Goal: Task Accomplishment & Management: Use online tool/utility

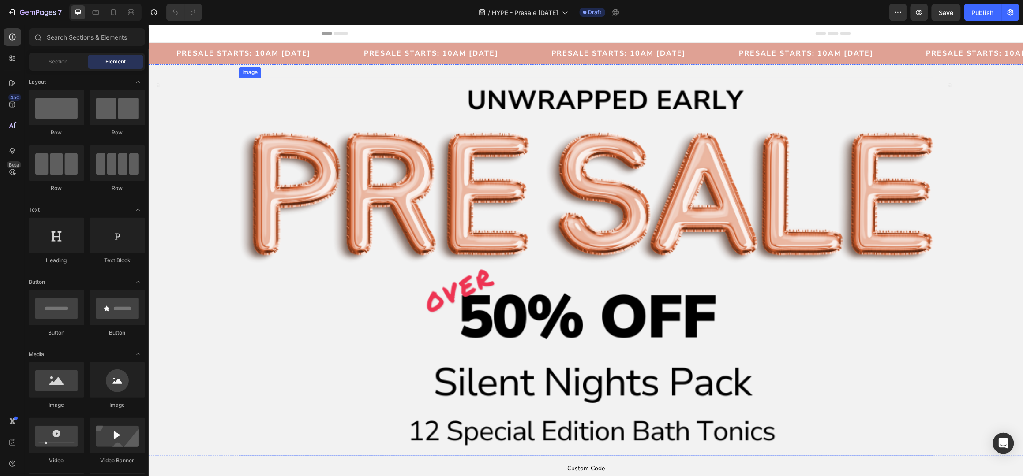
click at [465, 141] on img at bounding box center [585, 266] width 694 height 379
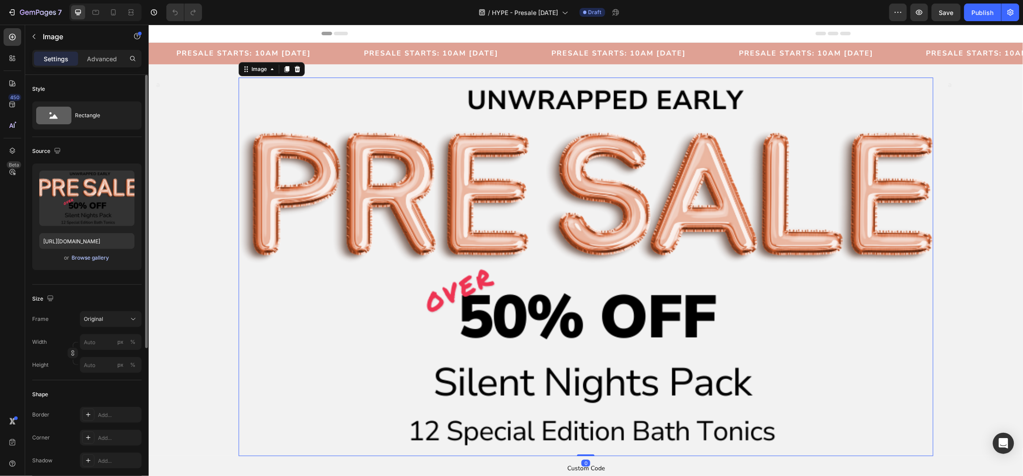
click at [72, 258] on div "Browse gallery" at bounding box center [90, 258] width 37 height 8
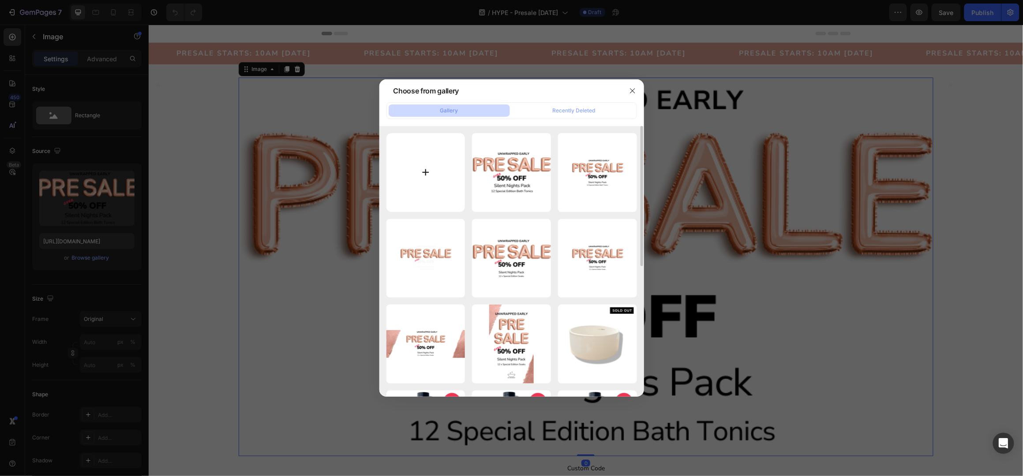
click at [440, 170] on input "file" at bounding box center [425, 172] width 79 height 79
type input "C:\fakepath\Ad Image Long (7).png"
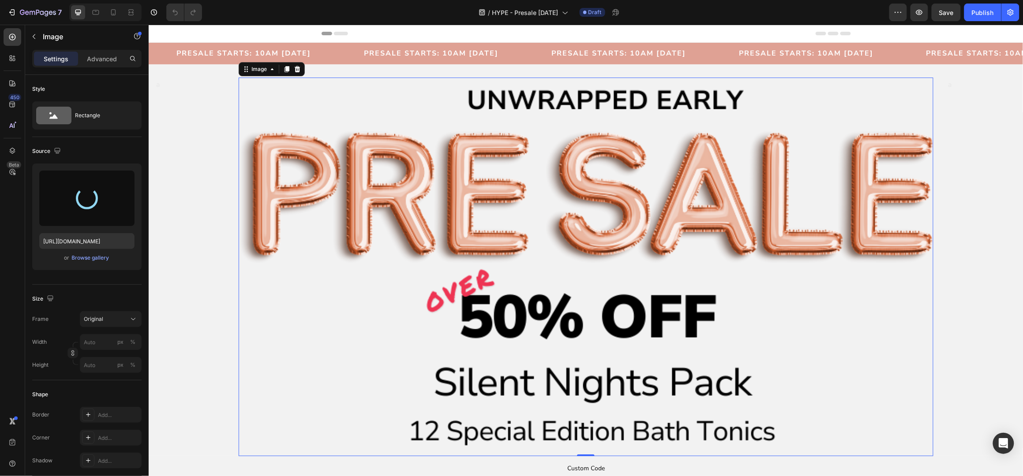
type input "https://cdn.shopify.com/s/files/1/0045/6828/5299/files/gempages_508703347822298…"
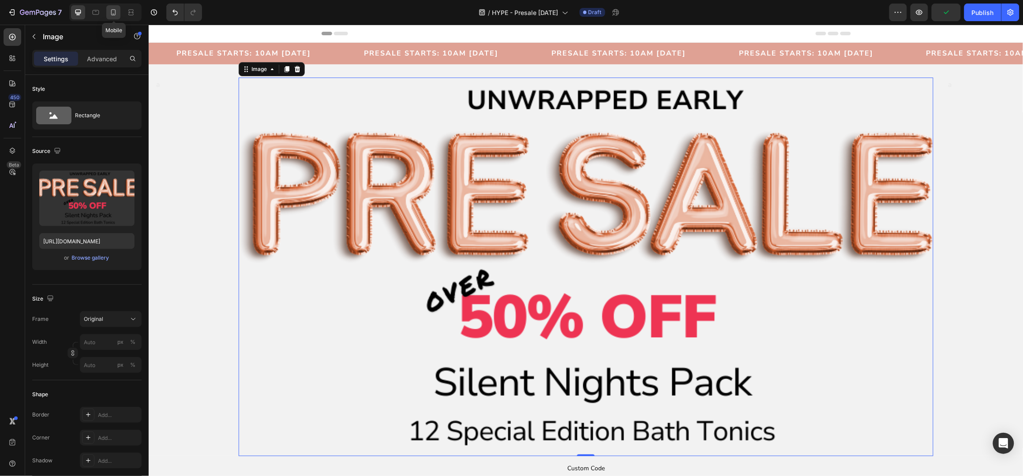
click at [114, 13] on icon at bounding box center [113, 12] width 9 height 9
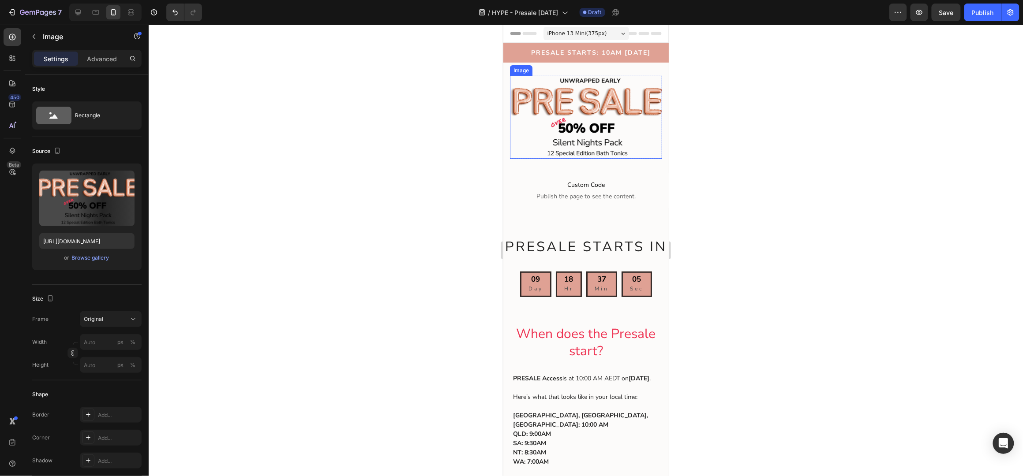
click at [588, 115] on img at bounding box center [585, 116] width 152 height 83
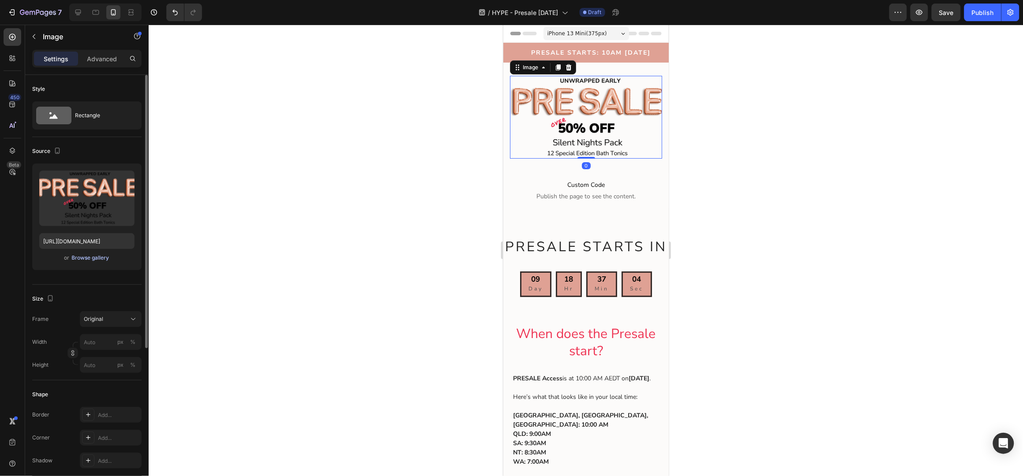
click at [98, 256] on div "Browse gallery" at bounding box center [90, 258] width 37 height 8
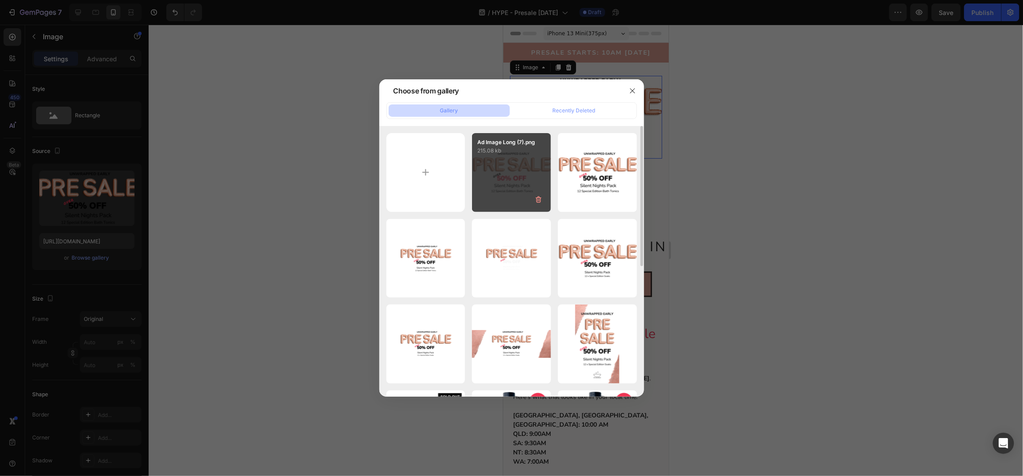
click at [505, 175] on div "Ad Image Long (7).png 215.08 kb" at bounding box center [511, 172] width 79 height 79
type input "https://cdn.shopify.com/s/files/1/0045/6828/5299/files/gempages_508703347822298…"
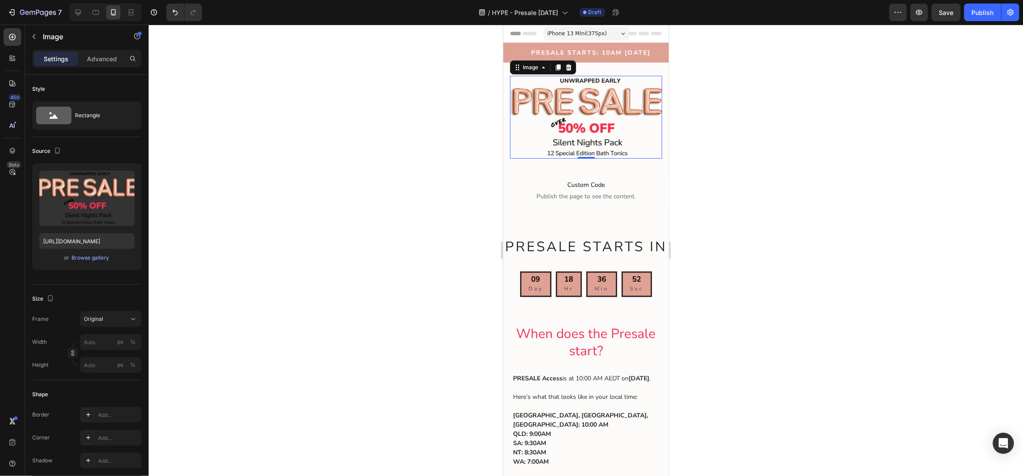
click at [833, 194] on div at bounding box center [586, 251] width 874 height 452
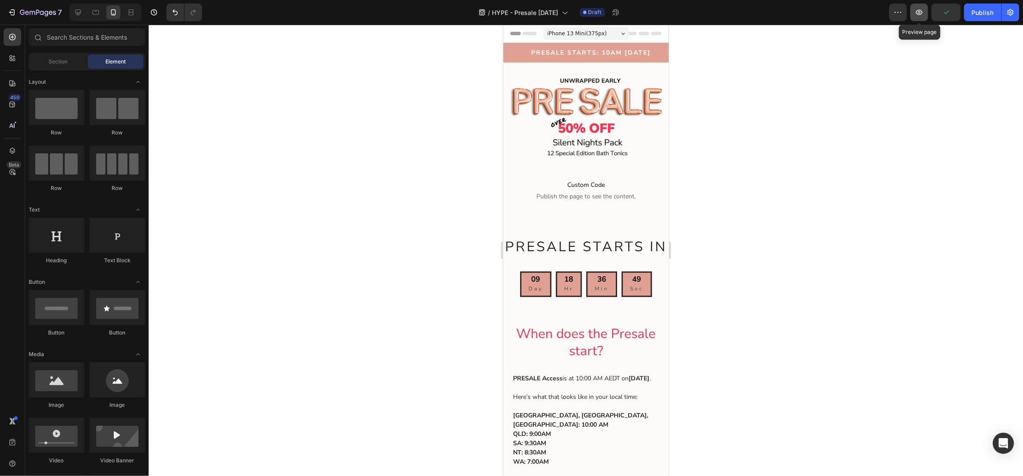
click at [919, 12] on icon "button" at bounding box center [919, 12] width 9 height 9
click at [651, 212] on div "Custom Code Publish the page to see the content. Custom Code Section 5" at bounding box center [585, 190] width 165 height 64
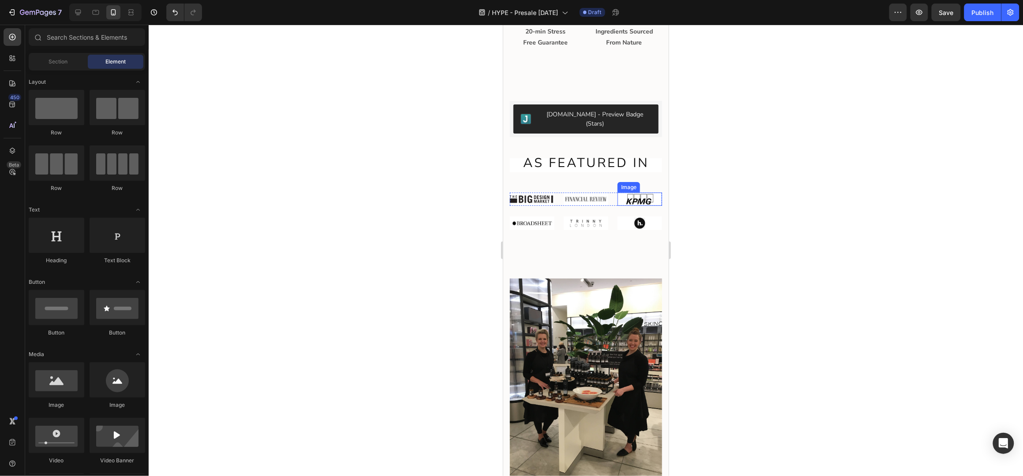
scroll to position [1454, 0]
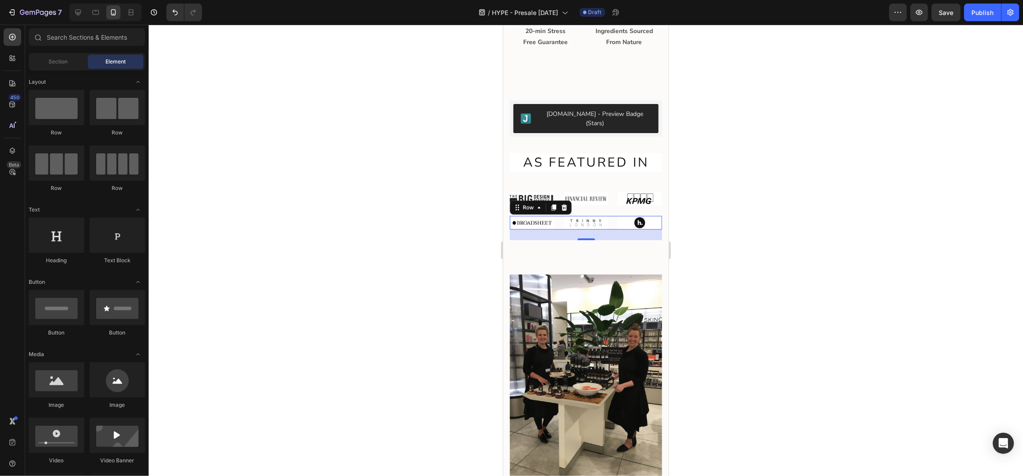
click at [604, 216] on div "Image Image Image Row 0" at bounding box center [585, 222] width 152 height 13
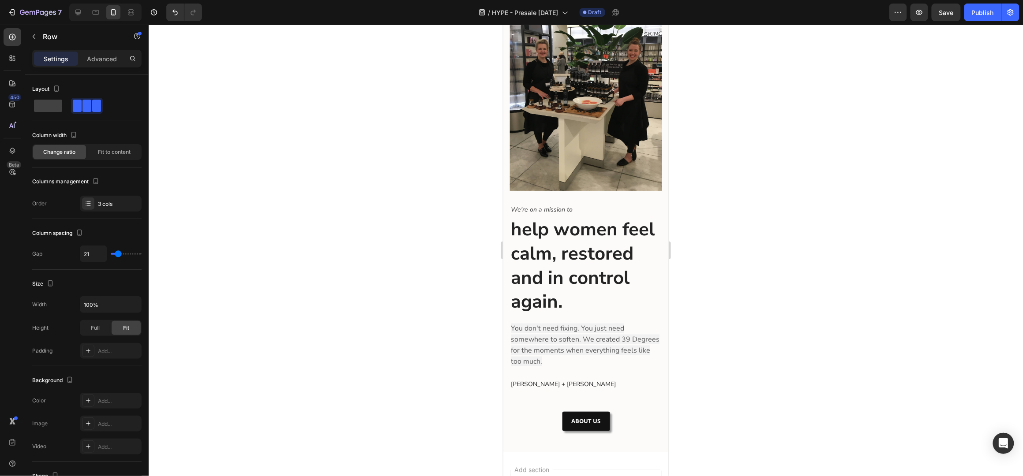
scroll to position [1748, 0]
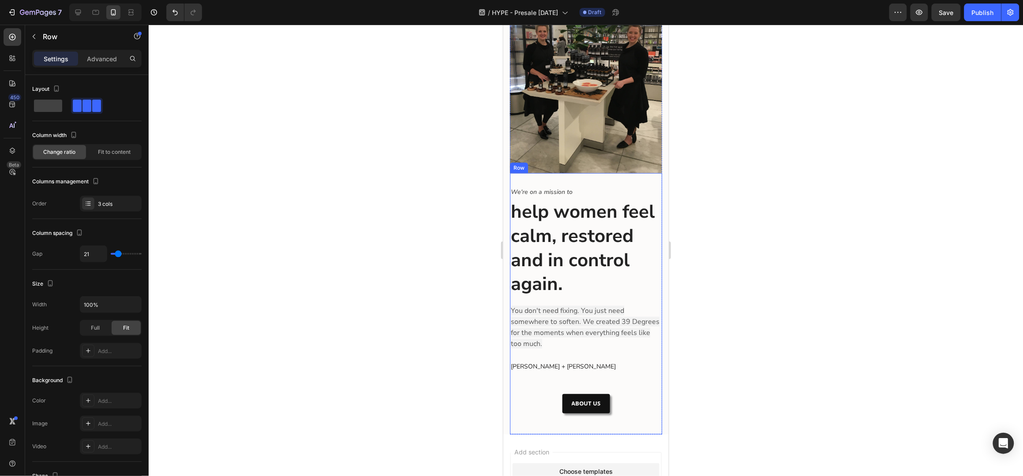
click at [567, 329] on span "You don't need fixing. You just need somewhere to soften. We created 39 Degrees…" at bounding box center [584, 327] width 149 height 43
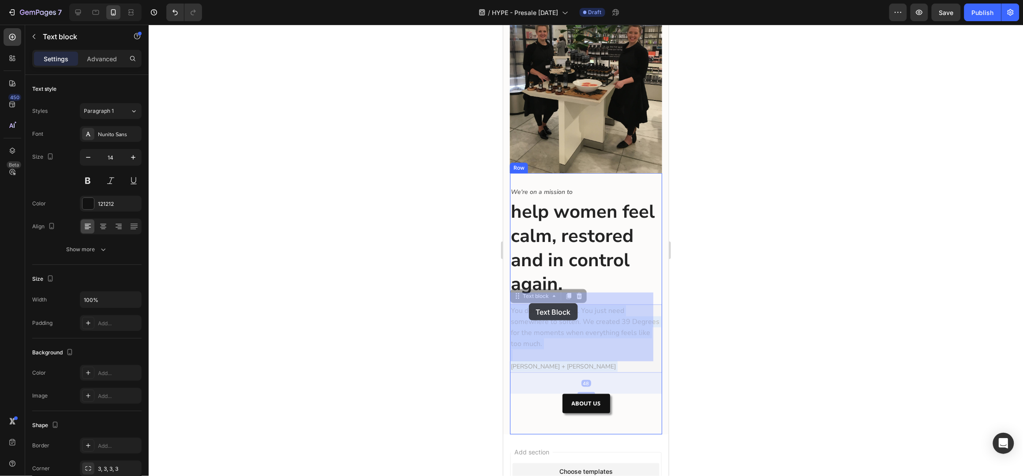
drag, startPoint x: 571, startPoint y: 331, endPoint x: 527, endPoint y: 302, distance: 52.6
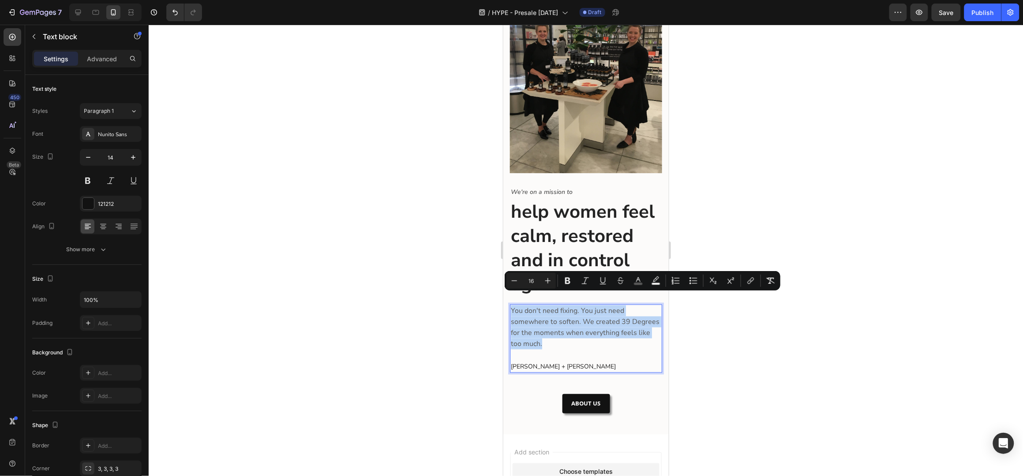
drag, startPoint x: 550, startPoint y: 327, endPoint x: 513, endPoint y: 300, distance: 46.1
click at [513, 305] on p "You don't need fixing. You just need somewhere to soften. We created 39 Degrees…" at bounding box center [585, 327] width 150 height 45
click at [653, 280] on icon "Editor contextual toolbar" at bounding box center [655, 281] width 9 height 9
type input "F2F2F2"
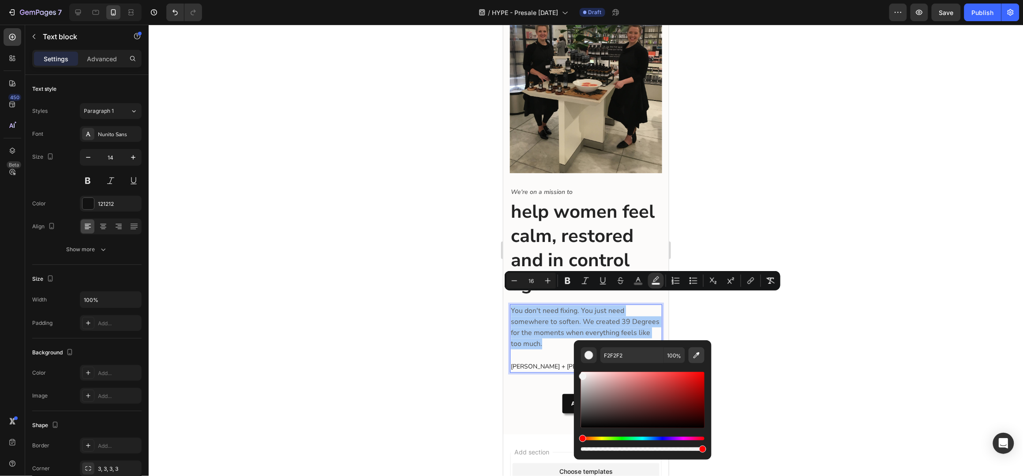
click at [694, 356] on icon "Editor contextual toolbar" at bounding box center [696, 355] width 9 height 9
type input "FCFBFA"
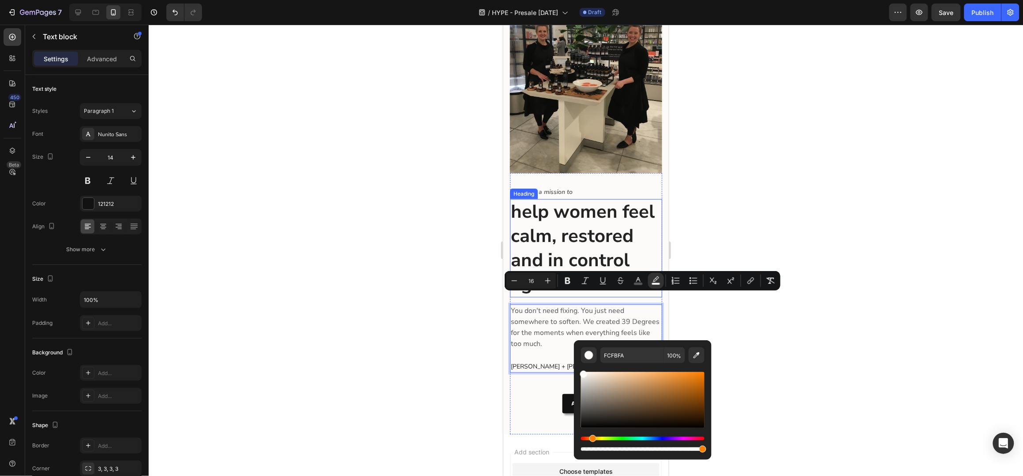
click at [651, 233] on h2 "help women feel calm, restored and in control again." at bounding box center [585, 248] width 152 height 98
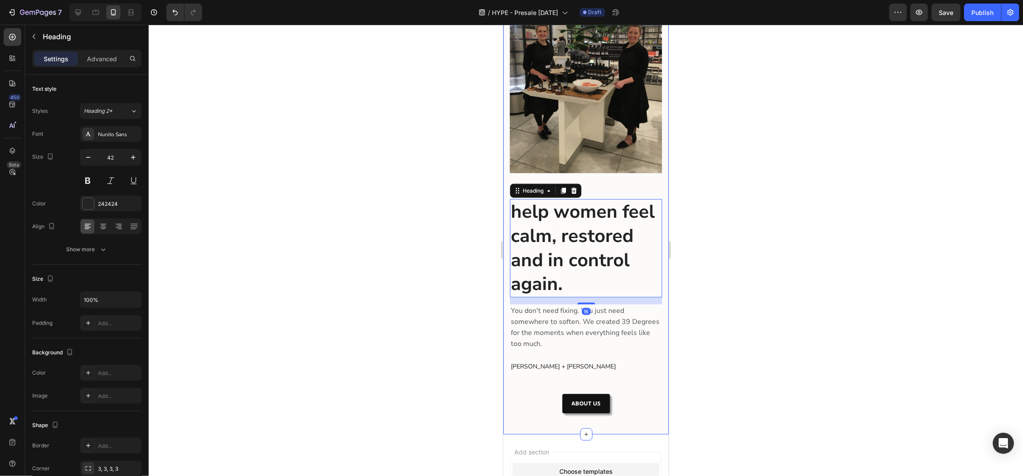
click at [658, 234] on div "Image Row We're on a mission to Text block help women feel calm, restored and i…" at bounding box center [585, 195] width 165 height 477
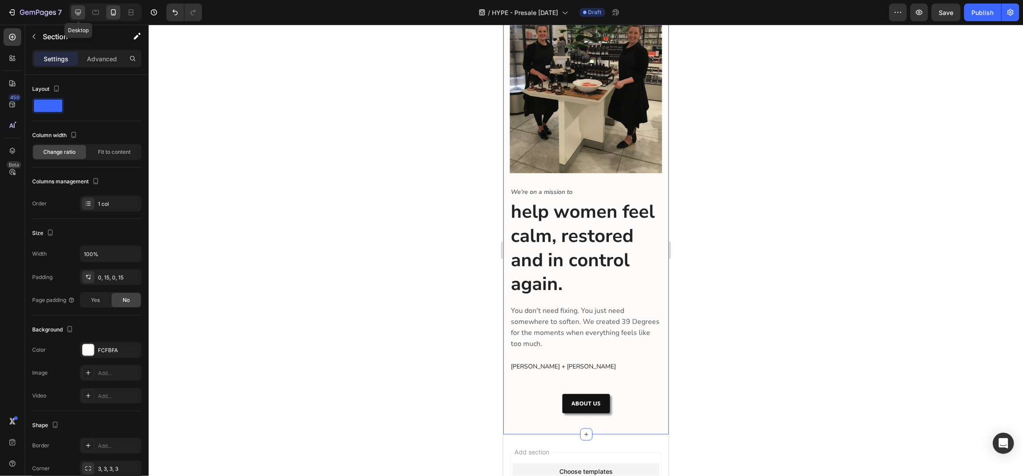
click at [79, 8] on icon at bounding box center [78, 12] width 9 height 9
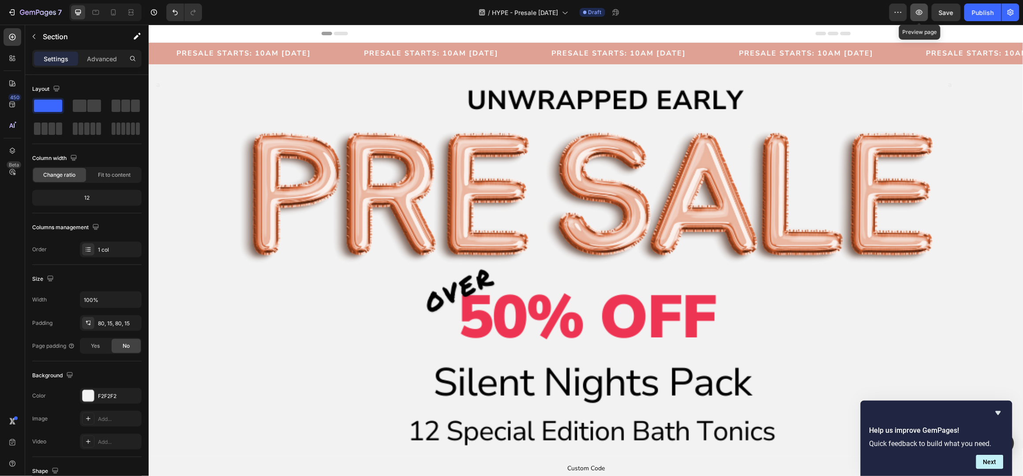
click at [920, 12] on icon "button" at bounding box center [919, 12] width 9 height 9
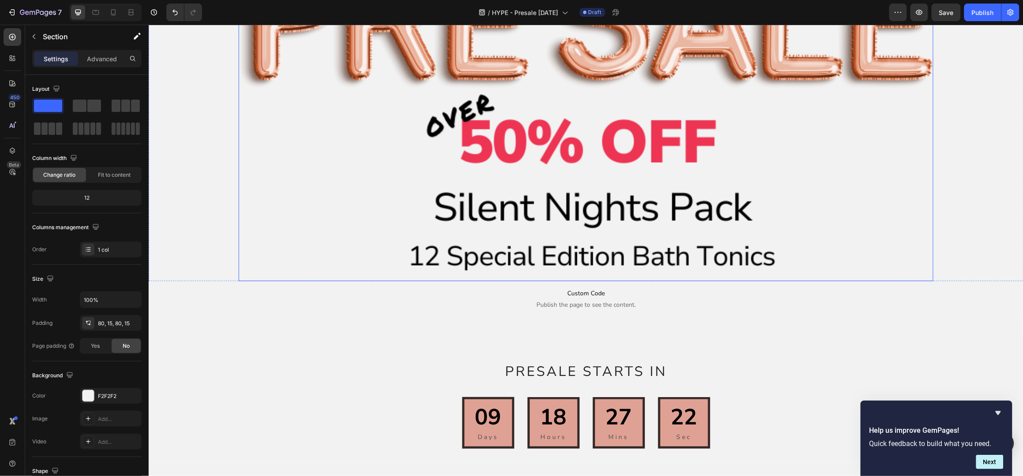
scroll to position [176, 0]
click at [30, 38] on icon "button" at bounding box center [33, 36] width 7 height 7
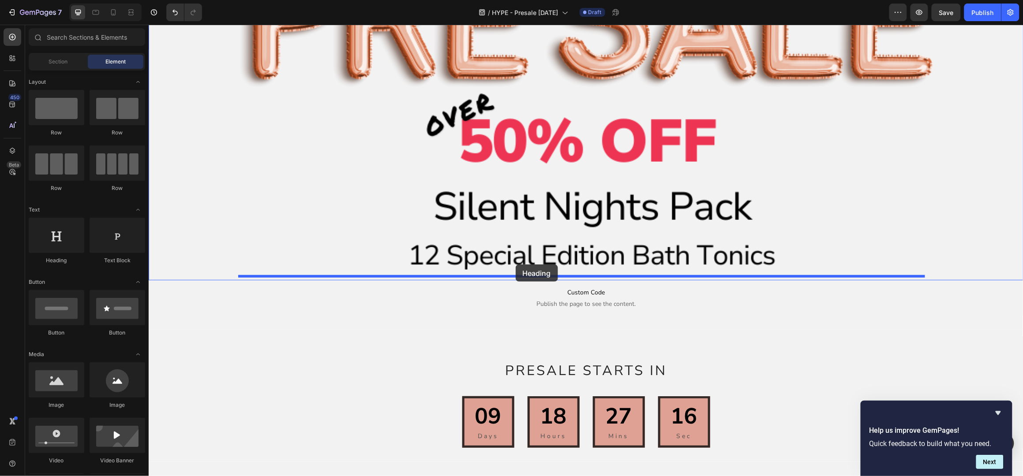
drag, startPoint x: 209, startPoint y: 266, endPoint x: 515, endPoint y: 264, distance: 306.1
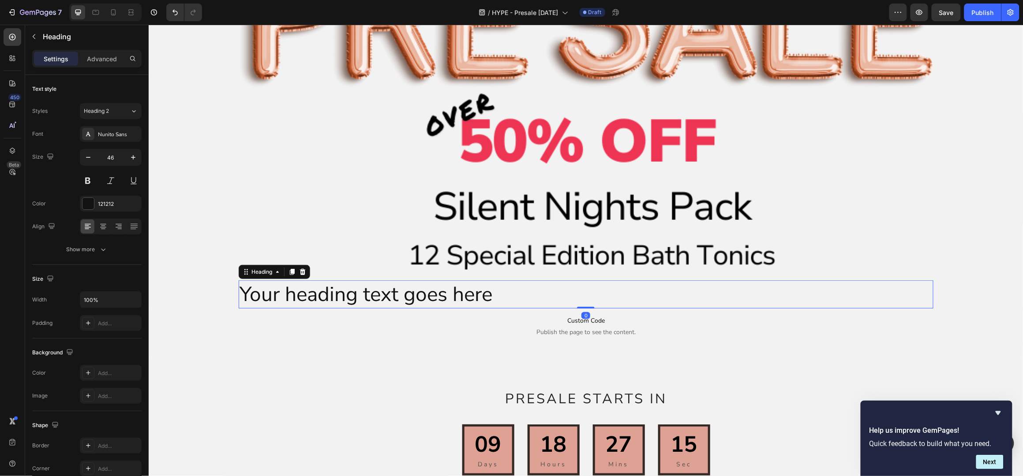
click at [470, 283] on h2 "Your heading text goes here" at bounding box center [585, 294] width 694 height 28
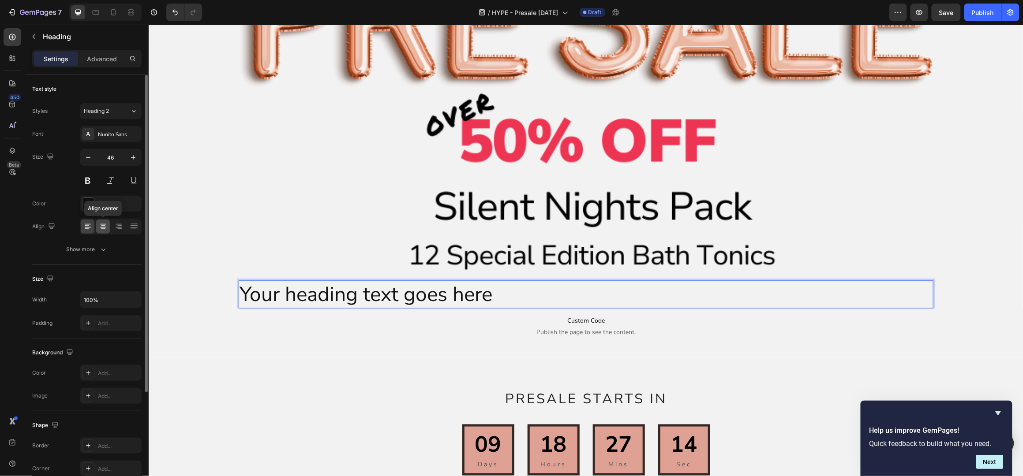
click at [104, 227] on icon at bounding box center [103, 226] width 9 height 9
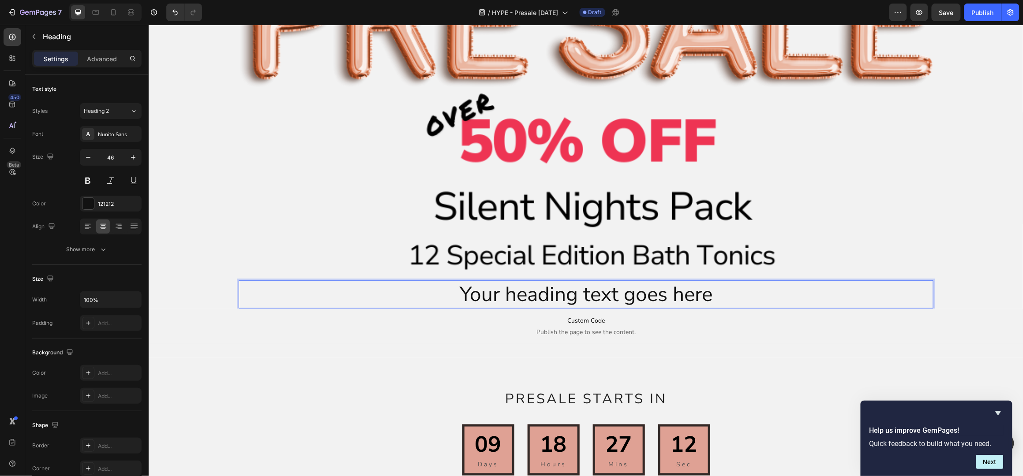
click at [570, 286] on p "Your heading text goes here" at bounding box center [585, 294] width 693 height 26
click at [569, 287] on p "Your heading text goes here" at bounding box center [585, 294] width 693 height 26
click at [568, 287] on p "Your heading text goes here" at bounding box center [585, 294] width 693 height 26
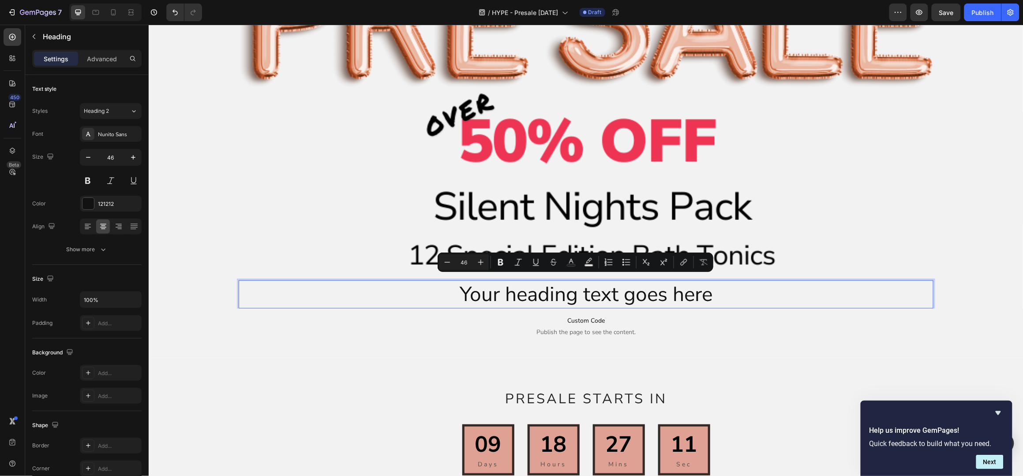
click at [588, 291] on p "Your heading text goes here" at bounding box center [585, 294] width 693 height 26
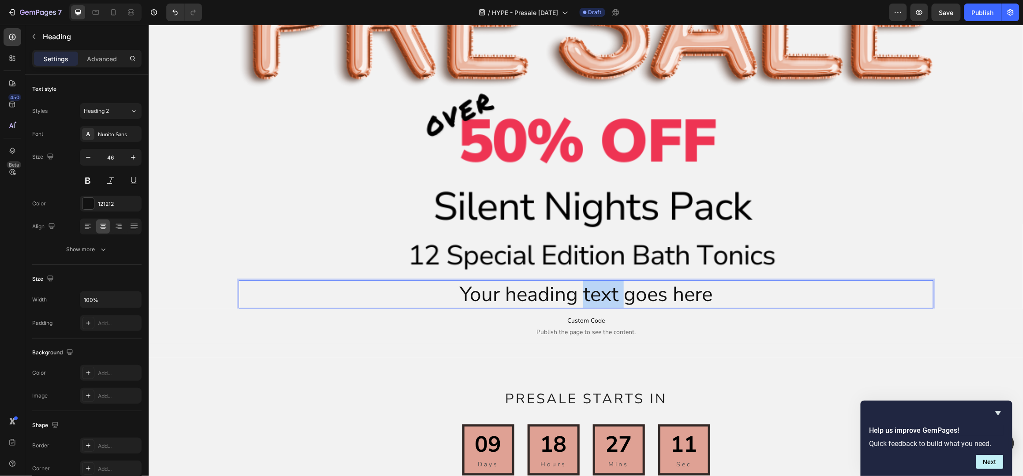
click at [588, 291] on p "Your heading text goes here" at bounding box center [585, 294] width 693 height 26
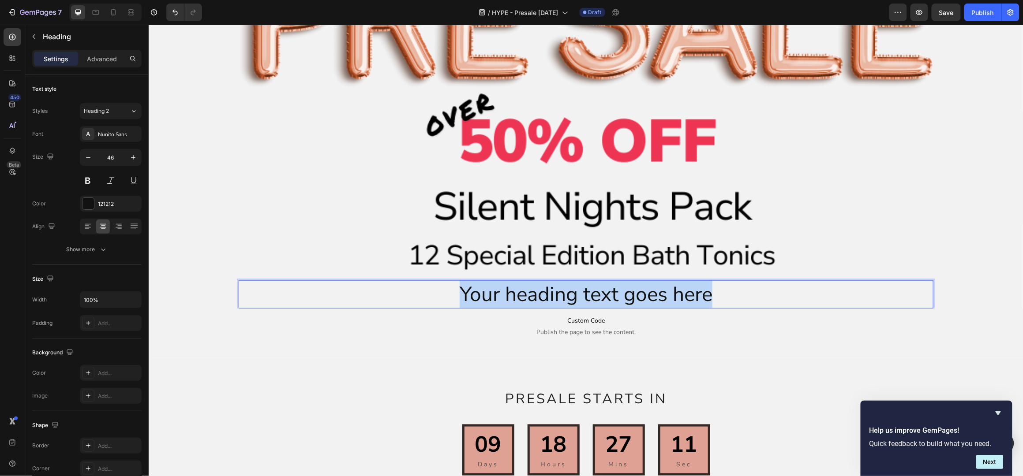
click at [590, 291] on p "Your heading text goes here" at bounding box center [585, 294] width 693 height 26
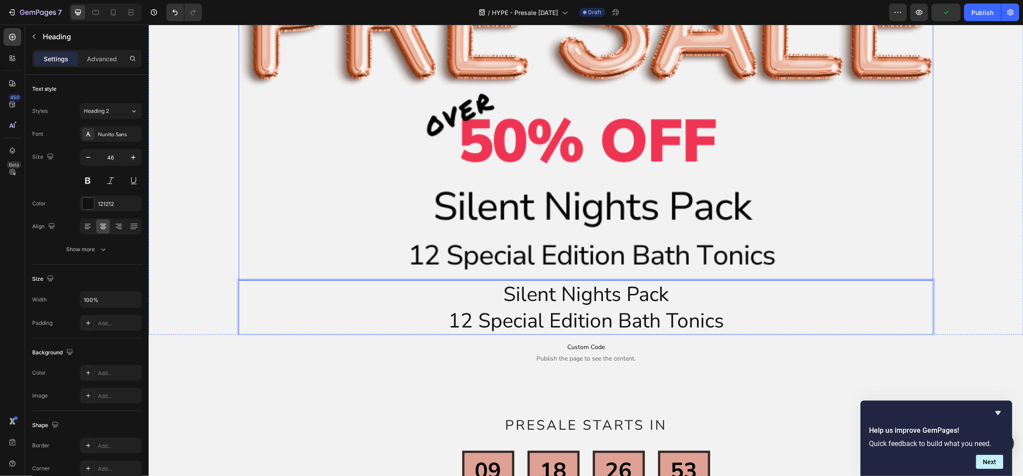
click at [640, 170] on img at bounding box center [585, 90] width 694 height 379
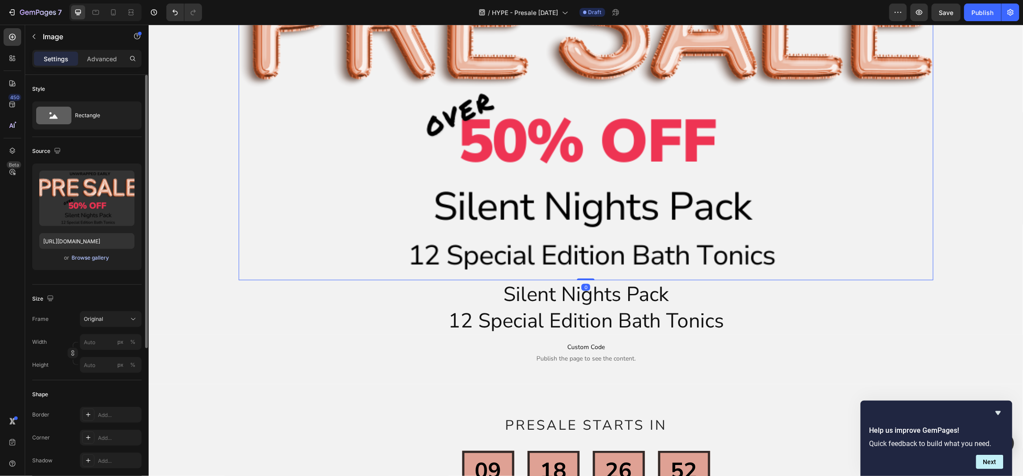
click at [89, 260] on div "Browse gallery" at bounding box center [90, 258] width 37 height 8
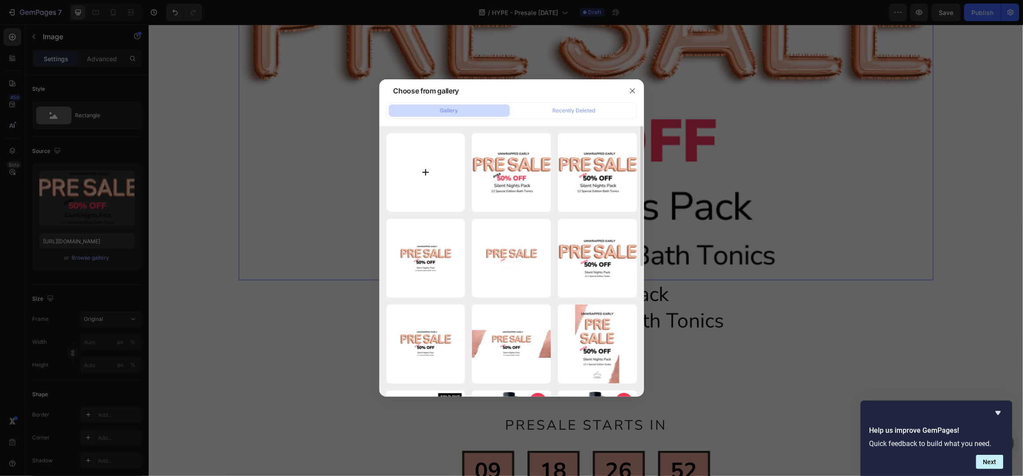
click at [411, 178] on input "file" at bounding box center [425, 172] width 79 height 79
type input "C:\fakepath\Ad Image Long (8).png"
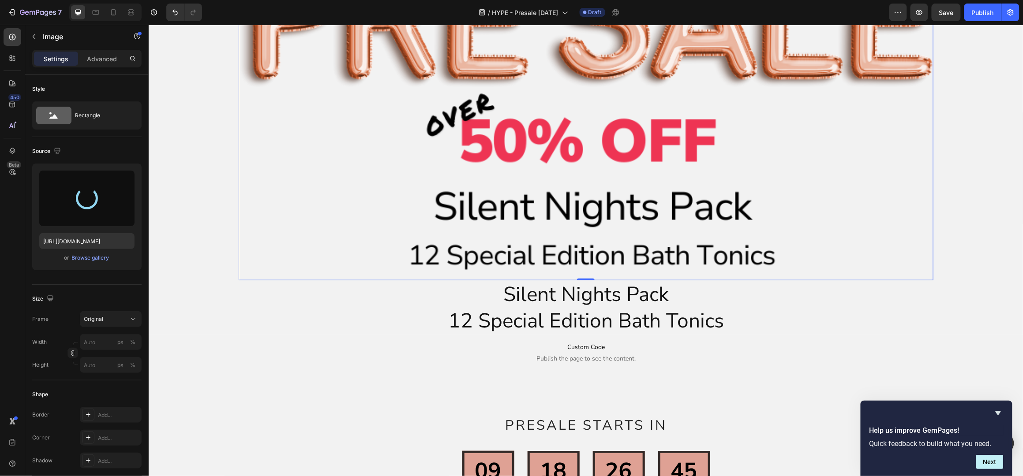
type input "https://cdn.shopify.com/s/files/1/0045/6828/5299/files/gempages_508703347822298…"
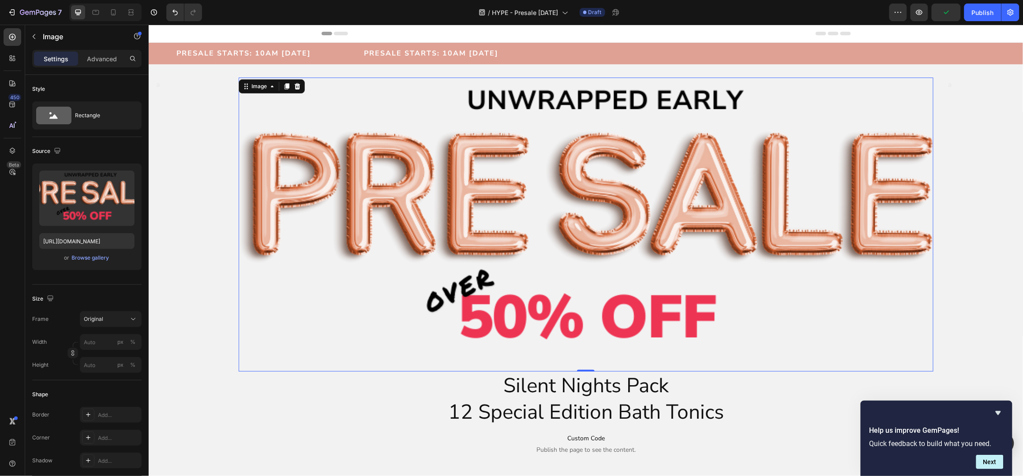
scroll to position [58, 0]
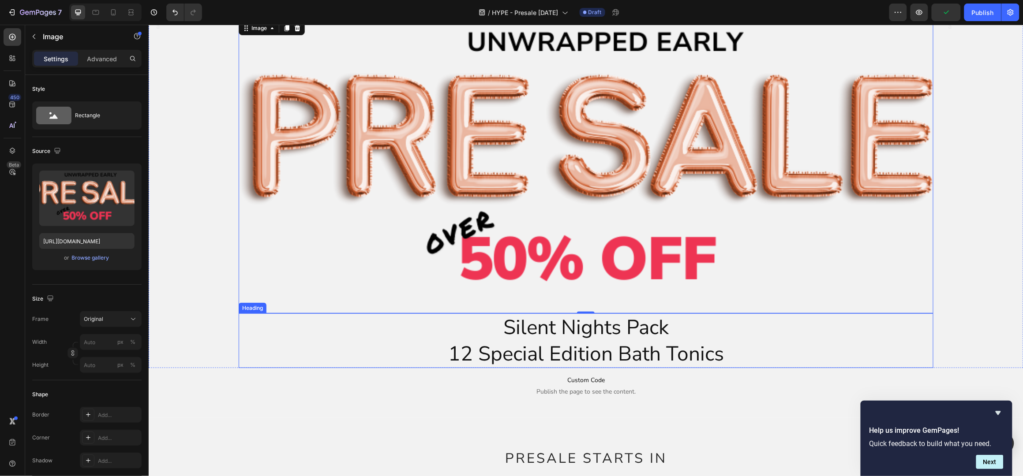
click at [590, 331] on p "Silent Nights Pack 12 Special Edition Bath Tonics" at bounding box center [585, 340] width 693 height 53
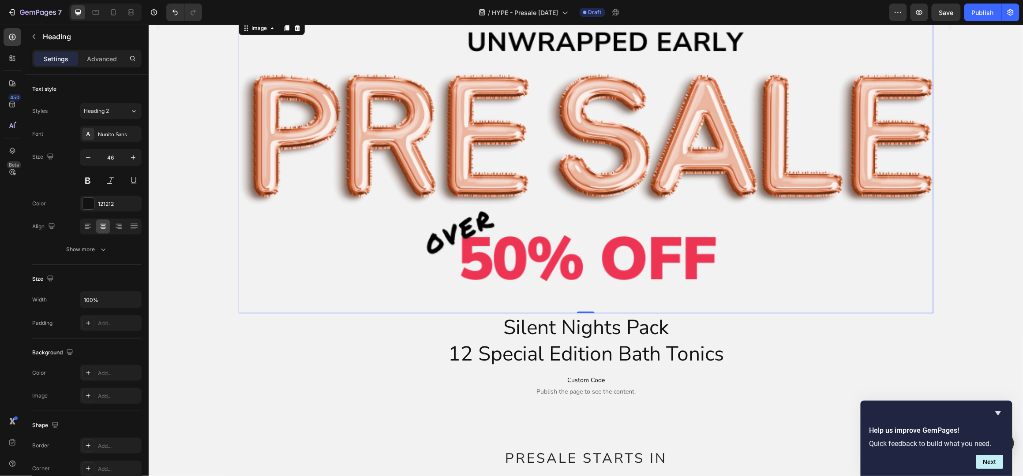
click at [393, 293] on img at bounding box center [585, 166] width 694 height 294
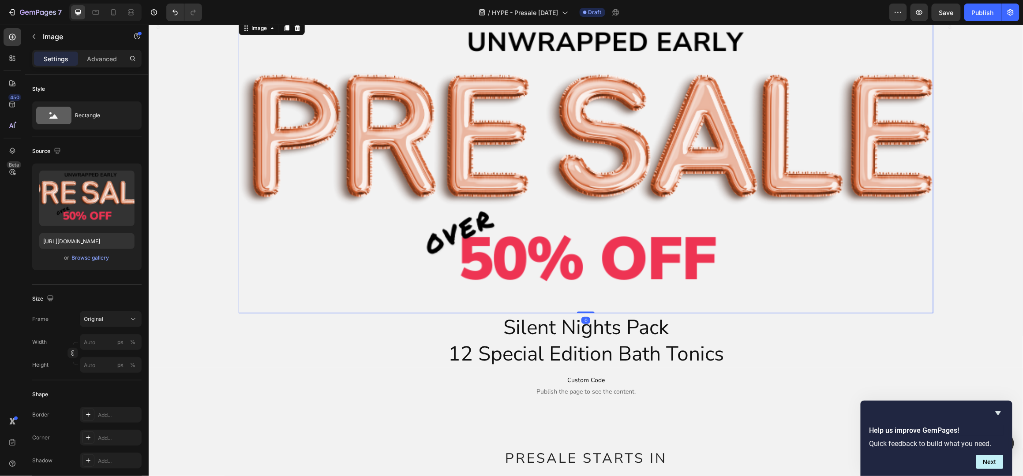
click at [410, 323] on p "Silent Nights Pack 12 Special Edition Bath Tonics" at bounding box center [585, 340] width 693 height 53
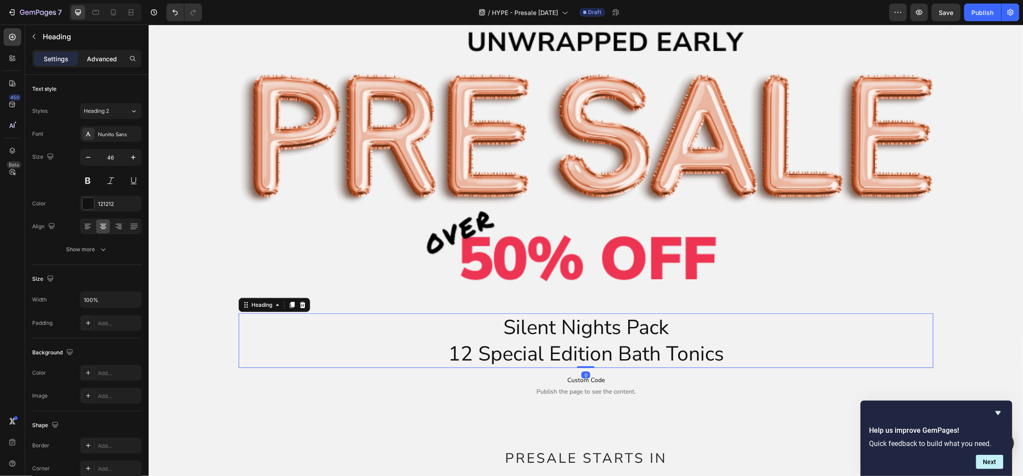
click at [109, 53] on div "Advanced" at bounding box center [102, 59] width 44 height 14
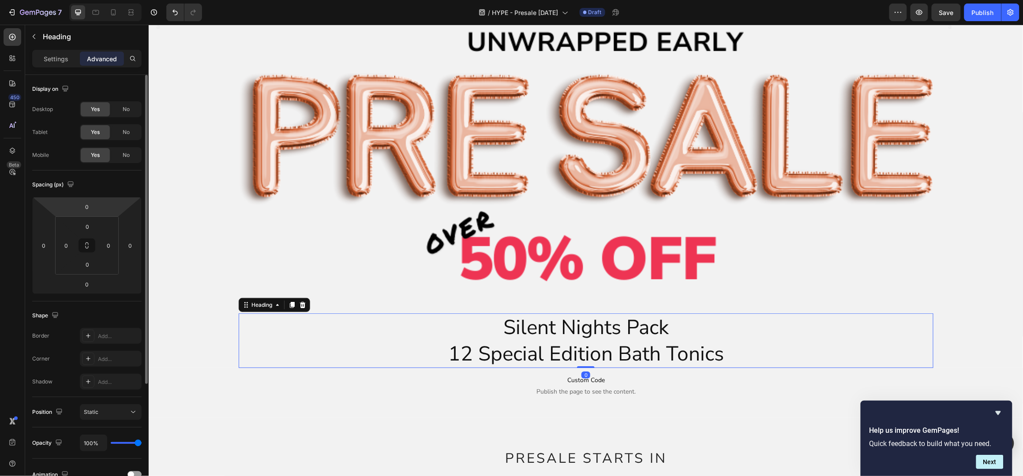
click at [93, 206] on input "0" at bounding box center [87, 206] width 18 height 13
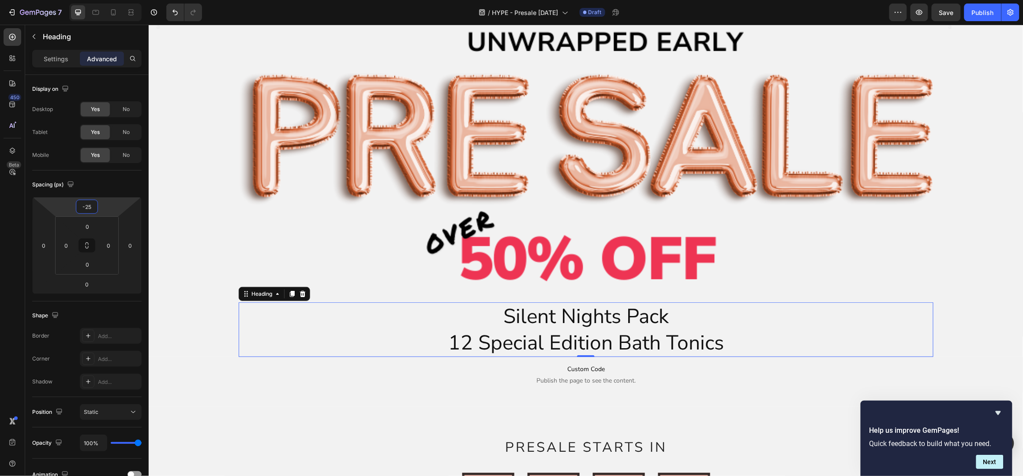
type input "-25"
click at [674, 315] on p "Silent Nights Pack 12 Special Edition Bath Tonics" at bounding box center [585, 329] width 693 height 53
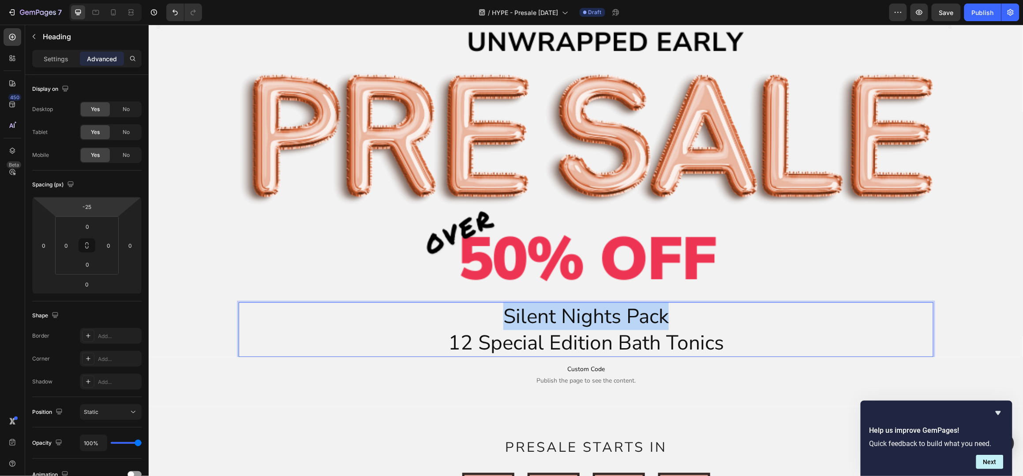
drag, startPoint x: 681, startPoint y: 315, endPoint x: 498, endPoint y: 312, distance: 182.6
click at [498, 312] on p "Silent Nights Pack 12 Special Edition Bath Tonics" at bounding box center [585, 329] width 693 height 53
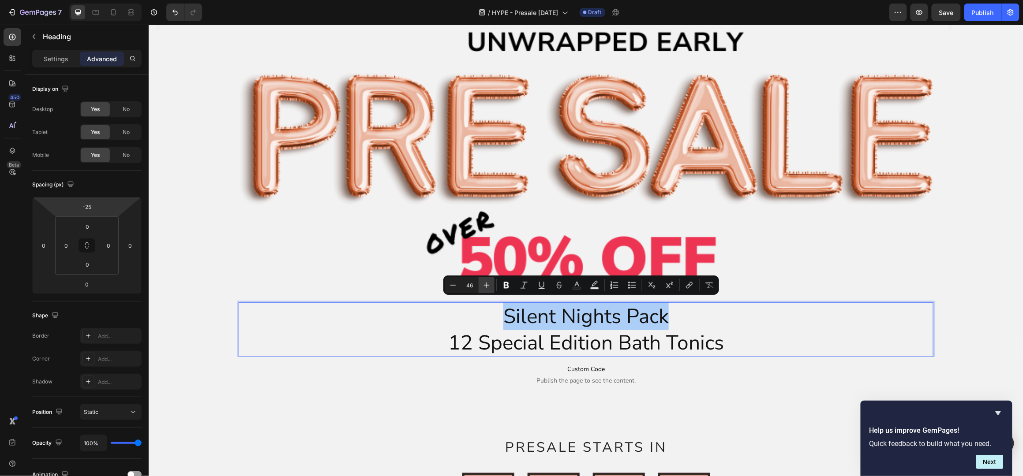
click at [487, 285] on icon "Editor contextual toolbar" at bounding box center [487, 286] width 6 height 6
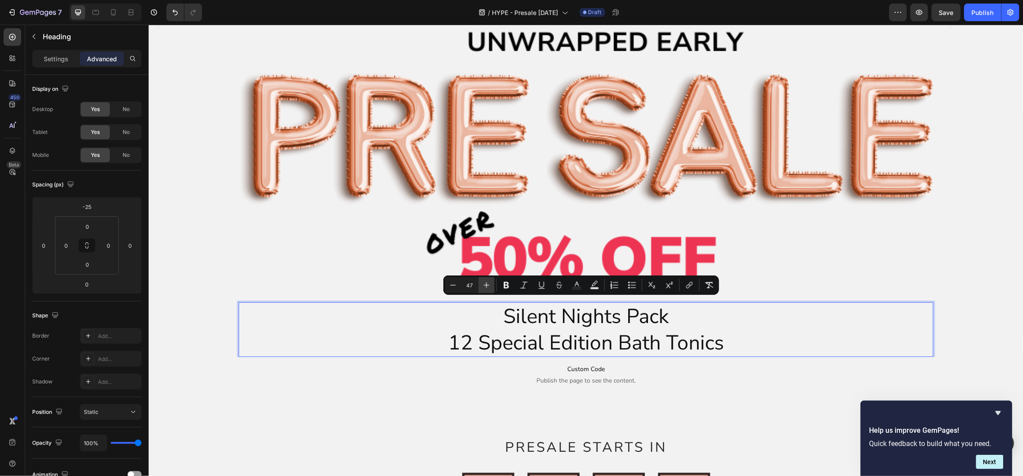
click at [487, 285] on icon "Editor contextual toolbar" at bounding box center [487, 286] width 6 height 6
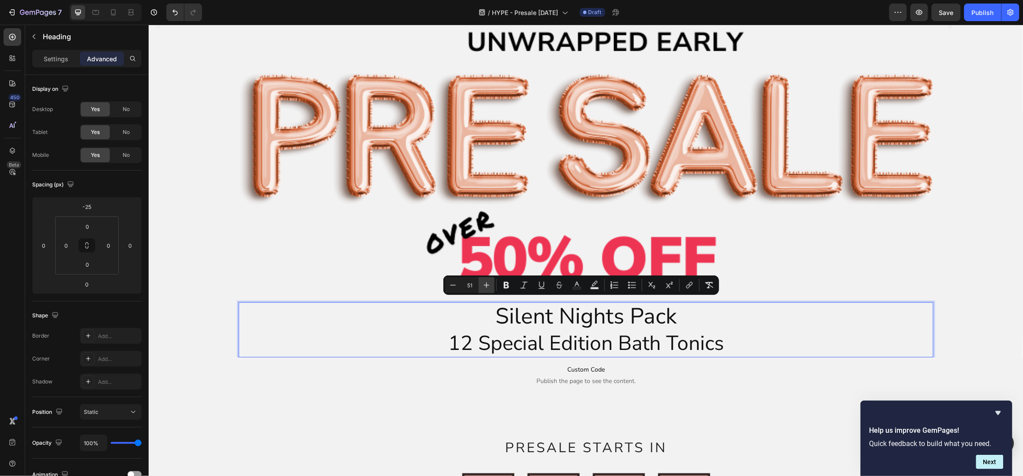
type input "52"
click at [624, 446] on span "PRESALE STARTS IN" at bounding box center [586, 448] width 162 height 19
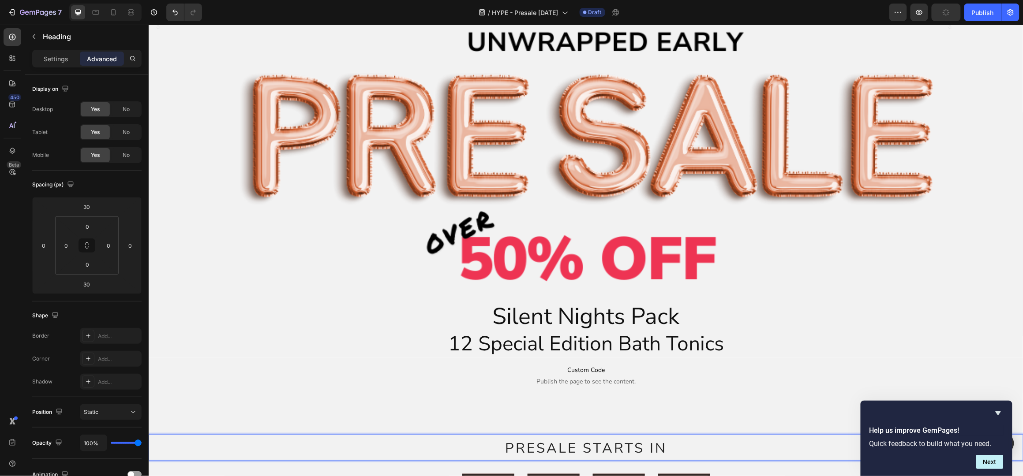
drag, startPoint x: 671, startPoint y: 443, endPoint x: 659, endPoint y: 443, distance: 11.5
click at [659, 443] on p "PRESALE STARTS IN" at bounding box center [585, 447] width 873 height 24
drag, startPoint x: 670, startPoint y: 444, endPoint x: 561, endPoint y: 443, distance: 109.8
drag, startPoint x: 584, startPoint y: 445, endPoint x: 664, endPoint y: 446, distance: 79.8
click at [585, 445] on span "PRESALE STARTS IN" at bounding box center [586, 448] width 162 height 19
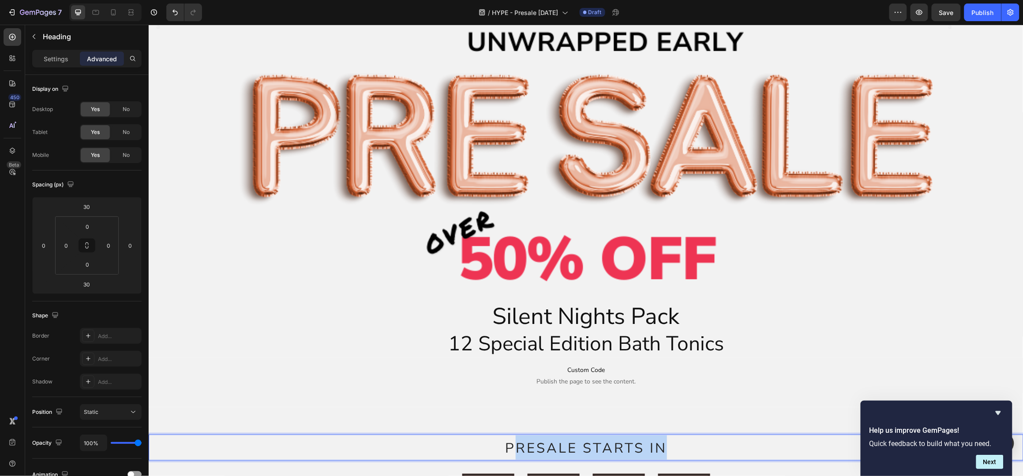
drag, startPoint x: 661, startPoint y: 445, endPoint x: 515, endPoint y: 444, distance: 145.6
click at [515, 444] on p "PRESALE STARTS IN" at bounding box center [585, 447] width 873 height 24
copy span "RESALE STARTS IN"
click at [706, 318] on p "⁠⁠⁠⁠⁠⁠⁠ Silent Nights Pack 12 Special Edition Bath Tonics" at bounding box center [585, 330] width 693 height 54
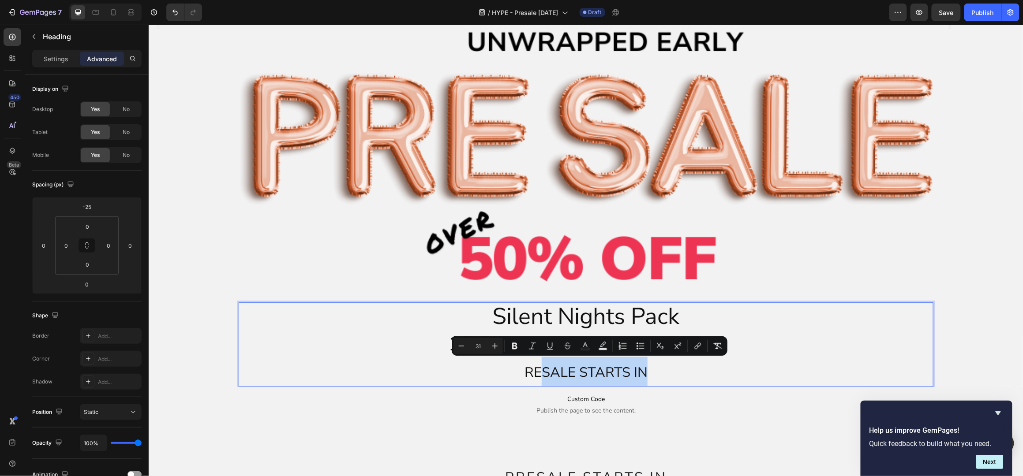
drag, startPoint x: 639, startPoint y: 369, endPoint x: 536, endPoint y: 372, distance: 102.4
click at [536, 372] on span "RESALE STARTS IN" at bounding box center [585, 372] width 123 height 19
click at [724, 363] on p "Silent Nights Pack 12 Special Edition Bath Tonics RESALE STARTS IN" at bounding box center [585, 344] width 693 height 82
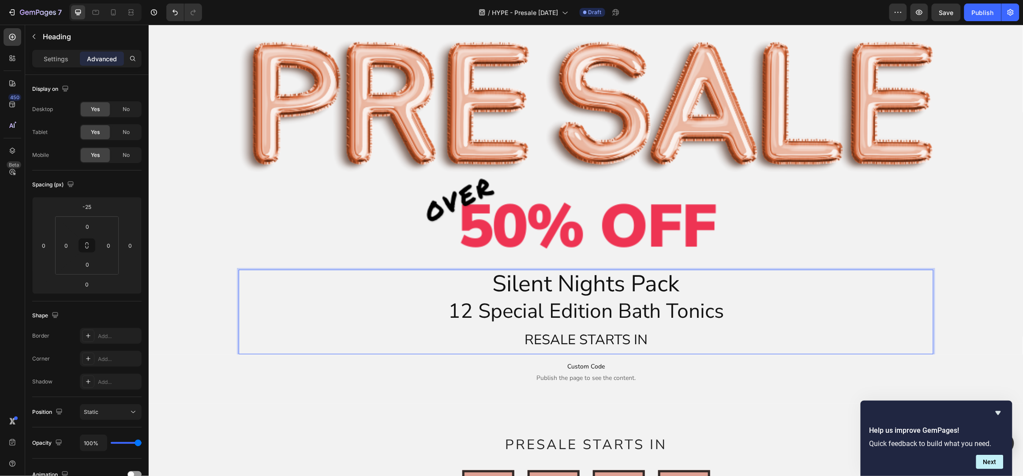
scroll to position [117, 0]
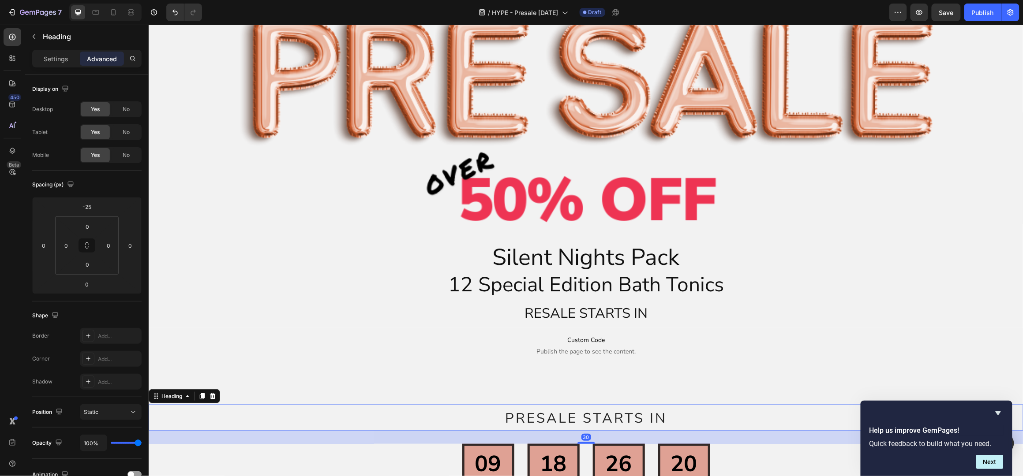
click at [622, 409] on span "PRESALE STARTS IN" at bounding box center [586, 418] width 162 height 19
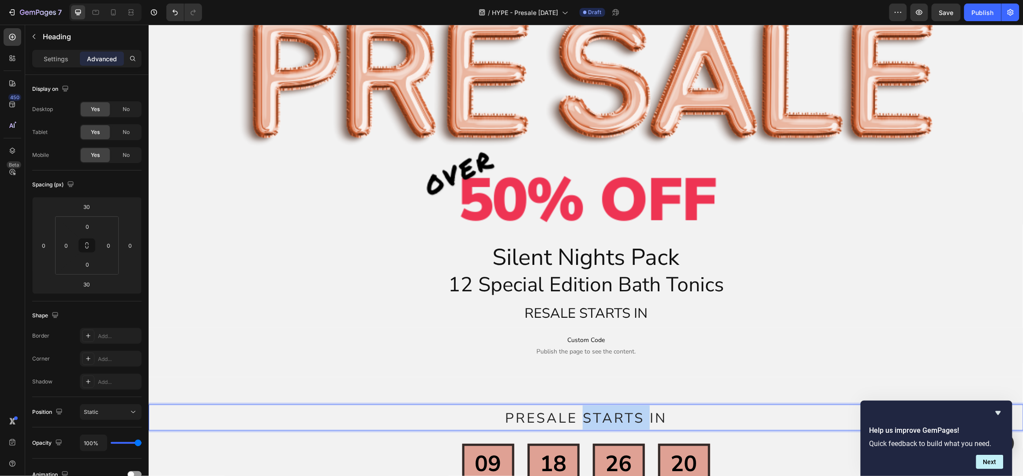
click at [622, 413] on span "PRESALE STARTS IN" at bounding box center [586, 418] width 162 height 19
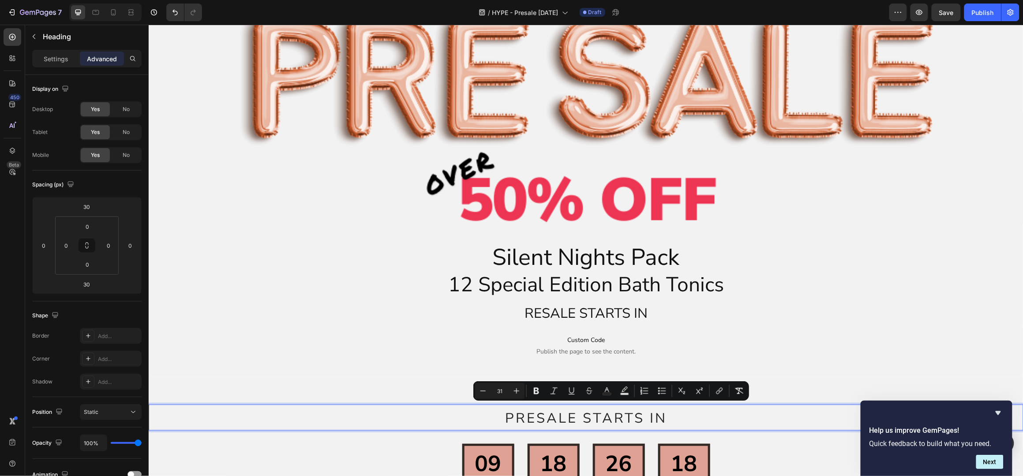
click at [430, 412] on p "PRESALE STARTS IN" at bounding box center [585, 417] width 873 height 24
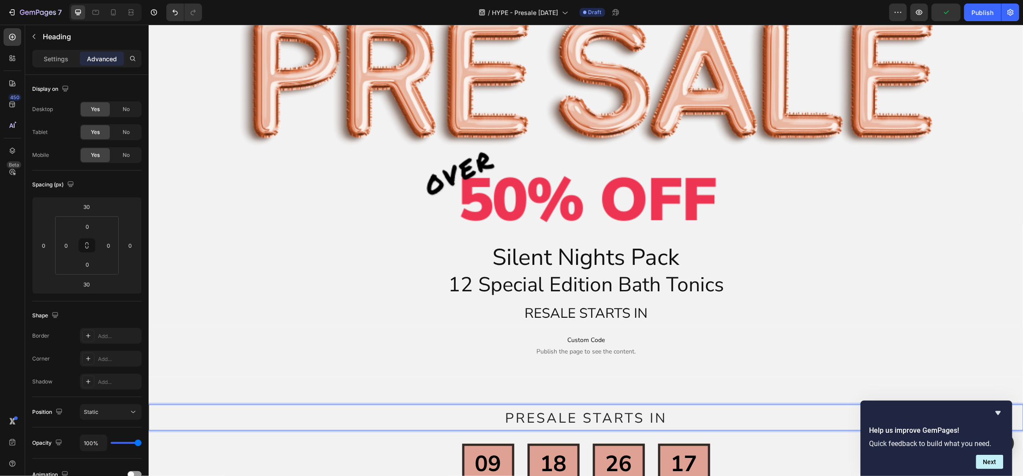
click at [480, 400] on div "PRESALE STARTS IN Heading 30 09 Days 18 Hours 26 Mins 17 Sec Countdown Timer 09…" at bounding box center [585, 443] width 875 height 104
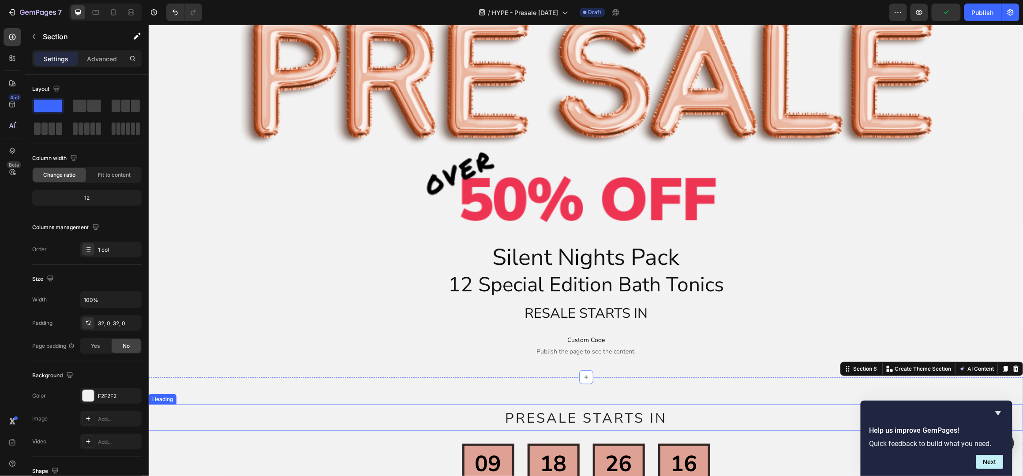
drag, startPoint x: 689, startPoint y: 413, endPoint x: 693, endPoint y: 413, distance: 4.4
click at [690, 413] on p "⁠⁠⁠⁠⁠⁠⁠ PRESALE STARTS IN" at bounding box center [585, 417] width 873 height 24
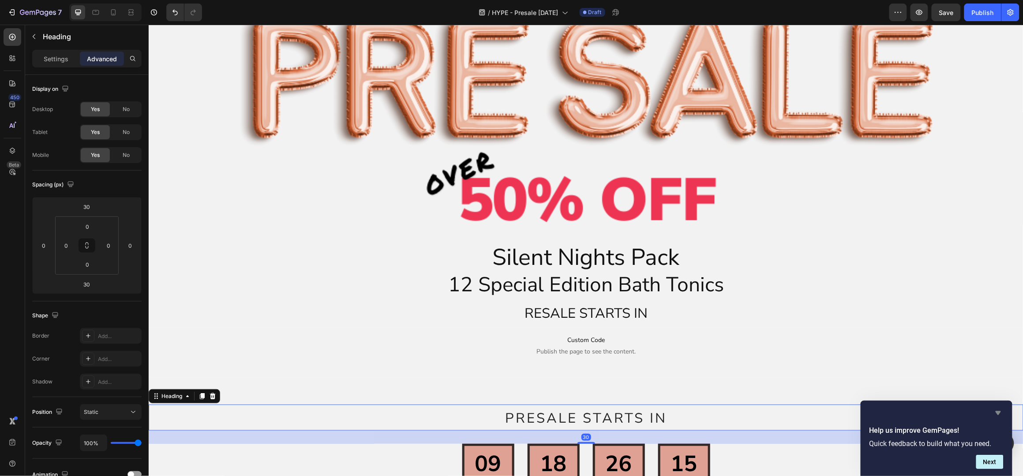
click at [1000, 413] on icon "Hide survey" at bounding box center [998, 414] width 5 height 4
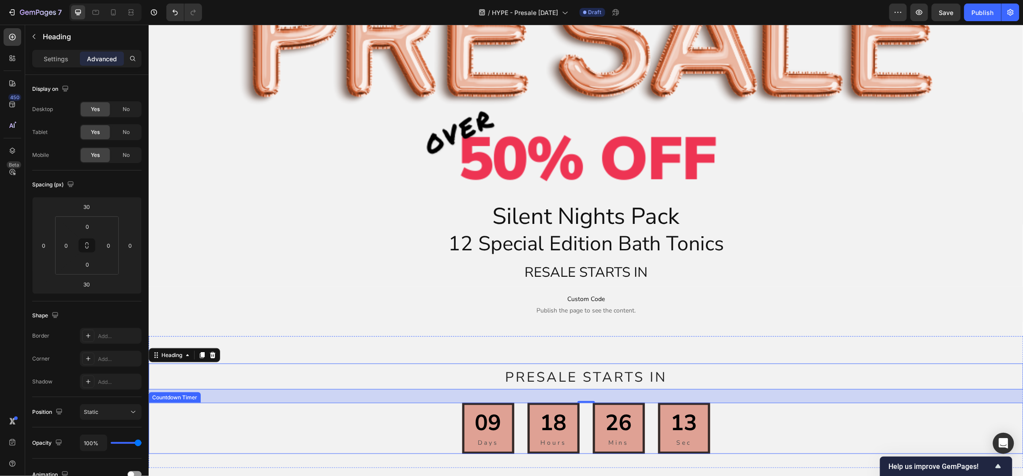
scroll to position [176, 0]
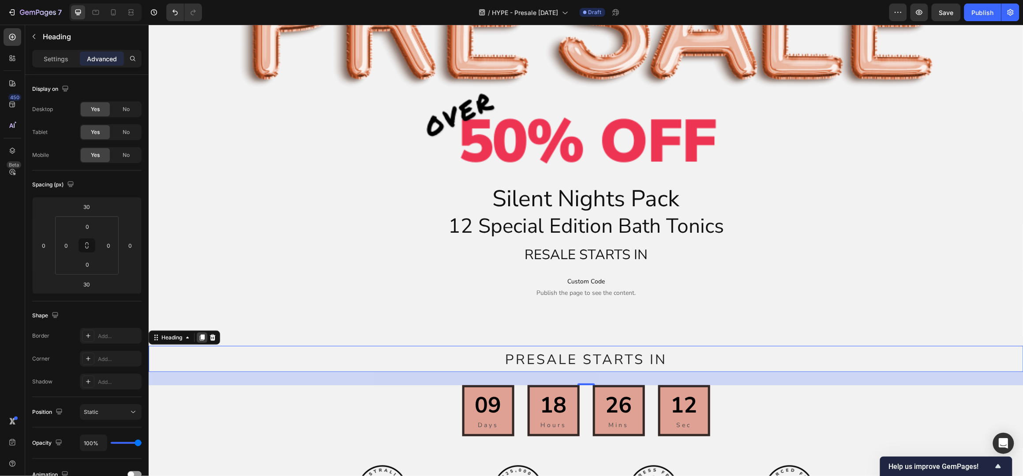
click at [203, 334] on icon at bounding box center [201, 337] width 5 height 6
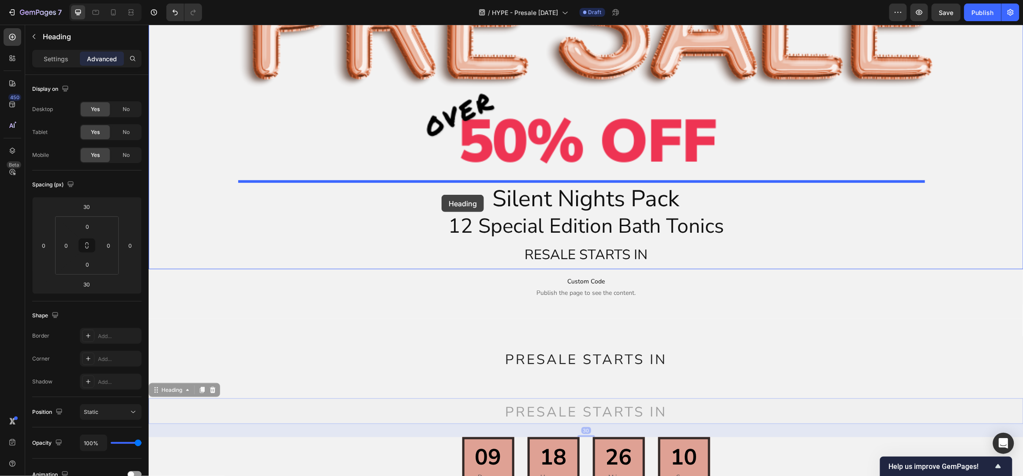
drag, startPoint x: 156, startPoint y: 385, endPoint x: 441, endPoint y: 195, distance: 342.5
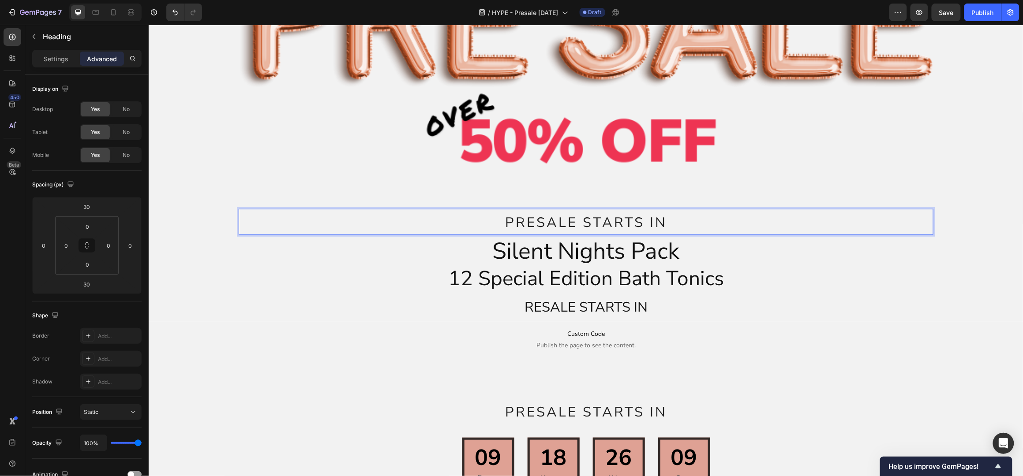
click at [658, 215] on span "PRESALE STARTS IN" at bounding box center [586, 222] width 162 height 19
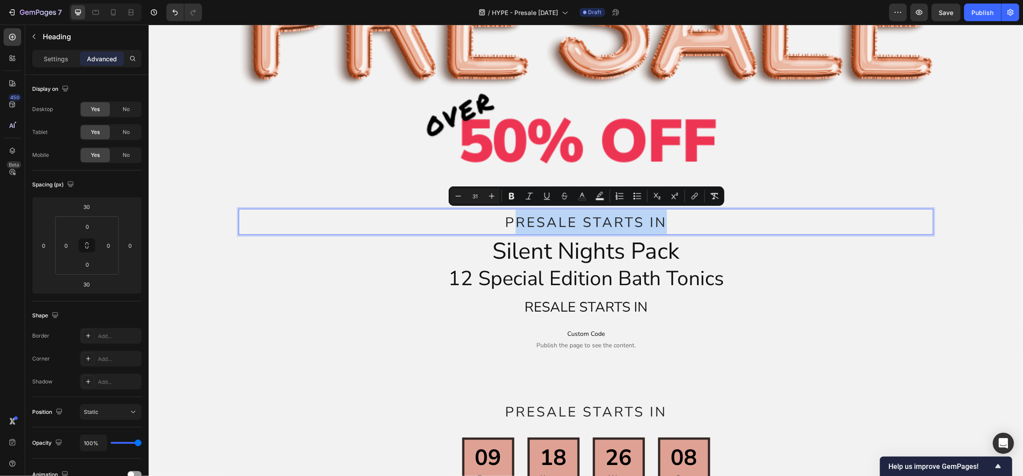
drag, startPoint x: 633, startPoint y: 213, endPoint x: 510, endPoint y: 217, distance: 123.1
click at [510, 217] on p "PRESALE STARTS IN" at bounding box center [585, 222] width 693 height 24
drag, startPoint x: 693, startPoint y: 217, endPoint x: 510, endPoint y: 213, distance: 182.6
click at [510, 213] on p "PSILENT NIGHTS PACK" at bounding box center [585, 222] width 693 height 24
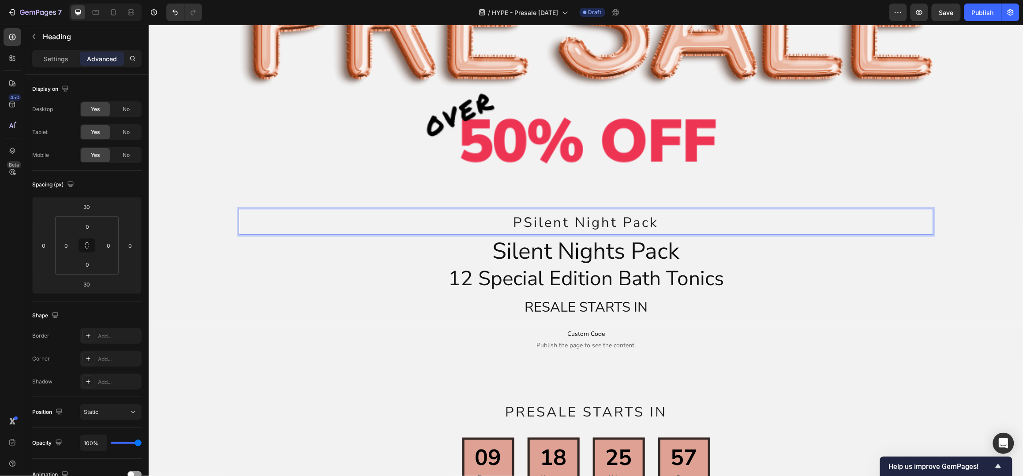
click at [517, 222] on span "PSilent Night Pack" at bounding box center [586, 222] width 146 height 19
click at [656, 223] on p "Silent Night Pack" at bounding box center [585, 222] width 693 height 24
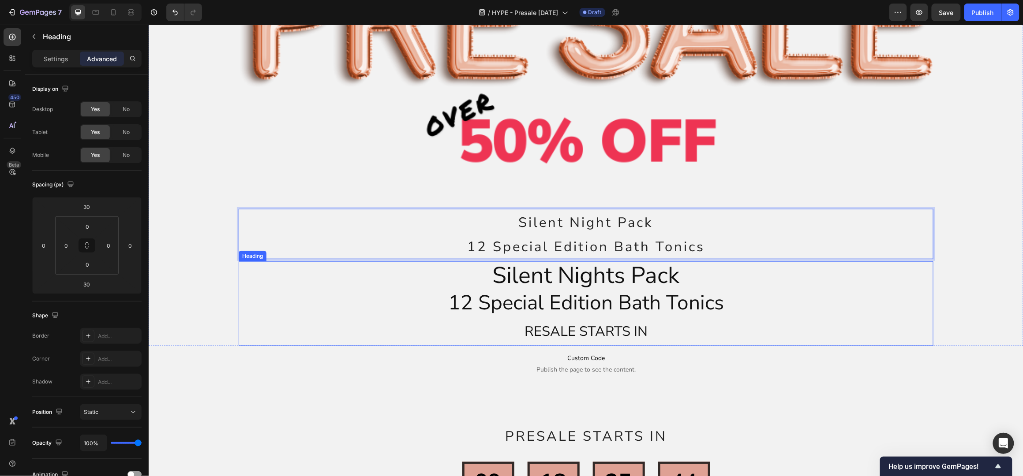
click at [711, 280] on p "⁠⁠⁠⁠⁠⁠⁠ Silent Nights Pack 12 Special Edition Bath Tonics RESALE STARTS IN" at bounding box center [585, 303] width 693 height 82
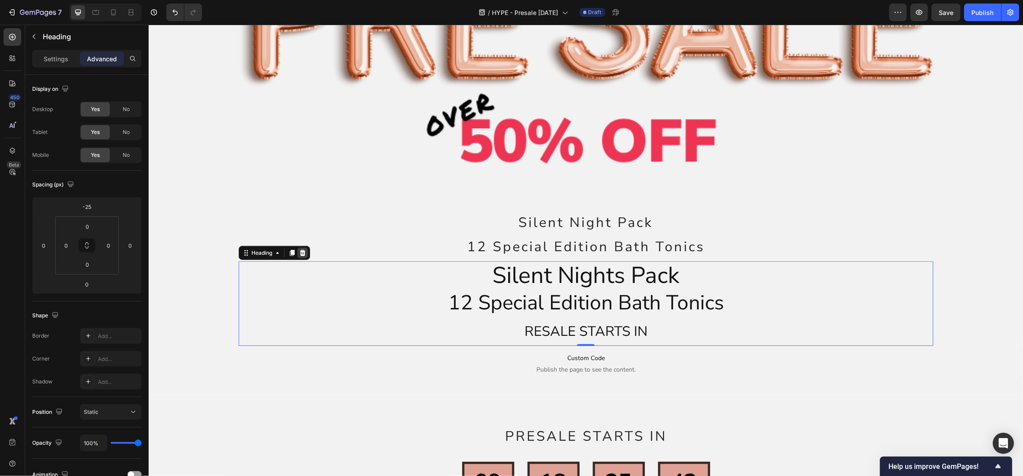
click at [301, 250] on icon at bounding box center [303, 253] width 6 height 6
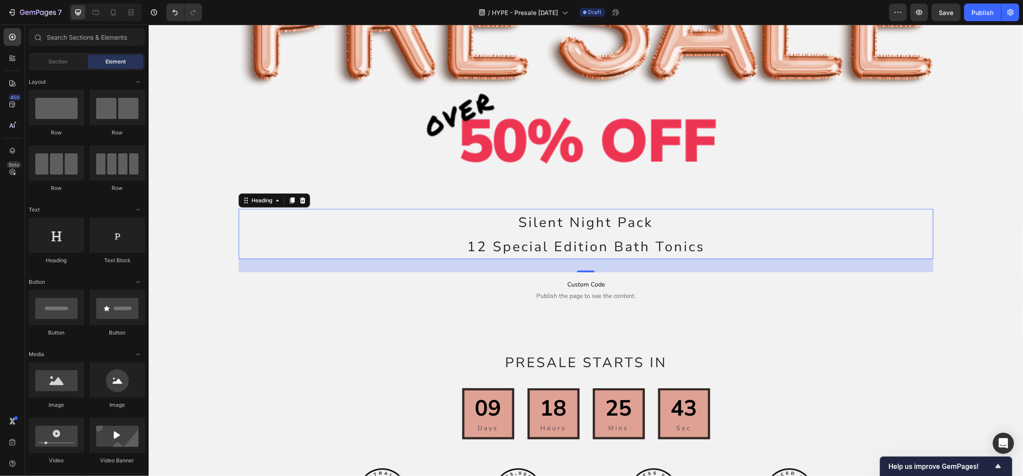
click at [561, 239] on span "12 Special Edition Bath Tonics" at bounding box center [586, 246] width 238 height 19
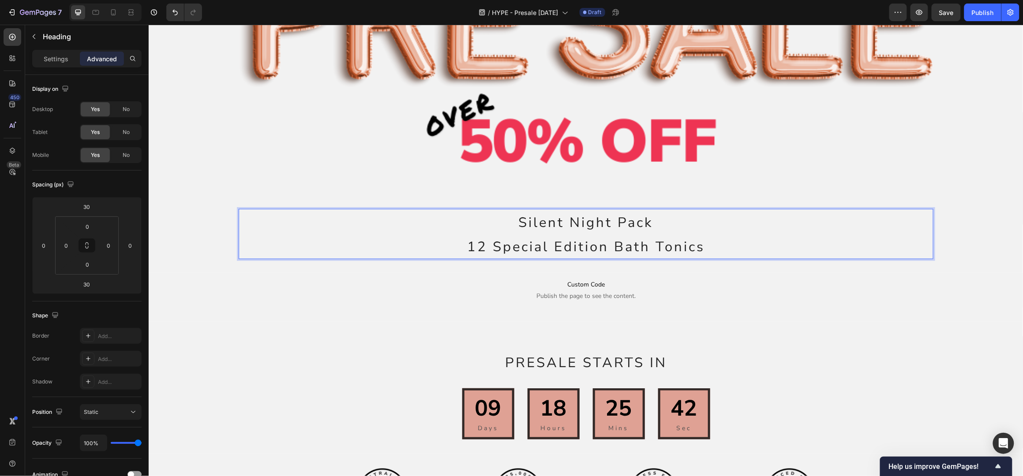
click at [657, 225] on p "Silent Night Pack 12 Special Edition Bath Tonics" at bounding box center [585, 234] width 693 height 49
drag, startPoint x: 657, startPoint y: 222, endPoint x: 456, endPoint y: 215, distance: 201.3
click at [456, 215] on p "Silent Night Pack 12 Special Edition Bath Tonics" at bounding box center [585, 234] width 693 height 49
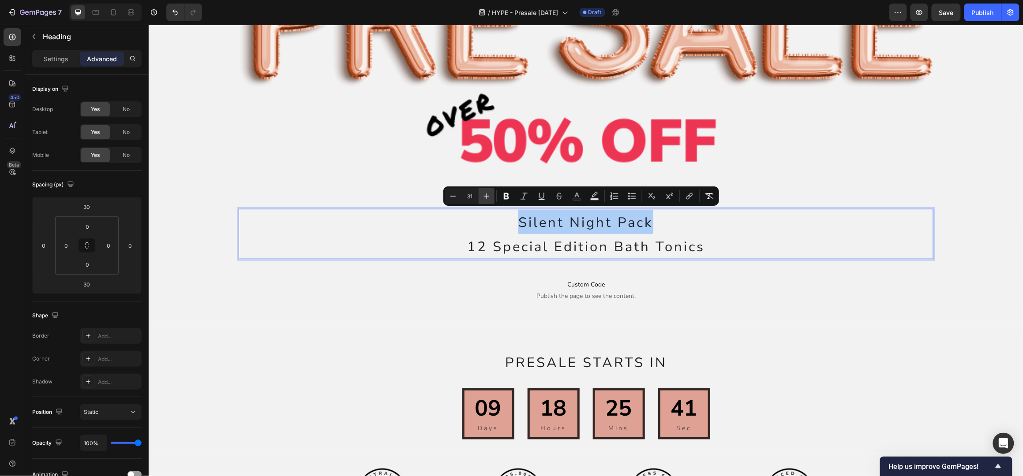
click at [486, 197] on icon "Editor contextual toolbar" at bounding box center [486, 196] width 9 height 9
click at [486, 197] on icon "Editor contextual toolbar" at bounding box center [487, 197] width 6 height 6
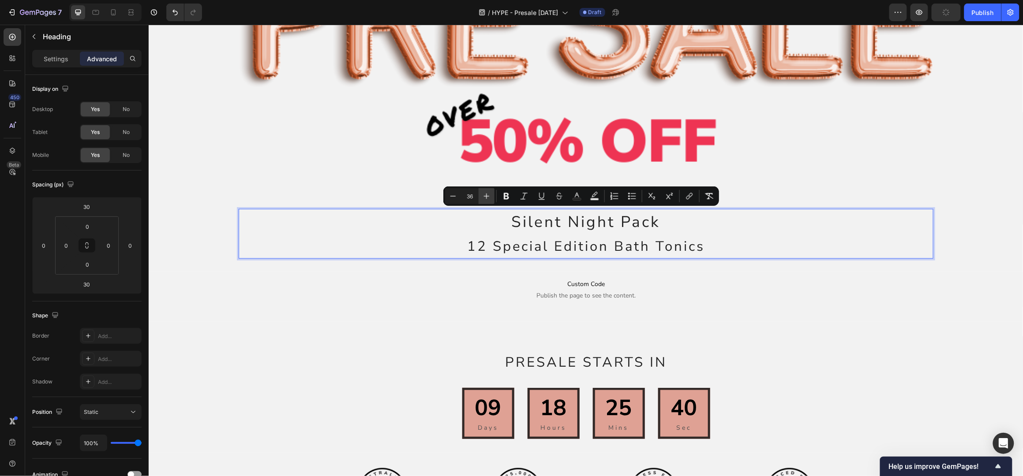
click at [487, 197] on icon "Editor contextual toolbar" at bounding box center [486, 196] width 9 height 9
click at [487, 198] on icon "Editor contextual toolbar" at bounding box center [486, 196] width 9 height 9
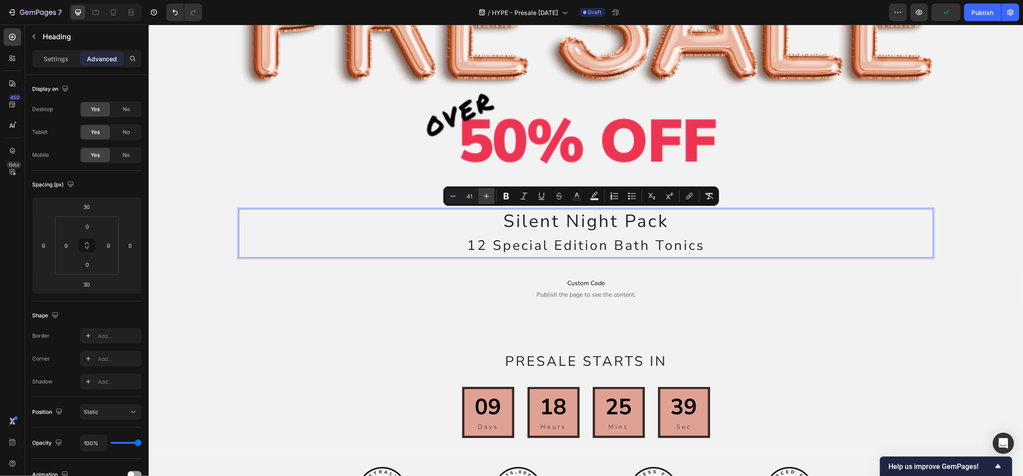
click at [487, 198] on icon "Editor contextual toolbar" at bounding box center [486, 196] width 9 height 9
click at [488, 198] on icon "Editor contextual toolbar" at bounding box center [486, 196] width 9 height 9
click at [489, 198] on icon "Editor contextual toolbar" at bounding box center [486, 196] width 9 height 9
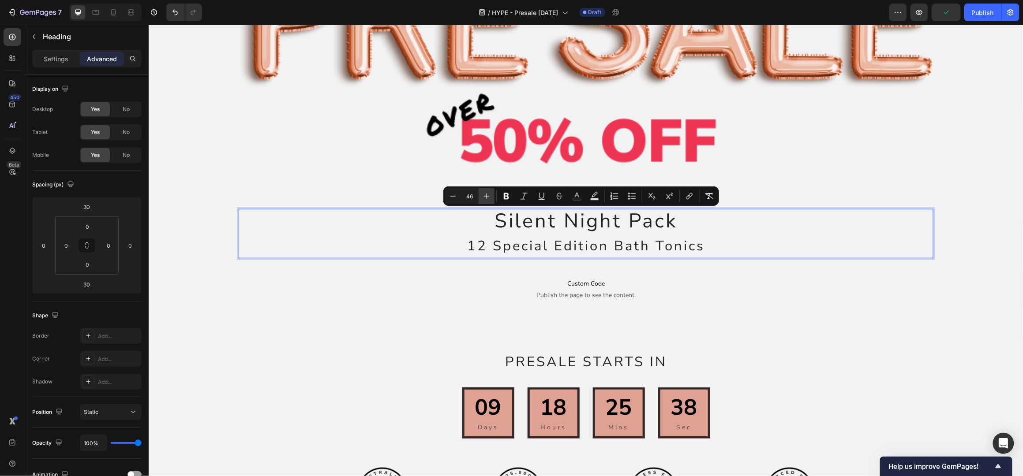
click at [489, 198] on icon "Editor contextual toolbar" at bounding box center [486, 196] width 9 height 9
type input "48"
click at [506, 199] on icon "Editor contextual toolbar" at bounding box center [506, 196] width 5 height 7
click at [58, 56] on p "Settings" at bounding box center [56, 58] width 25 height 9
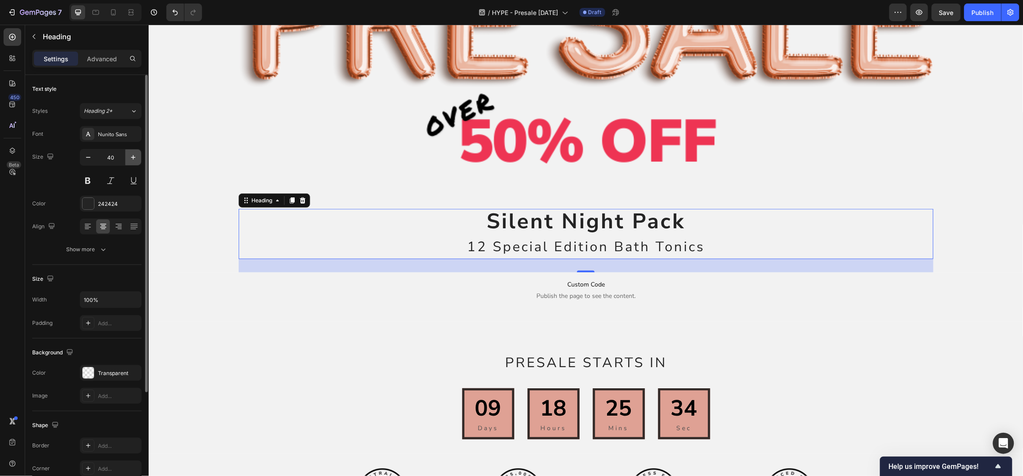
click at [131, 157] on icon "button" at bounding box center [133, 157] width 4 height 4
click at [132, 157] on icon "button" at bounding box center [133, 157] width 4 height 4
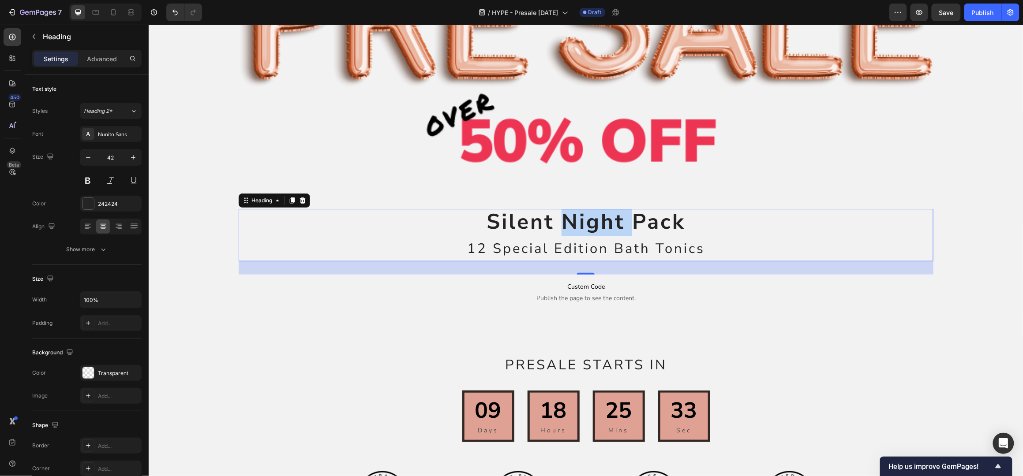
click at [603, 218] on strong "Silent Night Pack" at bounding box center [585, 221] width 199 height 29
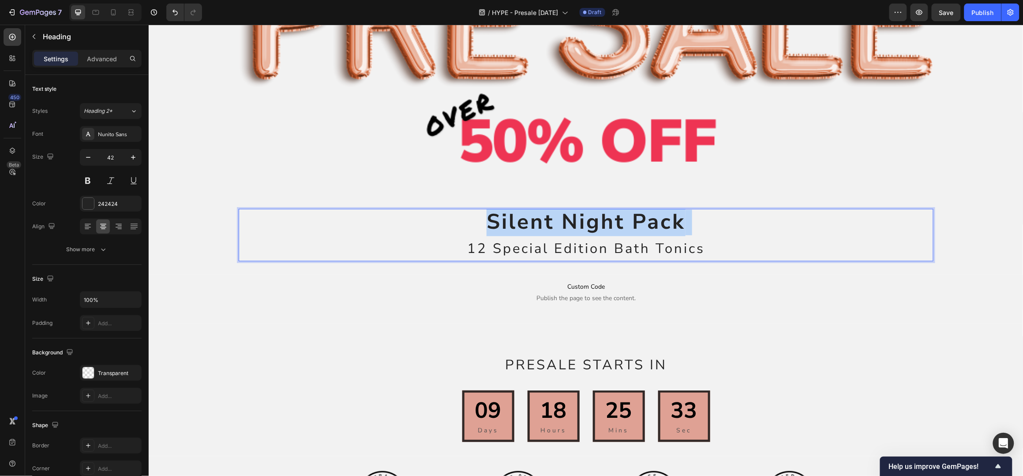
click at [604, 218] on strong "Silent Night Pack" at bounding box center [585, 221] width 199 height 29
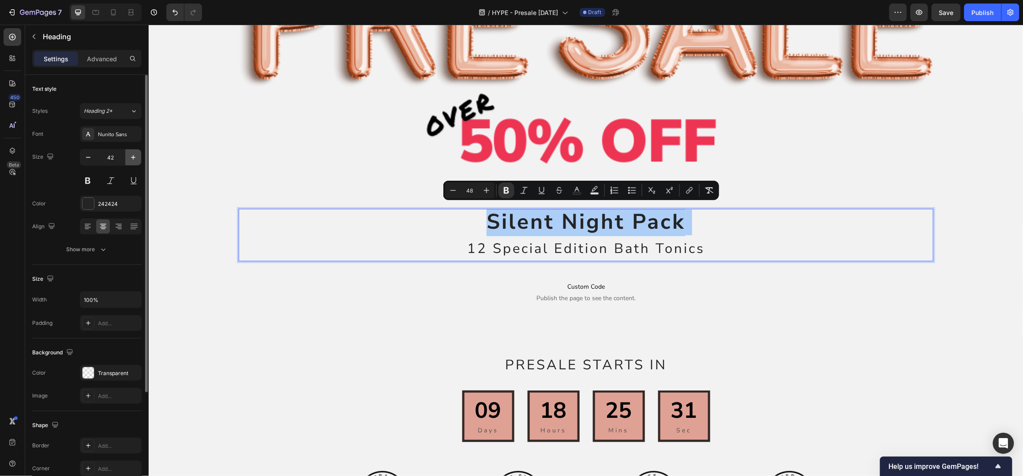
click at [130, 159] on icon "button" at bounding box center [133, 157] width 9 height 9
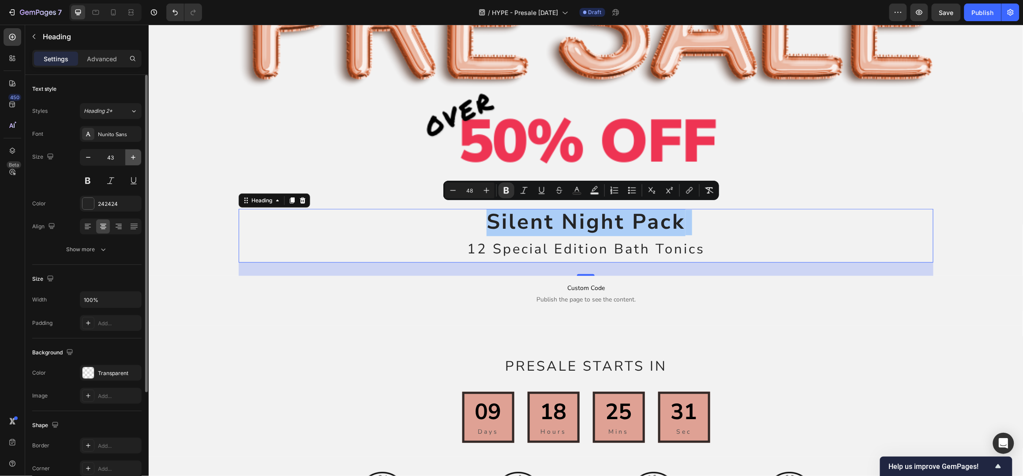
click at [131, 159] on icon "button" at bounding box center [133, 157] width 9 height 9
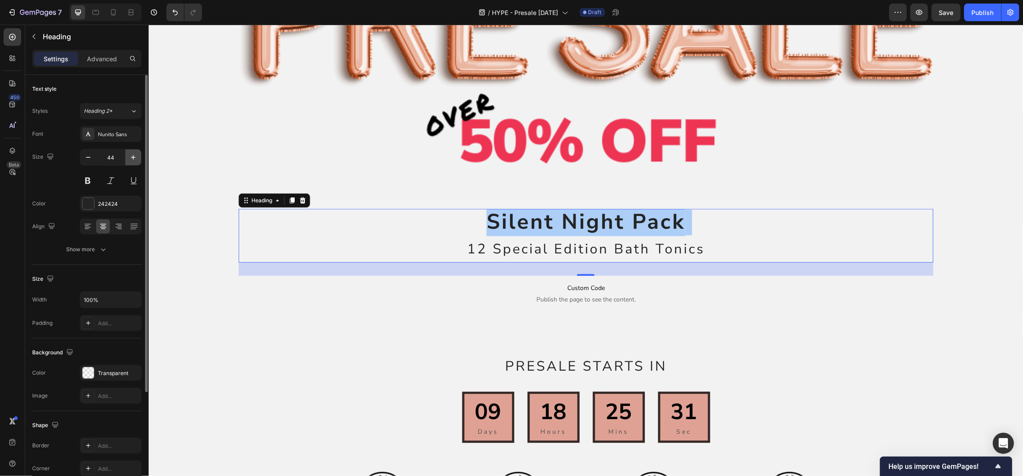
click at [131, 159] on icon "button" at bounding box center [133, 157] width 9 height 9
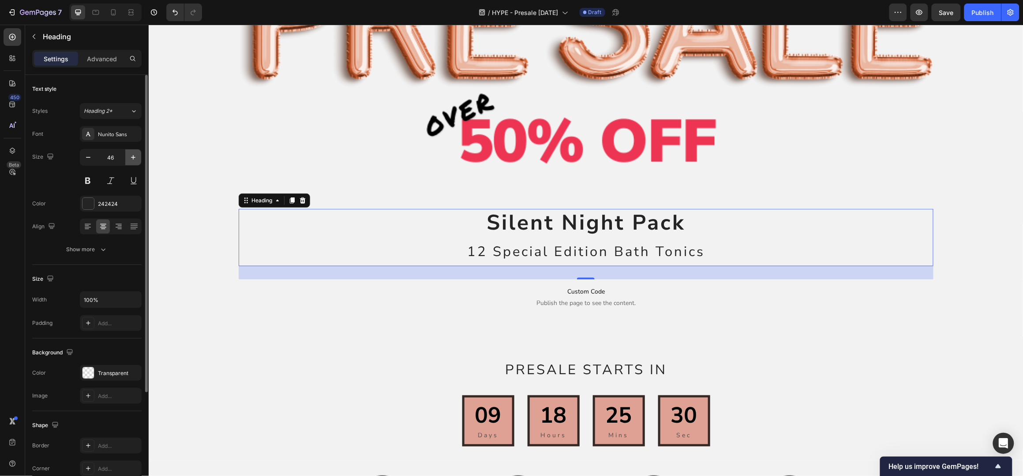
click at [131, 157] on icon "button" at bounding box center [133, 157] width 9 height 9
type input "48"
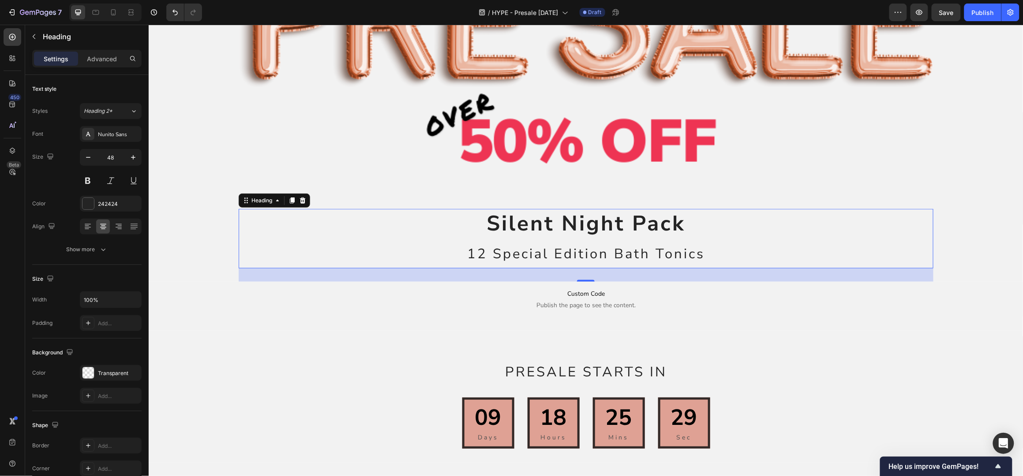
click at [550, 237] on p "Silent Night Pack 12 Special Edition Bath Tonics" at bounding box center [585, 239] width 693 height 58
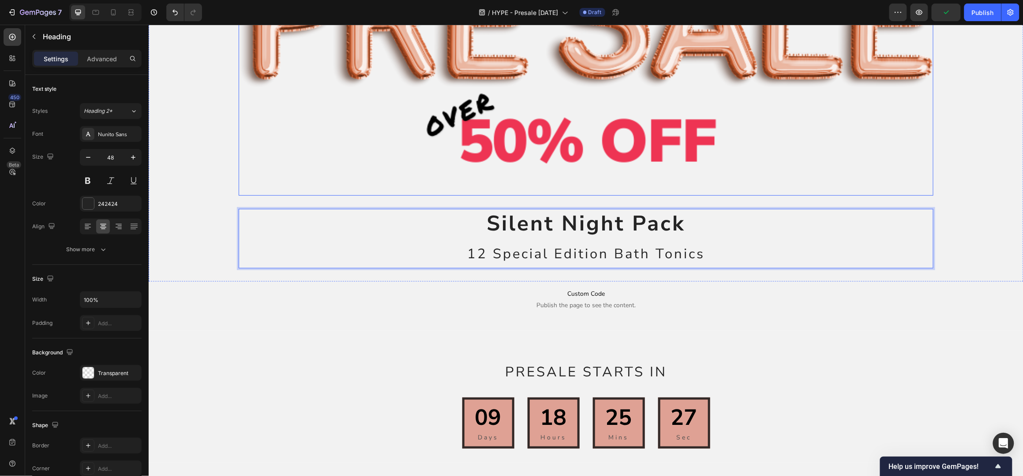
click at [912, 168] on img at bounding box center [585, 48] width 694 height 294
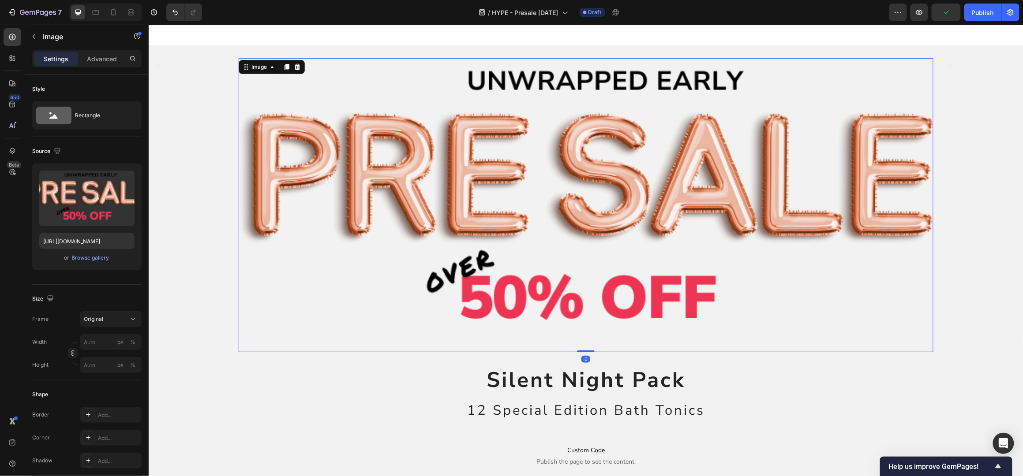
scroll to position [0, 0]
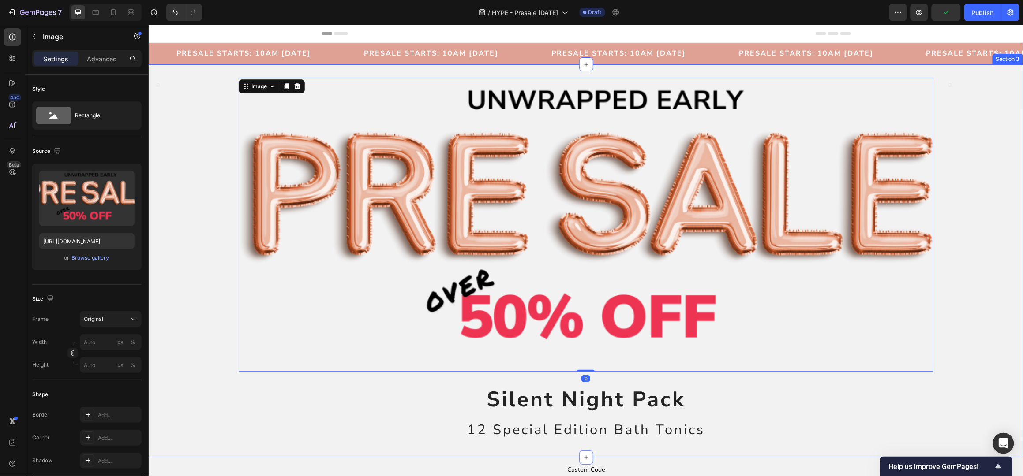
click at [966, 160] on div "a Text Block" at bounding box center [981, 267] width 69 height 380
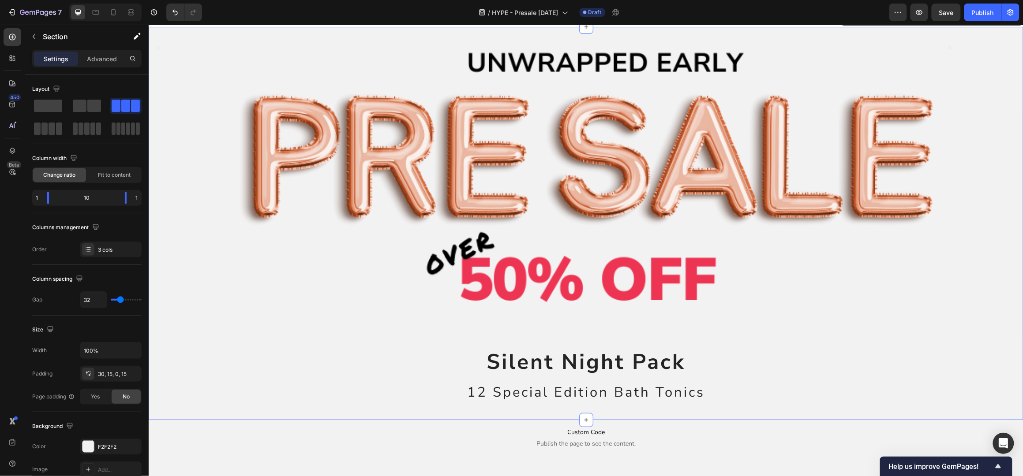
scroll to position [58, 0]
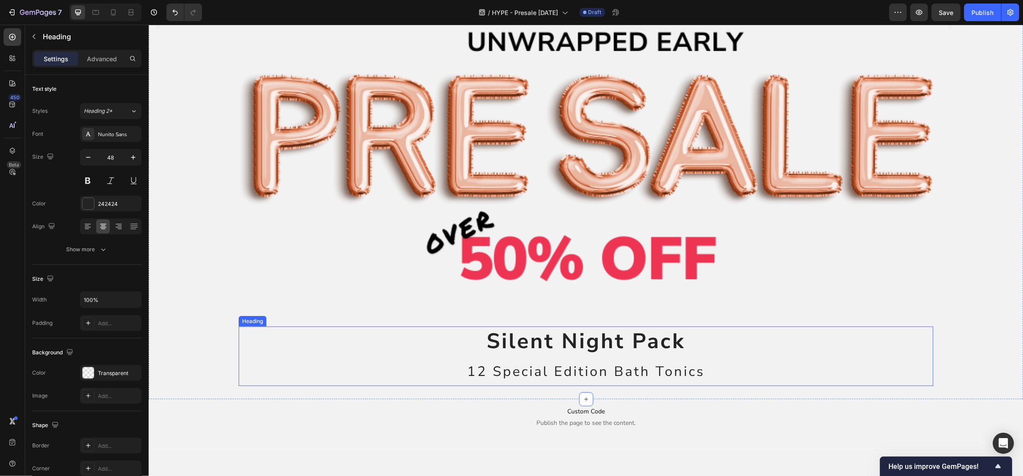
click at [589, 326] on strong "Silent Night Pack" at bounding box center [585, 340] width 199 height 29
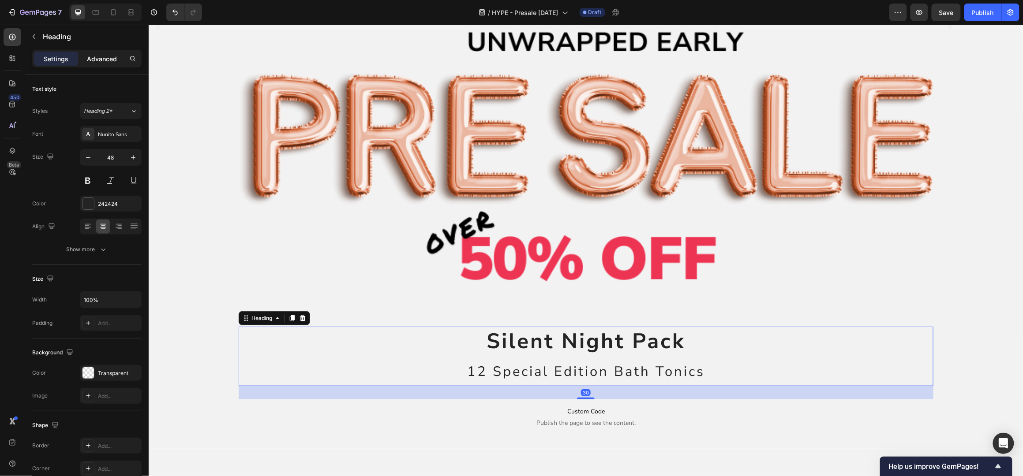
click at [111, 55] on p "Advanced" at bounding box center [102, 58] width 30 height 9
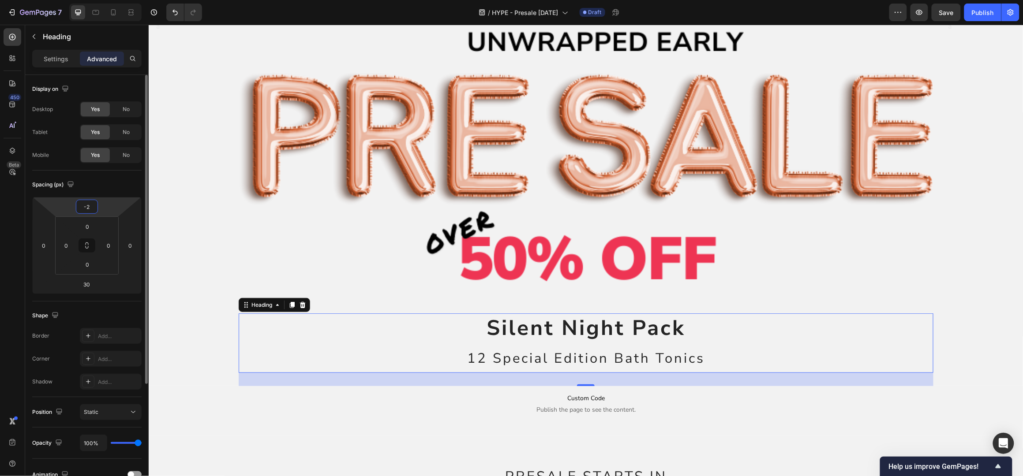
type input "-20"
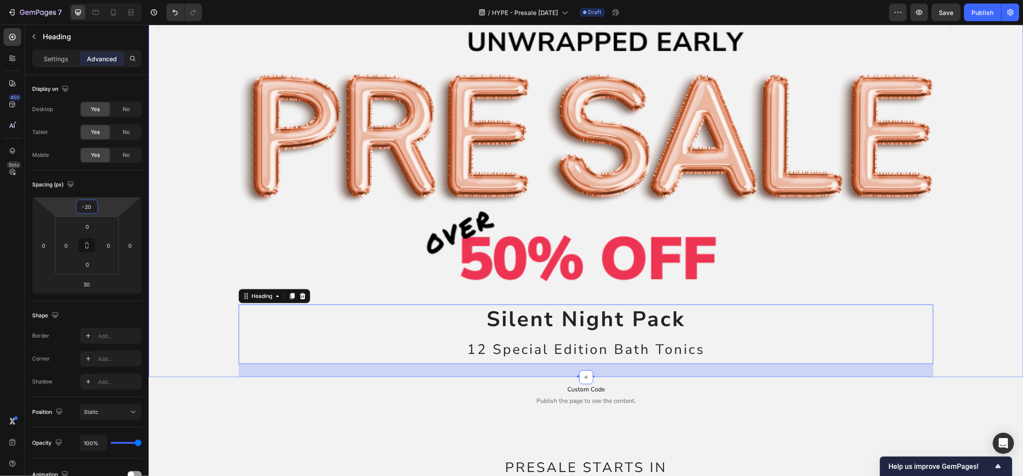
click at [956, 101] on div "a Text Block" at bounding box center [981, 198] width 69 height 358
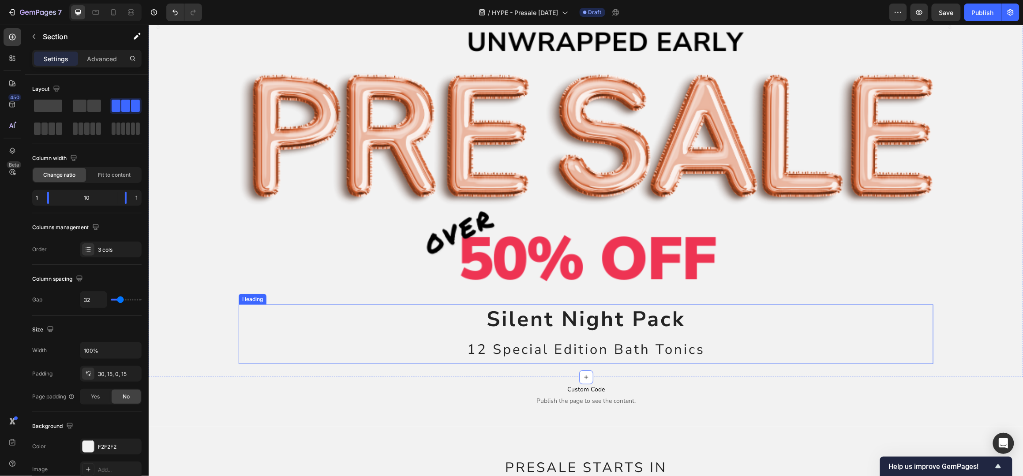
click at [622, 324] on strong "Silent Night Pack" at bounding box center [585, 318] width 199 height 29
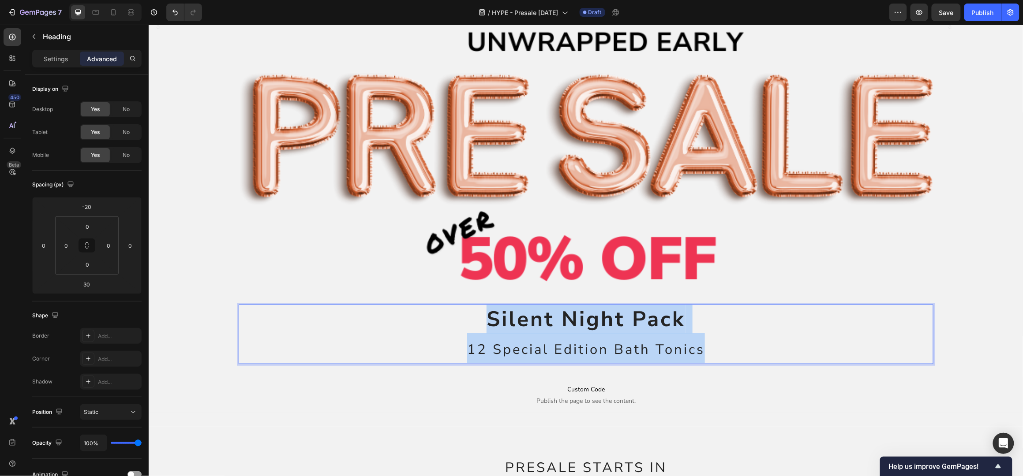
drag, startPoint x: 709, startPoint y: 348, endPoint x: 446, endPoint y: 328, distance: 263.6
click at [446, 328] on p "Silent Night Pack 12 Special Edition Bath Tonics" at bounding box center [585, 334] width 693 height 58
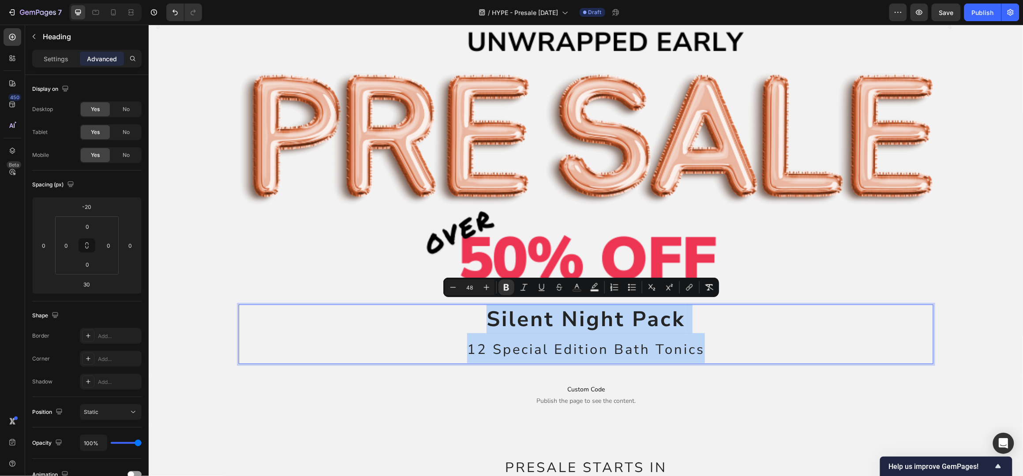
click at [518, 315] on strong "Silent Night Pack" at bounding box center [585, 318] width 199 height 29
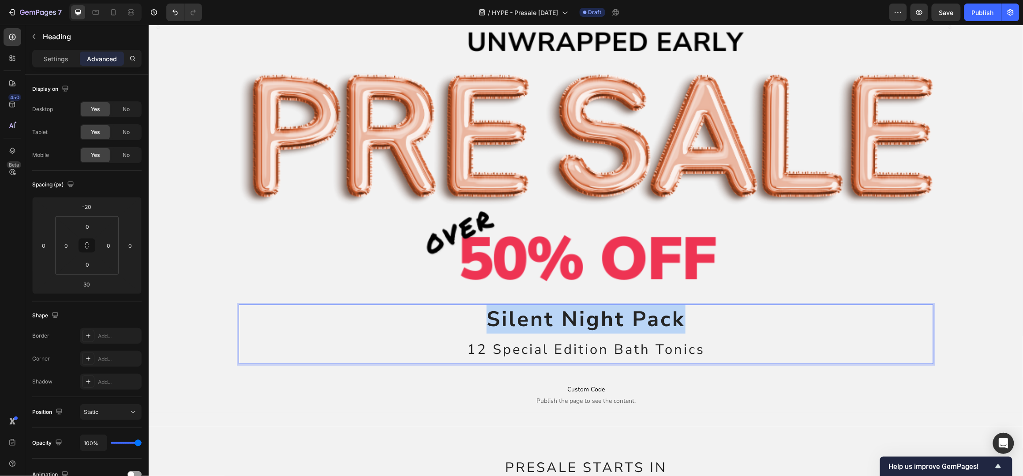
drag, startPoint x: 690, startPoint y: 313, endPoint x: 450, endPoint y: 328, distance: 240.4
click at [450, 328] on p "Silent Night Pack 12 Special Edition Bath Tonics" at bounding box center [585, 334] width 693 height 58
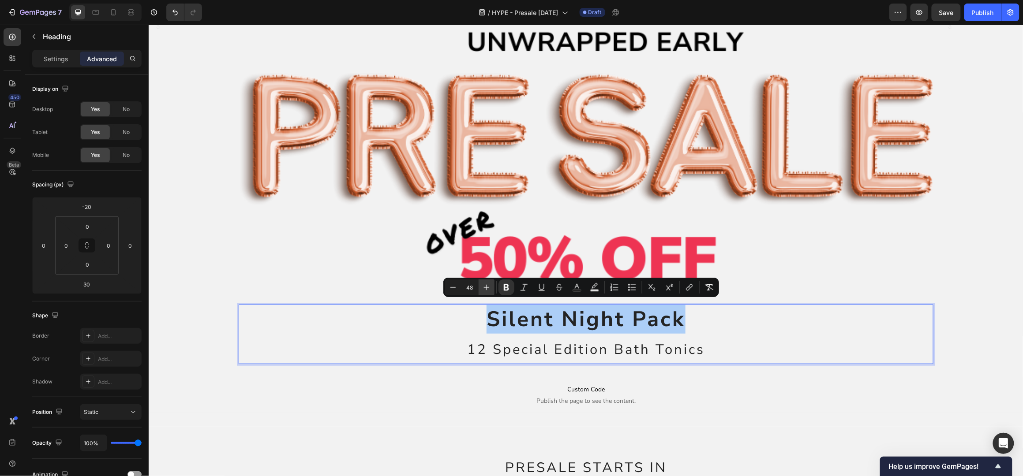
click at [487, 284] on icon "Editor contextual toolbar" at bounding box center [486, 287] width 9 height 9
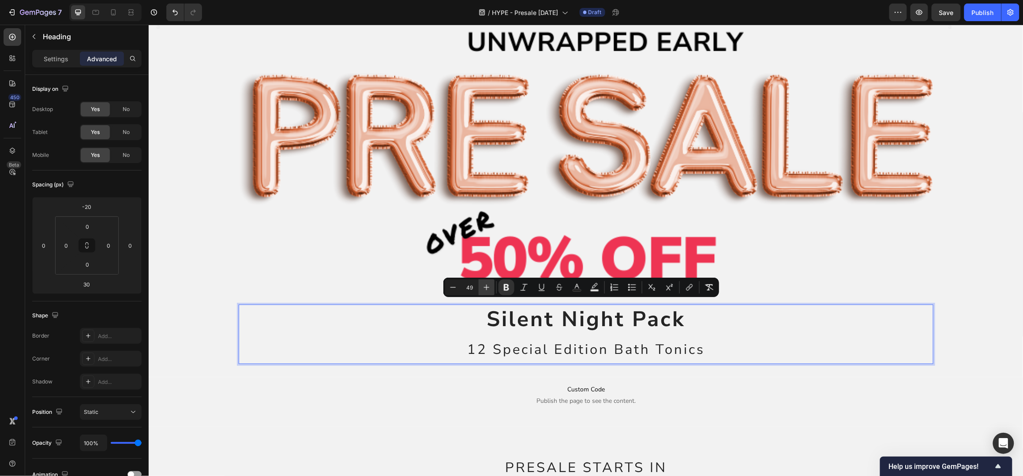
click at [488, 285] on icon "Editor contextual toolbar" at bounding box center [486, 287] width 9 height 9
click at [489, 287] on icon "Editor contextual toolbar" at bounding box center [486, 287] width 9 height 9
click at [490, 287] on icon "Editor contextual toolbar" at bounding box center [486, 287] width 9 height 9
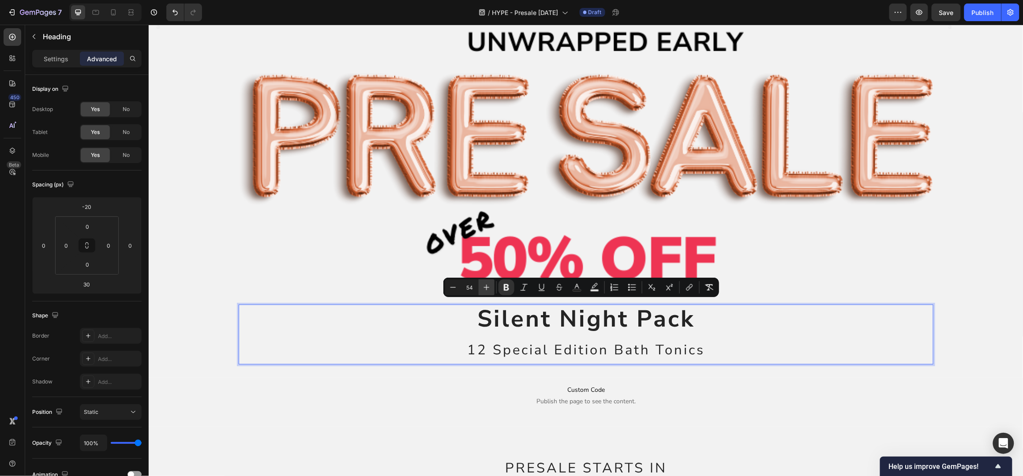
click at [491, 288] on button "Plus" at bounding box center [487, 288] width 16 height 16
click at [492, 288] on button "Plus" at bounding box center [487, 288] width 16 height 16
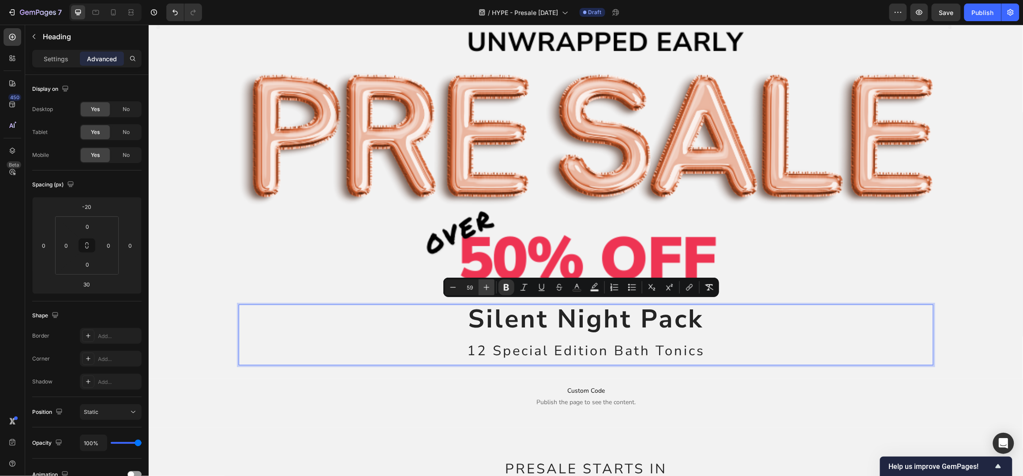
click at [492, 288] on button "Plus" at bounding box center [487, 288] width 16 height 16
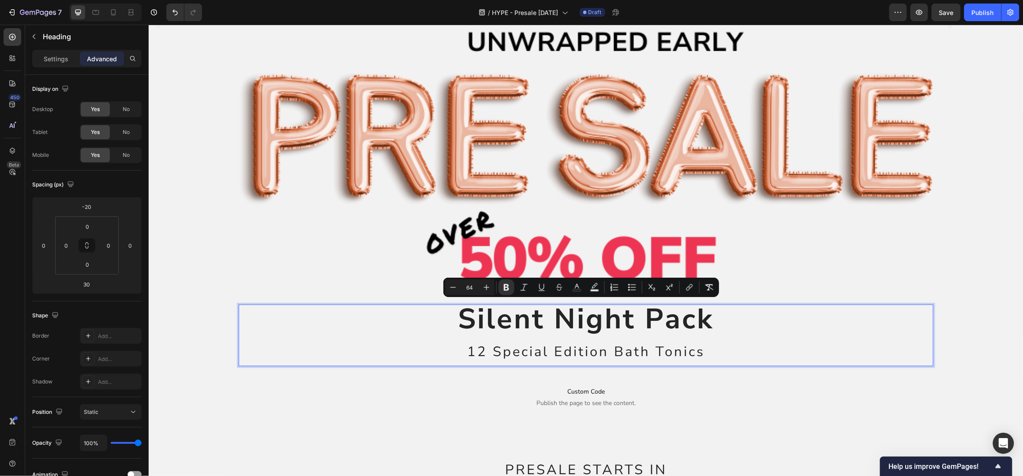
type input "31"
click at [567, 336] on p "Silent Night Pack 12 Special Edition Bath Tonics" at bounding box center [585, 335] width 693 height 60
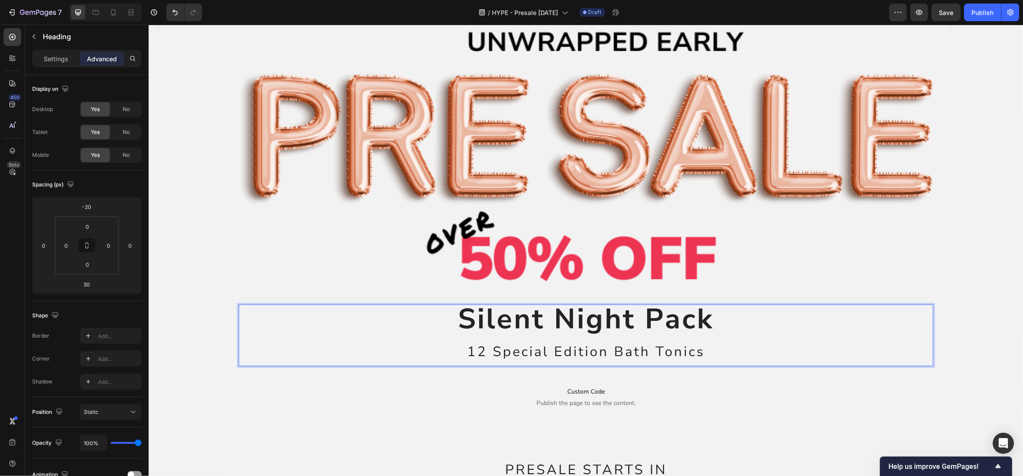
click at [572, 346] on span "12 Special Edition Bath Tonics" at bounding box center [586, 351] width 238 height 19
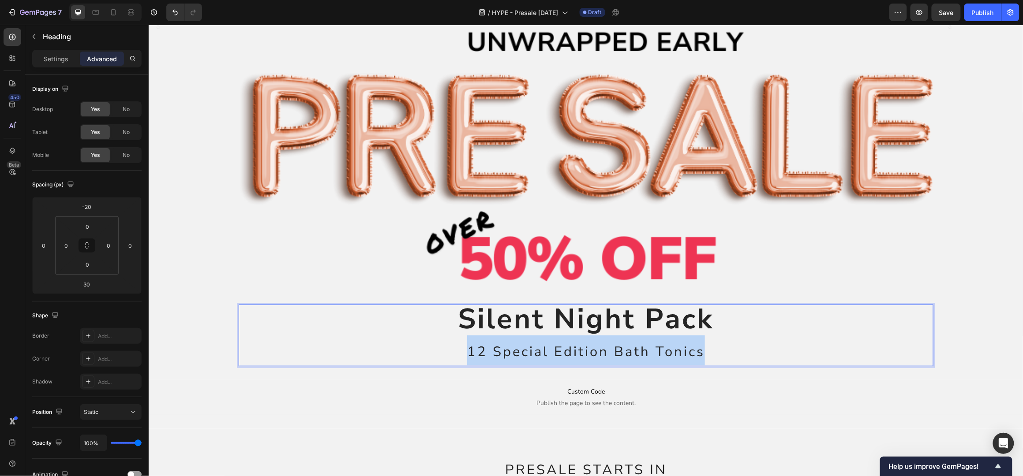
click at [572, 346] on span "12 Special Edition Bath Tonics" at bounding box center [586, 351] width 238 height 19
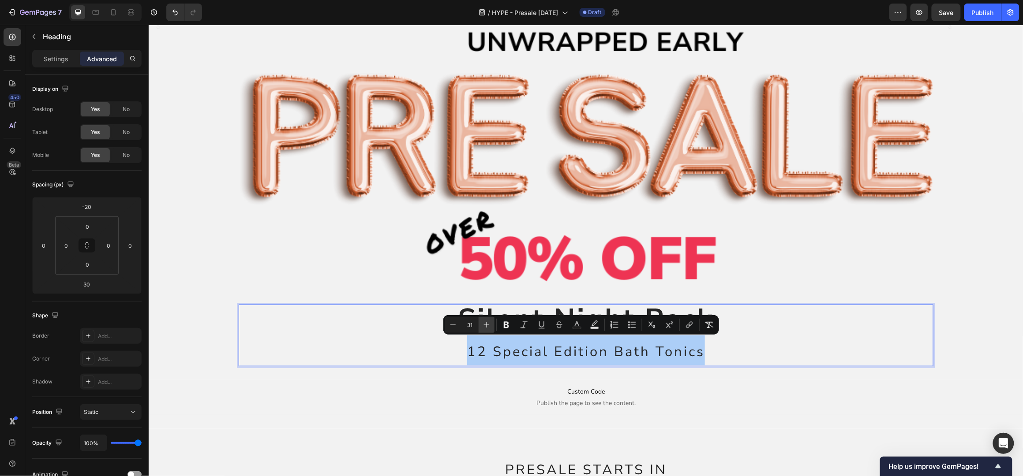
click at [484, 323] on icon "Editor contextual toolbar" at bounding box center [486, 325] width 9 height 9
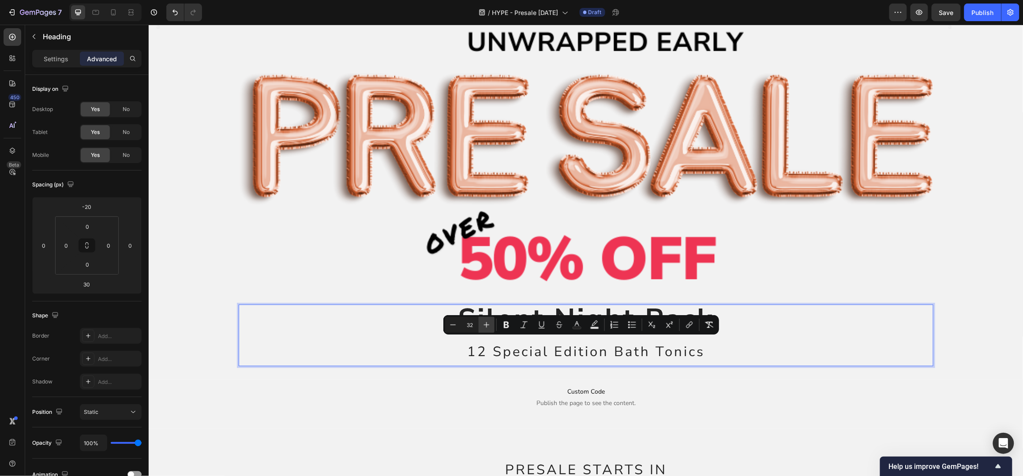
click at [484, 323] on icon "Editor contextual toolbar" at bounding box center [486, 325] width 9 height 9
click at [484, 324] on icon "Editor contextual toolbar" at bounding box center [486, 325] width 9 height 9
click at [486, 324] on icon "Editor contextual toolbar" at bounding box center [486, 325] width 9 height 9
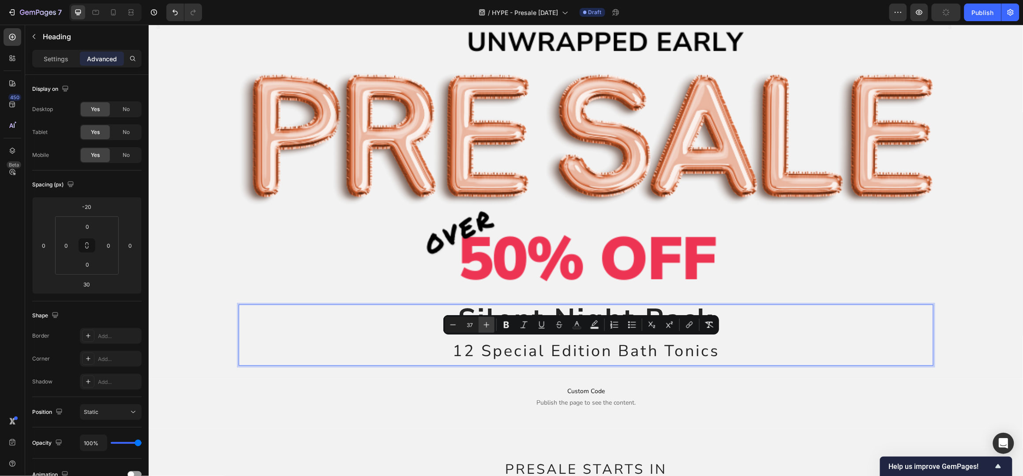
click at [486, 324] on icon "Editor contextual toolbar" at bounding box center [486, 325] width 9 height 9
click at [486, 324] on icon "Editor contextual toolbar" at bounding box center [487, 325] width 6 height 6
click at [487, 324] on icon "Editor contextual toolbar" at bounding box center [486, 325] width 9 height 9
type input "41"
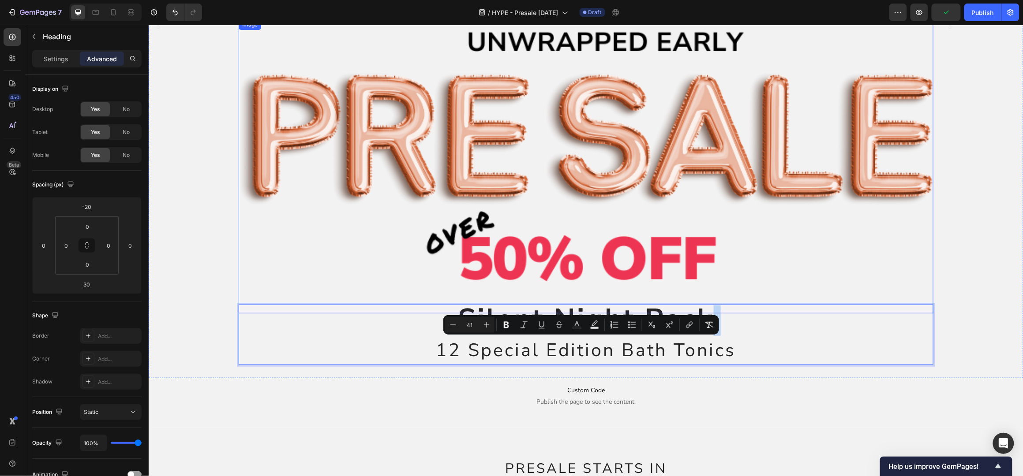
click at [911, 244] on img at bounding box center [585, 166] width 694 height 294
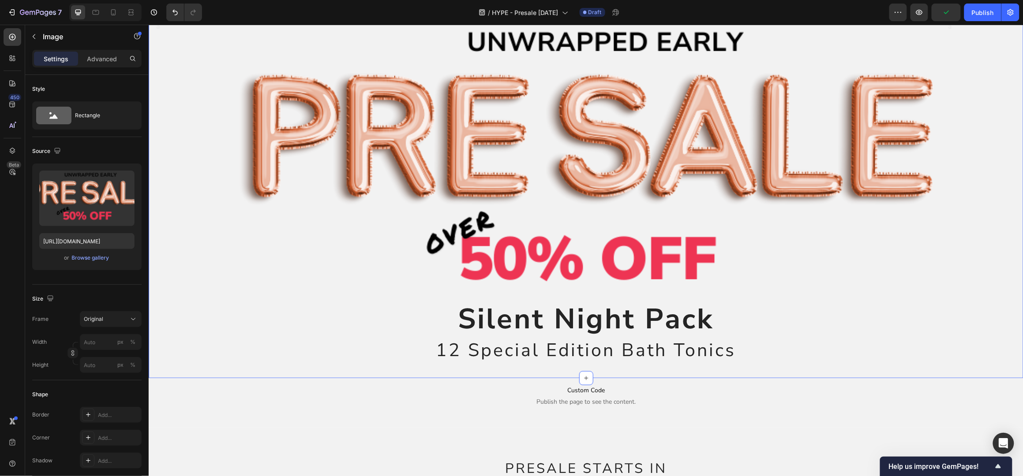
click at [962, 236] on div "a Text Block" at bounding box center [981, 198] width 69 height 359
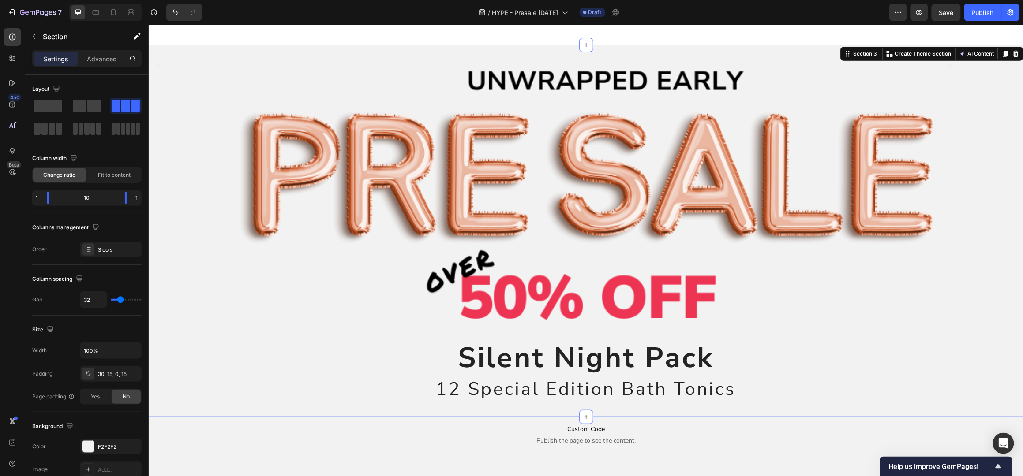
scroll to position [0, 0]
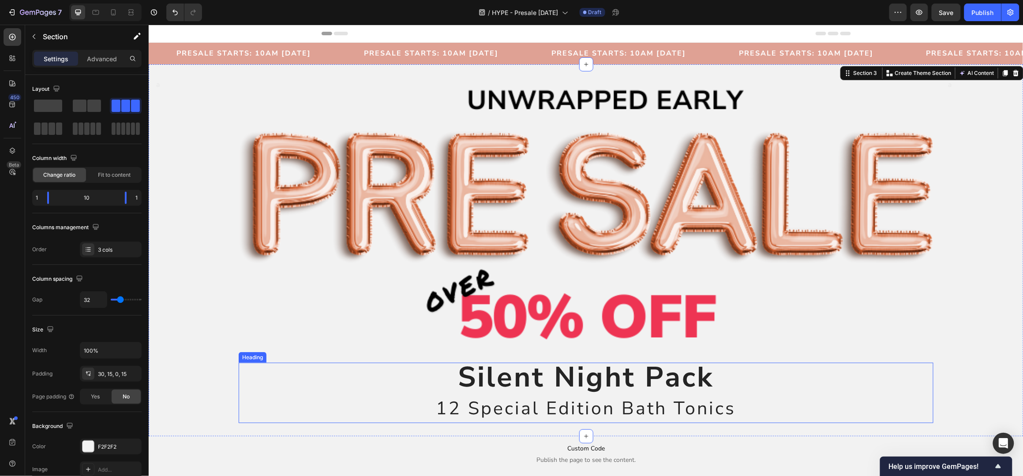
click at [588, 376] on strong "Silent Night Pack" at bounding box center [585, 377] width 256 height 39
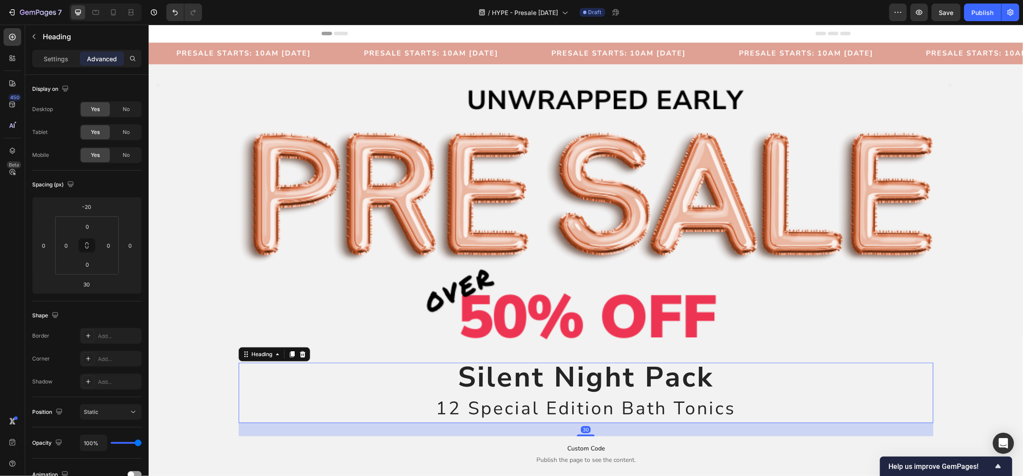
drag, startPoint x: 288, startPoint y: 351, endPoint x: 292, endPoint y: 356, distance: 5.6
click at [289, 351] on icon at bounding box center [291, 354] width 7 height 7
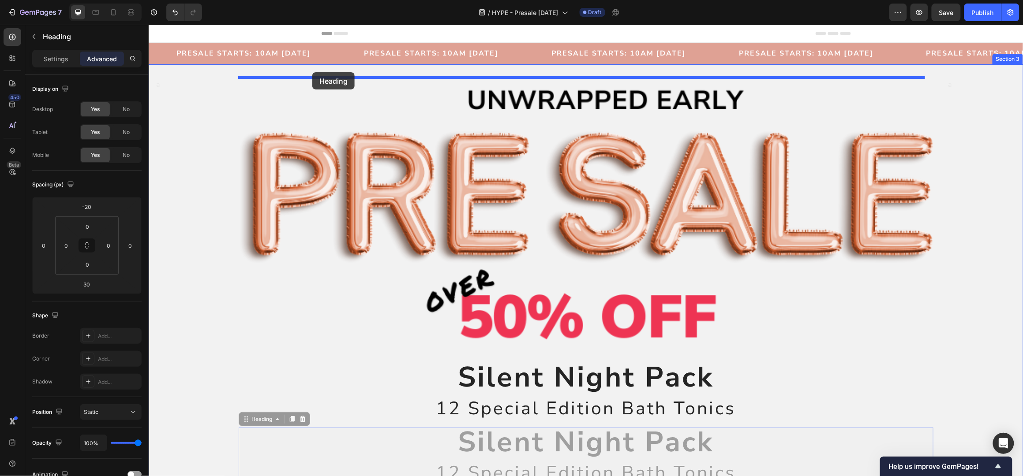
drag, startPoint x: 246, startPoint y: 410, endPoint x: 312, endPoint y: 72, distance: 344.7
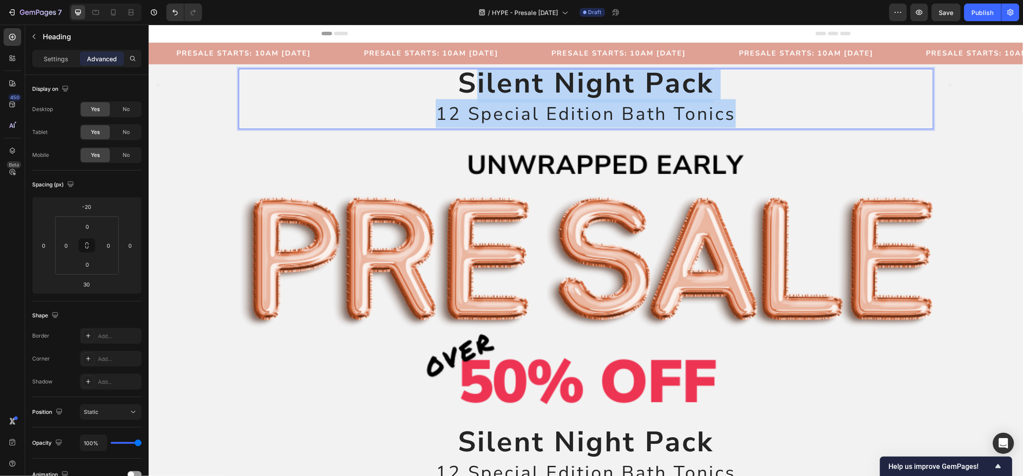
drag, startPoint x: 734, startPoint y: 115, endPoint x: 476, endPoint y: 89, distance: 259.3
click at [476, 89] on p "Silent Night Pack 12 Special Edition Bath Tonics" at bounding box center [585, 98] width 693 height 59
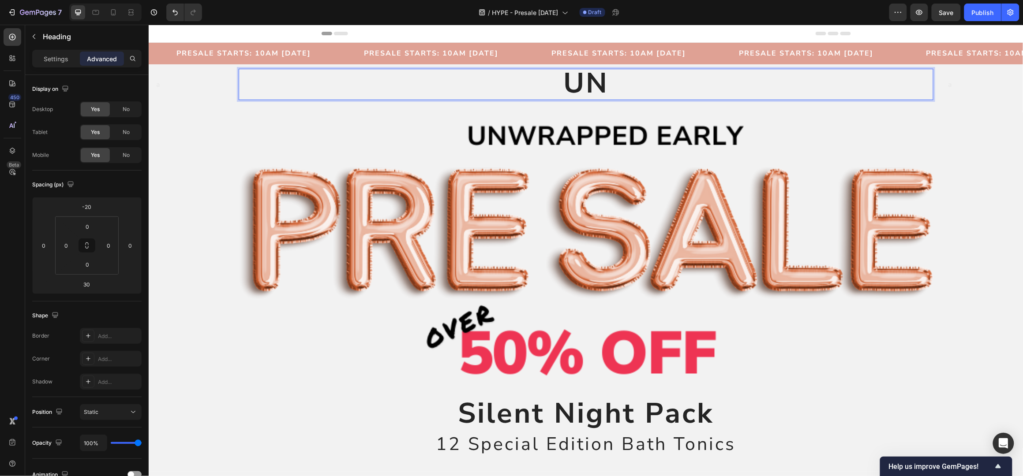
click at [610, 86] on p "UN" at bounding box center [585, 84] width 693 height 30
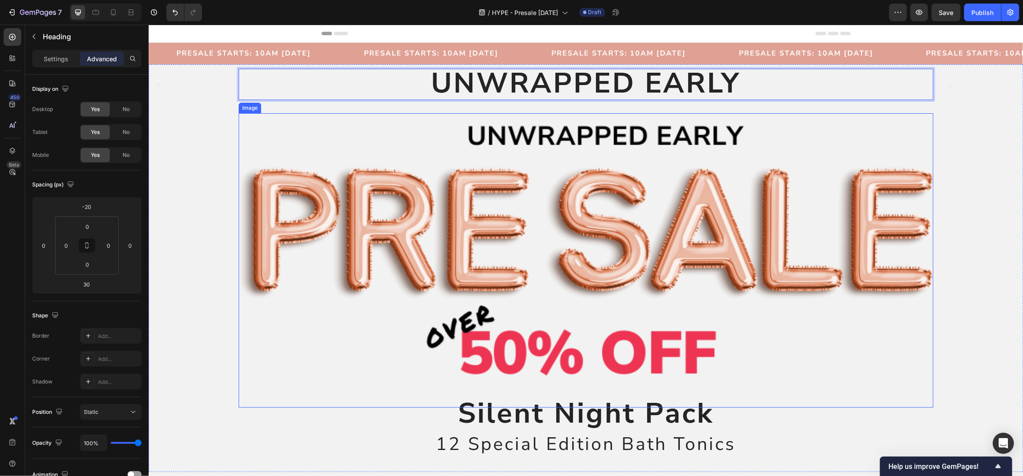
click at [651, 198] on img at bounding box center [585, 260] width 694 height 294
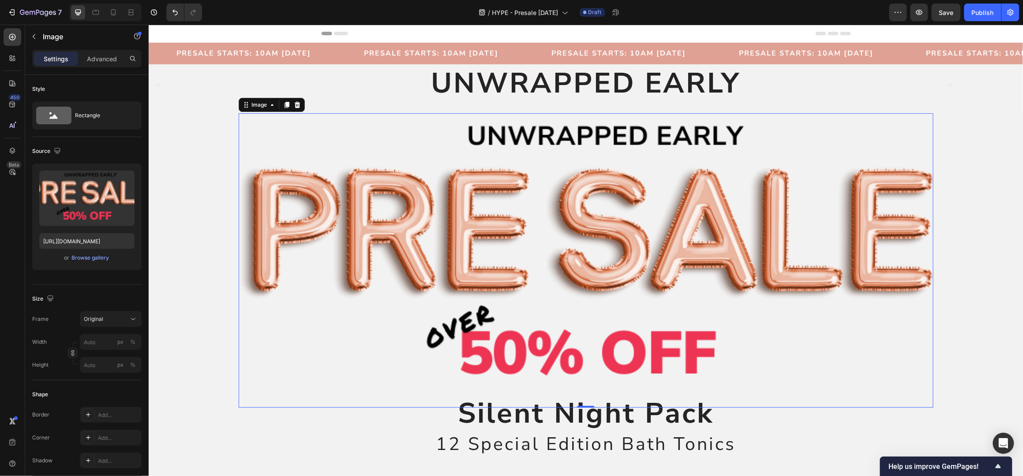
click at [583, 179] on img at bounding box center [585, 260] width 694 height 294
click at [90, 262] on div "Browse gallery" at bounding box center [90, 258] width 37 height 8
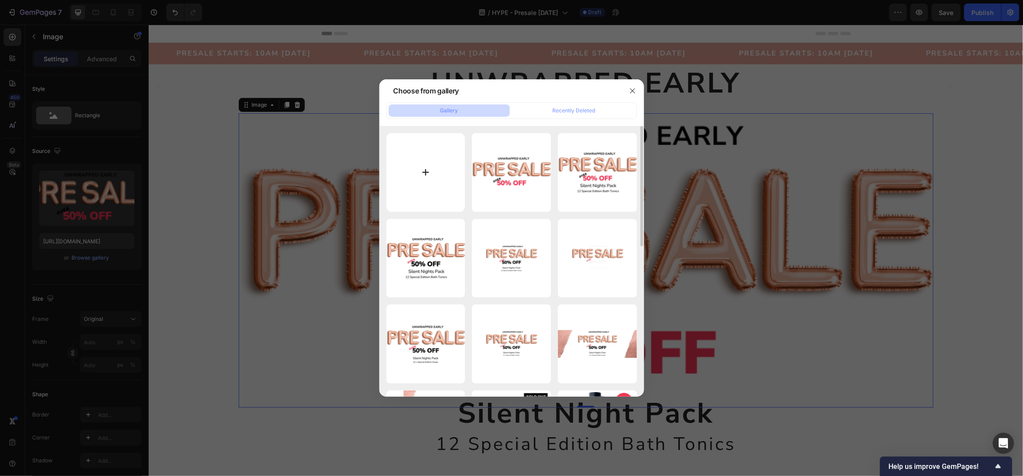
click at [422, 181] on input "file" at bounding box center [425, 172] width 79 height 79
type input "C:\fakepath\Ad Image Long (9).png"
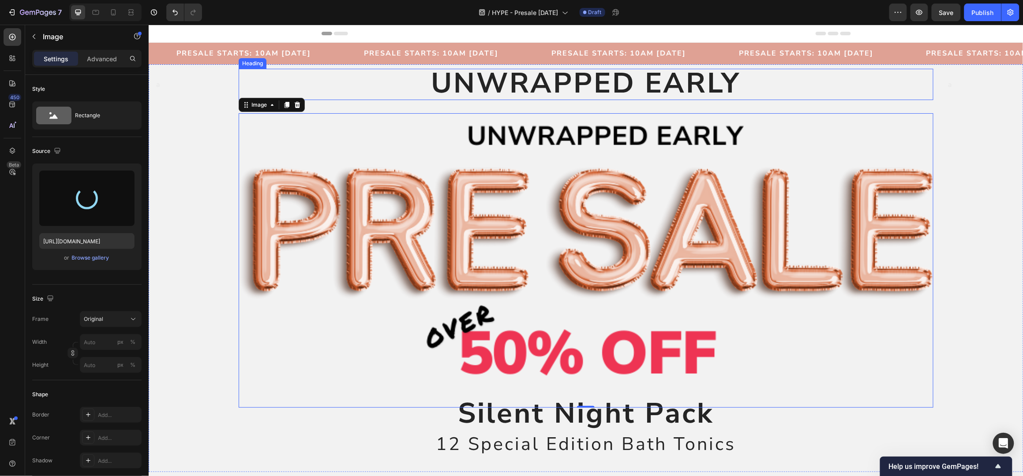
type input "https://cdn.shopify.com/s/files/1/0045/6828/5299/files/gempages_508703347822298…"
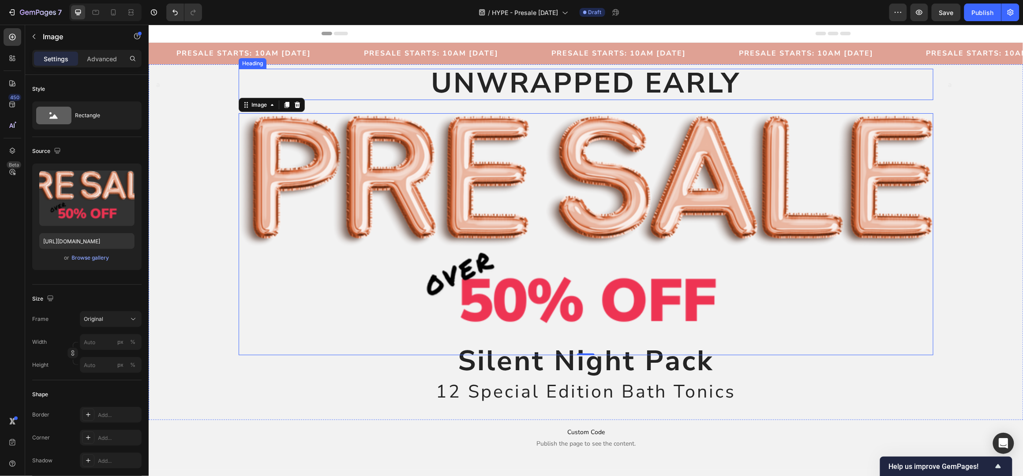
click at [409, 89] on p "⁠⁠⁠⁠⁠⁠⁠ UNWRAPPED EARLY" at bounding box center [585, 84] width 693 height 30
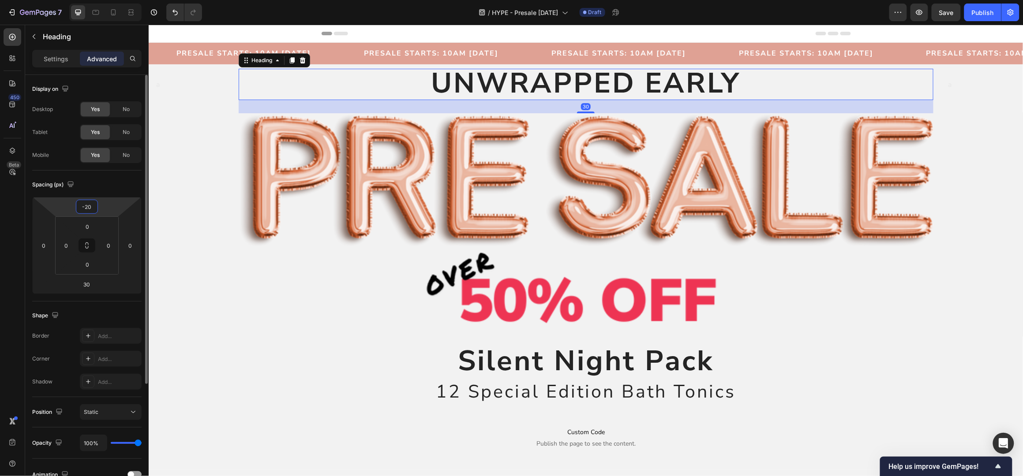
drag, startPoint x: 93, startPoint y: 207, endPoint x: 99, endPoint y: 208, distance: 6.2
click at [94, 208] on input "-20" at bounding box center [87, 206] width 18 height 13
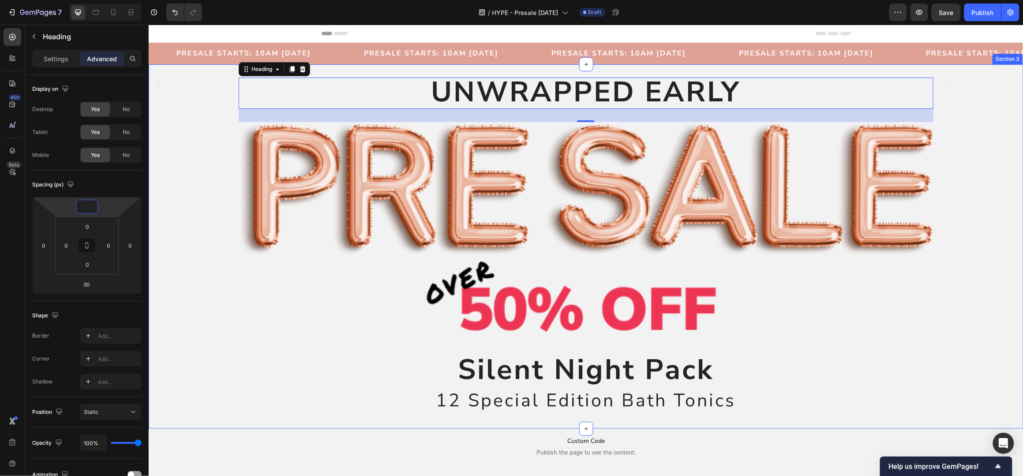
click at [973, 170] on div "a Text Block" at bounding box center [981, 253] width 69 height 352
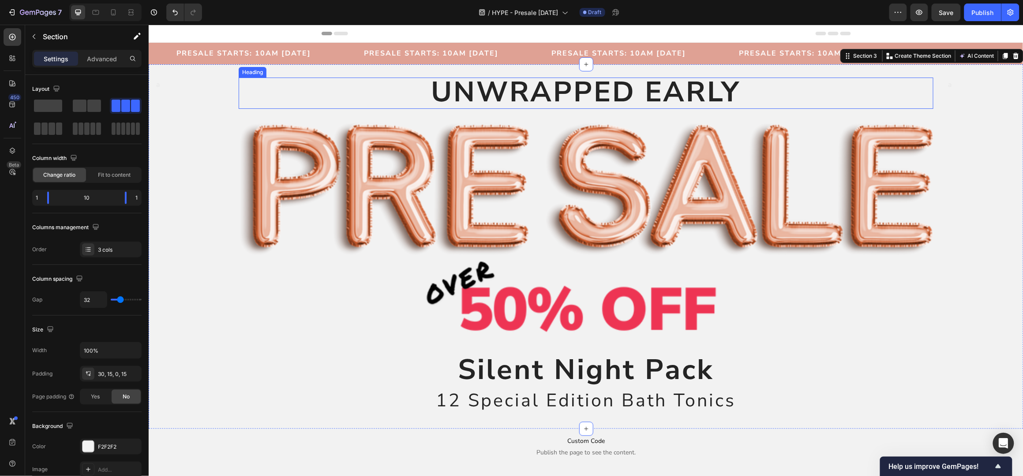
click at [513, 96] on strong "UNWRAPPED EARLY" at bounding box center [586, 91] width 310 height 39
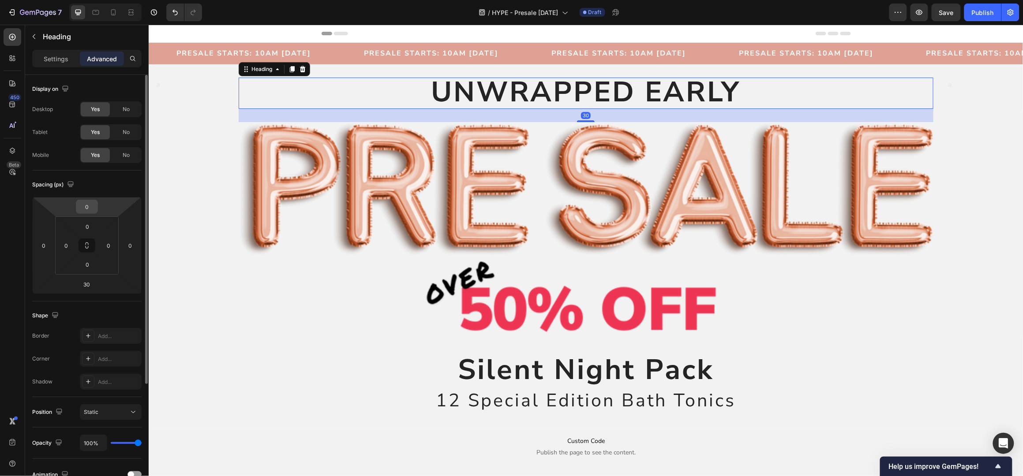
click at [88, 206] on input "0" at bounding box center [87, 206] width 18 height 13
type input "20"
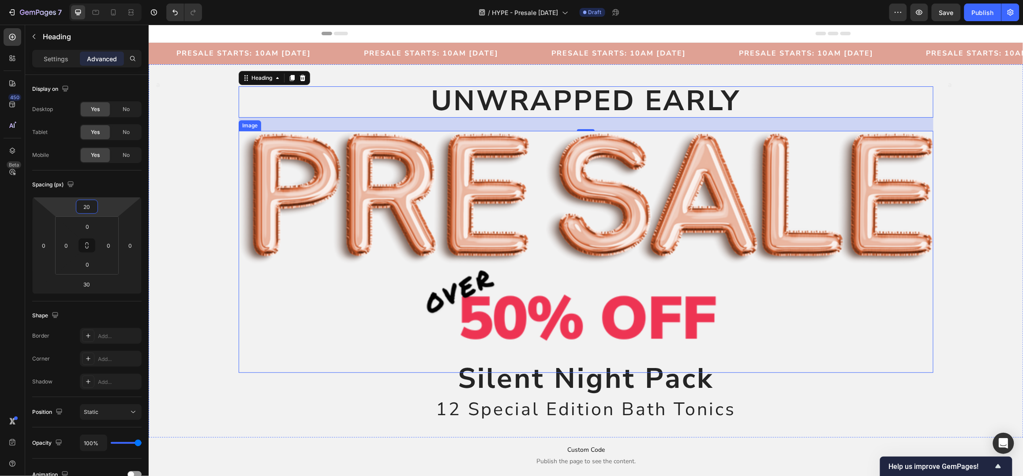
click at [921, 244] on img at bounding box center [585, 252] width 694 height 242
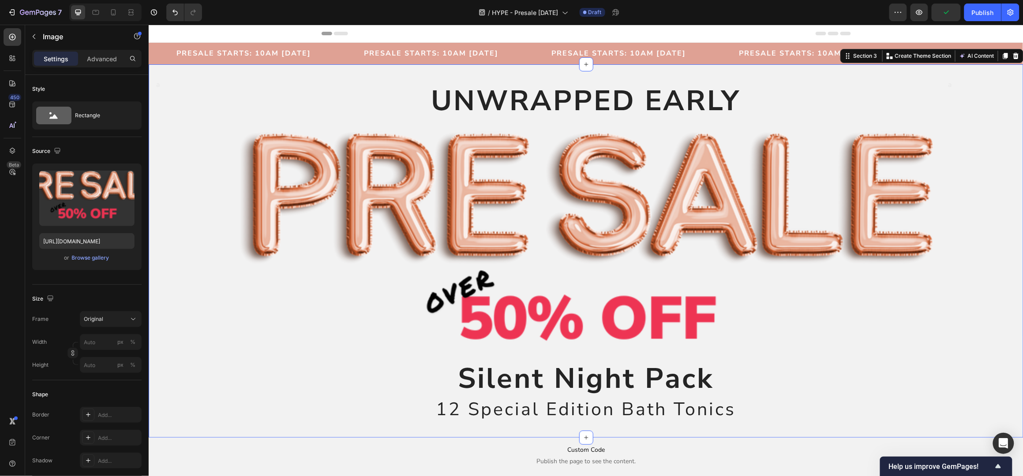
click at [970, 182] on div "a Text Block" at bounding box center [981, 257] width 69 height 360
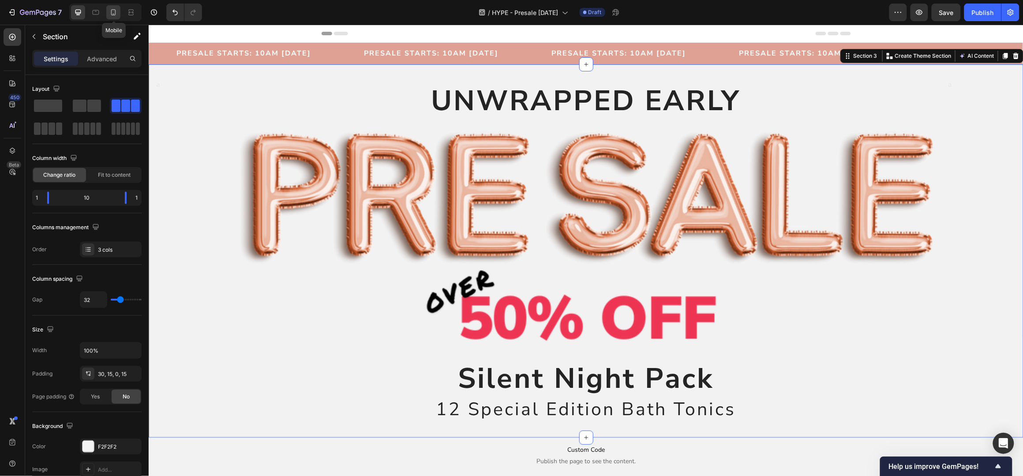
click at [114, 12] on icon at bounding box center [113, 12] width 9 height 9
type input "0"
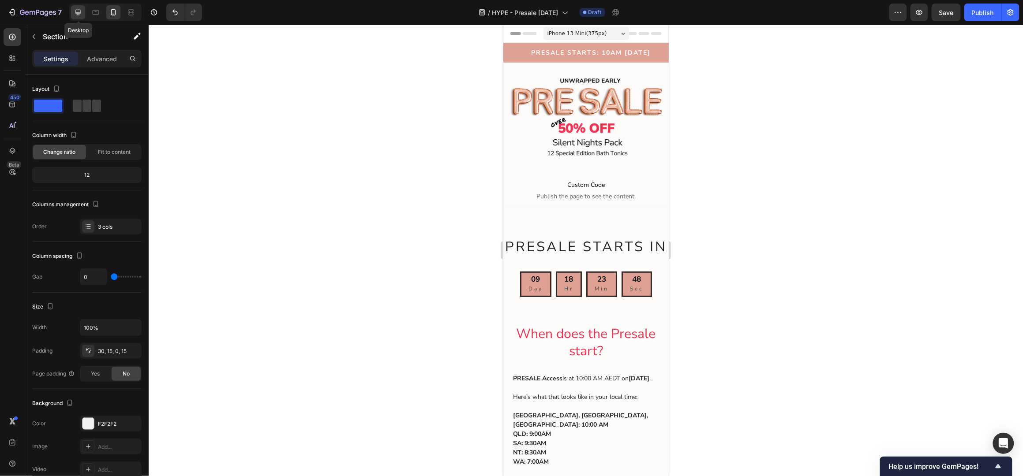
click at [79, 12] on icon at bounding box center [78, 13] width 6 height 6
type input "32"
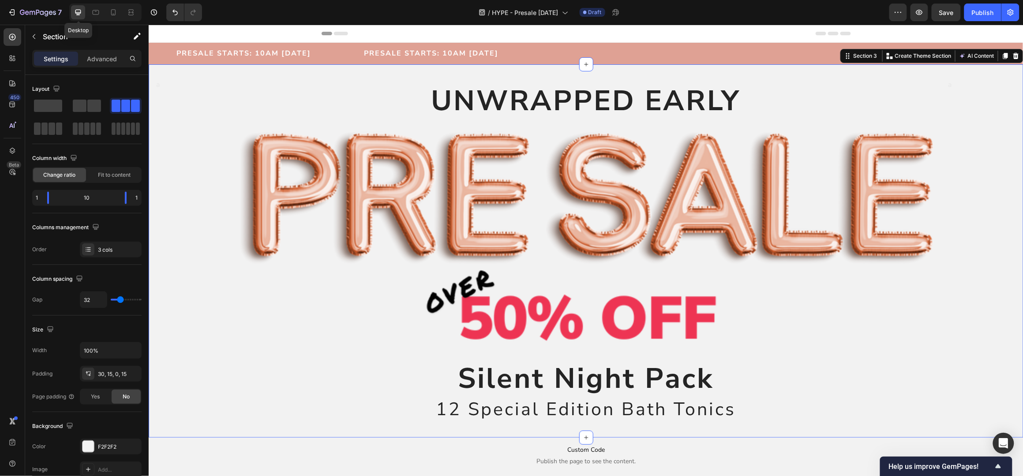
scroll to position [9, 0]
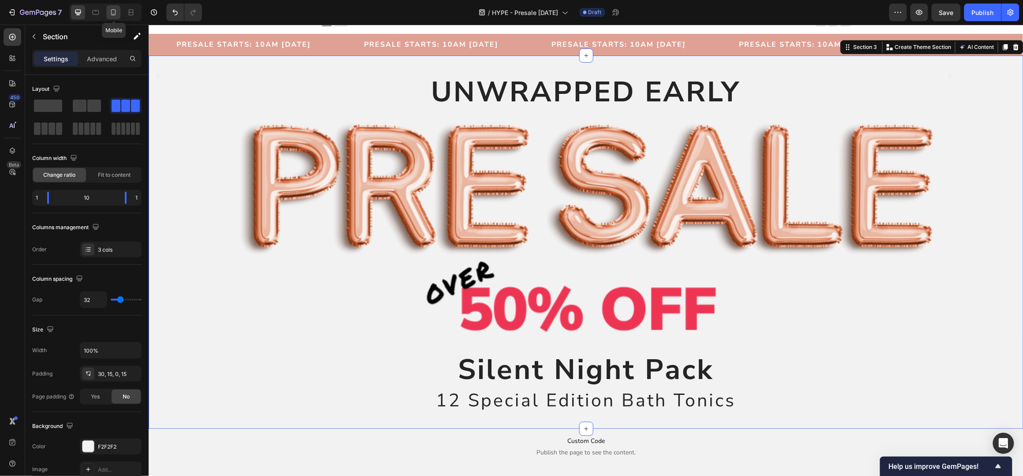
click at [114, 12] on icon at bounding box center [113, 12] width 9 height 9
type input "0"
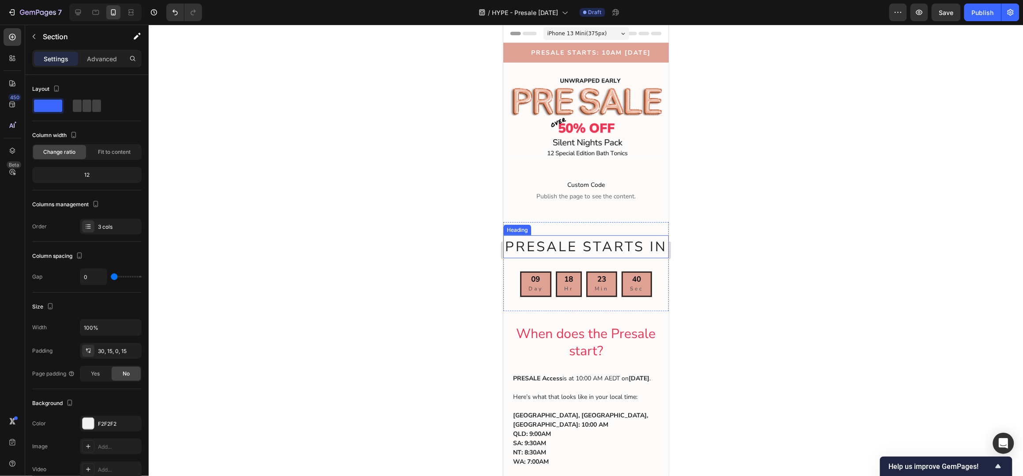
click at [573, 242] on span "PRESALE STARTS IN" at bounding box center [586, 246] width 162 height 19
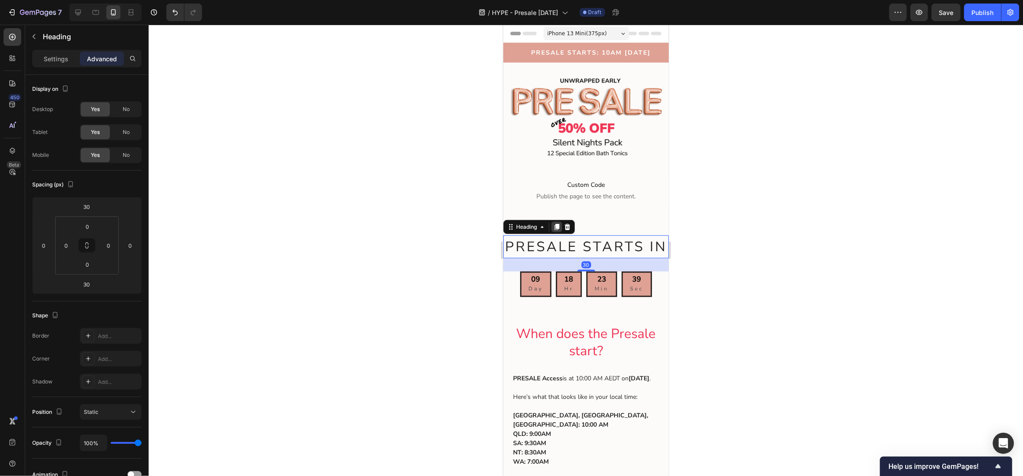
click at [558, 224] on icon at bounding box center [556, 227] width 5 height 6
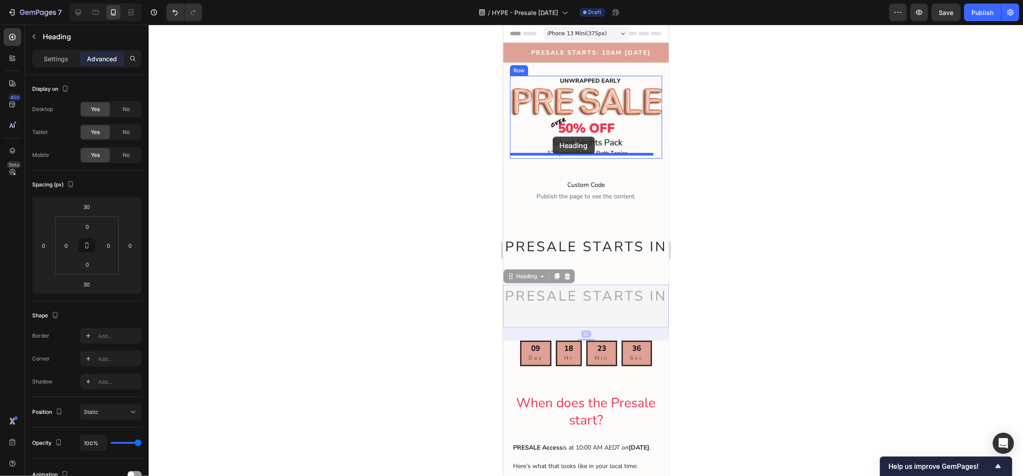
drag, startPoint x: 511, startPoint y: 288, endPoint x: 552, endPoint y: 135, distance: 158.0
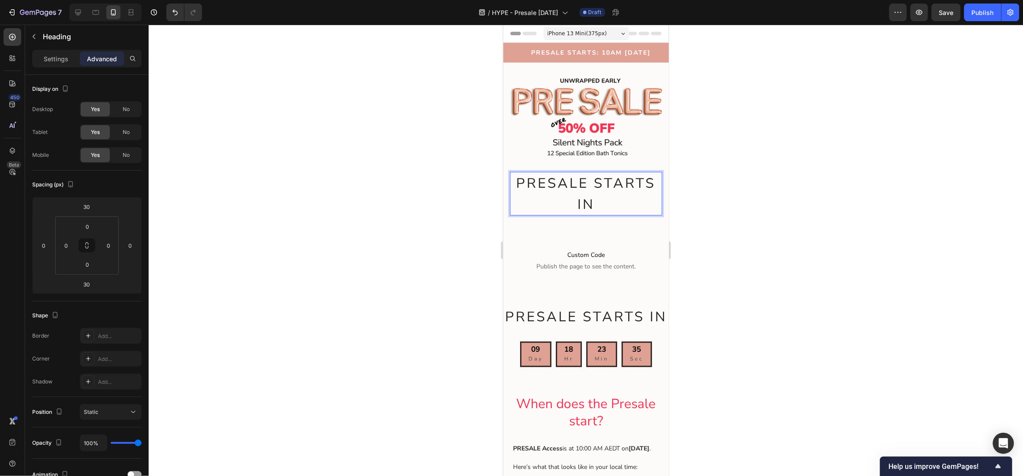
click at [596, 203] on p "PRESALE STARTS IN" at bounding box center [585, 193] width 150 height 42
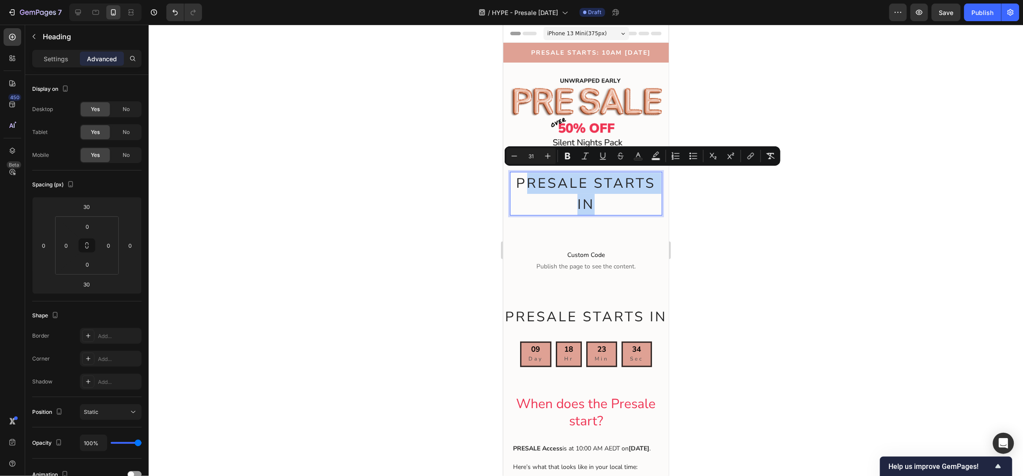
drag, startPoint x: 592, startPoint y: 199, endPoint x: 520, endPoint y: 178, distance: 75.0
click at [520, 178] on p "PRESALE STARTS IN" at bounding box center [585, 193] width 150 height 42
click at [537, 183] on span "PRESALE STARTS IN" at bounding box center [585, 194] width 139 height 40
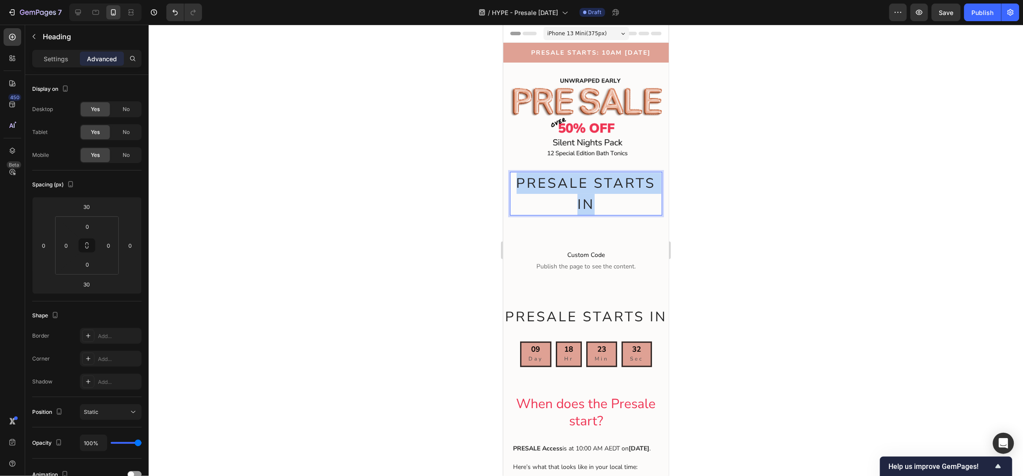
drag, startPoint x: 588, startPoint y: 195, endPoint x: 513, endPoint y: 181, distance: 76.6
click at [513, 181] on p "PRESALE STARTS IN" at bounding box center [585, 193] width 150 height 42
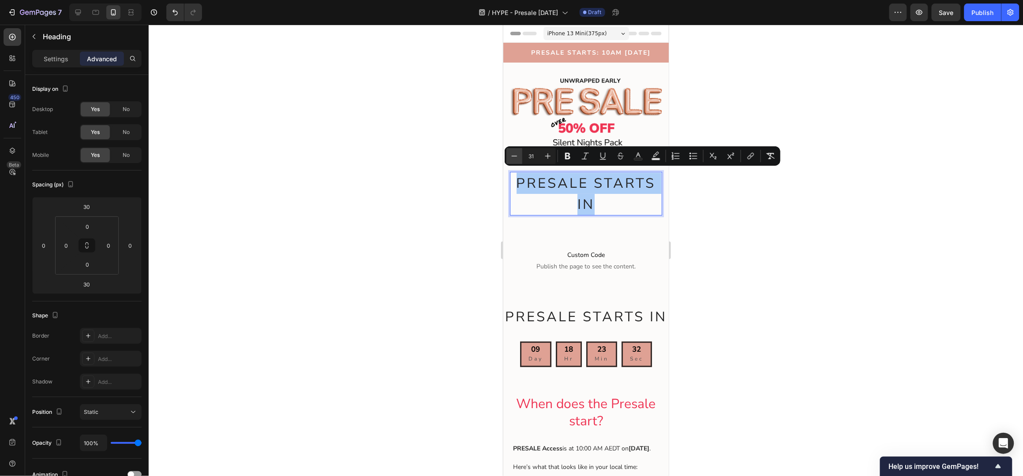
click at [514, 155] on icon "Editor contextual toolbar" at bounding box center [514, 156] width 9 height 9
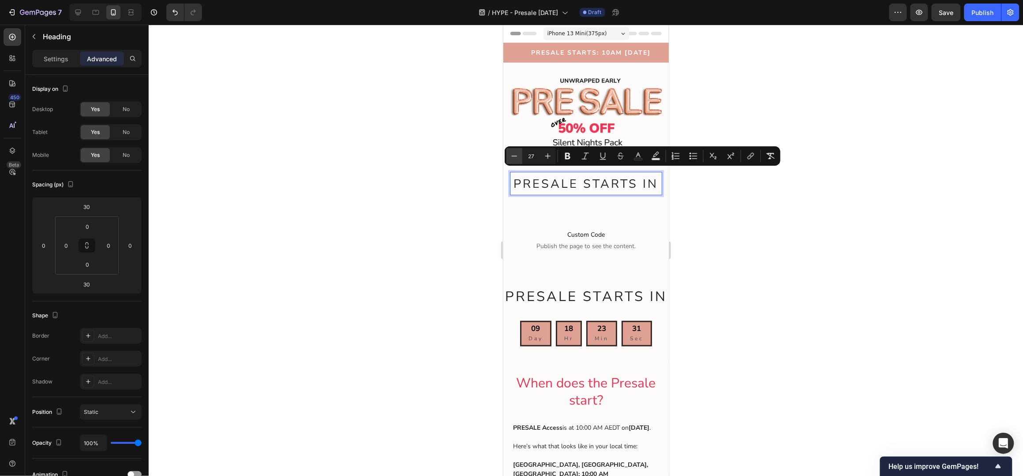
click at [514, 155] on icon "Editor contextual toolbar" at bounding box center [514, 156] width 9 height 9
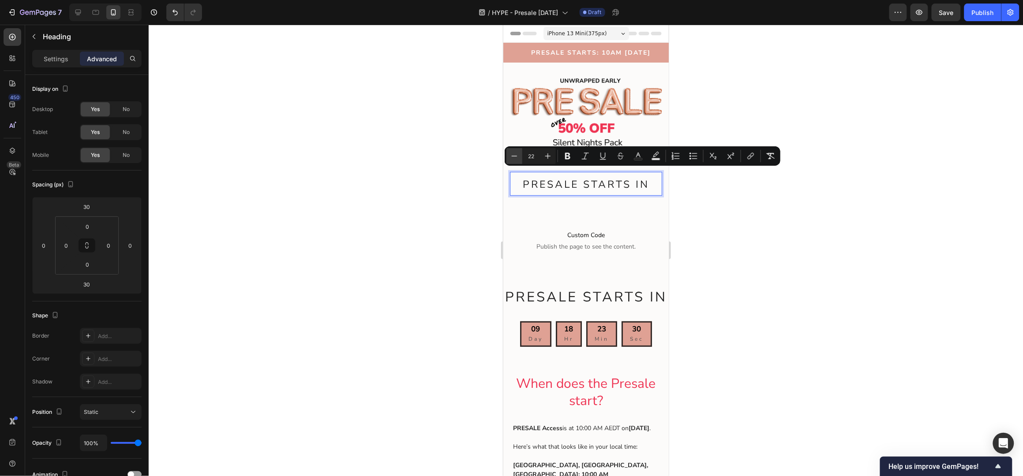
click at [514, 155] on icon "Editor contextual toolbar" at bounding box center [514, 156] width 9 height 9
type input "21"
click at [44, 60] on p "Settings" at bounding box center [56, 58] width 25 height 9
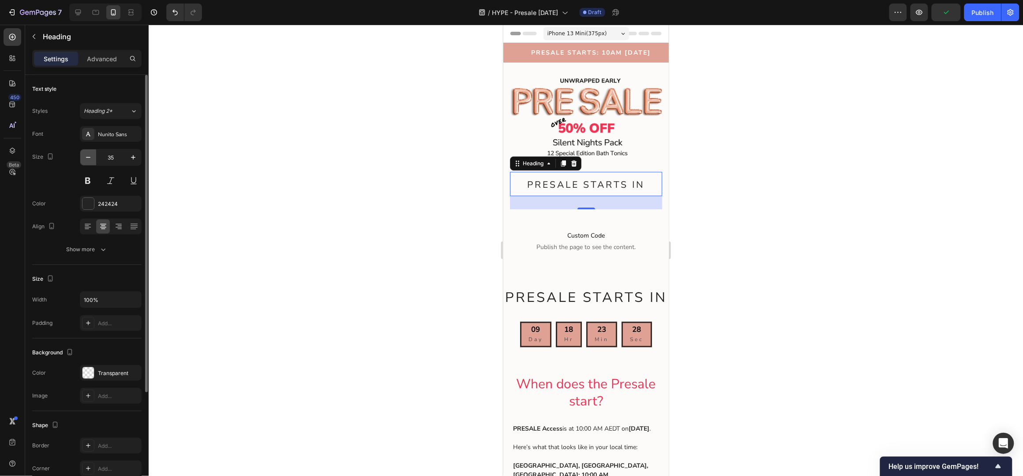
click at [89, 159] on icon "button" at bounding box center [88, 157] width 9 height 9
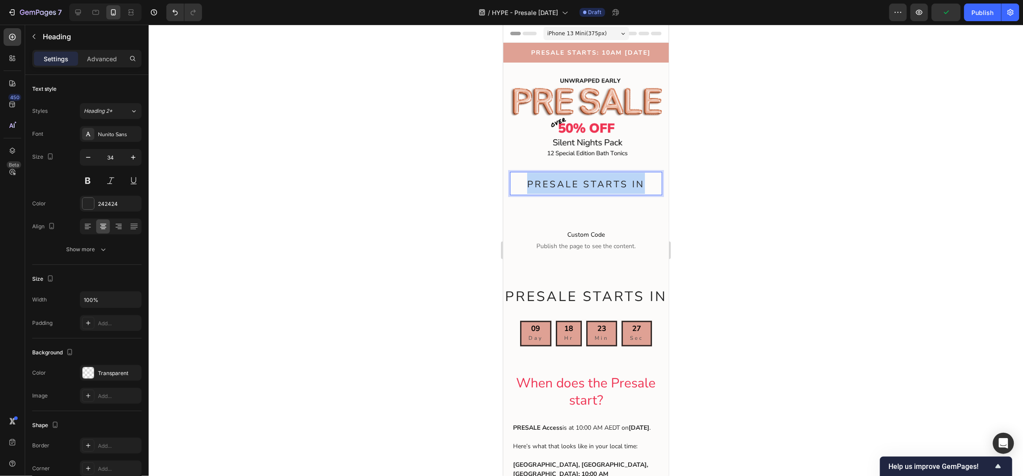
click at [575, 181] on span "PRESALE STARTS IN" at bounding box center [586, 184] width 118 height 12
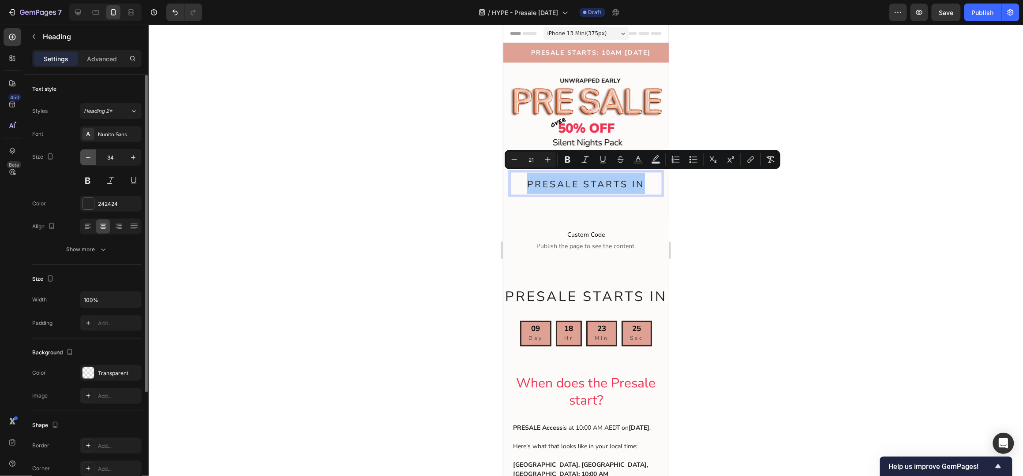
click at [86, 156] on icon "button" at bounding box center [88, 157] width 9 height 9
click at [86, 157] on icon "button" at bounding box center [88, 157] width 9 height 9
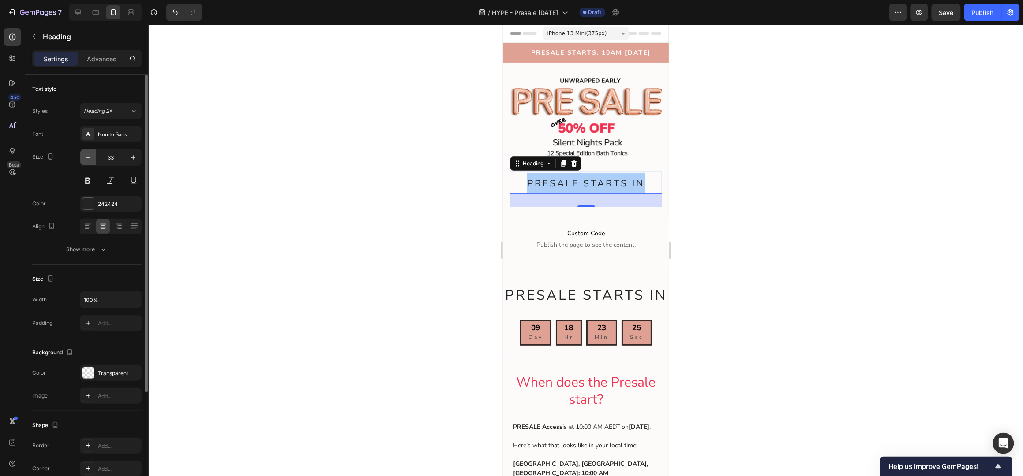
click at [88, 157] on icon "button" at bounding box center [88, 157] width 9 height 9
click at [88, 157] on icon "button" at bounding box center [88, 157] width 4 height 1
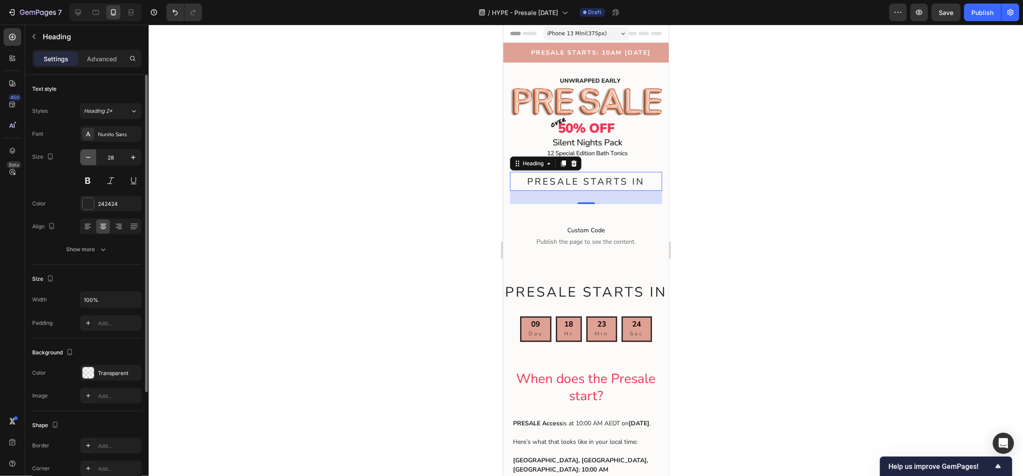
click at [88, 157] on icon "button" at bounding box center [88, 157] width 4 height 1
click at [89, 157] on icon "button" at bounding box center [88, 157] width 4 height 1
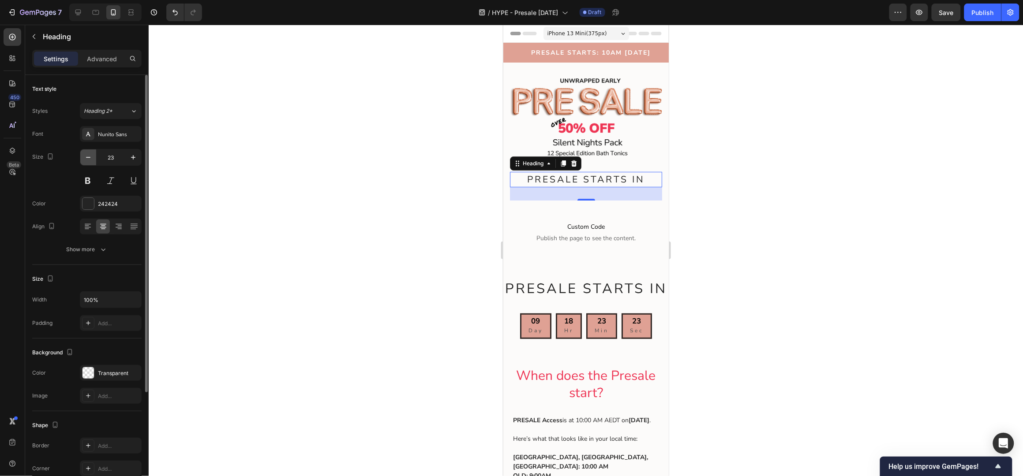
click at [89, 157] on icon "button" at bounding box center [88, 157] width 4 height 1
type input "21"
click at [888, 177] on div at bounding box center [586, 251] width 874 height 452
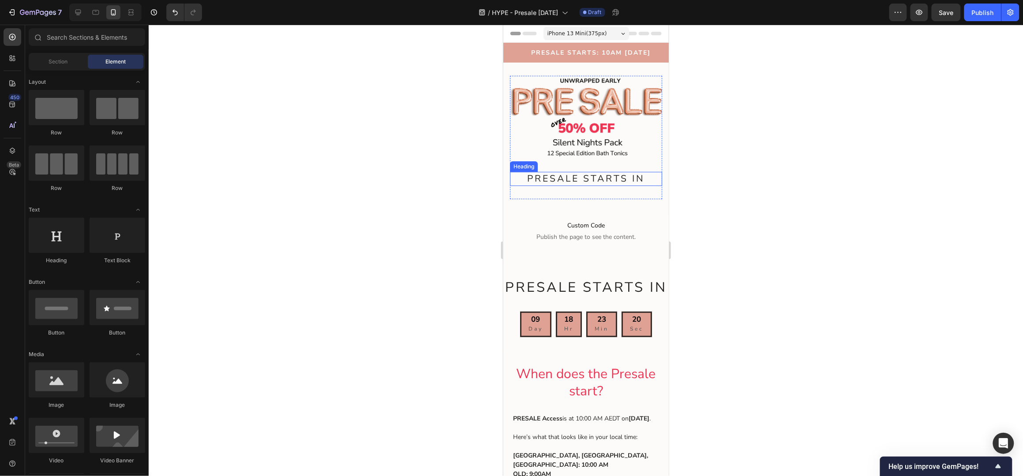
click at [591, 174] on span "PRESALE STARTS IN" at bounding box center [586, 178] width 118 height 12
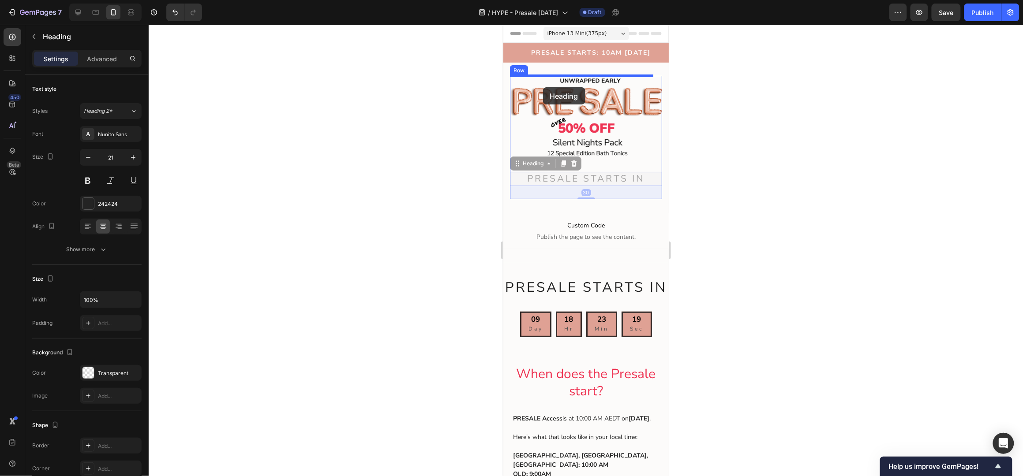
drag, startPoint x: 517, startPoint y: 160, endPoint x: 543, endPoint y: 87, distance: 77.1
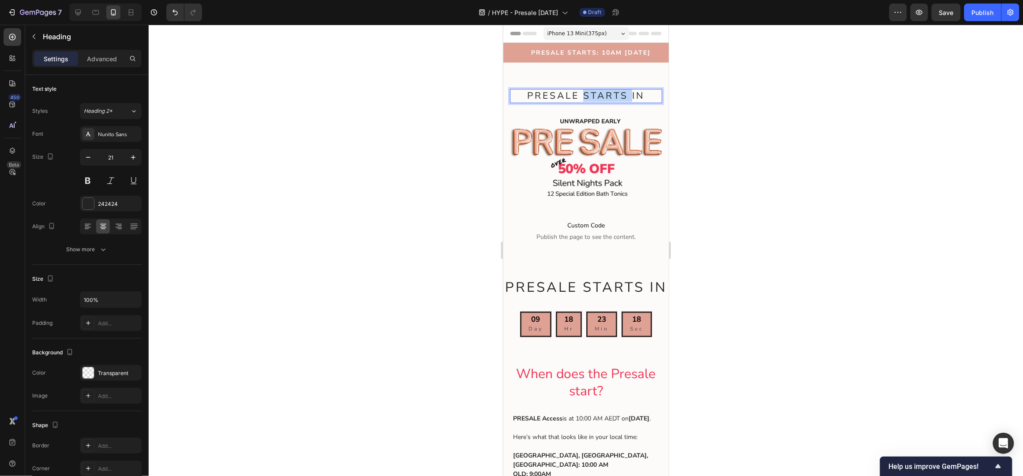
click at [587, 96] on span "PRESALE STARTS IN" at bounding box center [586, 95] width 118 height 12
click at [592, 96] on span "UNWRAPPED EARLY" at bounding box center [585, 95] width 117 height 12
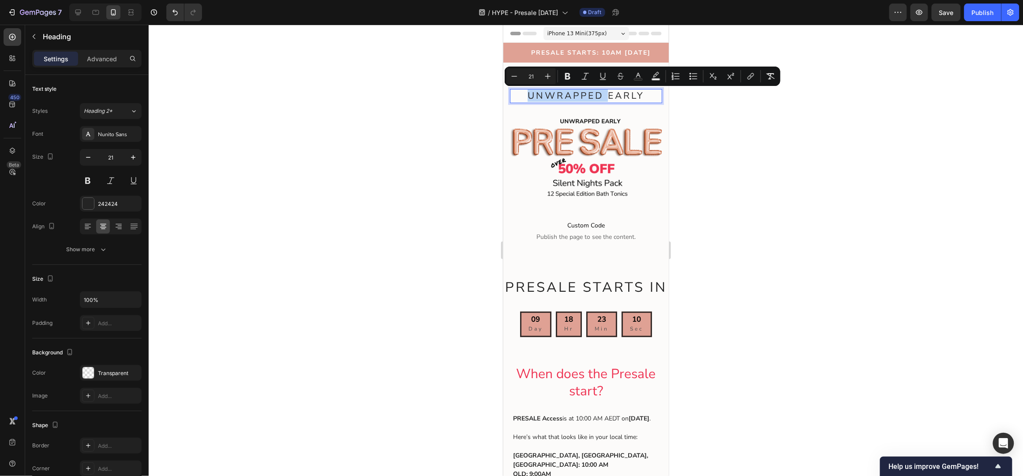
click at [592, 96] on span "UNWRAPPED EARLY" at bounding box center [585, 95] width 117 height 12
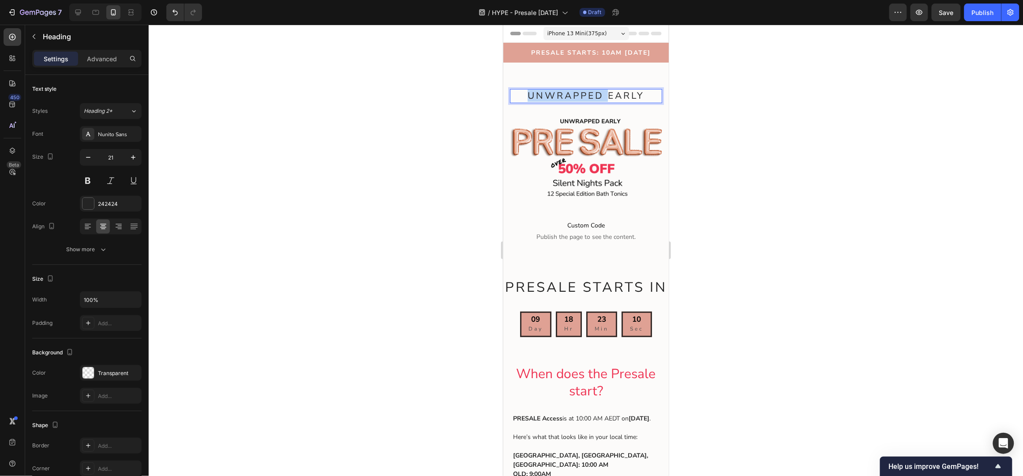
click at [592, 96] on span "UNWRAPPED EARLY" at bounding box center [585, 95] width 117 height 12
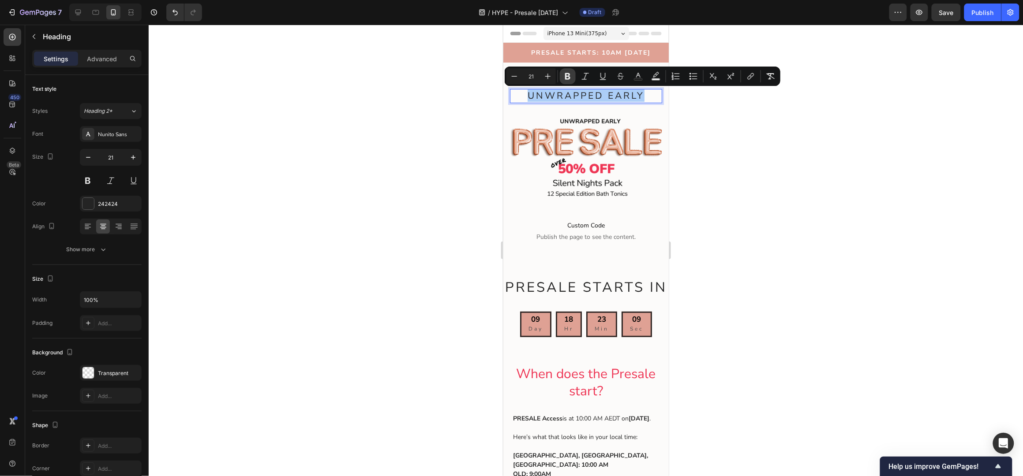
click at [568, 73] on icon "Editor contextual toolbar" at bounding box center [567, 76] width 5 height 7
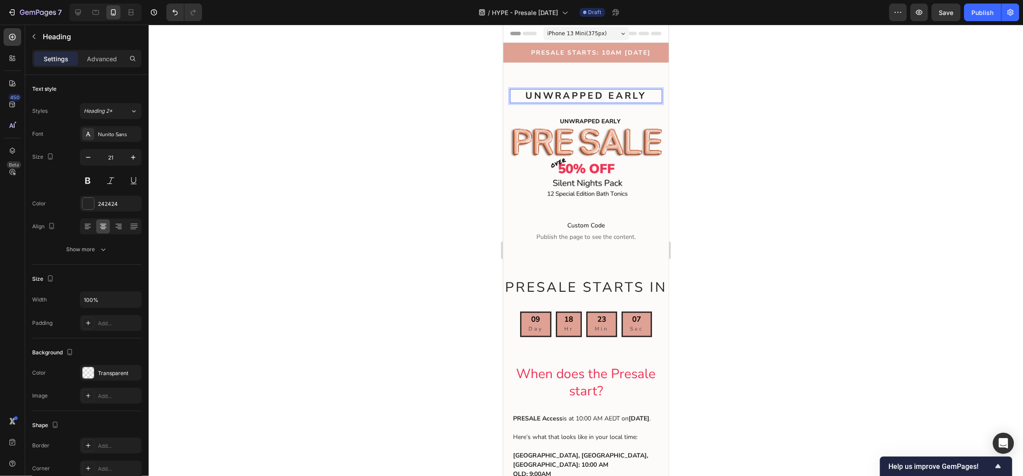
click at [551, 95] on strong "UNWRAPPED EARLY" at bounding box center [585, 95] width 121 height 12
click at [603, 96] on strong "UNWRAPPED EARLY" at bounding box center [585, 95] width 121 height 12
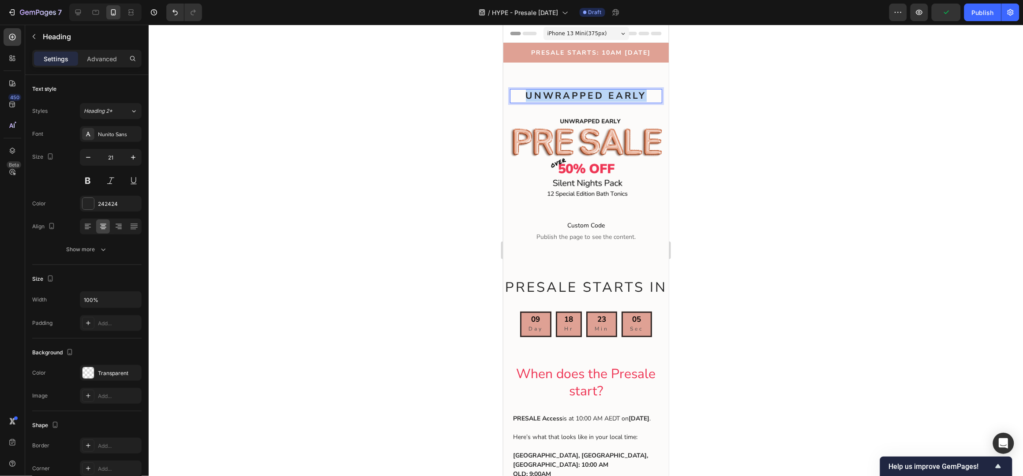
click at [603, 96] on strong "UNWRAPPED EARLY" at bounding box center [585, 95] width 121 height 12
click at [88, 162] on icon "button" at bounding box center [88, 157] width 9 height 9
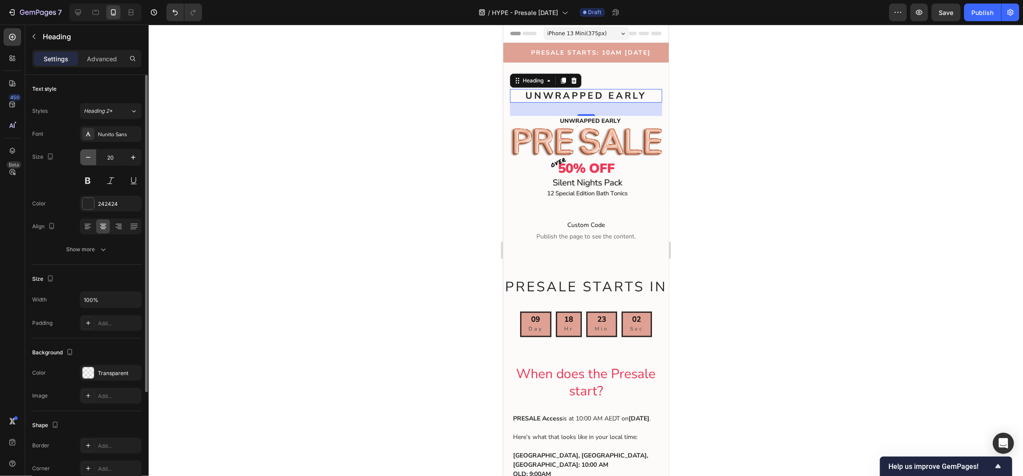
click at [86, 160] on icon "button" at bounding box center [88, 157] width 9 height 9
type input "19"
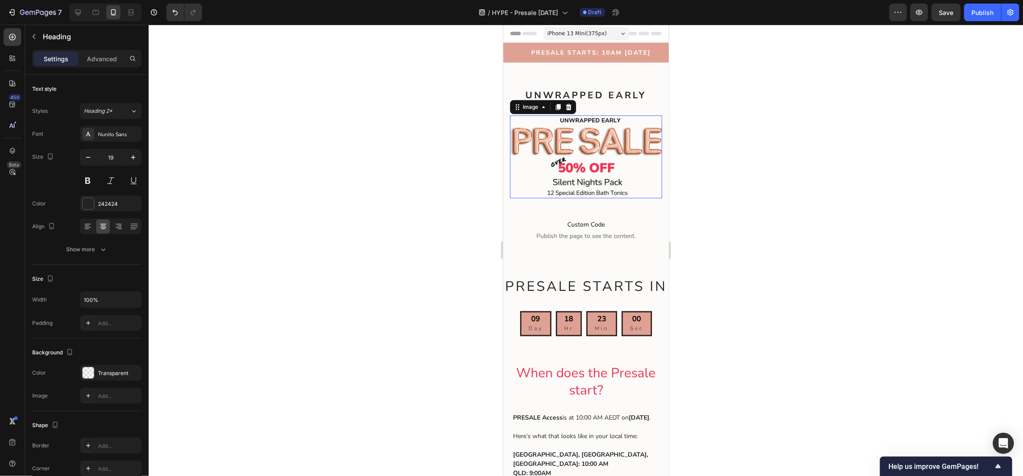
click at [606, 124] on img at bounding box center [585, 156] width 152 height 83
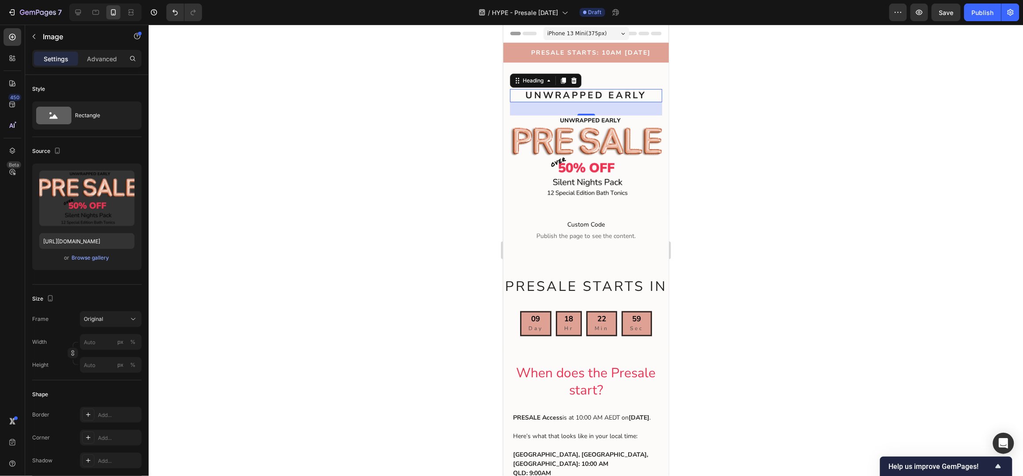
click at [600, 95] on strong "UNWRAPPED EARLY" at bounding box center [585, 95] width 121 height 12
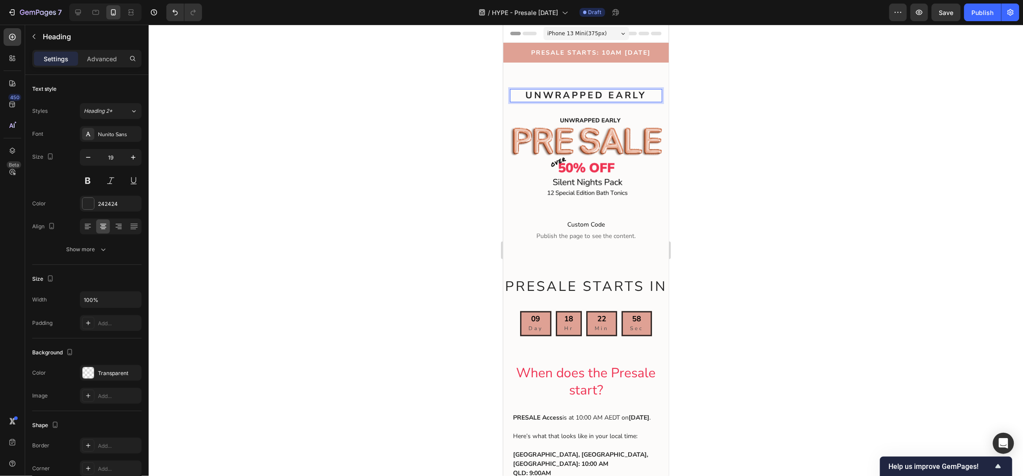
click at [590, 93] on strong "UNWRAPPED EARLY" at bounding box center [585, 95] width 121 height 12
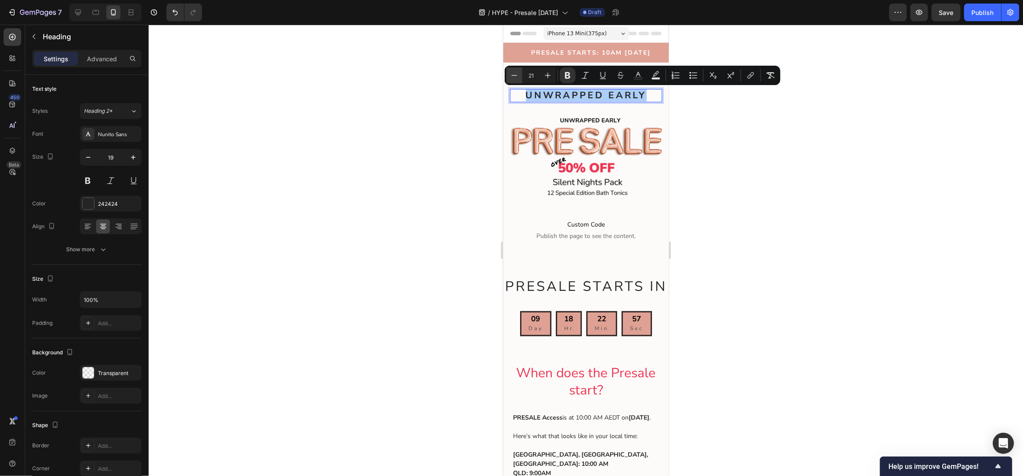
click at [514, 77] on icon "Editor contextual toolbar" at bounding box center [514, 75] width 9 height 9
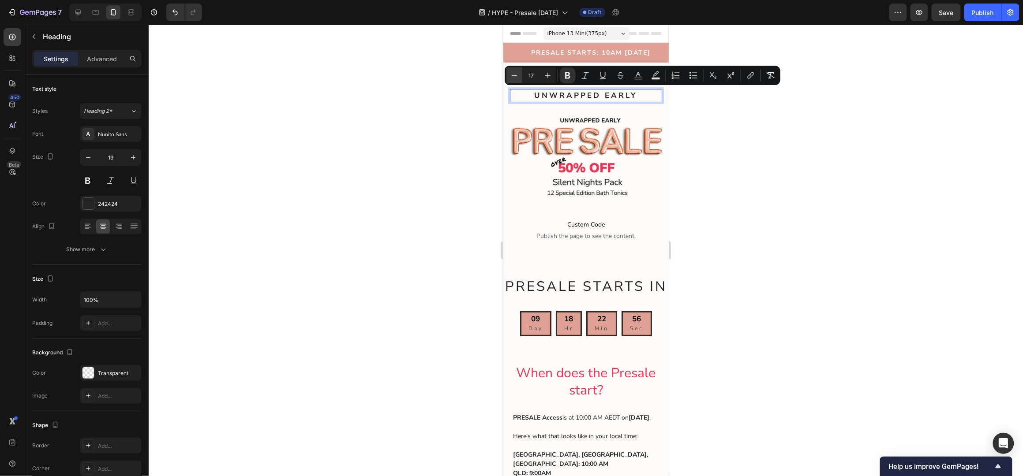
type input "16"
click at [569, 109] on div "⁠⁠⁠⁠⁠⁠⁠ UNWRAPPED EARLY Heading Image 8am THURSDAY Heading" at bounding box center [585, 136] width 152 height 123
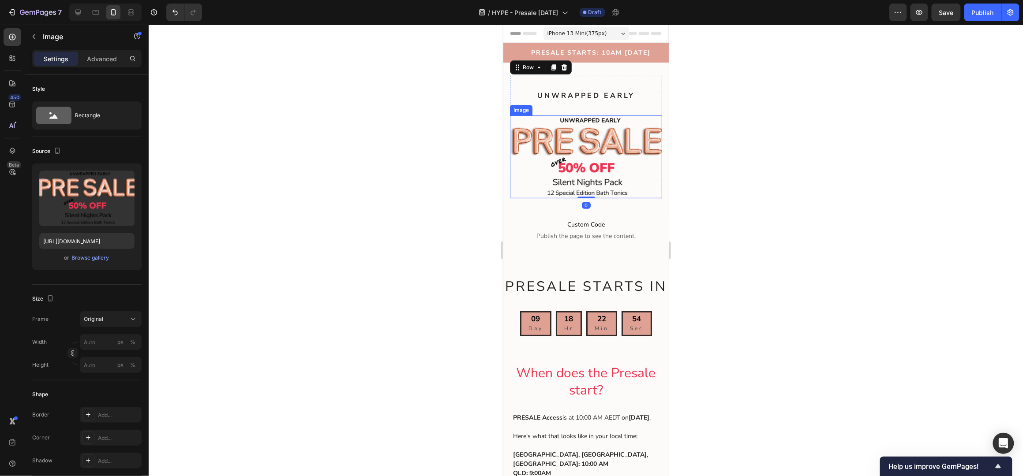
click at [577, 120] on img at bounding box center [585, 156] width 152 height 83
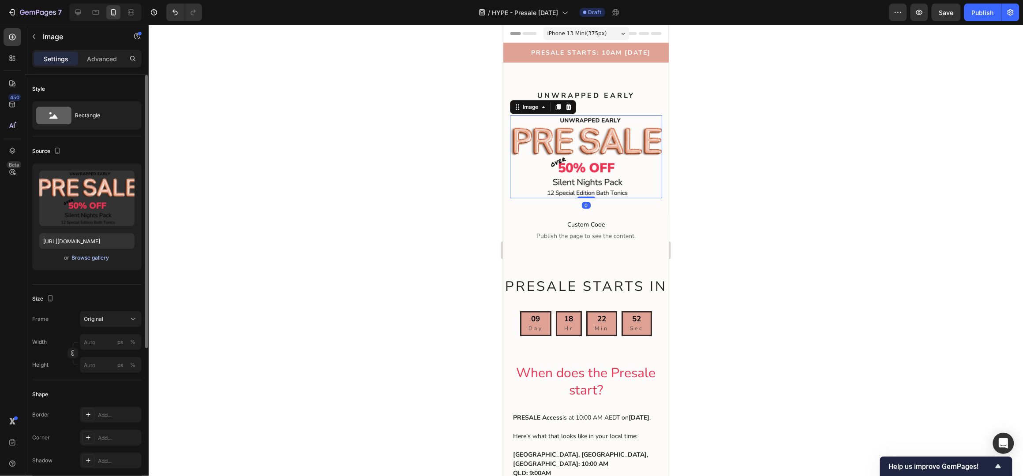
click at [94, 258] on div "Browse gallery" at bounding box center [90, 258] width 37 height 8
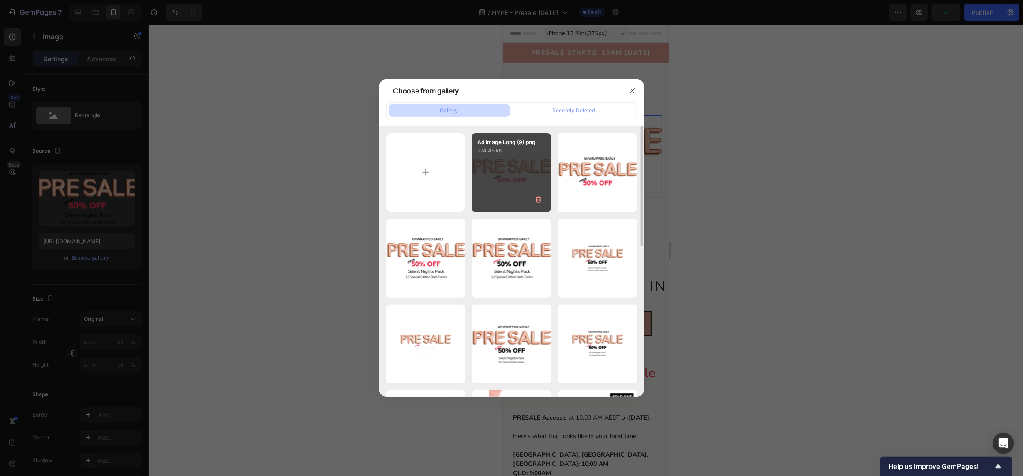
click at [519, 170] on div "Ad Image Long (9).png 274.45 kb" at bounding box center [511, 172] width 79 height 79
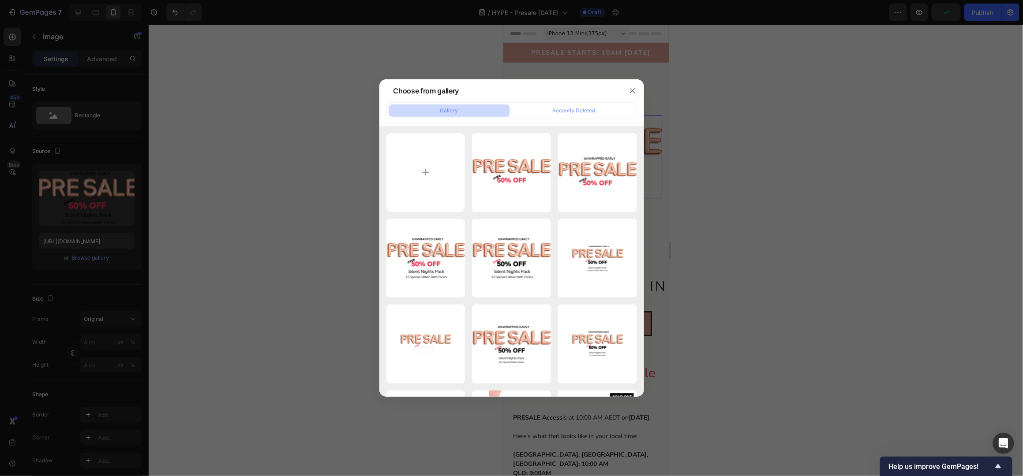
type input "https://cdn.shopify.com/s/files/1/0045/6828/5299/files/gempages_508703347822298…"
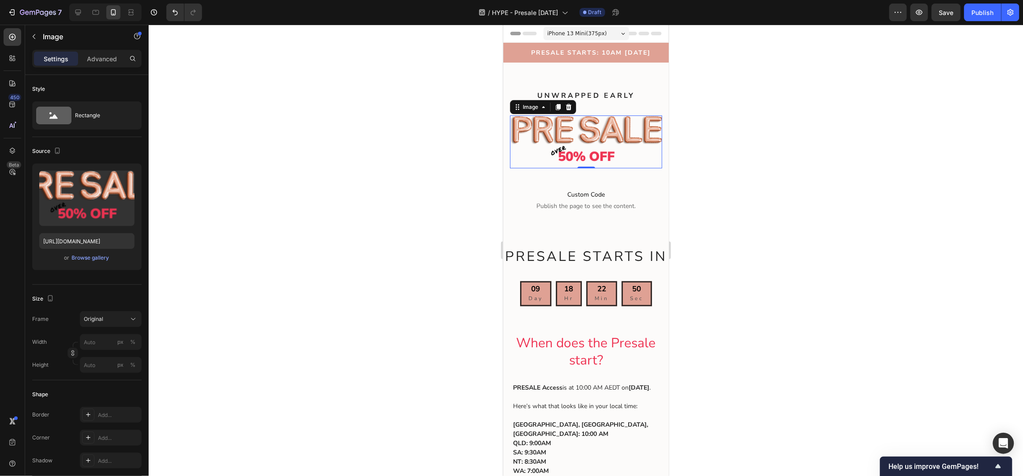
click at [784, 106] on div at bounding box center [586, 251] width 874 height 452
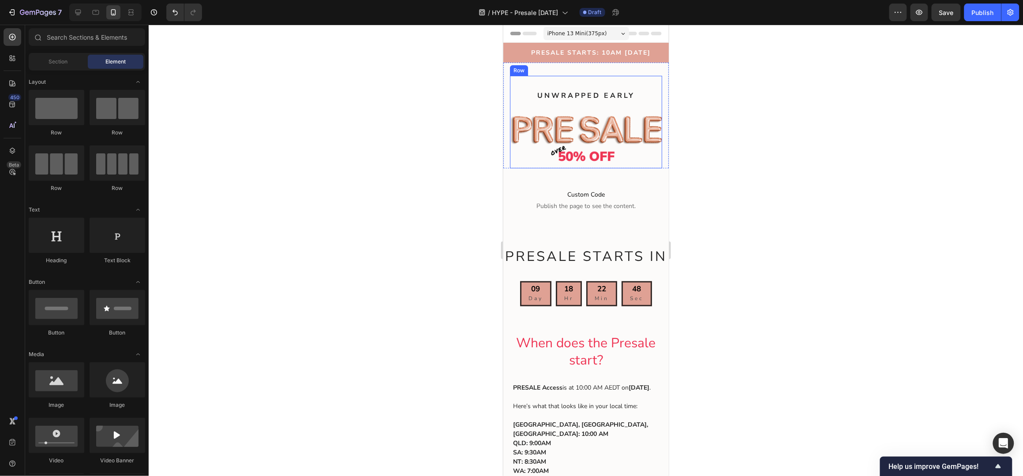
click at [575, 106] on div "⁠⁠⁠⁠⁠⁠⁠ UNWRAPPED EARLY Heading Image 8am THURSDAY Heading" at bounding box center [585, 121] width 152 height 93
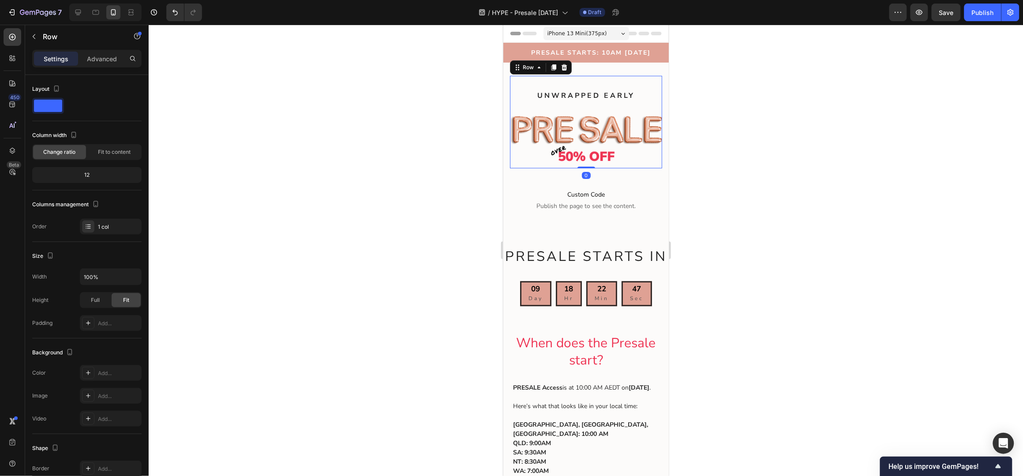
click at [554, 103] on div "⁠⁠⁠⁠⁠⁠⁠ UNWRAPPED EARLY Heading Image 8am THURSDAY Heading" at bounding box center [585, 121] width 152 height 93
click at [554, 92] on strong "UNWRAPPED EARLY" at bounding box center [585, 95] width 97 height 10
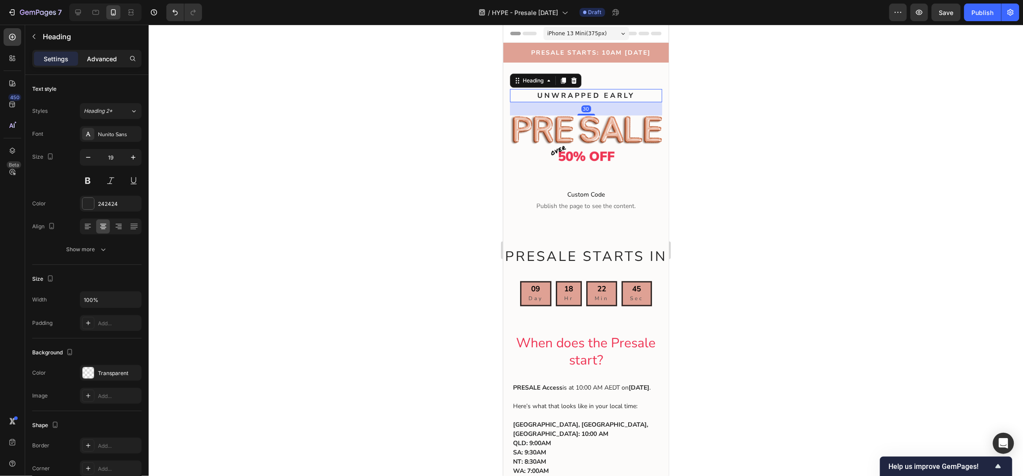
click at [98, 60] on p "Advanced" at bounding box center [102, 58] width 30 height 9
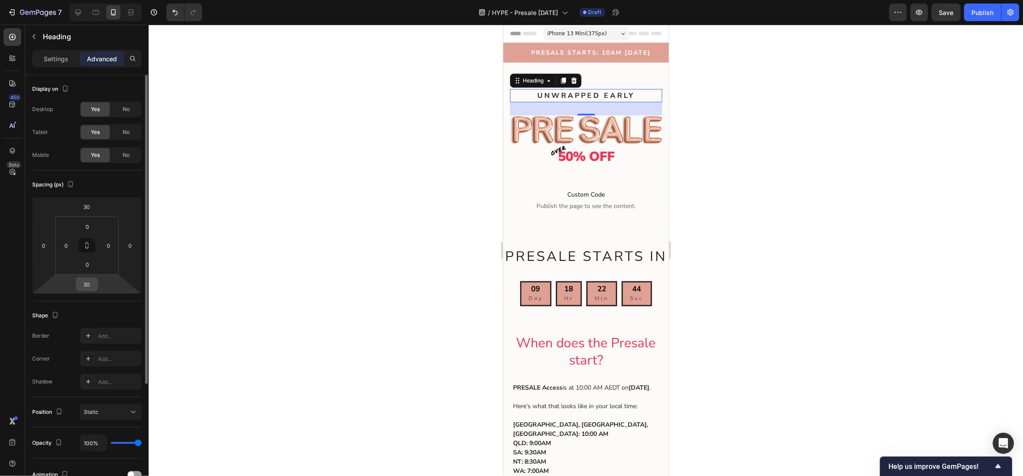
click at [88, 288] on input "30" at bounding box center [87, 284] width 18 height 13
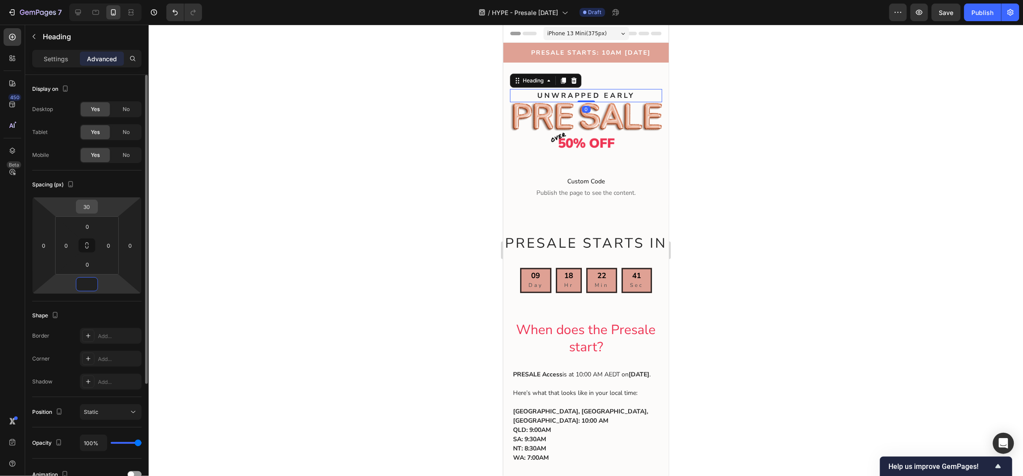
type input "0"
click at [90, 208] on input "30" at bounding box center [87, 206] width 18 height 13
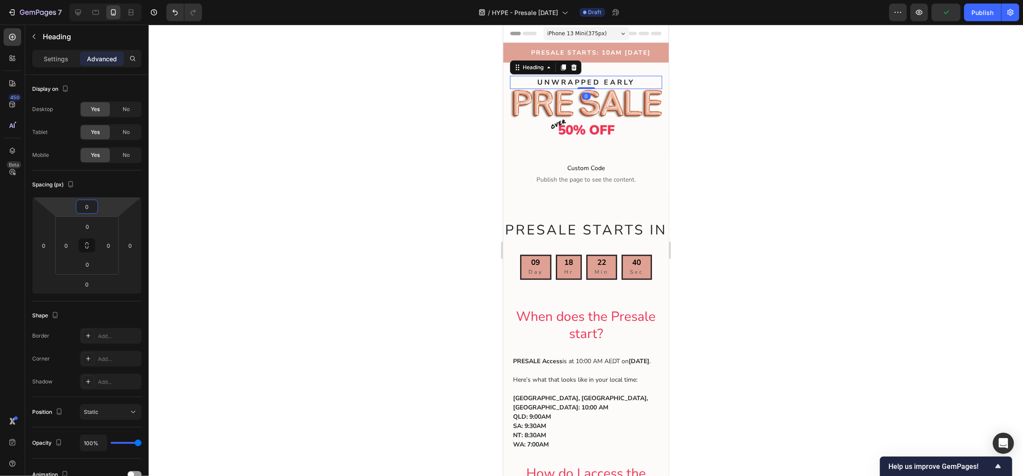
click at [768, 139] on div at bounding box center [586, 251] width 874 height 452
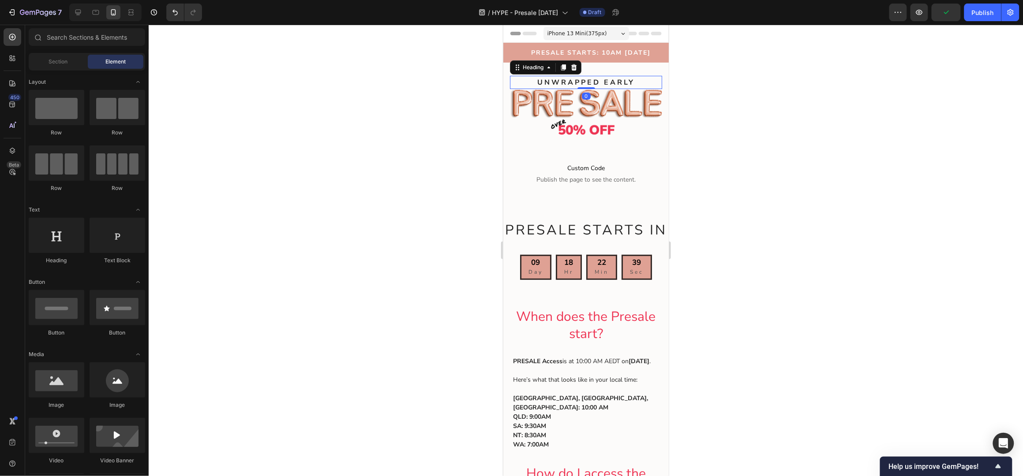
click at [607, 82] on strong "UNWRAPPED EARLY" at bounding box center [585, 82] width 97 height 10
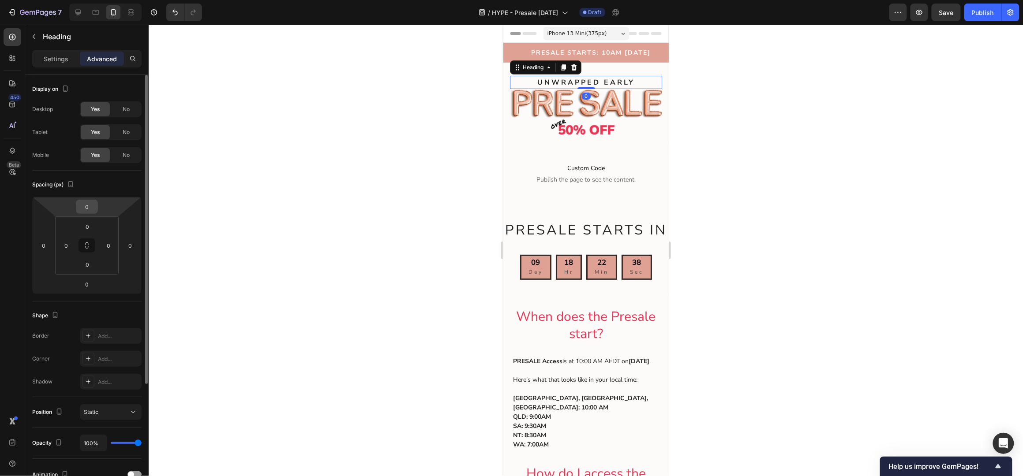
click at [88, 209] on input "0" at bounding box center [87, 206] width 18 height 13
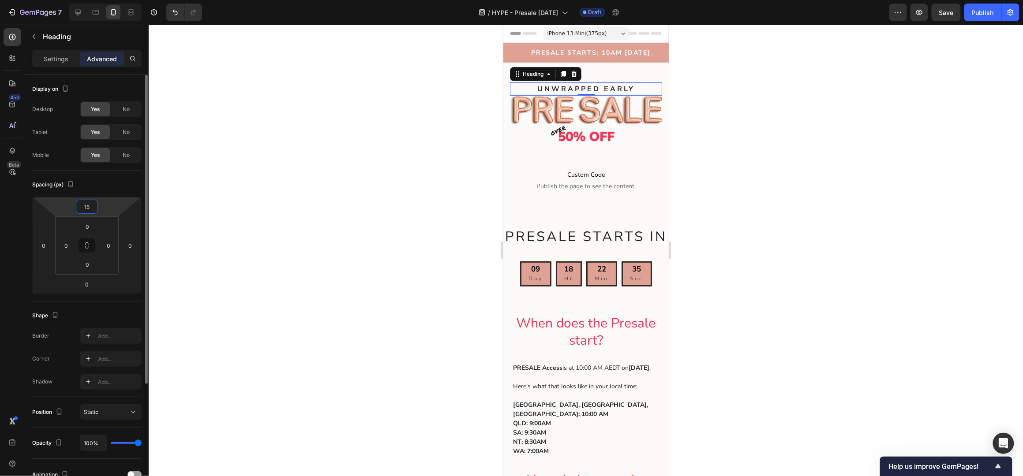
type input "1"
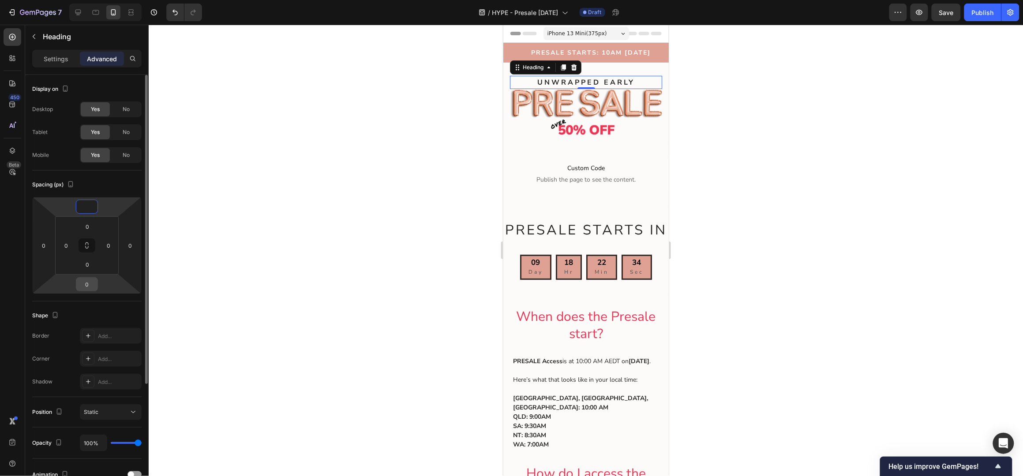
type input "0"
click at [86, 288] on input "0" at bounding box center [87, 284] width 18 height 13
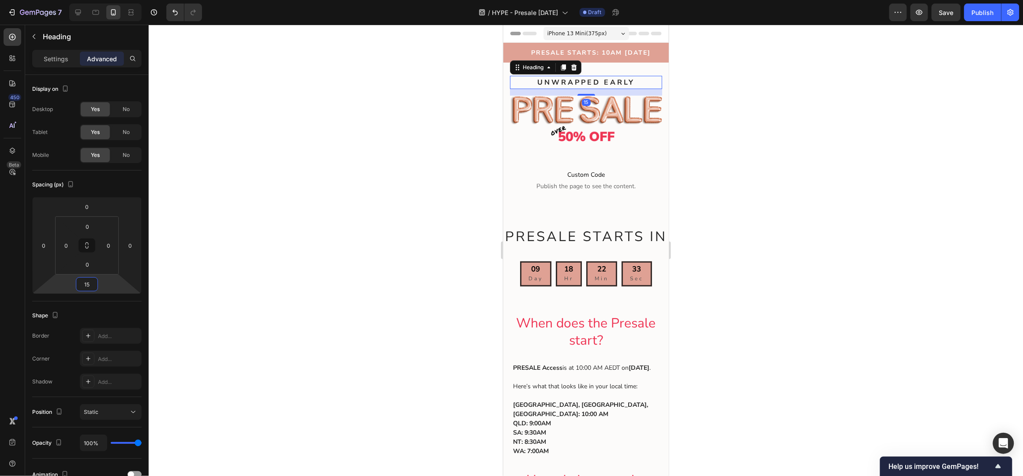
type input "15"
click at [758, 161] on div at bounding box center [586, 251] width 874 height 452
click at [600, 82] on strong "UNWRAPPED EARLY" at bounding box center [585, 82] width 97 height 10
click at [563, 67] on icon at bounding box center [563, 67] width 5 height 6
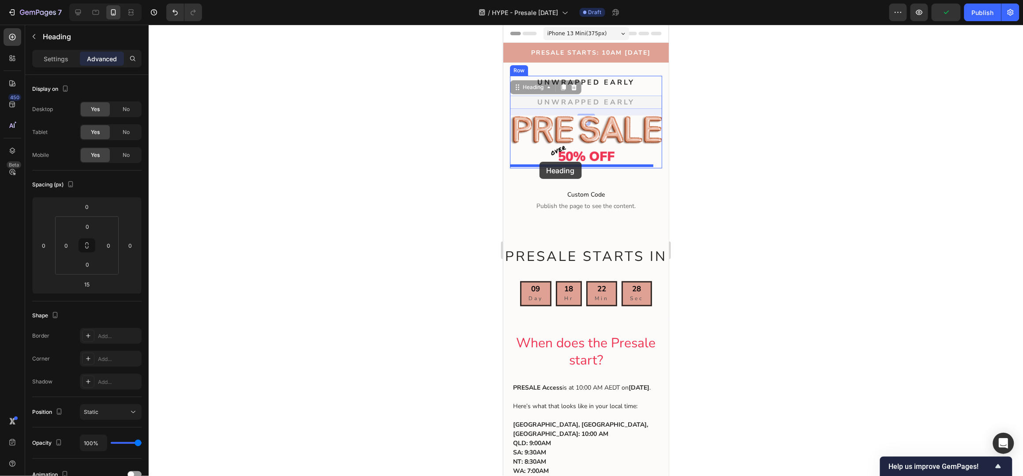
drag, startPoint x: 518, startPoint y: 87, endPoint x: 539, endPoint y: 161, distance: 77.5
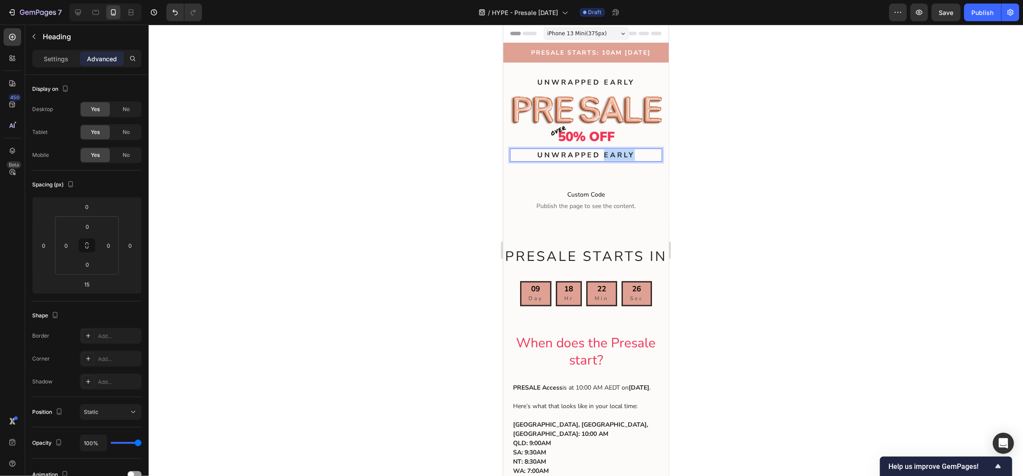
click at [604, 150] on strong "UNWRAPPED EARLY" at bounding box center [585, 155] width 97 height 10
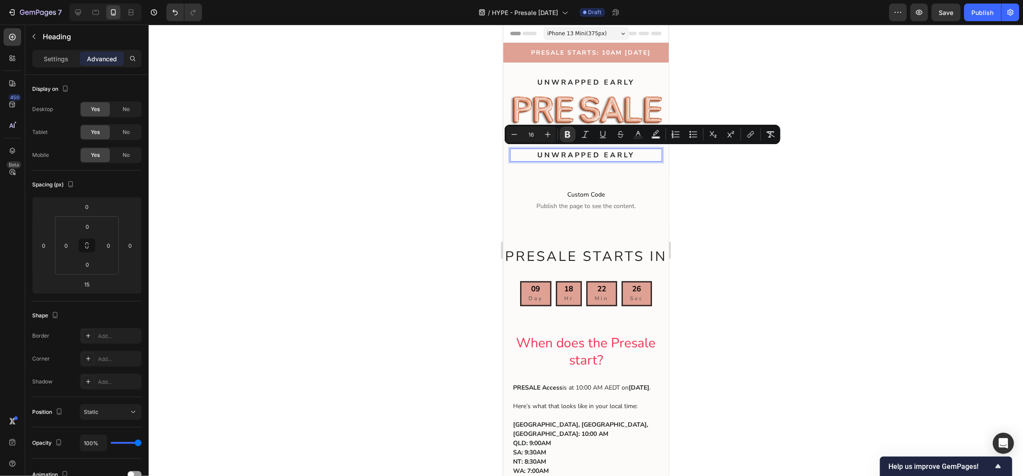
click at [579, 152] on strong "UNWRAPPED EARLY" at bounding box center [585, 155] width 97 height 10
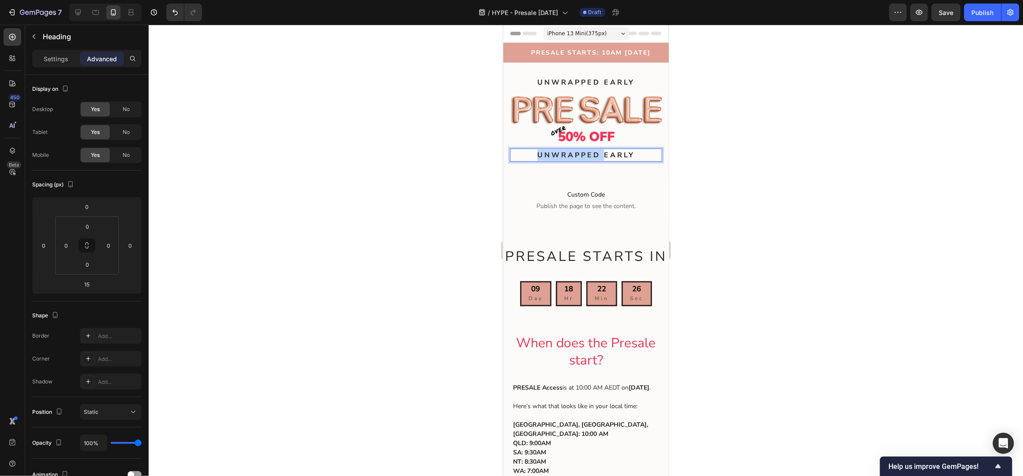
click at [579, 152] on strong "UNWRAPPED EARLY" at bounding box center [585, 155] width 97 height 10
drag, startPoint x: 579, startPoint y: 152, endPoint x: 1004, endPoint y: 163, distance: 425.4
click at [579, 152] on strong "UNWRAPPED EARLY" at bounding box center [585, 155] width 97 height 10
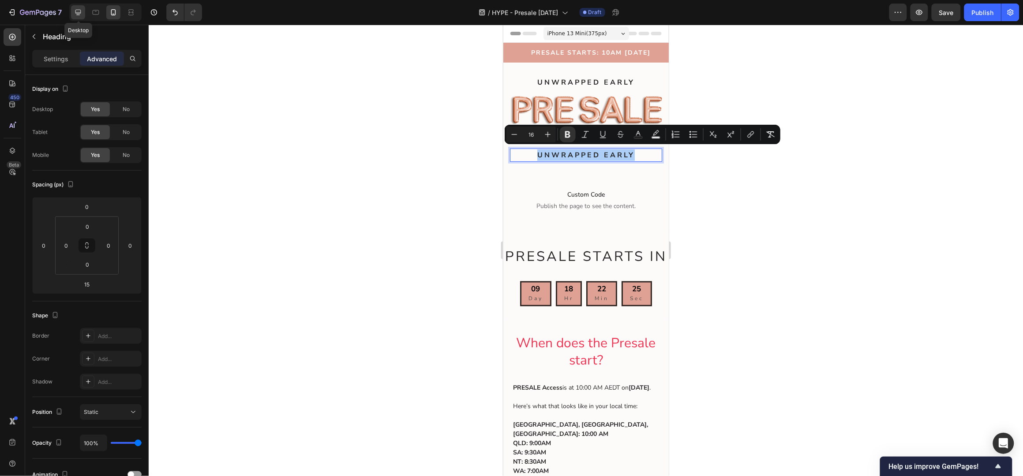
click at [73, 11] on div at bounding box center [78, 12] width 14 height 14
type input "30"
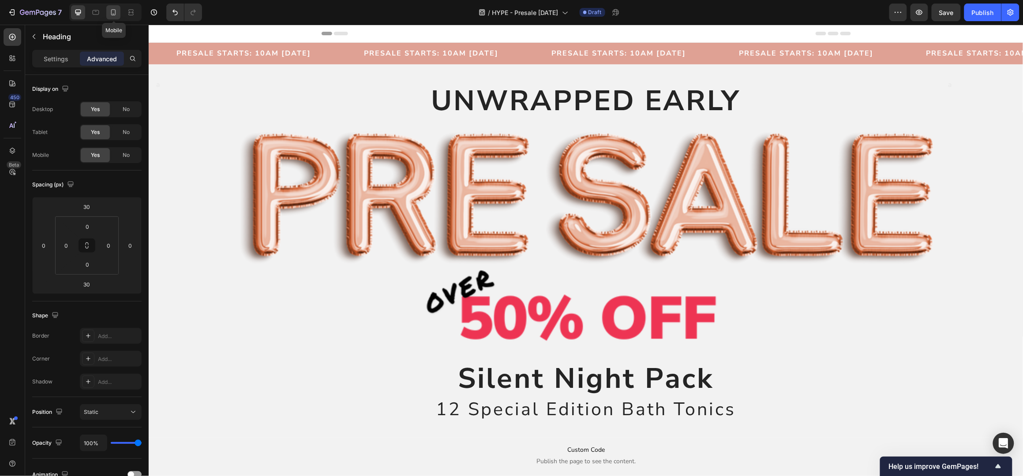
click at [112, 13] on icon at bounding box center [113, 12] width 5 height 6
type input "0"
type input "15"
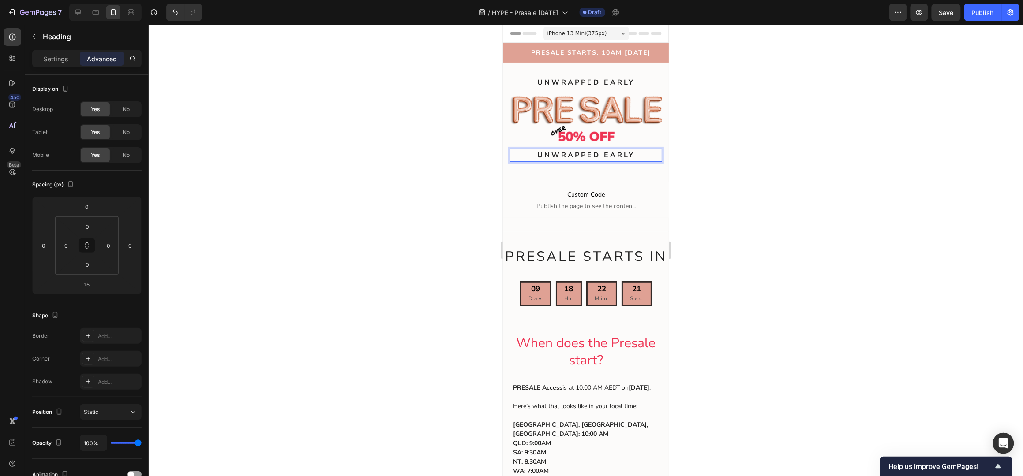
click at [610, 153] on strong "UNWRAPPED EARLY" at bounding box center [585, 155] width 97 height 10
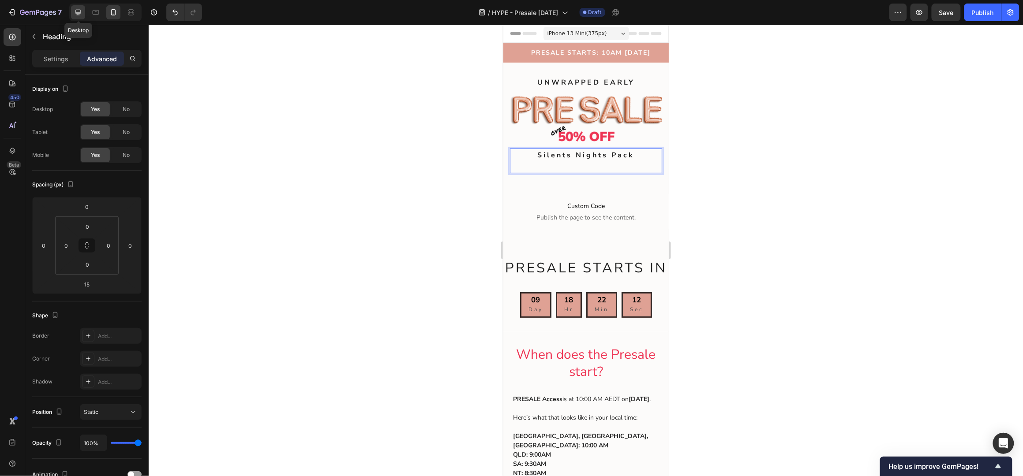
click at [79, 14] on icon at bounding box center [78, 13] width 6 height 6
type input "30"
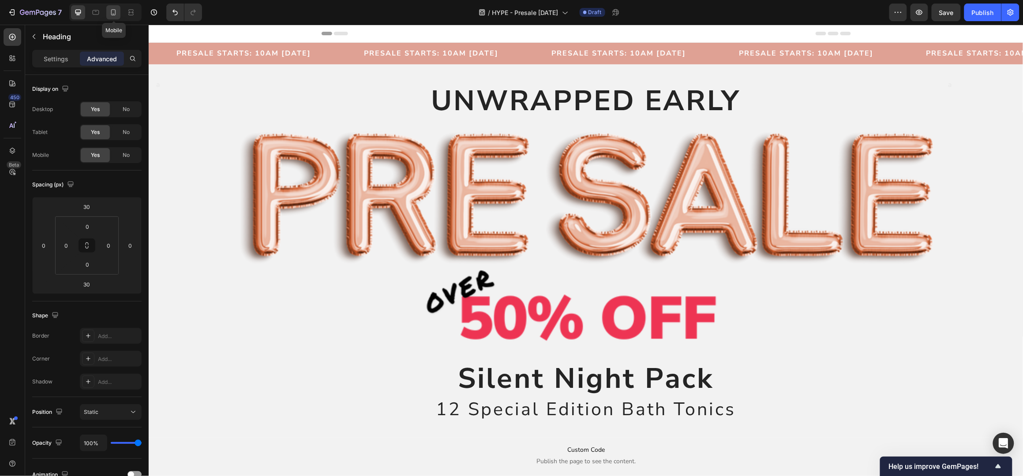
click at [111, 9] on icon at bounding box center [113, 12] width 9 height 9
type input "0"
type input "15"
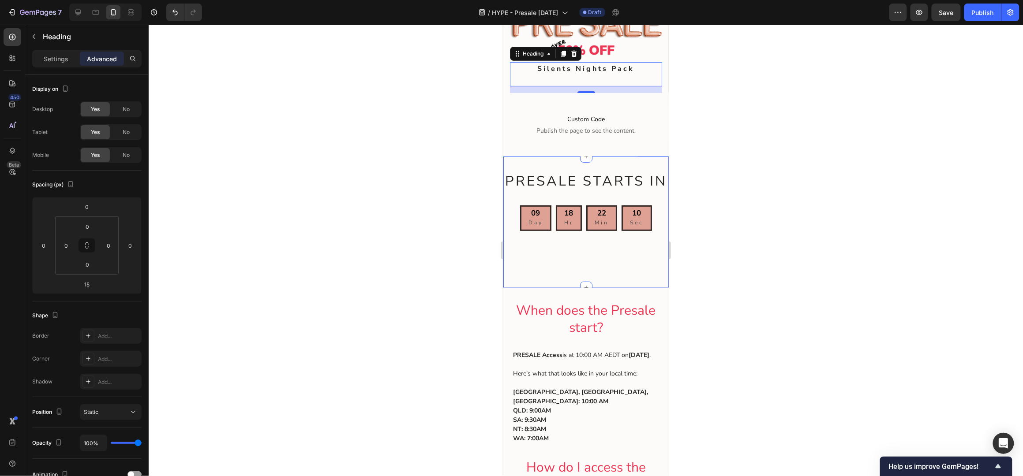
scroll to position [90, 0]
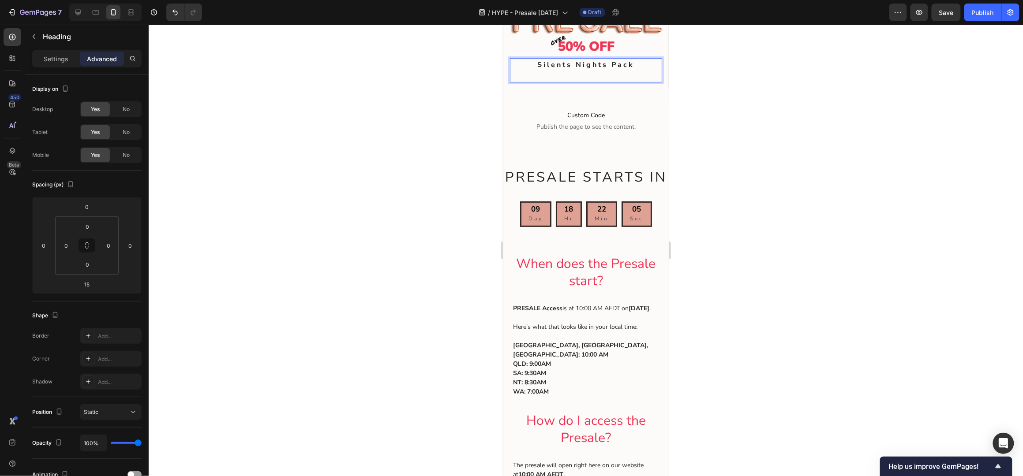
click at [638, 61] on p "Silents Nights Pack" at bounding box center [585, 70] width 150 height 22
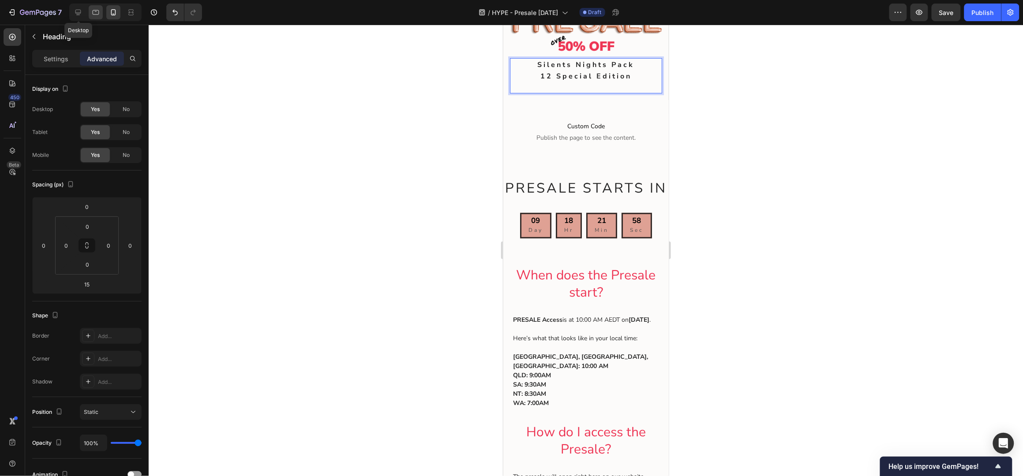
click at [78, 13] on icon at bounding box center [78, 13] width 6 height 6
type input "30"
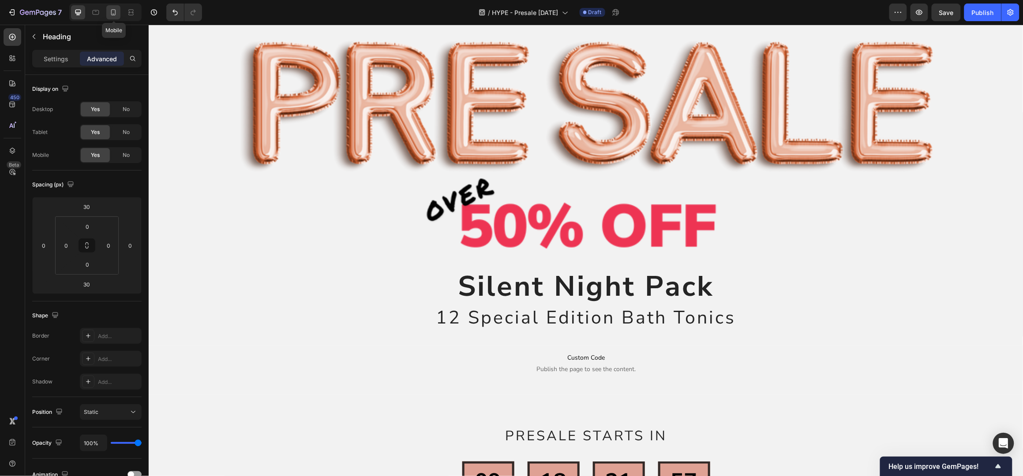
scroll to position [60, 0]
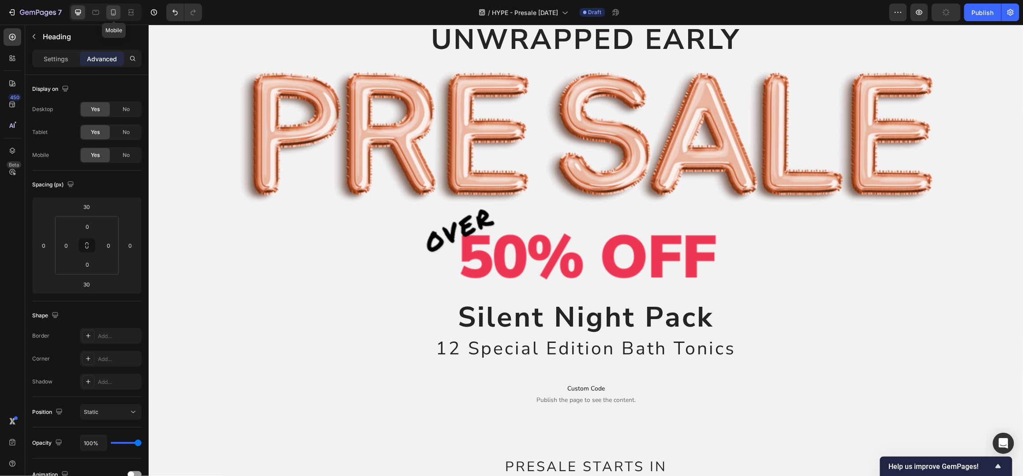
click at [113, 11] on icon at bounding box center [113, 12] width 9 height 9
type input "0"
type input "15"
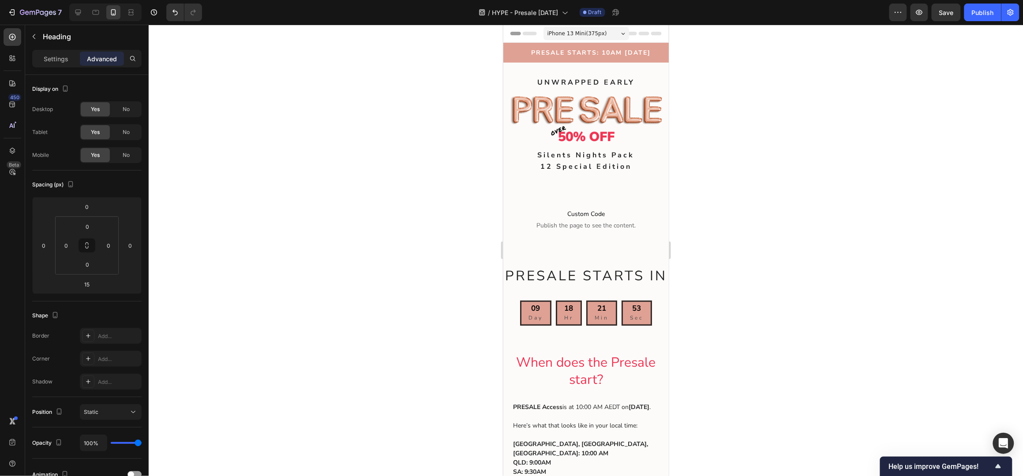
click at [622, 163] on strong "12 Special Edition" at bounding box center [585, 166] width 91 height 10
click at [626, 164] on strong "12 Special Edition" at bounding box center [585, 166] width 91 height 10
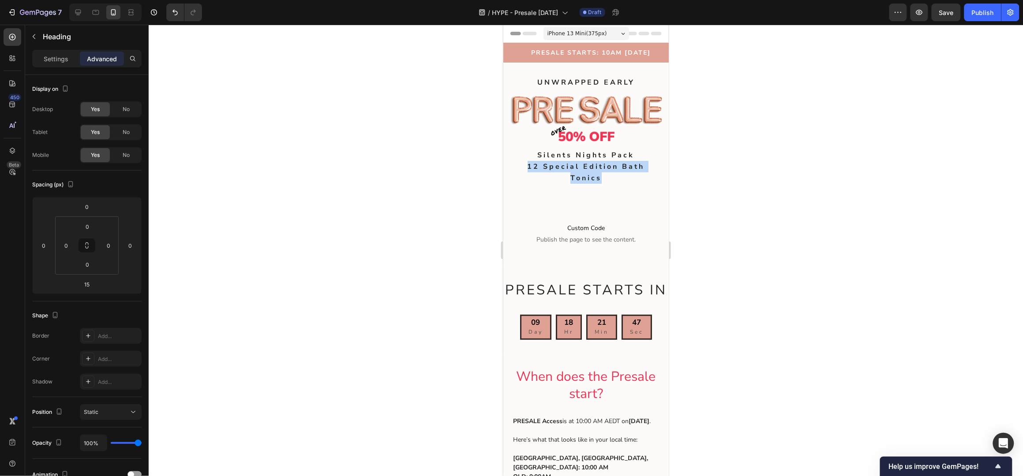
drag, startPoint x: 608, startPoint y: 174, endPoint x: 524, endPoint y: 167, distance: 83.7
click at [524, 167] on p "Silents Nights Pack 12 Special Edition Bath Tonics" at bounding box center [585, 171] width 150 height 45
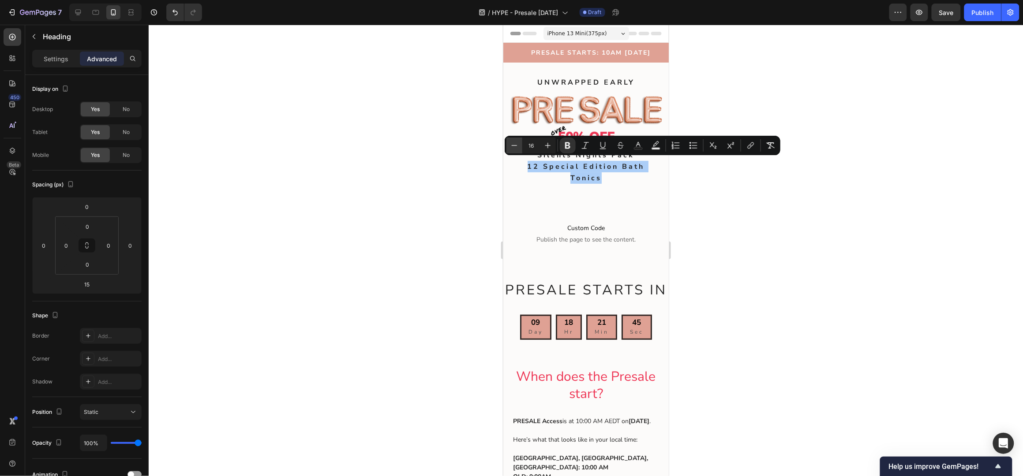
click at [513, 146] on icon "Editor contextual toolbar" at bounding box center [515, 145] width 6 height 0
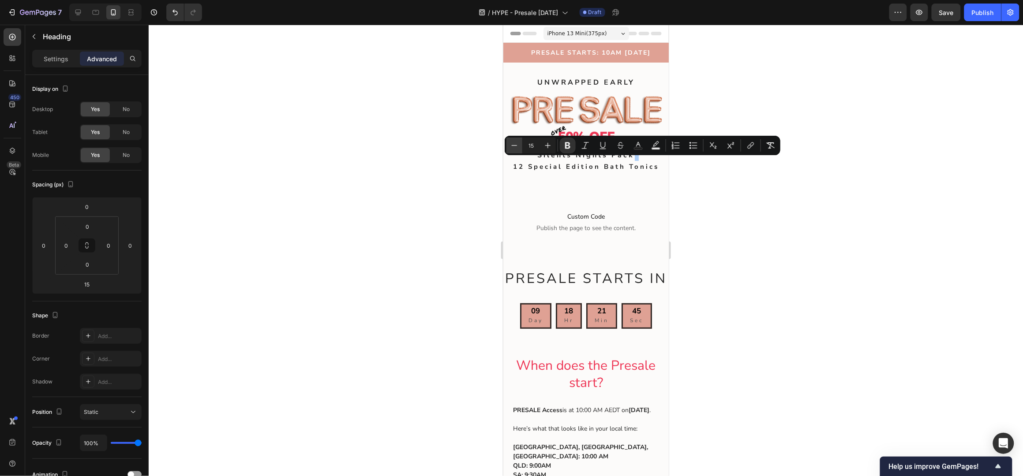
click at [513, 146] on icon "Editor contextual toolbar" at bounding box center [515, 145] width 6 height 0
type input "14"
click at [815, 187] on div at bounding box center [586, 251] width 874 height 452
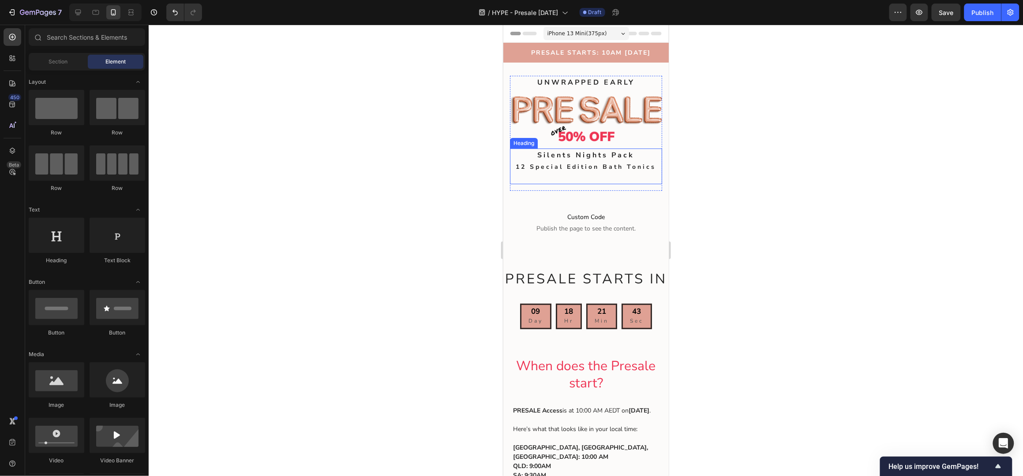
click at [587, 153] on strong "Silents Nights Pack" at bounding box center [585, 155] width 97 height 10
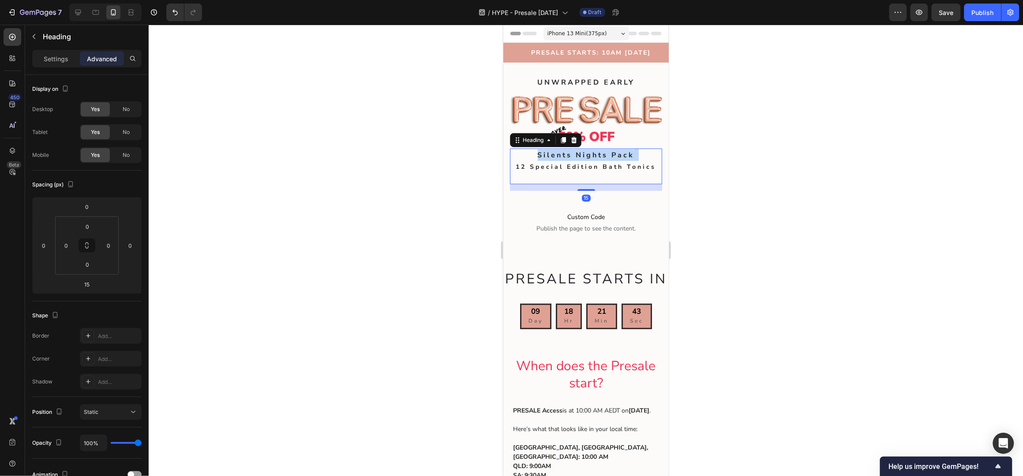
click at [587, 153] on strong "Silents Nights Pack" at bounding box center [585, 155] width 97 height 10
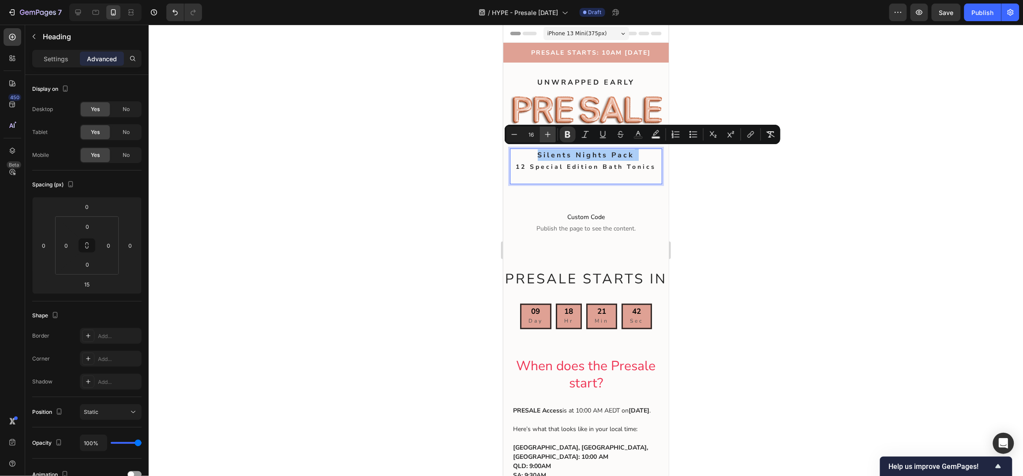
click at [548, 134] on icon "Editor contextual toolbar" at bounding box center [547, 134] width 9 height 9
click at [550, 133] on icon "Editor contextual toolbar" at bounding box center [547, 134] width 9 height 9
type input "18"
click at [801, 208] on div at bounding box center [586, 251] width 874 height 452
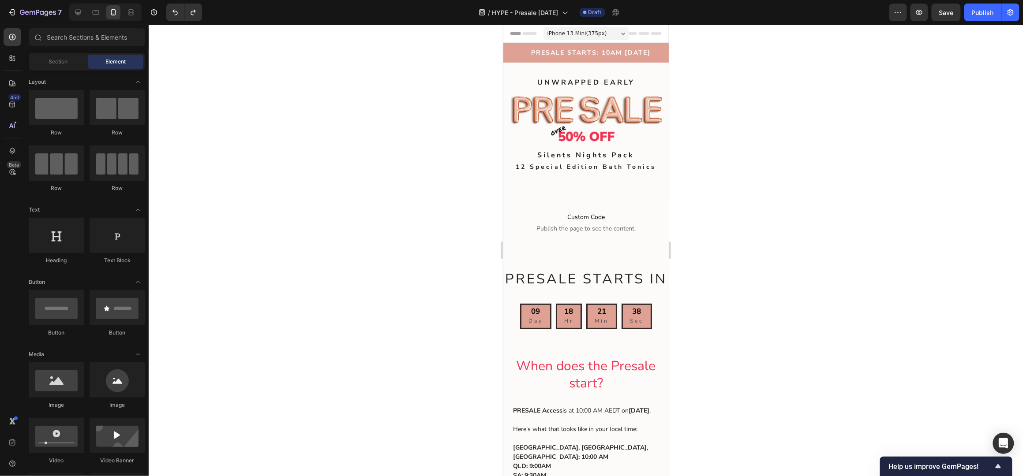
click at [769, 153] on div at bounding box center [586, 251] width 874 height 452
click at [582, 164] on strong "12 Special Edition Bath Tonics" at bounding box center [586, 166] width 140 height 8
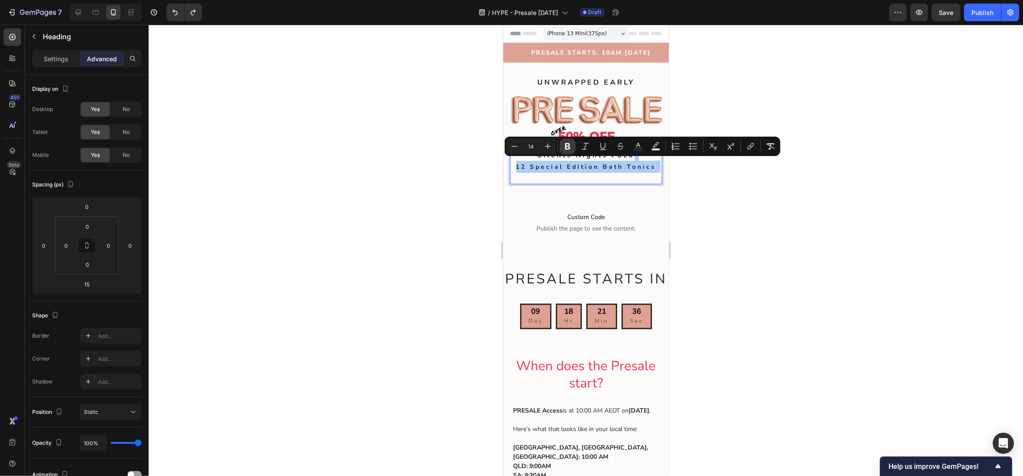
click at [572, 146] on icon "Editor contextual toolbar" at bounding box center [567, 146] width 9 height 9
click at [809, 217] on div at bounding box center [586, 251] width 874 height 452
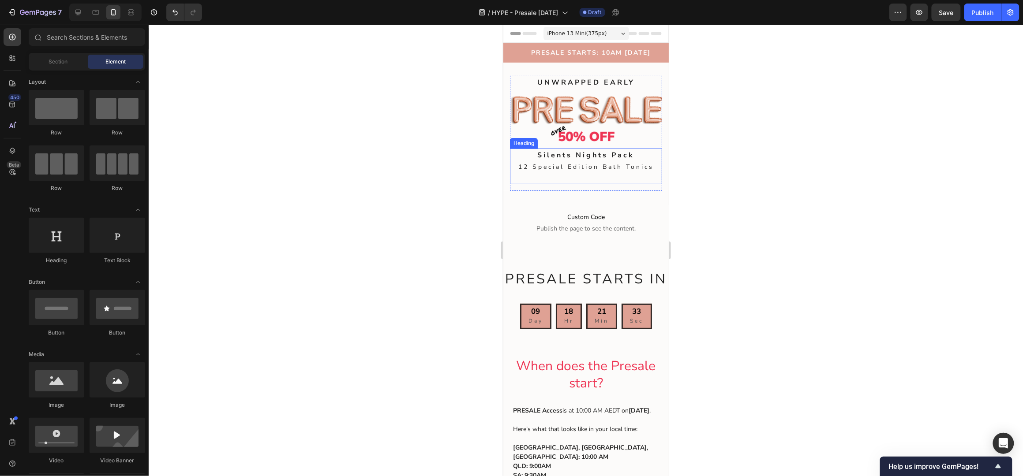
click at [598, 176] on p "⁠⁠⁠⁠⁠⁠⁠ Silents Nights Pack 12 Special Edition Bath Tonics" at bounding box center [585, 166] width 150 height 34
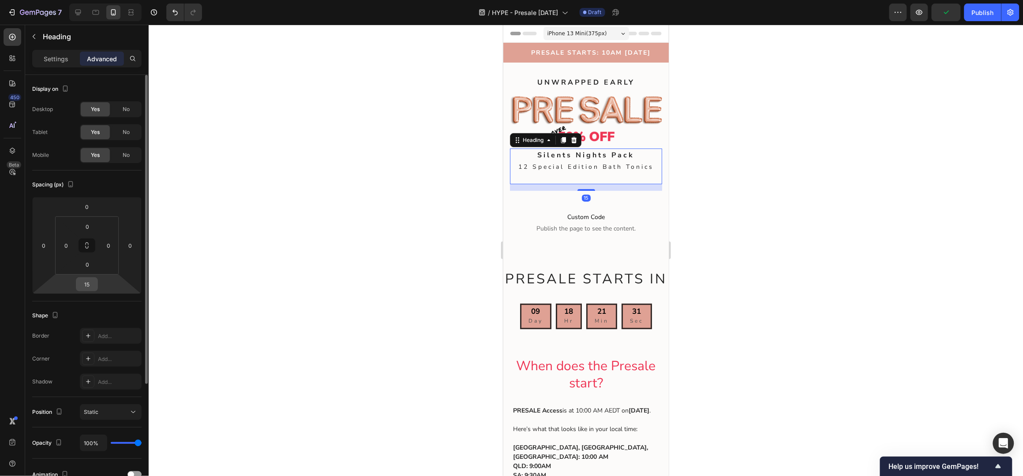
click at [88, 287] on input "15" at bounding box center [87, 284] width 18 height 13
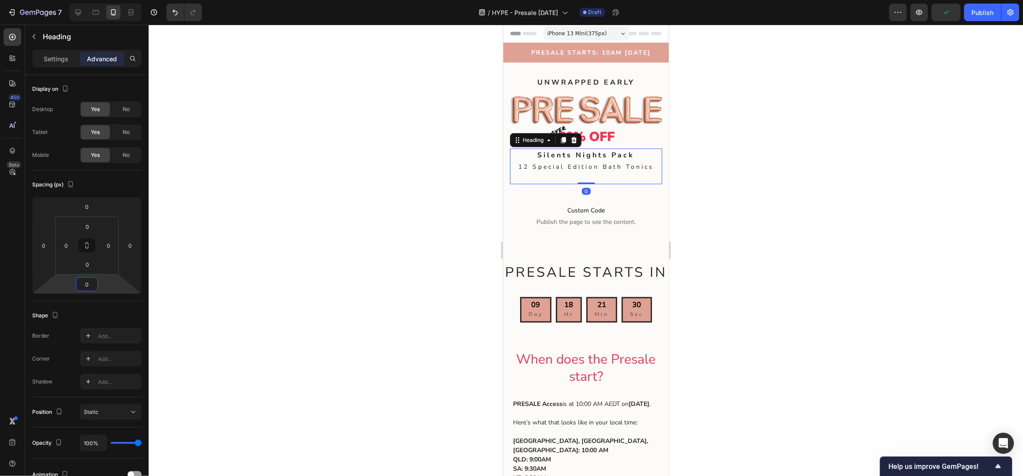
click at [856, 207] on div at bounding box center [586, 251] width 874 height 452
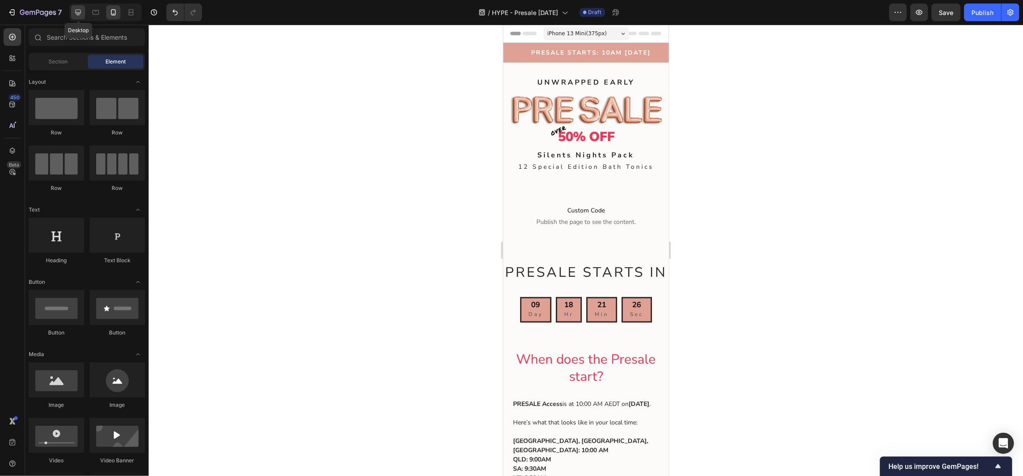
click at [74, 12] on icon at bounding box center [78, 12] width 9 height 9
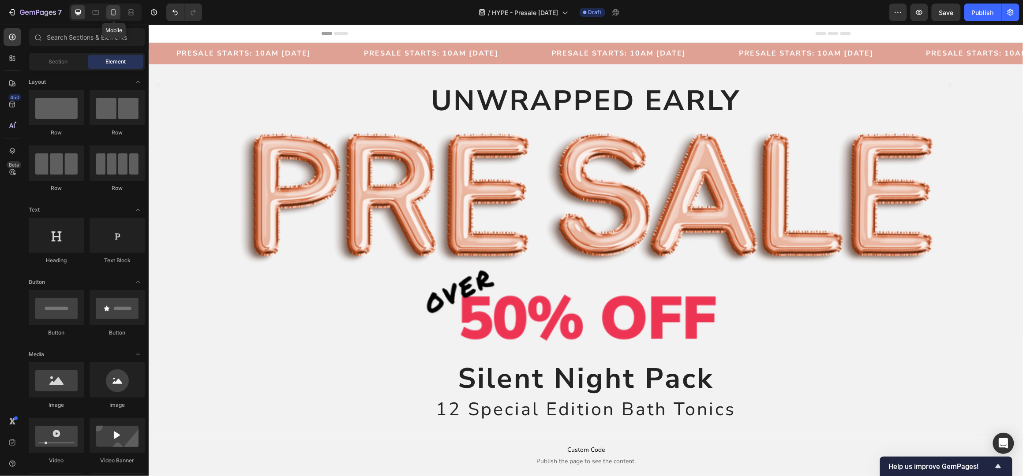
click at [111, 10] on icon at bounding box center [113, 12] width 9 height 9
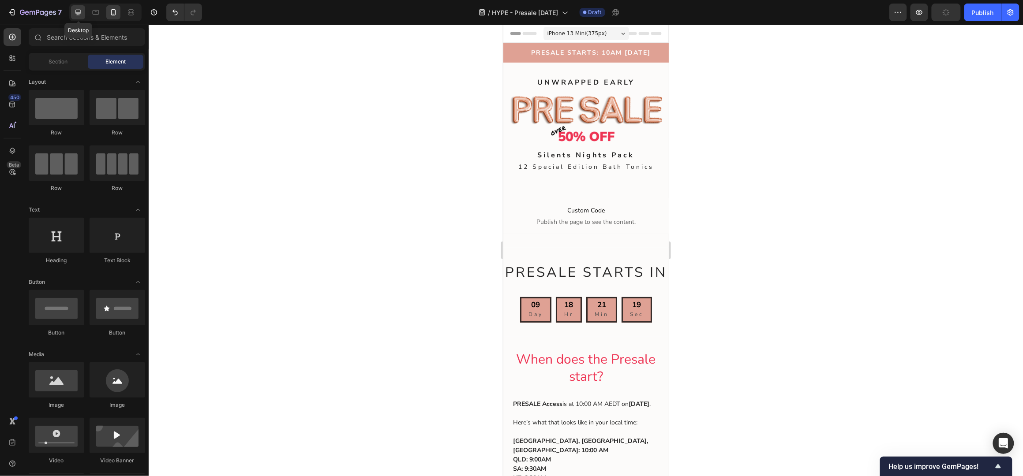
click at [80, 9] on icon at bounding box center [78, 12] width 9 height 9
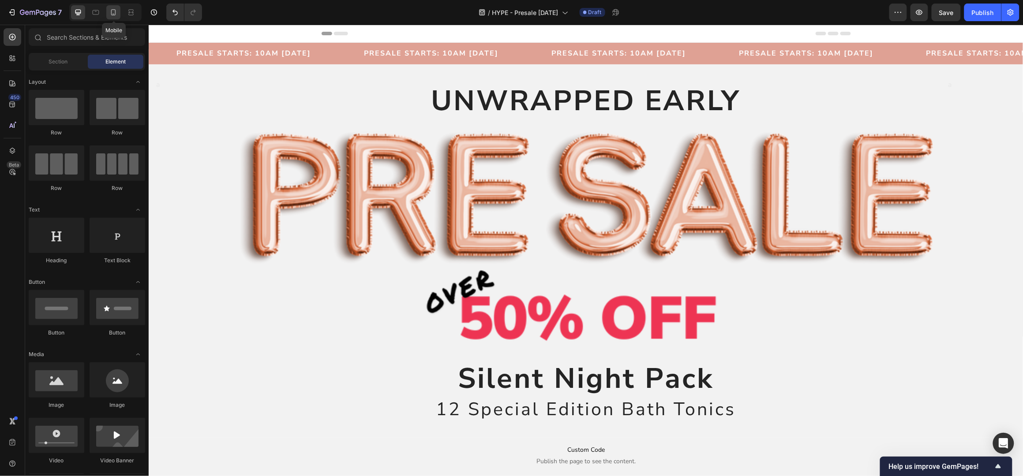
click at [112, 8] on icon at bounding box center [113, 12] width 9 height 9
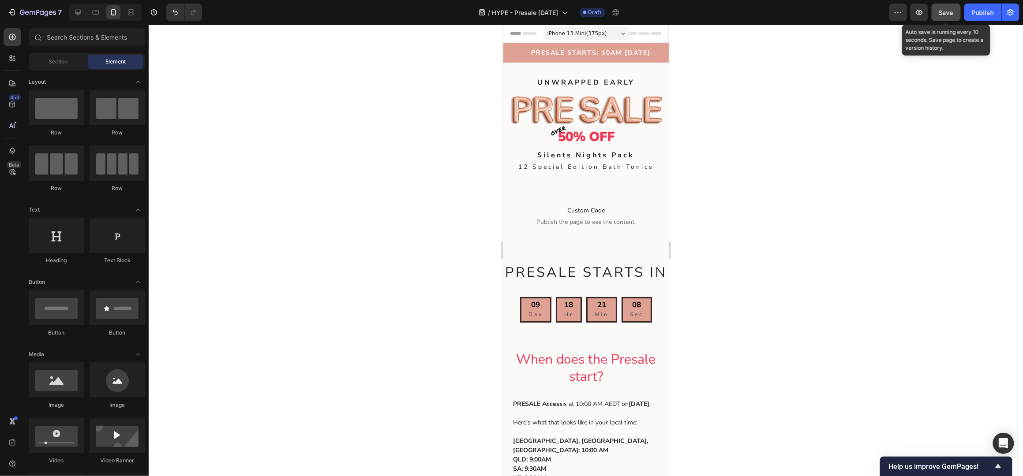
click at [940, 11] on span "Save" at bounding box center [946, 12] width 15 height 7
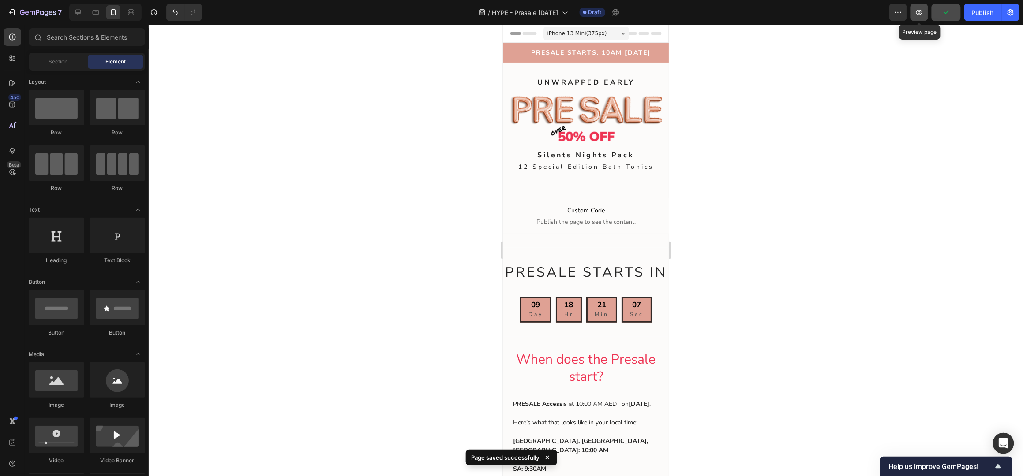
click at [920, 13] on icon "button" at bounding box center [919, 12] width 3 height 3
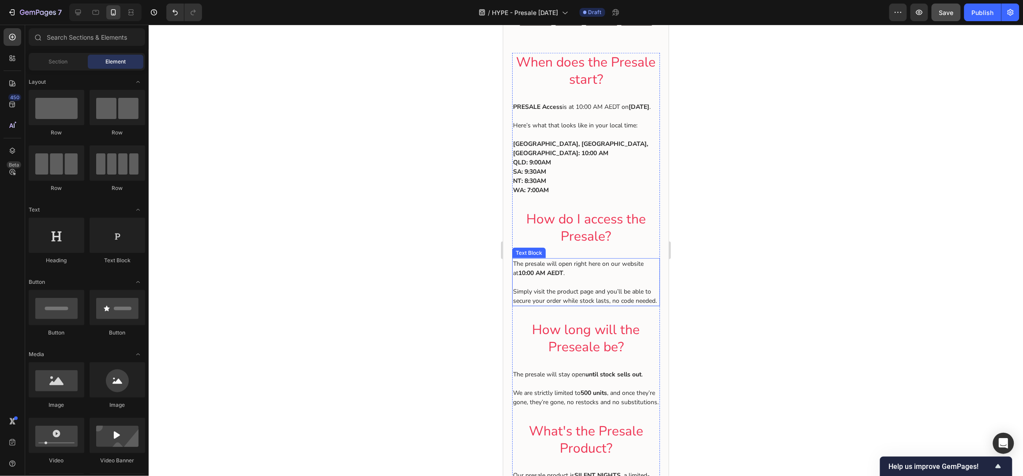
scroll to position [58, 0]
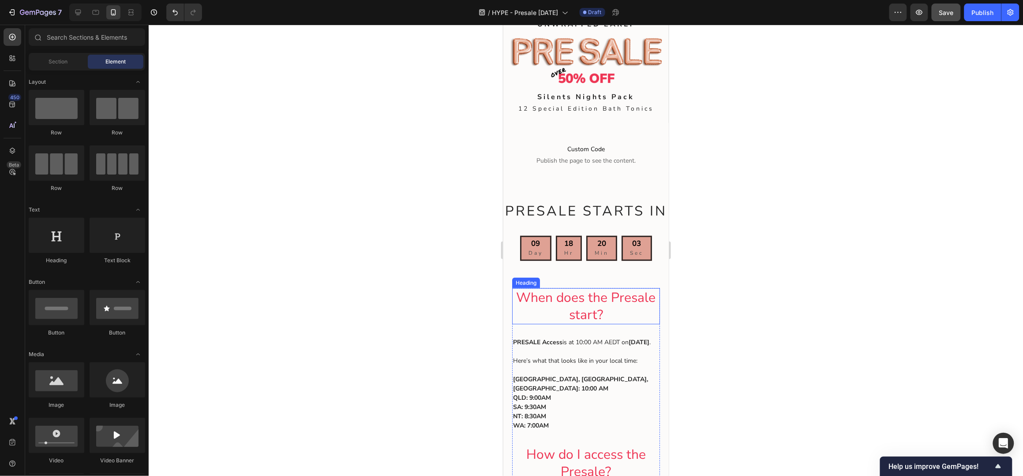
click at [607, 324] on span "When does the Presale start?" at bounding box center [585, 305] width 139 height 35
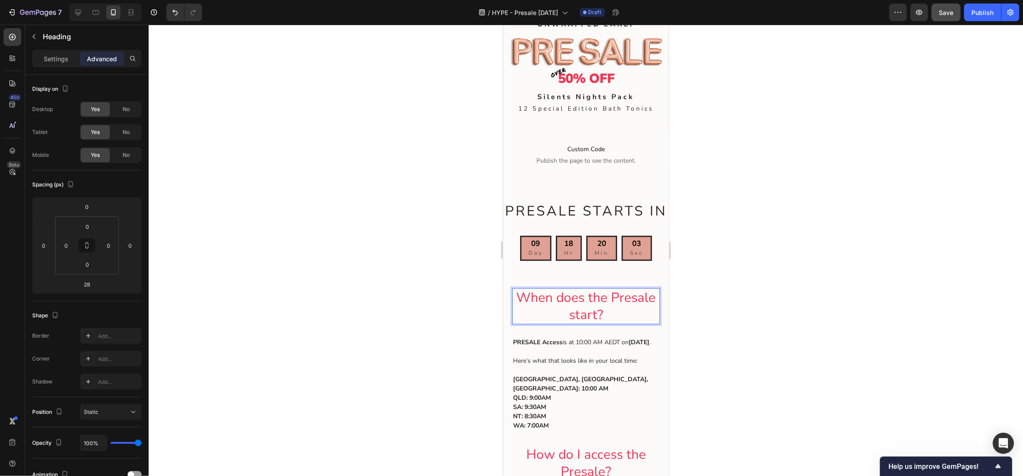
click at [585, 324] on span "When does the Presale start?" at bounding box center [585, 305] width 139 height 35
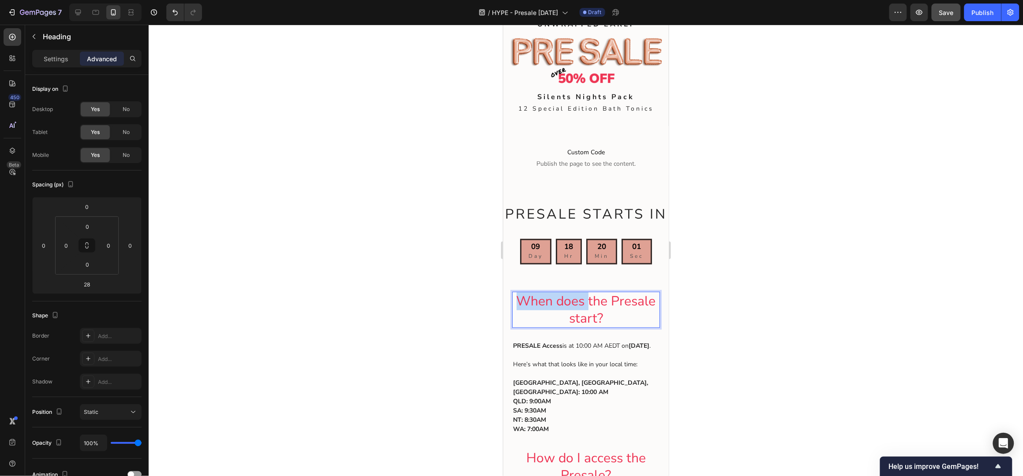
drag, startPoint x: 596, startPoint y: 324, endPoint x: 609, endPoint y: 319, distance: 13.1
click at [611, 319] on span "When does the Presale start?" at bounding box center [585, 309] width 139 height 35
drag, startPoint x: 583, startPoint y: 333, endPoint x: 609, endPoint y: 320, distance: 29.6
click at [609, 320] on span "When does the Presale start?" at bounding box center [585, 309] width 139 height 35
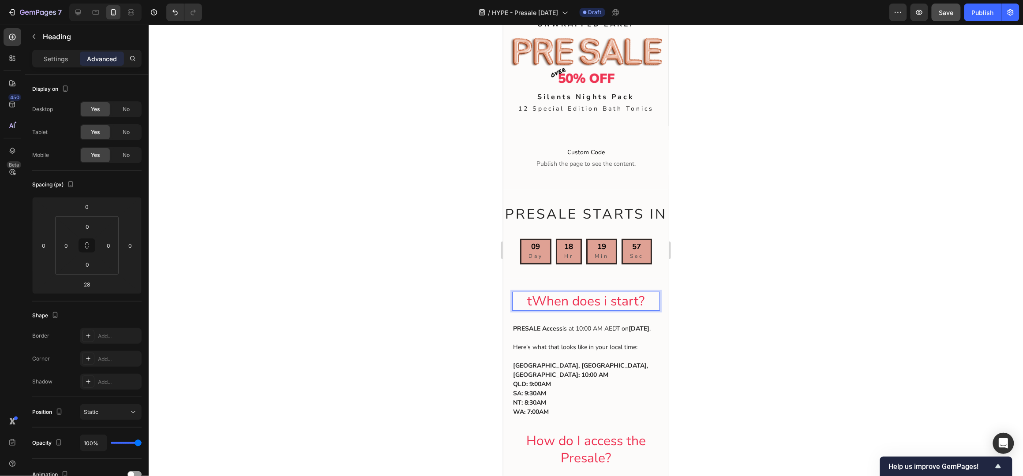
click at [527, 310] on span "tWhen does i start?" at bounding box center [585, 301] width 117 height 18
click at [598, 310] on span "When does i start?" at bounding box center [585, 301] width 112 height 18
click at [817, 269] on div at bounding box center [586, 251] width 874 height 452
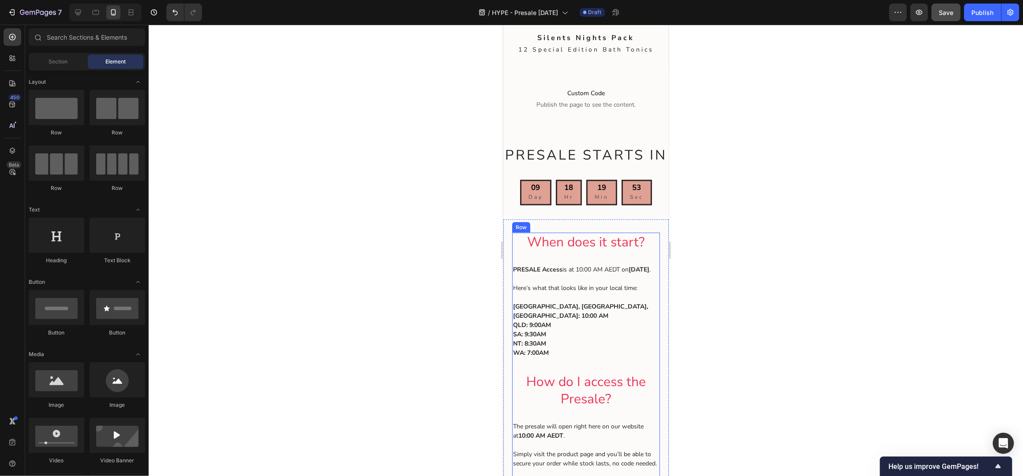
scroll to position [176, 0]
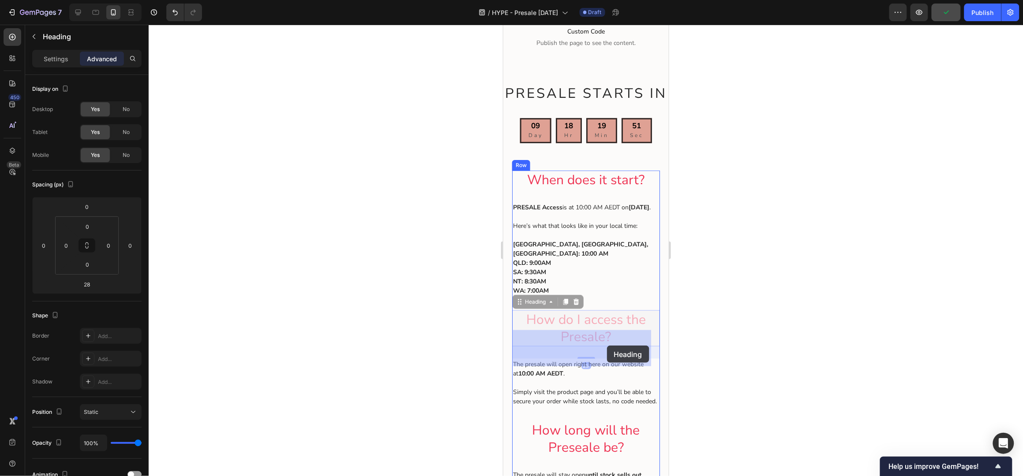
drag, startPoint x: 610, startPoint y: 354, endPoint x: 602, endPoint y: 351, distance: 9.5
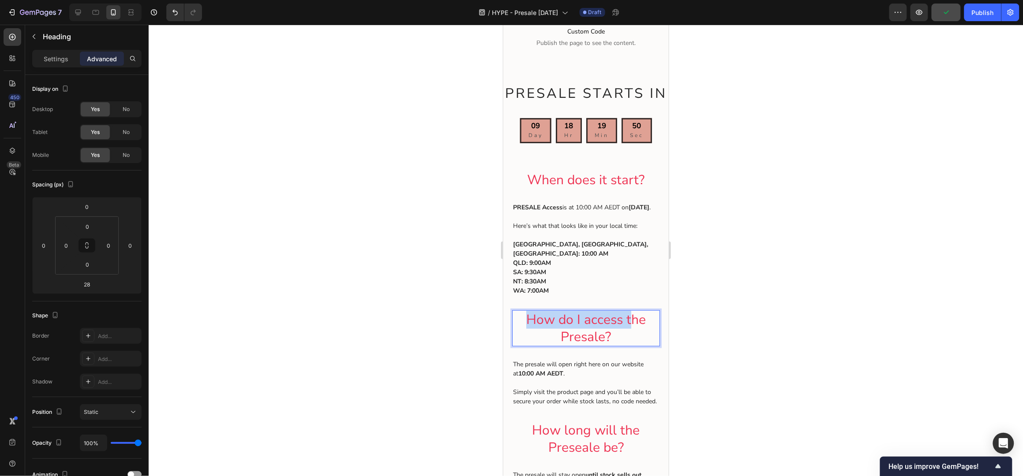
drag, startPoint x: 601, startPoint y: 359, endPoint x: 624, endPoint y: 341, distance: 28.7
drag, startPoint x: 633, startPoint y: 341, endPoint x: 610, endPoint y: 353, distance: 25.3
click at [632, 341] on span "How do I access the Presale?" at bounding box center [586, 328] width 120 height 35
click at [599, 346] on span "How do I access the Presale?" at bounding box center [586, 328] width 120 height 35
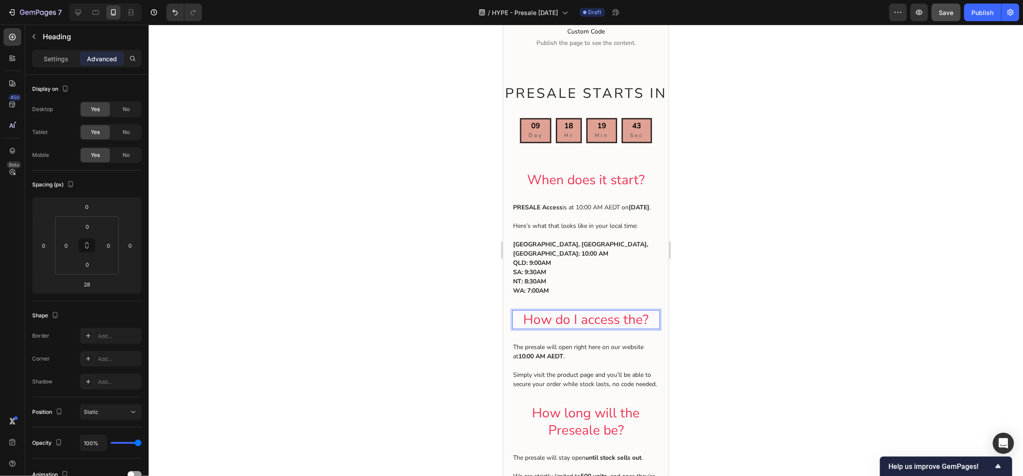
click at [641, 329] on span "How do I access the?" at bounding box center [585, 320] width 125 height 18
click at [637, 329] on span "How do I access the?" at bounding box center [585, 320] width 125 height 18
click at [637, 329] on span "How do I access the ?" at bounding box center [585, 320] width 129 height 18
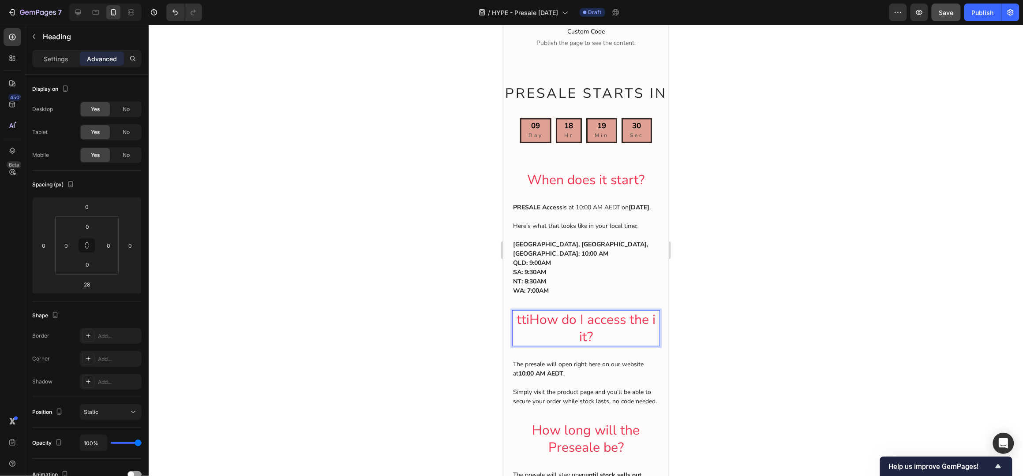
click at [527, 337] on span "ttiHow do I access the i it?" at bounding box center [585, 328] width 139 height 35
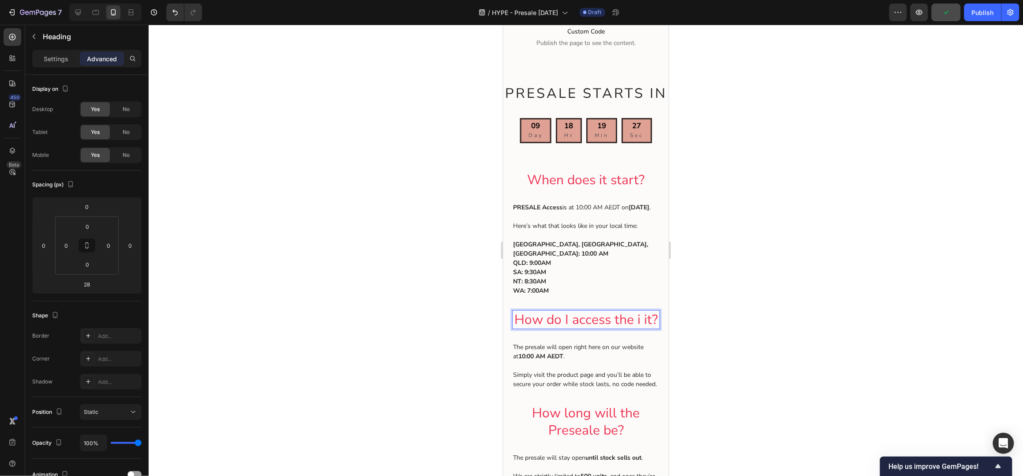
click at [646, 328] on p "How do I access the i it?" at bounding box center [586, 319] width 146 height 17
click at [758, 272] on div at bounding box center [586, 251] width 874 height 452
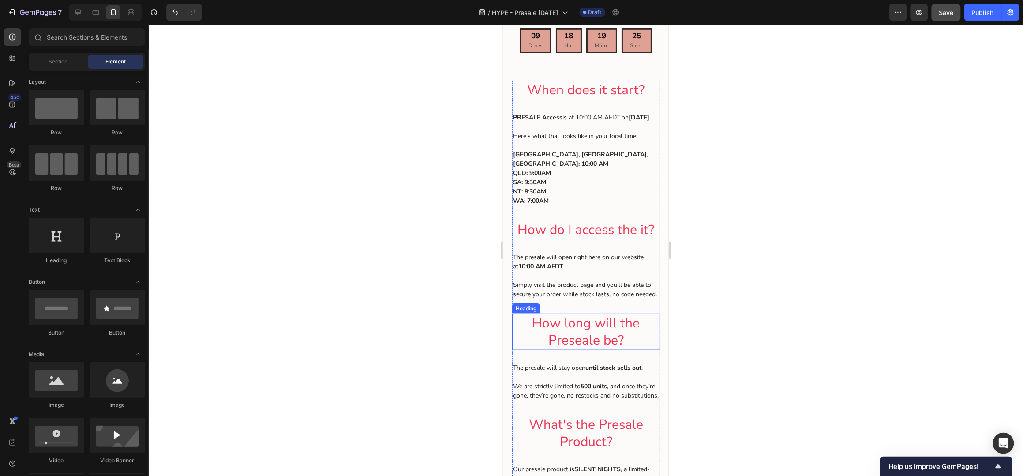
scroll to position [294, 0]
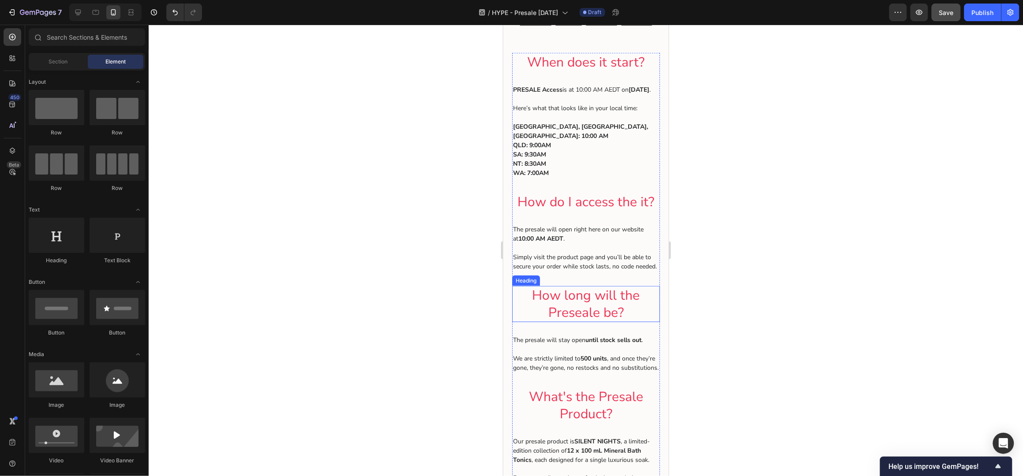
click at [611, 322] on span "How long will the Preseale be?" at bounding box center [586, 303] width 108 height 35
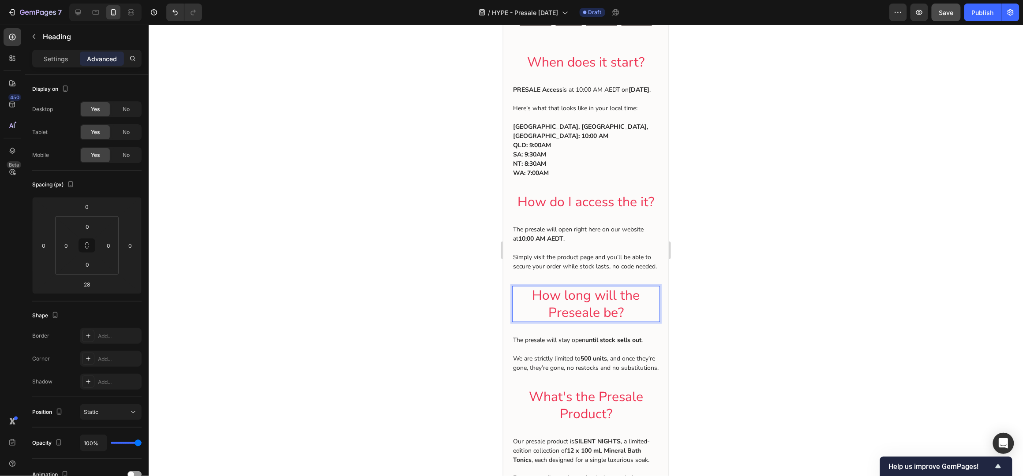
click at [614, 322] on span "How long will the Preseale be?" at bounding box center [586, 303] width 108 height 35
click at [616, 322] on span "How long will the Preseale bel?" at bounding box center [586, 303] width 108 height 35
click at [618, 322] on span "How long will the Preseale bela?" at bounding box center [586, 303] width 108 height 35
click at [621, 322] on span "How long will the Preseale belas?" at bounding box center [586, 303] width 108 height 35
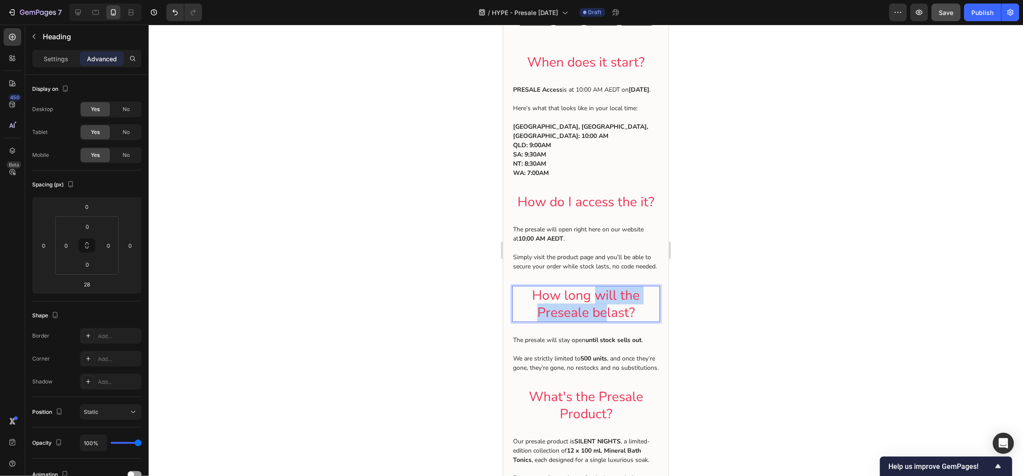
drag, startPoint x: 603, startPoint y: 344, endPoint x: 594, endPoint y: 331, distance: 14.9
click at [594, 322] on span "How long will the Preseale belast?" at bounding box center [586, 303] width 108 height 35
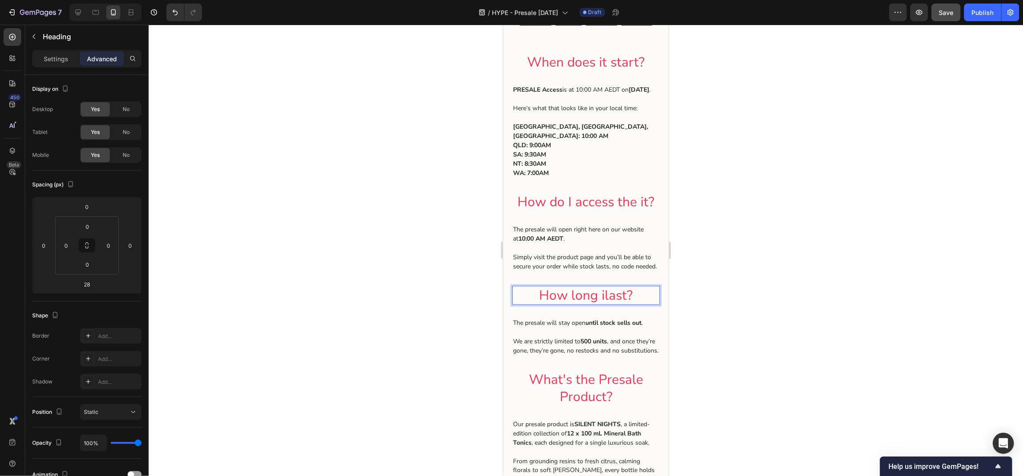
click at [601, 304] on span "How long ilast?" at bounding box center [586, 295] width 94 height 18
click at [536, 304] on span "How long itlast?" at bounding box center [585, 295] width 98 height 18
click at [600, 304] on span "How long itlast?" at bounding box center [585, 295] width 98 height 18
click at [734, 289] on div at bounding box center [586, 251] width 874 height 452
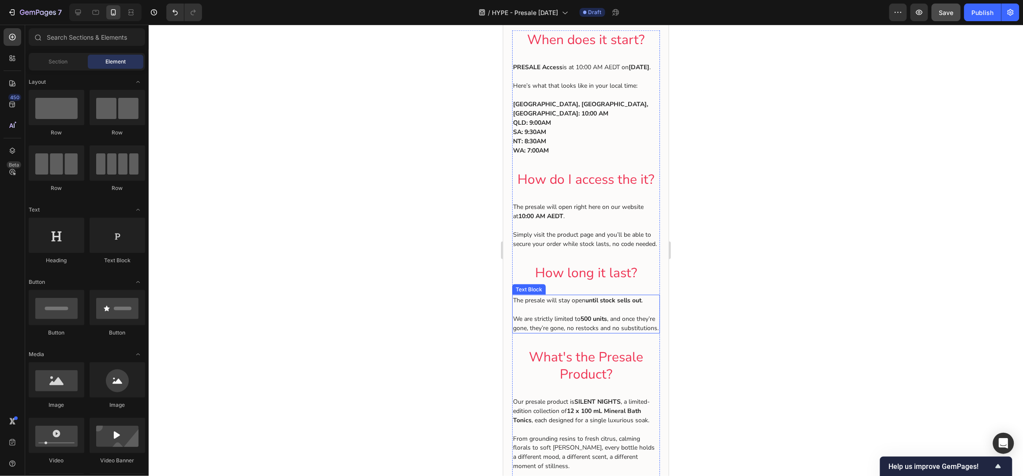
scroll to position [353, 0]
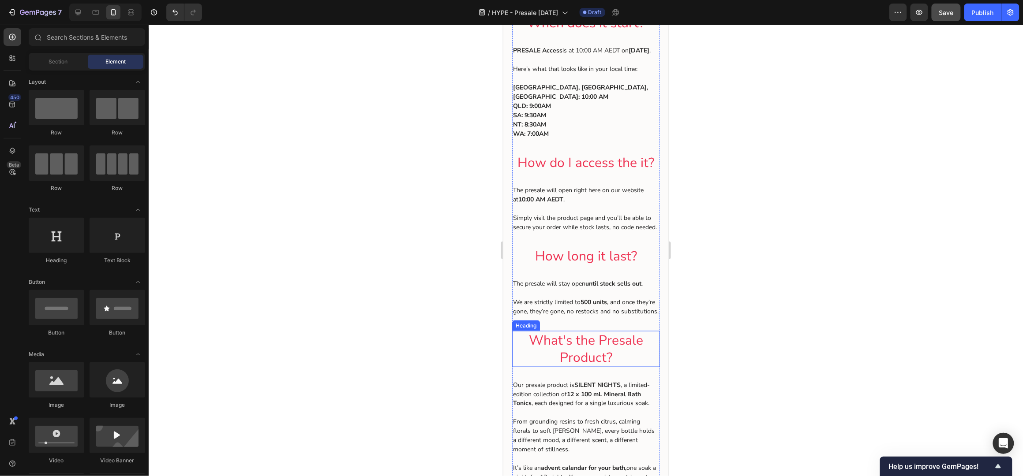
click at [601, 367] on span "What's the Presale Product?" at bounding box center [585, 348] width 114 height 35
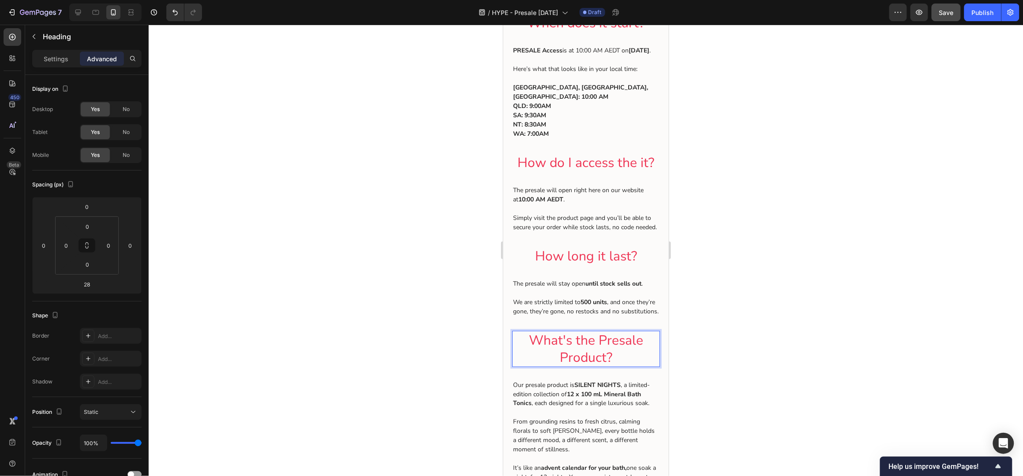
click at [615, 351] on span "What's the Presale Product?" at bounding box center [585, 348] width 114 height 35
click at [633, 360] on span "What's the Presale Product?" at bounding box center [585, 348] width 114 height 35
click at [635, 360] on span "What's the Presale Product?" at bounding box center [585, 348] width 114 height 35
click at [632, 357] on span "What's the Presal Product?" at bounding box center [585, 348] width 107 height 35
click at [633, 358] on p "What's the Pres Product?" at bounding box center [586, 349] width 146 height 34
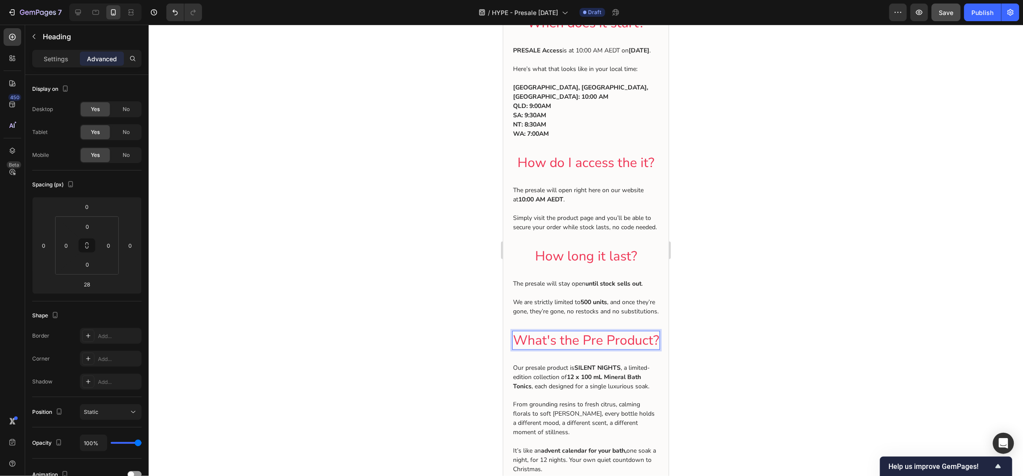
click at [629, 349] on p "What's the Pre Product?" at bounding box center [586, 340] width 146 height 17
click at [629, 349] on p "What's the Pr Product?" at bounding box center [586, 340] width 146 height 17
click at [629, 349] on span "What's the P Product?" at bounding box center [586, 340] width 134 height 18
click at [596, 349] on span "What's the P Product?" at bounding box center [586, 340] width 134 height 18
click at [591, 349] on span "What's the PProduct?" at bounding box center [585, 340] width 131 height 18
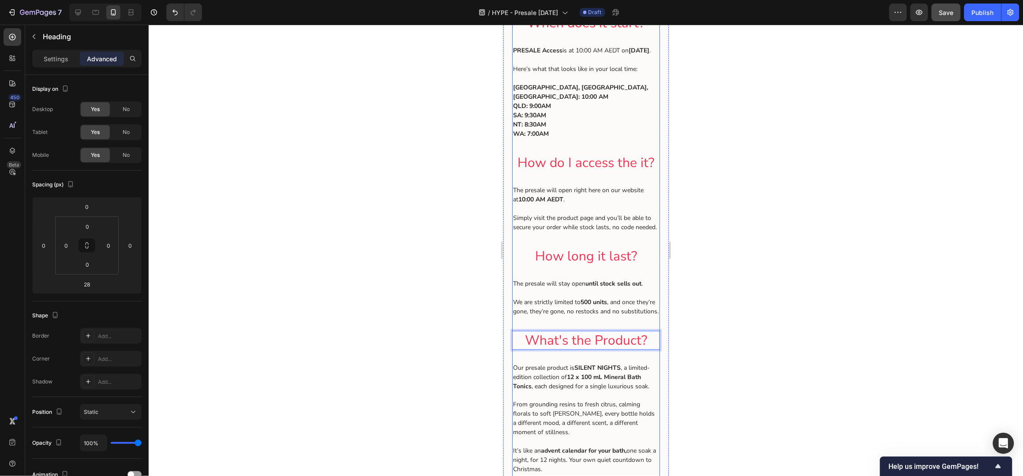
click at [734, 312] on div at bounding box center [586, 251] width 874 height 452
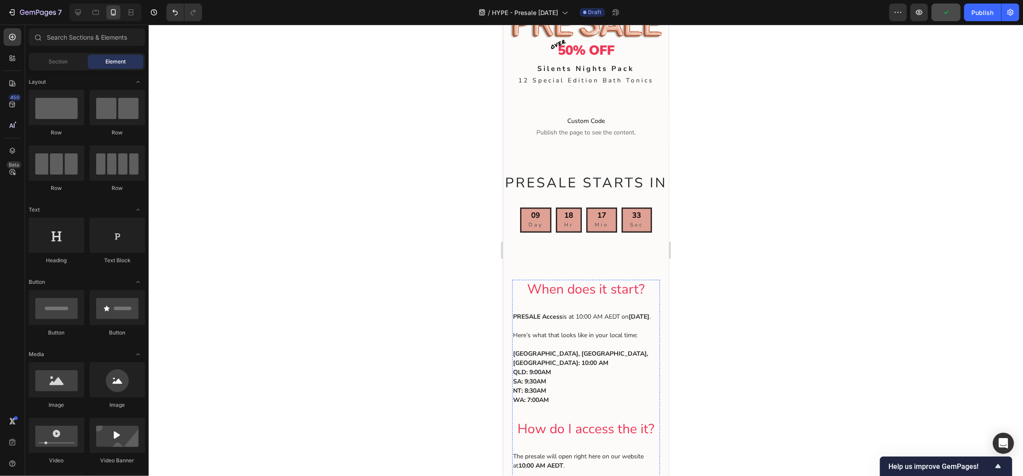
scroll to position [58, 0]
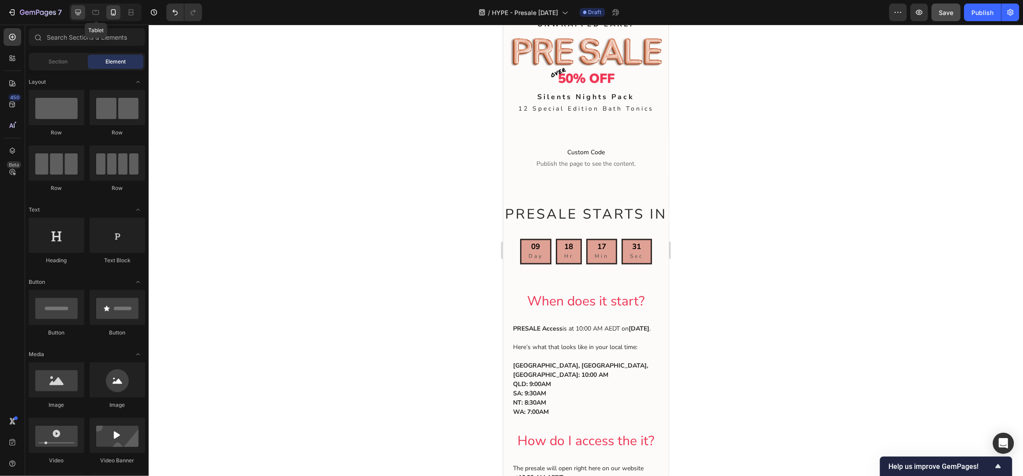
click at [81, 11] on icon at bounding box center [78, 13] width 6 height 6
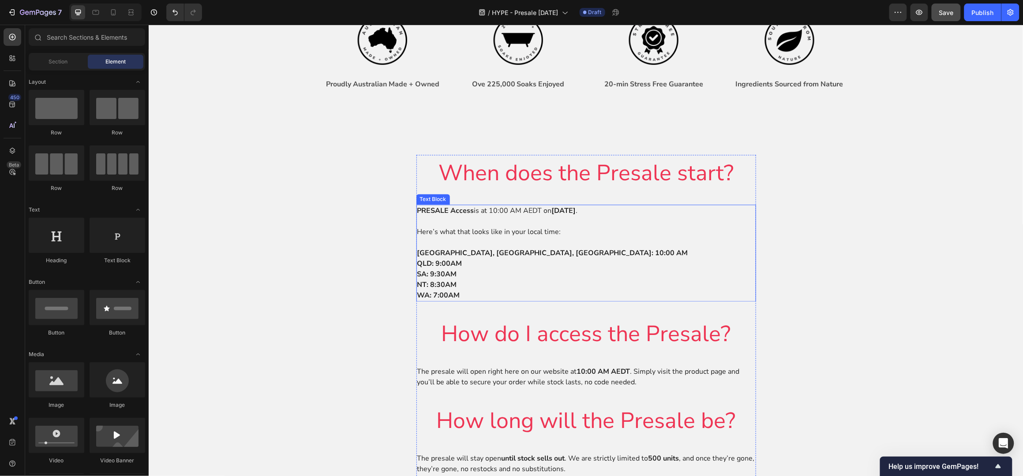
scroll to position [588, 0]
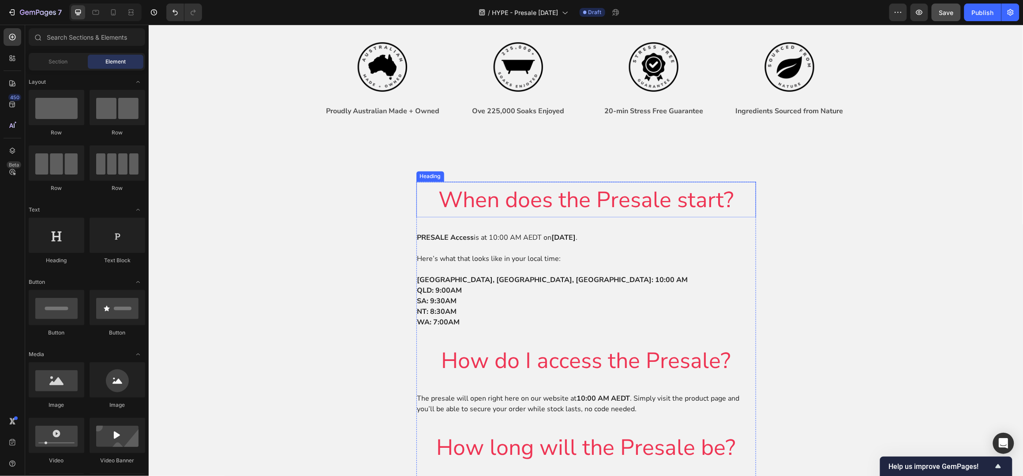
click at [580, 203] on span "When does the Presale start?" at bounding box center [585, 200] width 295 height 30
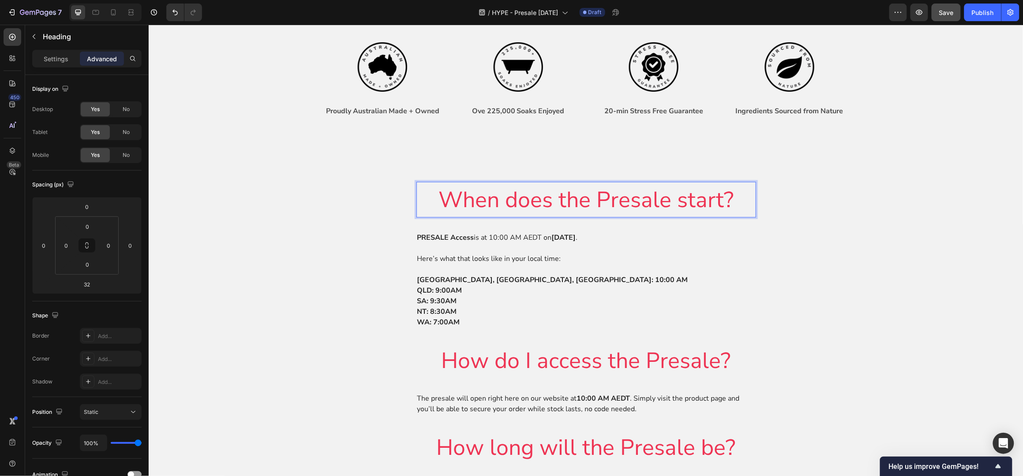
click at [591, 203] on span "When does the Presale start?" at bounding box center [585, 200] width 295 height 30
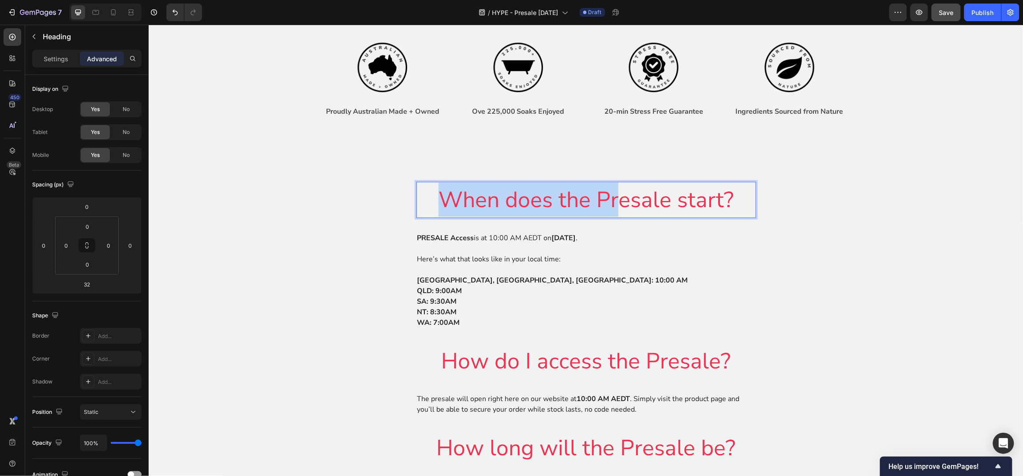
drag, startPoint x: 663, startPoint y: 203, endPoint x: 610, endPoint y: 203, distance: 53.4
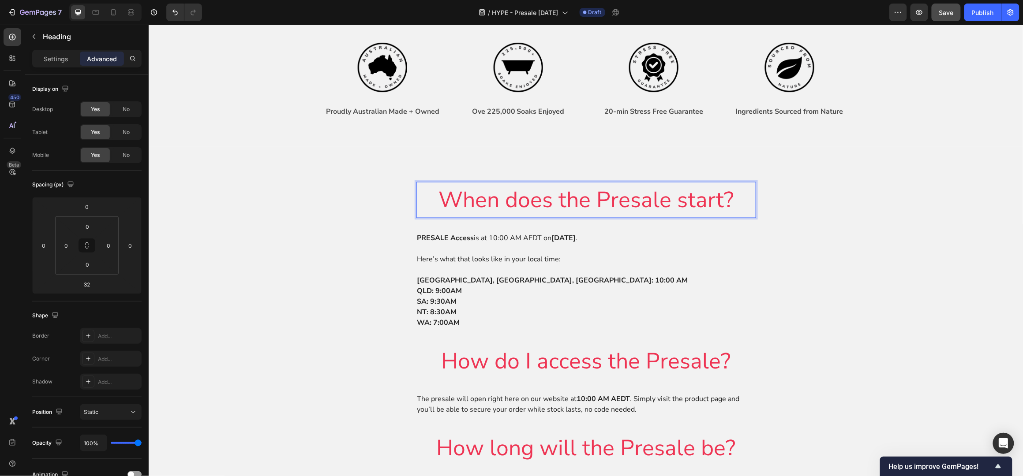
click at [646, 202] on span "When does the Presale start?" at bounding box center [585, 200] width 295 height 30
click at [675, 203] on span "When does the Presale start?" at bounding box center [585, 200] width 295 height 30
click at [660, 202] on span "When does the Presastart?" at bounding box center [585, 200] width 271 height 30
click at [656, 202] on span "When does the Prestart?" at bounding box center [585, 200] width 248 height 30
click at [651, 202] on span "When does the Prestart?" at bounding box center [585, 200] width 248 height 30
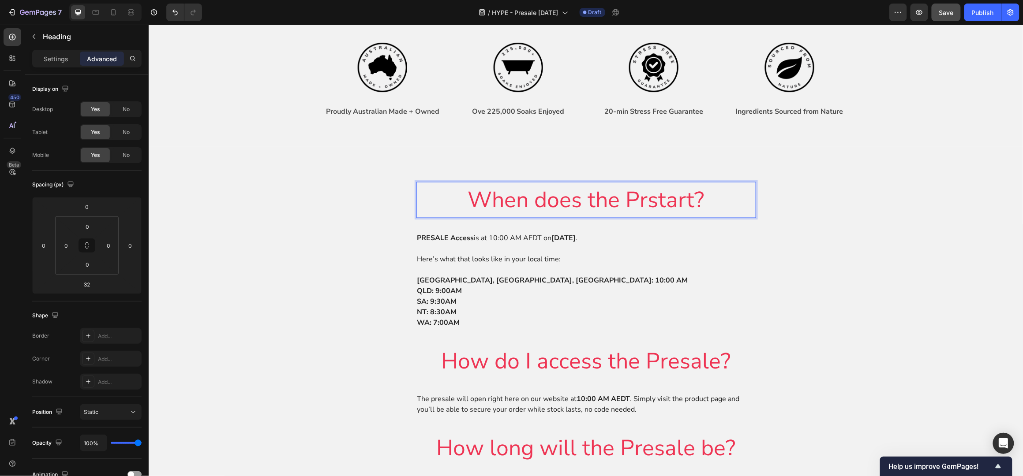
click at [644, 200] on span "When does the Prstart?" at bounding box center [586, 200] width 236 height 30
click at [639, 199] on span "When does the Pstart?" at bounding box center [586, 200] width 228 height 30
click at [632, 199] on span "When does the start?" at bounding box center [586, 200] width 214 height 30
click at [629, 201] on span "When does thestart?" at bounding box center [585, 200] width 209 height 30
click at [625, 201] on span "When does thstart?" at bounding box center [585, 200] width 197 height 30
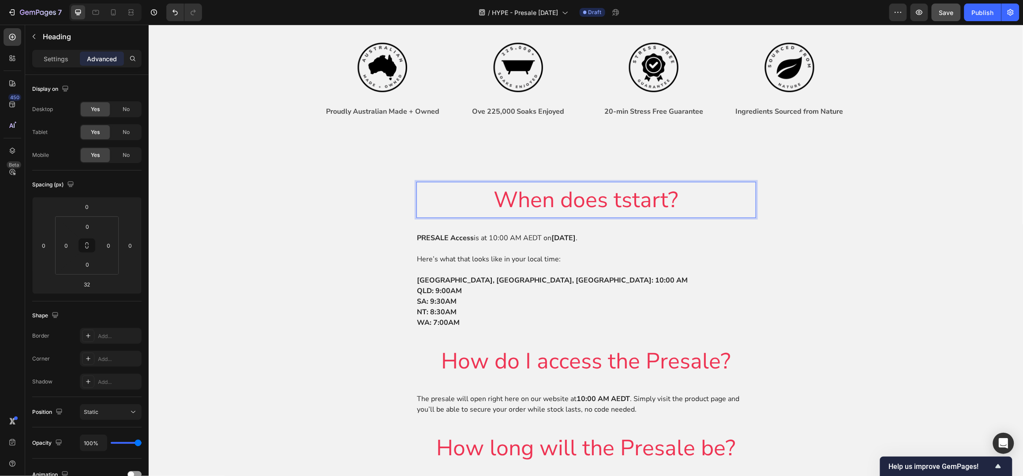
click at [611, 200] on span "When does tstart?" at bounding box center [586, 200] width 184 height 30
click at [618, 200] on span "When does itstart?" at bounding box center [586, 200] width 190 height 30
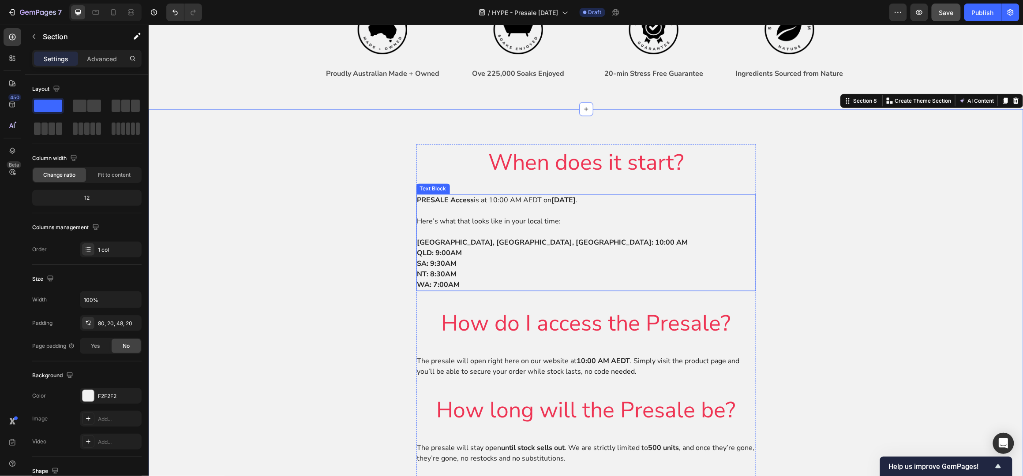
scroll to position [647, 0]
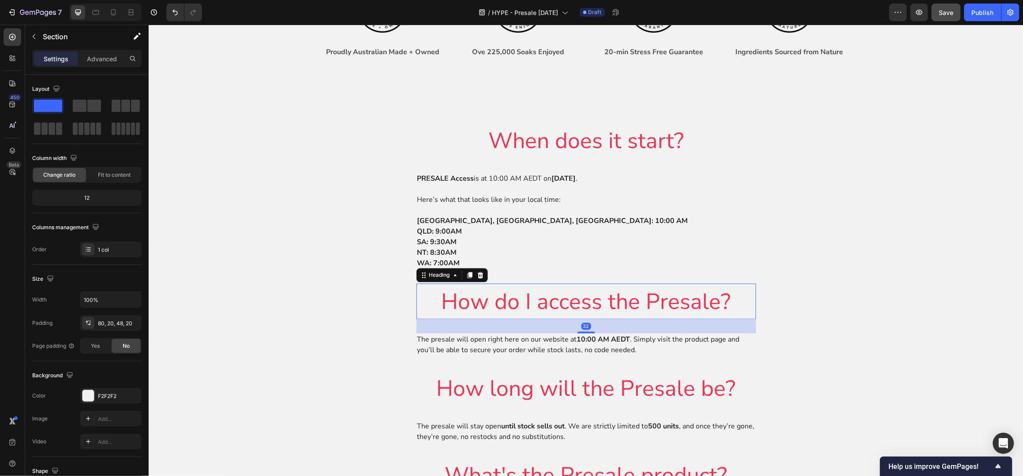
click at [630, 300] on span "How do I access the Presale?" at bounding box center [585, 302] width 289 height 30
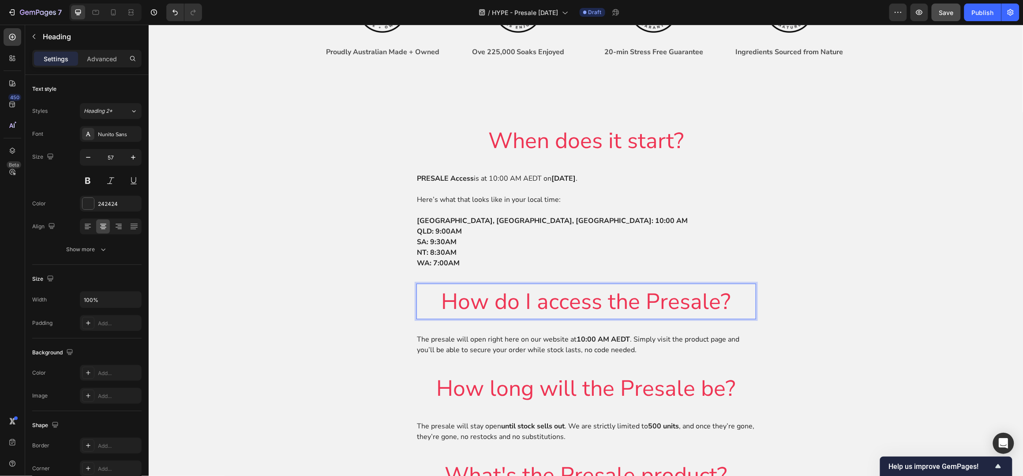
click at [711, 303] on span "How do I access the Presale?" at bounding box center [585, 302] width 289 height 30
click at [706, 303] on span "How do I access the Presal?" at bounding box center [585, 302] width 277 height 30
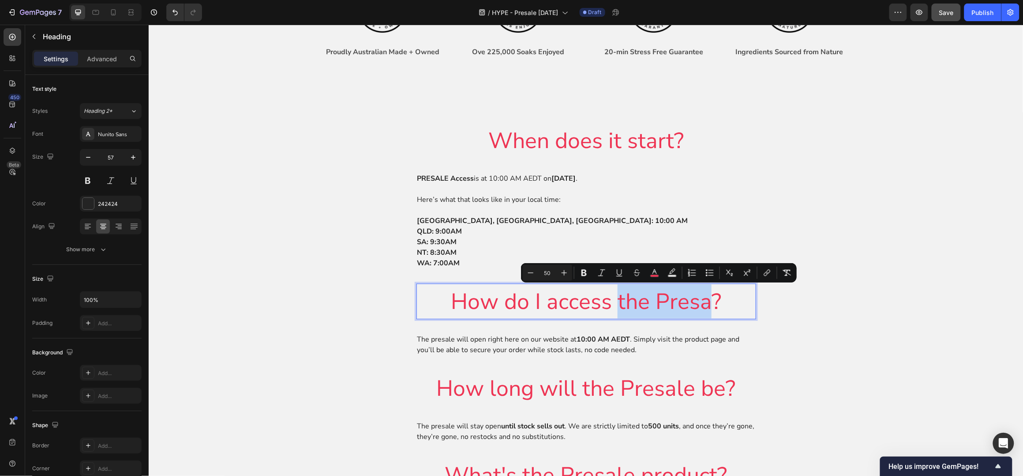
drag, startPoint x: 703, startPoint y: 303, endPoint x: 614, endPoint y: 306, distance: 88.3
click at [614, 306] on span "How do I access the Presa?" at bounding box center [585, 302] width 270 height 30
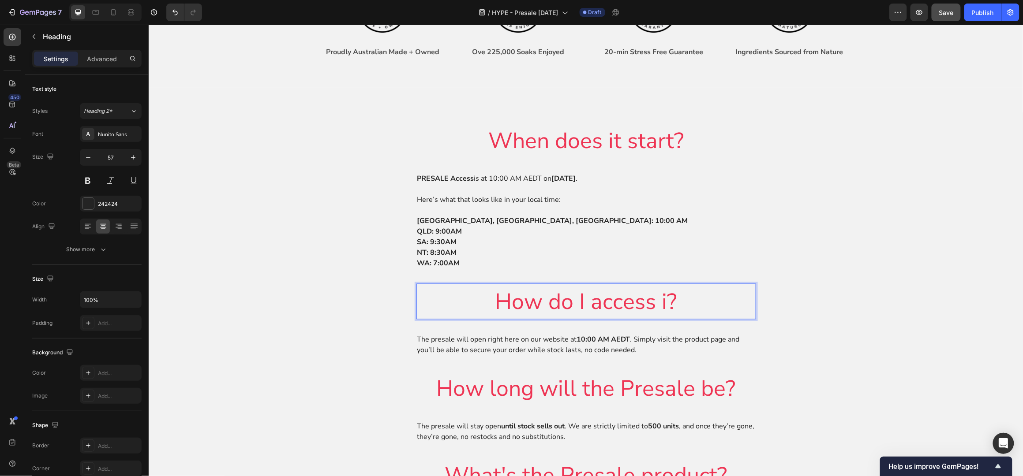
click at [662, 300] on span "How do I access i?" at bounding box center [586, 302] width 182 height 30
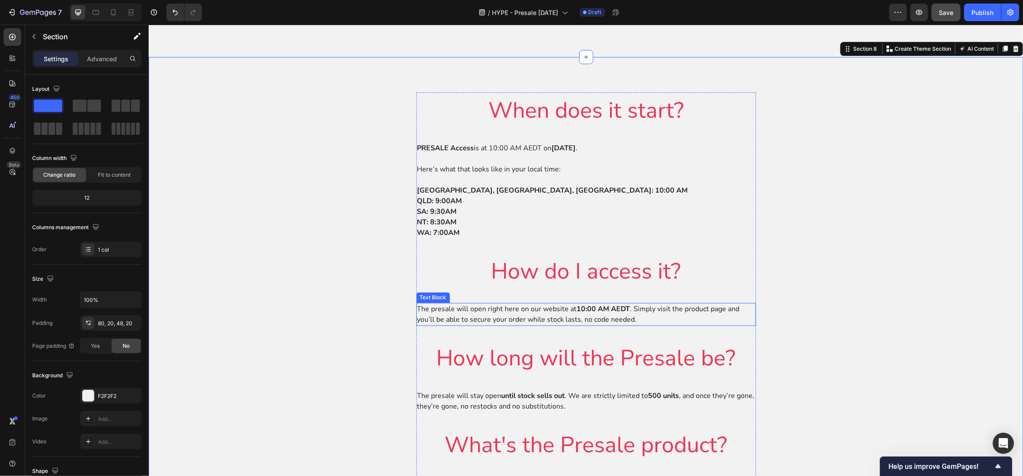
scroll to position [706, 0]
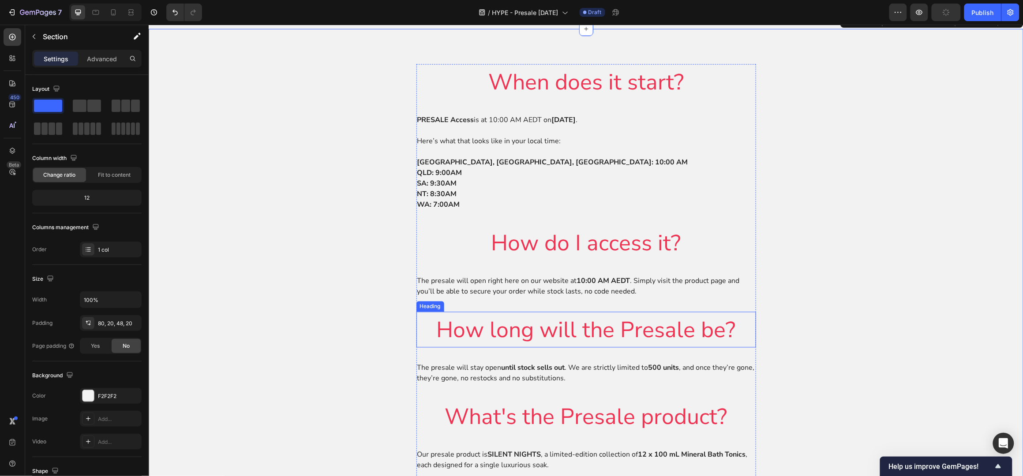
click at [677, 331] on span "How long will the Presale be?" at bounding box center [585, 330] width 299 height 30
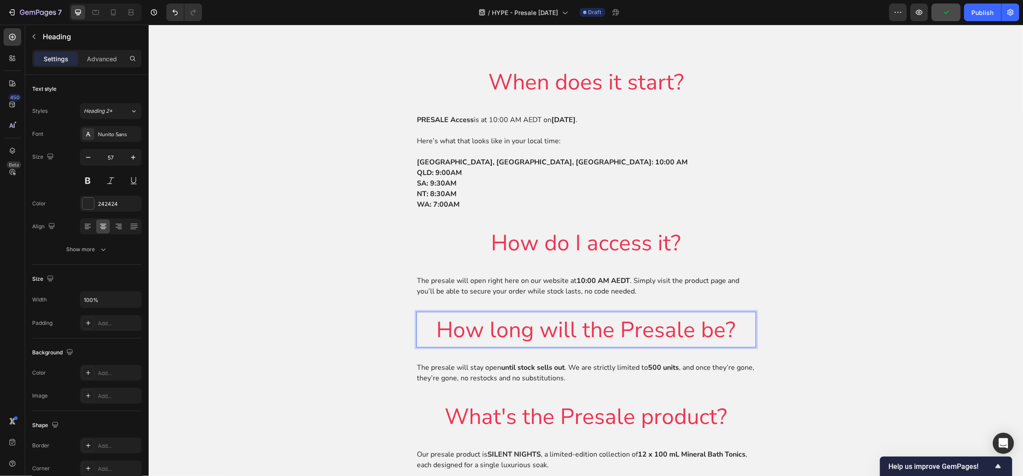
click at [707, 329] on span "How long will the Presale be?" at bounding box center [585, 330] width 299 height 30
click at [695, 326] on span "How long will the Presale be?" at bounding box center [585, 330] width 299 height 30
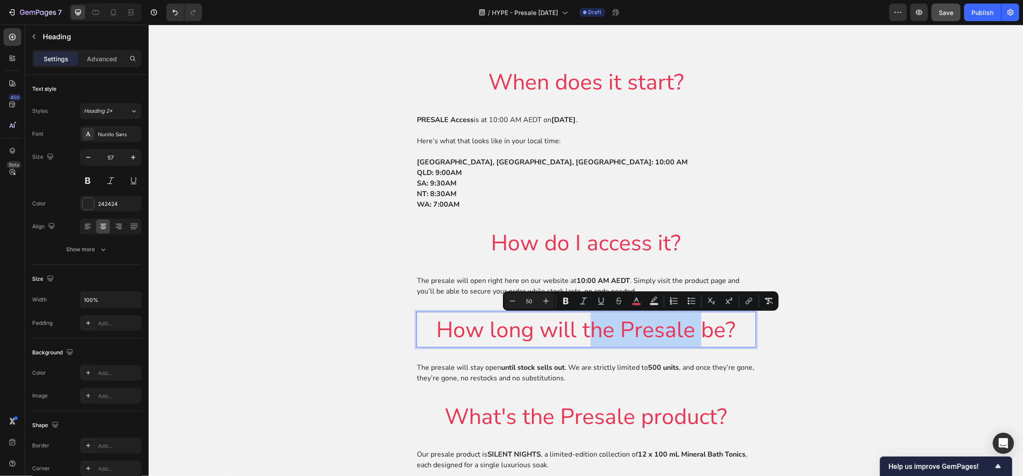
drag, startPoint x: 698, startPoint y: 329, endPoint x: 582, endPoint y: 333, distance: 115.7
click at [582, 333] on span "How long will the Presale be?" at bounding box center [585, 330] width 299 height 30
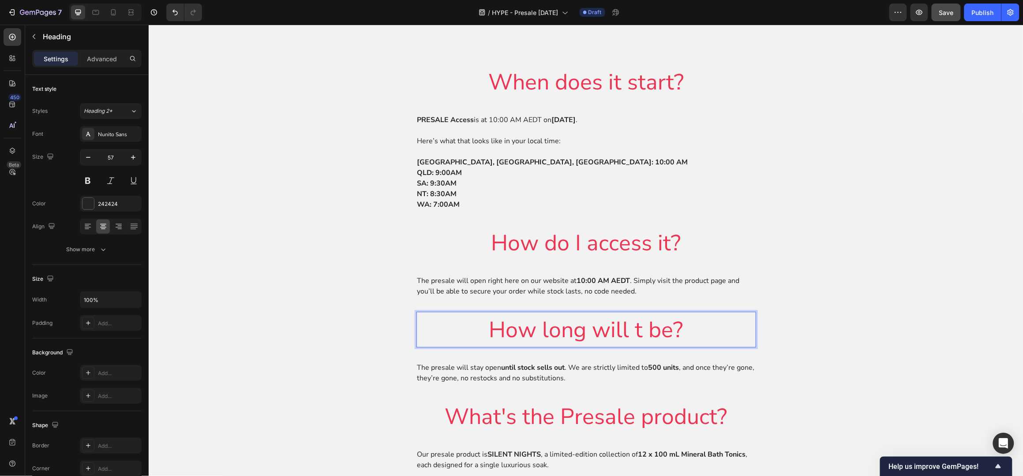
click at [632, 329] on span "How long will t be?" at bounding box center [586, 330] width 194 height 30
click at [827, 280] on div "⁠⁠⁠⁠⁠⁠⁠ When does it start? Heading PRESALE Access is at 10:00 AM AEDT on Thurs…" at bounding box center [585, 462] width 857 height 797
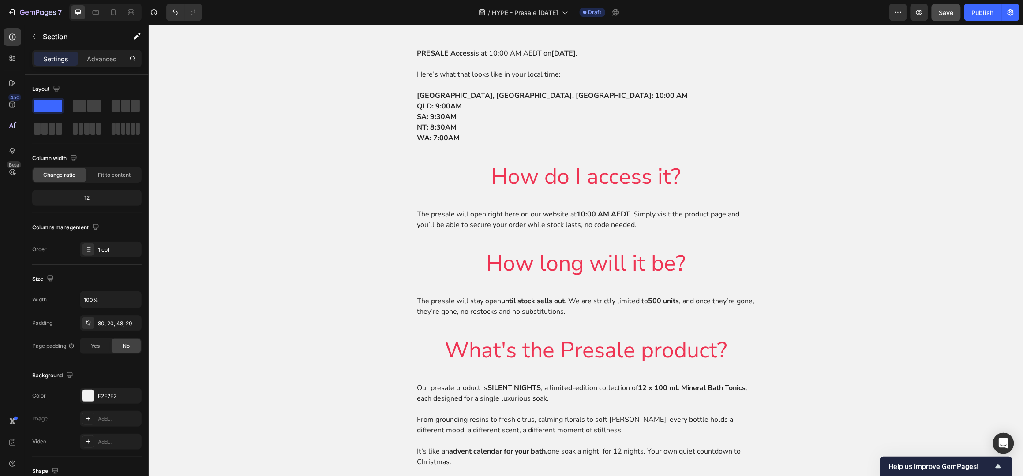
scroll to position [823, 0]
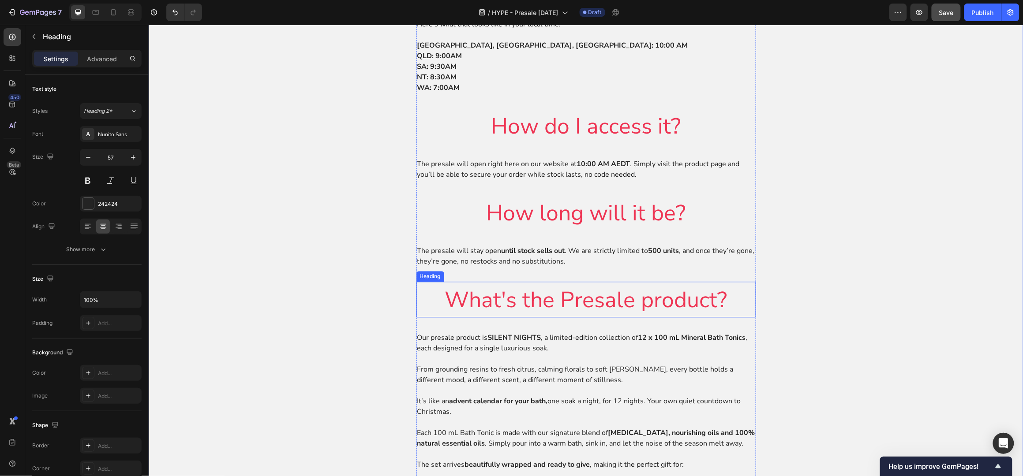
click at [625, 295] on span "What's the Presale product?" at bounding box center [586, 300] width 282 height 30
drag, startPoint x: 637, startPoint y: 301, endPoint x: 562, endPoint y: 302, distance: 75.4
click at [562, 302] on span "What's the Presale product?" at bounding box center [586, 300] width 282 height 30
click at [605, 300] on span "What's the product?" at bounding box center [586, 300] width 202 height 30
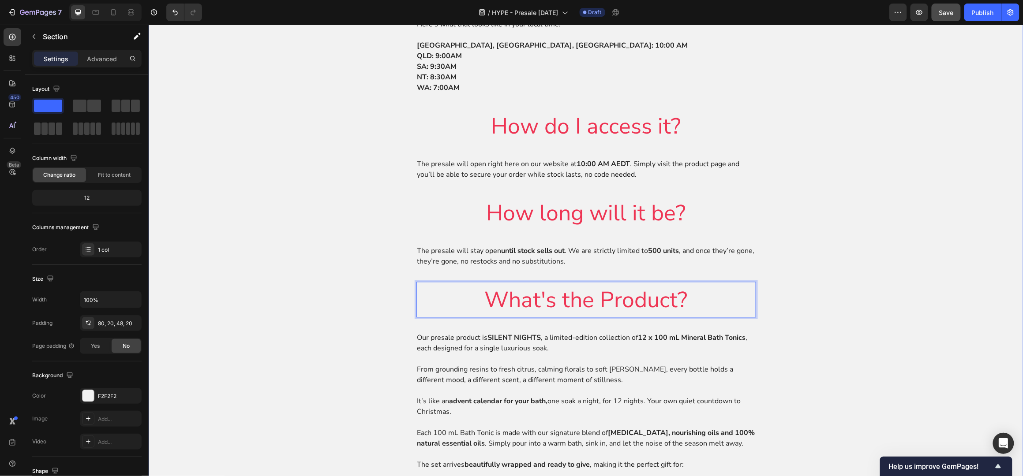
click at [844, 270] on div "⁠⁠⁠⁠⁠⁠⁠ When does it start? Heading PRESALE Access is at 10:00 AM AEDT on Thurs…" at bounding box center [585, 345] width 857 height 797
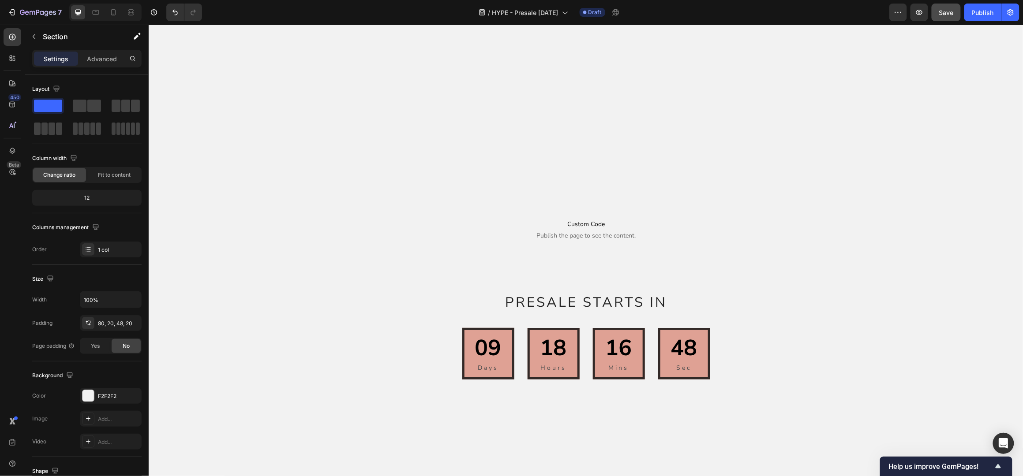
scroll to position [0, 0]
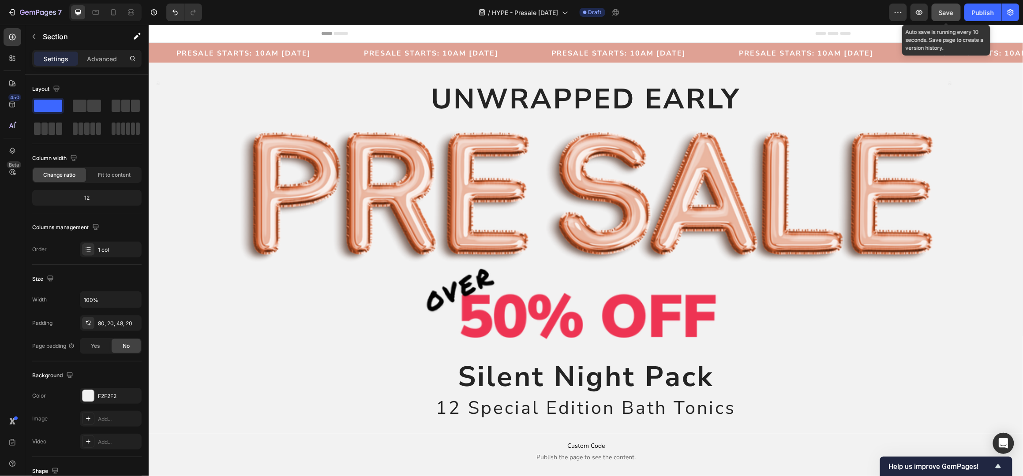
click at [942, 12] on span "Save" at bounding box center [946, 12] width 15 height 7
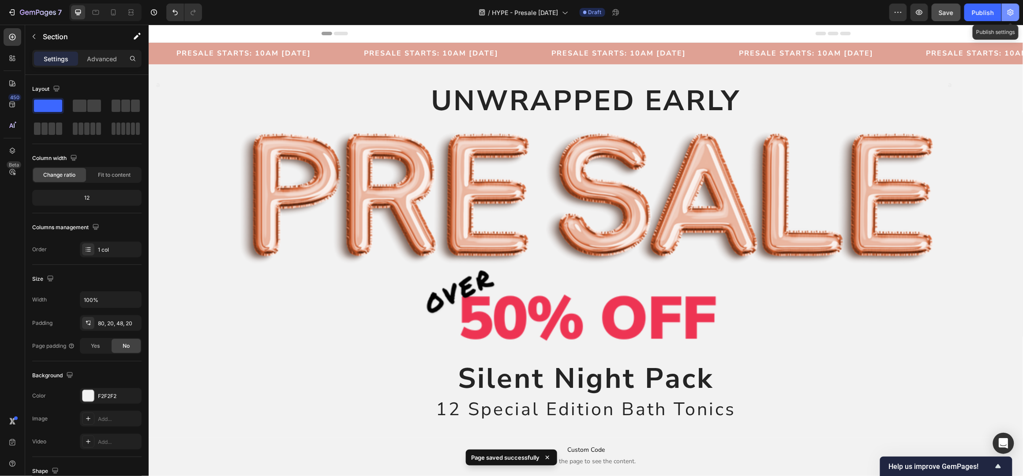
click at [1011, 11] on icon "button" at bounding box center [1010, 12] width 9 height 9
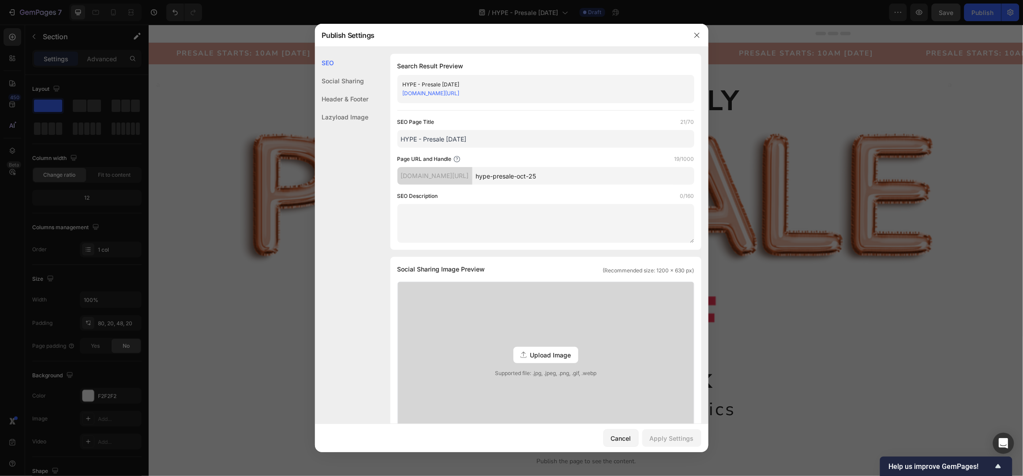
click at [574, 175] on input "hype-presale-oct-25" at bounding box center [583, 176] width 222 height 18
drag, startPoint x: 603, startPoint y: 179, endPoint x: 522, endPoint y: 178, distance: 81.6
click at [522, 178] on div "39degrees-com-au.myshopify.com/pages/ hype-presale-oct-25" at bounding box center [545, 176] width 297 height 18
paste input "ttps://www.39degrees.com.au › pages › presale"
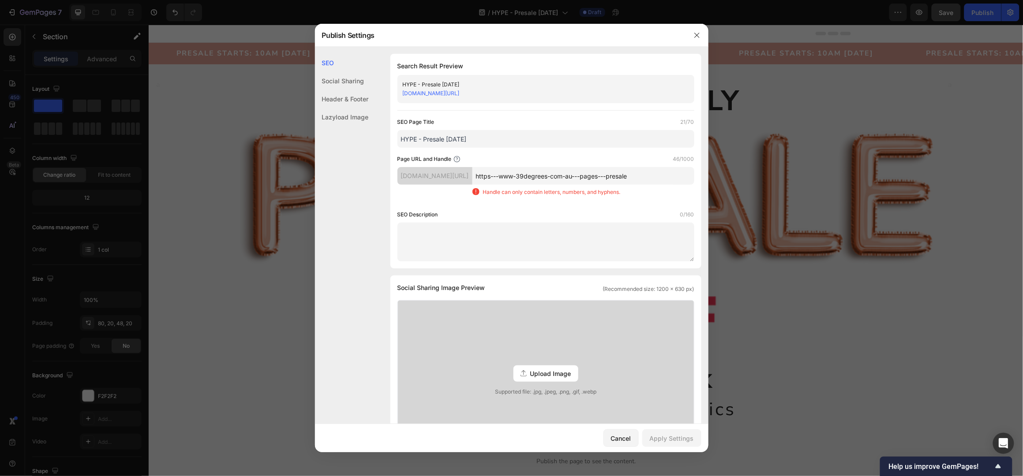
drag, startPoint x: 658, startPoint y: 177, endPoint x: 524, endPoint y: 175, distance: 133.2
click at [524, 175] on div "39degrees-com-au.myshopify.com/pages/ https---www-39degrees-com-au---pages---pr…" at bounding box center [545, 185] width 297 height 36
click at [546, 176] on input "----presale" at bounding box center [583, 176] width 222 height 18
type input "-"
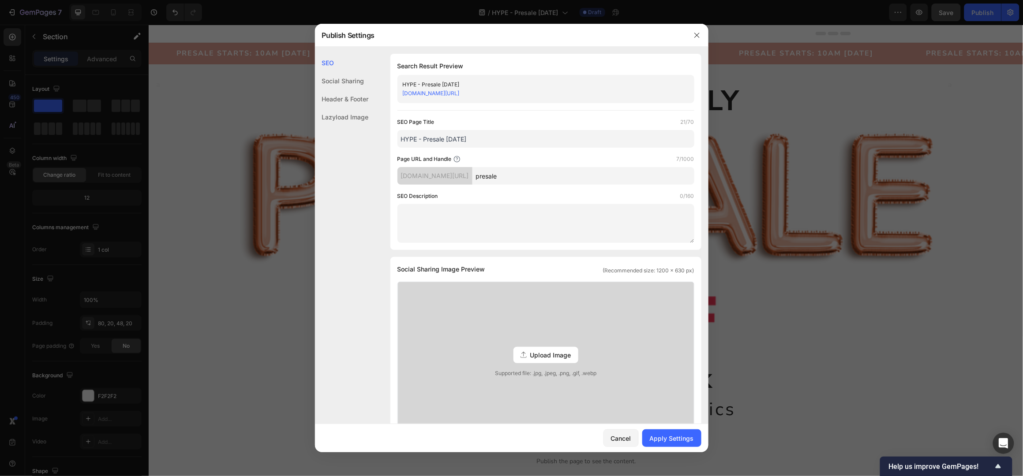
type input "presale"
drag, startPoint x: 424, startPoint y: 135, endPoint x: 378, endPoint y: 136, distance: 45.9
click at [378, 136] on div "SEO Search Result Preview HYPE - Presale Oct 25 39degrees-com-au.myshopify.com/…" at bounding box center [511, 397] width 393 height 686
type input "Presale [DATE]"
click at [687, 433] on button "Apply Settings" at bounding box center [671, 439] width 59 height 18
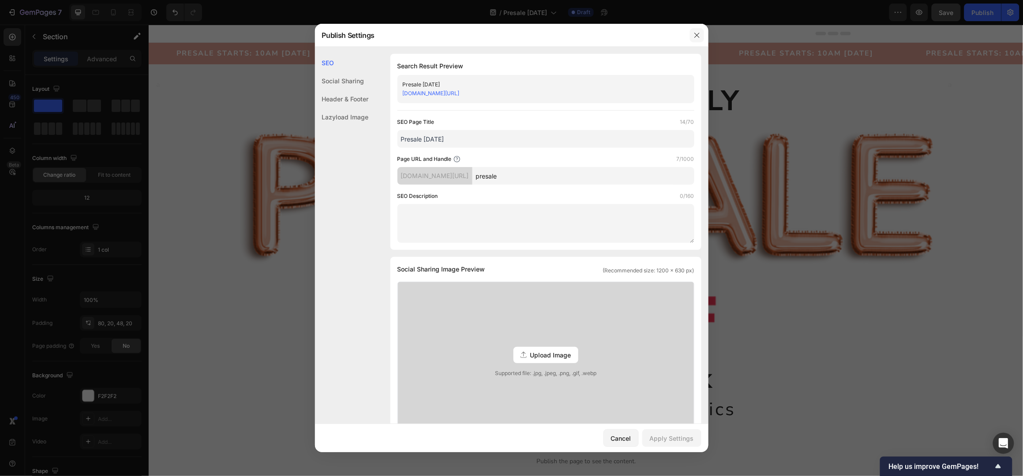
click at [697, 32] on icon "button" at bounding box center [696, 35] width 7 height 7
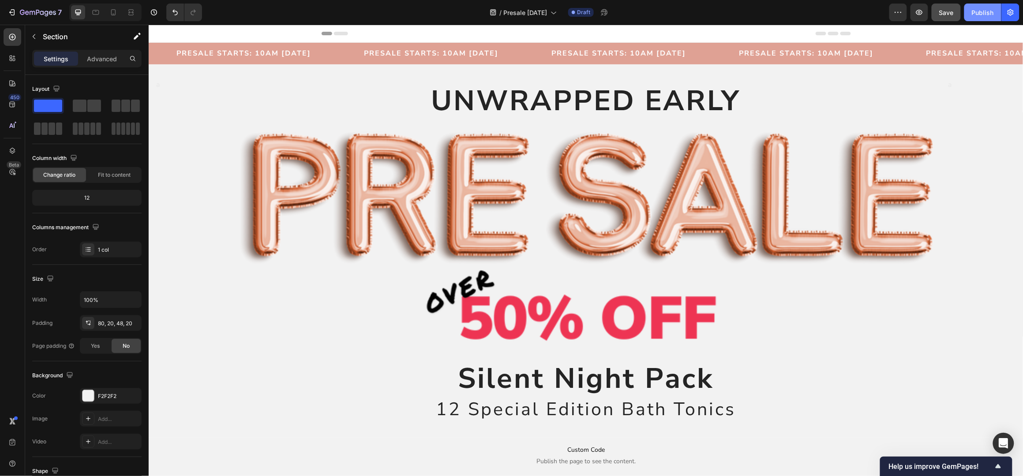
click at [976, 12] on div "Publish" at bounding box center [983, 12] width 22 height 9
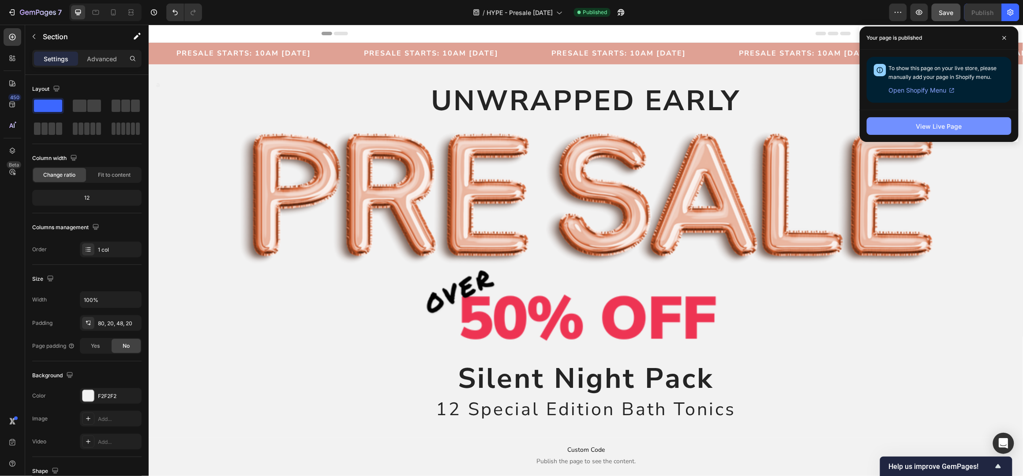
click at [962, 121] on button "View Live Page" at bounding box center [939, 126] width 145 height 18
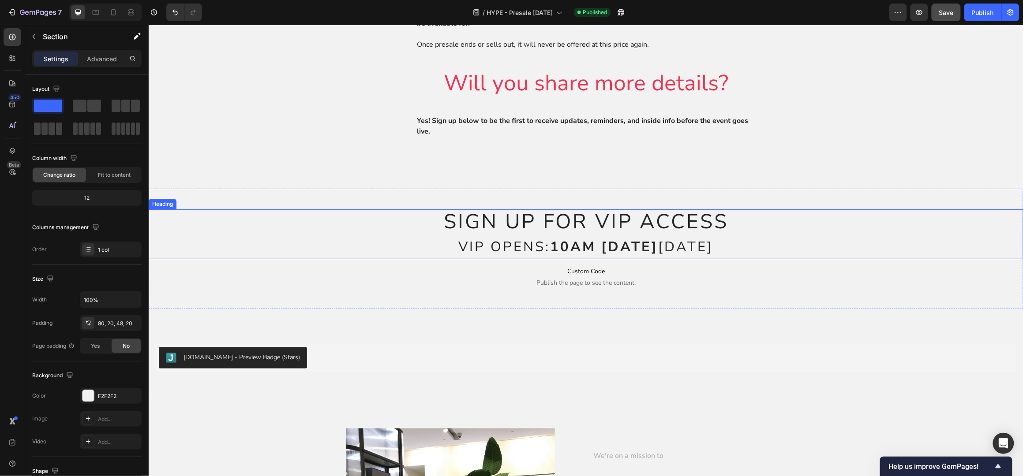
scroll to position [1470, 0]
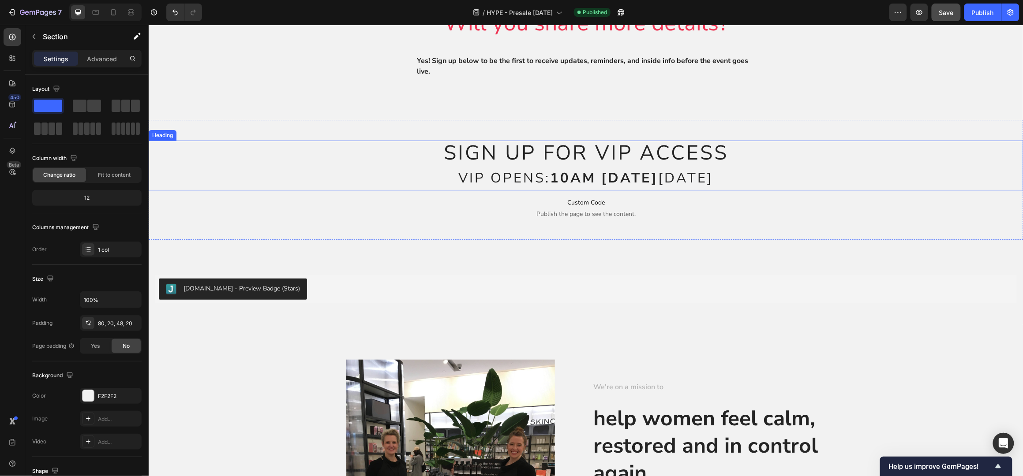
click at [550, 181] on strong "10AM THURSDAY" at bounding box center [604, 177] width 108 height 19
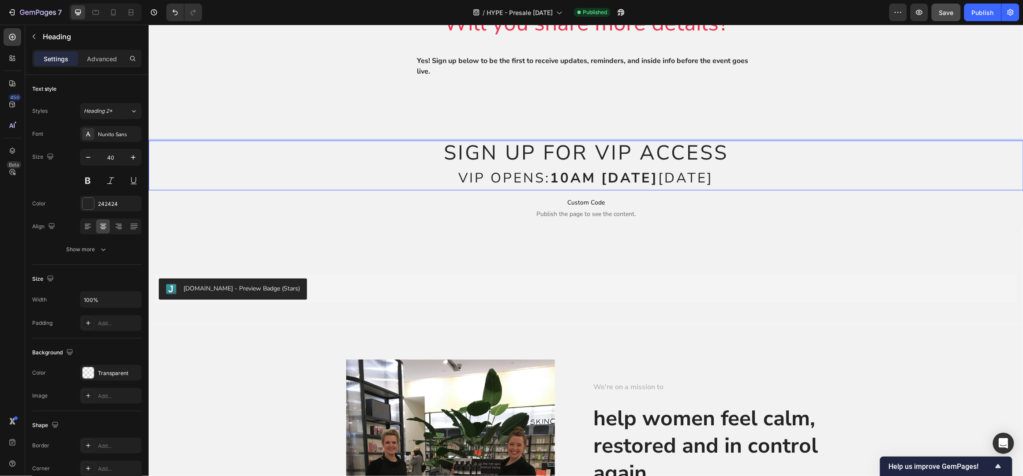
click at [536, 161] on span "SIGN UP FOR VIP ACCESS" at bounding box center [585, 153] width 285 height 28
drag, startPoint x: 722, startPoint y: 160, endPoint x: 576, endPoint y: 158, distance: 146.0
click at [576, 158] on span "SIGN UP FOR VIP ACCESS" at bounding box center [585, 153] width 285 height 28
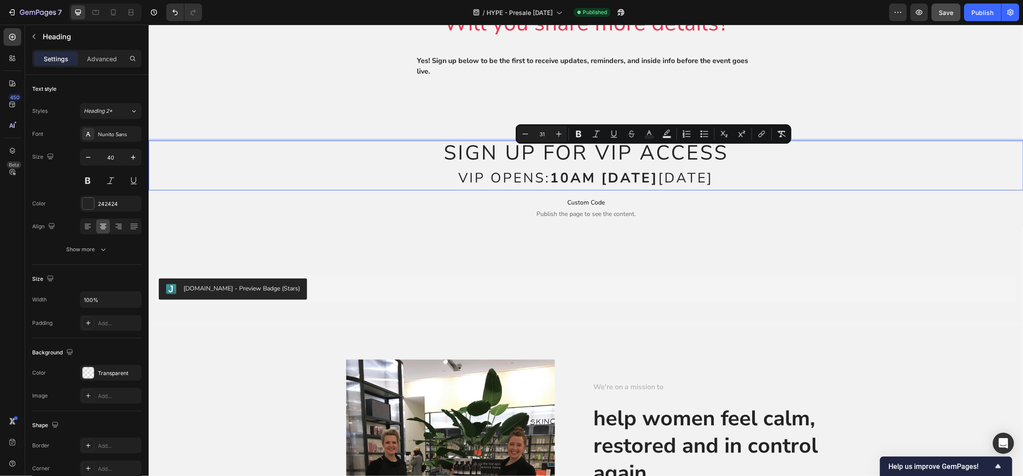
click at [572, 179] on strong "10AM THURSDAY" at bounding box center [604, 177] width 108 height 19
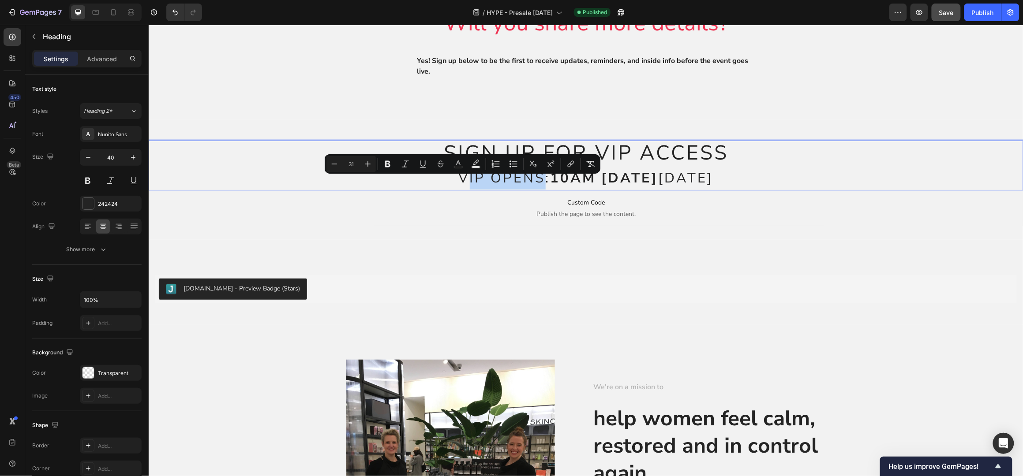
drag, startPoint x: 498, startPoint y: 187, endPoint x: 422, endPoint y: 193, distance: 75.6
click at [458, 187] on span "VIP OPENS: 10AM THURSDAY October 9th" at bounding box center [585, 177] width 255 height 19
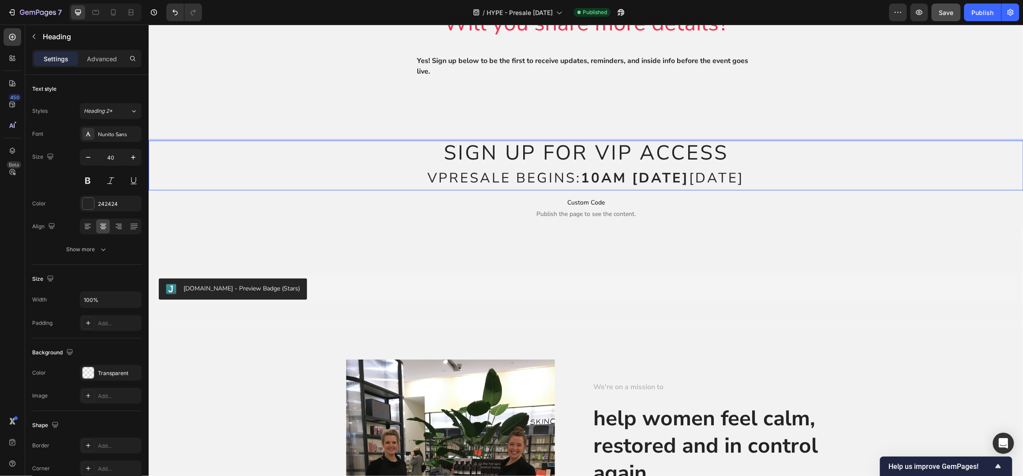
click at [536, 185] on span "VPRESALE BEGINS: 10AM THURSDAY October 9th" at bounding box center [585, 177] width 317 height 19
click at [430, 185] on span "VPRESALE BEGINS 10AM THURSDAY October 9th" at bounding box center [586, 177] width 312 height 19
drag, startPoint x: 671, startPoint y: 159, endPoint x: 713, endPoint y: 159, distance: 41.9
click at [672, 159] on span "SIGN UP FOR VIP ACCESS" at bounding box center [585, 153] width 285 height 28
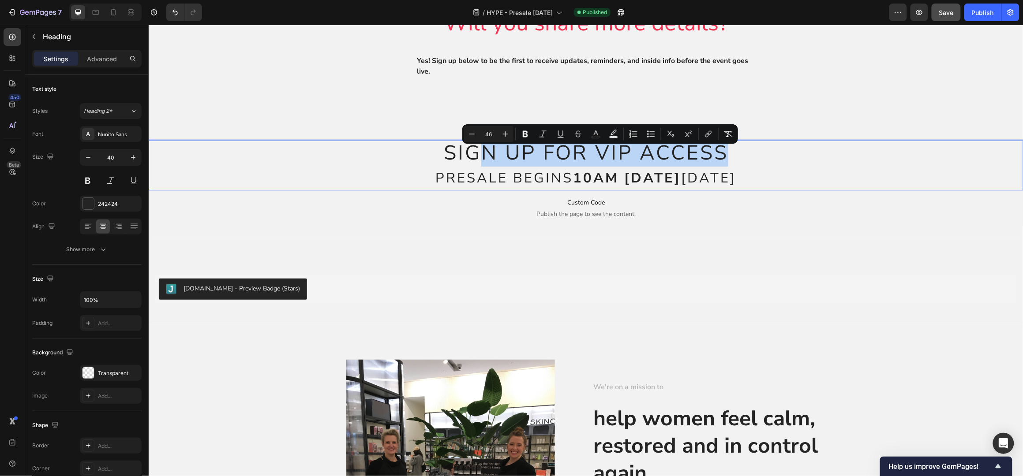
drag, startPoint x: 716, startPoint y: 159, endPoint x: 472, endPoint y: 164, distance: 244.4
click at [472, 164] on span "SIGN UP FOR VIP ACCESS" at bounding box center [585, 153] width 285 height 28
click at [522, 173] on p "SIGN UP FOR VIP ACCESS PRESALE BEGINS 10AM THURSDAY October 9th" at bounding box center [585, 165] width 873 height 48
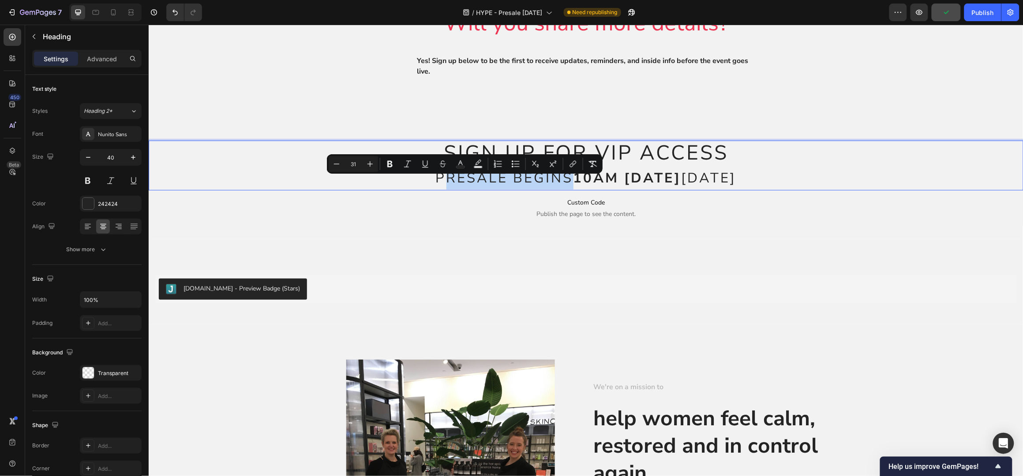
drag, startPoint x: 524, startPoint y: 185, endPoint x: 403, endPoint y: 189, distance: 120.5
click at [435, 187] on span "PRESALE BEGINS 10AM THURSDAY October 9th" at bounding box center [585, 177] width 301 height 19
copy span "RESALE BEGINS"
drag, startPoint x: 691, startPoint y: 164, endPoint x: 726, endPoint y: 162, distance: 34.9
click at [691, 164] on span "SIGN UP FOR VIP ACCESS" at bounding box center [585, 153] width 285 height 28
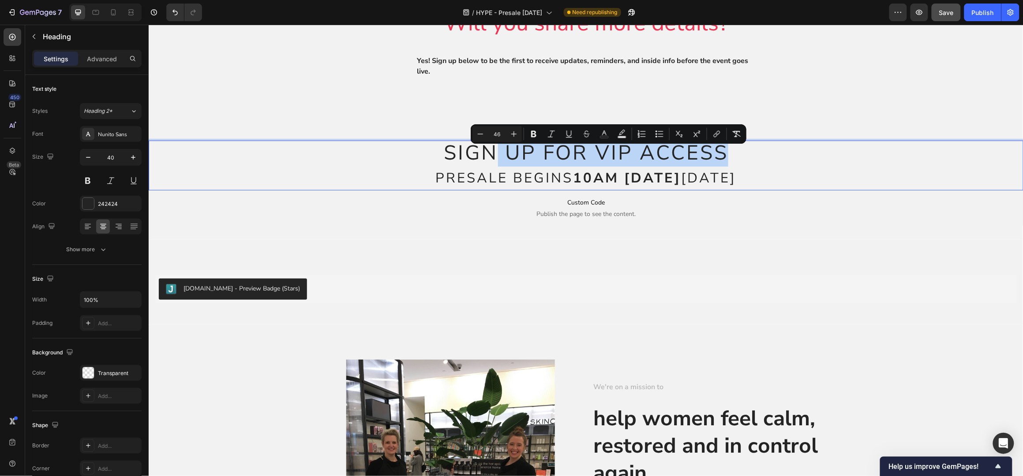
drag, startPoint x: 646, startPoint y: 163, endPoint x: 493, endPoint y: 163, distance: 153.5
click at [493, 163] on p "SIGN UP FOR VIP ACCESS PRESALE BEGINS 10AM THURSDAY October 9th" at bounding box center [585, 165] width 873 height 48
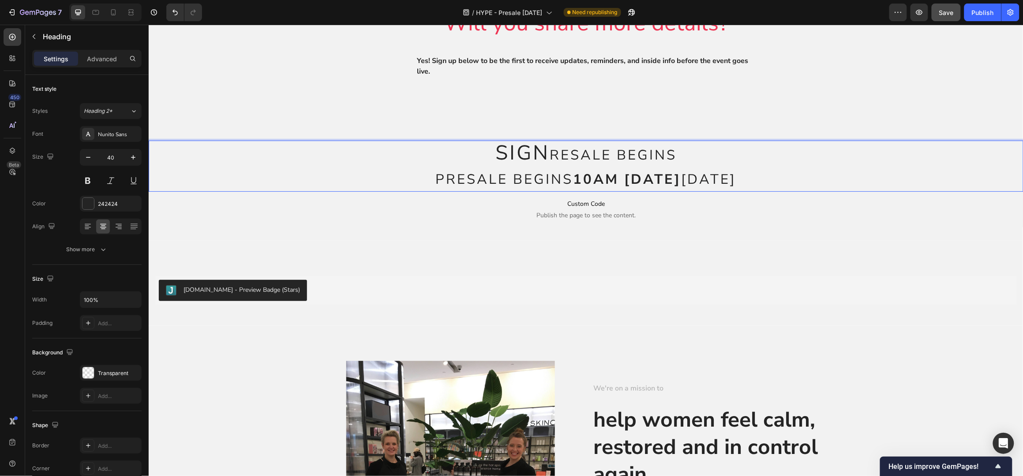
click at [541, 165] on span "SIGN" at bounding box center [522, 153] width 54 height 28
click at [505, 163] on span "SIGN" at bounding box center [522, 153] width 54 height 28
click at [406, 161] on span "SPRESALE BRINGSIGN" at bounding box center [521, 153] width 247 height 28
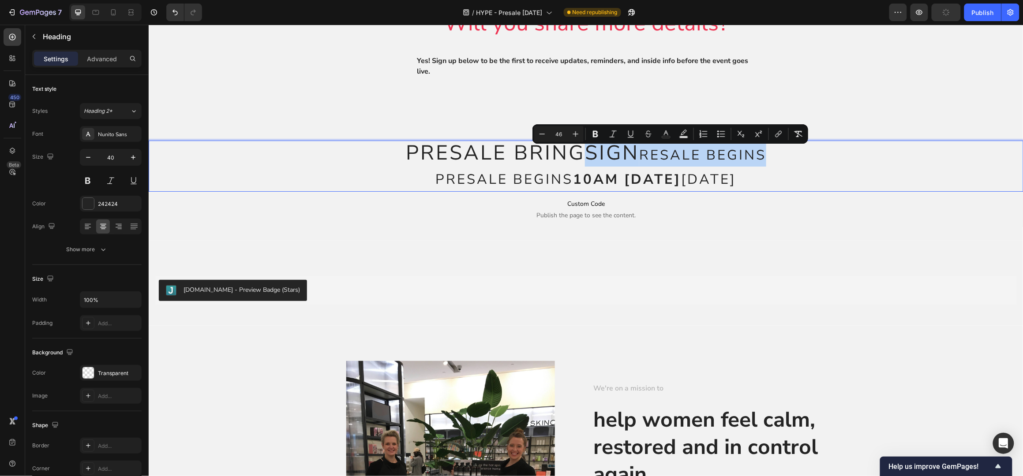
drag, startPoint x: 775, startPoint y: 158, endPoint x: 580, endPoint y: 161, distance: 194.6
click at [580, 161] on p "PRESALE BRINGSIGN RESALE BEGINS PRESALE BEGINS 10AM THURSDAY October 9th" at bounding box center [585, 165] width 873 height 49
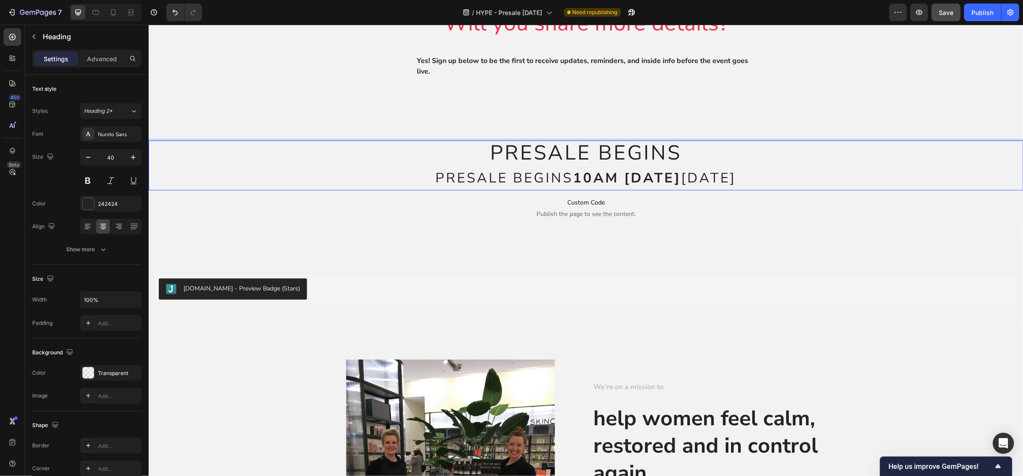
drag, startPoint x: 531, startPoint y: 187, endPoint x: 399, endPoint y: 193, distance: 132.0
click at [435, 187] on span "PRESALE BEGINS 10AM THURSDAY October 9th" at bounding box center [585, 177] width 301 height 19
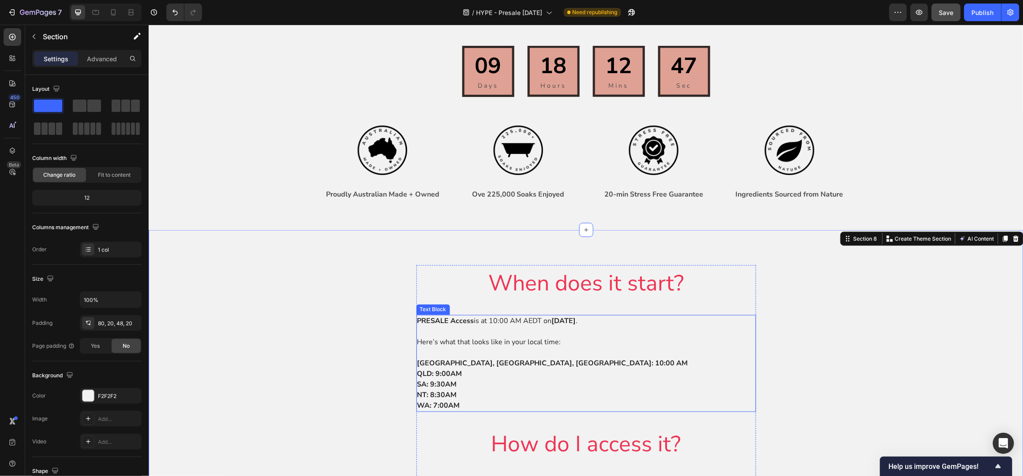
scroll to position [470, 0]
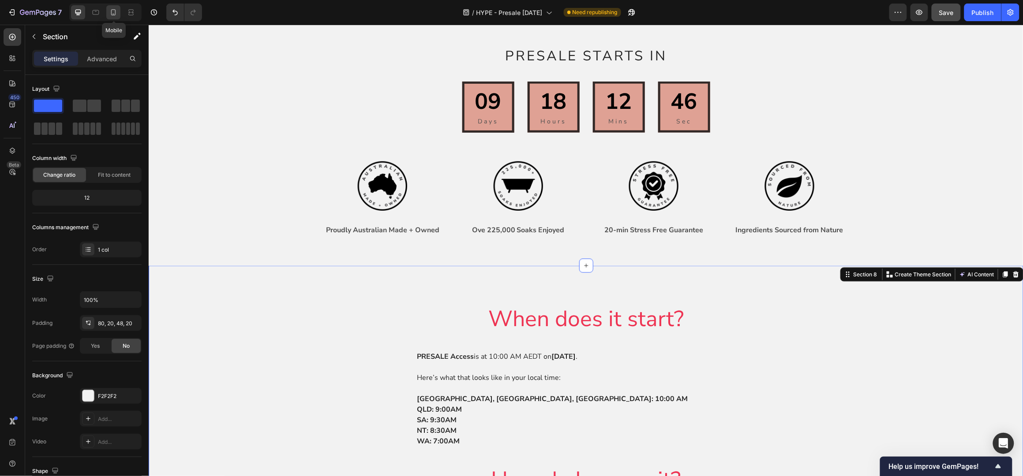
click at [109, 11] on icon at bounding box center [113, 12] width 9 height 9
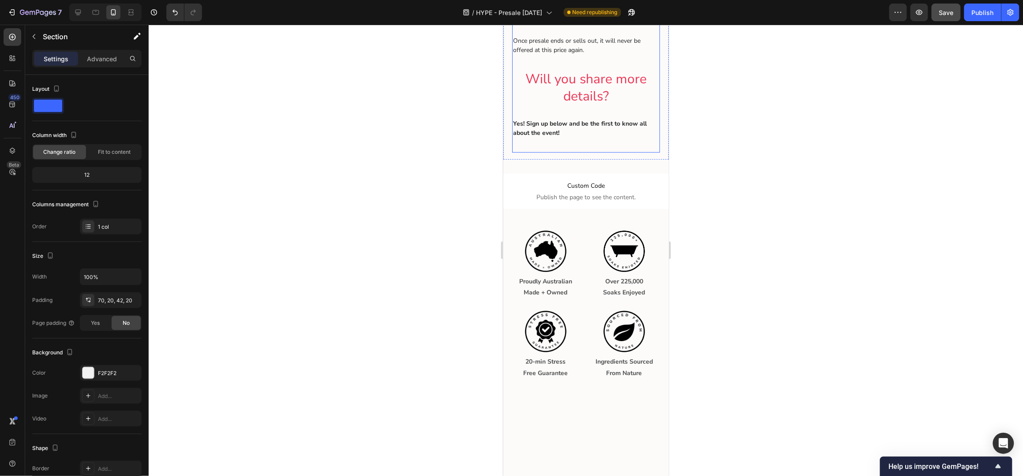
scroll to position [1086, 0]
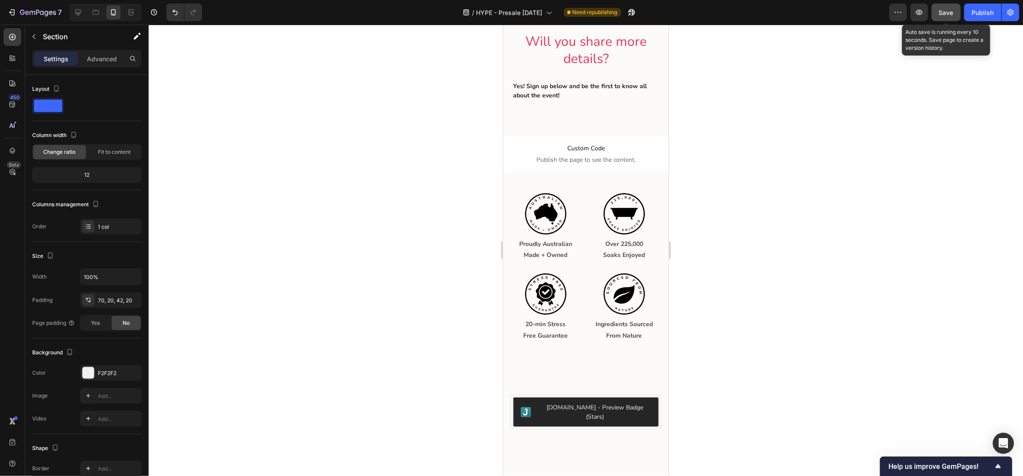
click at [948, 9] on span "Save" at bounding box center [946, 12] width 15 height 7
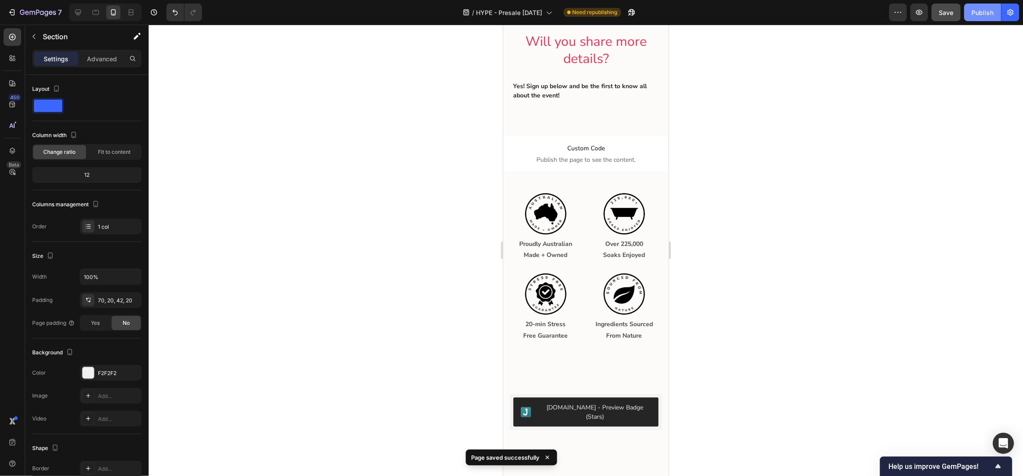
click at [981, 15] on div "Publish" at bounding box center [983, 12] width 22 height 9
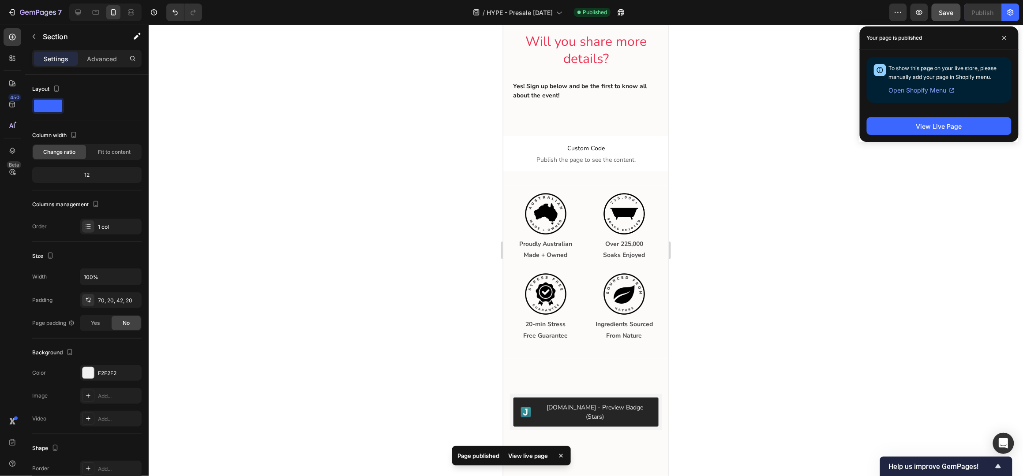
click at [797, 102] on div at bounding box center [586, 251] width 874 height 452
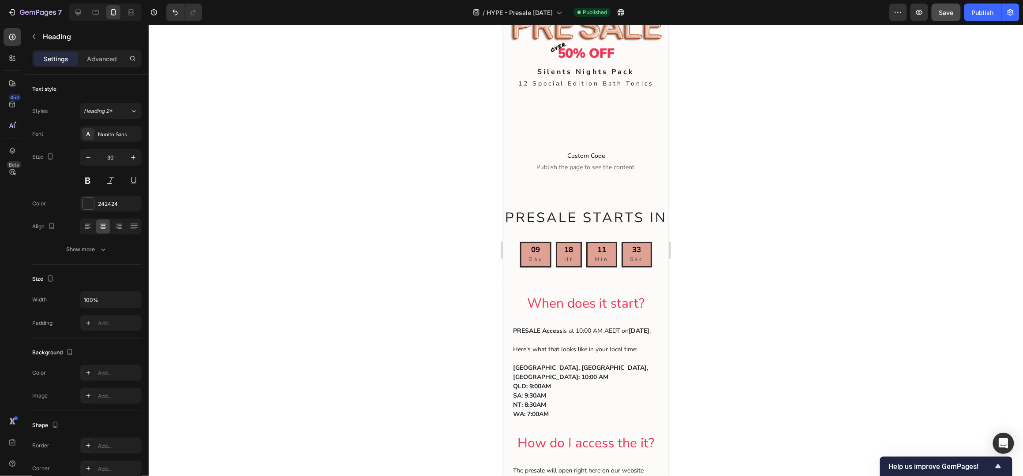
scroll to position [0, 0]
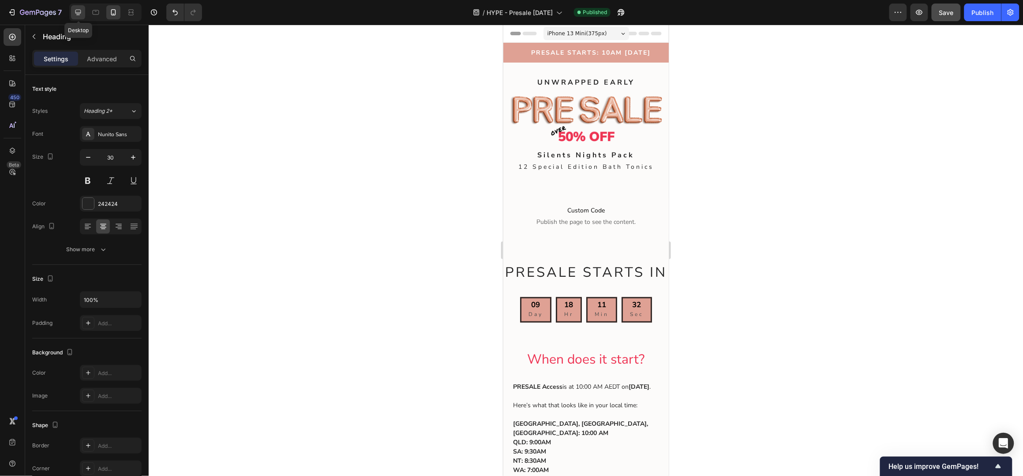
click at [76, 8] on icon at bounding box center [78, 12] width 9 height 9
type input "57"
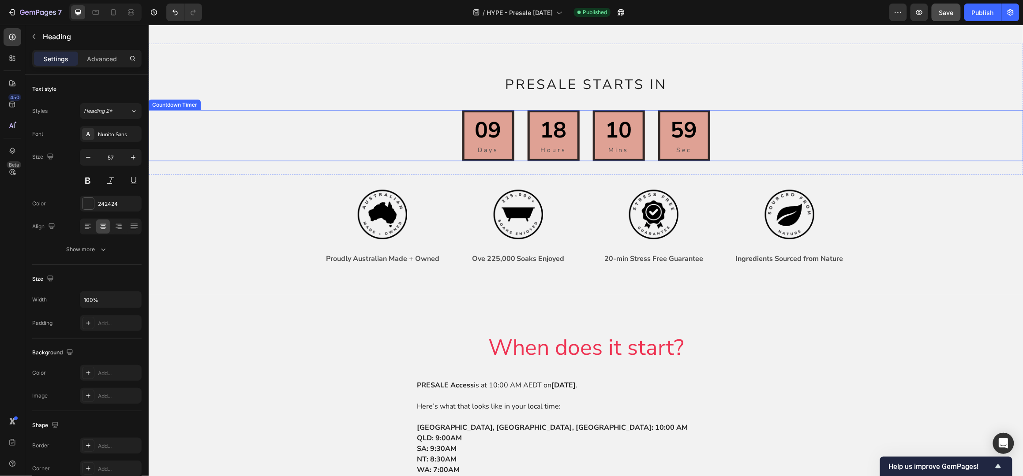
scroll to position [294, 0]
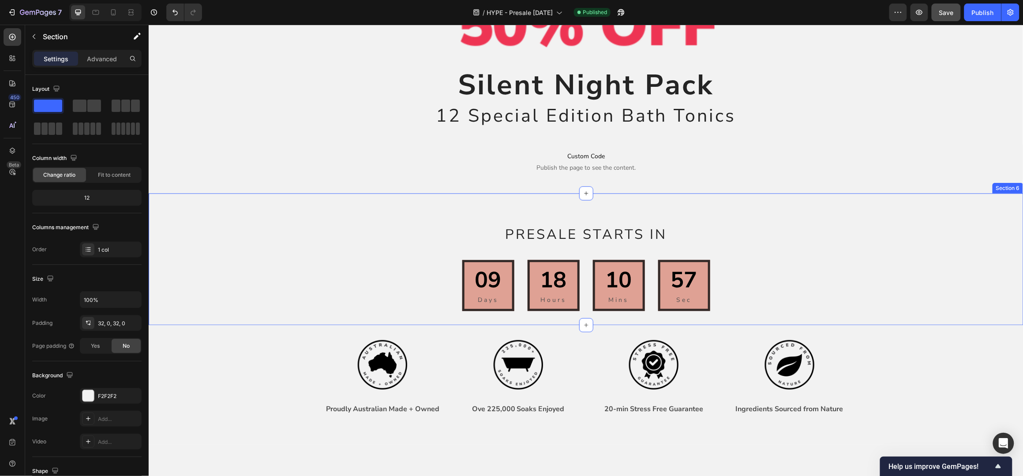
click at [550, 207] on div "PRESALE STARTS IN Heading 09 Days 18 Hours 10 Mins 57 Sec Countdown Timer 09 Da…" at bounding box center [585, 259] width 875 height 104
click at [101, 59] on p "Advanced" at bounding box center [102, 58] width 30 height 9
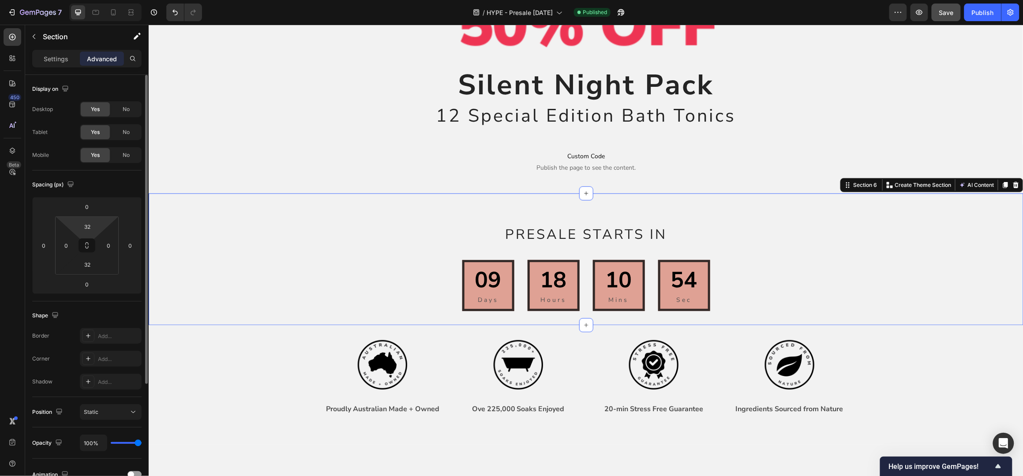
click at [93, 227] on input "32" at bounding box center [88, 226] width 18 height 13
type input "0"
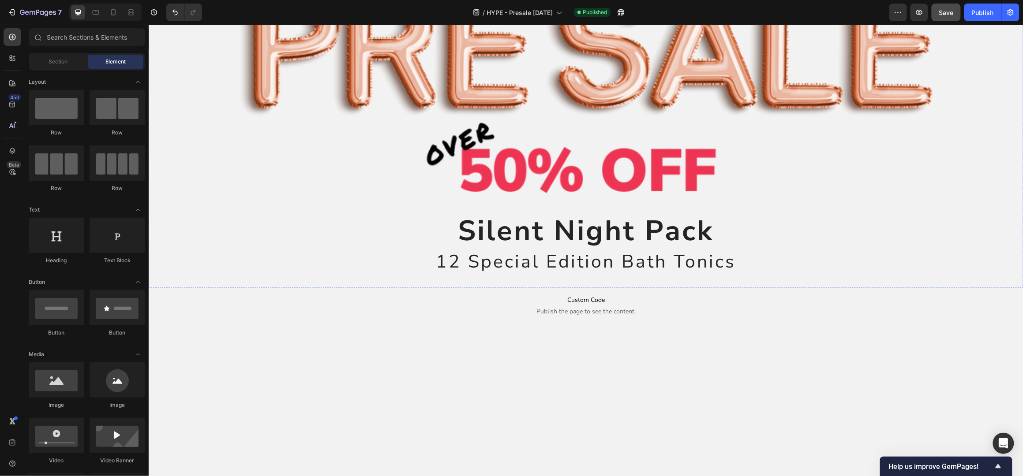
scroll to position [0, 0]
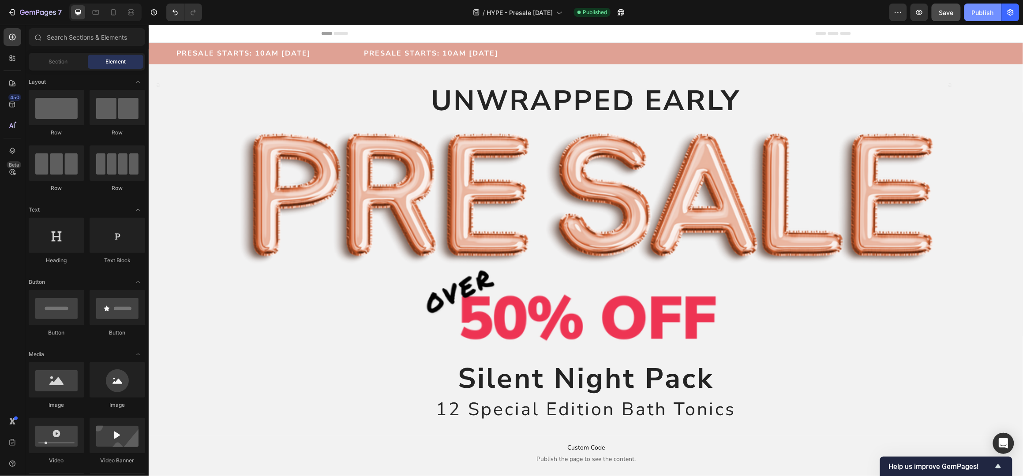
click at [985, 9] on div "Publish" at bounding box center [983, 12] width 22 height 9
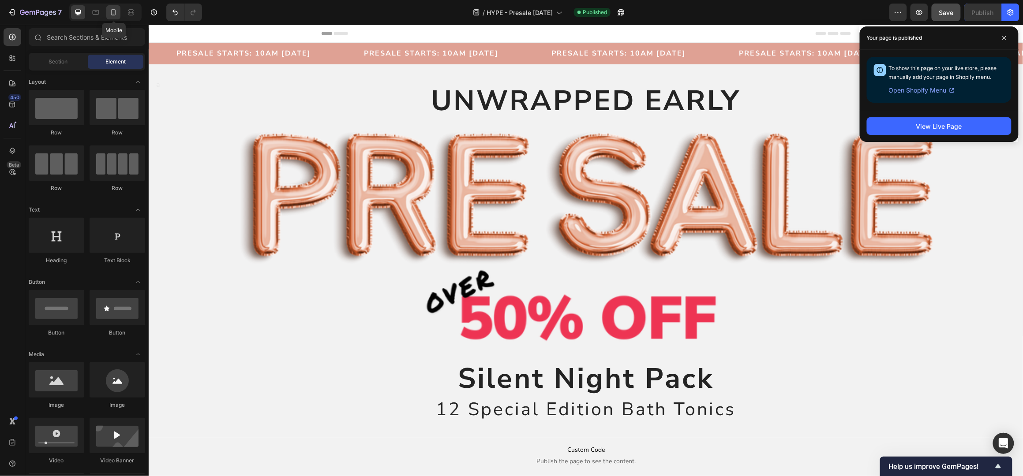
click at [113, 13] on icon at bounding box center [113, 12] width 9 height 9
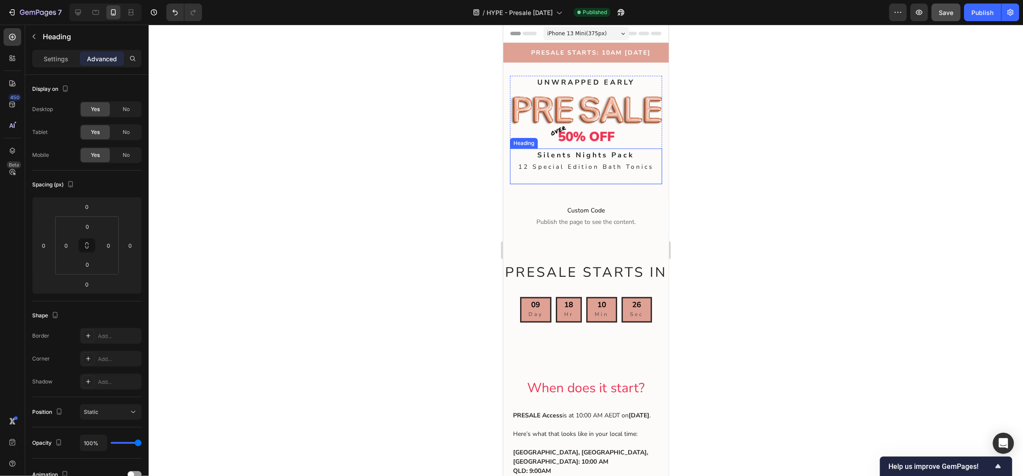
click at [599, 162] on span "12 Special Edition Bath Tonics" at bounding box center [585, 166] width 135 height 8
click at [609, 164] on span "12 Special Edition Bath Tonics" at bounding box center [585, 166] width 135 height 8
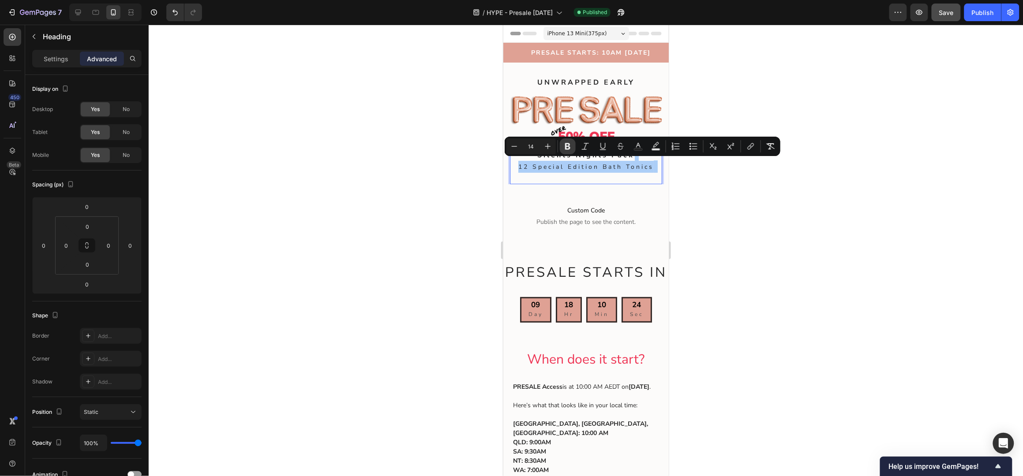
click at [563, 147] on button "Bold" at bounding box center [568, 147] width 16 height 16
click at [742, 100] on div at bounding box center [586, 251] width 874 height 452
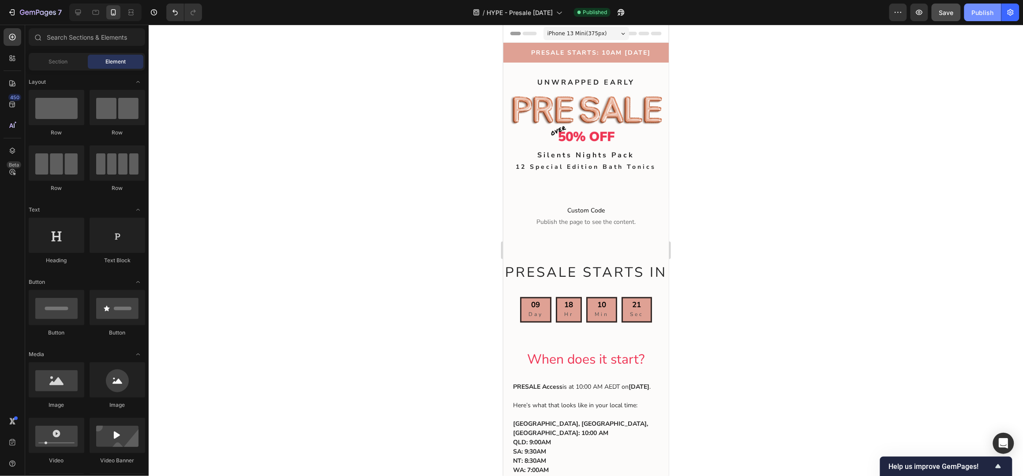
click at [983, 12] on div "Publish" at bounding box center [983, 12] width 22 height 9
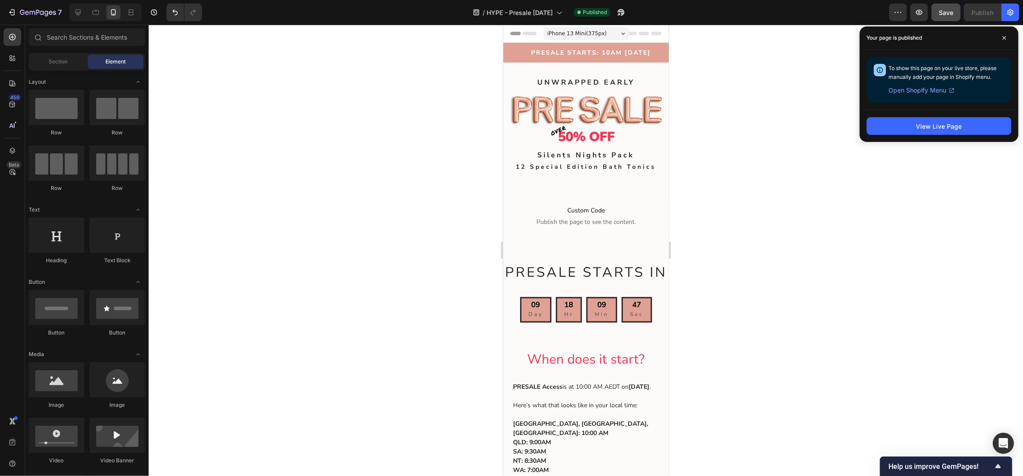
click at [202, 56] on div at bounding box center [586, 251] width 874 height 452
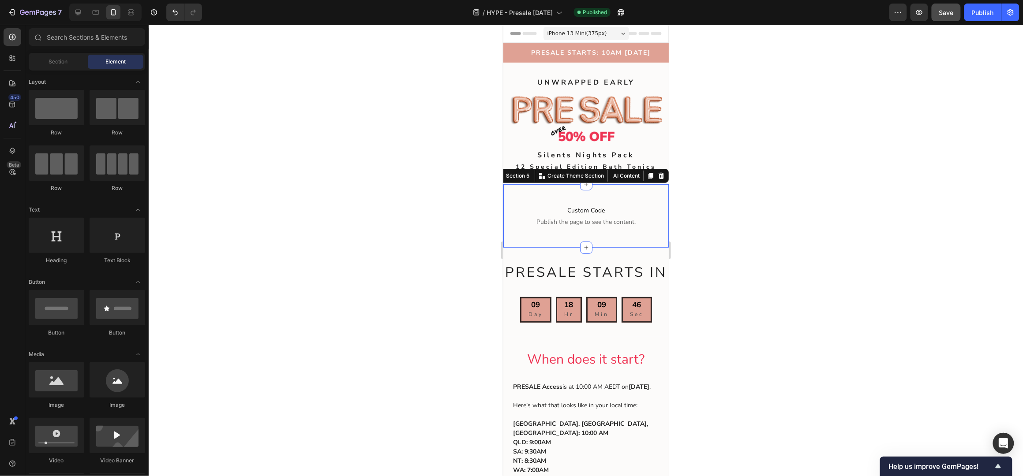
click at [589, 188] on div "Custom Code Publish the page to see the content. Custom Code Section 5 You can …" at bounding box center [585, 216] width 165 height 64
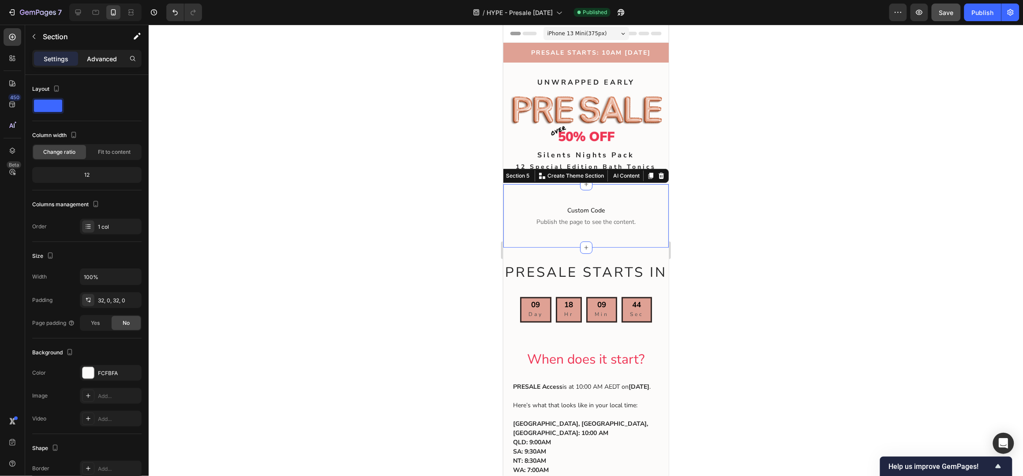
click at [105, 61] on p "Advanced" at bounding box center [102, 58] width 30 height 9
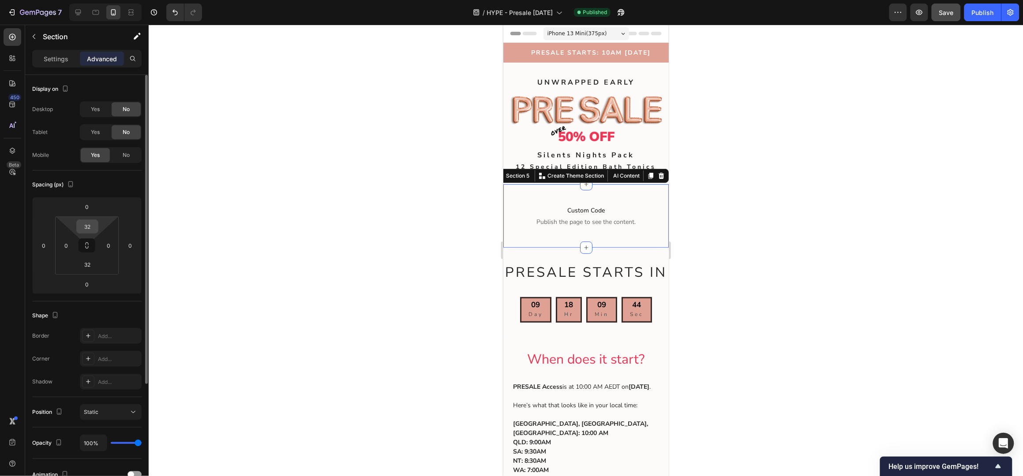
click at [92, 228] on input "32" at bounding box center [88, 226] width 18 height 13
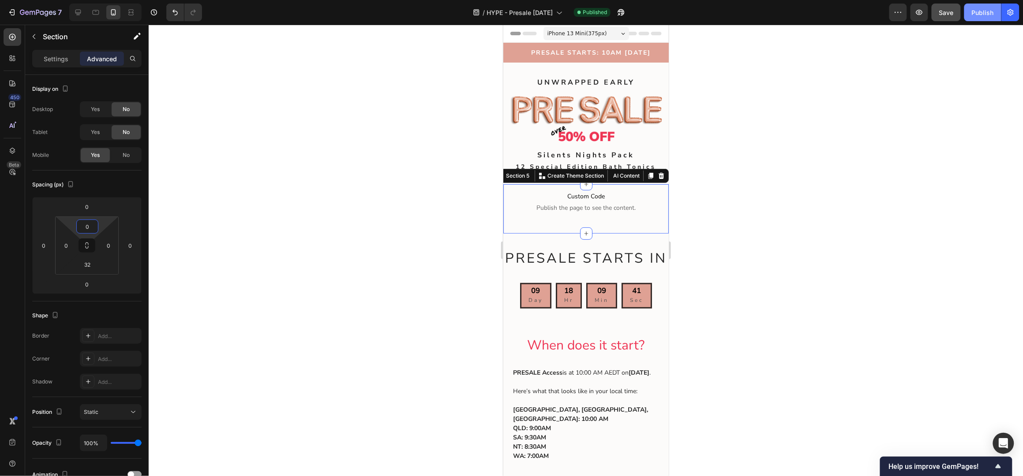
type input "0"
click at [981, 15] on div "Publish" at bounding box center [983, 12] width 22 height 9
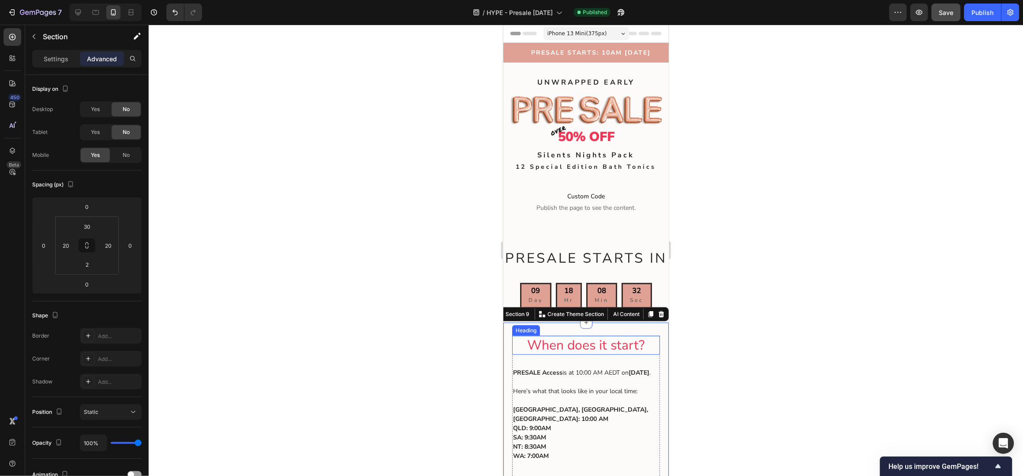
click at [527, 354] on span "When does it start?" at bounding box center [585, 345] width 117 height 18
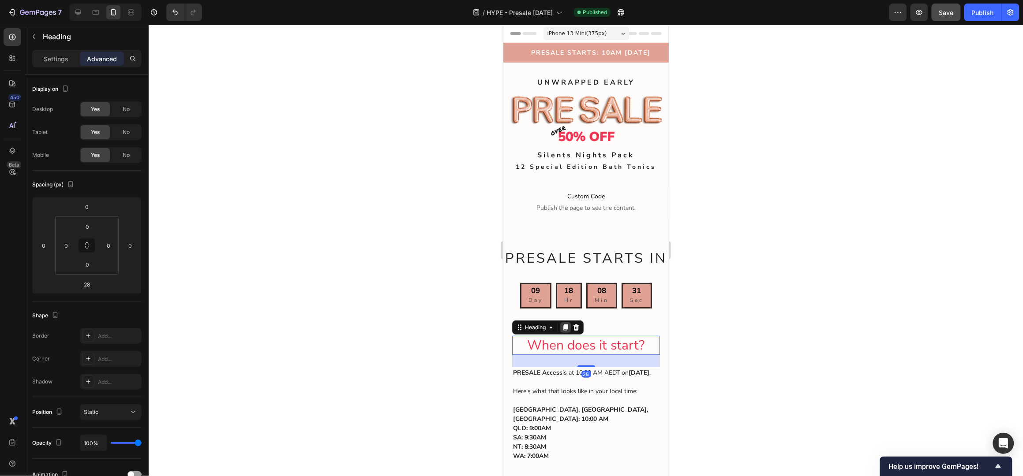
click at [568, 330] on icon at bounding box center [565, 327] width 5 height 6
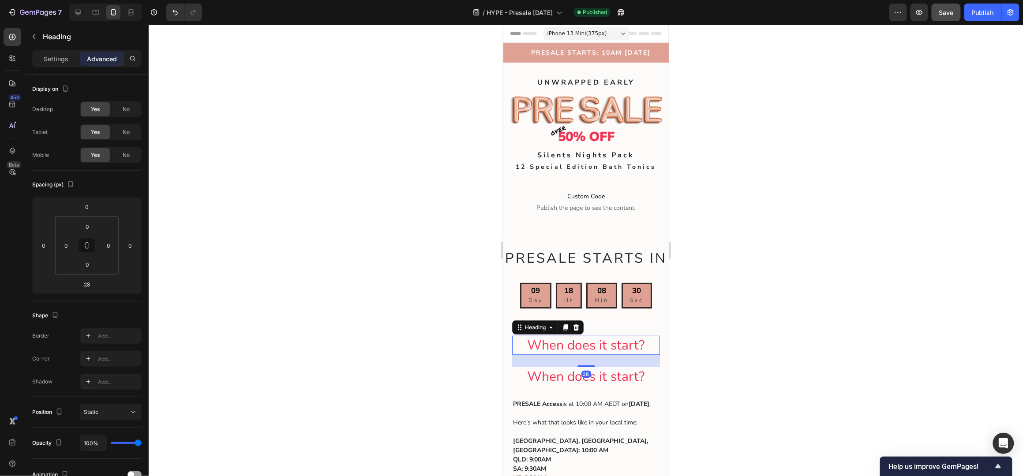
click at [590, 354] on span "When does it start?" at bounding box center [585, 345] width 117 height 18
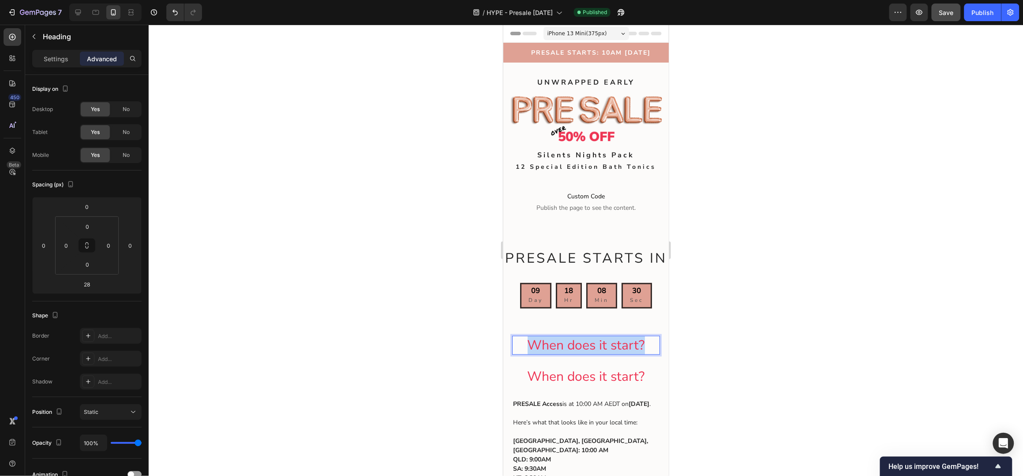
click at [590, 354] on span "When does it start?" at bounding box center [585, 345] width 117 height 18
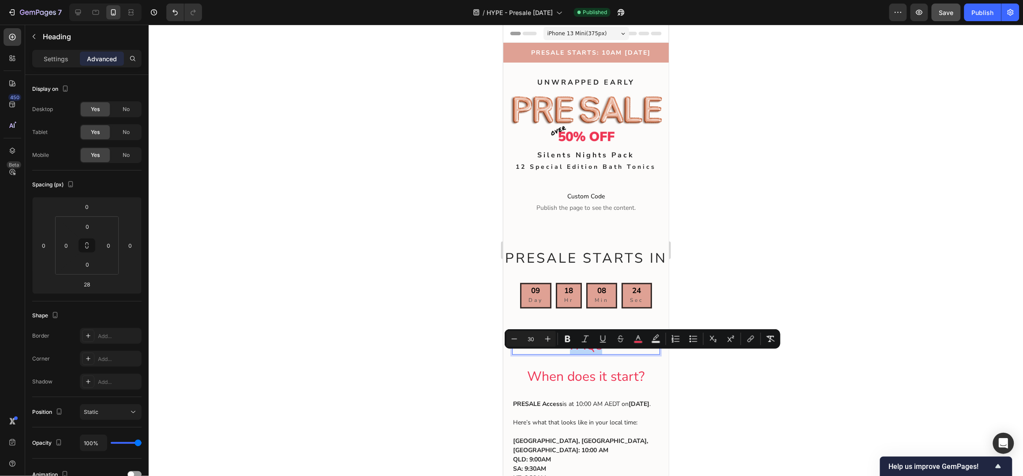
drag, startPoint x: 605, startPoint y: 361, endPoint x: 565, endPoint y: 362, distance: 40.6
click at [565, 354] on p "FAQs" at bounding box center [586, 345] width 146 height 17
drag, startPoint x: 637, startPoint y: 338, endPoint x: 114, endPoint y: 326, distance: 523.7
click at [637, 338] on icon "Editor contextual toolbar" at bounding box center [638, 338] width 4 height 5
type input "EE3453"
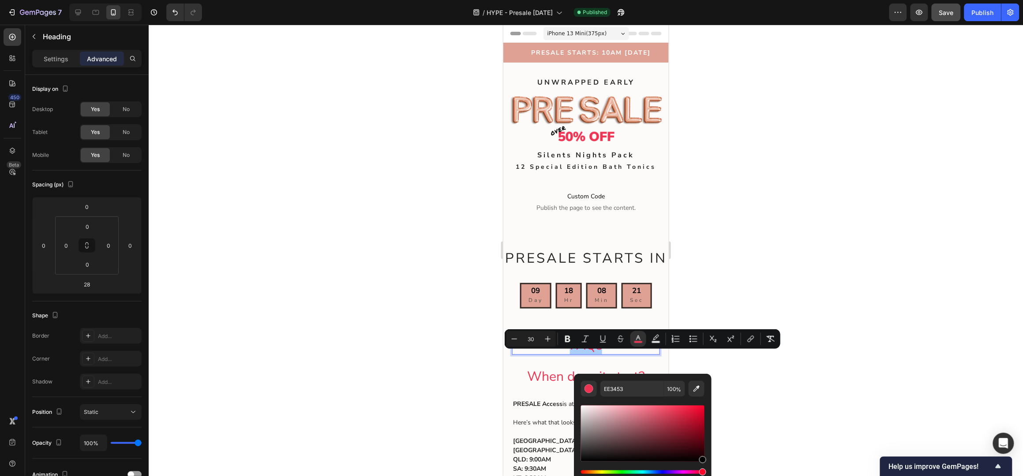
drag, startPoint x: 678, startPoint y: 411, endPoint x: 713, endPoint y: 470, distance: 68.8
click at [713, 0] on body "7 Version history / HYPE - Presale Oct 25 Published Preview Save Publish 450 Be…" at bounding box center [511, 0] width 1023 height 0
type input "000000"
click at [809, 270] on div at bounding box center [586, 251] width 874 height 452
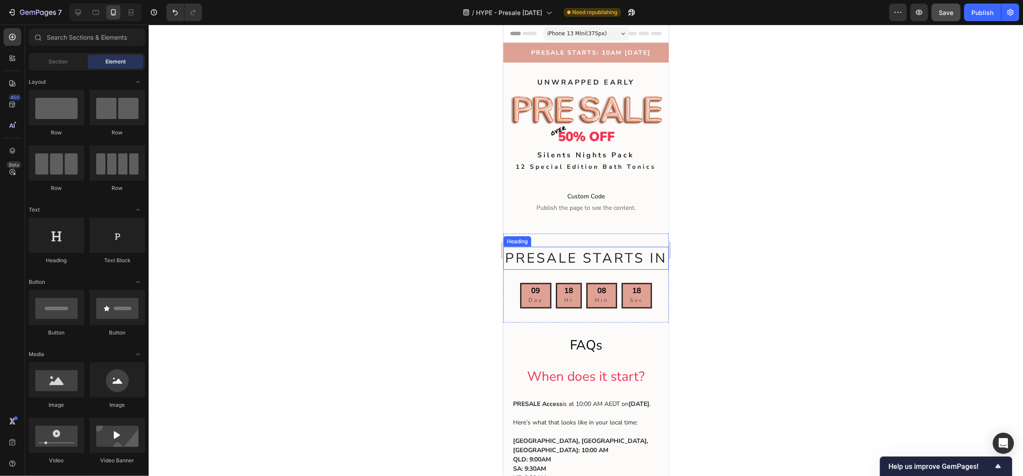
click at [585, 251] on span "PRESALE STARTS IN" at bounding box center [586, 258] width 162 height 19
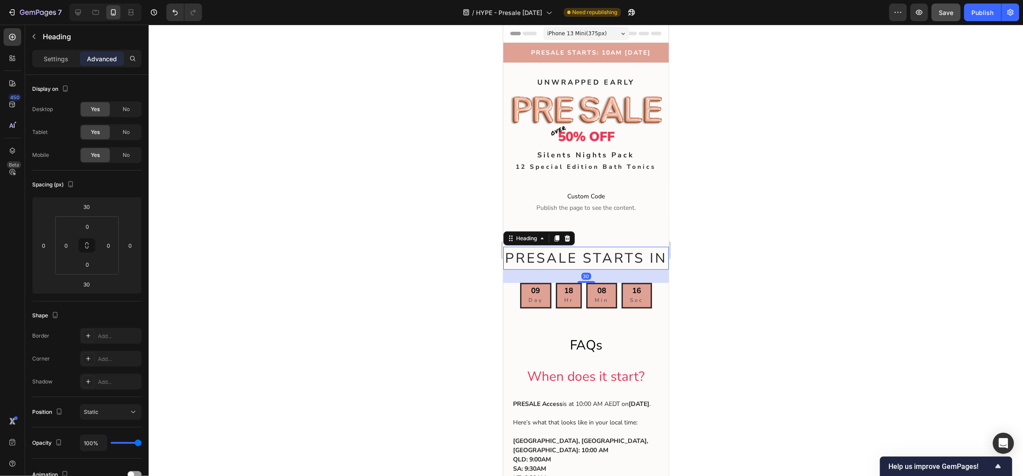
click at [557, 236] on icon at bounding box center [556, 239] width 5 height 6
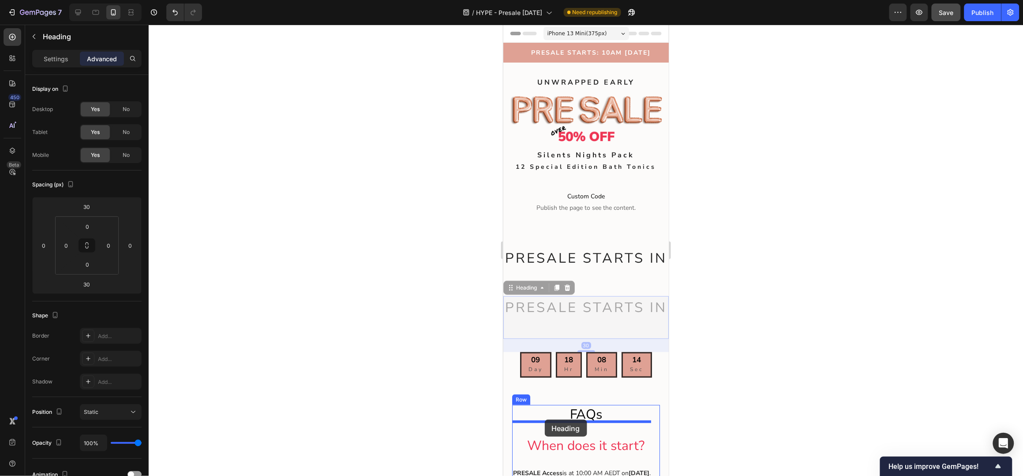
drag, startPoint x: 510, startPoint y: 305, endPoint x: 544, endPoint y: 419, distance: 119.2
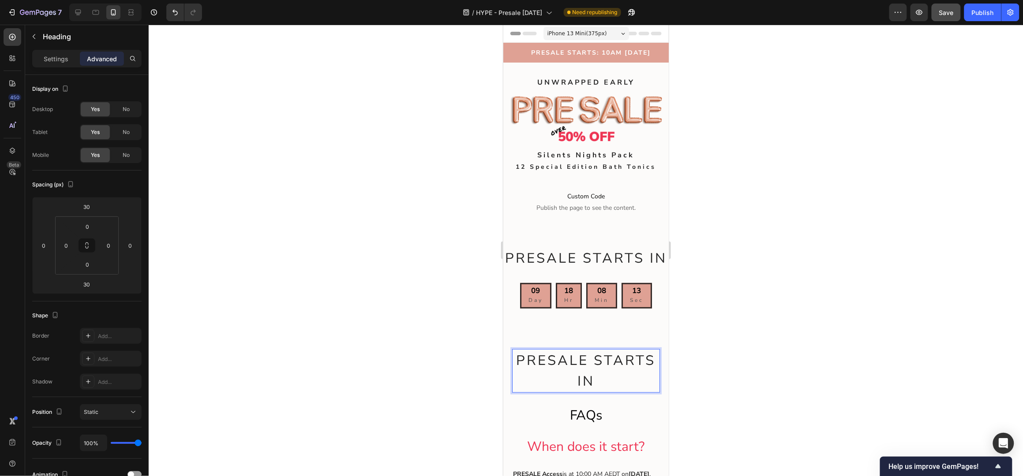
click at [616, 391] on span "PRESALE STARTS IN" at bounding box center [585, 371] width 139 height 40
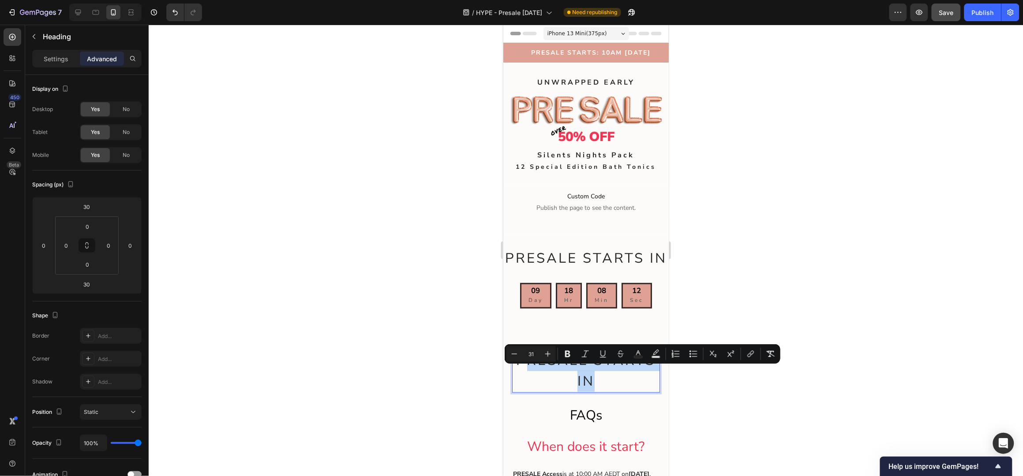
drag, startPoint x: 624, startPoint y: 397, endPoint x: 555, endPoint y: 380, distance: 71.3
click at [555, 380] on p "PRESALE STARTS IN" at bounding box center [586, 371] width 146 height 42
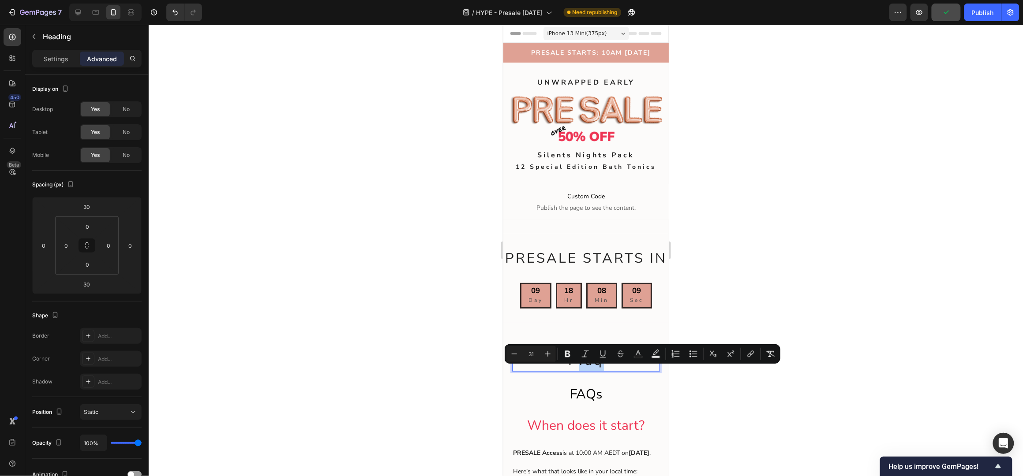
drag, startPoint x: 607, startPoint y: 379, endPoint x: 574, endPoint y: 379, distance: 32.2
click at [574, 371] on p "Pfaq" at bounding box center [586, 360] width 146 height 21
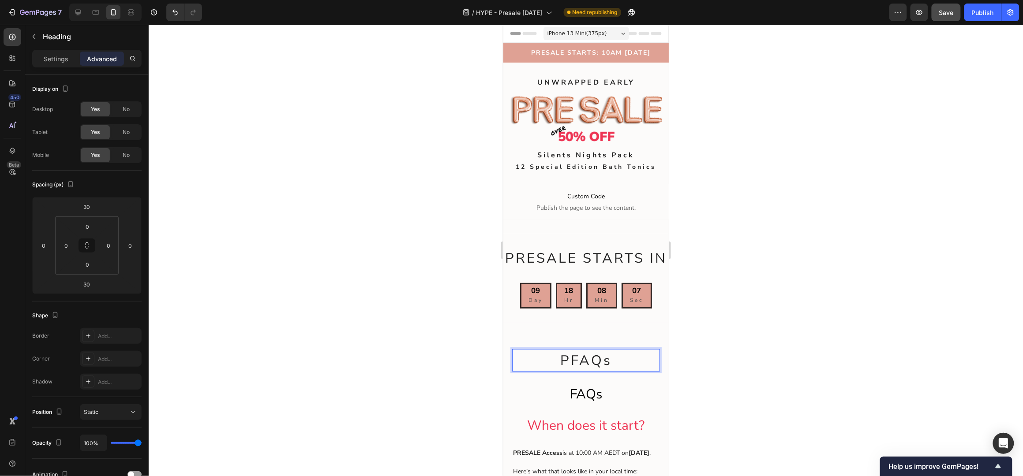
click at [569, 370] on span "PFAQs" at bounding box center [586, 360] width 52 height 19
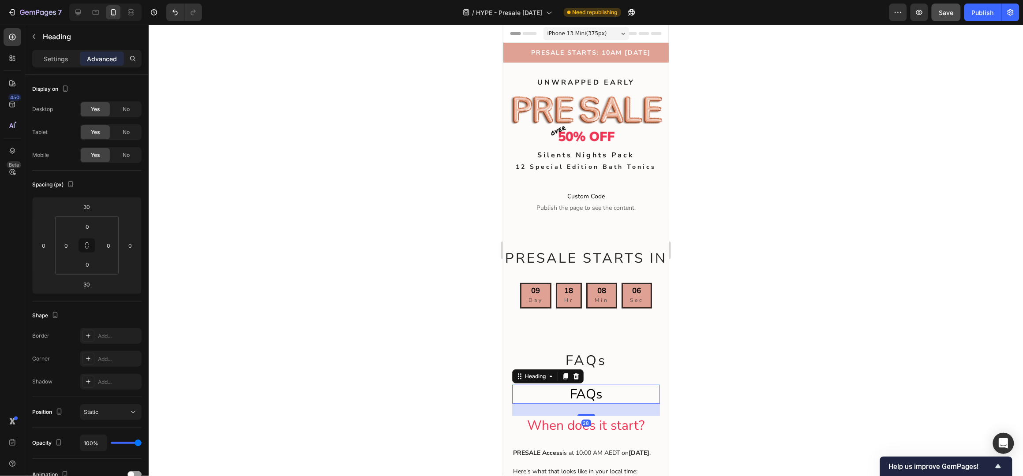
click at [601, 403] on p "⁠⁠⁠⁠⁠⁠⁠ FAQs" at bounding box center [586, 394] width 146 height 17
drag, startPoint x: 609, startPoint y: 410, endPoint x: 599, endPoint y: 410, distance: 10.1
click at [598, 403] on p "FAQs" at bounding box center [586, 394] width 146 height 17
click at [716, 354] on div at bounding box center [586, 251] width 874 height 452
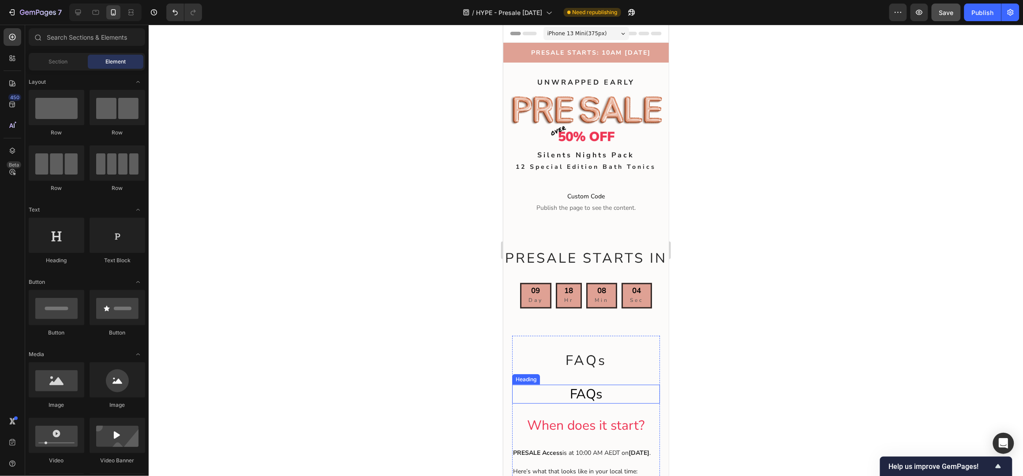
click at [591, 403] on span "FAQs" at bounding box center [585, 394] width 32 height 18
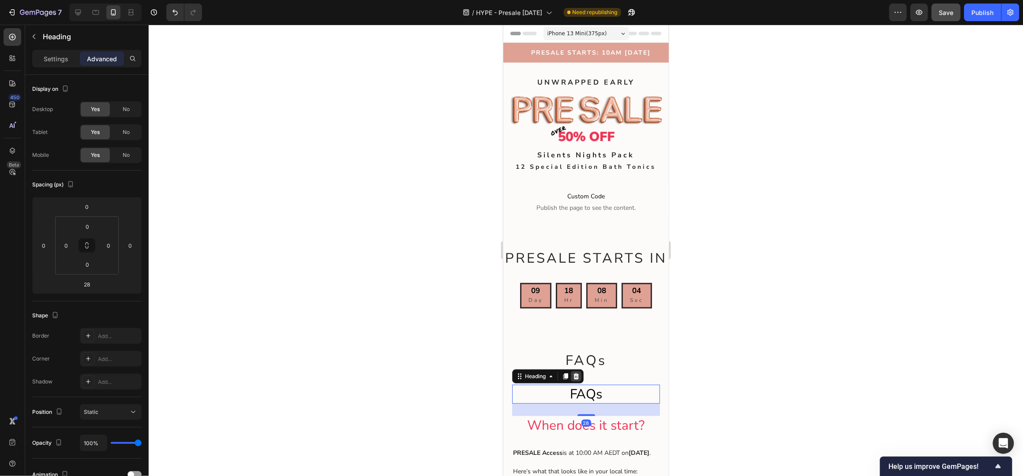
click at [574, 379] on icon at bounding box center [576, 376] width 6 height 6
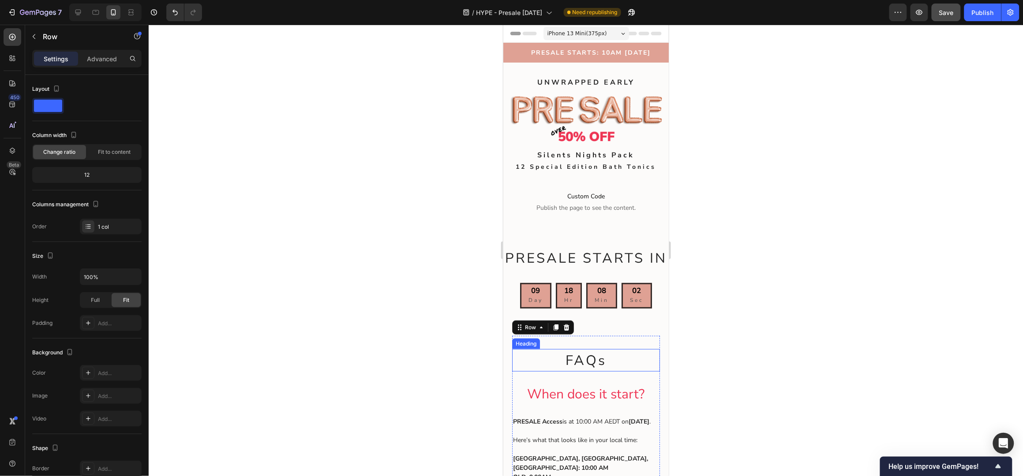
click at [567, 366] on p "⁠⁠⁠⁠⁠⁠⁠ FAQs" at bounding box center [586, 360] width 146 height 21
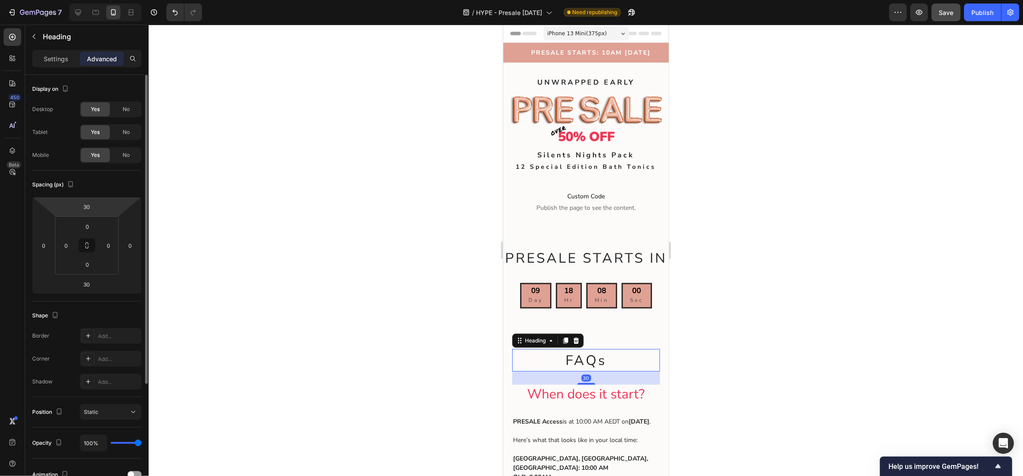
click at [88, 0] on html "7 Version history / HYPE - Presale Oct 25 Need republishing Preview Save Publis…" at bounding box center [511, 0] width 1023 height 0
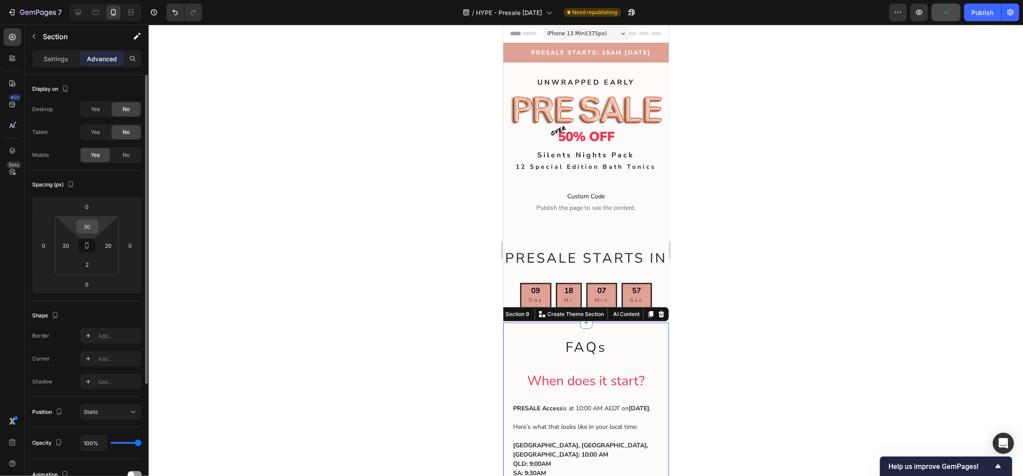
click at [88, 225] on input "30" at bounding box center [88, 226] width 18 height 13
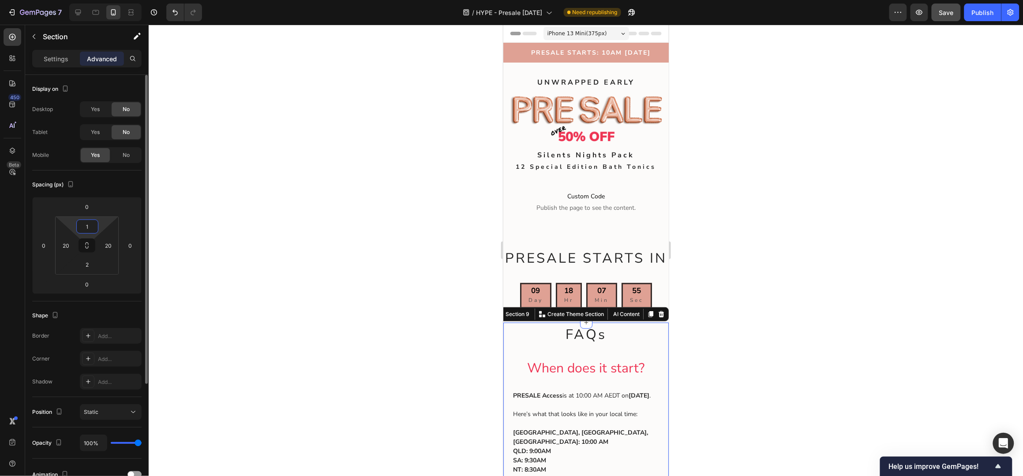
type input "10"
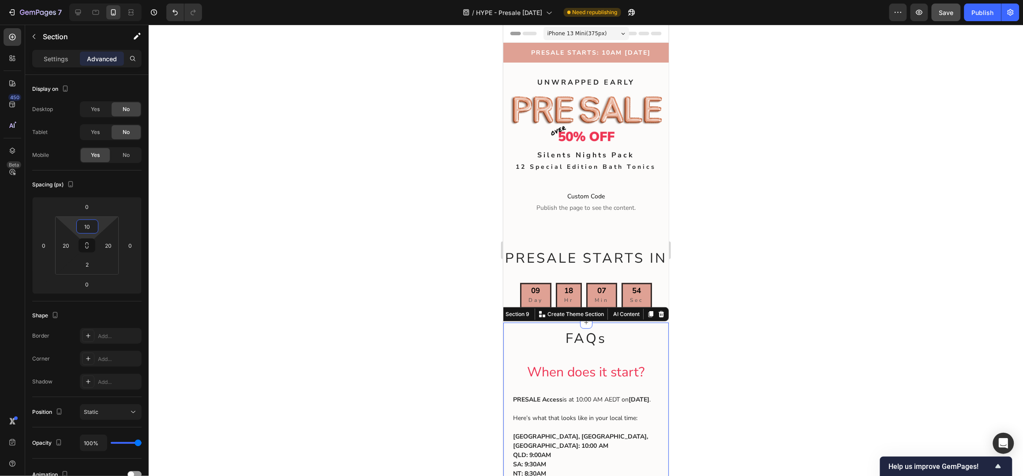
click at [882, 147] on div at bounding box center [586, 251] width 874 height 452
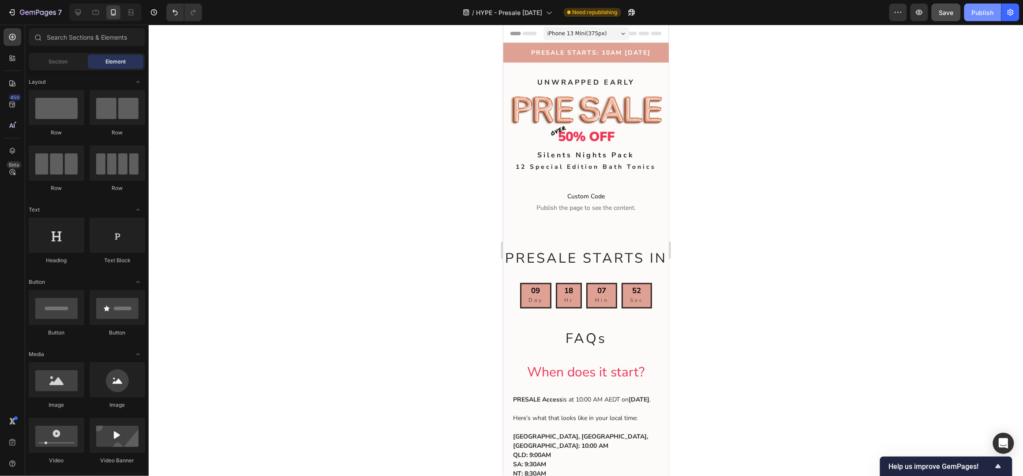
click at [979, 15] on div "Publish" at bounding box center [983, 12] width 22 height 9
click at [76, 12] on icon at bounding box center [78, 12] width 9 height 9
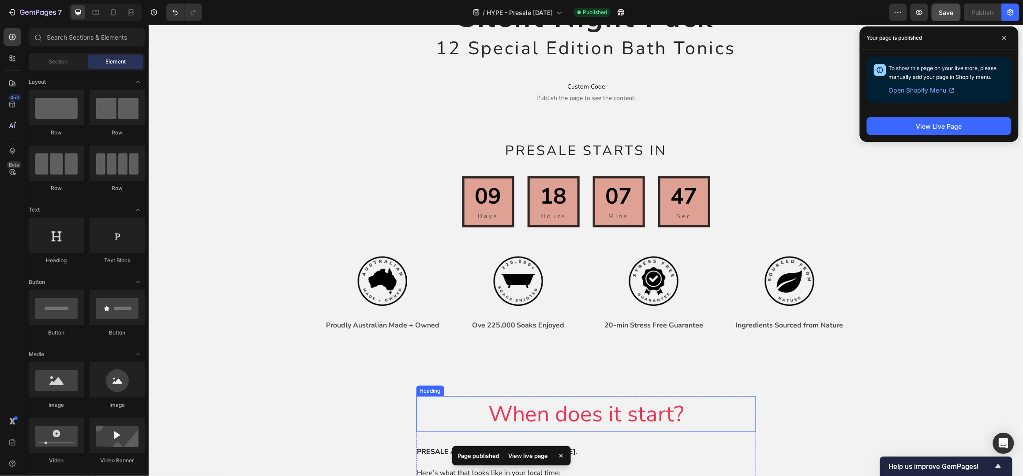
scroll to position [353, 0]
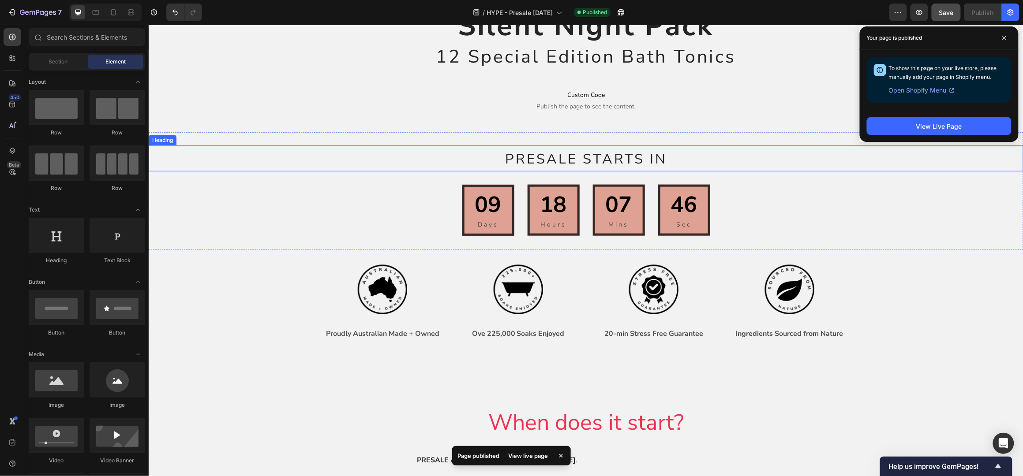
click at [582, 154] on span "PRESALE STARTS IN" at bounding box center [586, 159] width 162 height 19
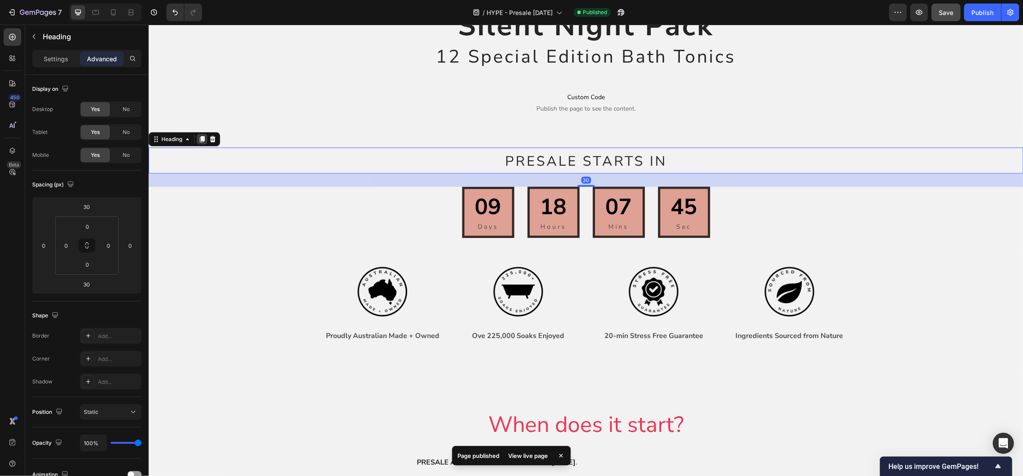
click at [201, 136] on icon at bounding box center [201, 139] width 5 height 6
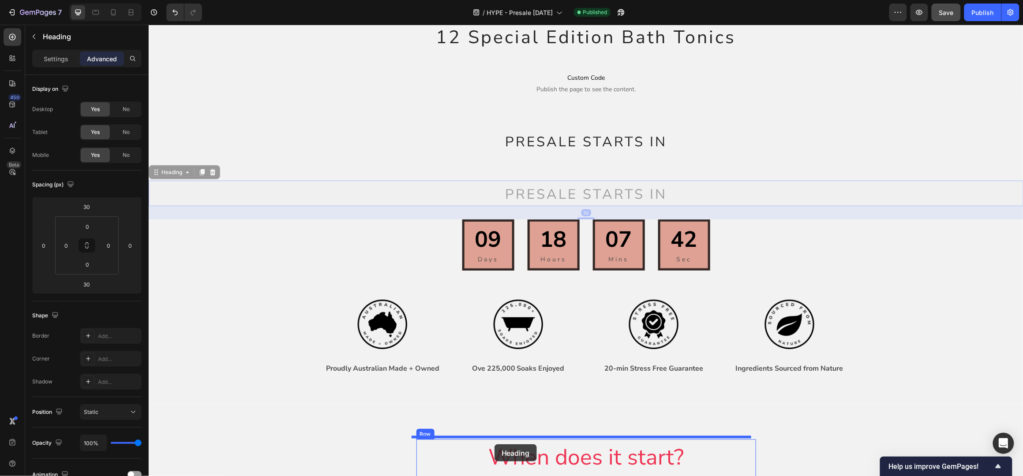
scroll to position [392, 0]
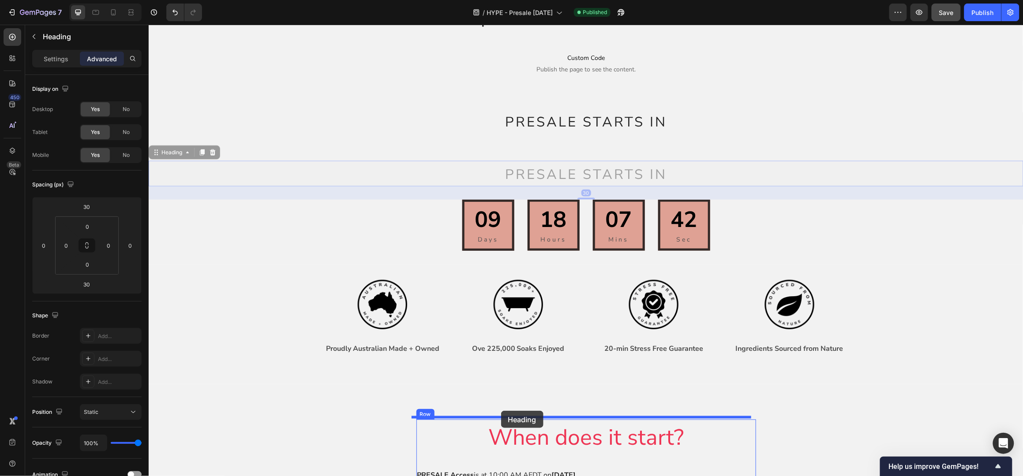
drag, startPoint x: 156, startPoint y: 187, endPoint x: 501, endPoint y: 411, distance: 410.7
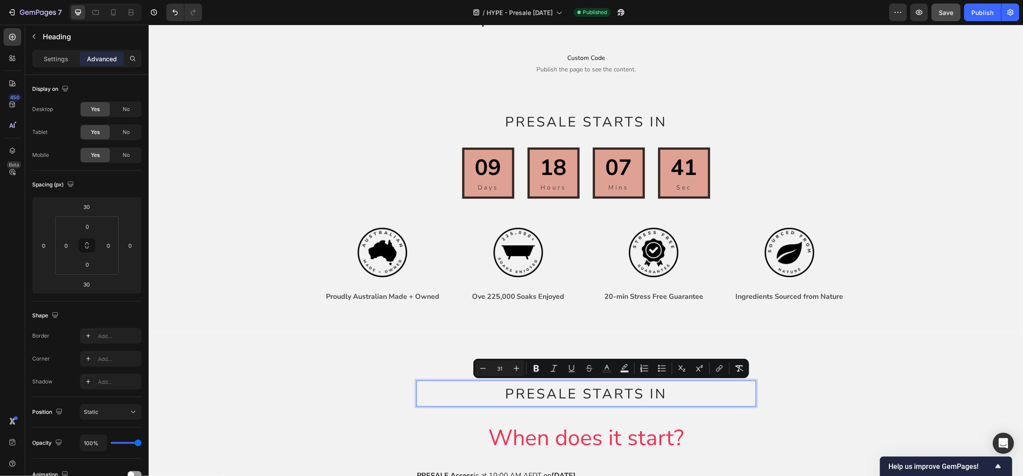
click at [635, 386] on span "PRESALE STARTS IN" at bounding box center [586, 394] width 162 height 19
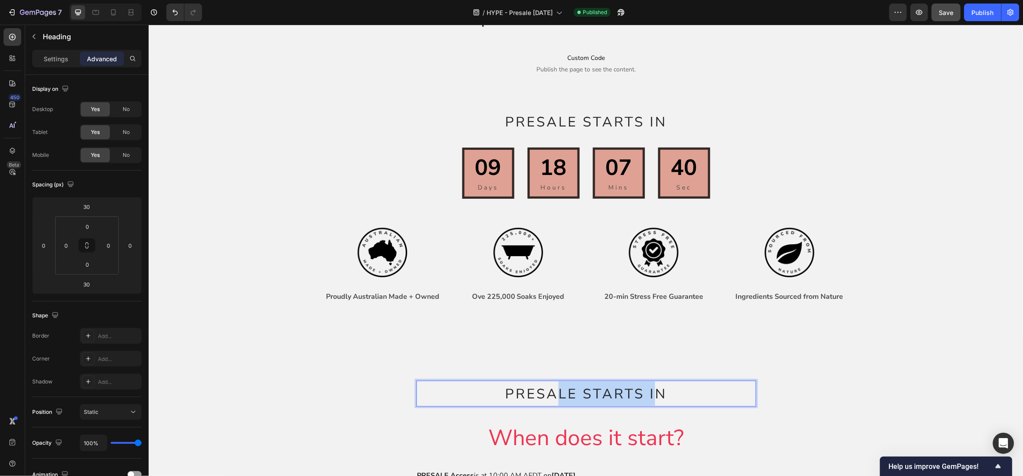
drag, startPoint x: 644, startPoint y: 389, endPoint x: 555, endPoint y: 396, distance: 89.3
click at [555, 396] on span "PRESALE STARTS IN" at bounding box center [586, 394] width 162 height 19
drag, startPoint x: 622, startPoint y: 397, endPoint x: 633, endPoint y: 397, distance: 11.0
click at [623, 397] on span "PRESALE STARTS IN" at bounding box center [586, 394] width 162 height 19
drag, startPoint x: 661, startPoint y: 392, endPoint x: 515, endPoint y: 401, distance: 145.9
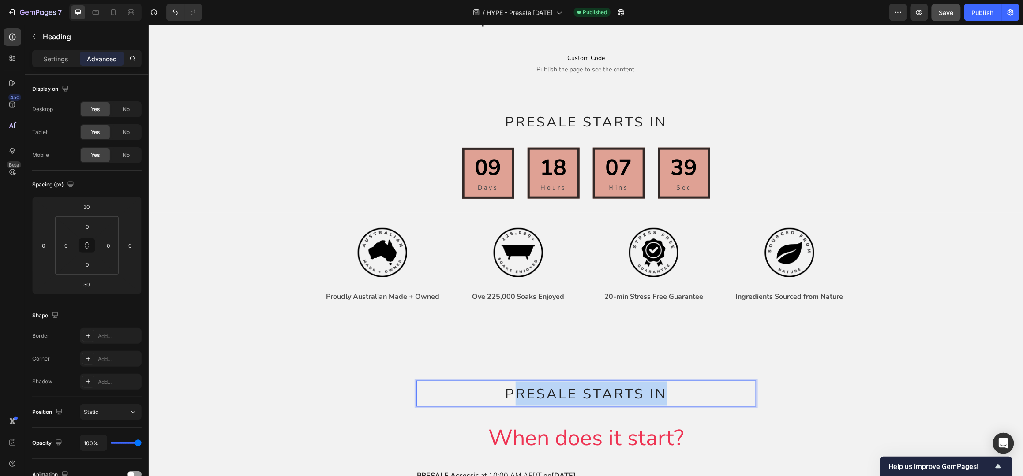
click at [515, 401] on p "PRESALE STARTS IN" at bounding box center [586, 394] width 338 height 24
click at [568, 390] on span "PFAQs" at bounding box center [586, 394] width 52 height 19
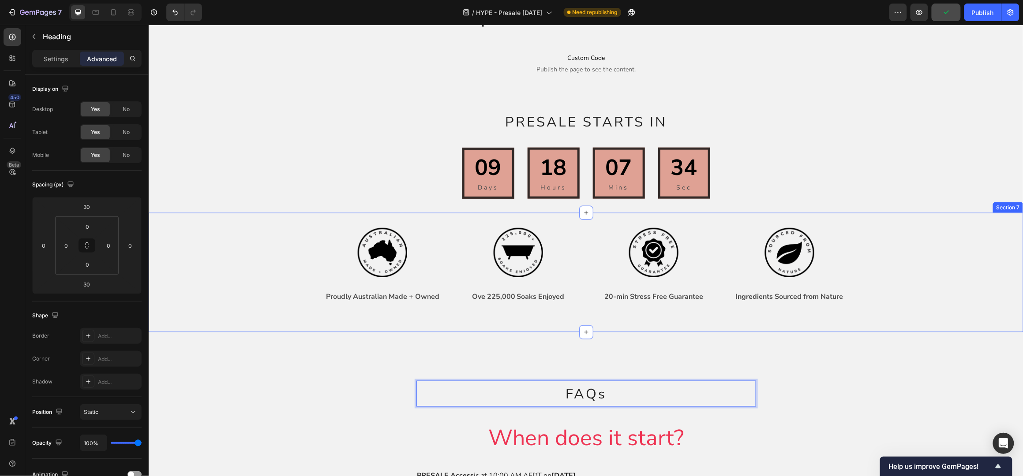
click at [880, 202] on div "PRESALE STARTS IN Heading 09 Days 18 Hours 07 Mins 34 Sec Countdown Timer 09 Da…" at bounding box center [585, 154] width 875 height 118
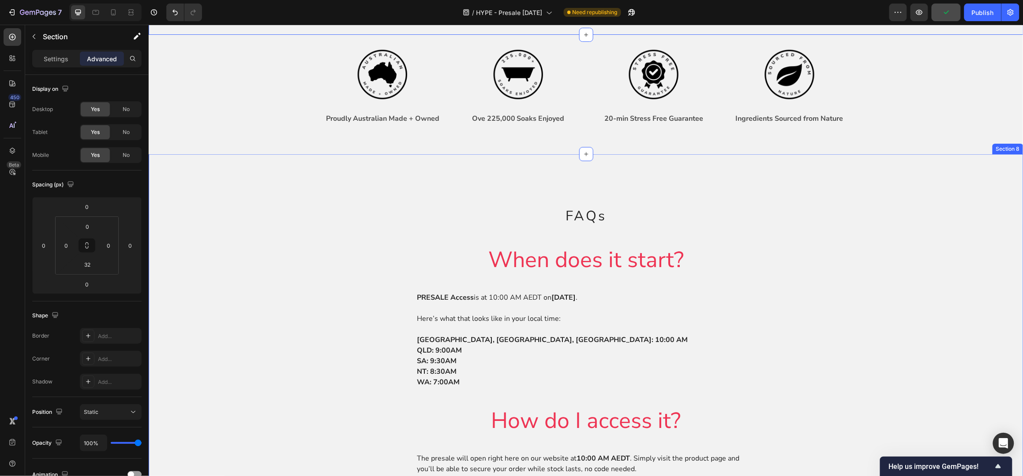
scroll to position [569, 0]
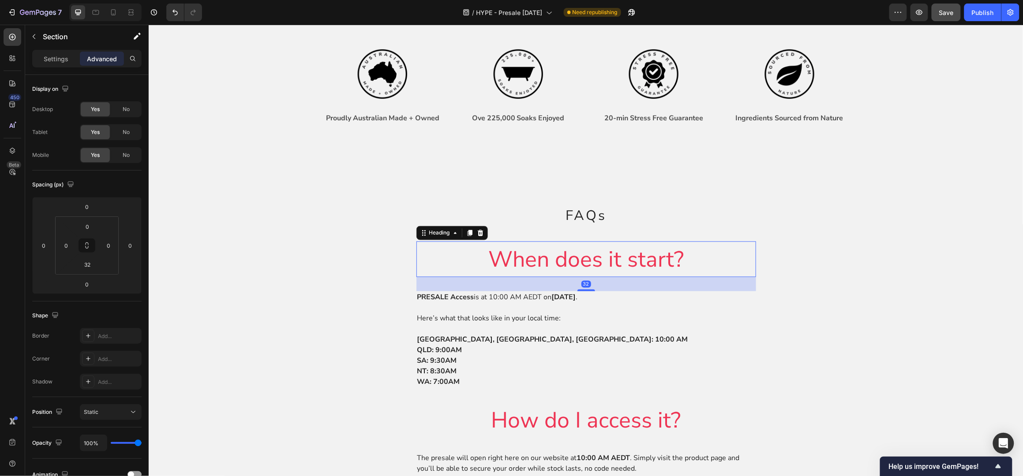
click at [590, 261] on span "When does it start?" at bounding box center [585, 259] width 195 height 30
click at [587, 259] on span "When does it start?" at bounding box center [585, 259] width 195 height 30
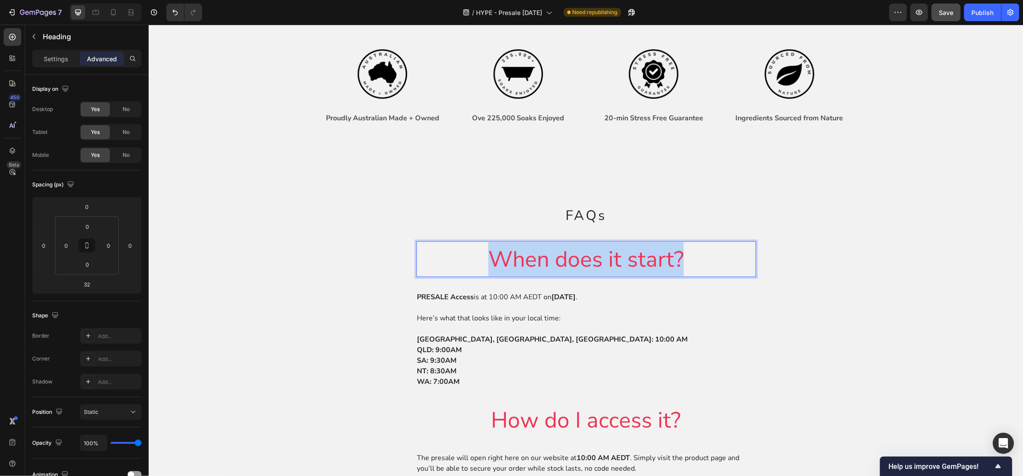
click at [587, 259] on span "When does it start?" at bounding box center [585, 259] width 195 height 30
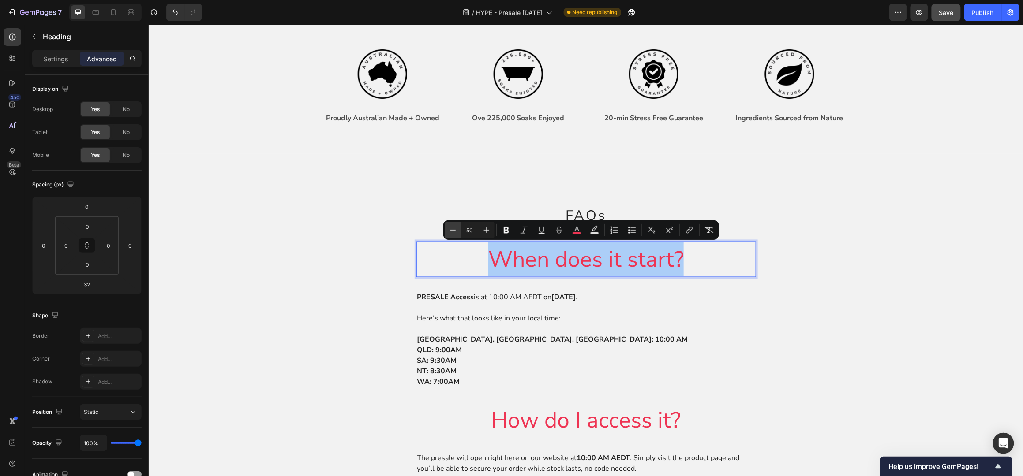
click at [453, 232] on icon "Editor contextual toolbar" at bounding box center [453, 230] width 9 height 9
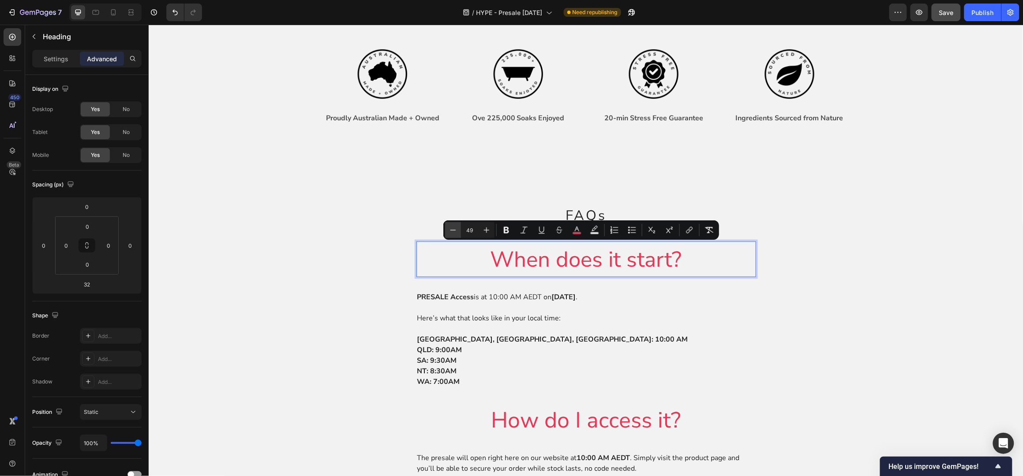
click at [453, 231] on icon "Editor contextual toolbar" at bounding box center [453, 230] width 9 height 9
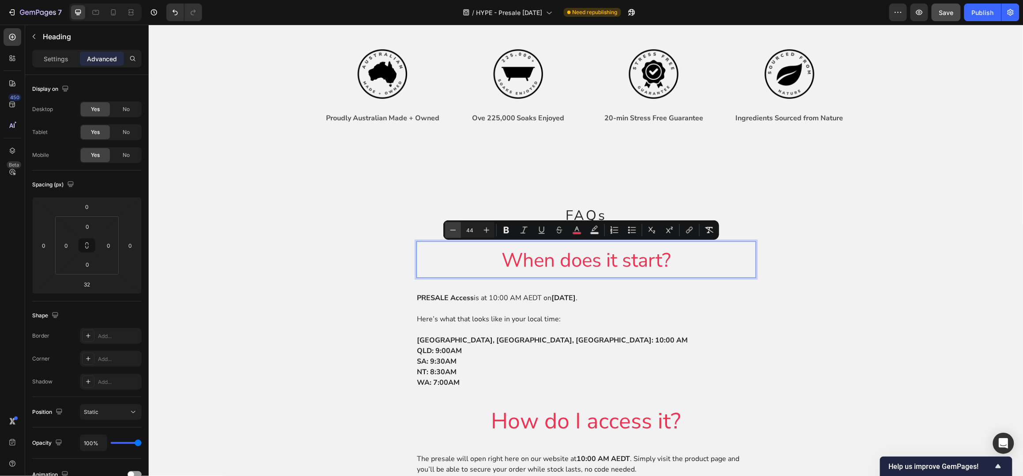
click at [453, 231] on icon "Editor contextual toolbar" at bounding box center [453, 230] width 9 height 9
type input "40"
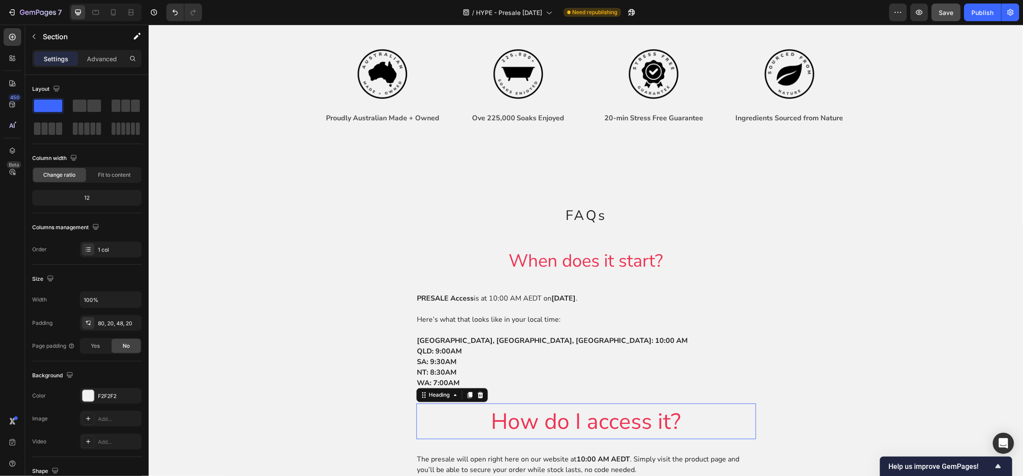
click at [596, 418] on span "How do I access it?" at bounding box center [586, 422] width 190 height 30
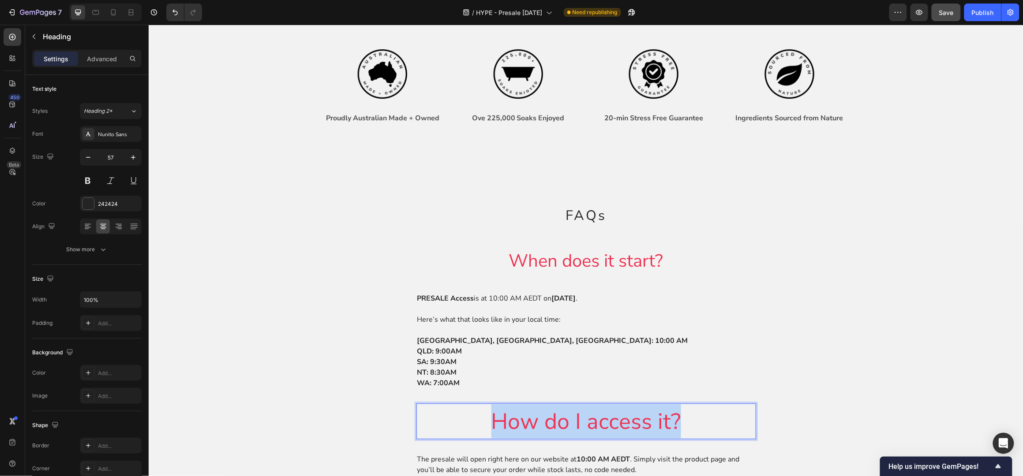
click at [596, 418] on span "How do I access it?" at bounding box center [586, 422] width 190 height 30
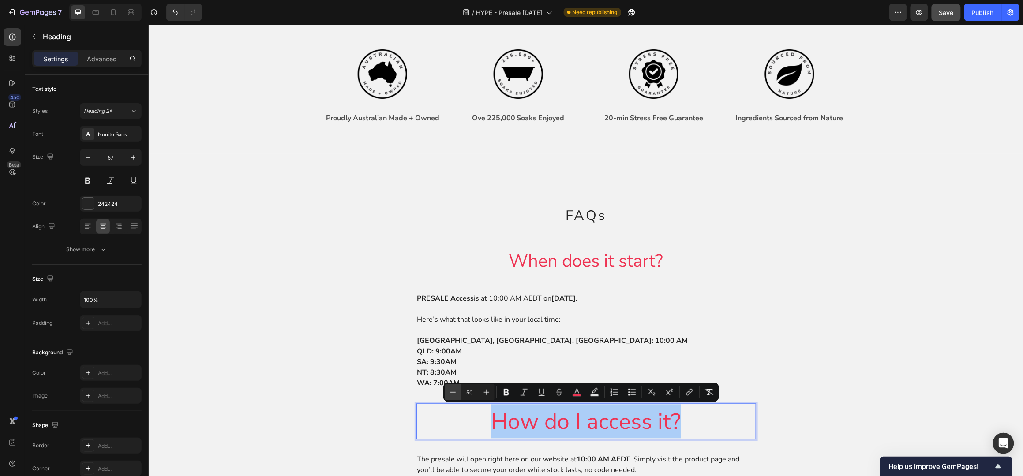
click at [453, 395] on icon "Editor contextual toolbar" at bounding box center [453, 392] width 9 height 9
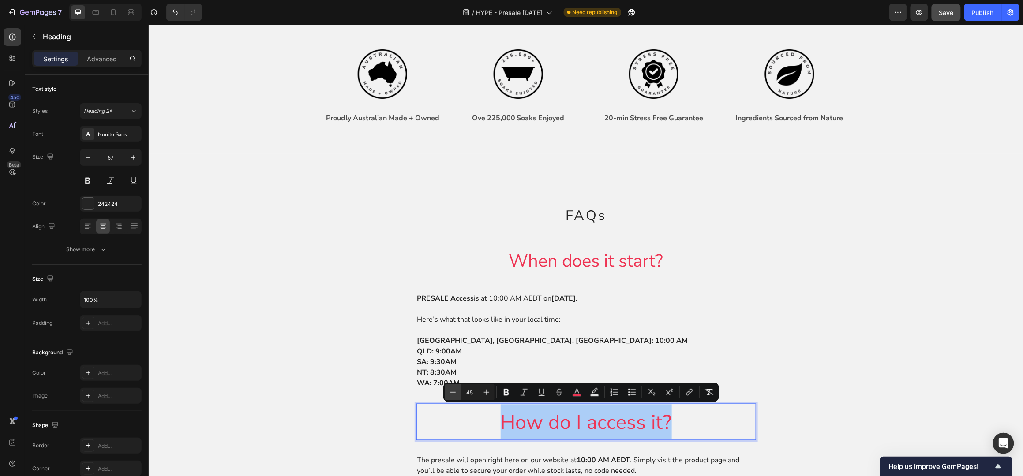
click at [453, 395] on icon "Editor contextual toolbar" at bounding box center [453, 392] width 9 height 9
type input "43"
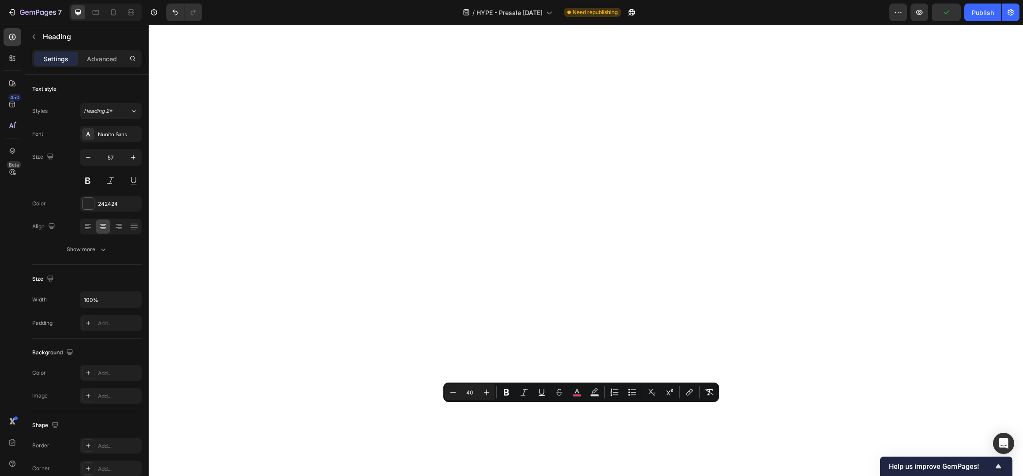
click at [455, 393] on icon "Editor contextual toolbar" at bounding box center [453, 392] width 9 height 9
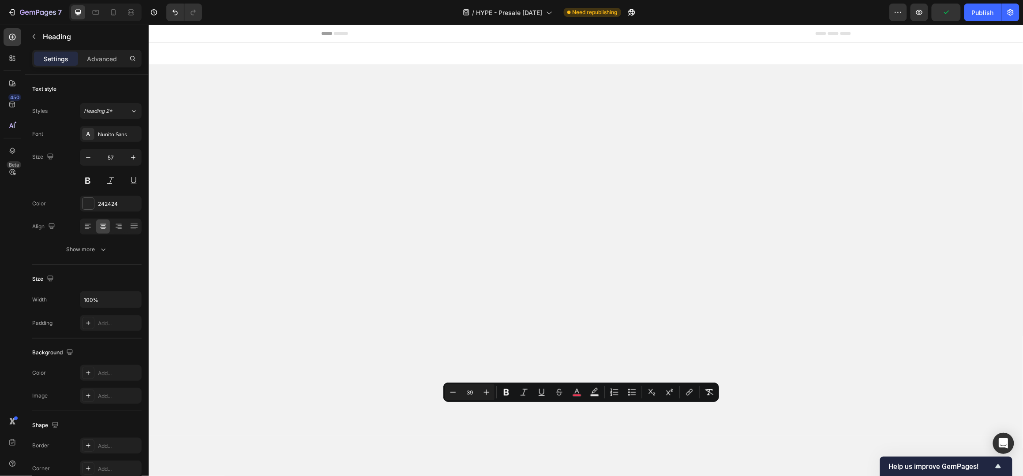
scroll to position [569, 0]
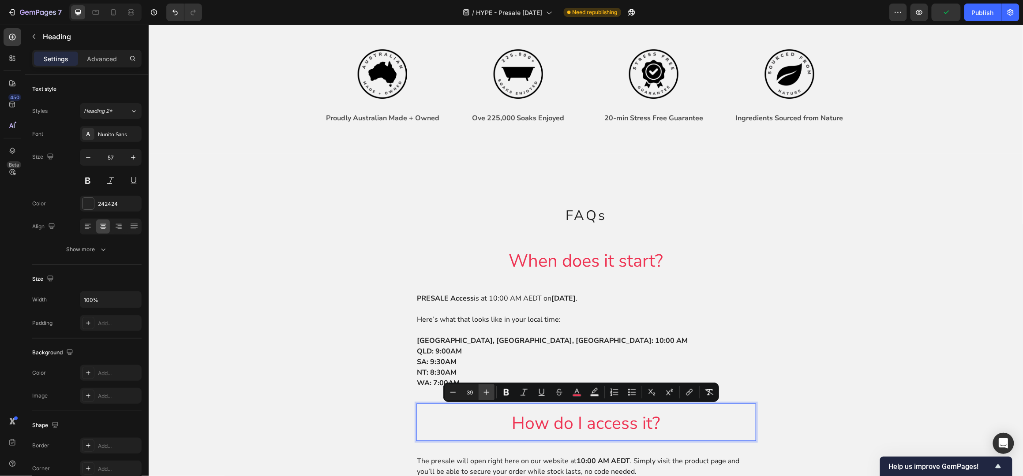
click at [485, 389] on icon "Editor contextual toolbar" at bounding box center [486, 392] width 9 height 9
type input "40"
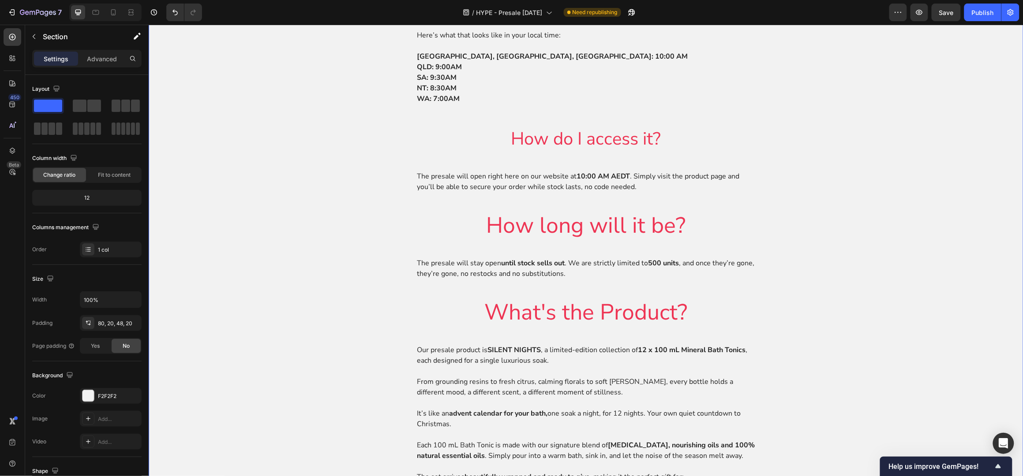
scroll to position [863, 0]
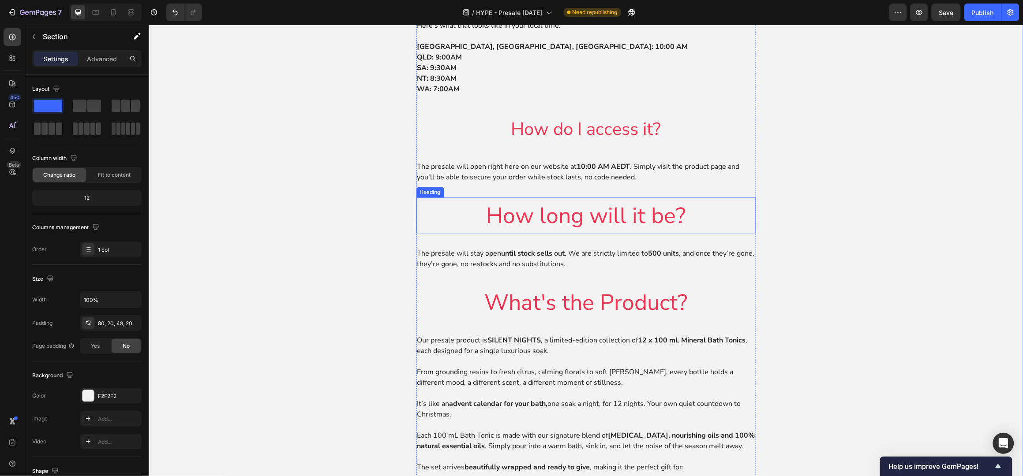
click at [613, 218] on span "How long will it be?" at bounding box center [585, 215] width 199 height 30
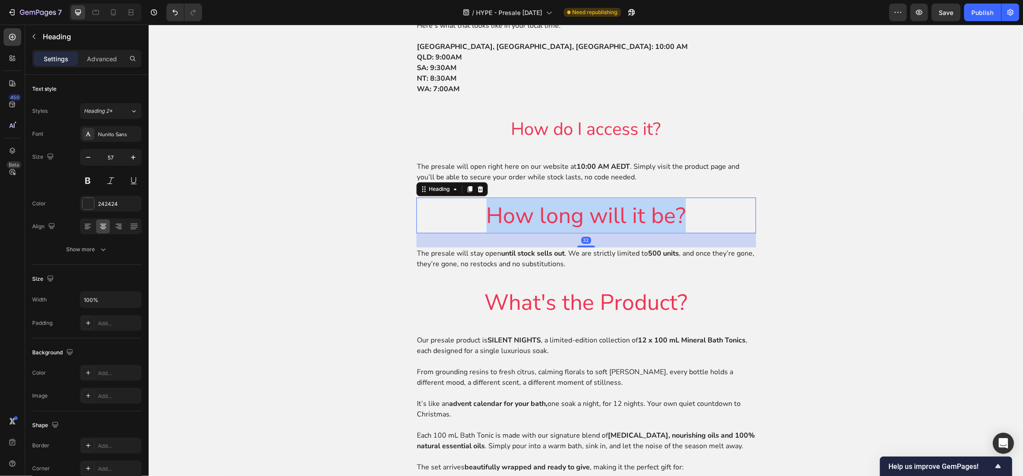
click at [613, 218] on span "How long will it be?" at bounding box center [585, 215] width 199 height 30
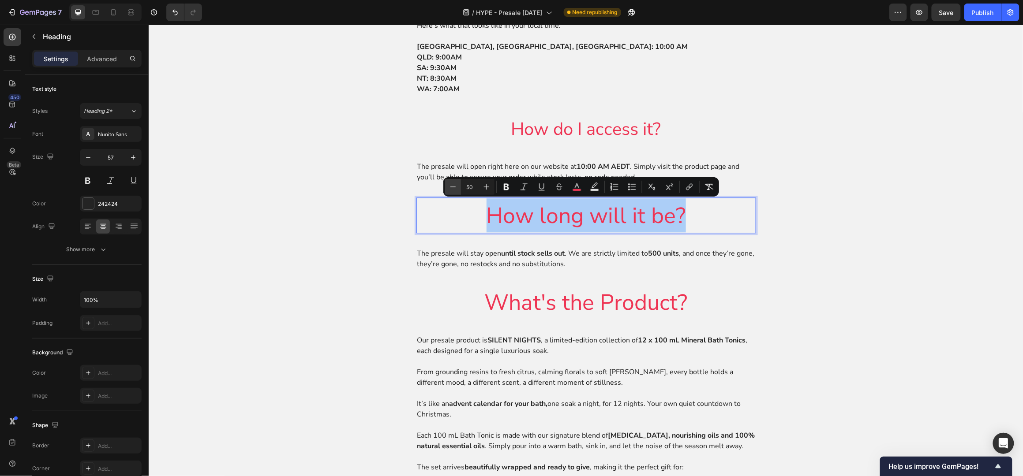
click at [453, 187] on icon "Editor contextual toolbar" at bounding box center [453, 187] width 6 height 0
click at [453, 188] on icon "Editor contextual toolbar" at bounding box center [453, 187] width 9 height 9
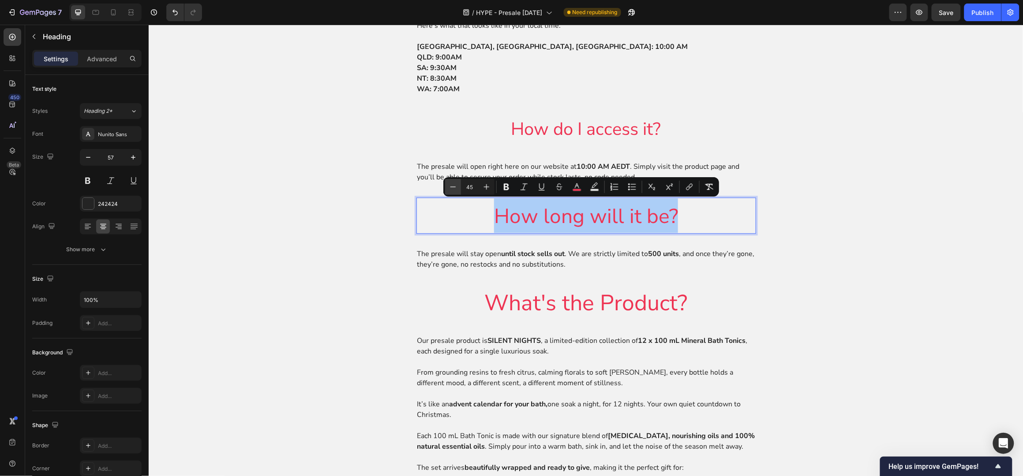
click at [453, 188] on icon "Editor contextual toolbar" at bounding box center [453, 187] width 9 height 9
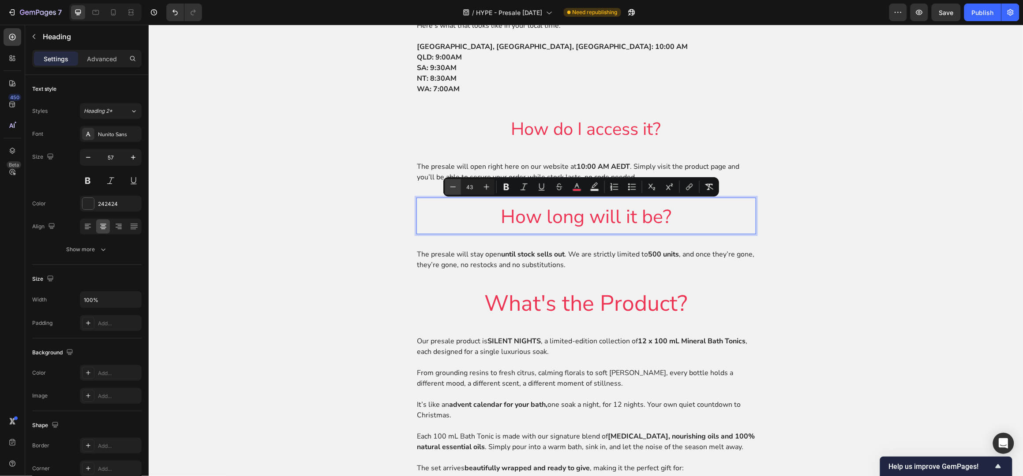
click at [453, 188] on icon "Editor contextual toolbar" at bounding box center [453, 187] width 9 height 9
type input "40"
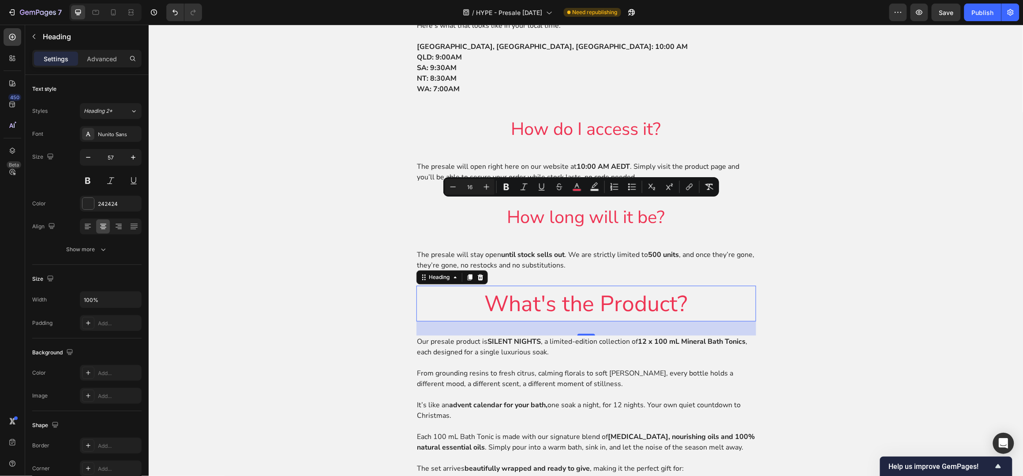
click at [557, 300] on span "What's the Product?" at bounding box center [585, 303] width 203 height 30
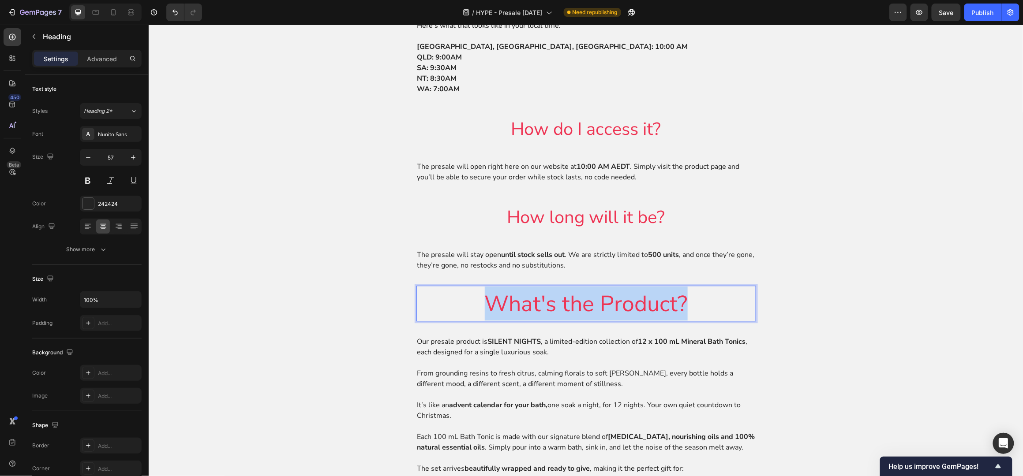
click at [557, 300] on span "What's the Product?" at bounding box center [585, 303] width 203 height 30
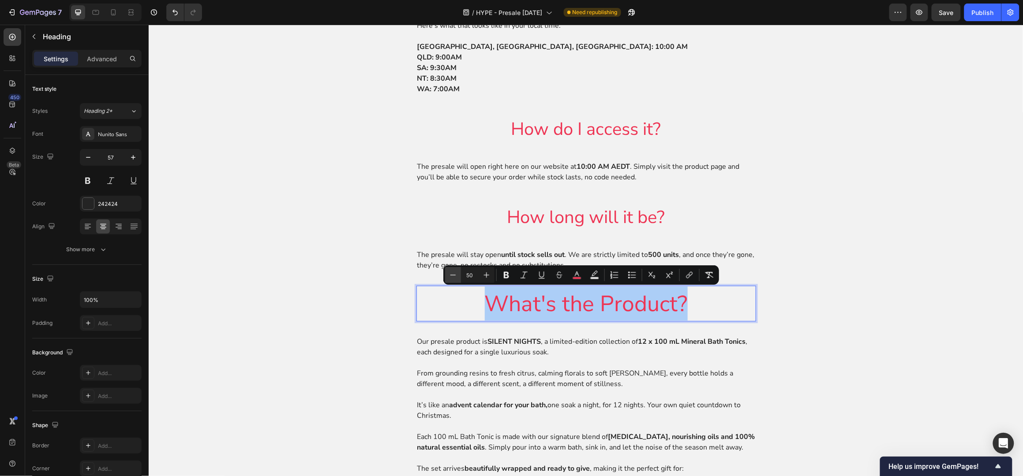
click at [455, 274] on icon "Editor contextual toolbar" at bounding box center [453, 275] width 9 height 9
click at [455, 275] on icon "Editor contextual toolbar" at bounding box center [453, 275] width 9 height 9
click at [456, 275] on icon "Editor contextual toolbar" at bounding box center [453, 275] width 9 height 9
click at [456, 276] on icon "Editor contextual toolbar" at bounding box center [453, 275] width 9 height 9
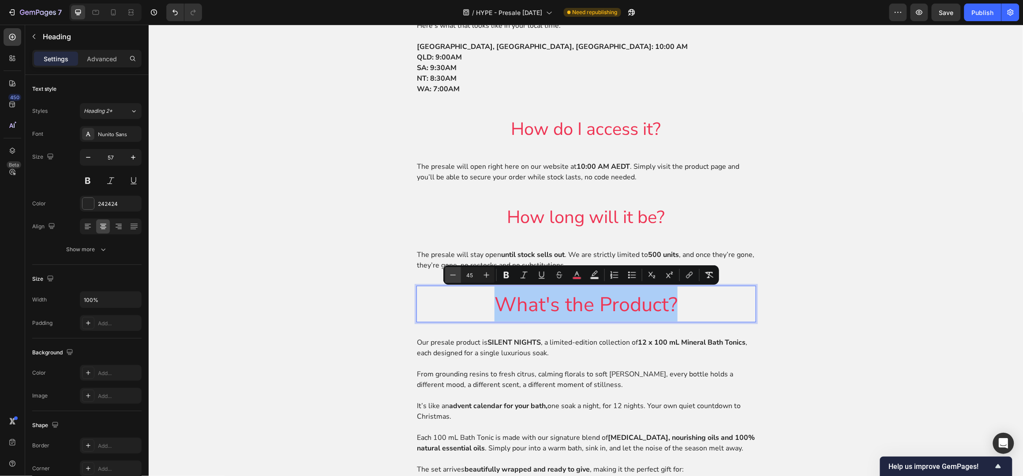
click at [457, 277] on button "Minus" at bounding box center [453, 275] width 16 height 16
click at [458, 277] on button "Minus" at bounding box center [453, 275] width 16 height 16
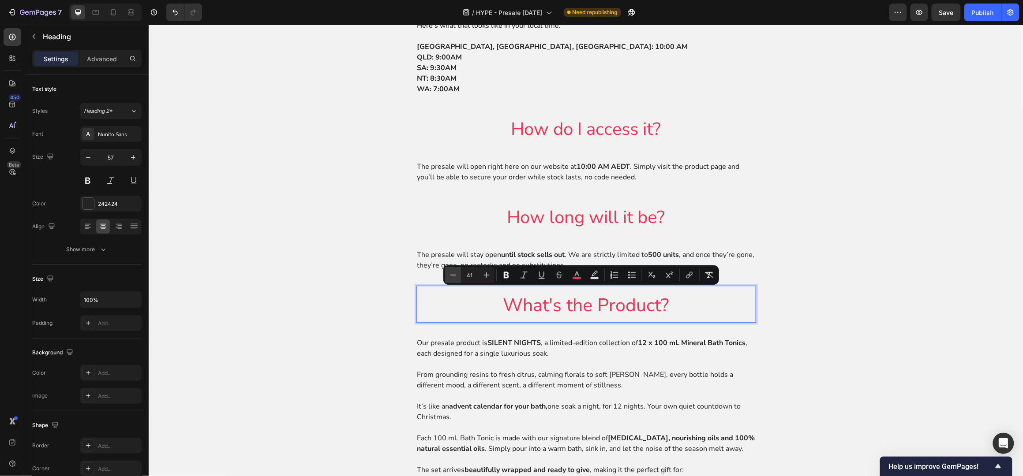
click at [458, 277] on button "Minus" at bounding box center [453, 275] width 16 height 16
type input "40"
click at [841, 203] on div "⁠⁠⁠⁠⁠⁠⁠ FAQs Heading ⁠⁠⁠⁠⁠⁠⁠ When does it start? Heading PRESALE Access is at 1…" at bounding box center [585, 321] width 857 height 855
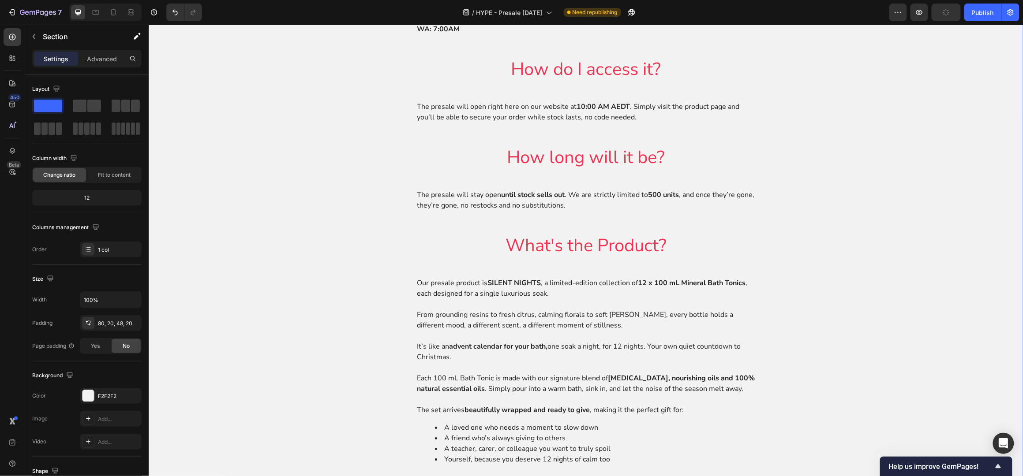
scroll to position [1097, 0]
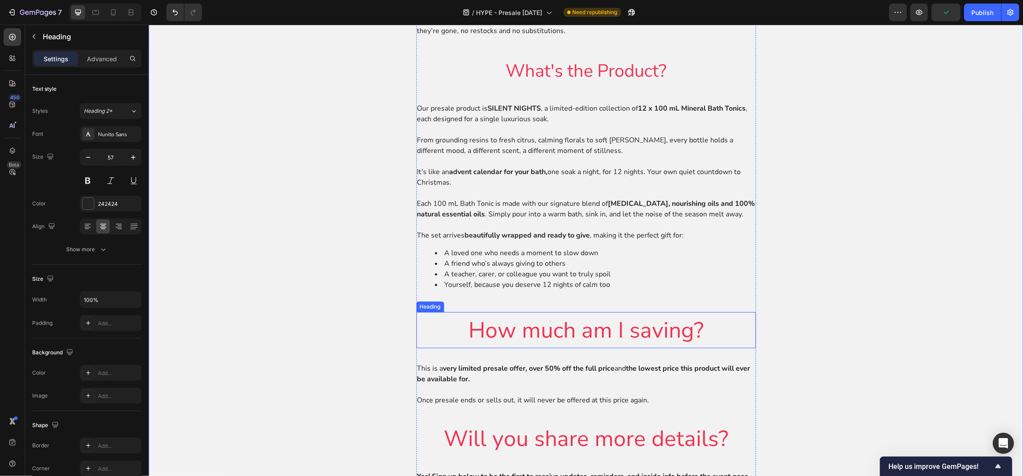
click at [625, 339] on span "How much am I saving?" at bounding box center [585, 330] width 235 height 30
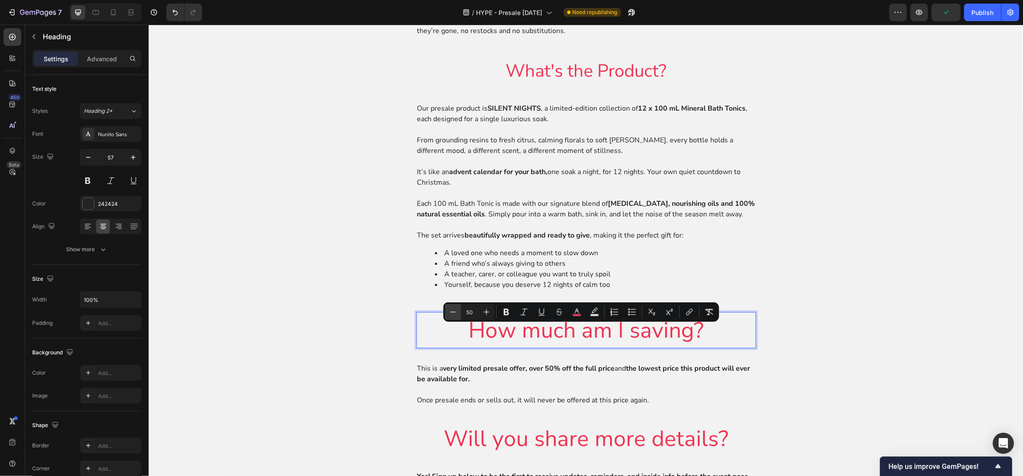
click at [449, 316] on icon "Editor contextual toolbar" at bounding box center [453, 312] width 9 height 9
click at [449, 315] on icon "Editor contextual toolbar" at bounding box center [453, 312] width 9 height 9
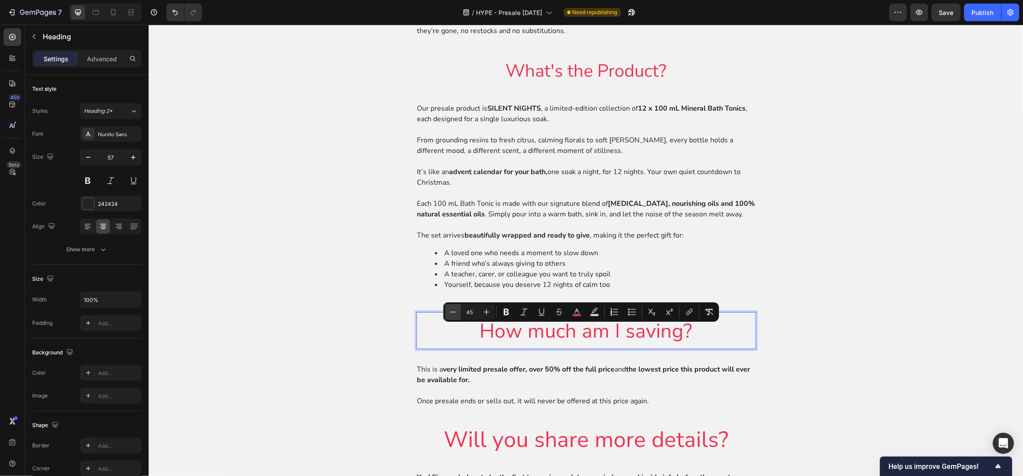
click at [450, 316] on icon "Editor contextual toolbar" at bounding box center [453, 312] width 9 height 9
click at [452, 317] on button "Minus" at bounding box center [453, 312] width 16 height 16
click at [452, 315] on icon "Editor contextual toolbar" at bounding box center [453, 312] width 9 height 9
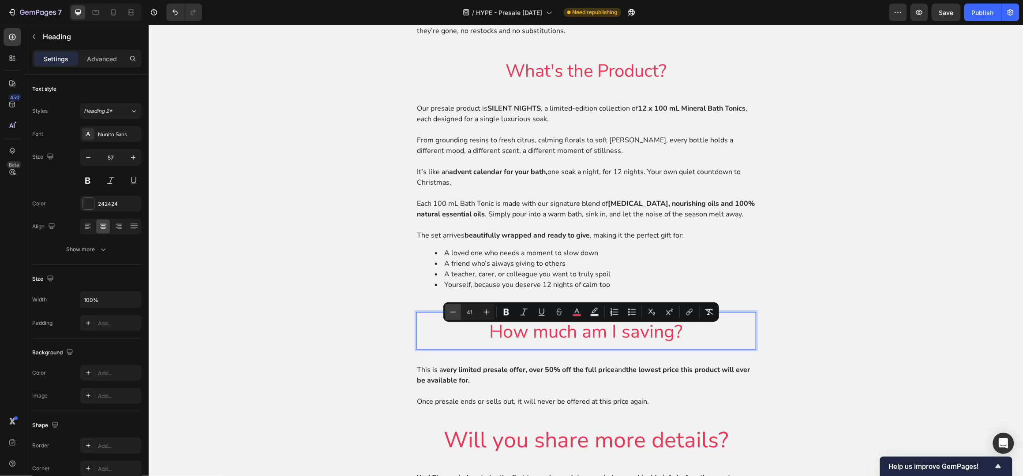
type input "40"
click at [760, 357] on div "⁠⁠⁠⁠⁠⁠⁠ FAQs Heading ⁠⁠⁠⁠⁠⁠⁠ When does it start? Heading PRESALE Access is at 1…" at bounding box center [585, 87] width 857 height 856
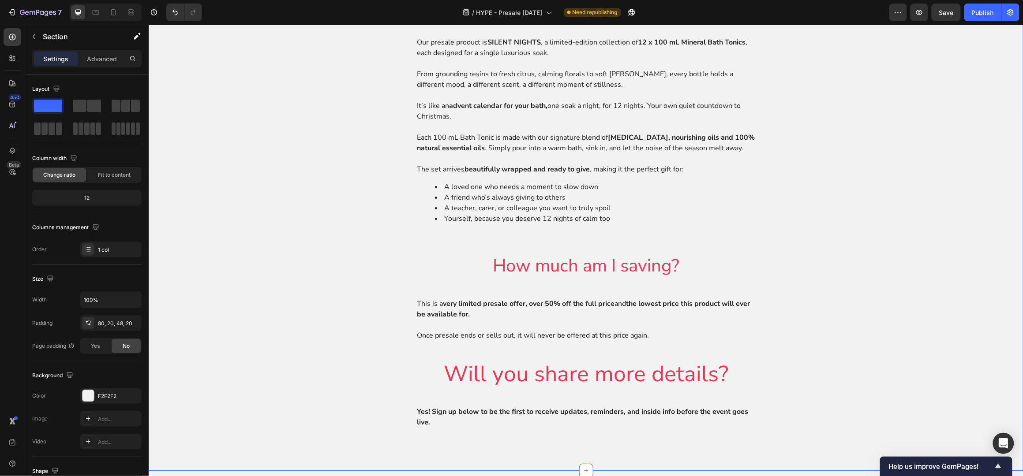
scroll to position [1333, 0]
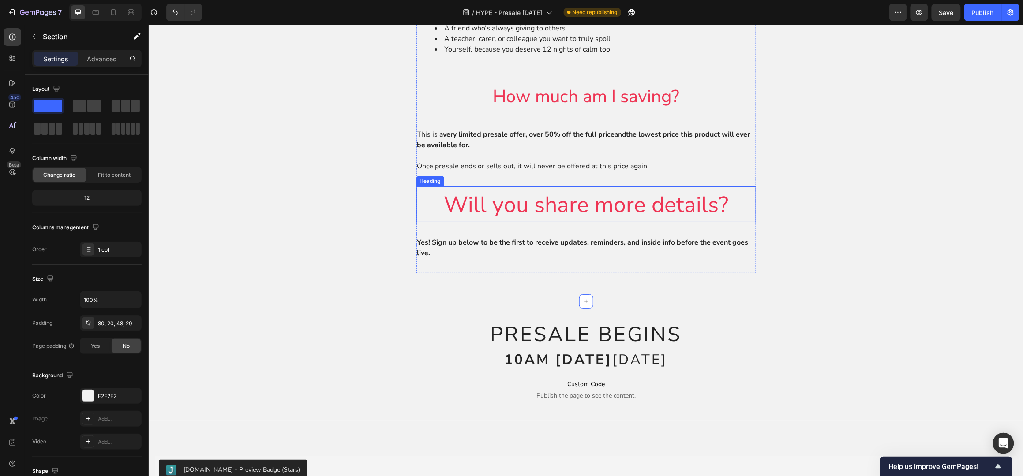
click at [539, 218] on span "Will you share more details?" at bounding box center [585, 204] width 285 height 30
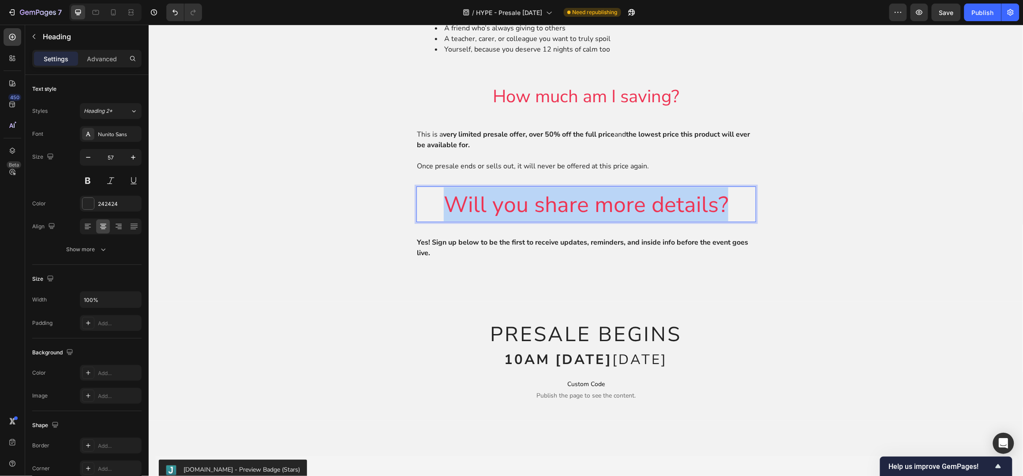
click at [541, 218] on span "Will you share more details?" at bounding box center [585, 204] width 285 height 30
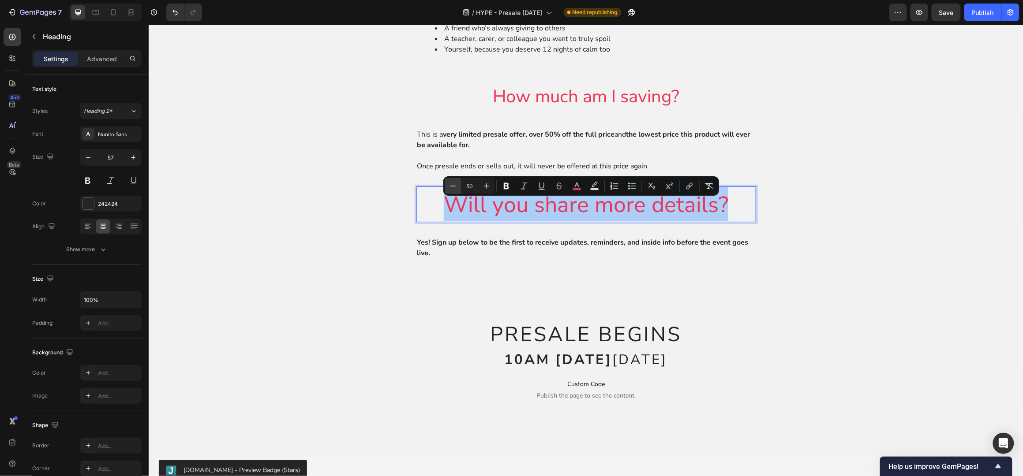
click at [453, 184] on icon "Editor contextual toolbar" at bounding box center [453, 186] width 9 height 9
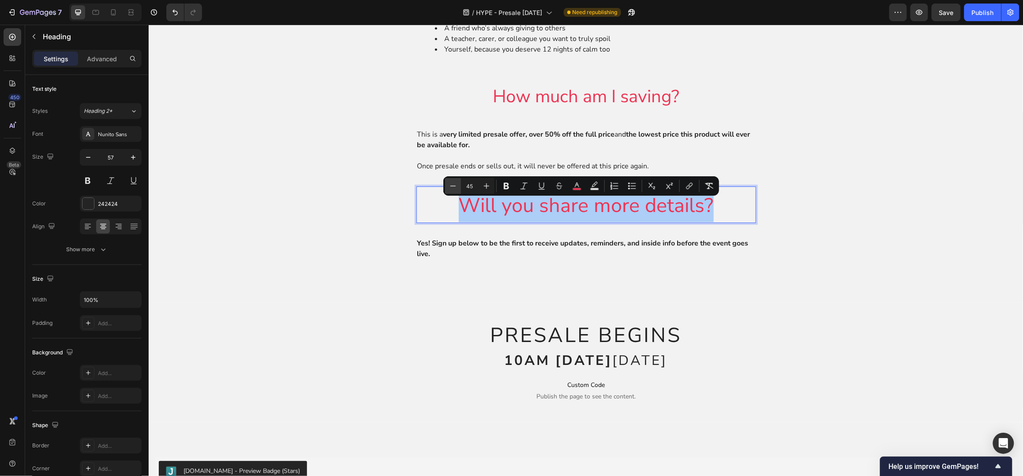
click at [454, 184] on icon "Editor contextual toolbar" at bounding box center [453, 186] width 9 height 9
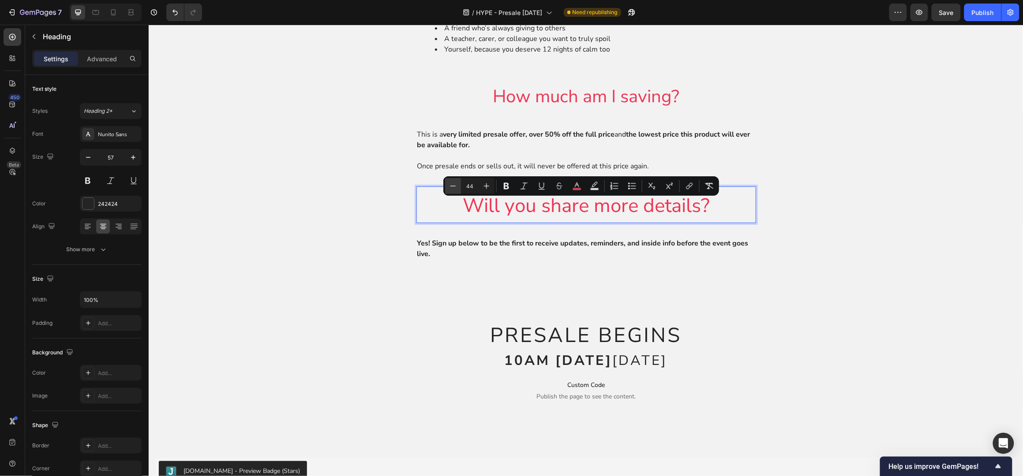
click at [454, 184] on icon "Editor contextual toolbar" at bounding box center [453, 186] width 9 height 9
type input "40"
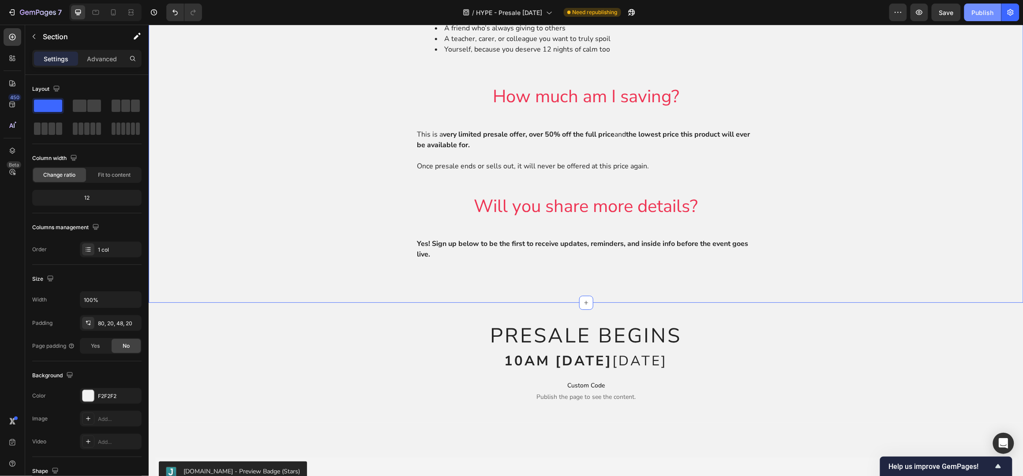
click at [978, 10] on div "Publish" at bounding box center [983, 12] width 22 height 9
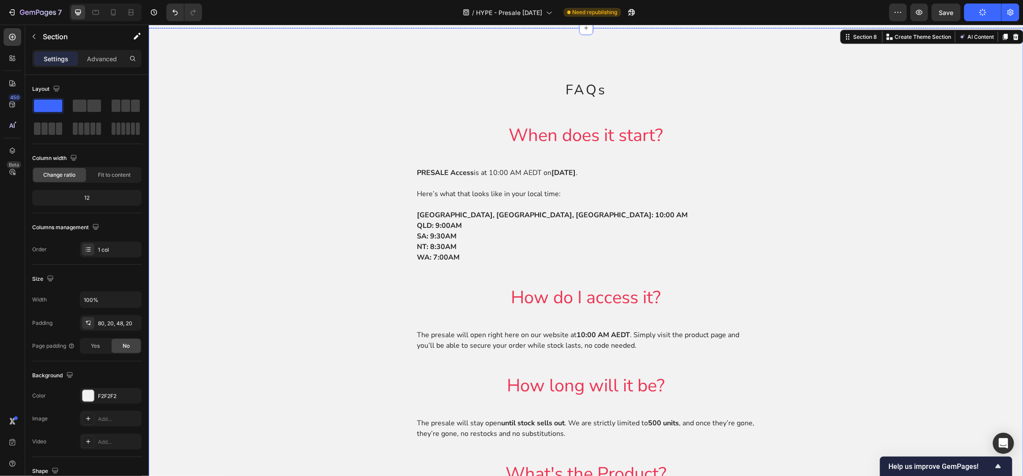
scroll to position [451, 0]
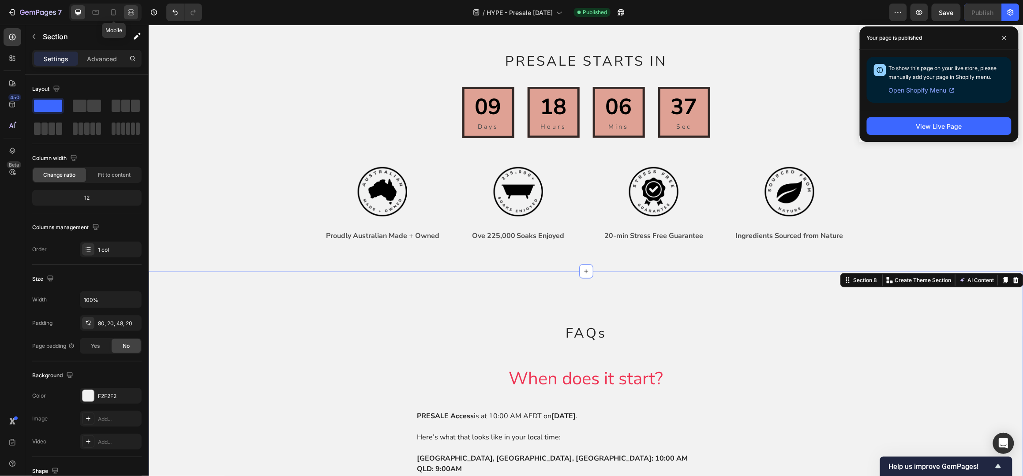
click at [114, 11] on icon at bounding box center [113, 12] width 9 height 9
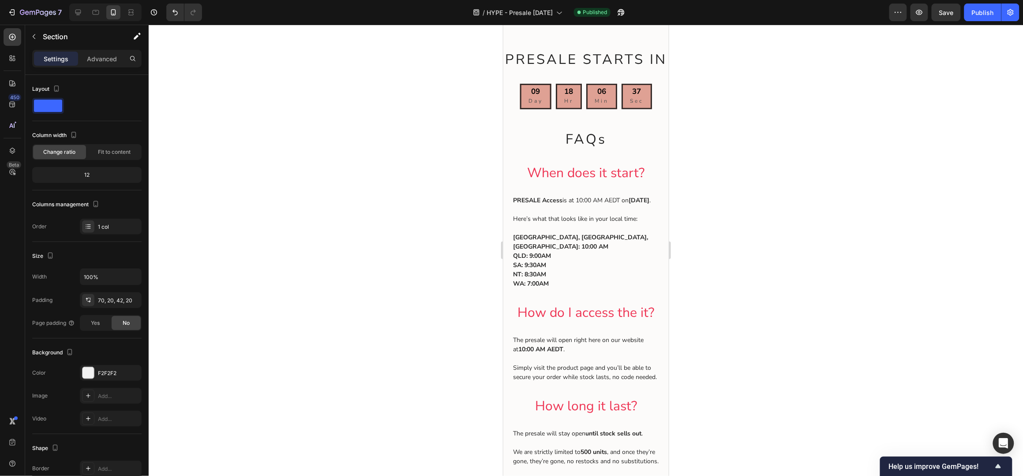
scroll to position [176, 0]
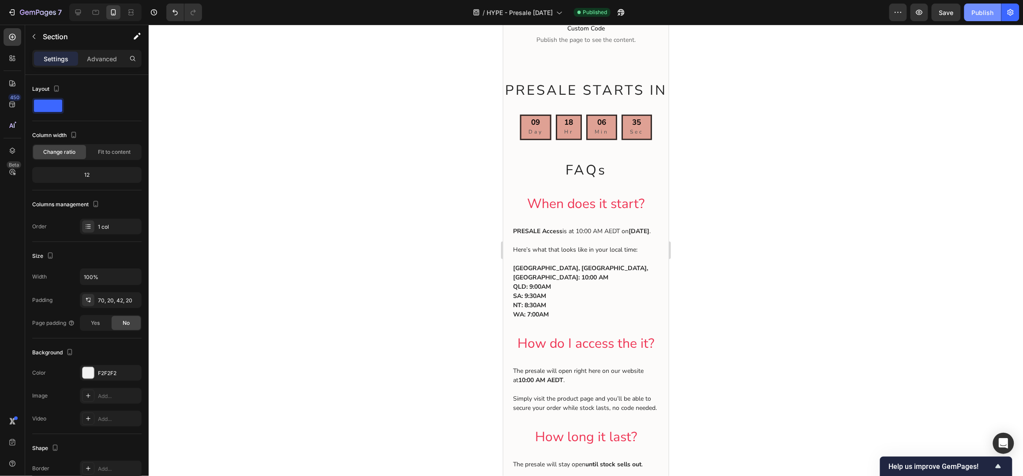
click at [983, 16] on div "Publish" at bounding box center [983, 12] width 22 height 9
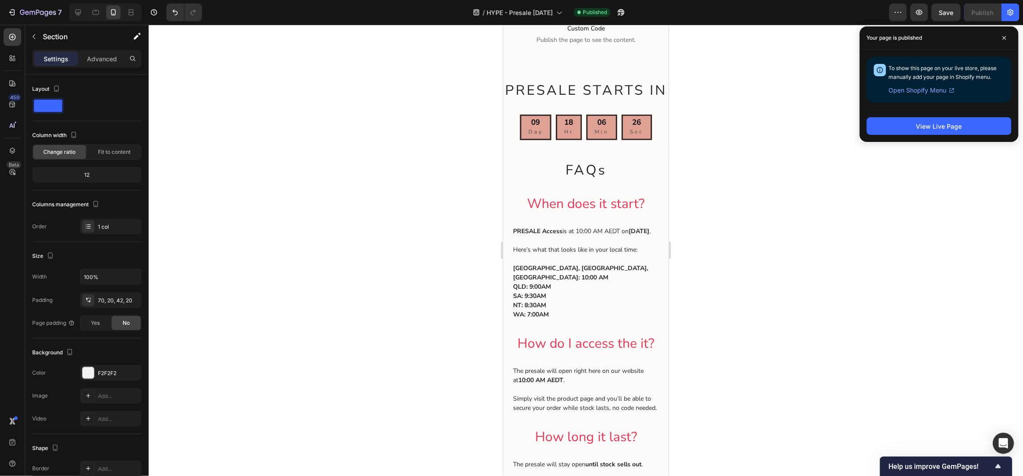
scroll to position [0, 0]
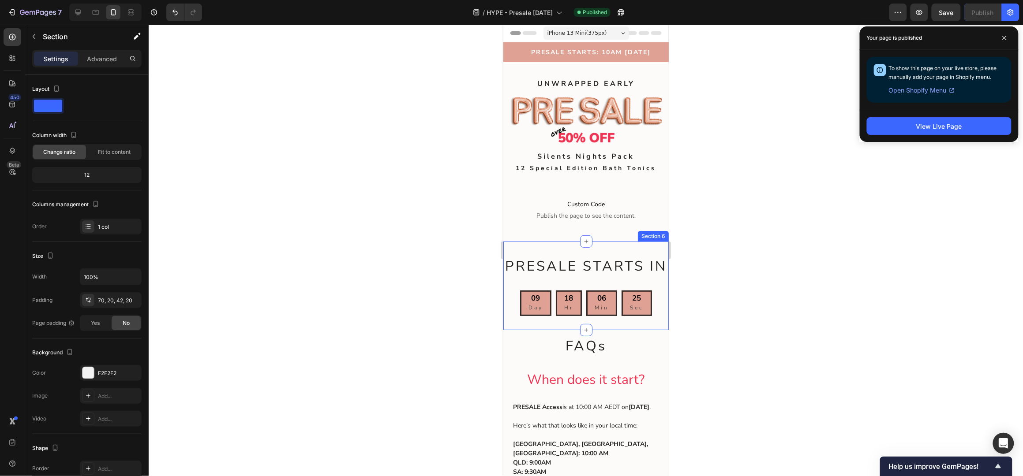
click at [573, 248] on div "PRESALE STARTS IN Heading 09 Days 18 Hours 06 Mins 25 Sec Countdown Timer 09 Da…" at bounding box center [585, 278] width 165 height 75
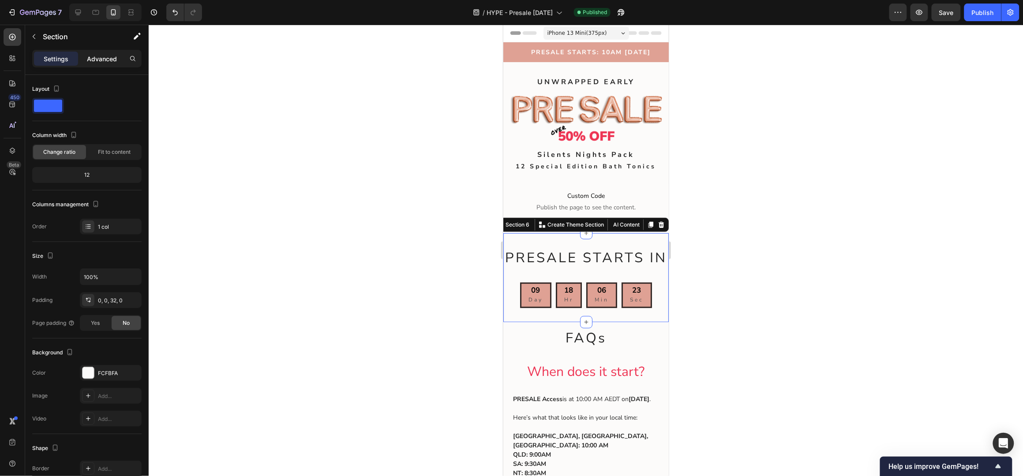
click at [105, 57] on p "Advanced" at bounding box center [102, 58] width 30 height 9
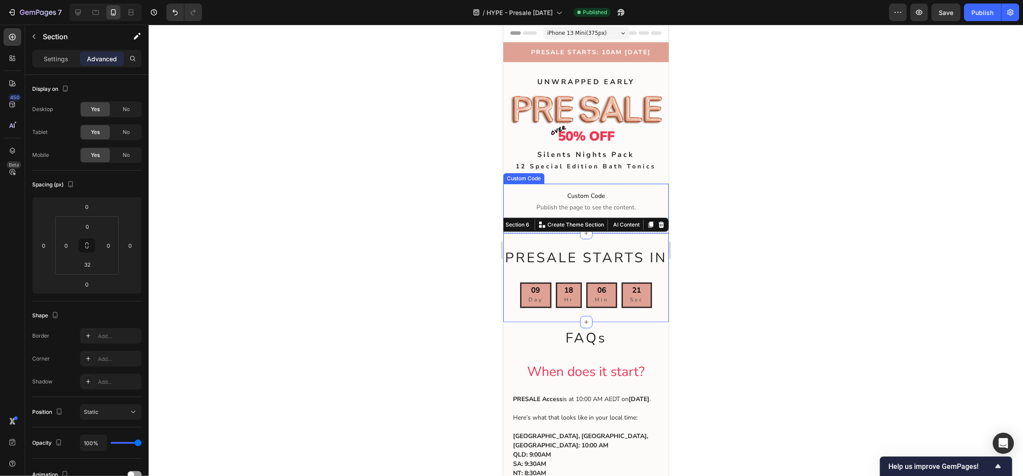
click at [650, 208] on span "Publish the page to see the content." at bounding box center [585, 207] width 165 height 9
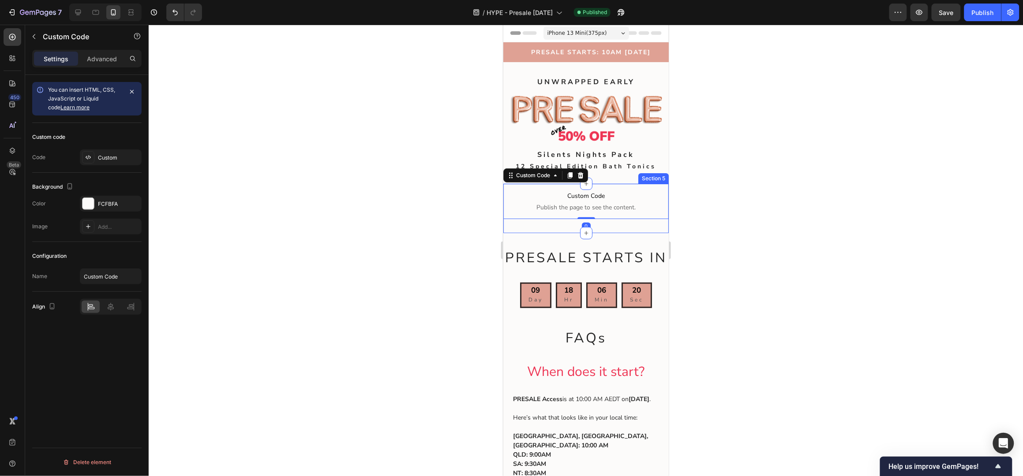
click at [635, 221] on div "Custom Code Publish the page to see the content. Custom Code 0 Section 5" at bounding box center [585, 207] width 165 height 49
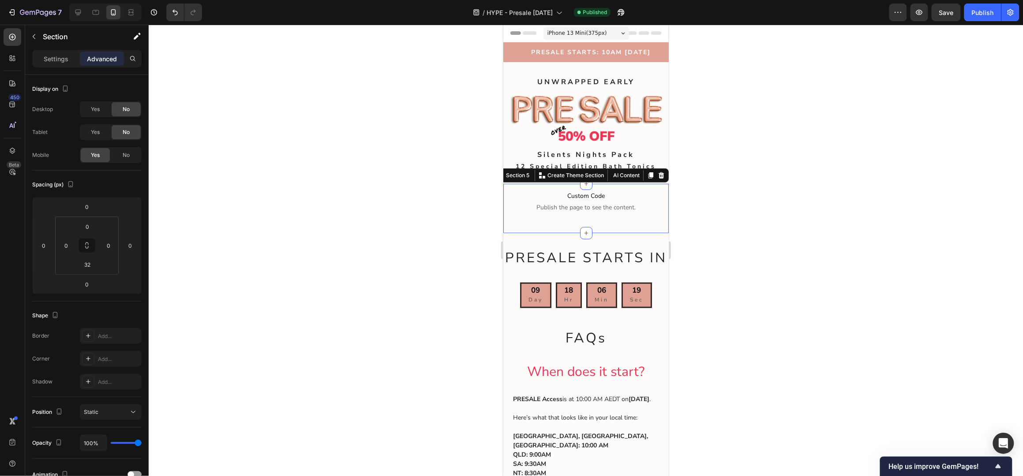
click at [88, 54] on p "Advanced" at bounding box center [102, 58] width 30 height 9
click at [49, 58] on p "Settings" at bounding box center [56, 58] width 25 height 9
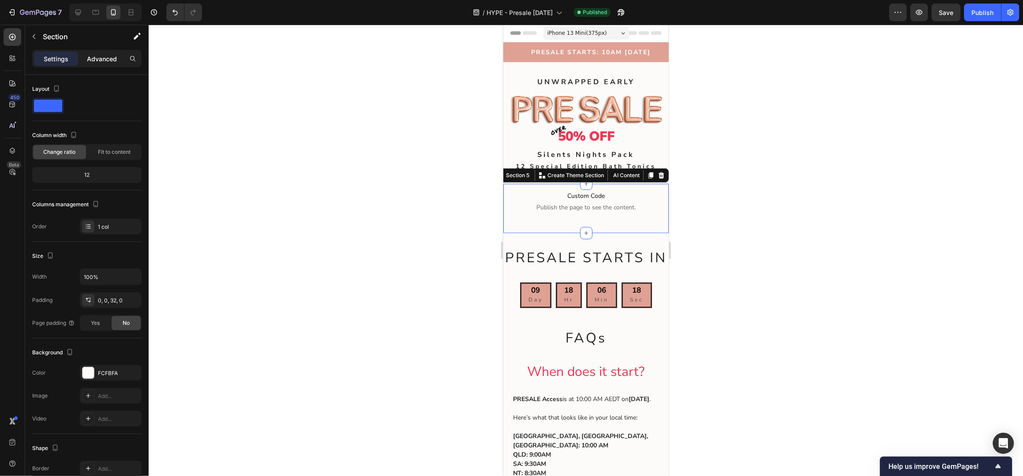
click at [94, 57] on p "Advanced" at bounding box center [102, 58] width 30 height 9
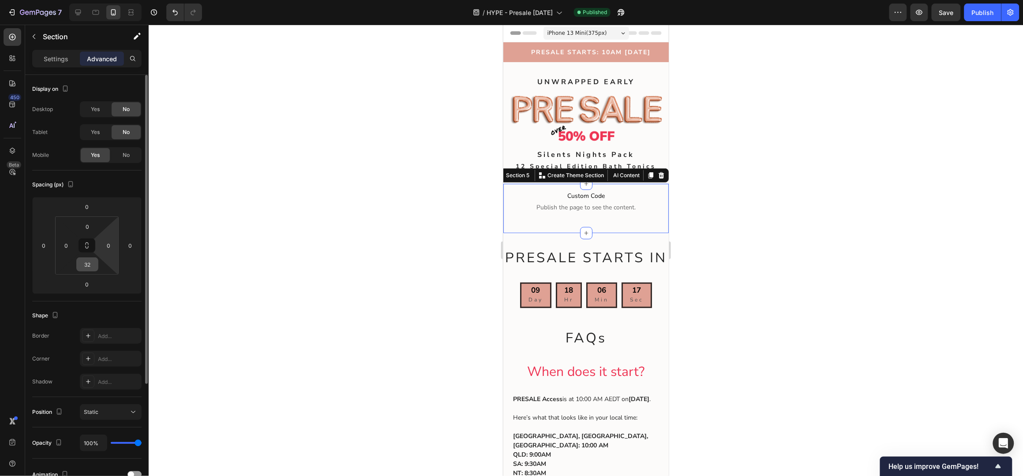
click at [96, 271] on div "32" at bounding box center [87, 265] width 22 height 14
click at [85, 267] on input "32" at bounding box center [88, 264] width 18 height 13
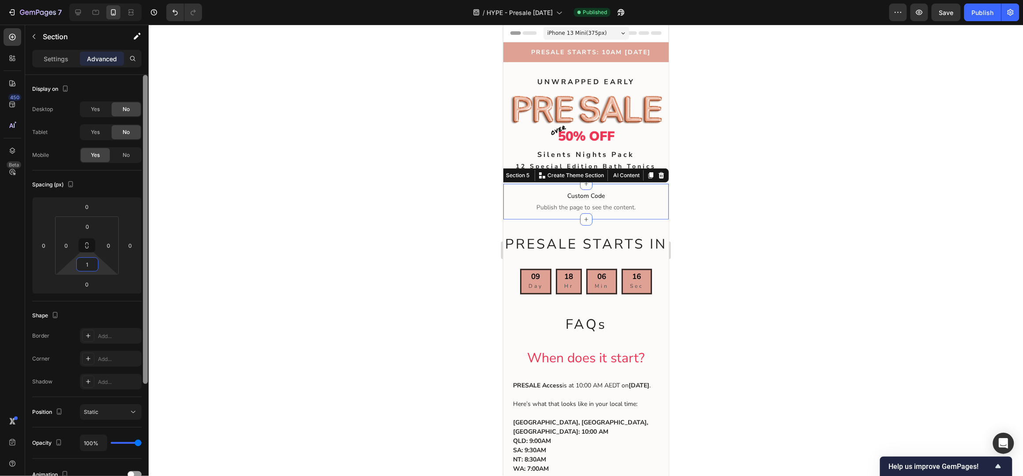
type input "10"
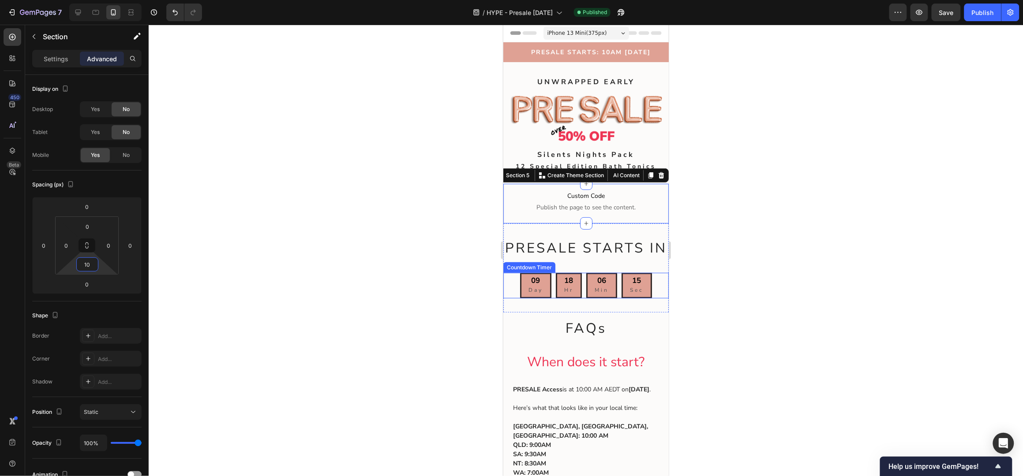
click at [803, 260] on div at bounding box center [586, 251] width 874 height 452
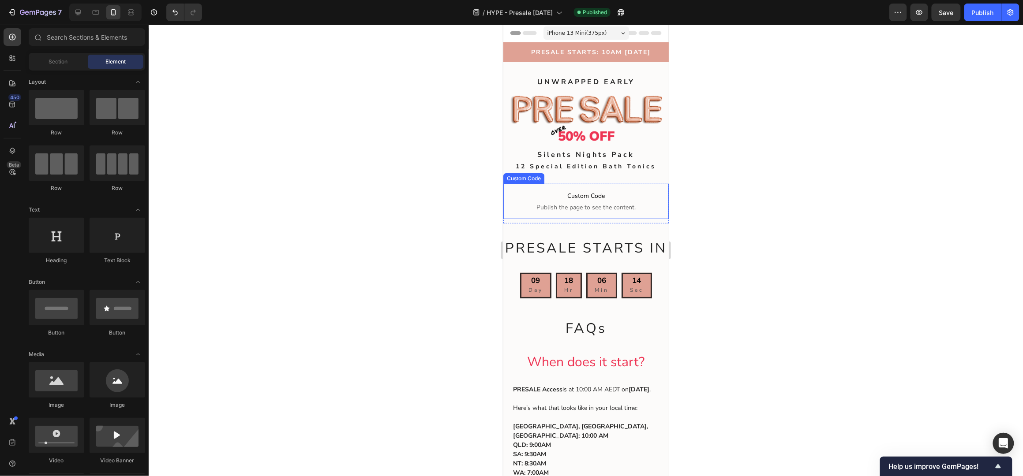
click at [542, 223] on div "PRESALE STARTS IN Heading 09 Days 18 Hours 06 Mins 14 Sec Countdown Timer 09 Da…" at bounding box center [585, 260] width 165 height 75
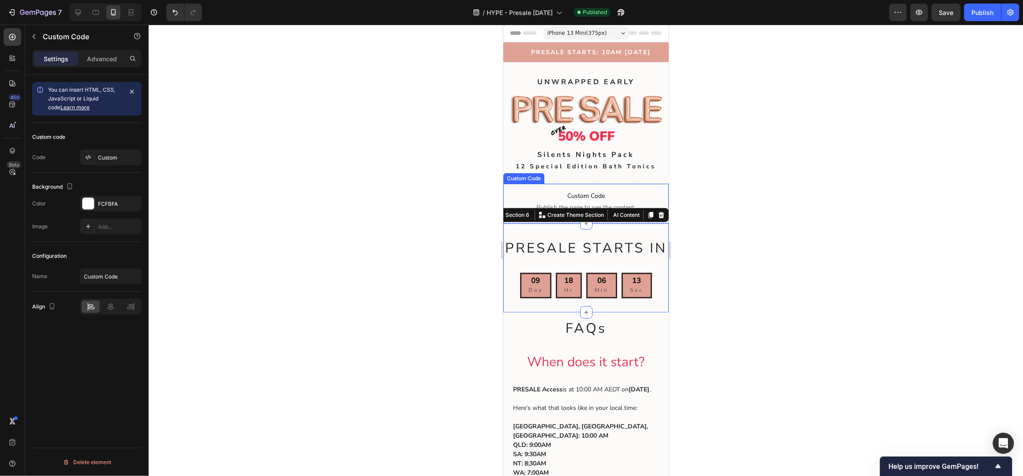
click at [532, 192] on span "Custom Code" at bounding box center [585, 196] width 165 height 11
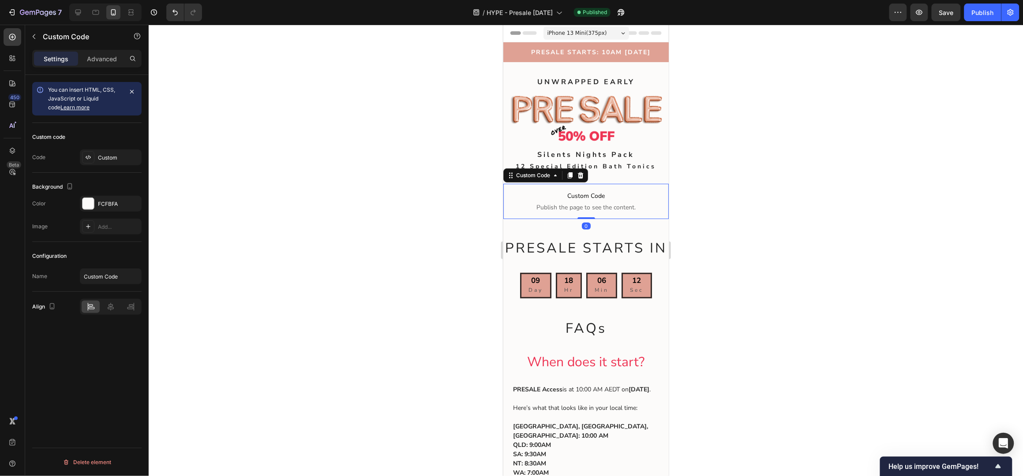
click at [523, 212] on p "Custom Code Publish the page to see the content." at bounding box center [585, 200] width 165 height 35
click at [94, 61] on p "Advanced" at bounding box center [102, 58] width 30 height 9
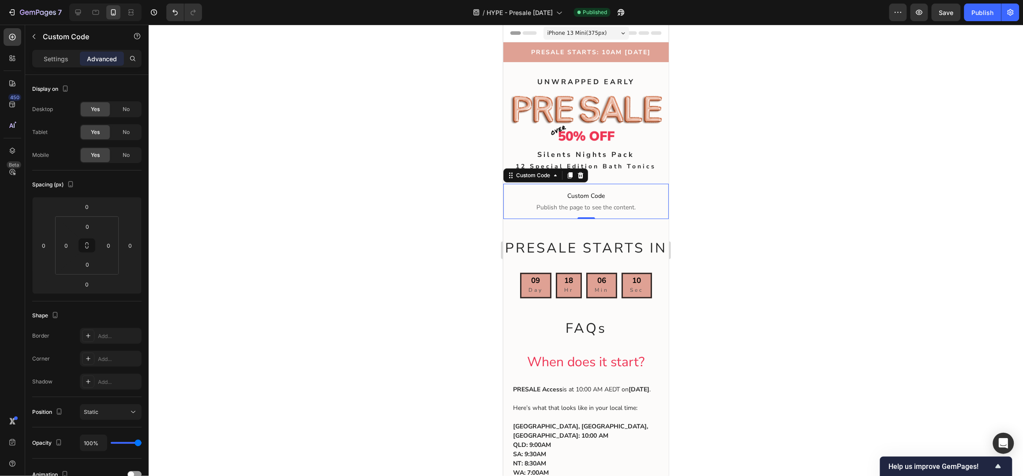
click at [541, 192] on span "Custom Code" at bounding box center [585, 196] width 165 height 11
click at [545, 218] on div "Custom Code Publish the page to see the content. Custom Code 0 Section 5" at bounding box center [585, 203] width 165 height 40
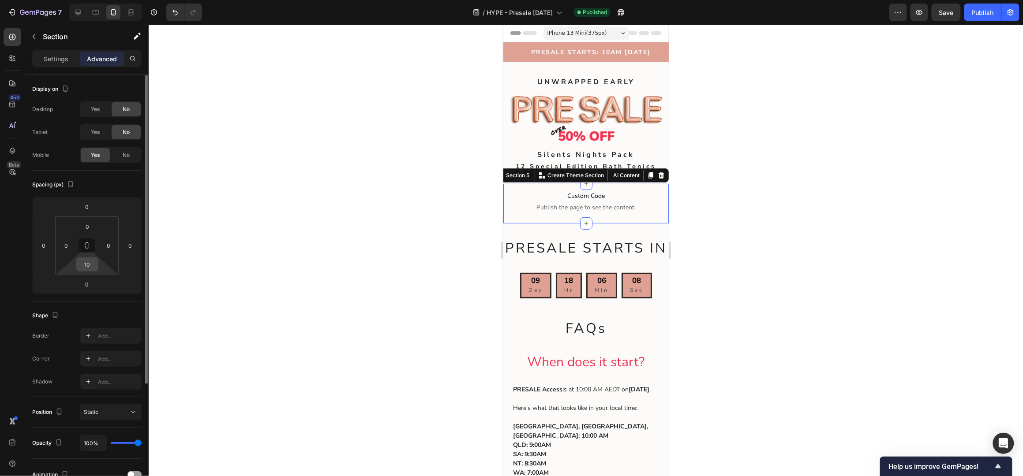
click at [93, 265] on input "10" at bounding box center [88, 264] width 18 height 13
type input "0"
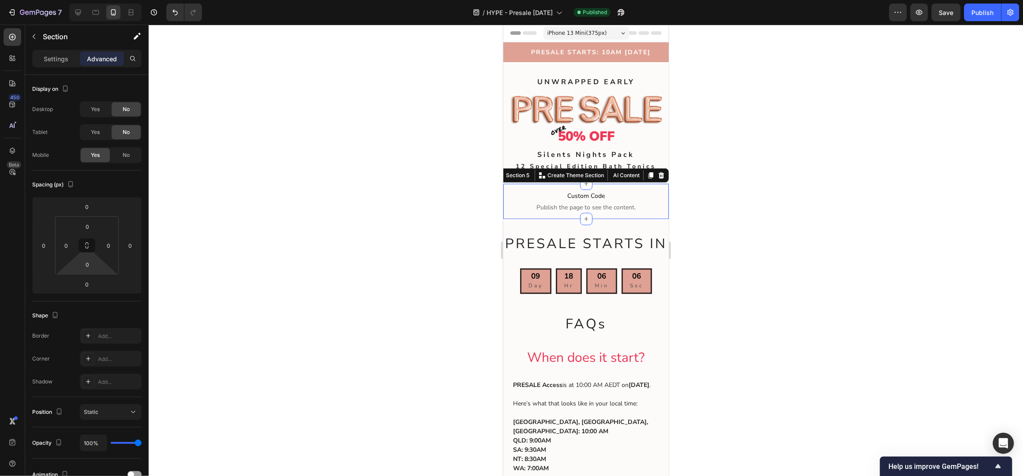
click at [792, 193] on div at bounding box center [586, 251] width 874 height 452
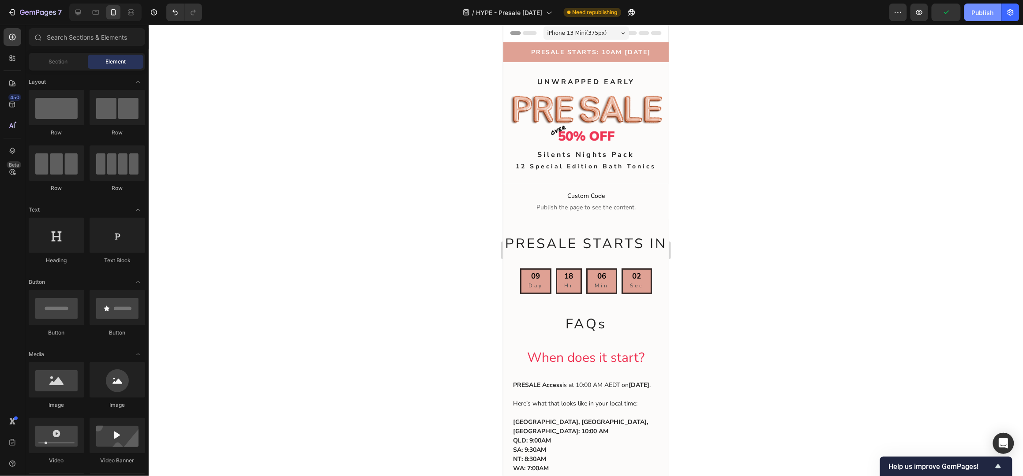
click at [987, 10] on div "Publish" at bounding box center [983, 12] width 22 height 9
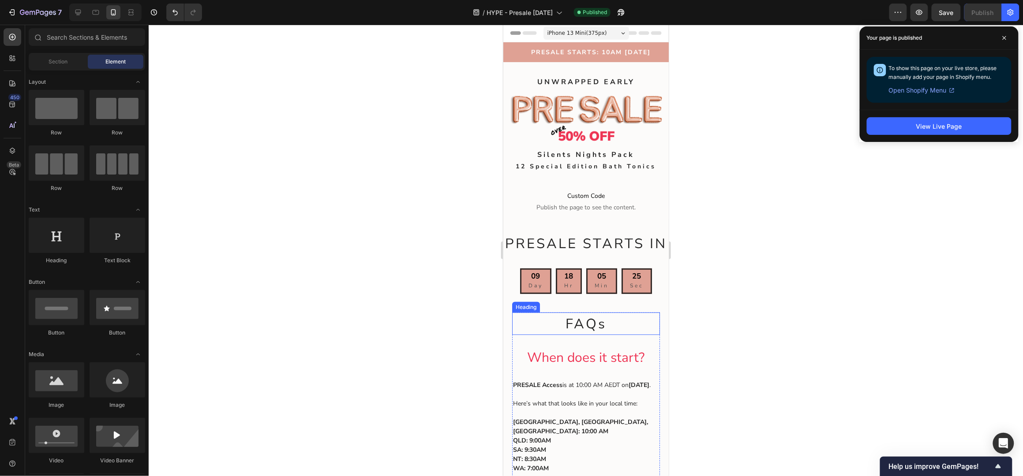
click at [559, 334] on p "⁠⁠⁠⁠⁠⁠⁠ FAQs" at bounding box center [586, 323] width 146 height 21
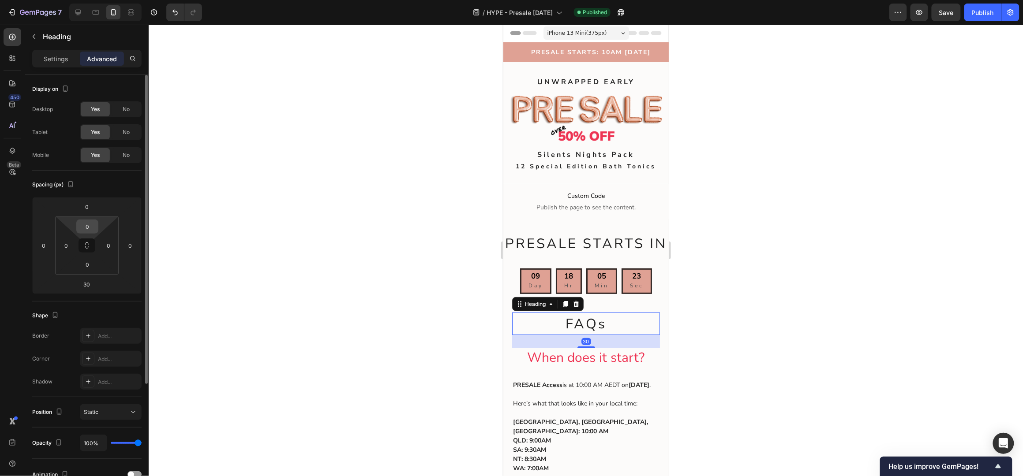
click at [90, 225] on input "0" at bounding box center [88, 226] width 18 height 13
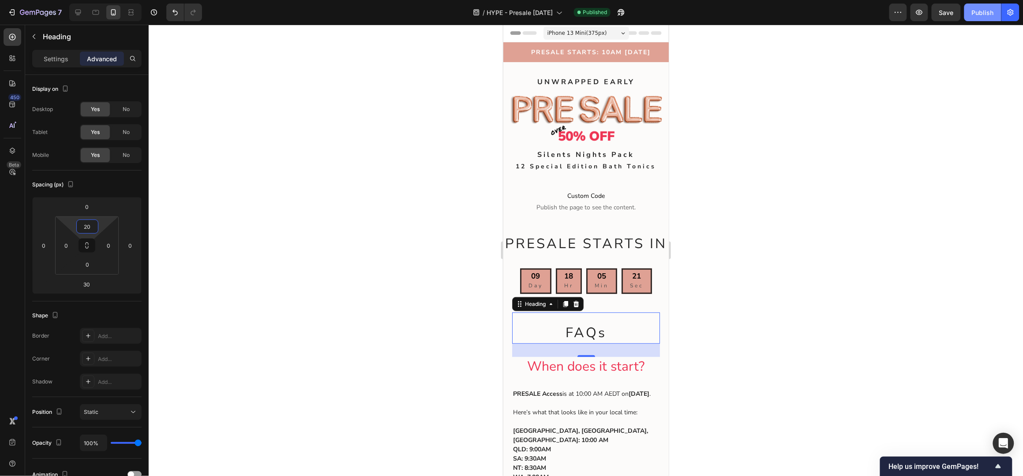
type input "20"
click at [984, 18] on button "Publish" at bounding box center [982, 13] width 37 height 18
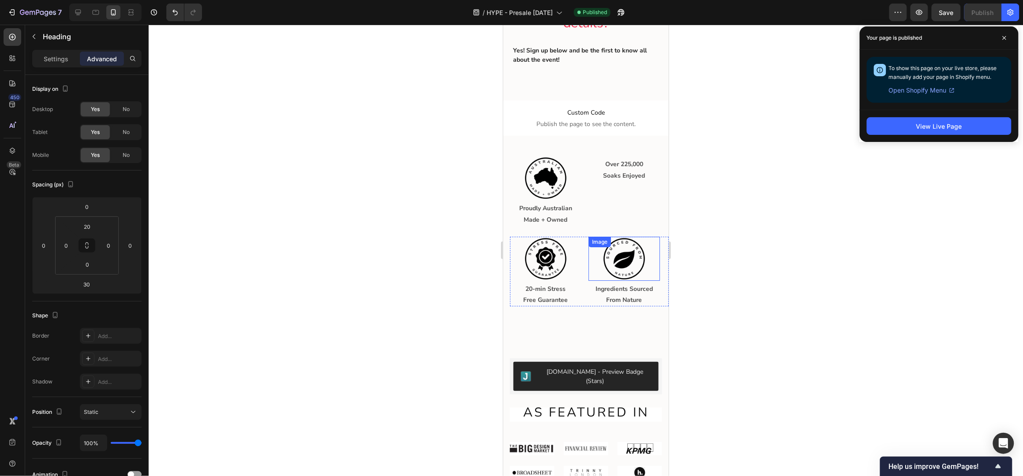
scroll to position [1118, 0]
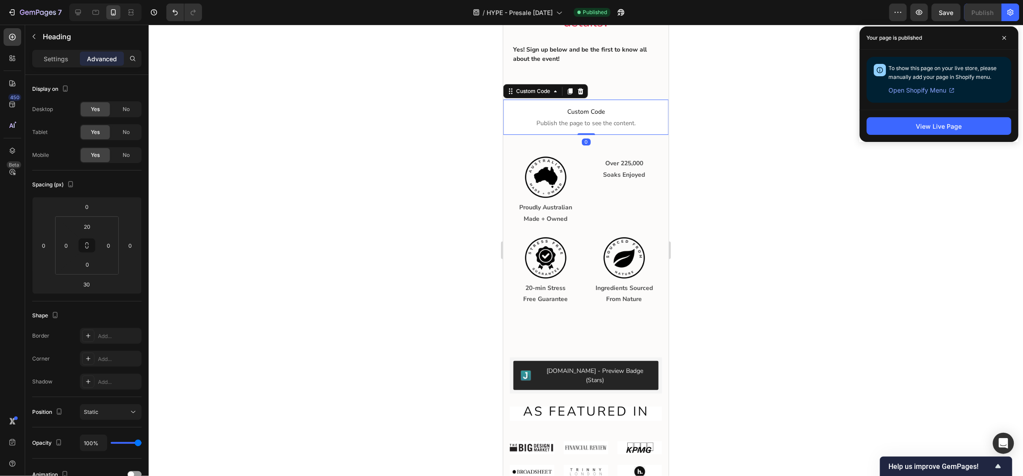
click at [620, 117] on span "Custom Code" at bounding box center [585, 111] width 165 height 11
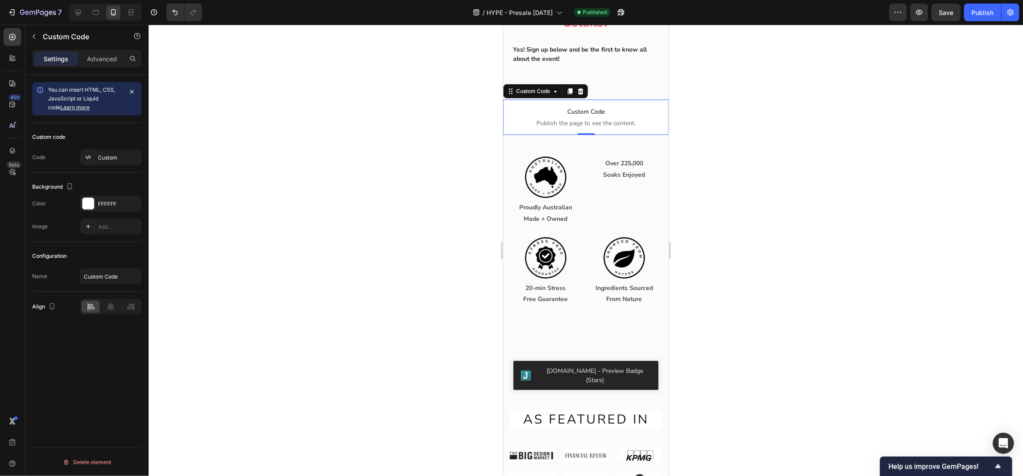
click at [614, 117] on span "Custom Code" at bounding box center [585, 111] width 165 height 11
click at [109, 206] on div "FFFFFF" at bounding box center [111, 204] width 26 height 8
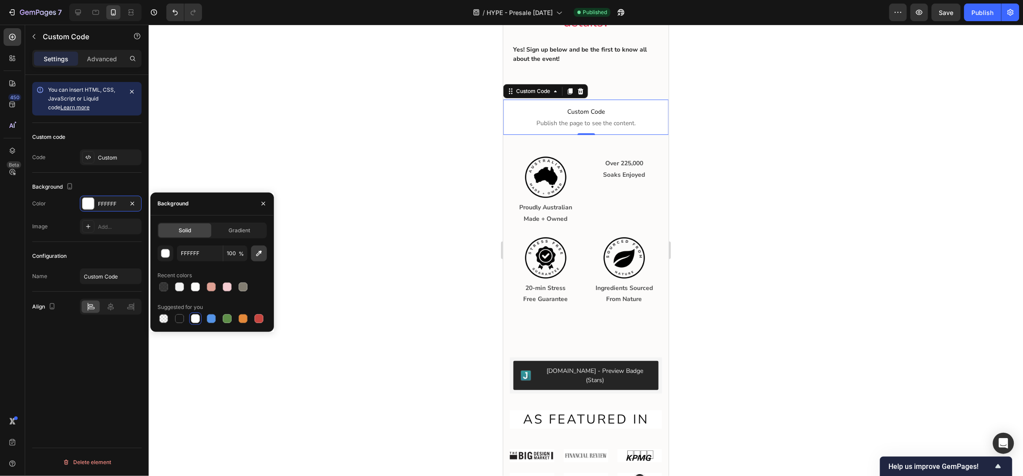
click at [260, 251] on icon "button" at bounding box center [259, 253] width 9 height 9
type input "FCFBFA"
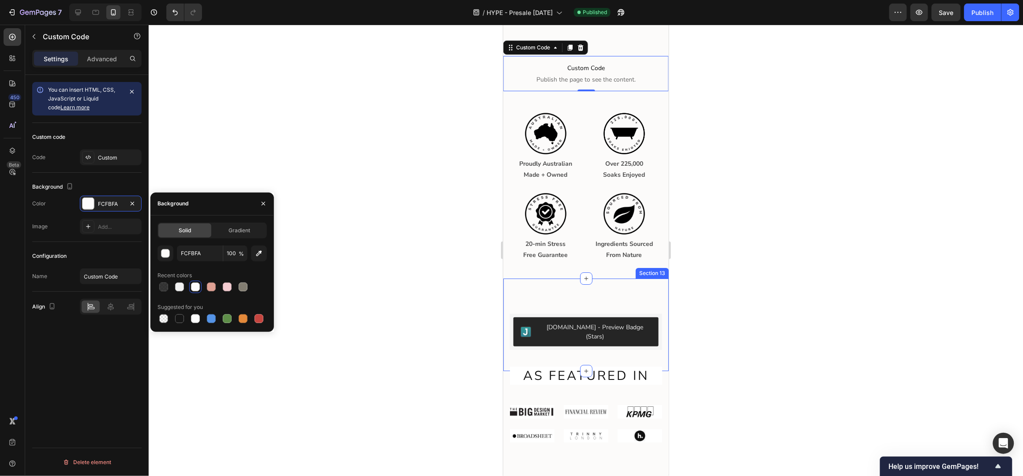
scroll to position [1235, 0]
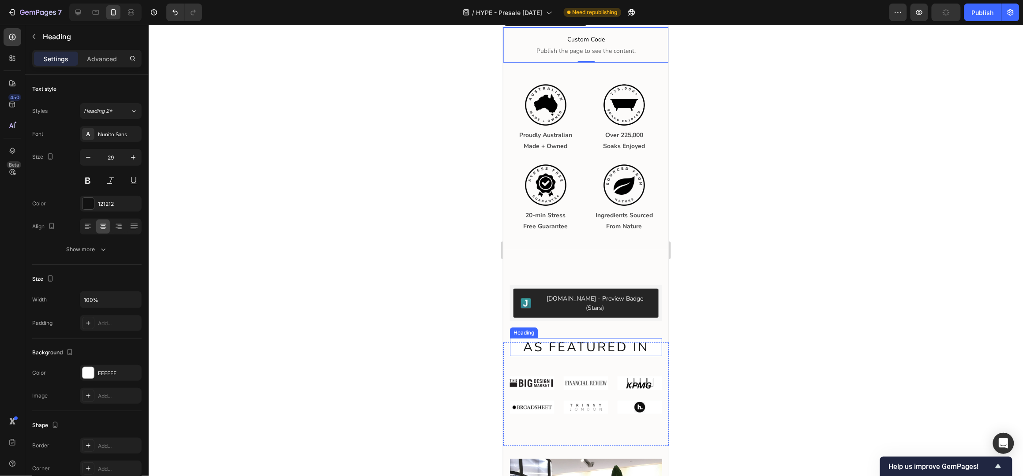
click at [553, 343] on h2 "AS FEATURED IN" at bounding box center [585, 347] width 152 height 19
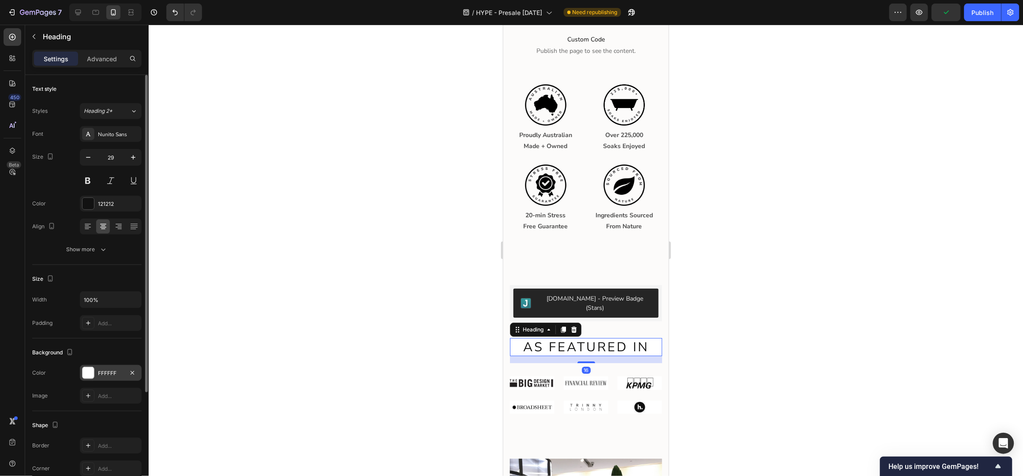
click at [109, 377] on div "FFFFFF" at bounding box center [111, 374] width 26 height 8
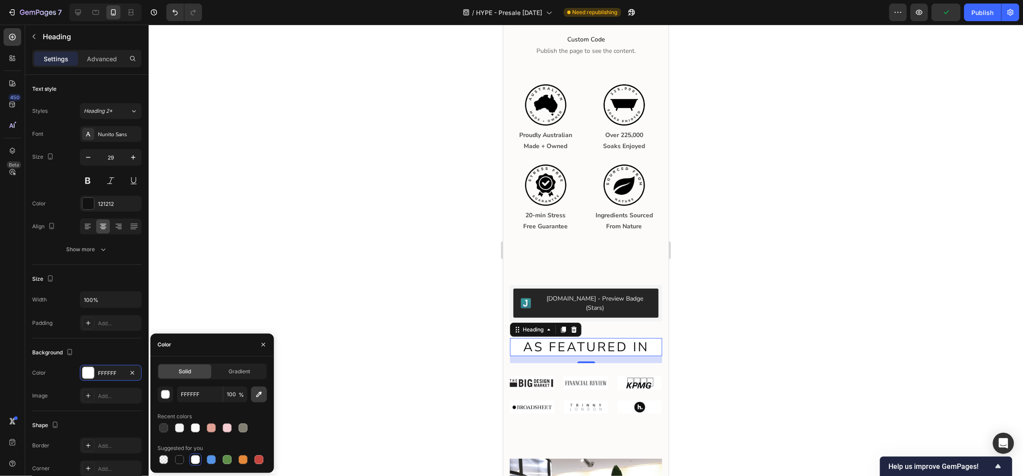
click at [258, 393] on icon "button" at bounding box center [259, 394] width 9 height 9
type input "FCFBFA"
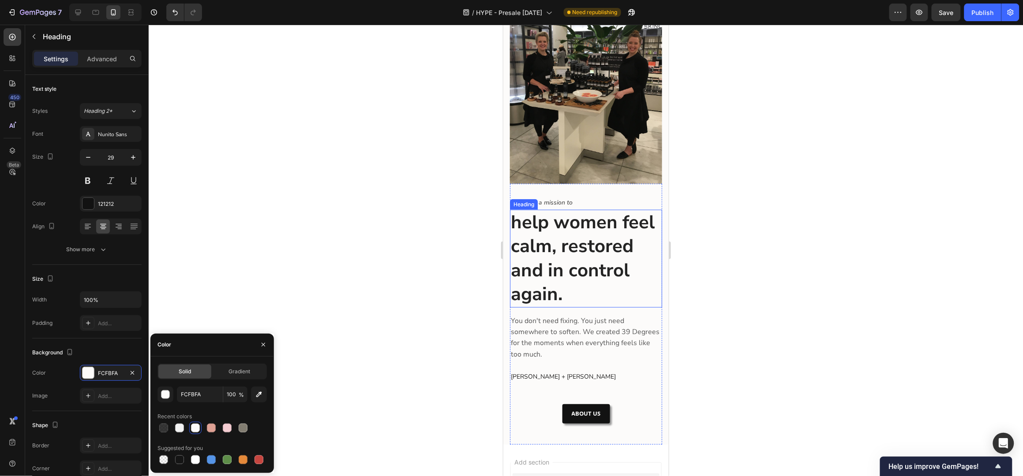
scroll to position [1804, 0]
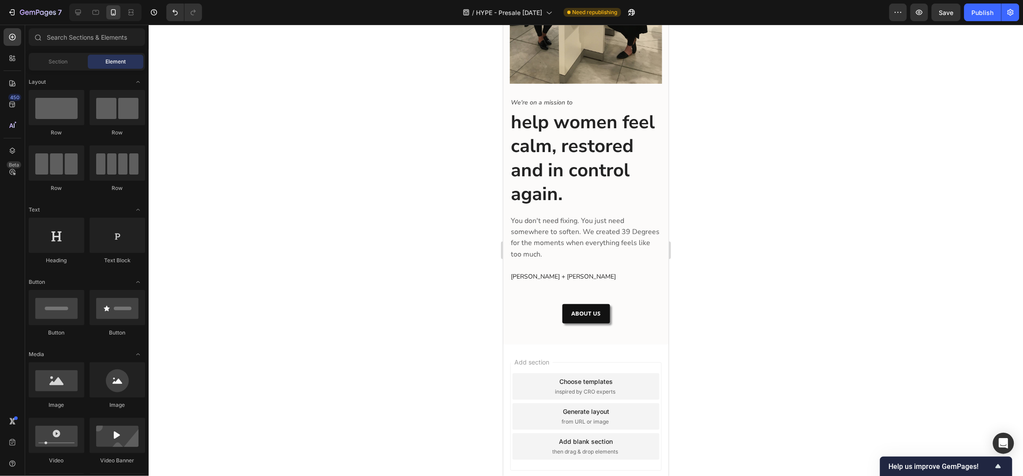
click at [559, 344] on div "Add section Choose templates inspired by CRO experts Generate layout from URL o…" at bounding box center [585, 428] width 165 height 168
click at [973, 14] on div "Publish" at bounding box center [983, 12] width 22 height 9
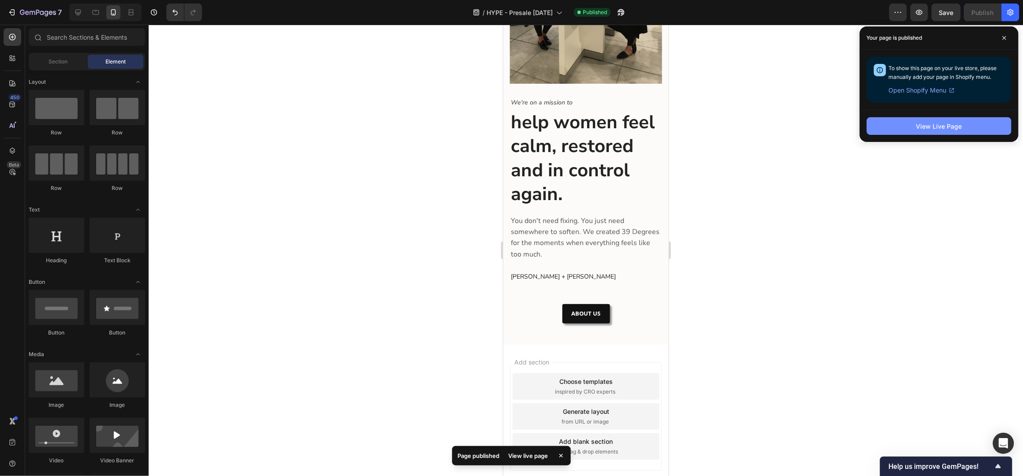
click at [963, 124] on button "View Live Page" at bounding box center [939, 126] width 145 height 18
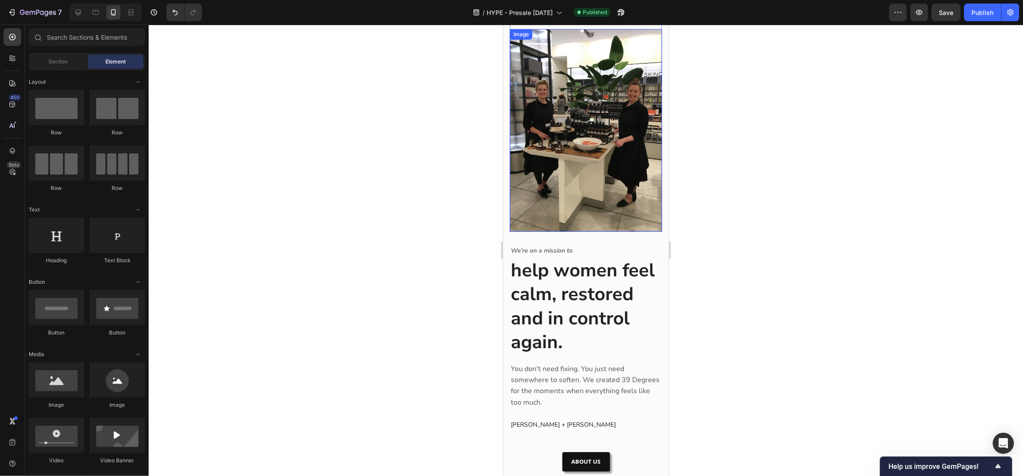
scroll to position [1392, 0]
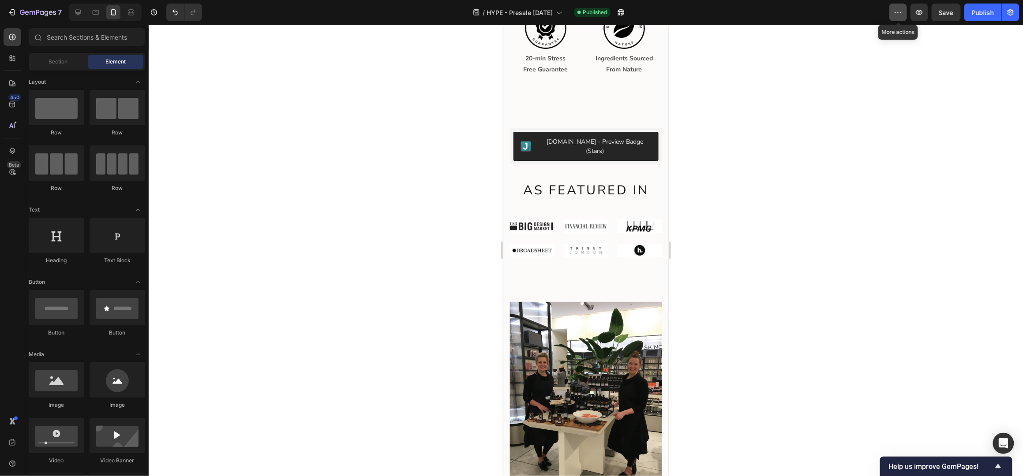
click at [899, 12] on icon "button" at bounding box center [898, 12] width 1 height 1
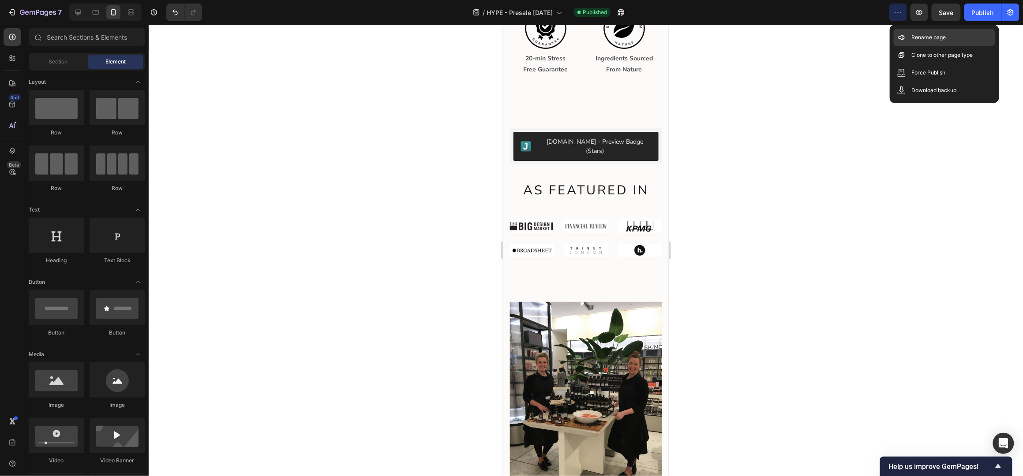
click at [925, 34] on p "Rename page" at bounding box center [928, 37] width 34 height 9
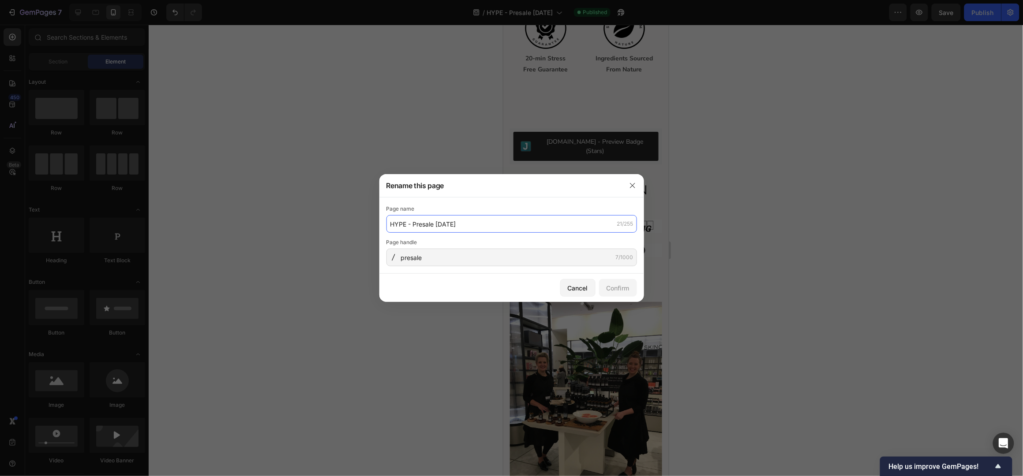
click at [420, 227] on input "HYPE - Presale Oct 25" at bounding box center [511, 224] width 251 height 18
drag, startPoint x: 414, startPoint y: 225, endPoint x: 350, endPoint y: 224, distance: 64.0
click at [350, 224] on div "Rename this page Page name HYPE - Presale Oct 25 21/255 Page handle presale 7/1…" at bounding box center [511, 238] width 1023 height 476
type input "Presale [DATE]"
click at [607, 284] on div "Confirm" at bounding box center [618, 288] width 23 height 9
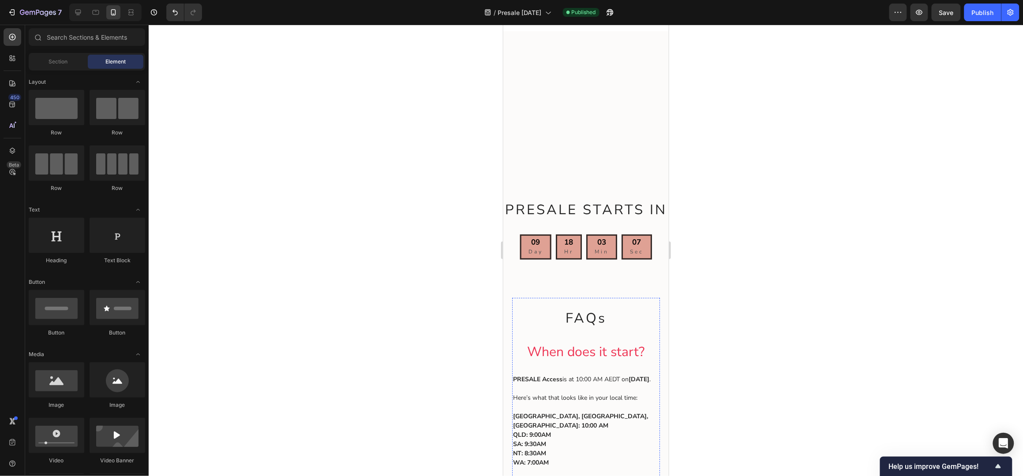
scroll to position [0, 0]
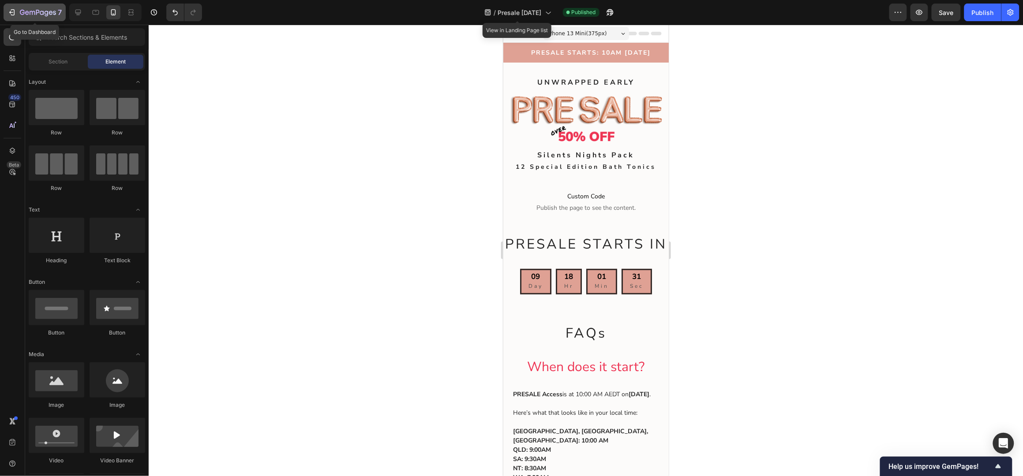
click at [39, 11] on icon "button" at bounding box center [38, 12] width 4 height 5
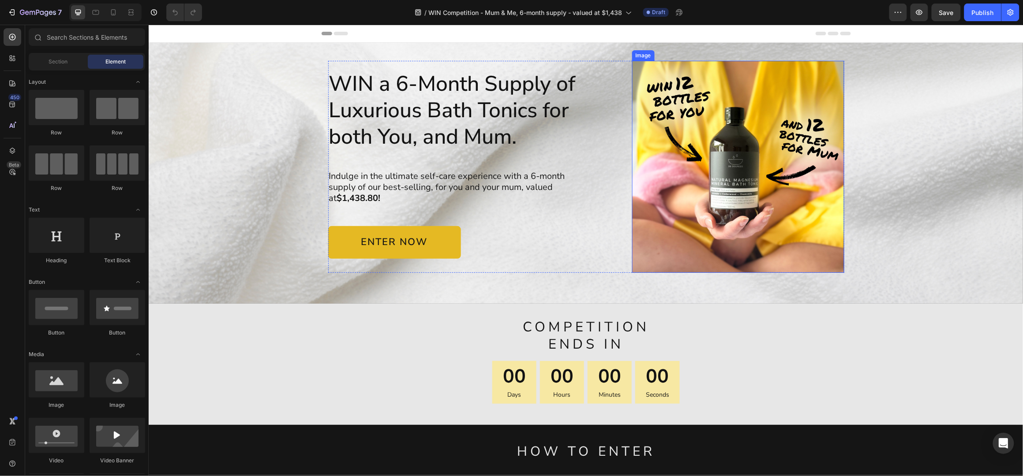
click at [749, 93] on img at bounding box center [738, 166] width 212 height 212
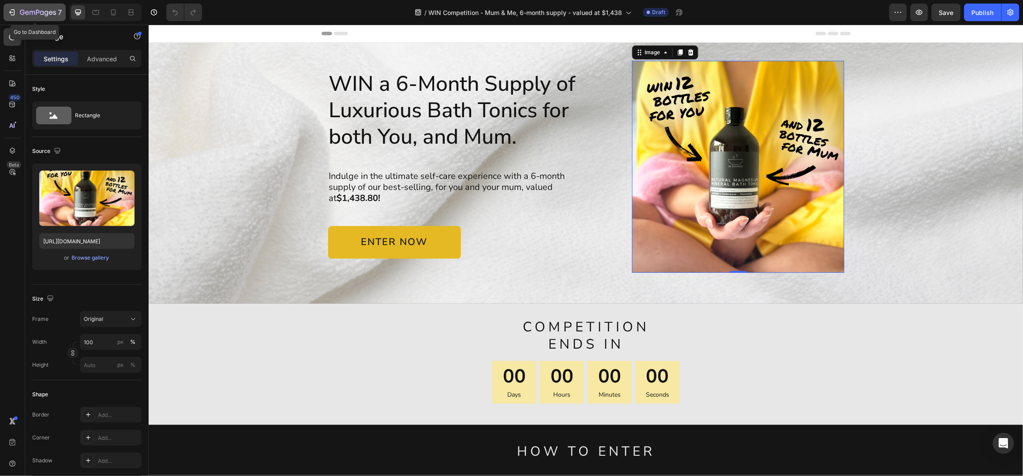
click at [11, 15] on icon "button" at bounding box center [11, 12] width 9 height 9
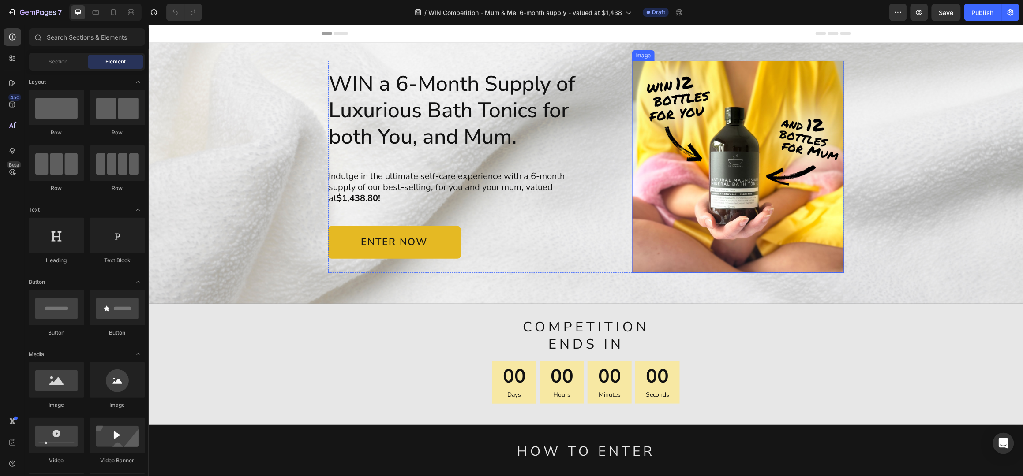
click at [687, 117] on img at bounding box center [738, 166] width 212 height 212
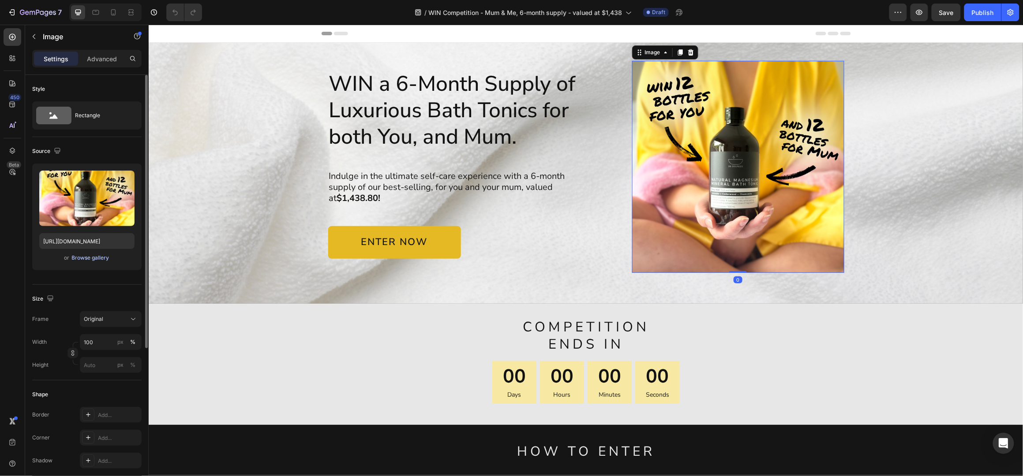
click at [100, 257] on div "Browse gallery" at bounding box center [90, 258] width 37 height 8
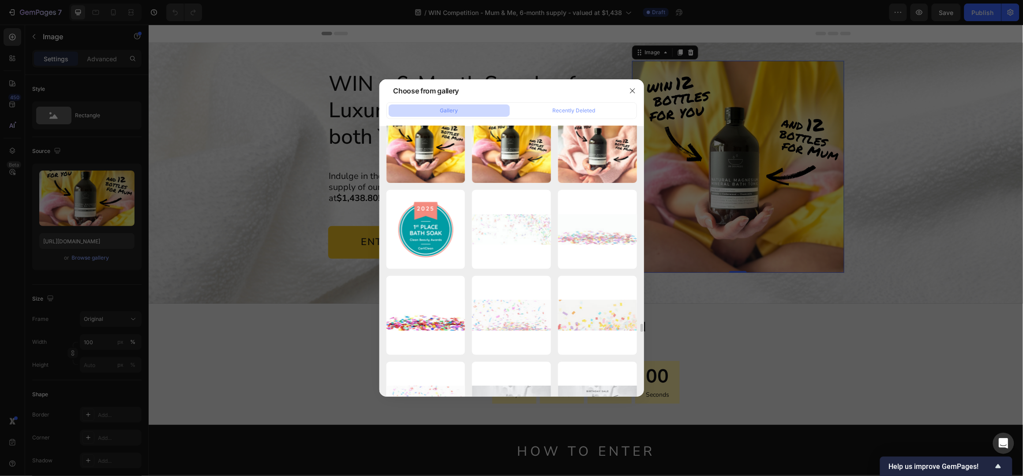
scroll to position [8729, 0]
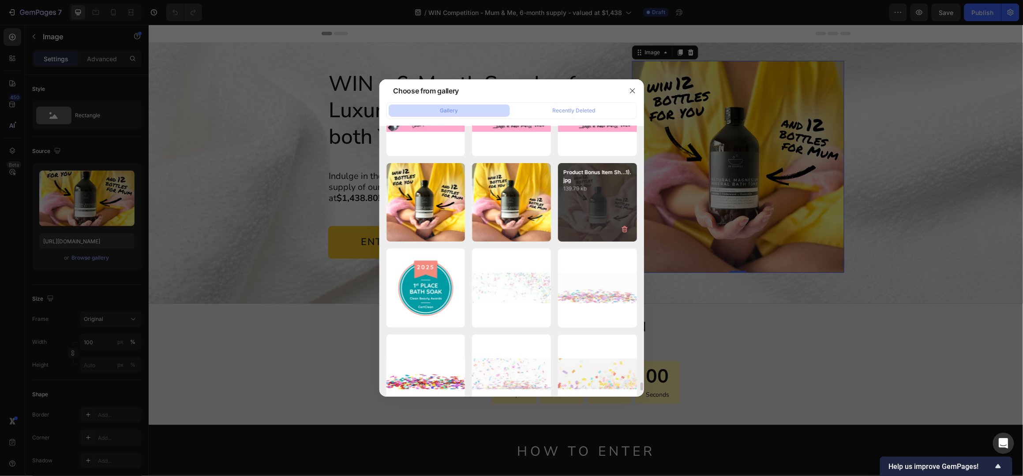
click at [601, 197] on div "Product Bonus Item Sh...1).jpg 139.79 kb" at bounding box center [597, 202] width 79 height 79
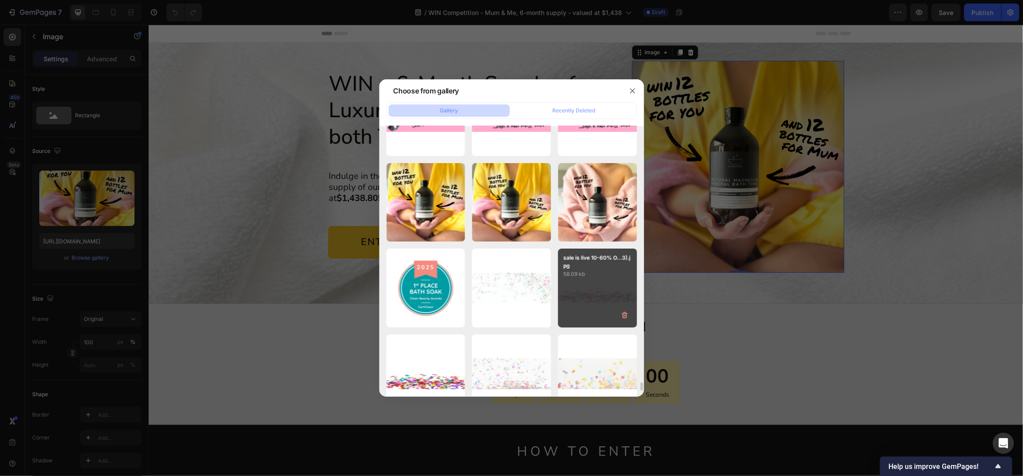
type input "https://cdn.shopify.com/s/files/1/0045/6828/5299/files/gempages_508703347822298…"
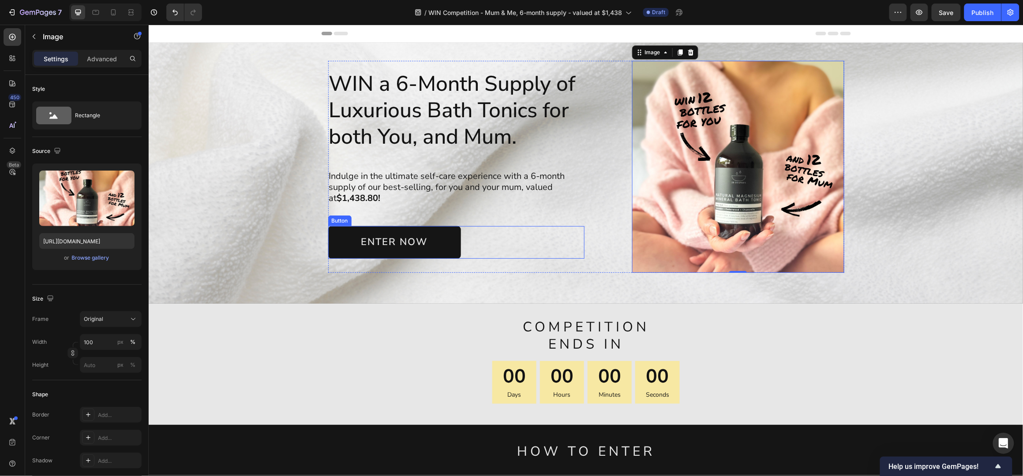
click at [440, 234] on link "ENTER NOW" at bounding box center [394, 242] width 133 height 33
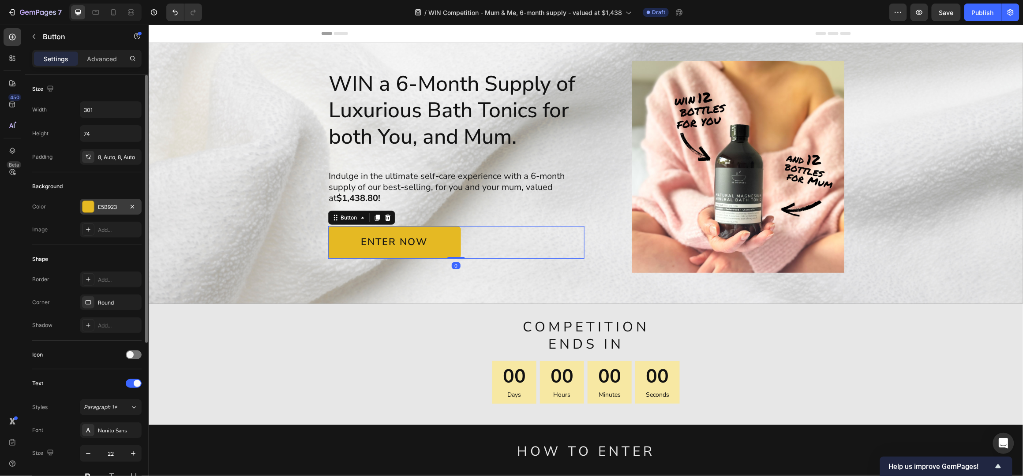
click at [110, 206] on div "E5B923" at bounding box center [111, 207] width 26 height 8
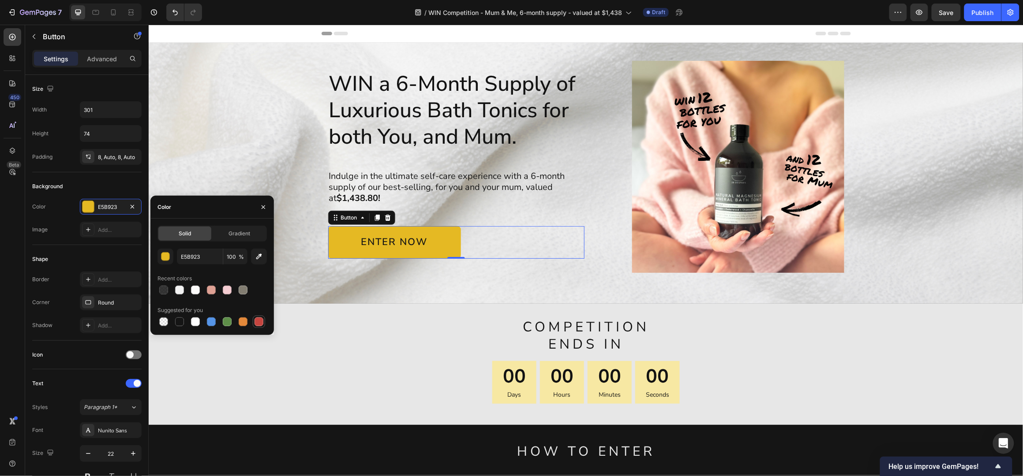
click at [255, 321] on div at bounding box center [259, 322] width 9 height 9
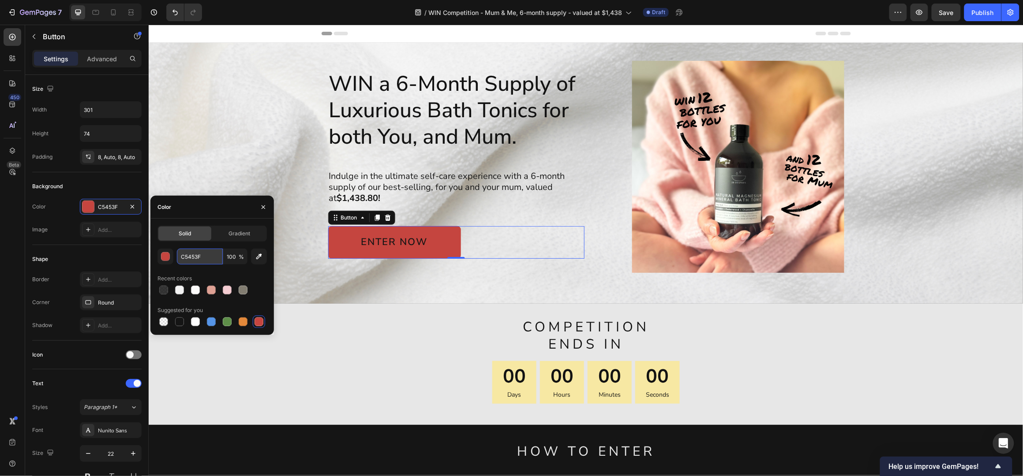
click at [199, 258] on input "C5453F" at bounding box center [200, 257] width 46 height 16
paste input "#ee3453"
type input "#ee3453"
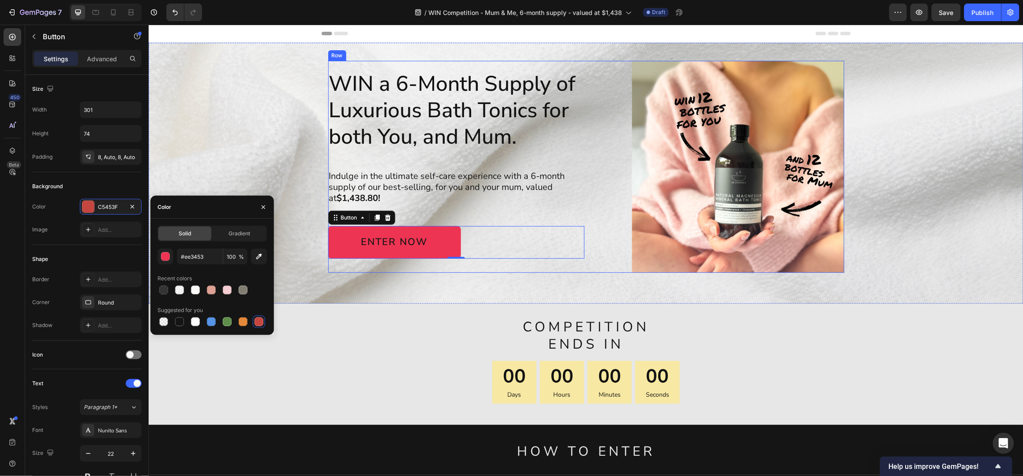
click at [457, 156] on div "WIN a 6-Month Supply of Luxurious Bath Tonics for both You, and Mum. Heading In…" at bounding box center [456, 166] width 256 height 212
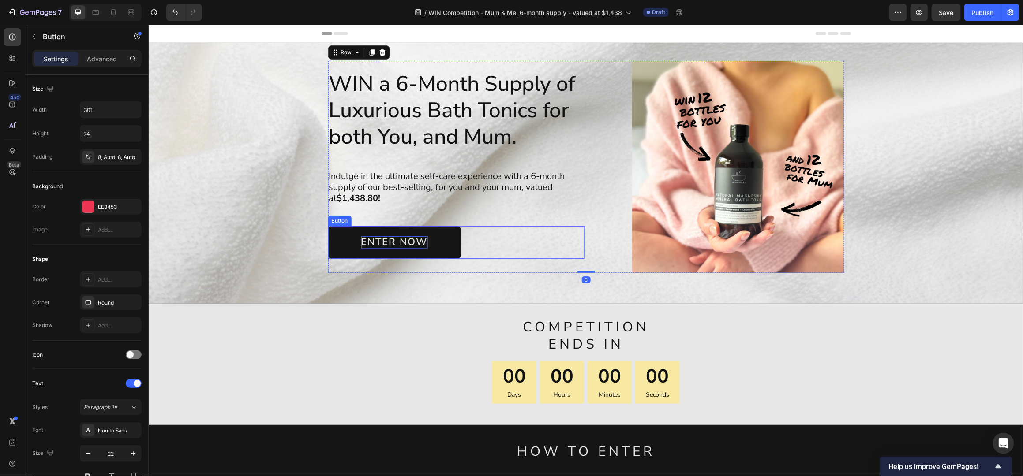
click at [396, 241] on p "ENTER NOW" at bounding box center [394, 242] width 67 height 12
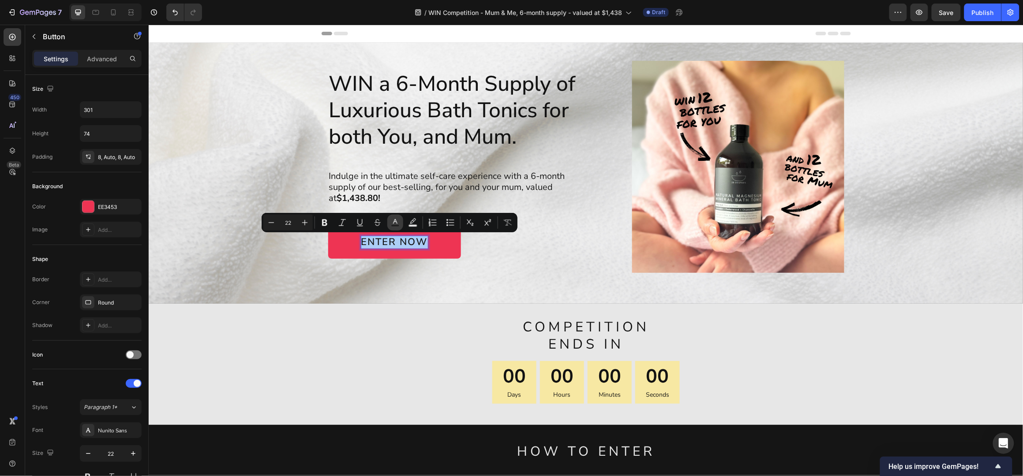
click at [396, 224] on icon "Editor contextual toolbar" at bounding box center [395, 222] width 9 height 9
type input "151515"
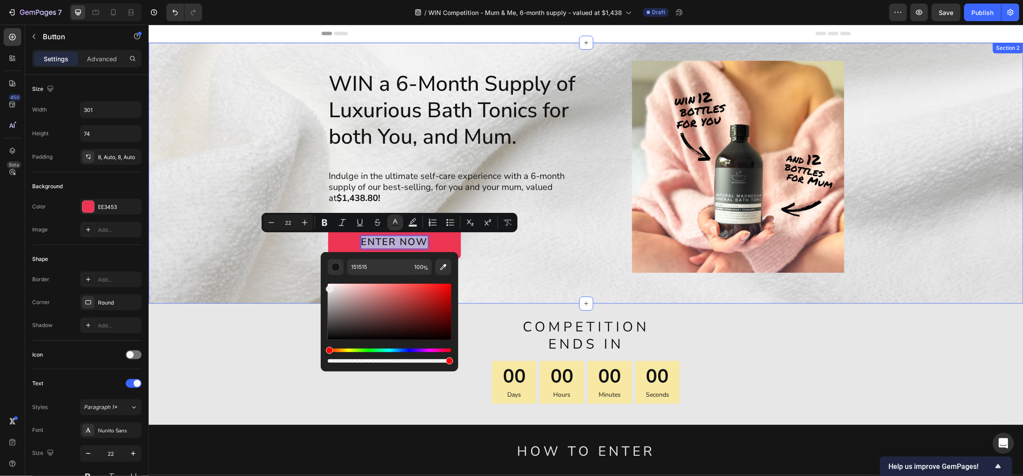
type input "EDEDED"
drag, startPoint x: 476, startPoint y: 361, endPoint x: 317, endPoint y: 257, distance: 189.9
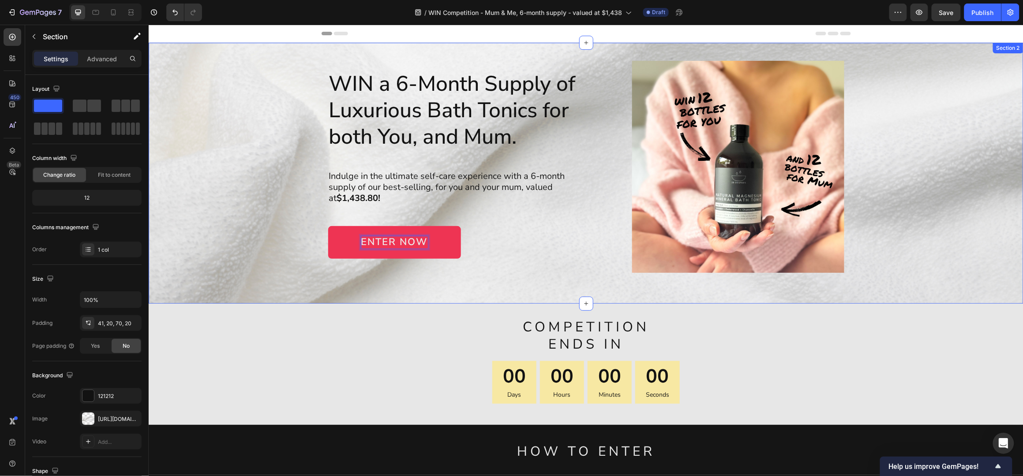
click at [223, 114] on div "WIN a 6-Month Supply of Luxurious Bath Tonics for both You, and Mum. Heading In…" at bounding box center [585, 166] width 857 height 212
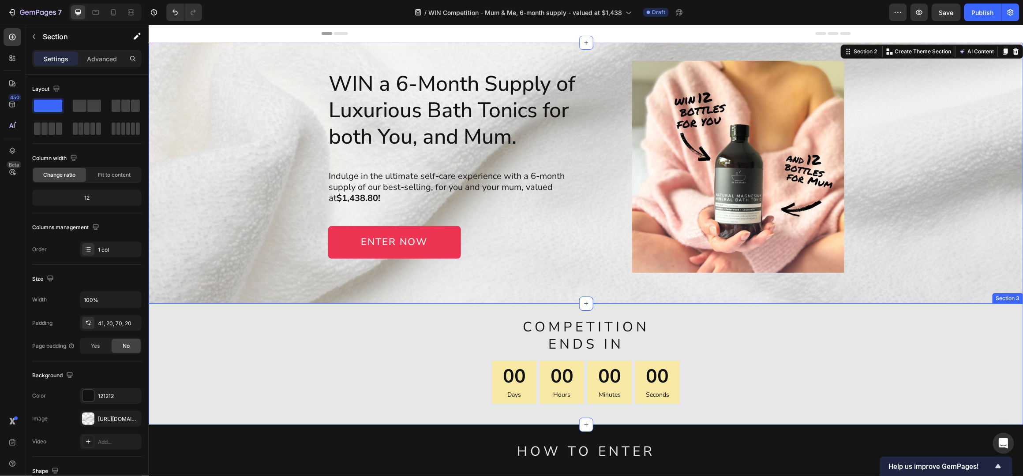
scroll to position [58, 0]
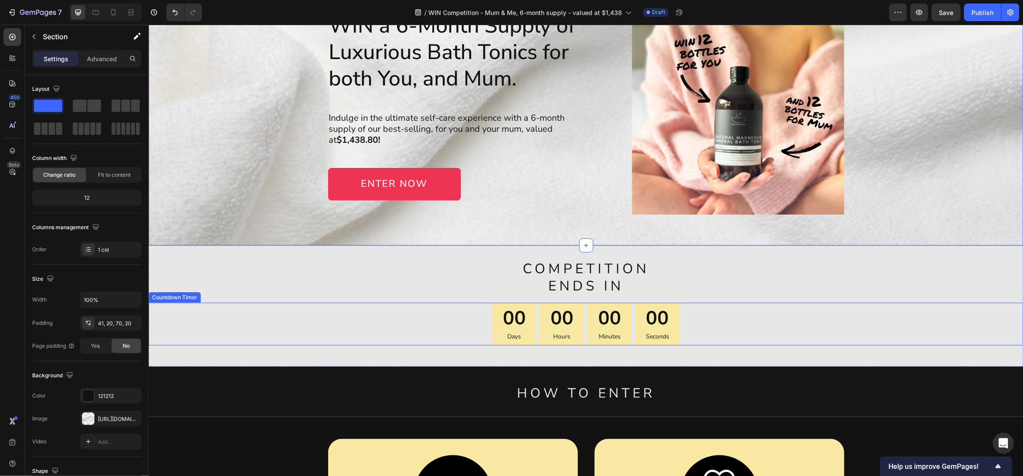
click at [495, 312] on div "00 Days" at bounding box center [514, 324] width 44 height 43
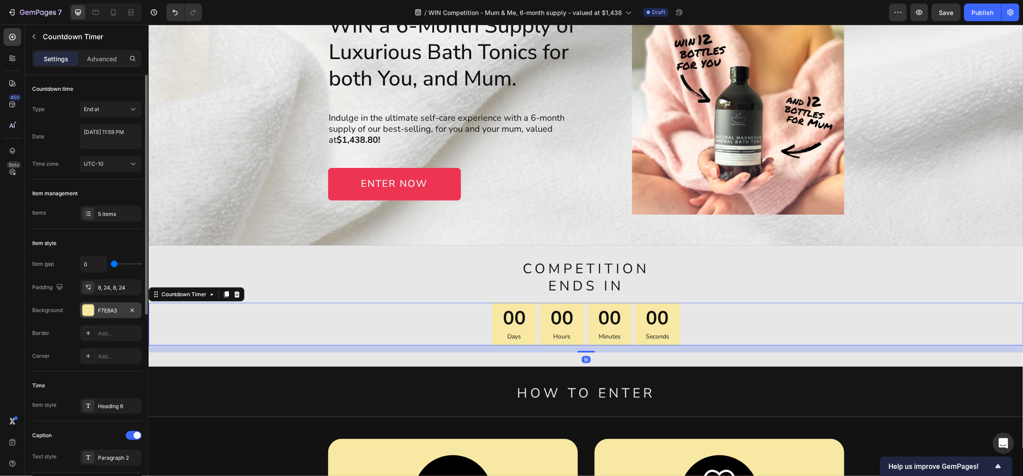
click at [121, 308] on div "F7E8A3" at bounding box center [111, 311] width 26 height 8
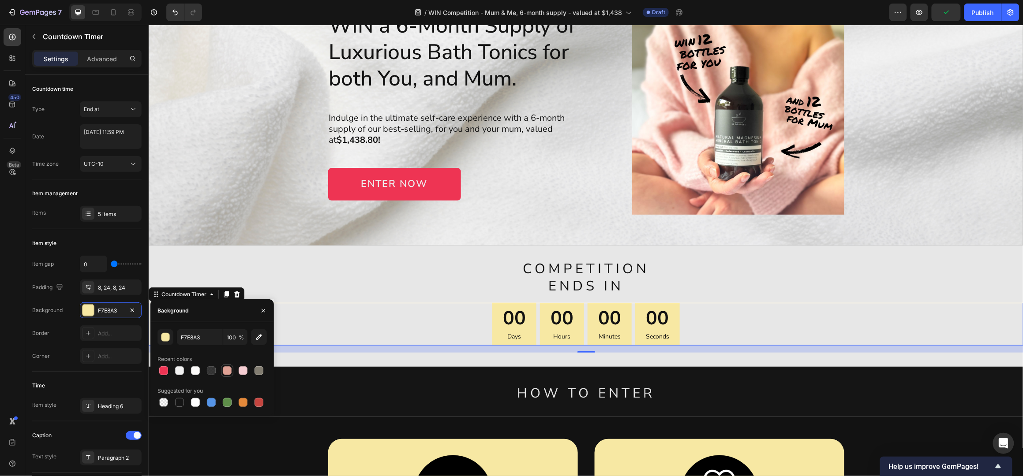
click at [227, 371] on div at bounding box center [227, 371] width 9 height 9
type input "DFA194"
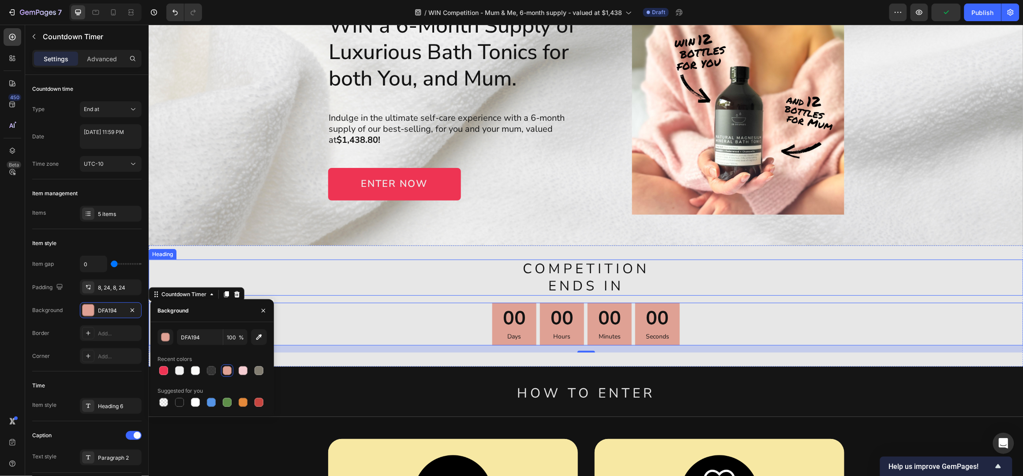
click at [372, 290] on h2 "COMPETITION ENDS IN" at bounding box center [585, 277] width 875 height 36
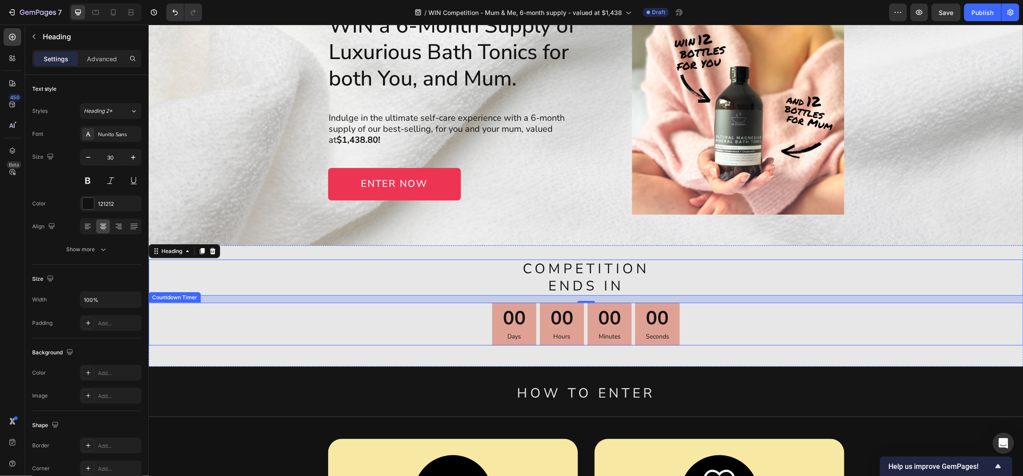
click at [493, 310] on div "00 Days" at bounding box center [514, 324] width 44 height 43
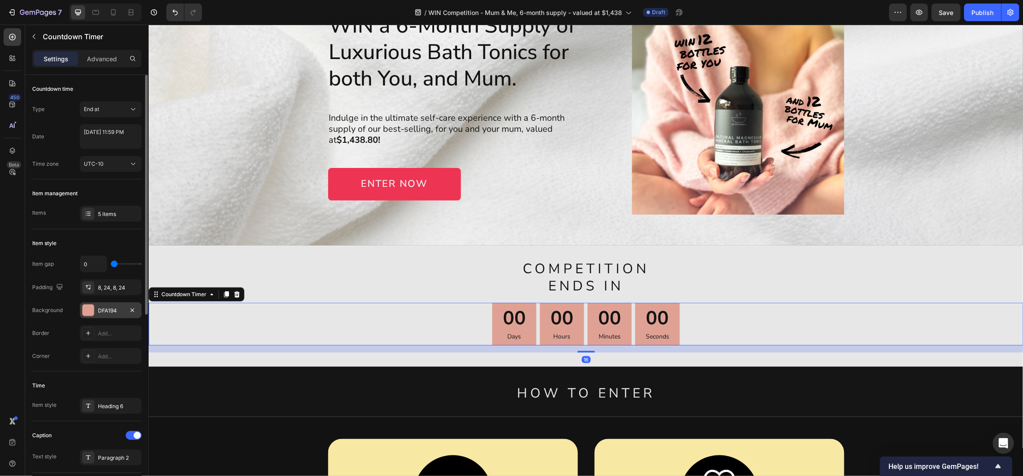
click at [111, 310] on div "DFA194" at bounding box center [111, 311] width 26 height 8
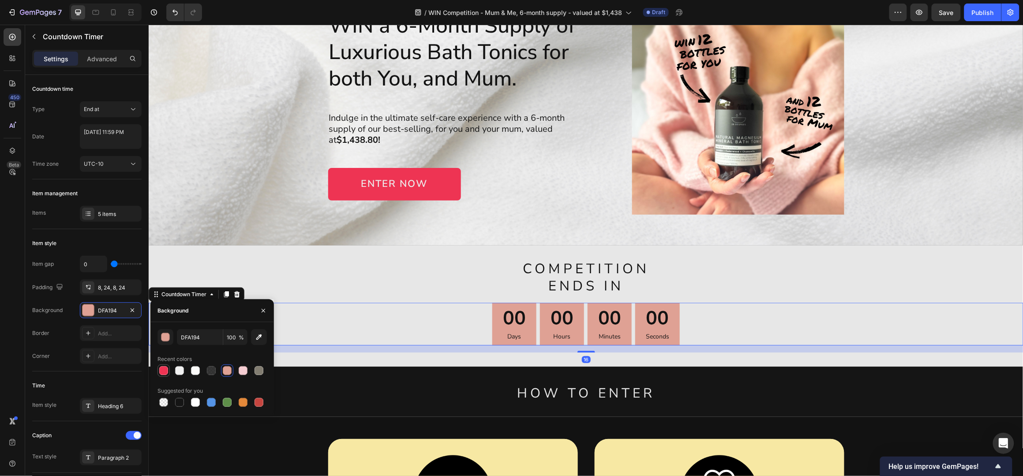
click at [163, 369] on div at bounding box center [163, 371] width 9 height 9
type input "EE3453"
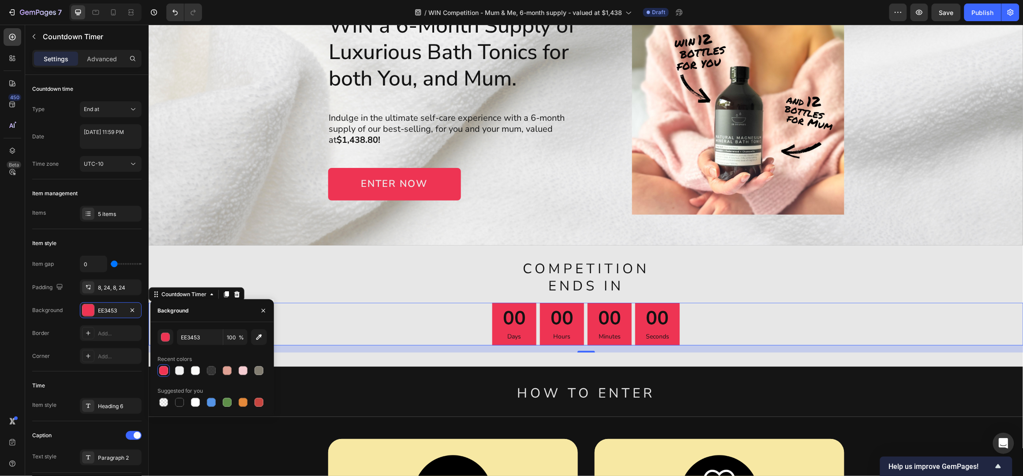
click at [514, 317] on div "00" at bounding box center [513, 318] width 23 height 25
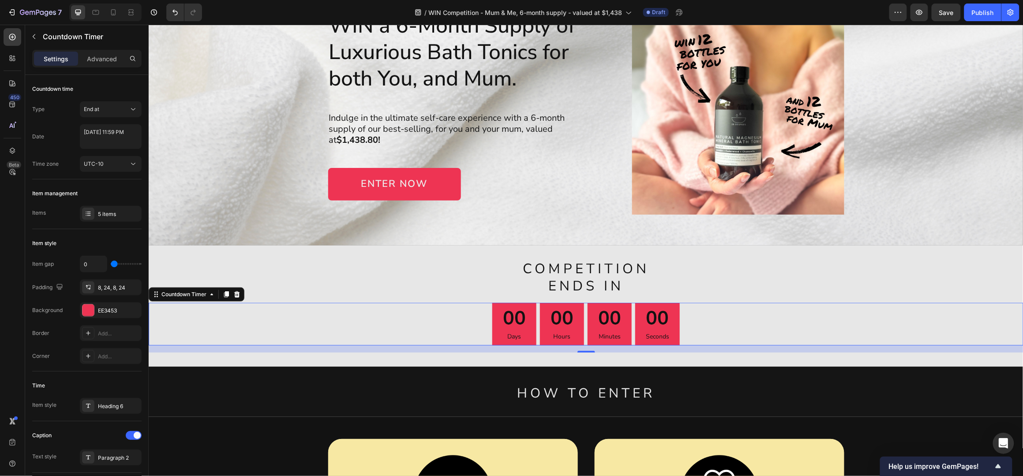
click at [513, 318] on div "00" at bounding box center [513, 318] width 23 height 25
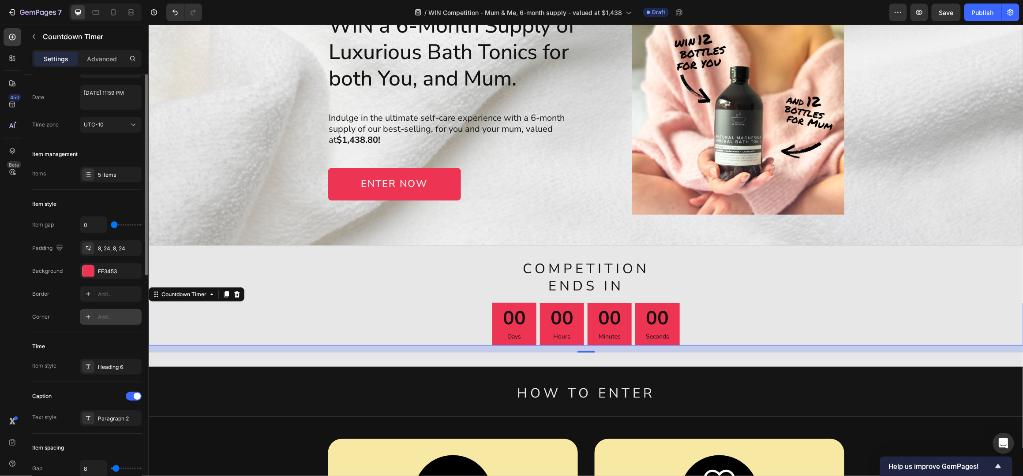
scroll to position [0, 0]
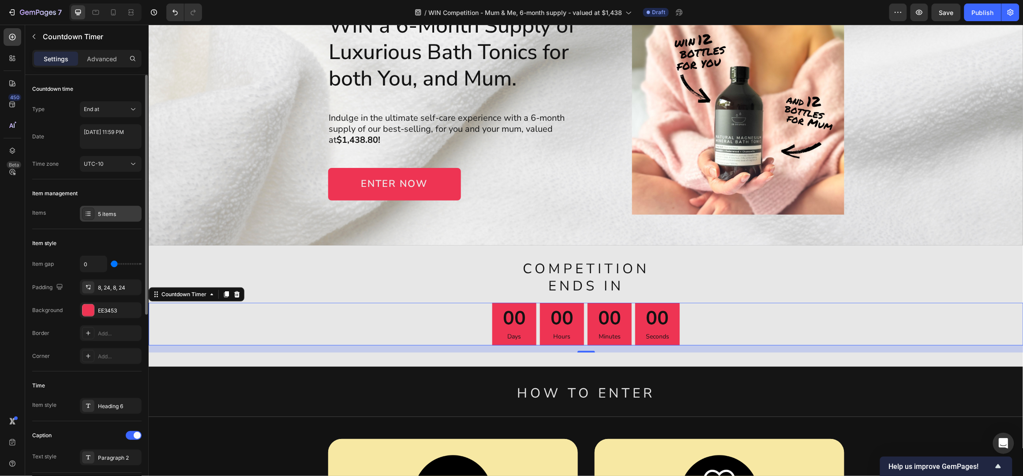
click at [105, 217] on div "5 items" at bounding box center [118, 214] width 41 height 8
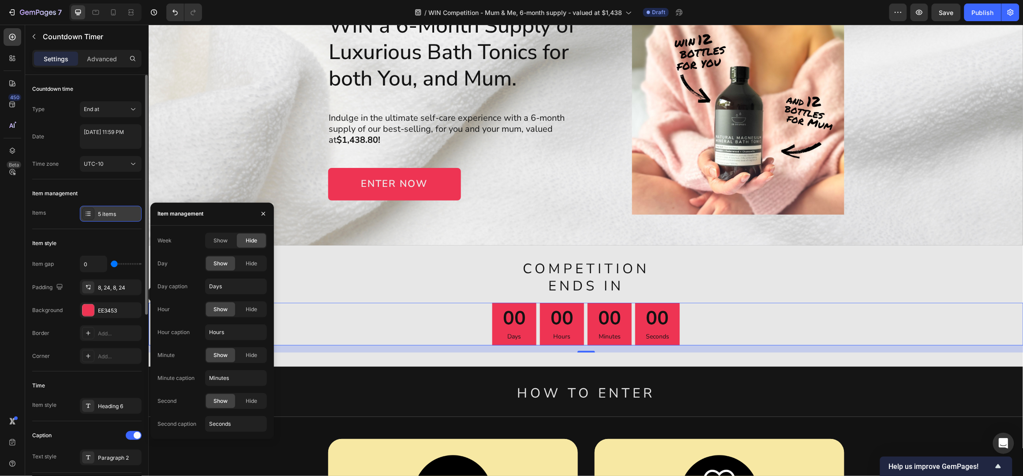
click at [104, 213] on div "5 items" at bounding box center [118, 214] width 41 height 8
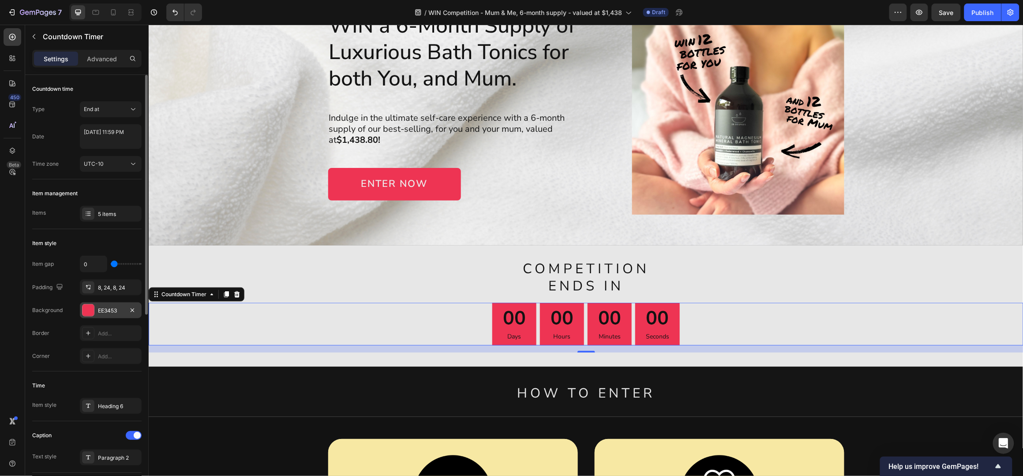
click at [98, 311] on div "EE3453" at bounding box center [111, 311] width 26 height 8
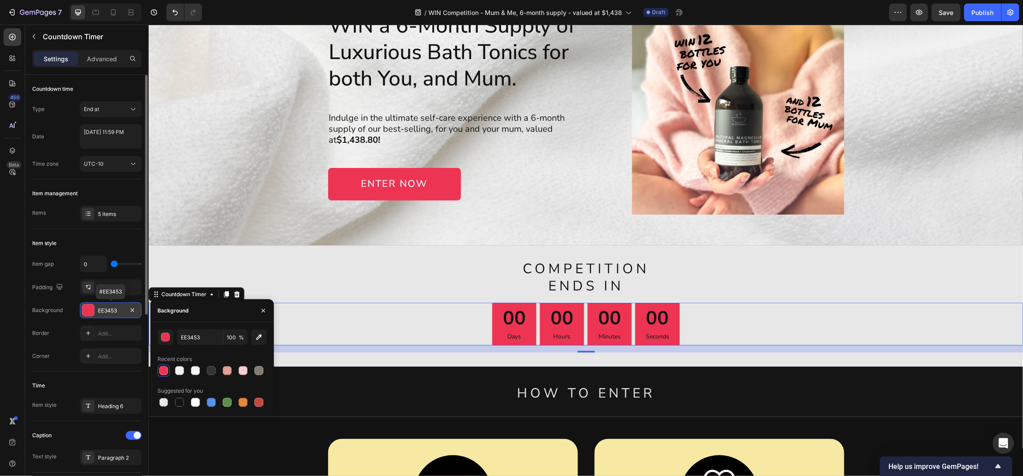
click at [98, 311] on div "EE3453" at bounding box center [111, 311] width 26 height 8
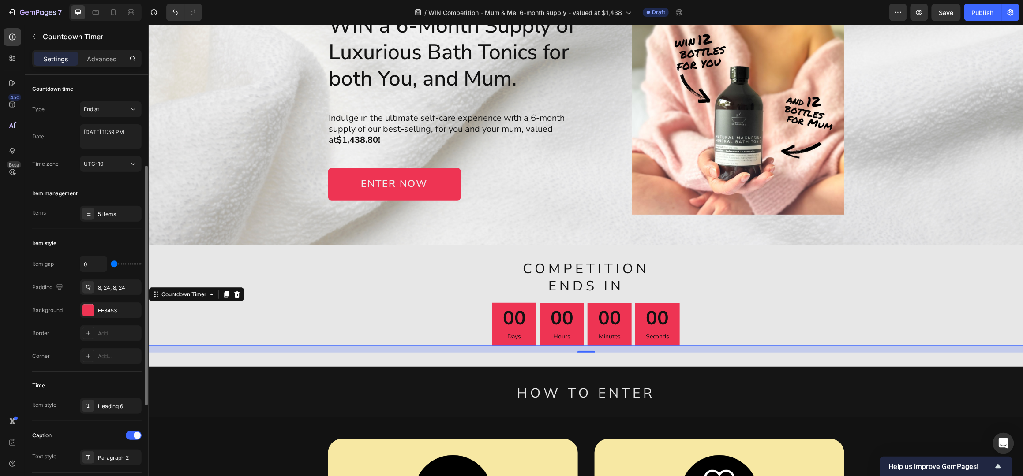
scroll to position [58, 0]
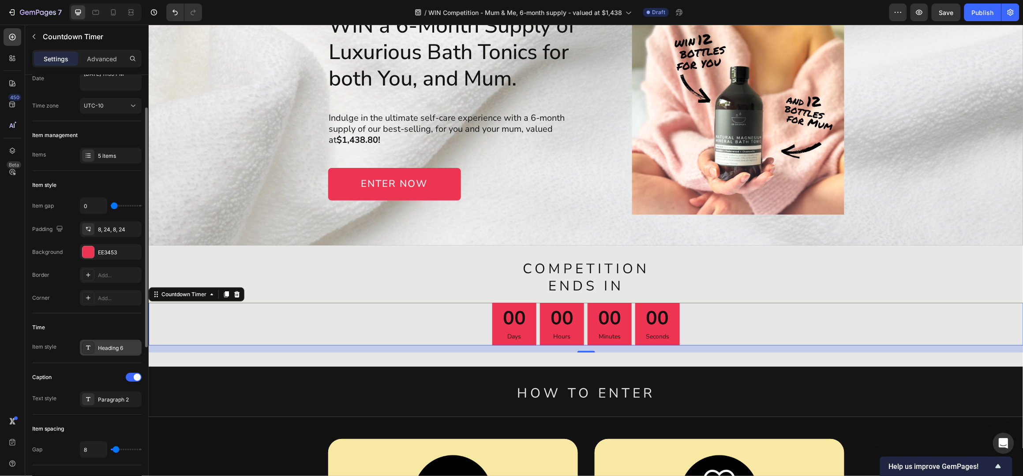
click at [105, 352] on div "Heading 6" at bounding box center [118, 348] width 41 height 8
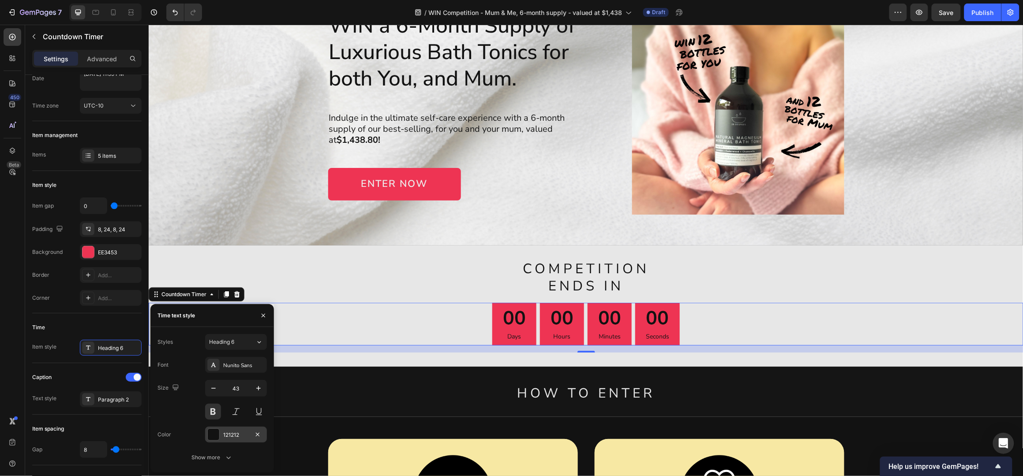
click at [212, 432] on div at bounding box center [213, 434] width 11 height 11
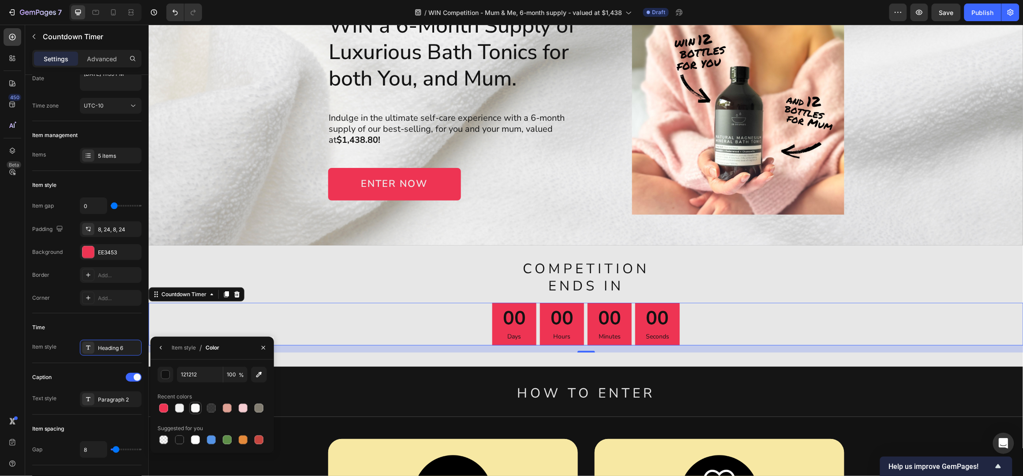
click at [196, 407] on div at bounding box center [195, 408] width 9 height 9
type input "FCFBFA"
click at [508, 333] on p "Days" at bounding box center [513, 336] width 23 height 11
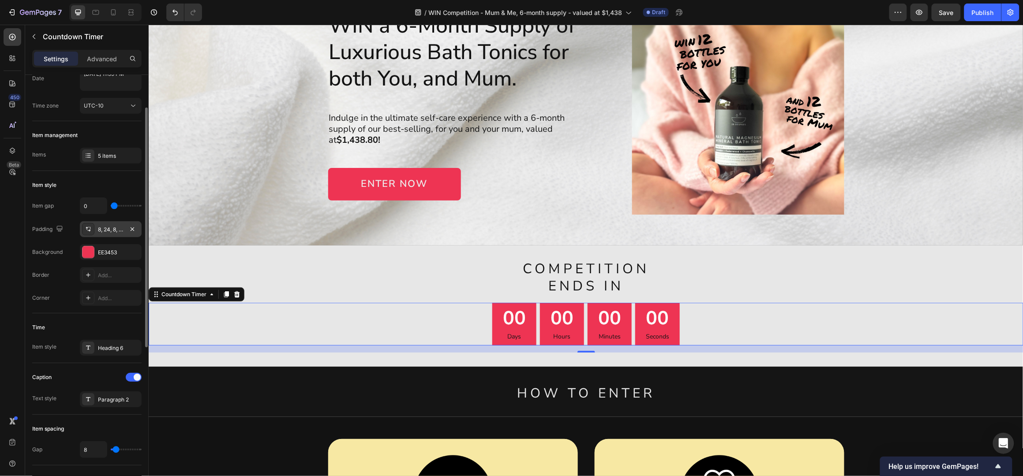
click at [110, 230] on div "8, 24, 8, 24" at bounding box center [111, 230] width 26 height 8
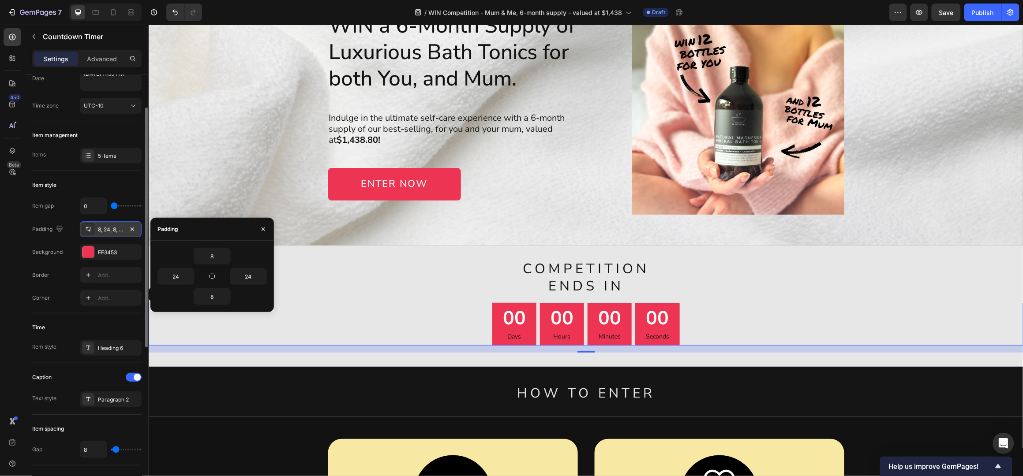
click at [110, 230] on div "8, 24, 8, 24" at bounding box center [111, 230] width 26 height 8
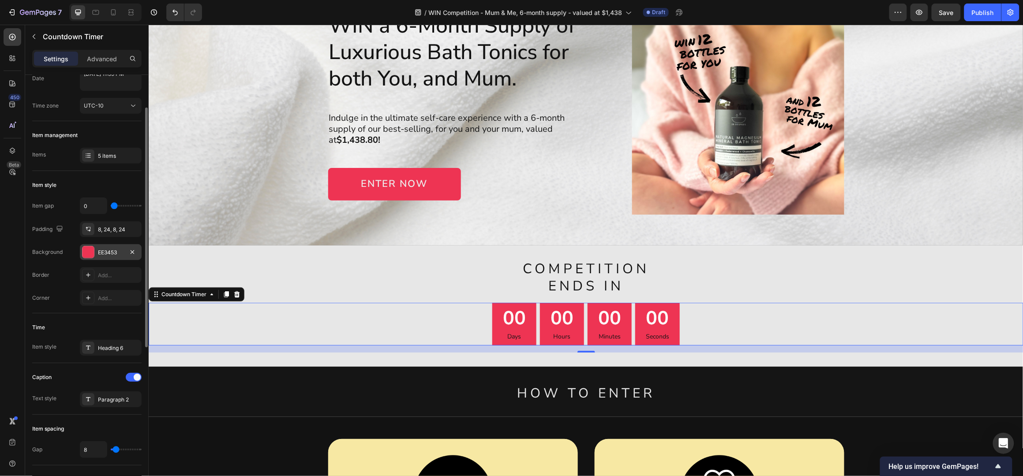
click at [103, 251] on div "EE3453" at bounding box center [111, 253] width 26 height 8
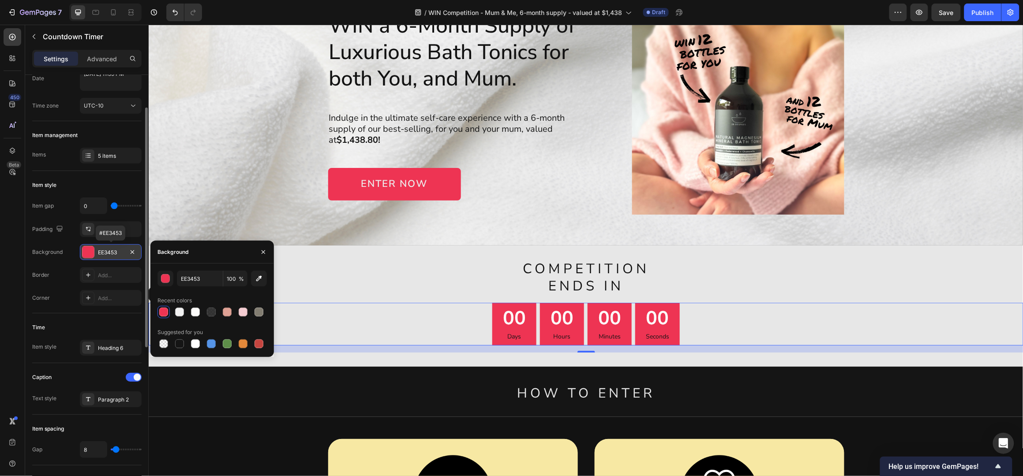
click at [103, 251] on div "EE3453" at bounding box center [111, 253] width 26 height 8
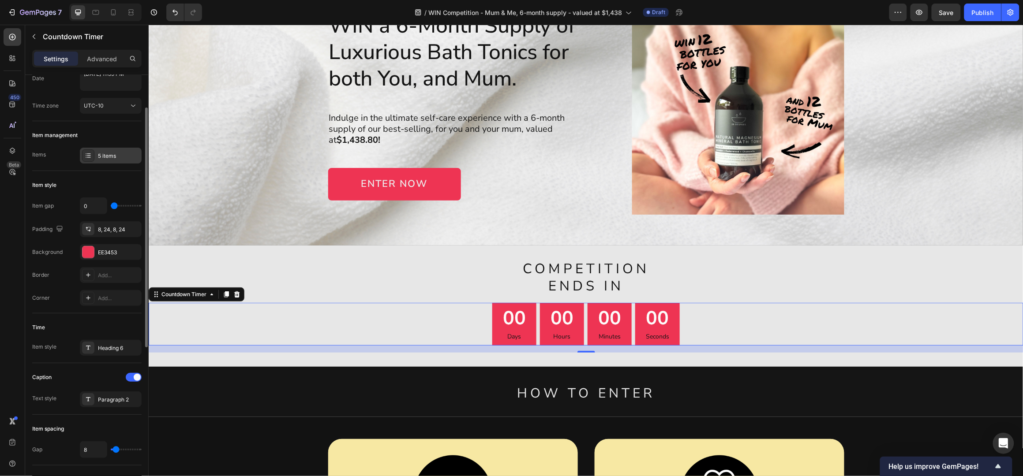
click at [104, 152] on div "5 items" at bounding box center [118, 156] width 41 height 8
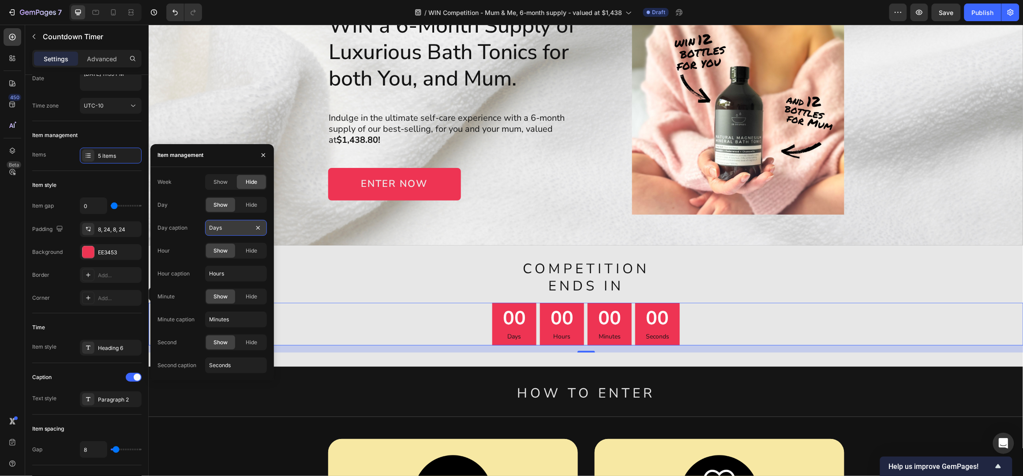
click at [230, 229] on input "Days" at bounding box center [236, 228] width 62 height 16
click at [224, 228] on input "Days" at bounding box center [236, 228] width 62 height 16
click at [225, 228] on input "Days" at bounding box center [236, 228] width 62 height 16
click at [230, 228] on input "Days" at bounding box center [236, 228] width 62 height 16
type input "Day"
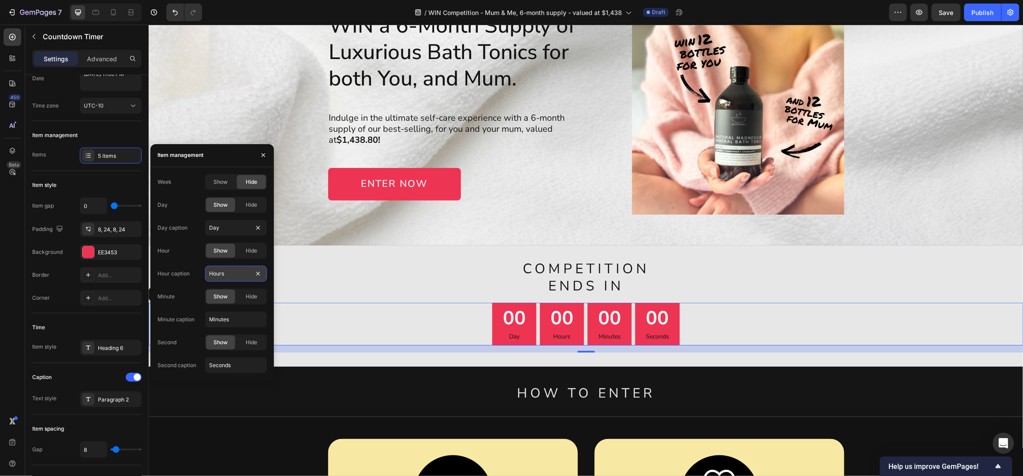
click at [232, 272] on input "Hours" at bounding box center [236, 274] width 62 height 16
click at [232, 277] on input "Hours" at bounding box center [236, 274] width 62 height 16
type input "Hrs"
click at [240, 324] on input "Minutes" at bounding box center [236, 320] width 62 height 16
click at [237, 316] on input "Minutes" at bounding box center [236, 320] width 62 height 16
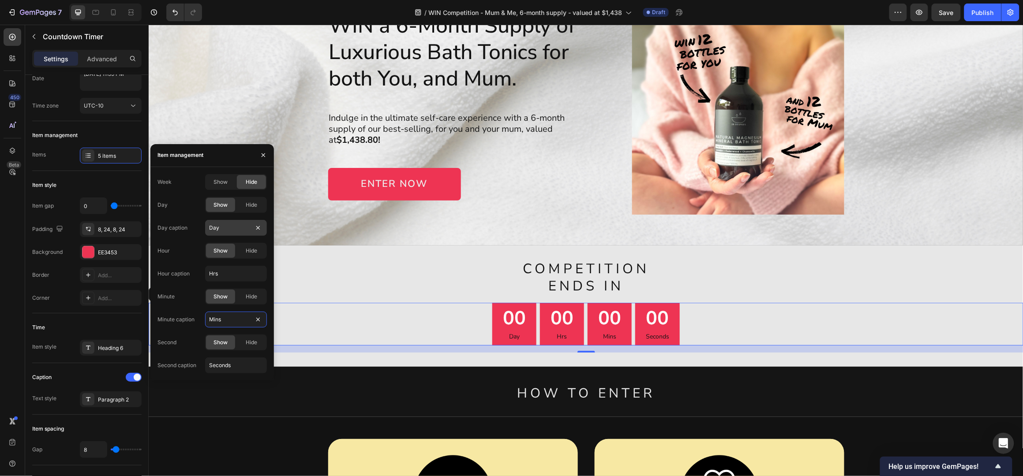
type input "Mins"
click at [226, 225] on input "Day" at bounding box center [236, 228] width 62 height 16
click at [225, 226] on input "Day" at bounding box center [236, 228] width 62 height 16
type input "Days"
click at [237, 356] on div "Week Show Hide Day Show Hide Day caption Days Hour Show Hide Hour caption Hrs M…" at bounding box center [211, 273] width 109 height 199
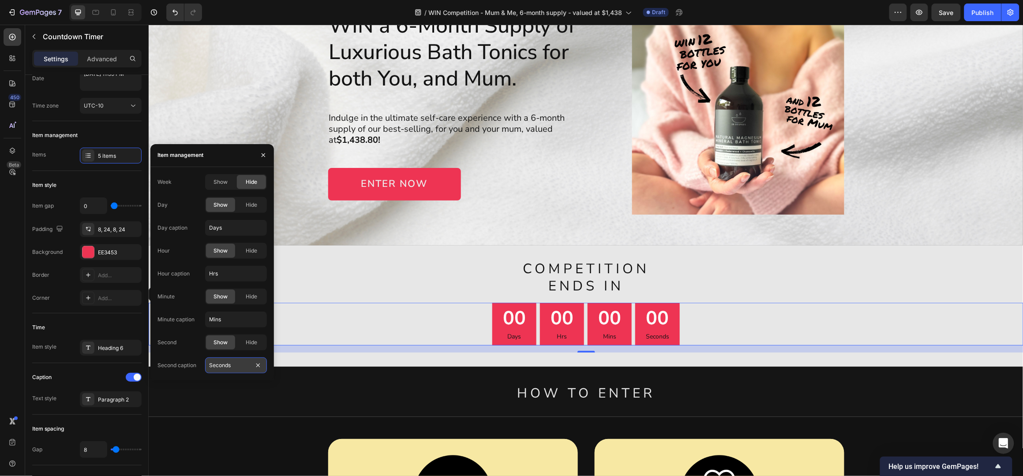
click at [237, 365] on input "Seconds" at bounding box center [236, 366] width 62 height 16
click at [238, 367] on input "Seconds" at bounding box center [236, 366] width 62 height 16
click at [244, 367] on input "Seconds" at bounding box center [236, 366] width 62 height 16
click at [226, 363] on input "Seconds" at bounding box center [236, 366] width 62 height 16
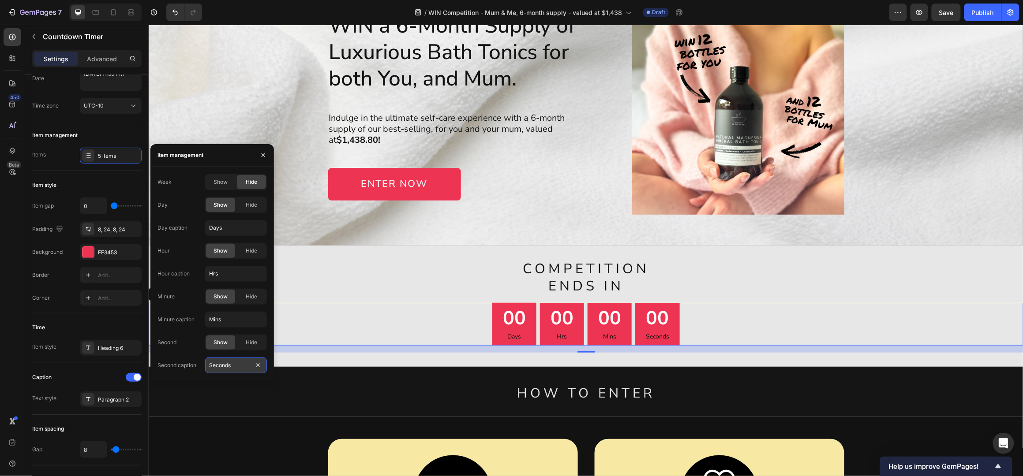
click at [238, 364] on input "Seconds" at bounding box center [236, 366] width 62 height 16
drag, startPoint x: 242, startPoint y: 366, endPoint x: 217, endPoint y: 367, distance: 24.7
click at [217, 367] on input "Seconds" at bounding box center [236, 366] width 62 height 16
type input "Sec"
click at [228, 321] on input "Mins" at bounding box center [236, 320] width 62 height 16
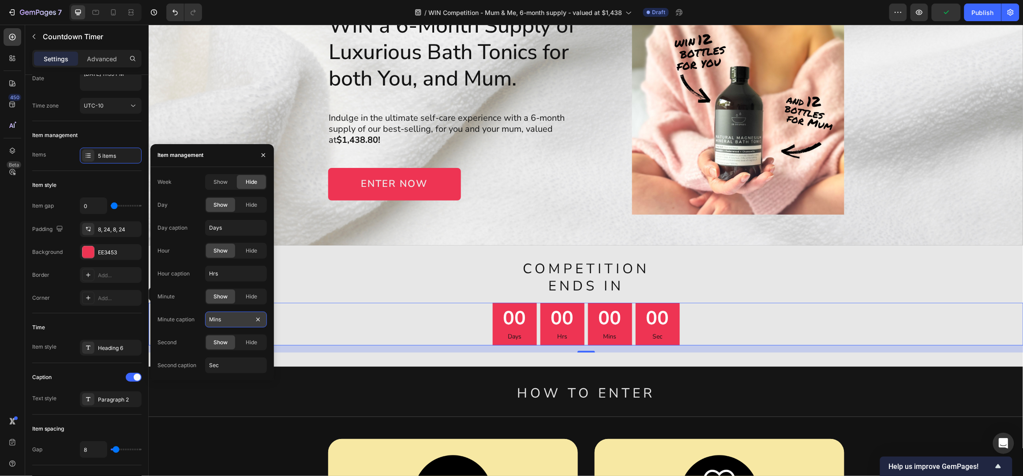
click at [230, 316] on input "Mins" at bounding box center [236, 320] width 62 height 16
type input "Min"
click at [229, 272] on input "Hrs" at bounding box center [236, 274] width 62 height 16
click at [230, 272] on input "Hrs" at bounding box center [236, 274] width 62 height 16
type input "Hr"
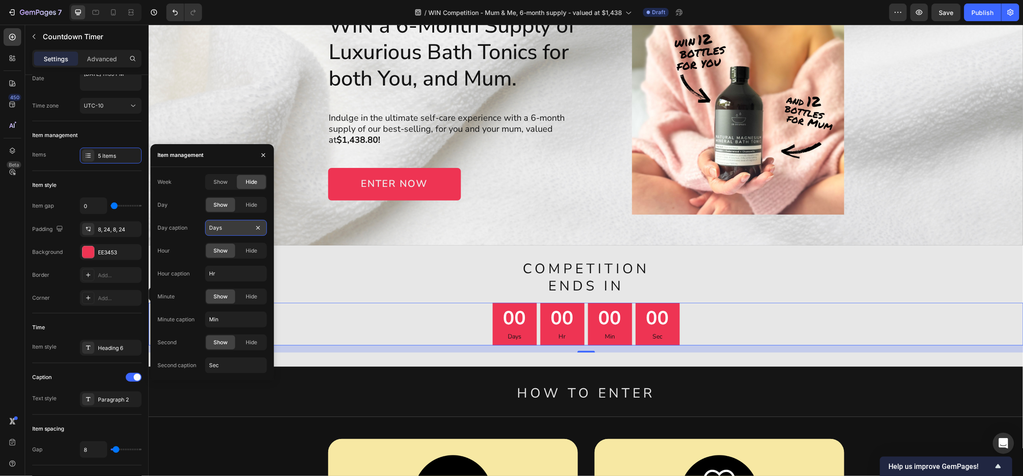
click at [229, 222] on input "Days" at bounding box center [236, 228] width 62 height 16
click at [230, 226] on input "Days" at bounding box center [236, 228] width 62 height 16
type input "Day"
click at [622, 241] on div "WIN a 6-Month Supply of Luxurious Bath Tonics for both You, and Mum. Heading In…" at bounding box center [585, 114] width 875 height 261
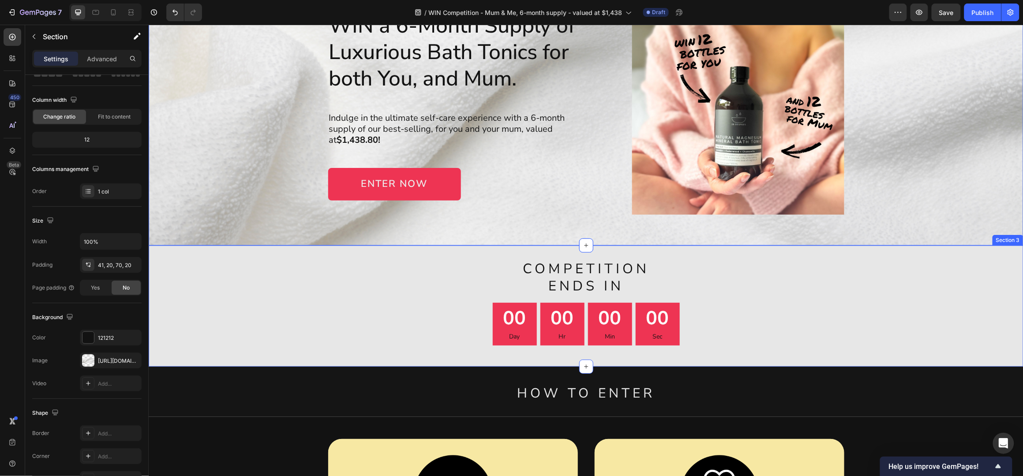
scroll to position [0, 0]
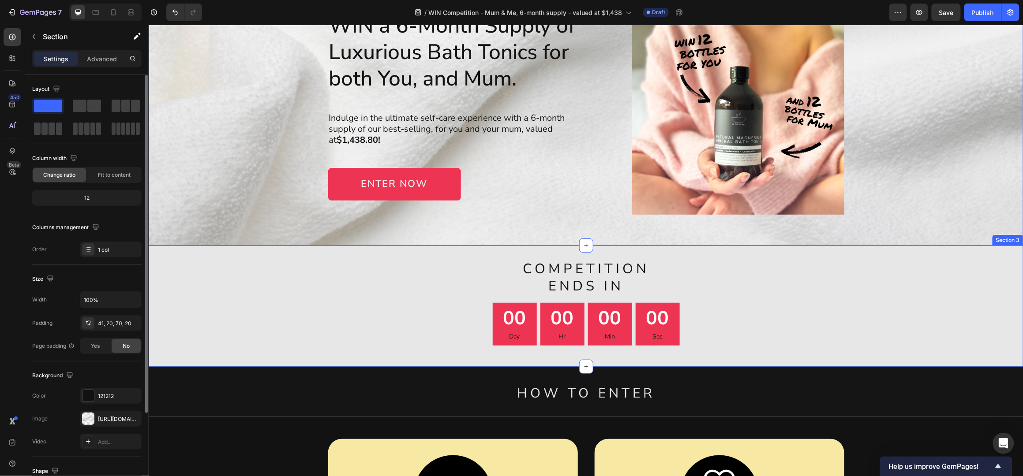
click at [848, 298] on div "COMPETITION ENDS IN Heading 00 Day 00 Hr 00 Min 00 Sec Countdown Timer" at bounding box center [585, 305] width 875 height 93
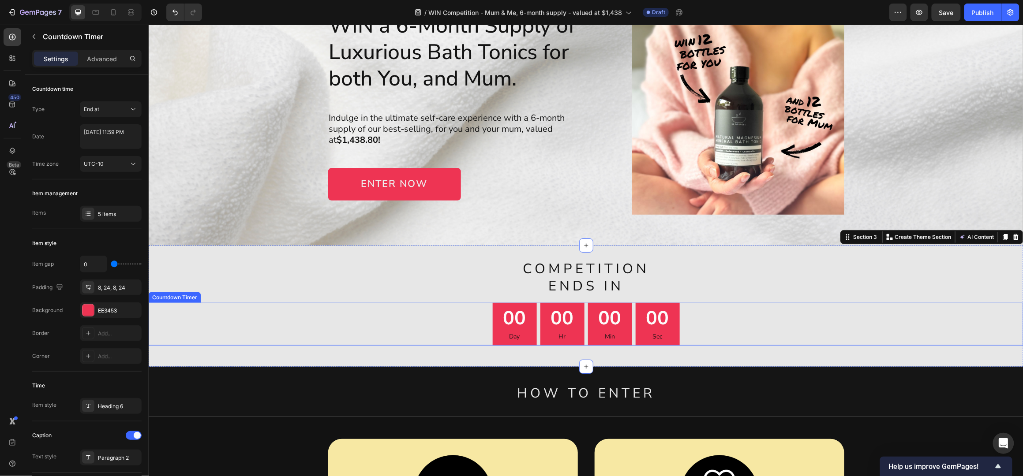
click at [573, 308] on div "00 Hr" at bounding box center [562, 324] width 44 height 43
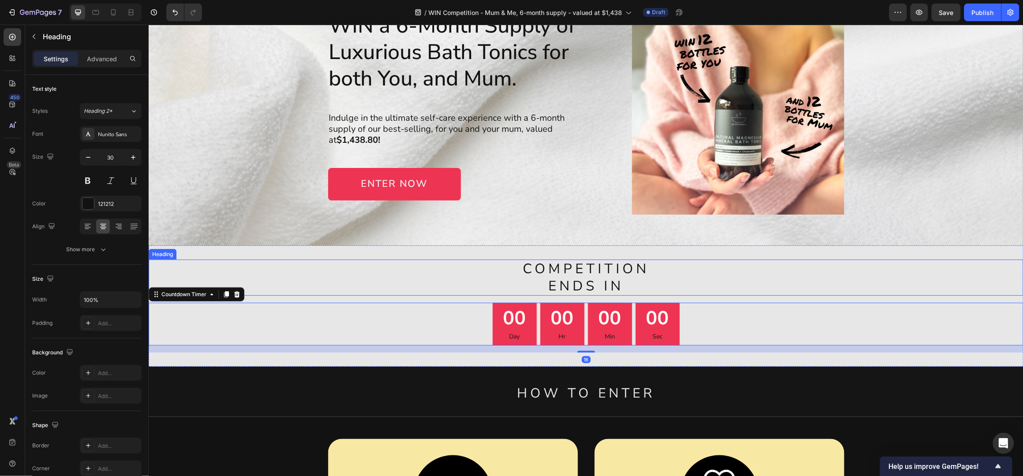
click at [807, 277] on h2 "COMPETITION ENDS IN" at bounding box center [585, 277] width 875 height 36
click at [516, 334] on p "Day" at bounding box center [514, 336] width 23 height 11
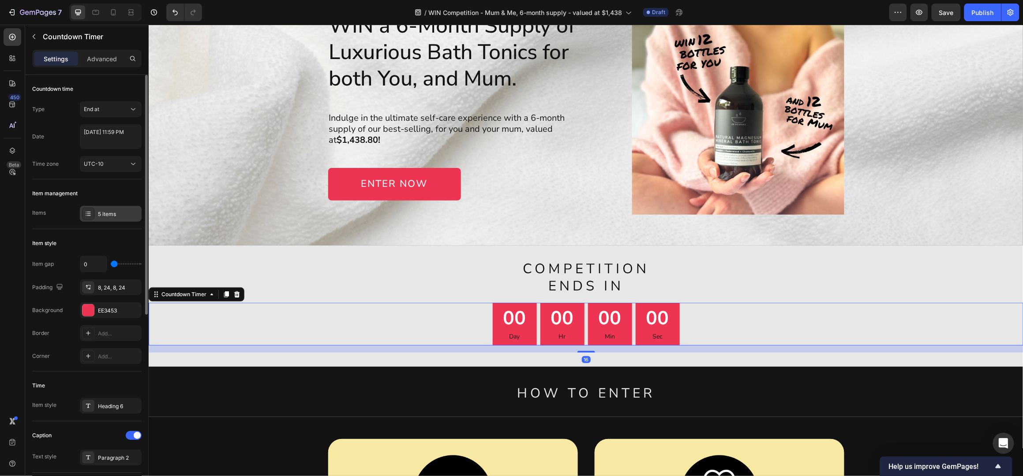
click at [110, 215] on div "5 items" at bounding box center [118, 214] width 41 height 8
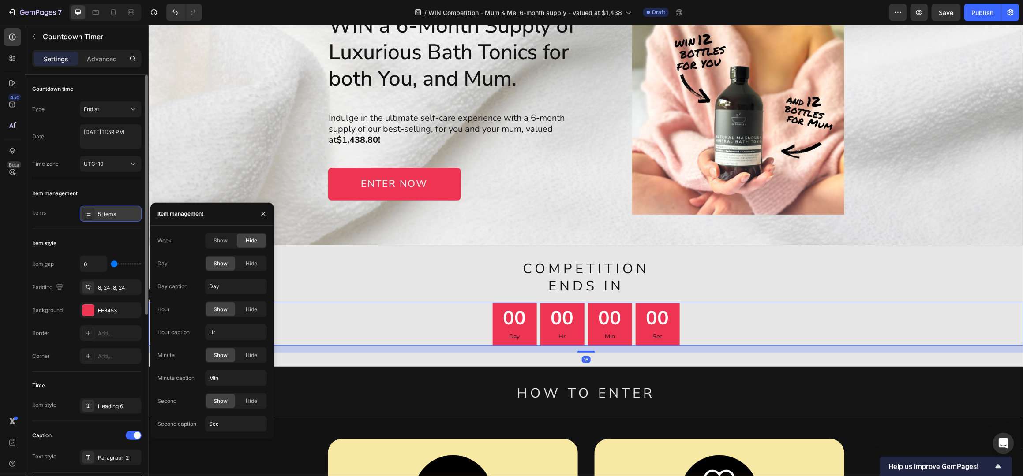
click at [107, 212] on div "5 items" at bounding box center [118, 214] width 41 height 8
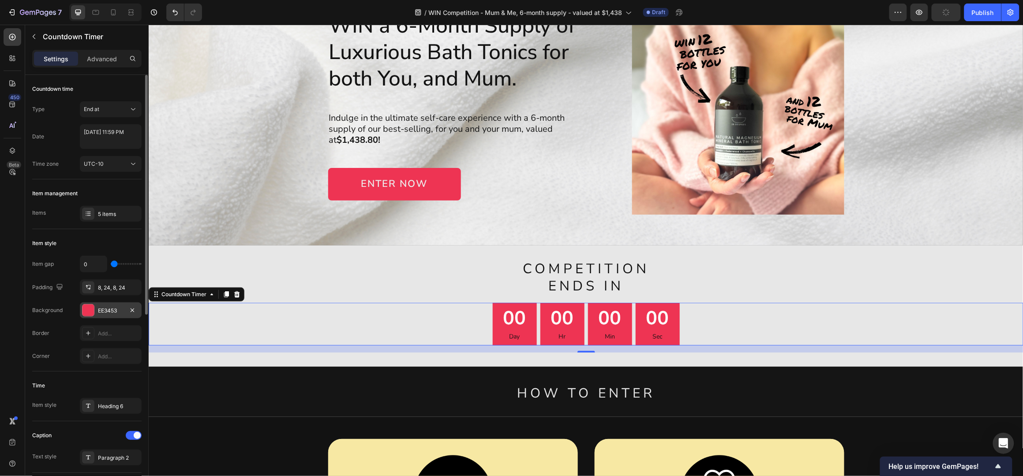
click at [103, 311] on div "EE3453" at bounding box center [111, 311] width 26 height 8
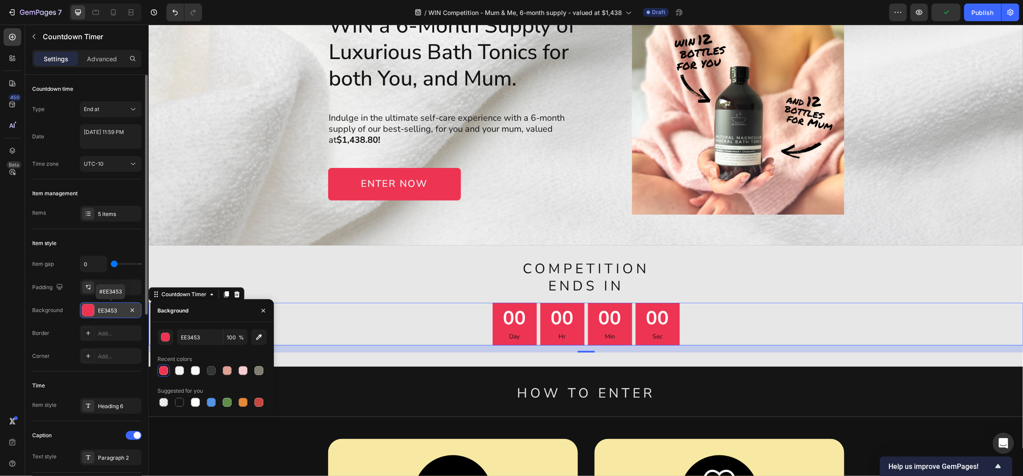
click at [104, 311] on div "EE3453" at bounding box center [111, 311] width 26 height 8
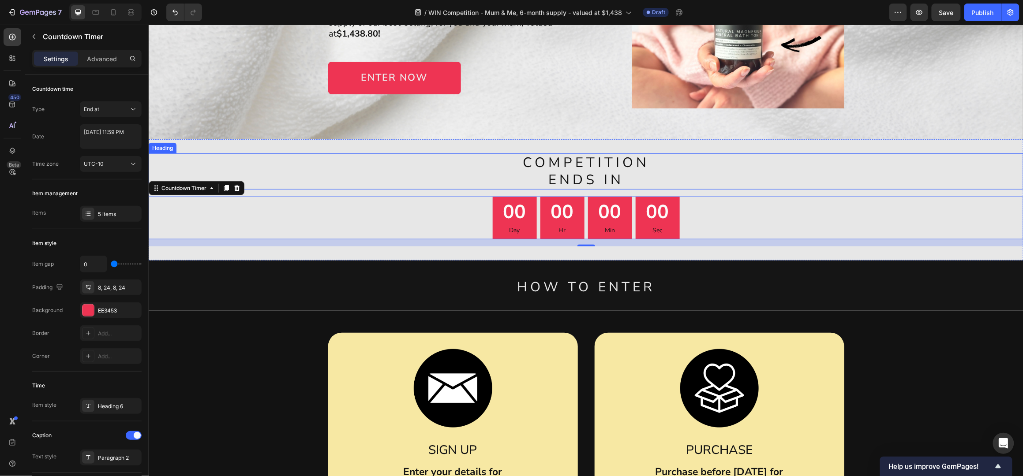
scroll to position [176, 0]
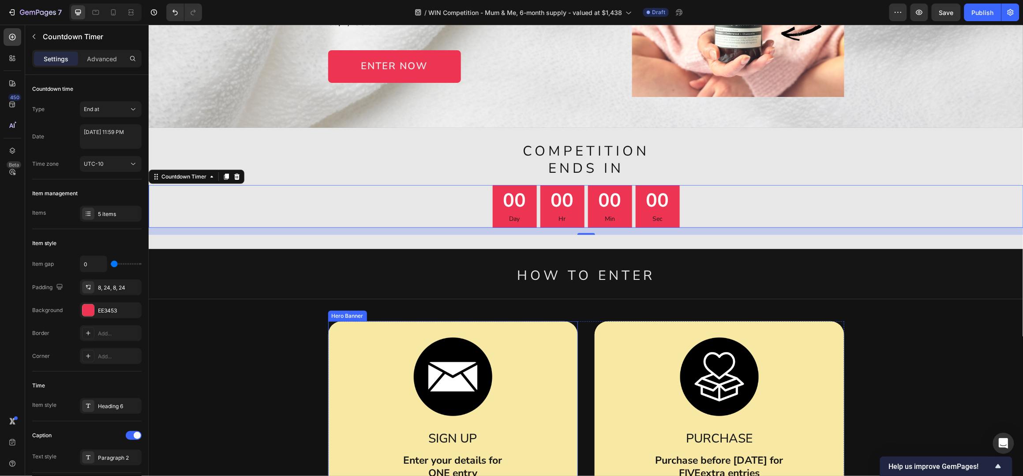
click at [547, 328] on div "Image SIGN UP Text Block Enter your details for ONE entry Text Block" at bounding box center [453, 412] width 250 height 183
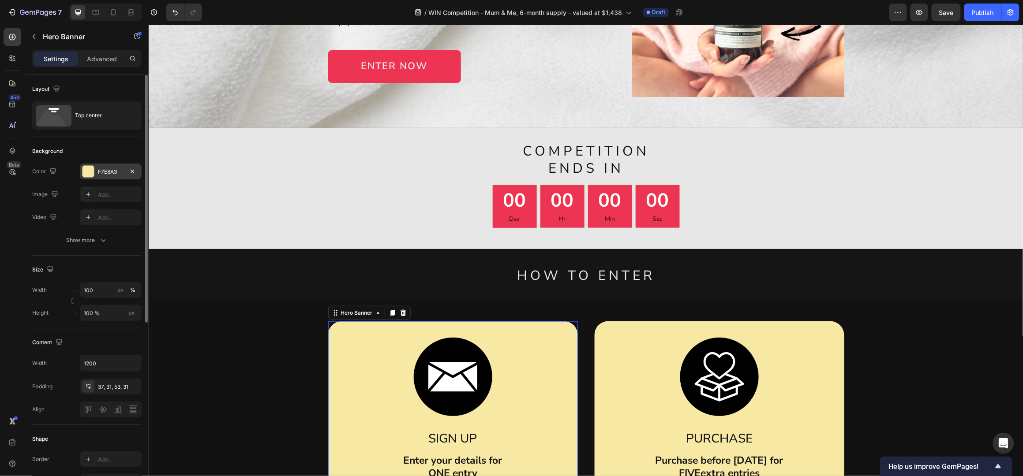
click at [85, 173] on div at bounding box center [87, 171] width 11 height 11
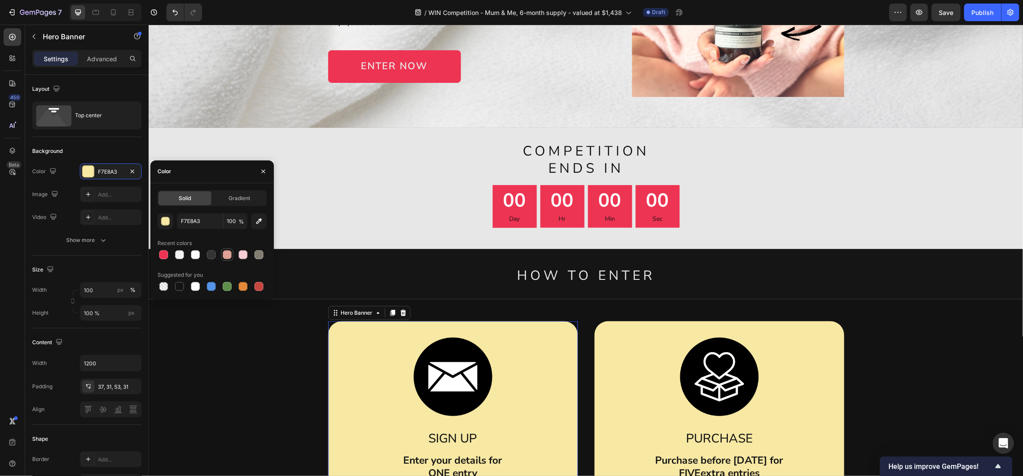
click at [229, 255] on div at bounding box center [227, 255] width 9 height 9
type input "DFA194"
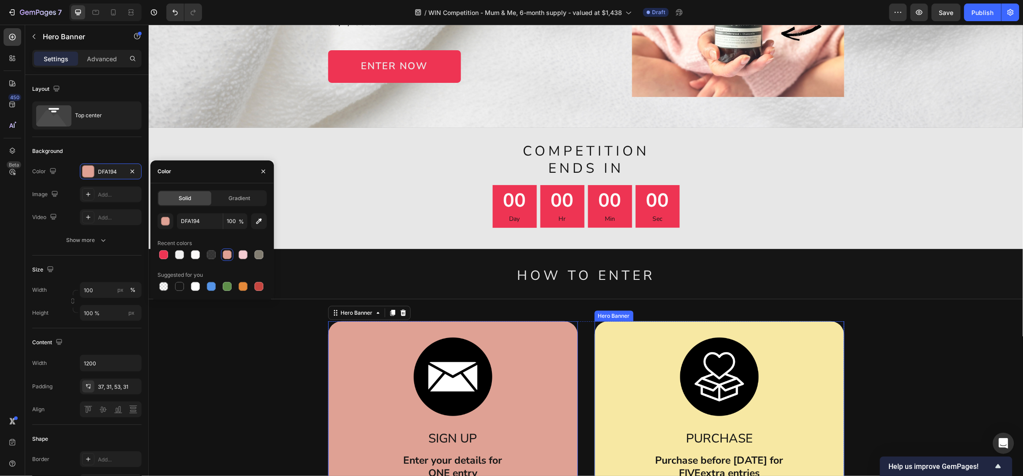
click at [601, 333] on div "Image PURCHASE Text Block Purchase before May 15 for FIVE extra entries Text Bl…" at bounding box center [719, 412] width 250 height 183
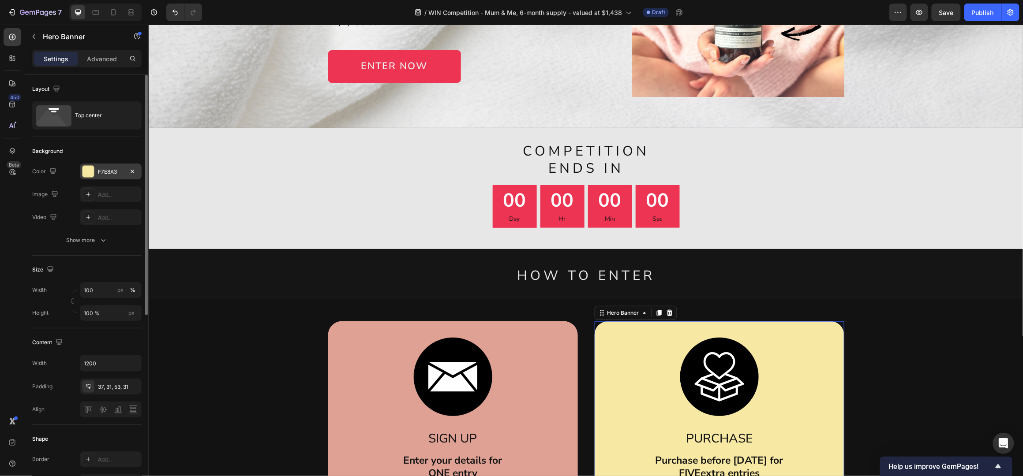
click at [102, 167] on div "F7E8A3" at bounding box center [111, 172] width 62 height 16
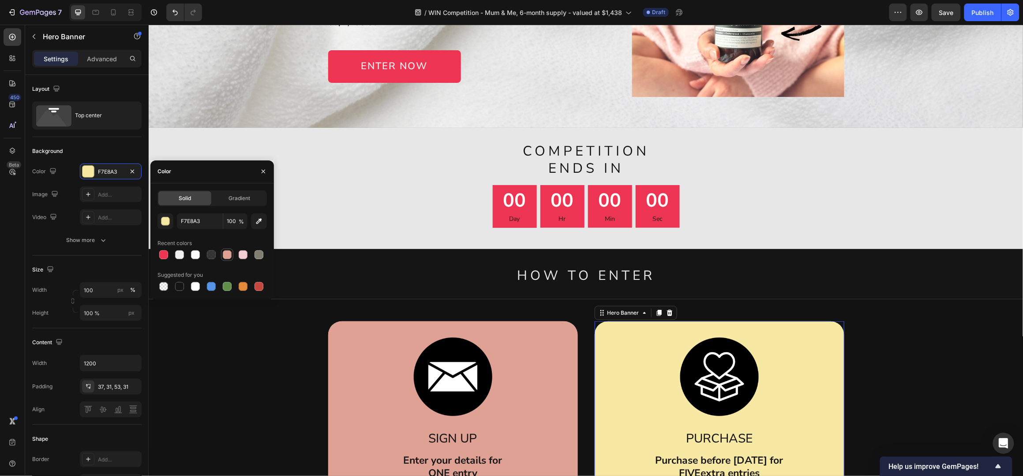
click at [228, 256] on div at bounding box center [227, 255] width 9 height 9
type input "DFA194"
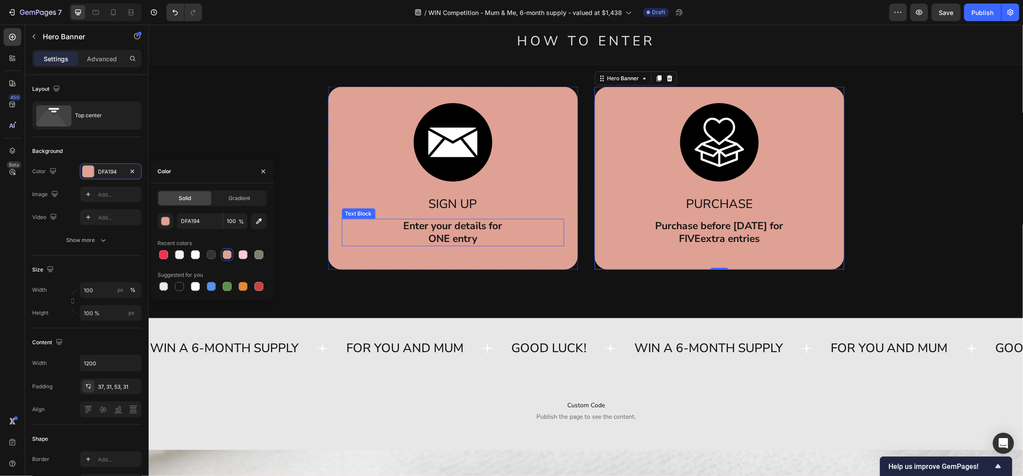
scroll to position [412, 0]
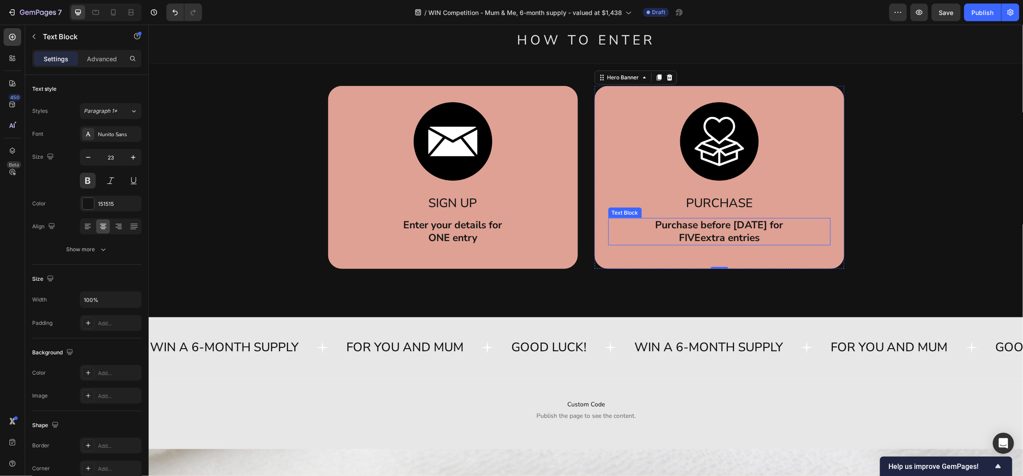
click at [737, 228] on p "Purchase before May 15 for" at bounding box center [719, 225] width 221 height 13
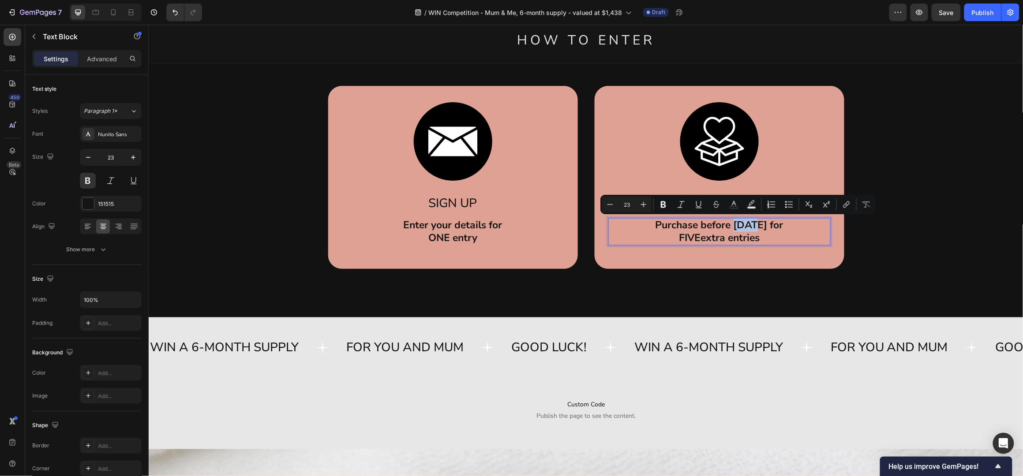
click at [745, 224] on p "Purchase before May 15 for" at bounding box center [719, 225] width 221 height 13
drag, startPoint x: 761, startPoint y: 225, endPoint x: 727, endPoint y: 226, distance: 33.5
click at [726, 227] on p "Purchase before May 15 for" at bounding box center [719, 225] width 221 height 13
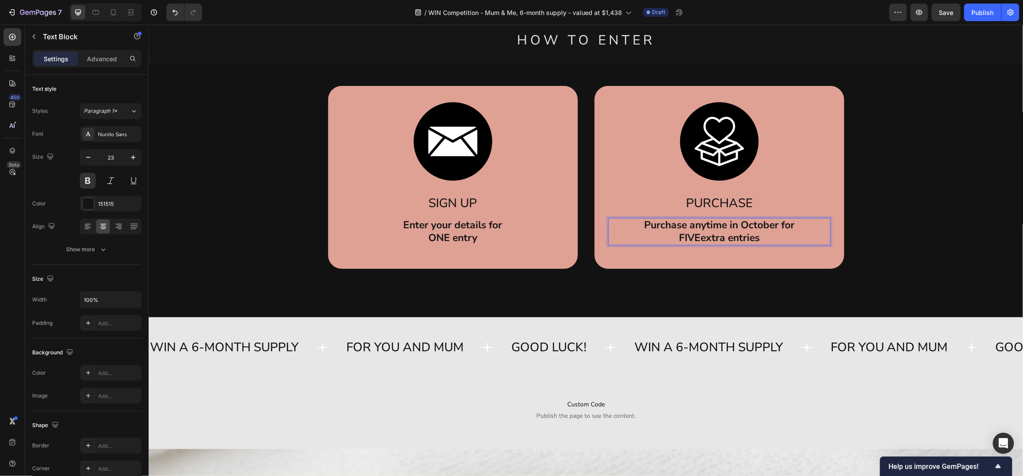
click at [762, 236] on p "FIVE extra entries" at bounding box center [719, 238] width 221 height 13
click at [893, 168] on div "Image SIGN UP Text Block Enter your details for ONE entry Text Block Hero Banne…" at bounding box center [585, 177] width 857 height 183
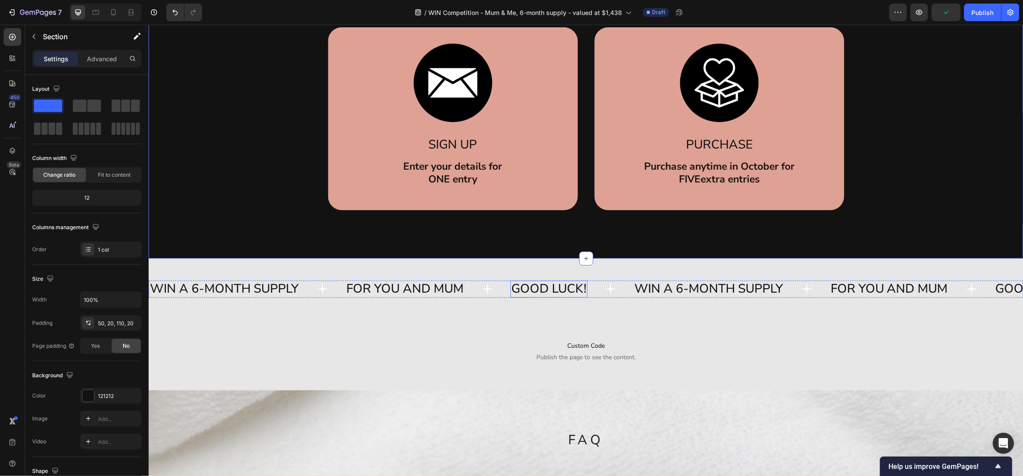
scroll to position [0, 0]
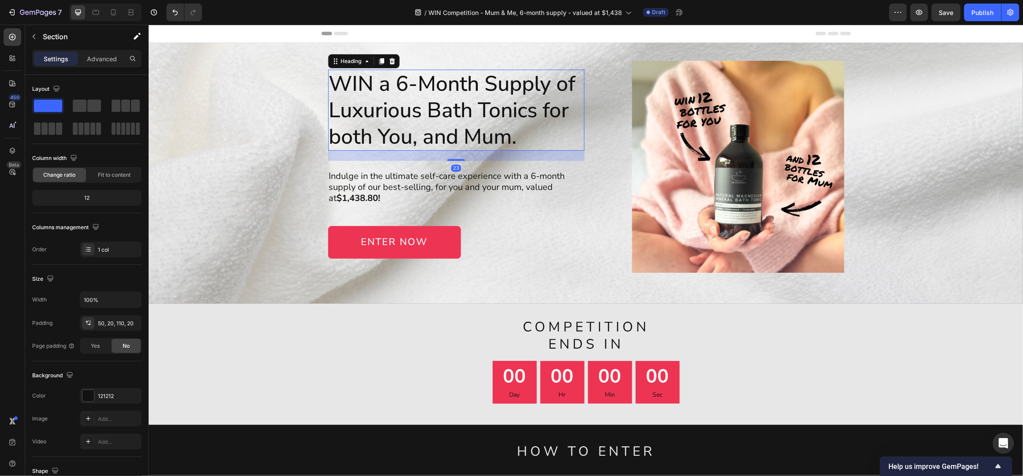
click at [501, 131] on h1 "WIN a 6-Month Supply of Luxurious Bath Tonics for both You, and Mum." at bounding box center [456, 109] width 256 height 81
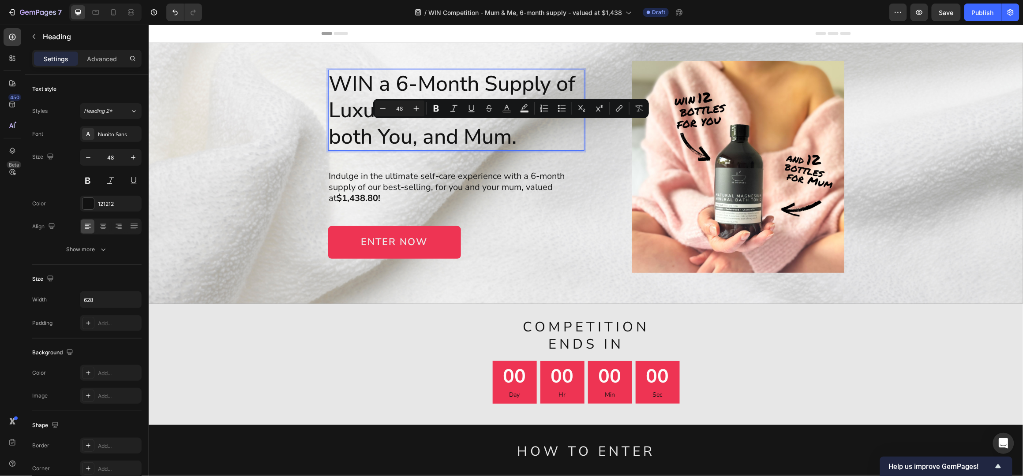
click at [508, 136] on p "WIN a 6-Month Supply of Luxurious Bath Tonics for both You, and Mum." at bounding box center [456, 109] width 255 height 79
click at [508, 139] on p "WIN a 6-Month Supply of Luxurious Bath Tonics for both You, and Mum." at bounding box center [456, 109] width 255 height 79
drag, startPoint x: 506, startPoint y: 139, endPoint x: 480, endPoint y: 139, distance: 25.6
click at [505, 139] on p "WIN a 6-Month Supply of Luxurious Bath Tonics for both You, and Mum." at bounding box center [456, 109] width 255 height 79
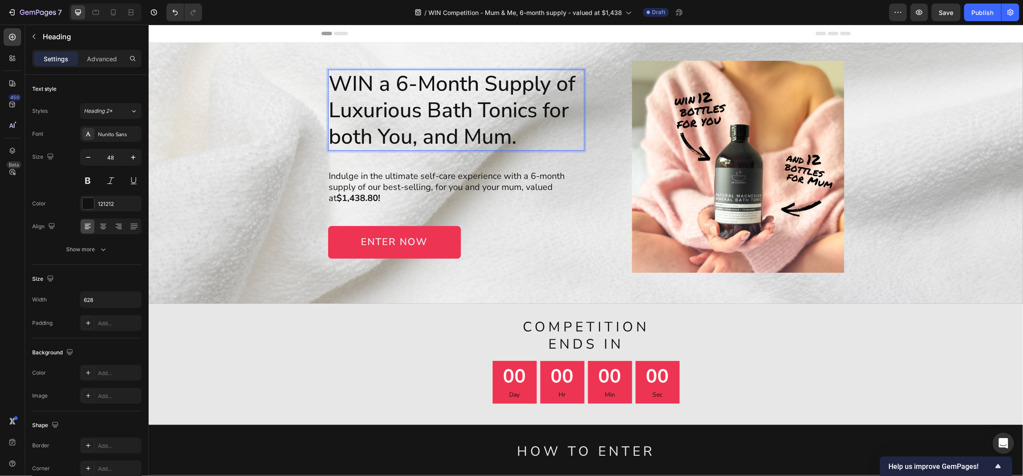
click at [480, 139] on p "WIN a 6-Month Supply of Luxurious Bath Tonics for both You, and Mum." at bounding box center [456, 109] width 255 height 79
click at [411, 142] on p "WIN a 6-Month Supply of Luxurious Bath Tonics for both You, and Mum." at bounding box center [456, 109] width 255 height 79
click at [501, 139] on p "WIN a 6-Month Supply of Luxurious Bath Tonics for both You and Mum." at bounding box center [456, 109] width 255 height 79
drag, startPoint x: 503, startPoint y: 139, endPoint x: 462, endPoint y: 142, distance: 41.2
click at [462, 142] on p "WIN a 6-Month Supply of Luxurious Bath Tonics for both You and Mum." at bounding box center [456, 109] width 255 height 79
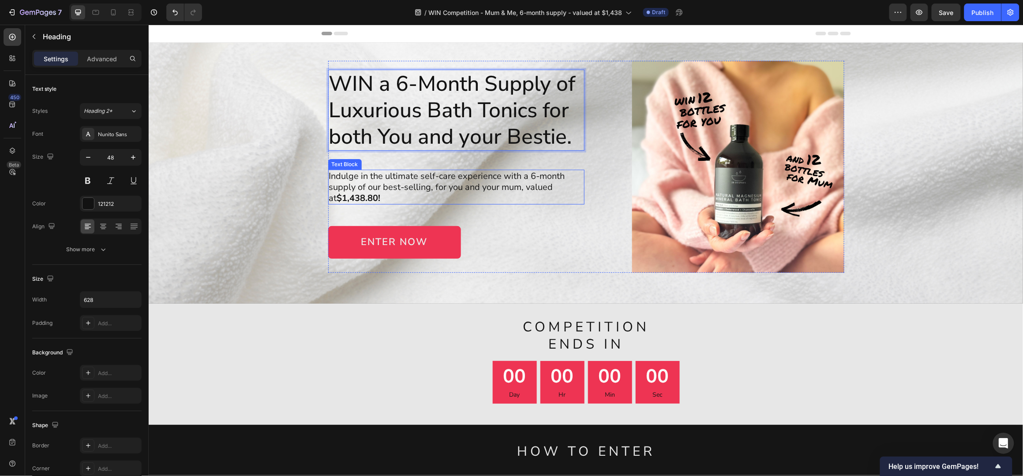
click at [362, 198] on strong "$1,438.80!" at bounding box center [359, 198] width 44 height 12
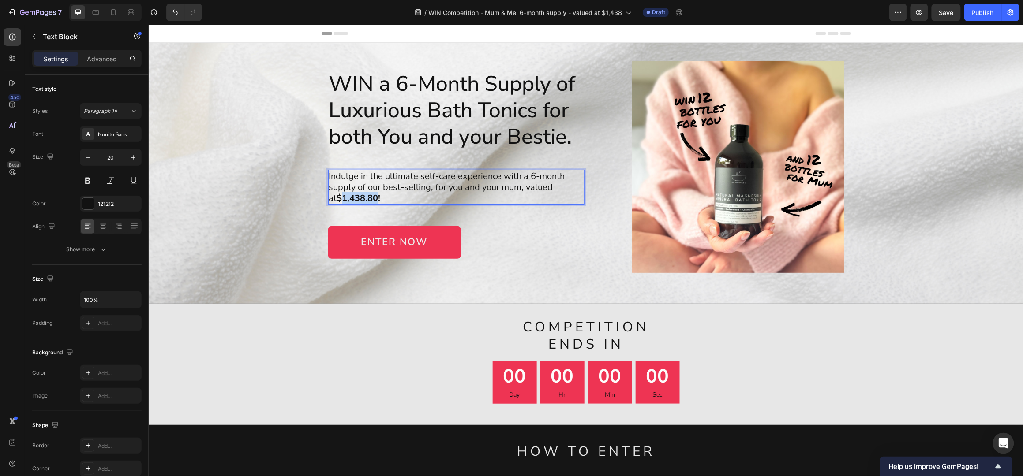
click at [362, 198] on strong "$1,438.80!" at bounding box center [359, 198] width 44 height 12
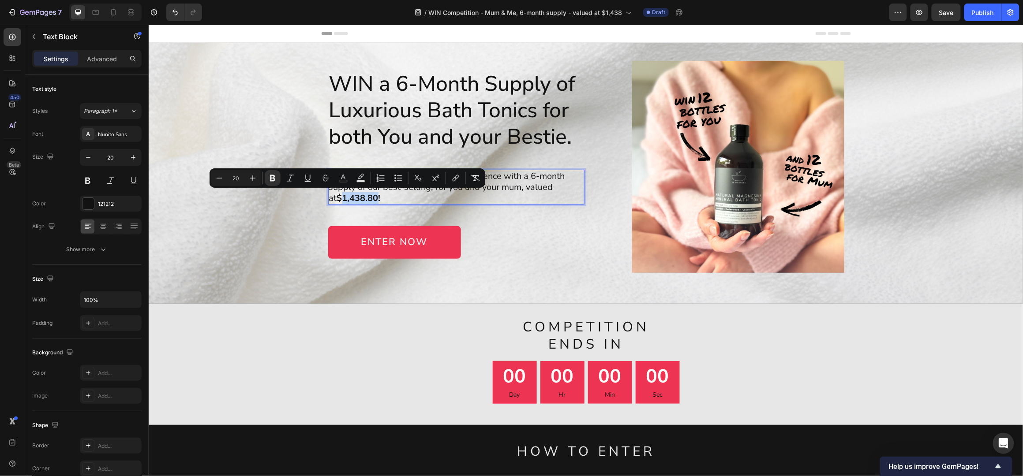
click at [363, 198] on strong "$1,438.80!" at bounding box center [359, 198] width 44 height 12
drag, startPoint x: 364, startPoint y: 198, endPoint x: 344, endPoint y: 197, distance: 20.3
click at [337, 198] on strong "$1,438.80!" at bounding box center [359, 198] width 44 height 12
click at [344, 197] on strong "$1,438.80!" at bounding box center [359, 198] width 44 height 12
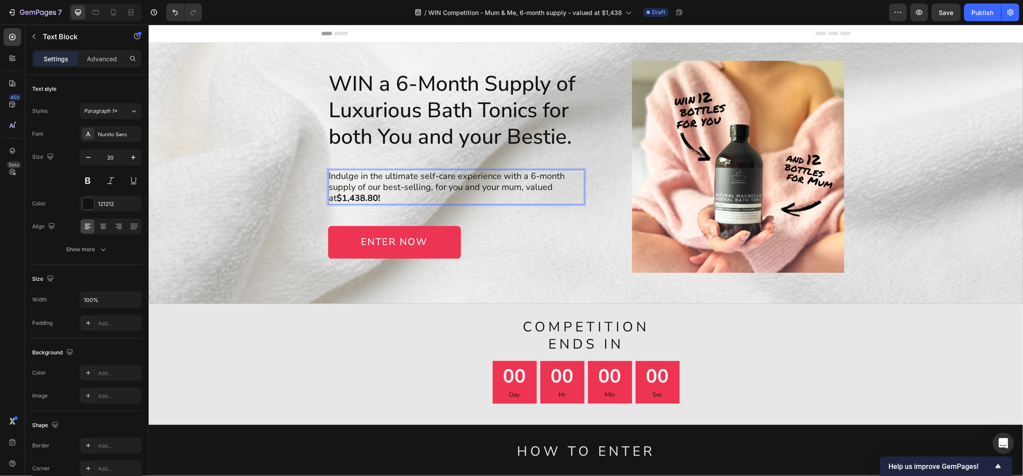
click at [361, 197] on strong "$1,438.80!" at bounding box center [359, 198] width 44 height 12
drag, startPoint x: 365, startPoint y: 197, endPoint x: 336, endPoint y: 198, distance: 29.1
click at [337, 198] on strong "$1,438.80!" at bounding box center [359, 198] width 44 height 12
click at [353, 199] on strong "$1,582.80!" at bounding box center [359, 198] width 44 height 12
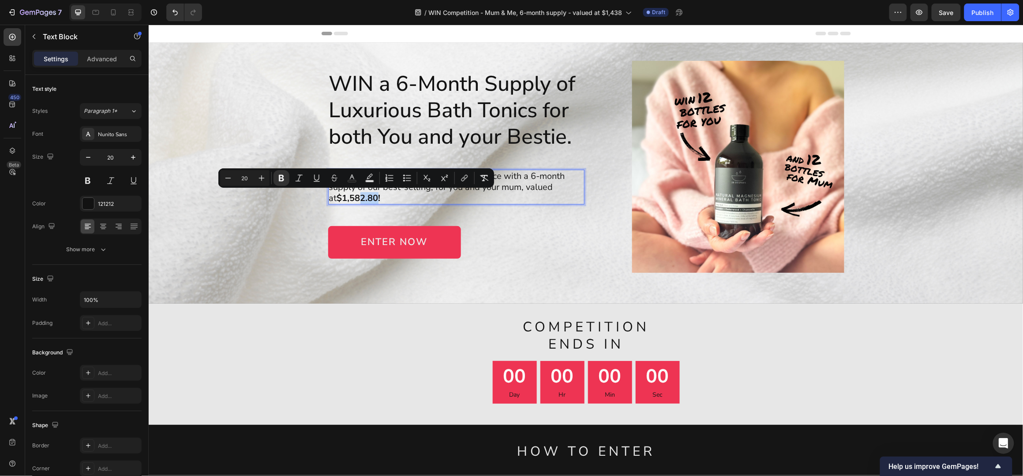
drag, startPoint x: 363, startPoint y: 199, endPoint x: 348, endPoint y: 199, distance: 15.0
click at [348, 199] on strong "$1,582.80!" at bounding box center [359, 198] width 44 height 12
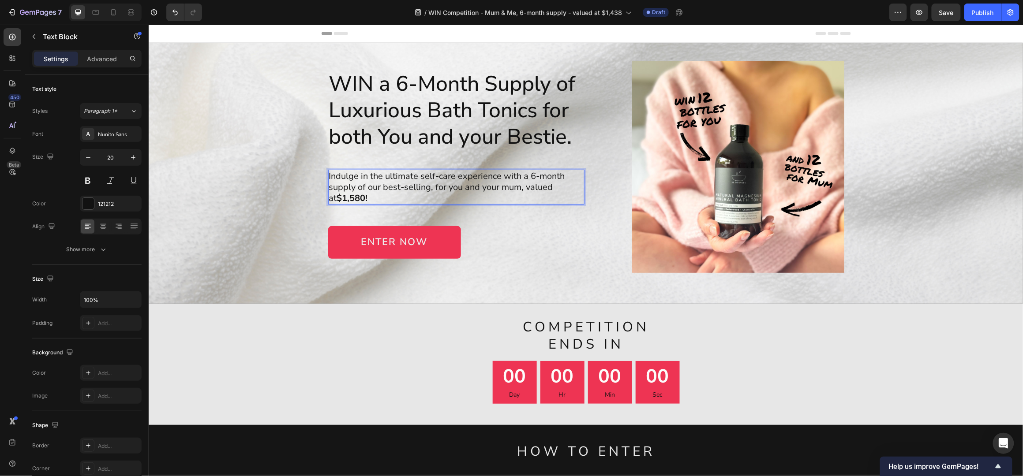
click at [565, 187] on p "supply of our best-selling, for you and your mum, valued at $1,580!" at bounding box center [456, 192] width 255 height 22
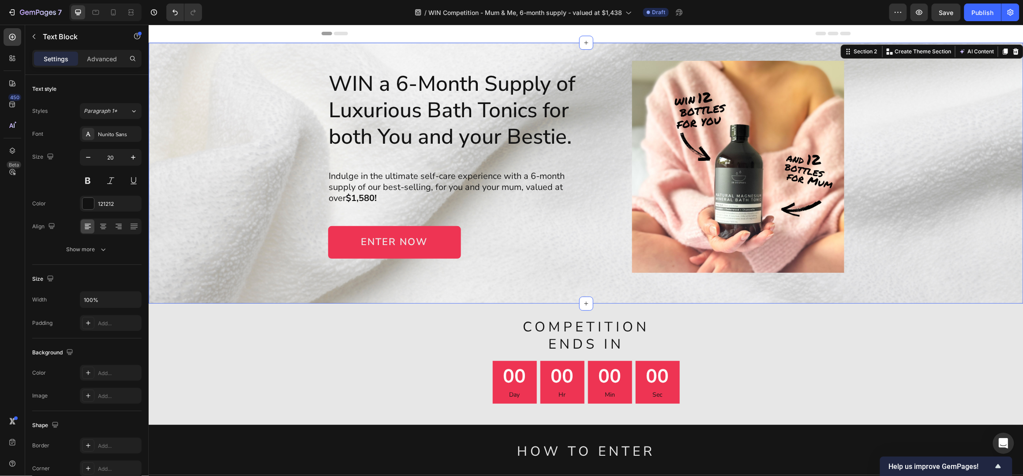
click at [909, 142] on div "WIN a 6-Month Supply of Luxurious Bath Tonics for both You and your Bestie. Hea…" at bounding box center [585, 166] width 857 height 212
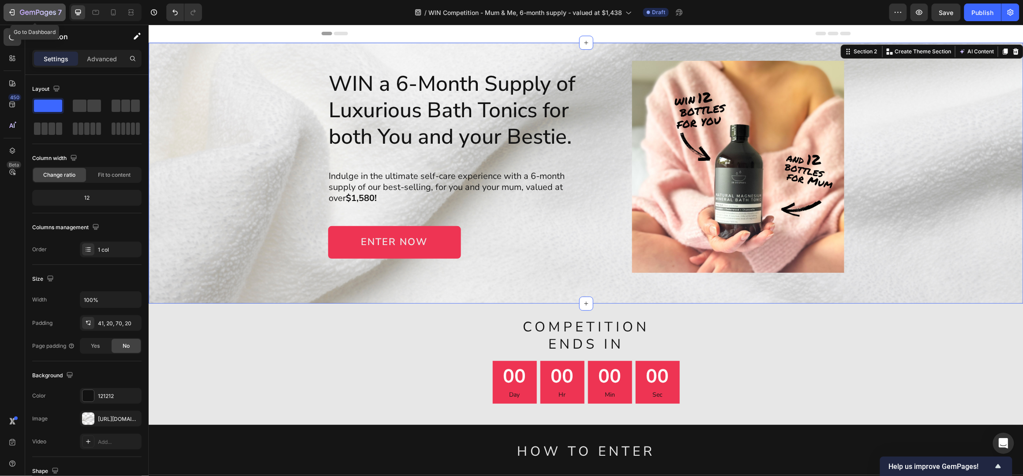
click at [12, 12] on icon "button" at bounding box center [11, 12] width 9 height 9
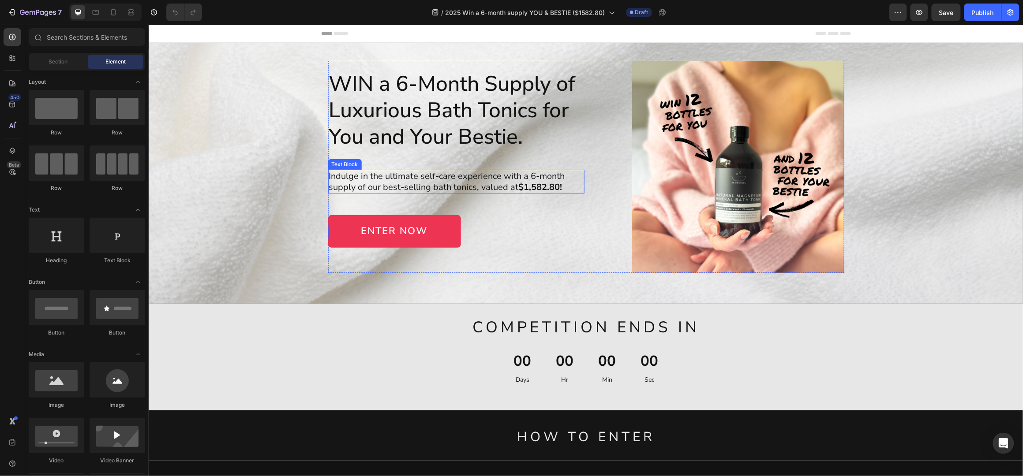
click at [509, 189] on p "supply of our best-selling bath tonics, valued at $1,582.80!" at bounding box center [456, 186] width 255 height 11
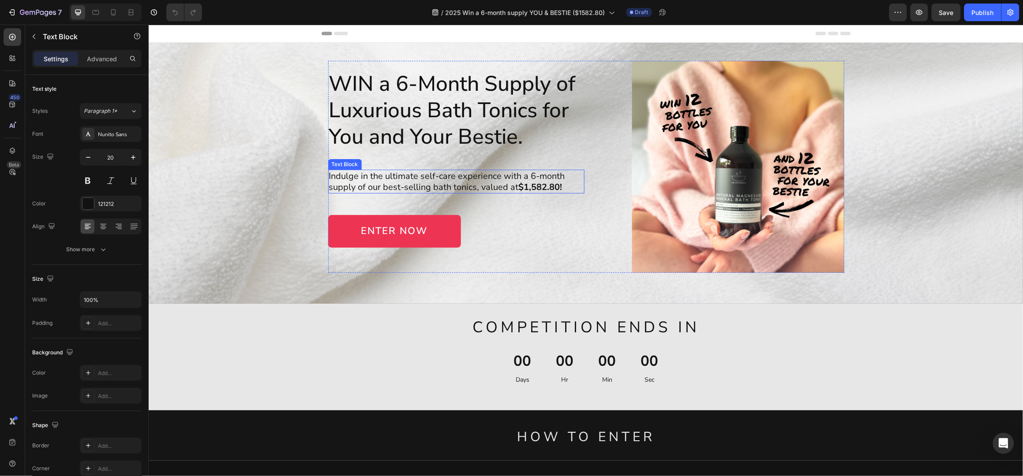
click at [509, 189] on p "supply of our best-selling bath tonics, valued at $1,582.80!" at bounding box center [456, 186] width 255 height 11
click at [511, 187] on p "supply of our best-selling bath tonics, valued at $1,582.80!" at bounding box center [456, 186] width 255 height 11
click at [900, 350] on div "00 Days 00 Hr 00 Min 00 Sec" at bounding box center [585, 366] width 875 height 45
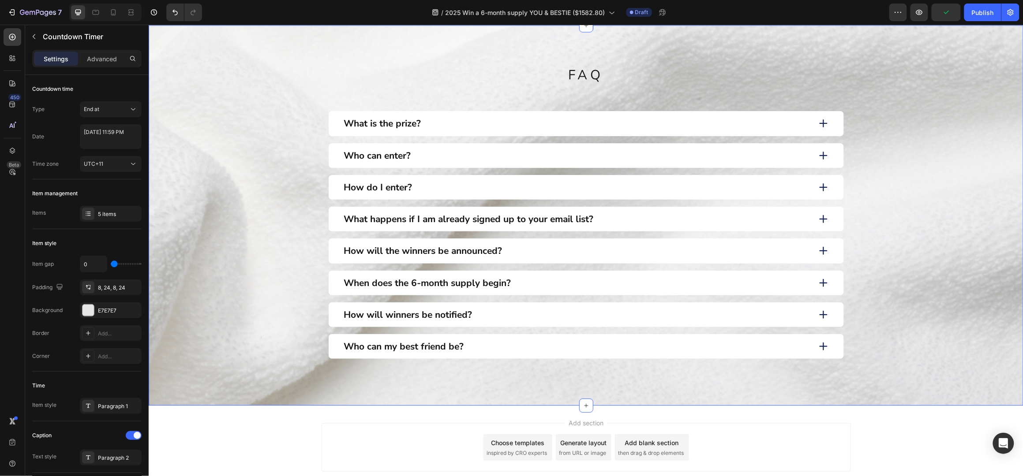
scroll to position [823, 0]
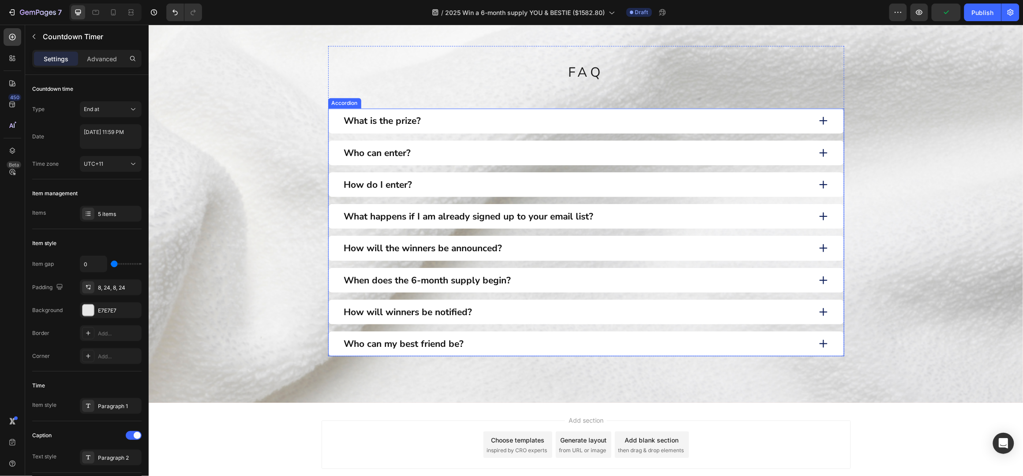
click at [449, 123] on div "What is the prize?" at bounding box center [576, 120] width 468 height 14
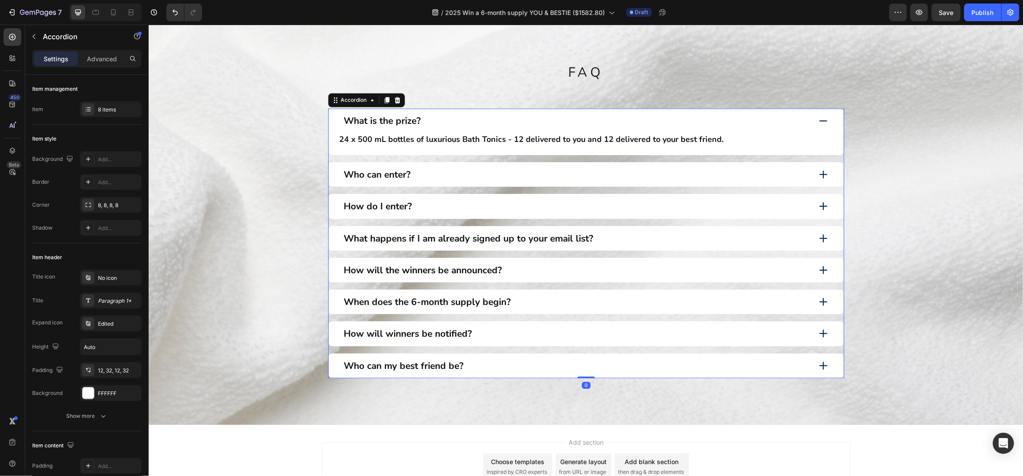
click at [455, 175] on div "Who can enter?" at bounding box center [576, 174] width 468 height 14
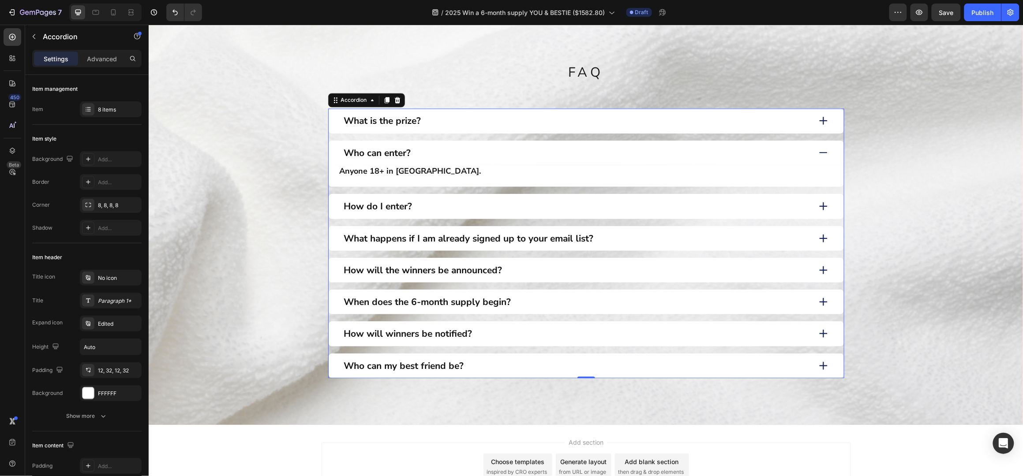
click at [455, 199] on div "How do I enter?" at bounding box center [576, 206] width 468 height 14
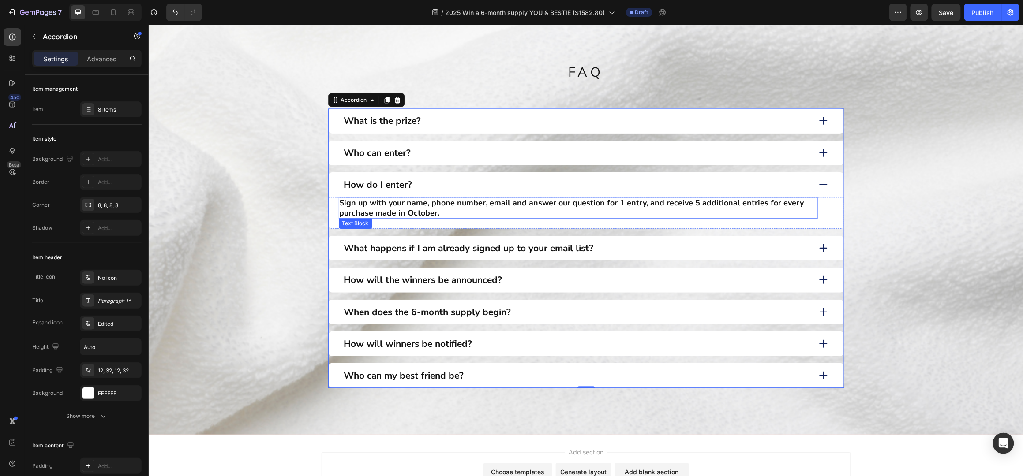
click at [514, 204] on p "Sign up with your name, phone number, email and answer our question for 1 entry…" at bounding box center [577, 208] width 477 height 20
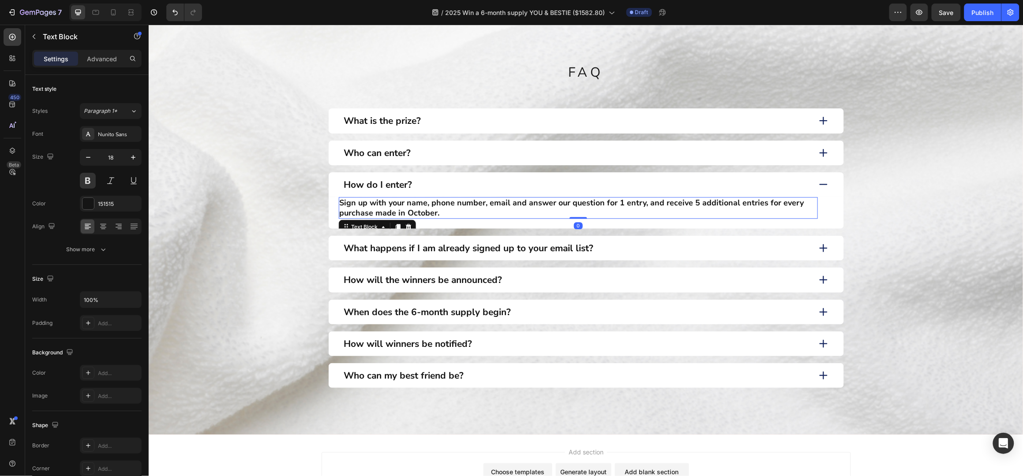
click at [515, 203] on p "Sign up with your name, phone number, email and answer our question for 1 entry…" at bounding box center [577, 208] width 477 height 20
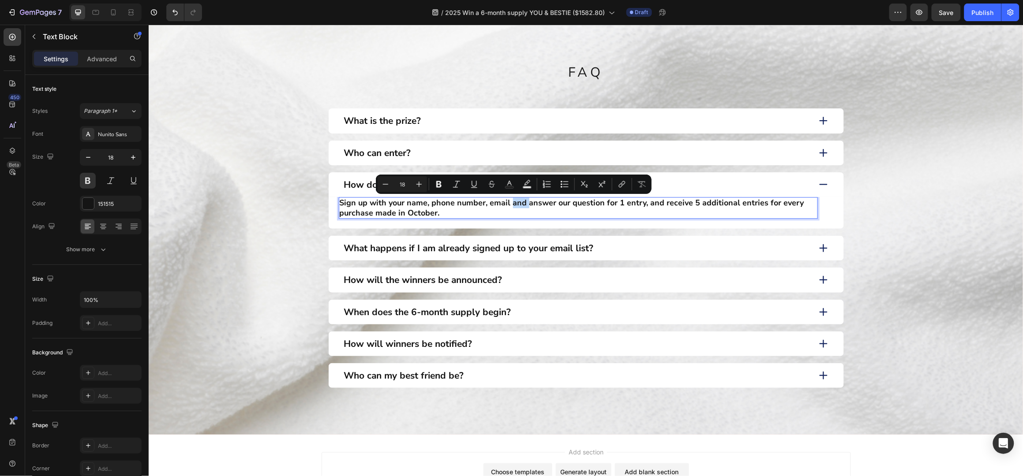
click at [508, 202] on p "Sign up with your name, phone number, email and answer our question for 1 entry…" at bounding box center [577, 208] width 477 height 20
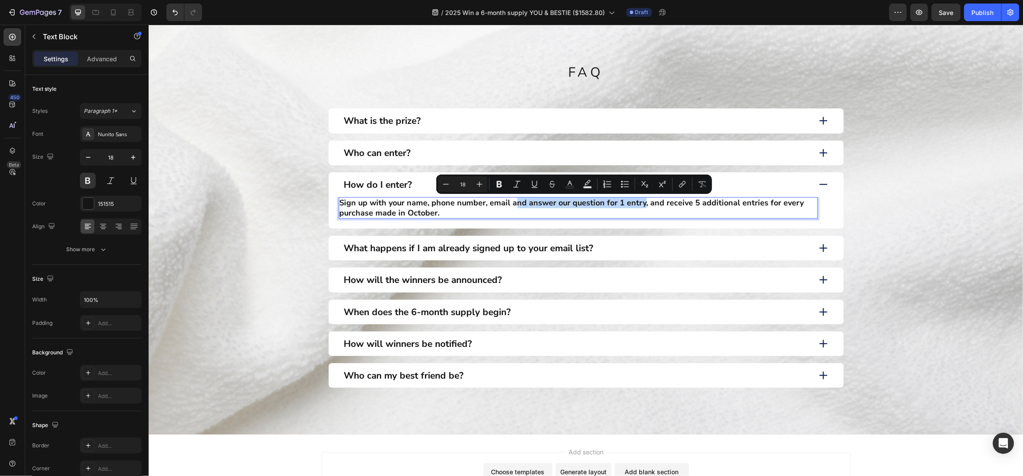
drag, startPoint x: 509, startPoint y: 203, endPoint x: 637, endPoint y: 205, distance: 128.8
click at [637, 205] on p "Sign up with your name, phone number, email and answer our question for 1 entry…" at bounding box center [577, 208] width 477 height 20
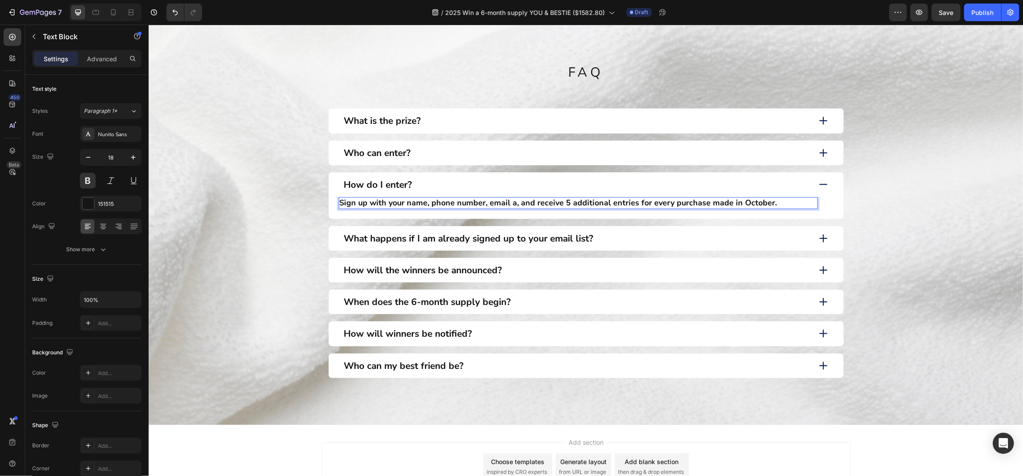
click at [509, 203] on p "Sign up with your name, phone number, email a, and receive 5 additional entries…" at bounding box center [577, 203] width 477 height 10
click at [514, 205] on p "Sign up with your name, phone number, email a, and receive 5 additional entries…" at bounding box center [577, 203] width 477 height 10
click at [621, 235] on div "What happens if I am already signed up to your email list?" at bounding box center [576, 238] width 468 height 14
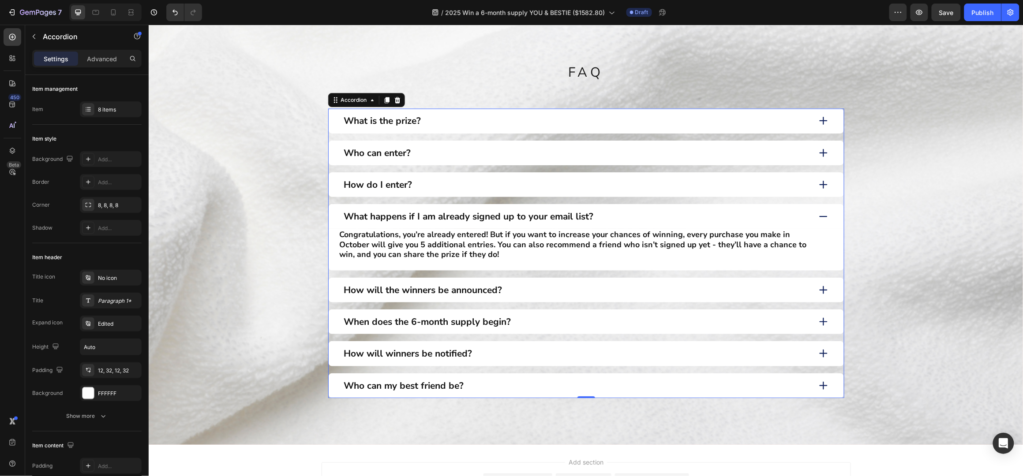
click at [533, 290] on div "How will the winners be announced?" at bounding box center [576, 290] width 468 height 14
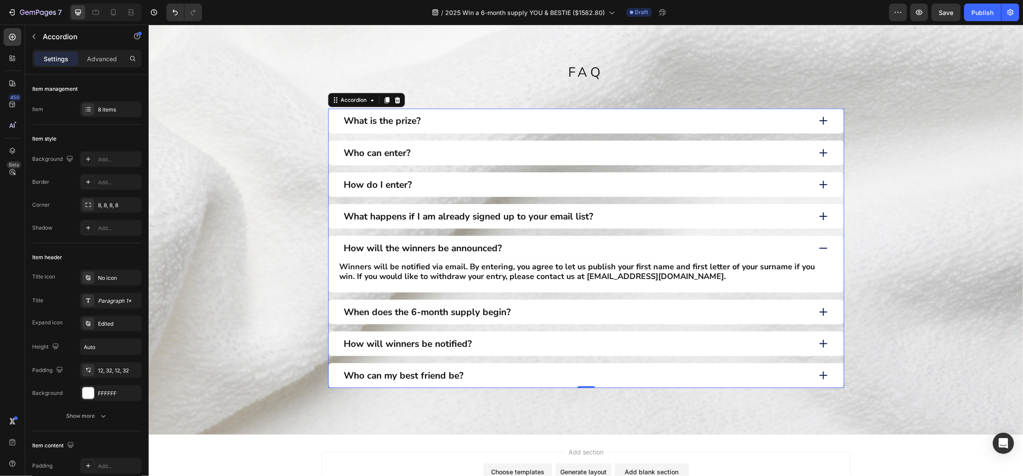
click at [536, 311] on div "When does the 6-month supply begin?" at bounding box center [576, 312] width 468 height 14
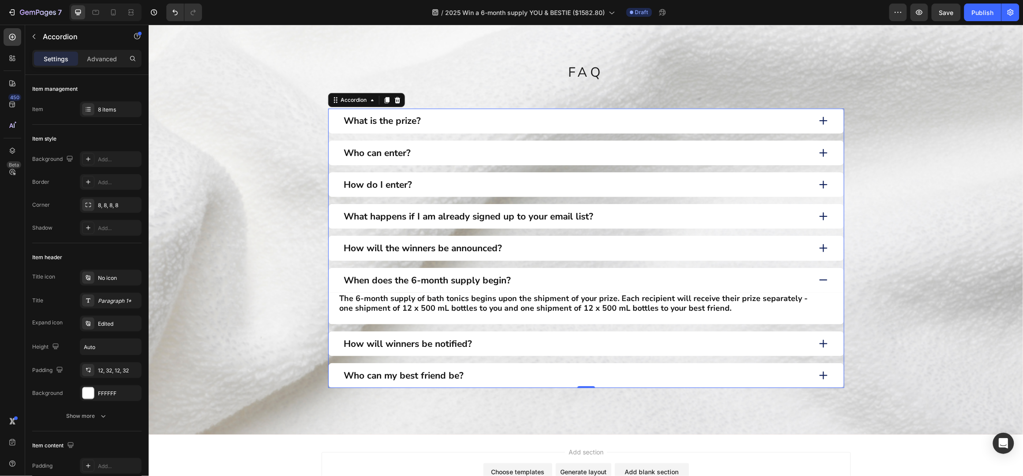
click at [537, 348] on div "How will winners be notified?" at bounding box center [576, 344] width 468 height 14
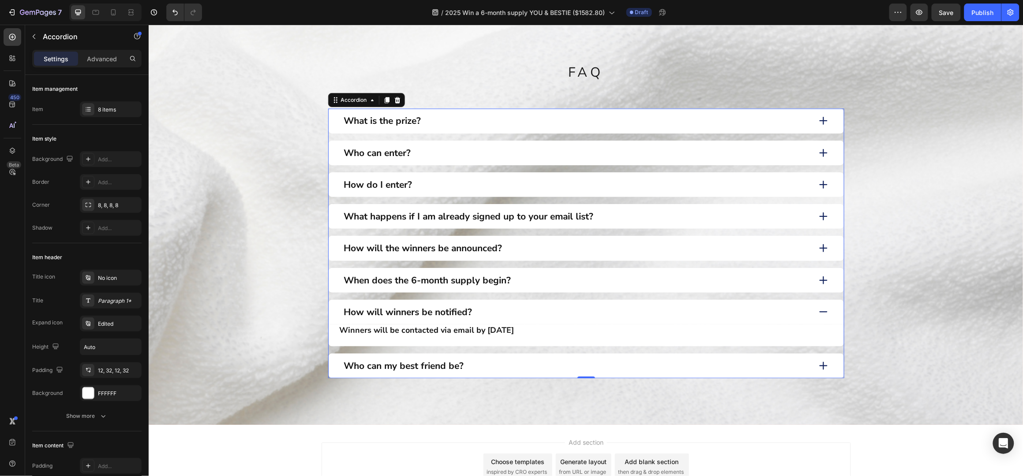
click at [516, 368] on div "Who can my best friend be?" at bounding box center [576, 366] width 468 height 14
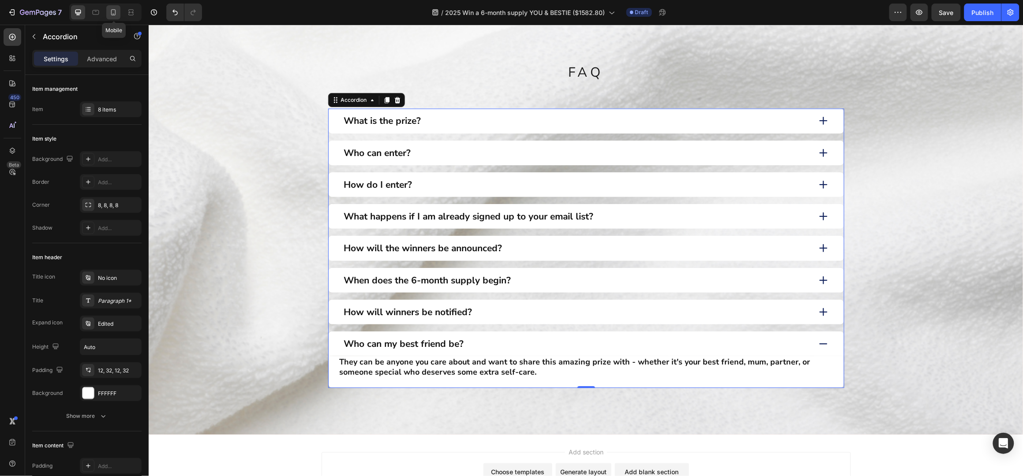
click at [112, 15] on icon at bounding box center [113, 12] width 5 height 6
type input "5"
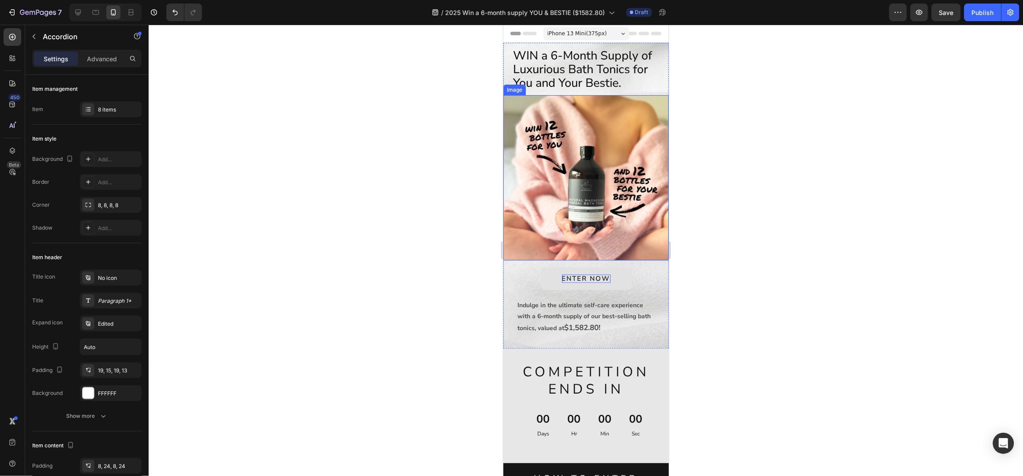
click at [604, 274] on p "ENTER NOW" at bounding box center [586, 278] width 49 height 9
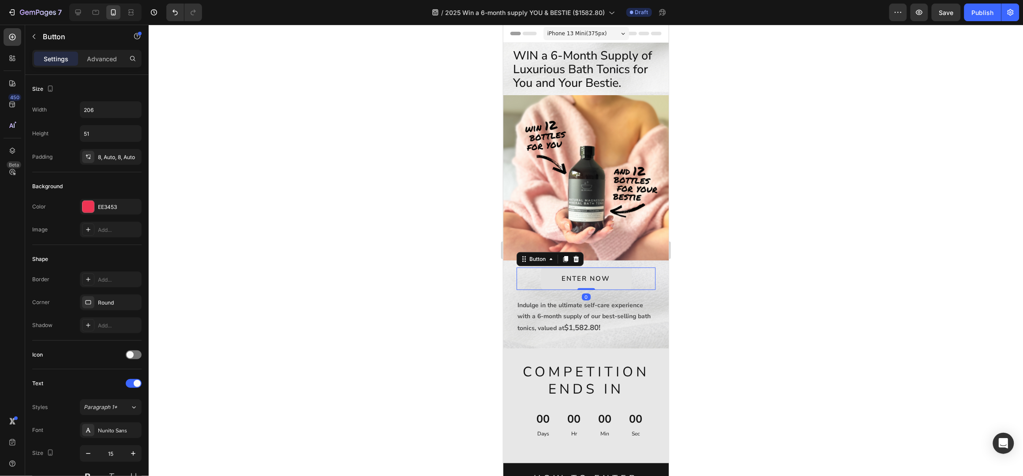
click at [605, 267] on link "ENTER NOW" at bounding box center [585, 278] width 91 height 22
click at [101, 208] on div "EE3453" at bounding box center [111, 207] width 26 height 8
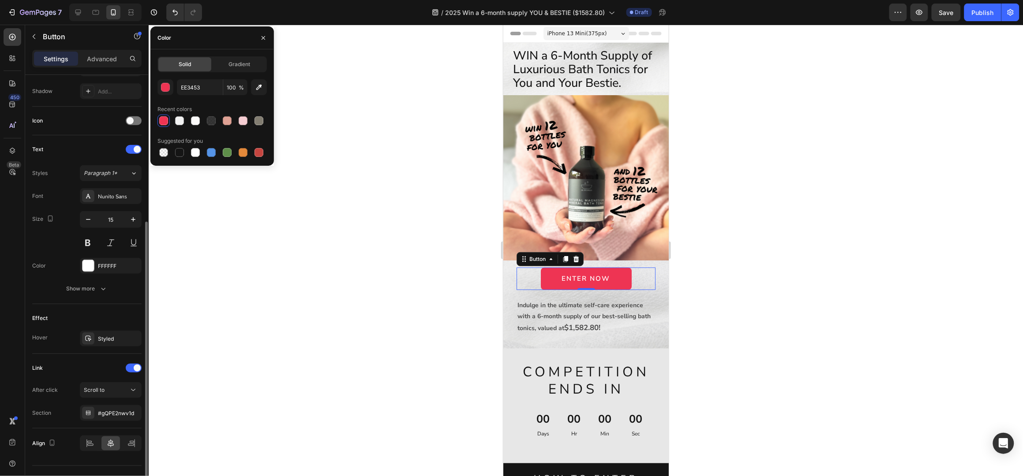
scroll to position [253, 0]
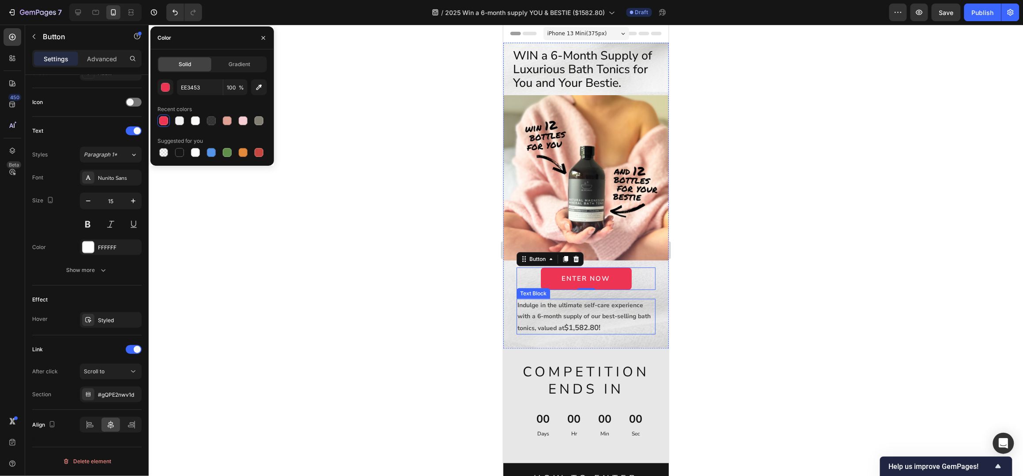
click at [600, 322] on strong "$1,582.80!" at bounding box center [582, 327] width 36 height 10
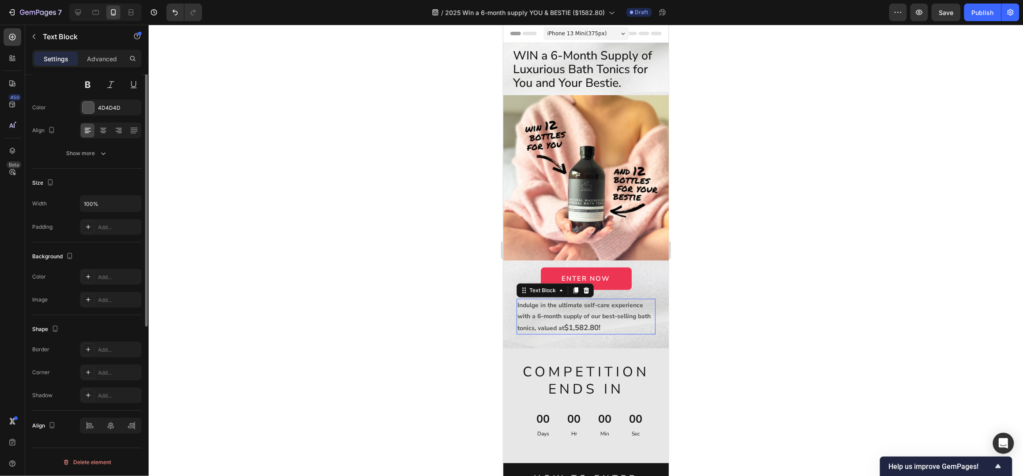
scroll to position [0, 0]
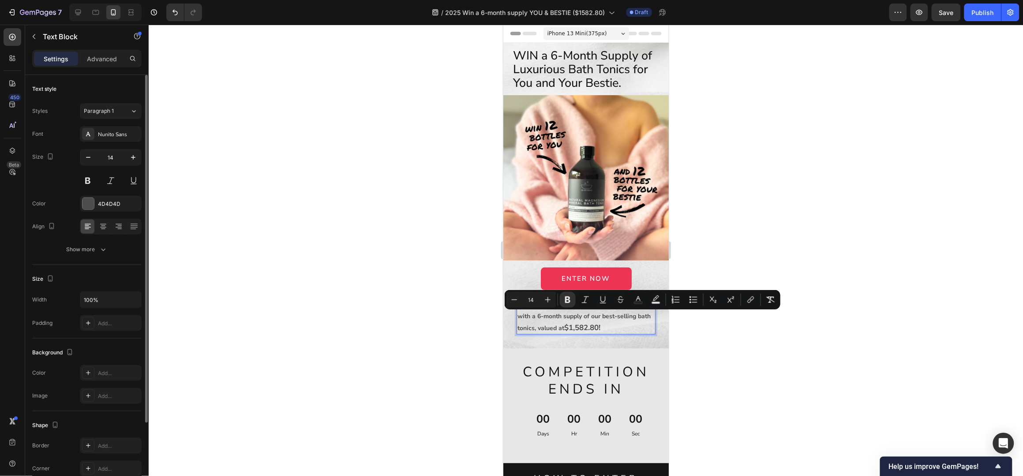
click at [581, 322] on strong "$1,582.80!" at bounding box center [582, 327] width 36 height 10
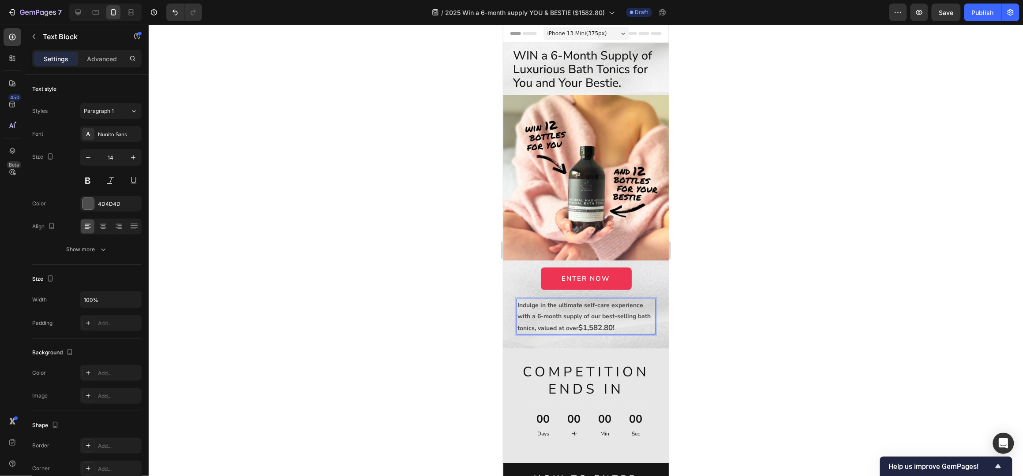
click at [614, 322] on strong "$1,582.80!" at bounding box center [596, 327] width 36 height 10
click at [718, 307] on div at bounding box center [586, 251] width 874 height 452
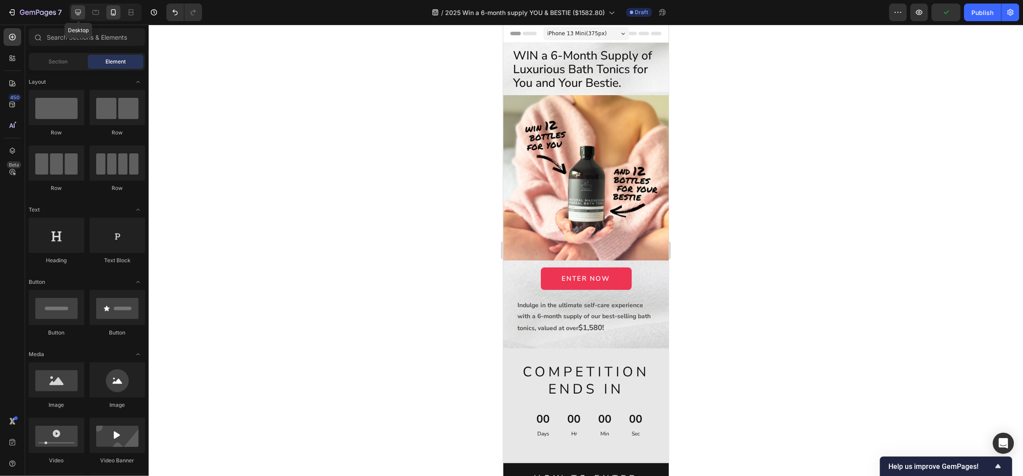
click at [76, 11] on icon at bounding box center [78, 12] width 9 height 9
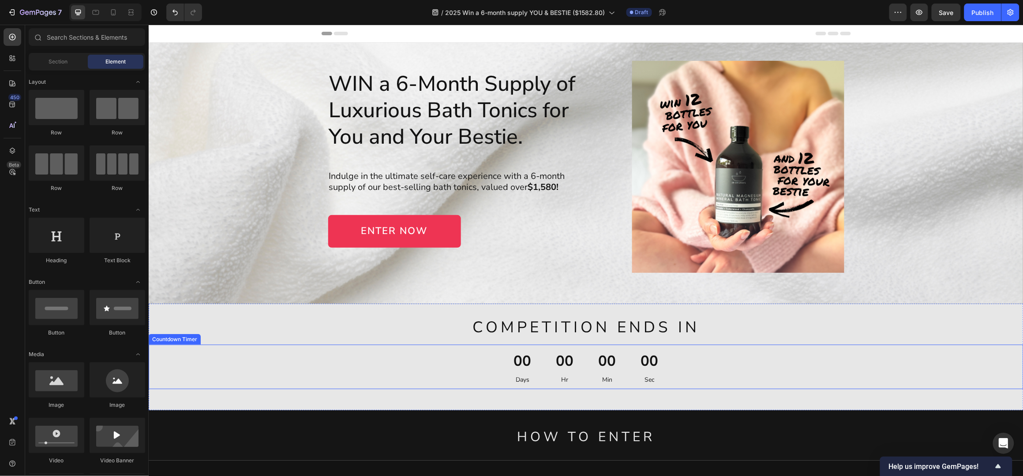
click at [491, 366] on div "00 Days 00 Hr 00 Min 00 Sec" at bounding box center [585, 366] width 875 height 45
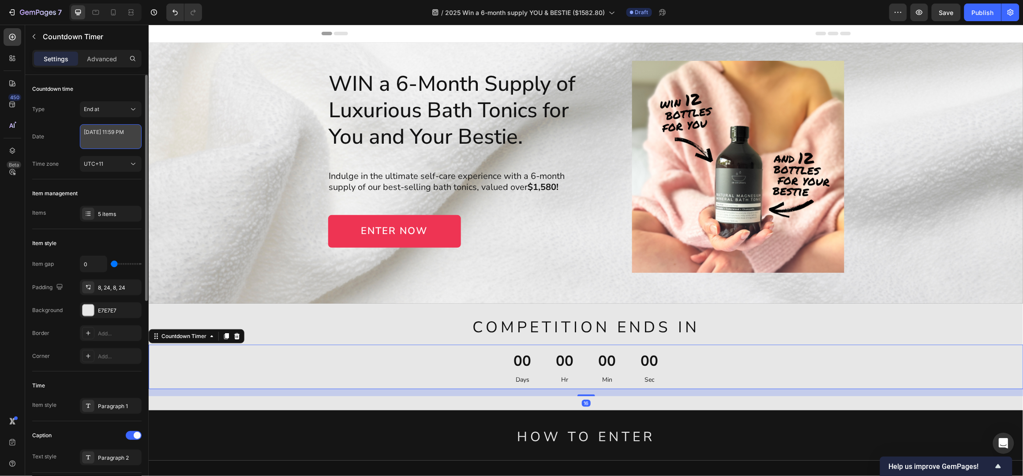
click at [109, 133] on textarea "October 31 2024 11:59 PM" at bounding box center [111, 136] width 62 height 25
select select "23"
select select "59"
select select "false"
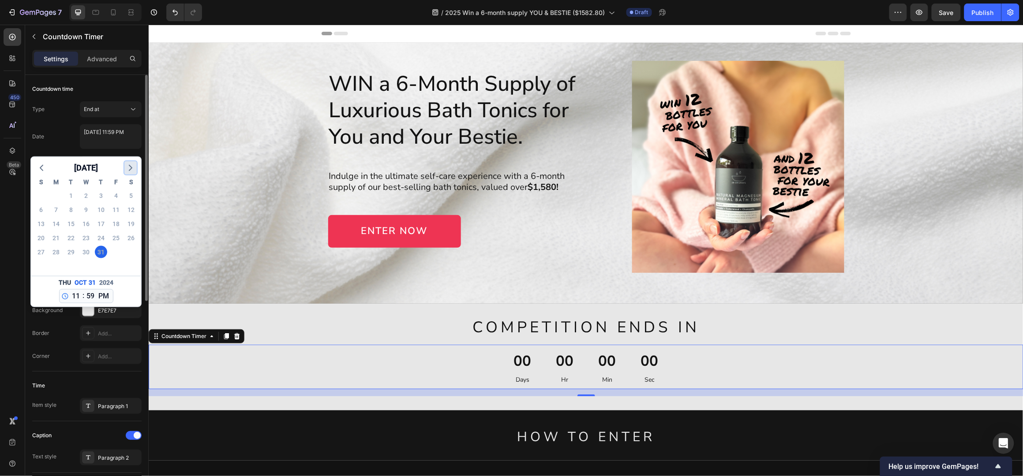
click at [131, 168] on polyline "button" at bounding box center [130, 167] width 3 height 5
click at [131, 169] on polyline "button" at bounding box center [130, 167] width 3 height 5
click at [132, 169] on icon "button" at bounding box center [130, 168] width 11 height 11
click at [132, 170] on icon "button" at bounding box center [130, 168] width 11 height 11
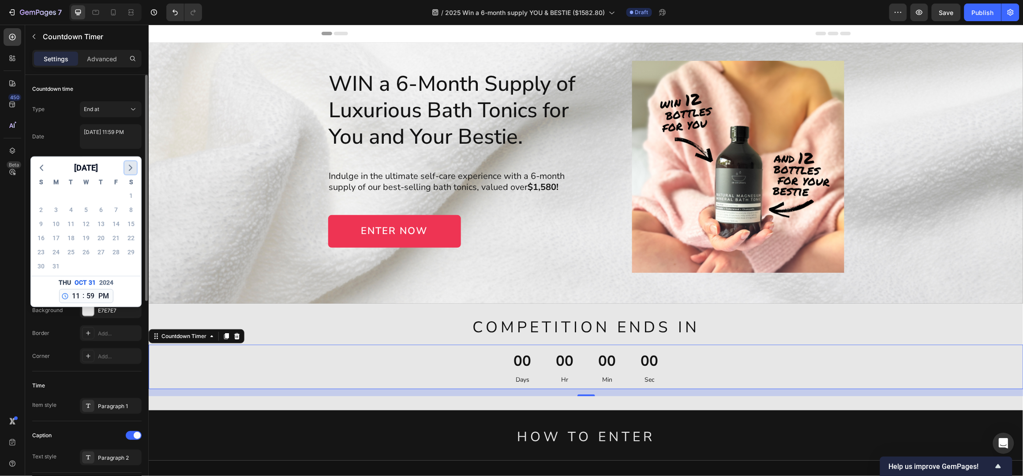
click at [132, 170] on icon "button" at bounding box center [130, 168] width 11 height 11
click at [131, 171] on icon "button" at bounding box center [130, 168] width 11 height 11
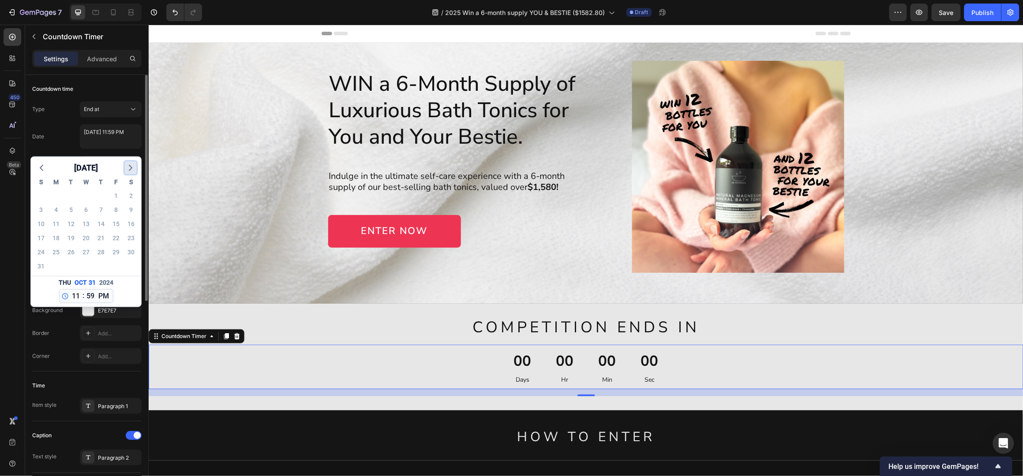
click at [131, 171] on icon "button" at bounding box center [130, 168] width 11 height 11
click at [117, 251] on div "31" at bounding box center [116, 252] width 12 height 12
type textarea "October 31 2025 11:59 PM"
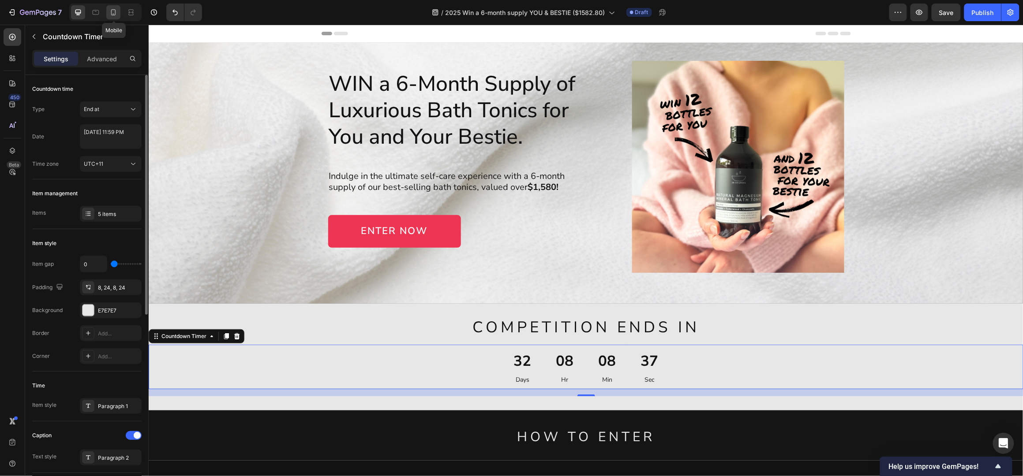
click at [115, 15] on icon at bounding box center [113, 12] width 9 height 9
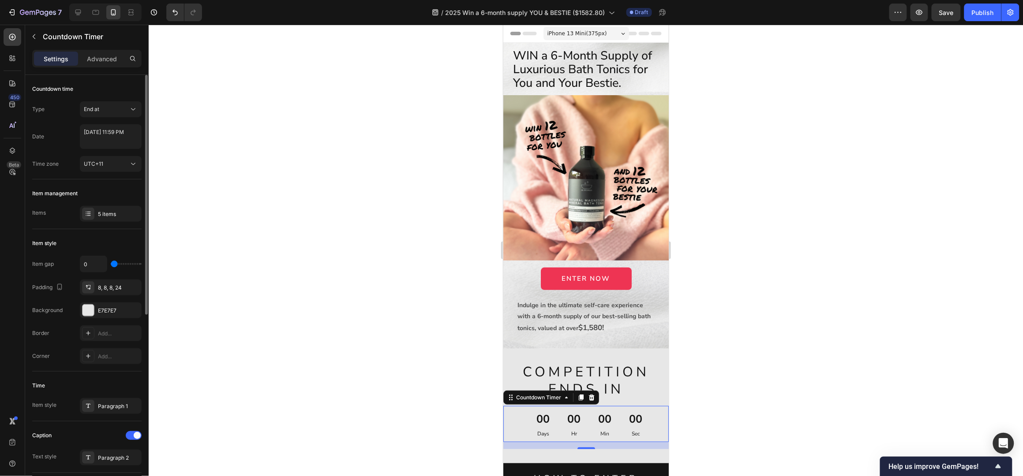
click at [575, 409] on div "00" at bounding box center [573, 419] width 13 height 20
click at [101, 136] on textarea "October 31 2024 11:59 PM" at bounding box center [111, 136] width 62 height 25
select select "23"
select select "59"
select select "false"
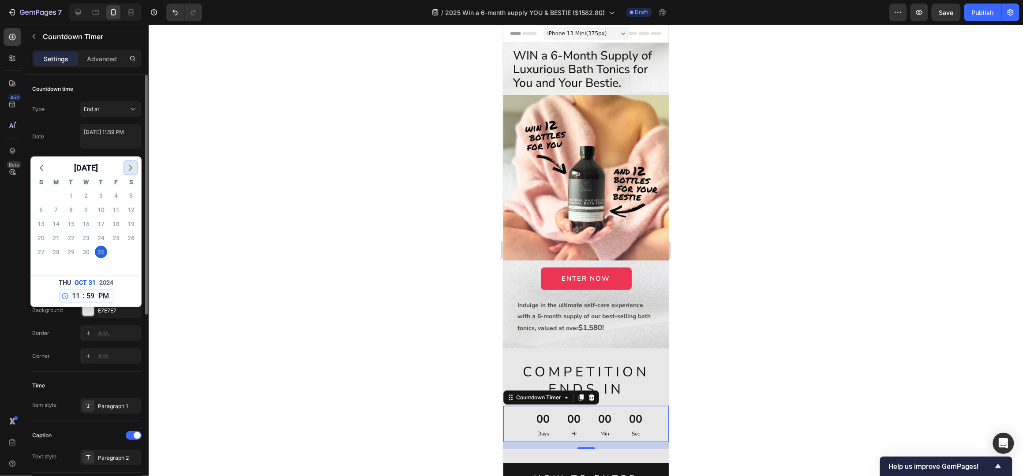
click at [129, 167] on icon "button" at bounding box center [130, 168] width 11 height 11
click at [130, 167] on icon "button" at bounding box center [130, 168] width 11 height 11
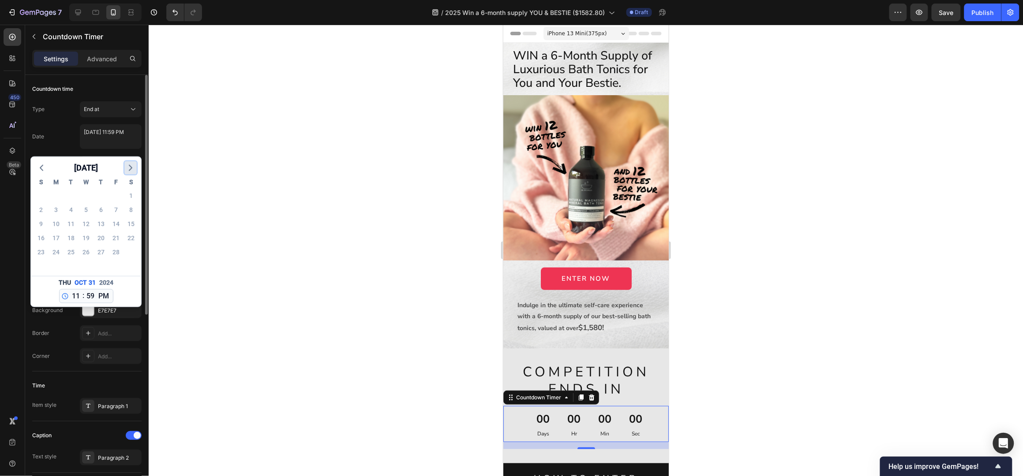
click at [130, 167] on polyline "button" at bounding box center [130, 167] width 3 height 5
click at [131, 168] on polyline "button" at bounding box center [130, 167] width 3 height 5
click at [131, 169] on polyline "button" at bounding box center [130, 167] width 3 height 5
click at [132, 169] on icon "button" at bounding box center [130, 168] width 11 height 11
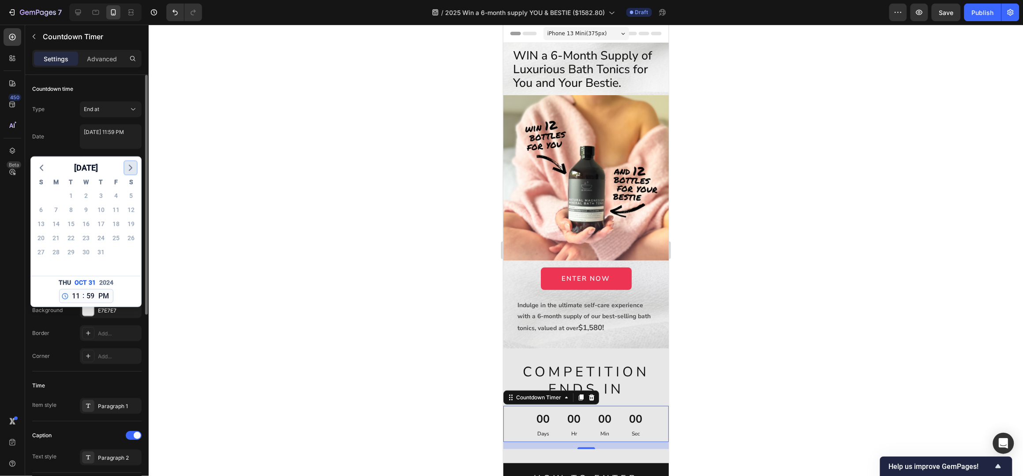
click at [132, 169] on icon "button" at bounding box center [130, 168] width 11 height 11
click at [132, 169] on div "August 2025 S M T W T F S 27 28 29 30 31 1 2 3 4 5 6 7 8 9 10 11 12 13 14 15 16…" at bounding box center [86, 232] width 110 height 150
click at [132, 169] on icon "button" at bounding box center [130, 168] width 11 height 11
click at [120, 254] on div "31" at bounding box center [116, 252] width 12 height 12
type textarea "October 31 2025 11:59 PM"
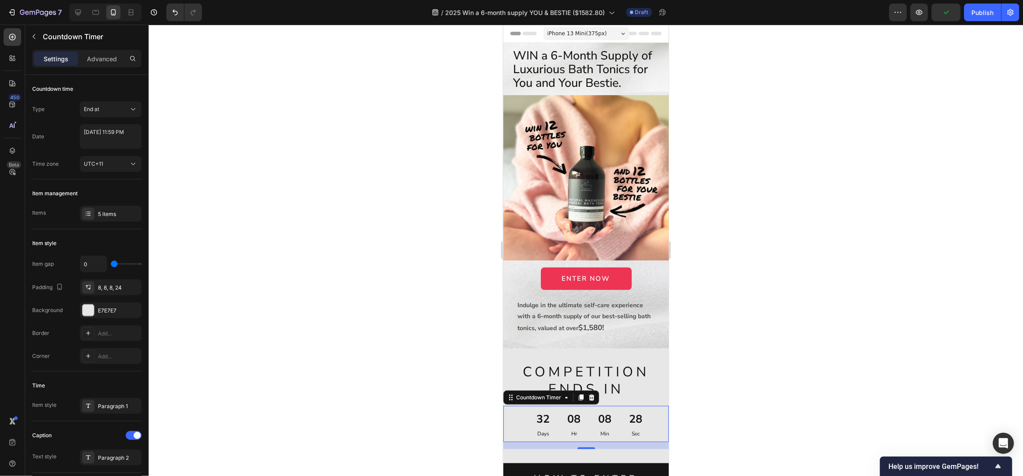
click at [815, 278] on div at bounding box center [586, 251] width 874 height 452
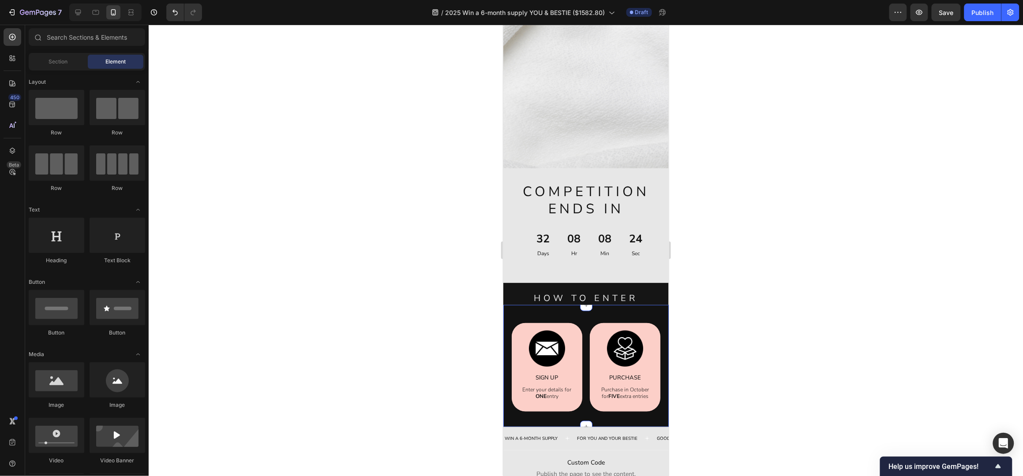
scroll to position [524, 0]
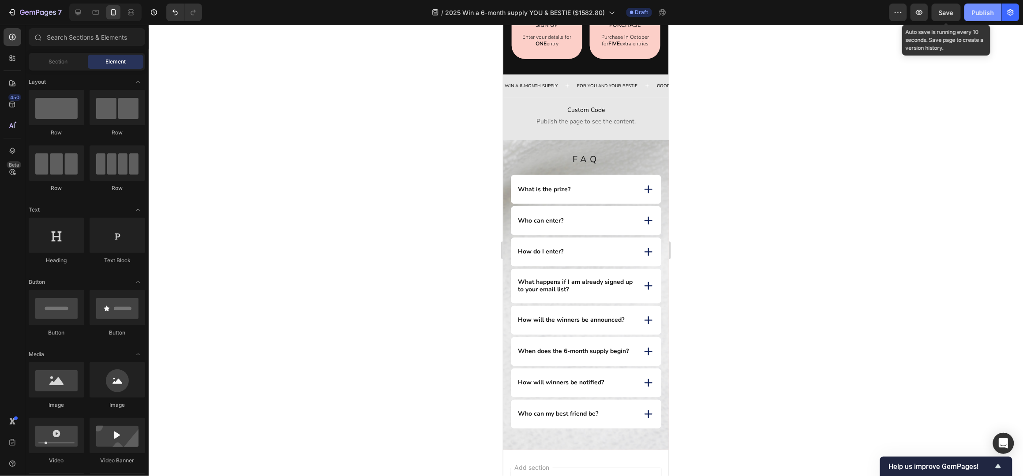
click at [964, 12] on button "Publish" at bounding box center [982, 13] width 37 height 18
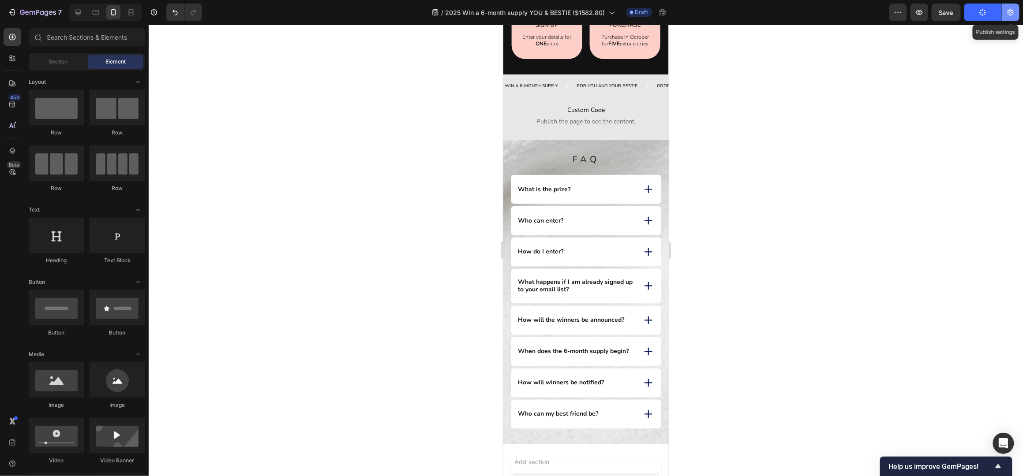
click at [1011, 15] on icon "button" at bounding box center [1010, 12] width 6 height 7
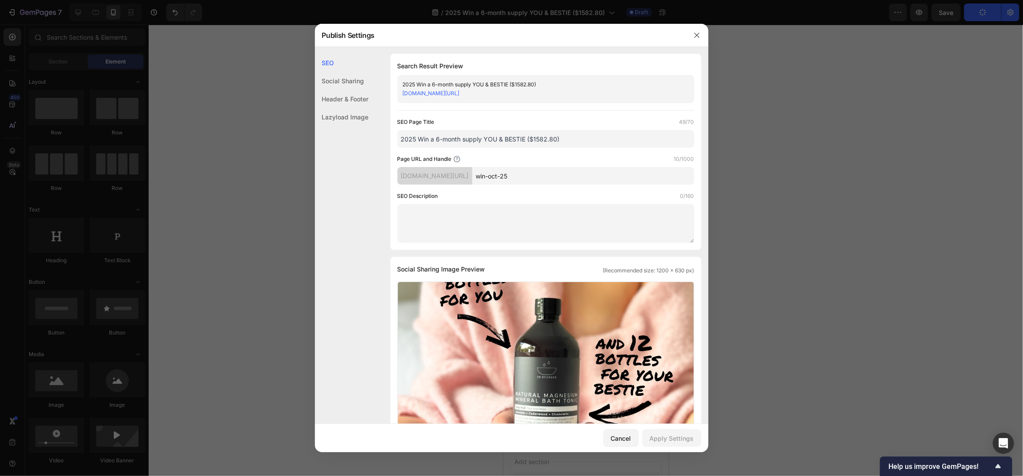
click at [549, 94] on div "39degrees-com-au.myshopify.com/pages/win-oct-25" at bounding box center [539, 93] width 272 height 9
click at [556, 138] on input "2025 Win a 6-month supply YOU & BESTIE ($1582.80)" at bounding box center [545, 139] width 297 height 18
drag, startPoint x: 574, startPoint y: 138, endPoint x: 535, endPoint y: 139, distance: 39.3
click at [536, 139] on input "2025 Win a 6-month supply YOU & BESTIE ($1582.80)" at bounding box center [545, 139] width 297 height 18
click at [460, 139] on input "2025 Win a 6-month supply YOU & BESTIE ($1582.80)" at bounding box center [545, 139] width 297 height 18
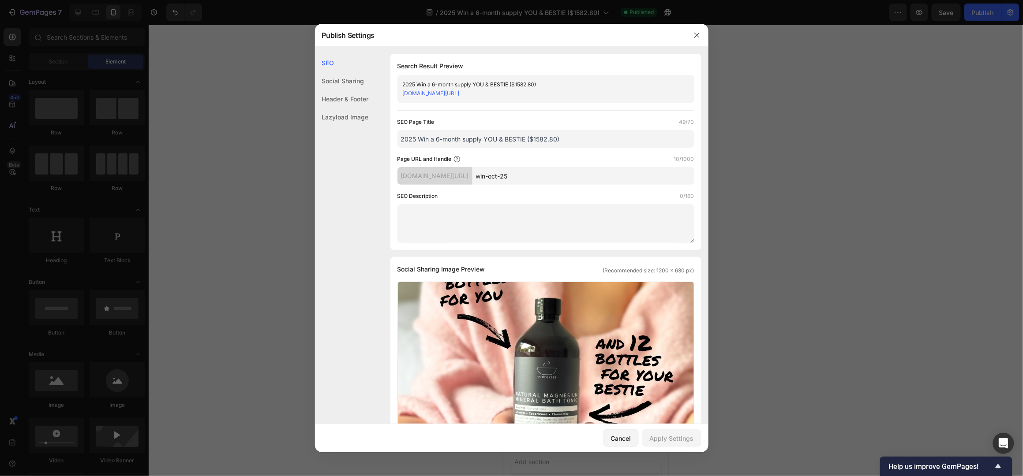
drag, startPoint x: 417, startPoint y: 137, endPoint x: 353, endPoint y: 138, distance: 64.4
click at [353, 138] on div "SEO Social Sharing Header & Footer Lazyload Image SEO Search Result Preview 202…" at bounding box center [511, 397] width 393 height 686
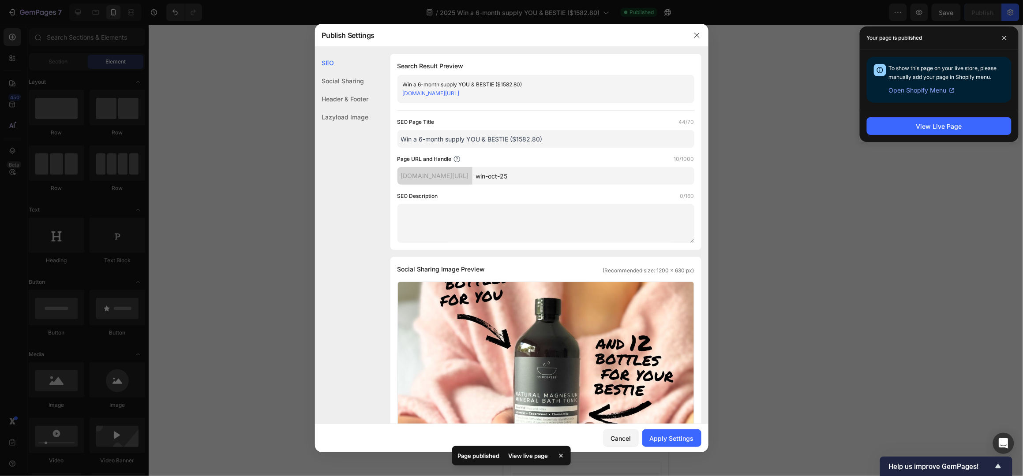
type input "Win a 6-month supply YOU & BESTIE ($1582.80)"
click at [605, 122] on div "SEO Page Title 44/70" at bounding box center [545, 122] width 297 height 9
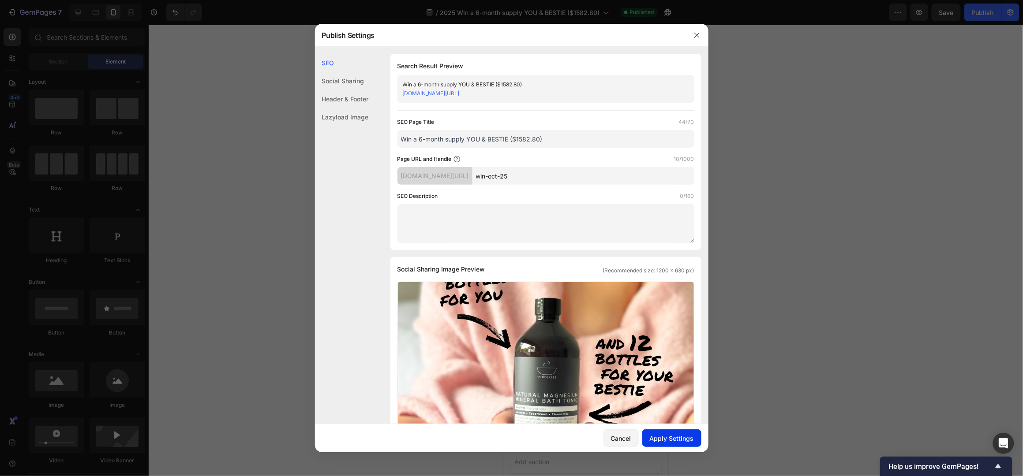
click at [673, 439] on div "Apply Settings" at bounding box center [672, 438] width 44 height 9
click at [791, 332] on div at bounding box center [511, 238] width 1023 height 476
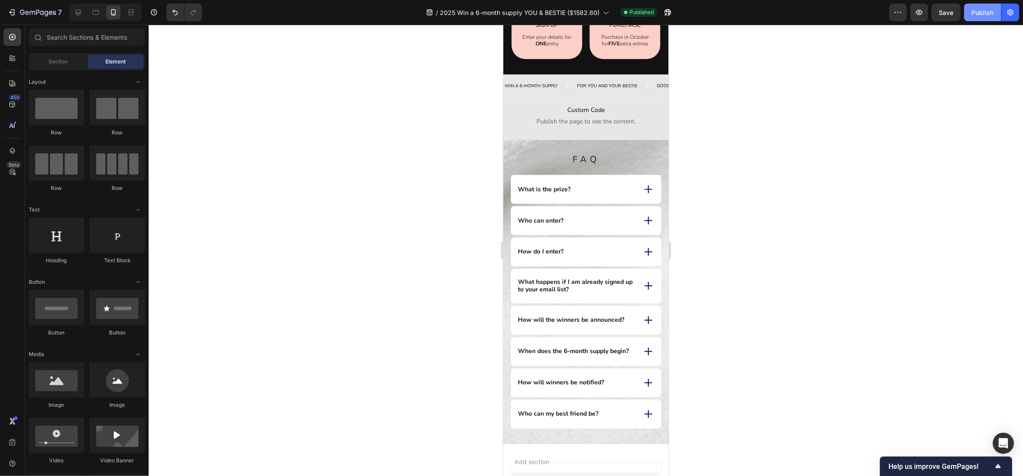
click at [991, 8] on div "Publish" at bounding box center [983, 12] width 22 height 9
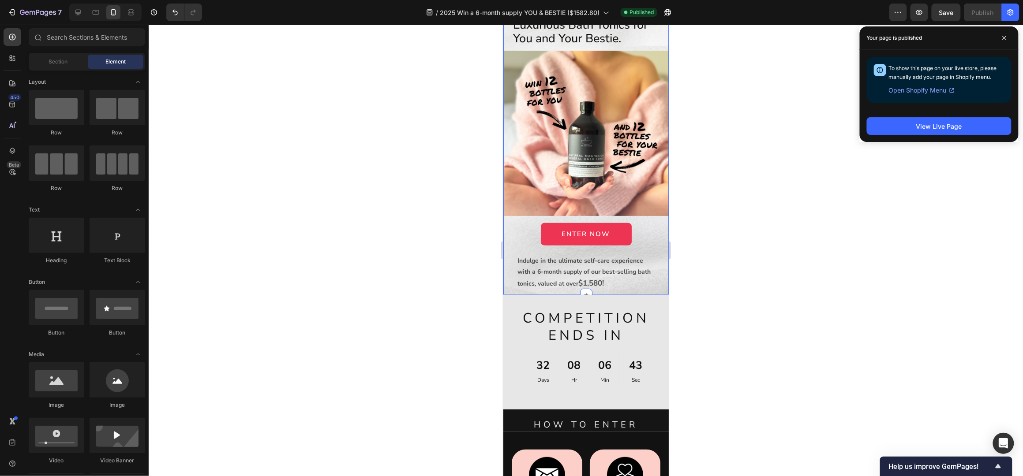
scroll to position [0, 0]
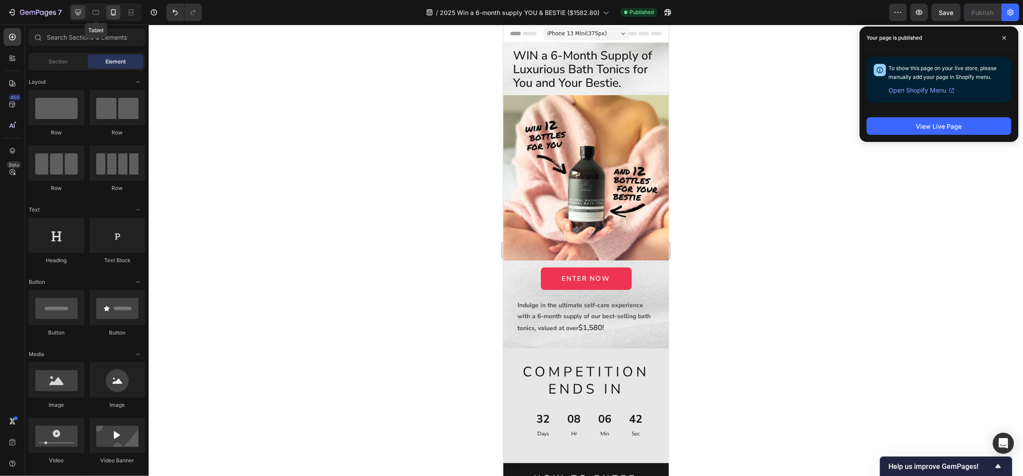
click at [80, 8] on icon at bounding box center [78, 12] width 9 height 9
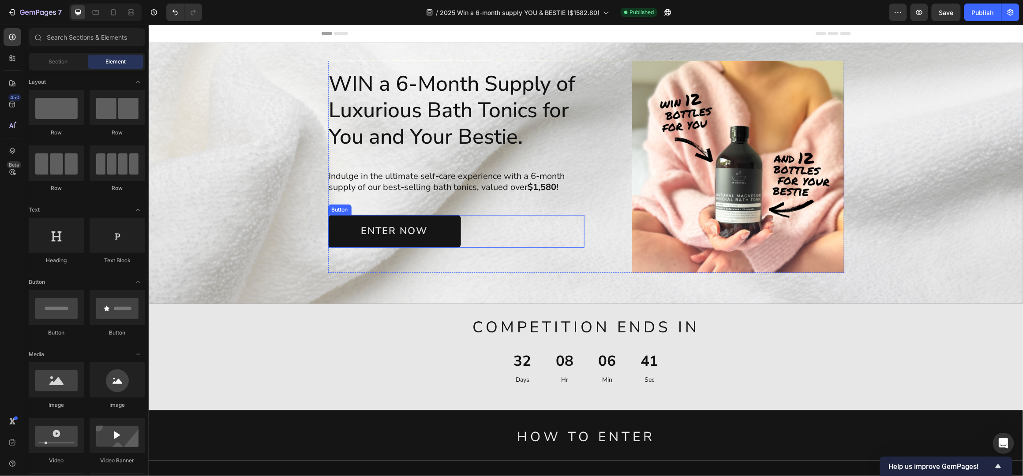
click at [440, 220] on link "ENTER NOW" at bounding box center [394, 231] width 133 height 33
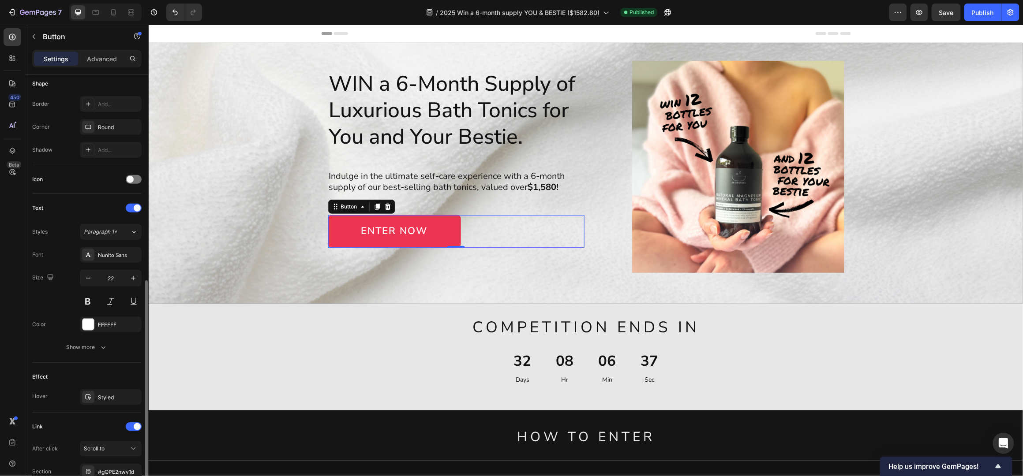
scroll to position [234, 0]
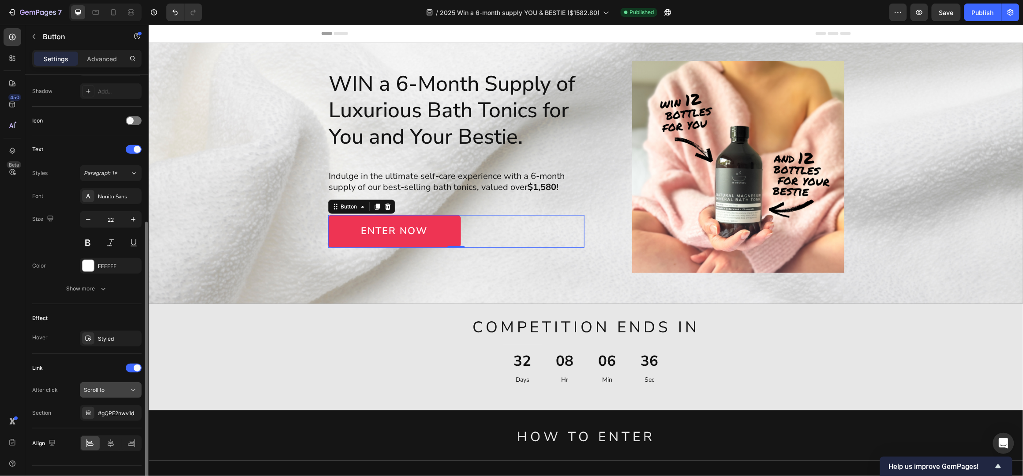
click at [113, 387] on div "Scroll to" at bounding box center [106, 390] width 45 height 8
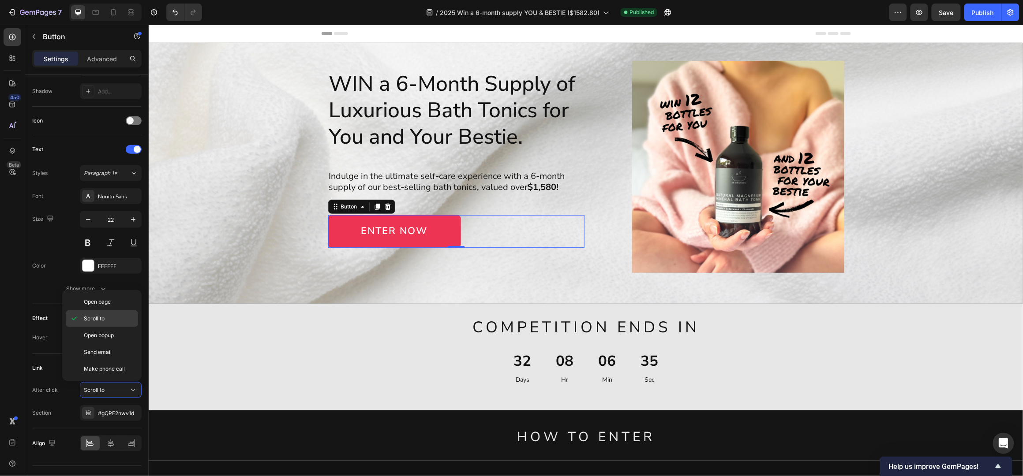
click at [106, 318] on p "Scroll to" at bounding box center [109, 319] width 50 height 8
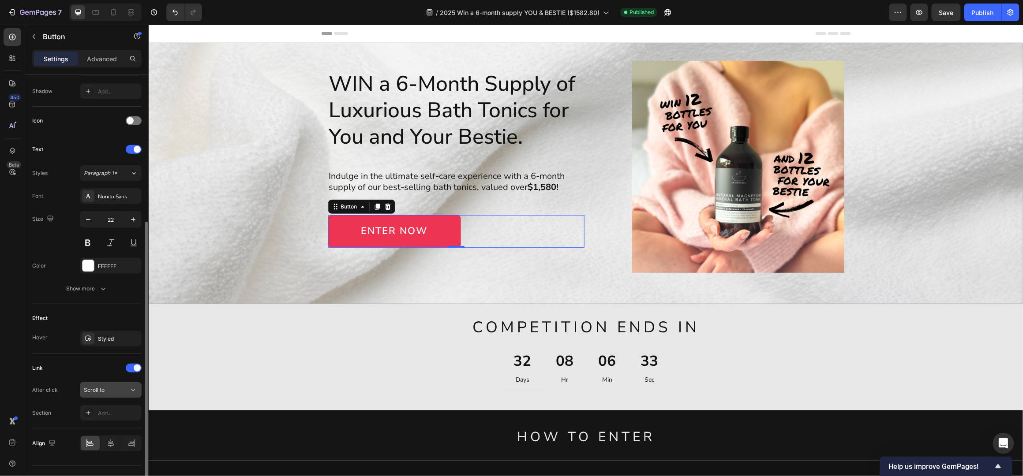
click at [103, 392] on span "Scroll to" at bounding box center [94, 390] width 21 height 7
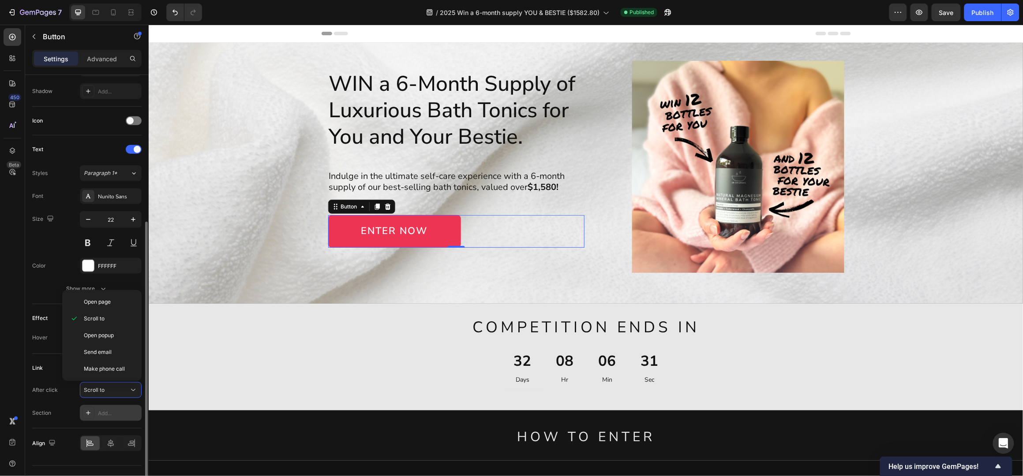
click at [107, 410] on div "Add..." at bounding box center [118, 414] width 41 height 8
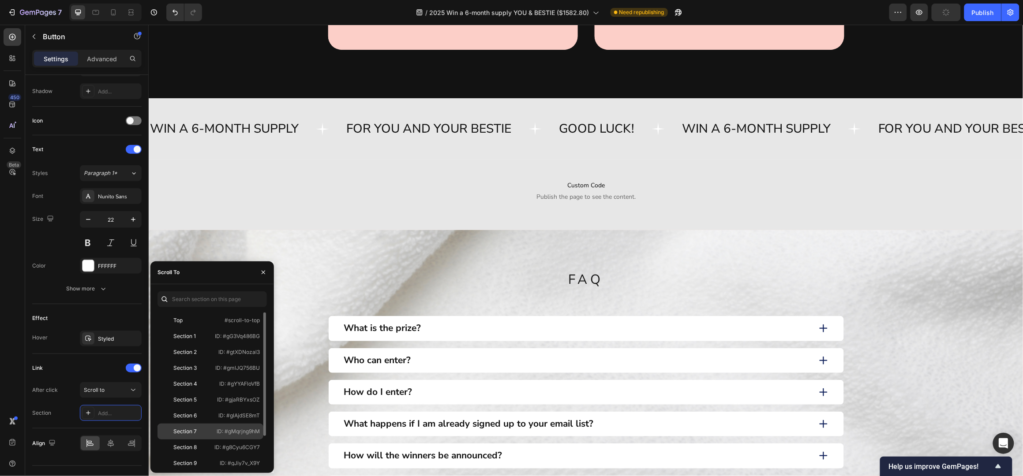
scroll to position [37, 0]
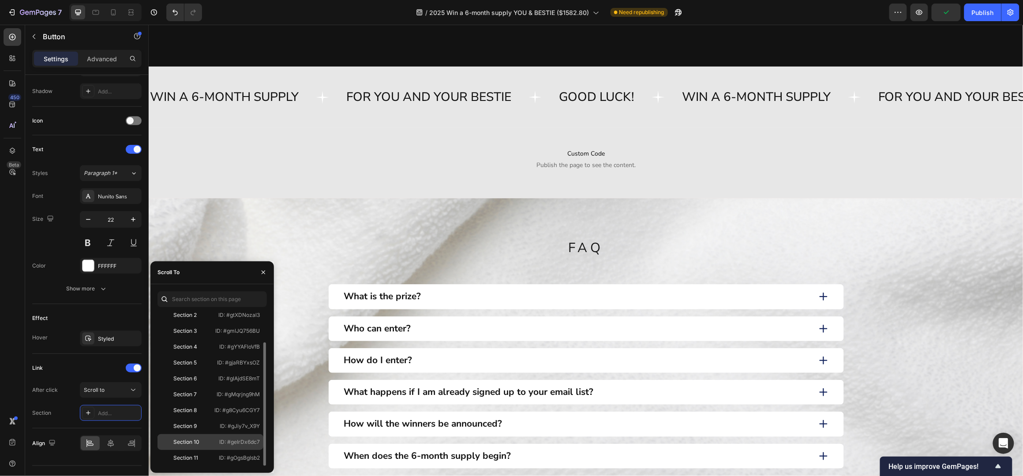
click at [189, 441] on div "Section 10" at bounding box center [186, 442] width 26 height 8
drag, startPoint x: 978, startPoint y: 12, endPoint x: 969, endPoint y: 19, distance: 11.6
click at [978, 11] on div "Publish" at bounding box center [983, 12] width 22 height 9
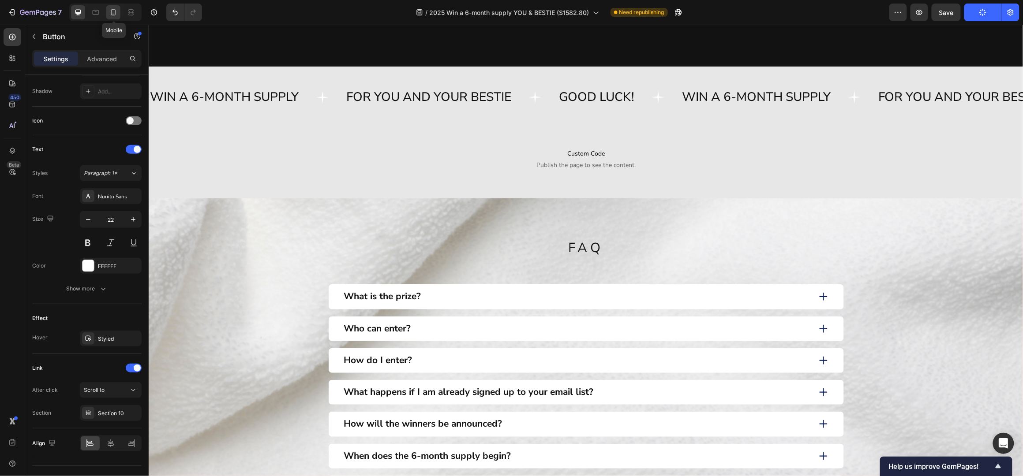
click at [113, 11] on icon at bounding box center [113, 12] width 9 height 9
type input "206"
type input "51"
type input "15"
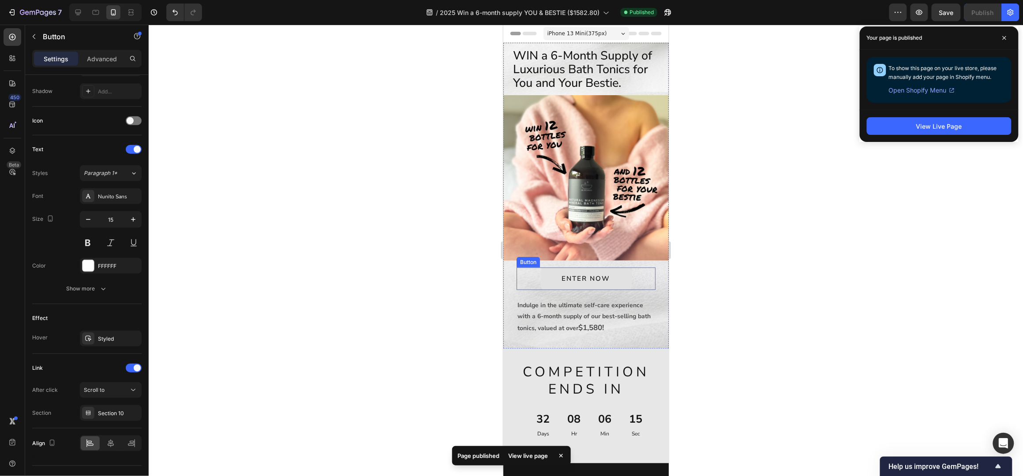
click at [550, 267] on link "ENTER NOW" at bounding box center [585, 278] width 91 height 22
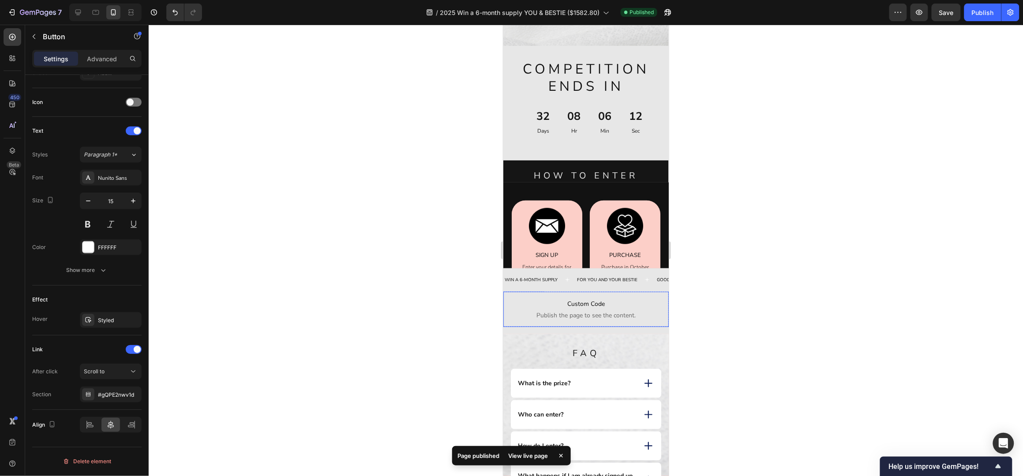
scroll to position [412, 0]
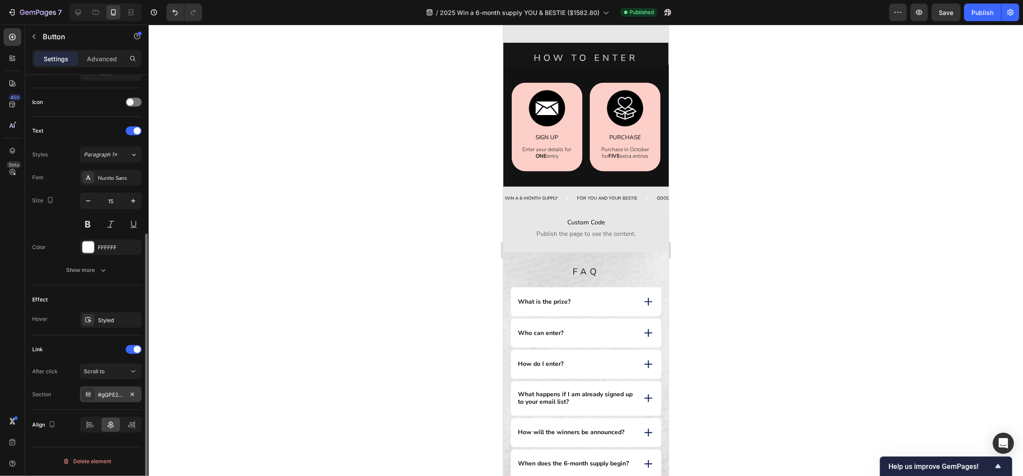
click at [111, 397] on div "#gQPE2nwv1d" at bounding box center [111, 395] width 26 height 8
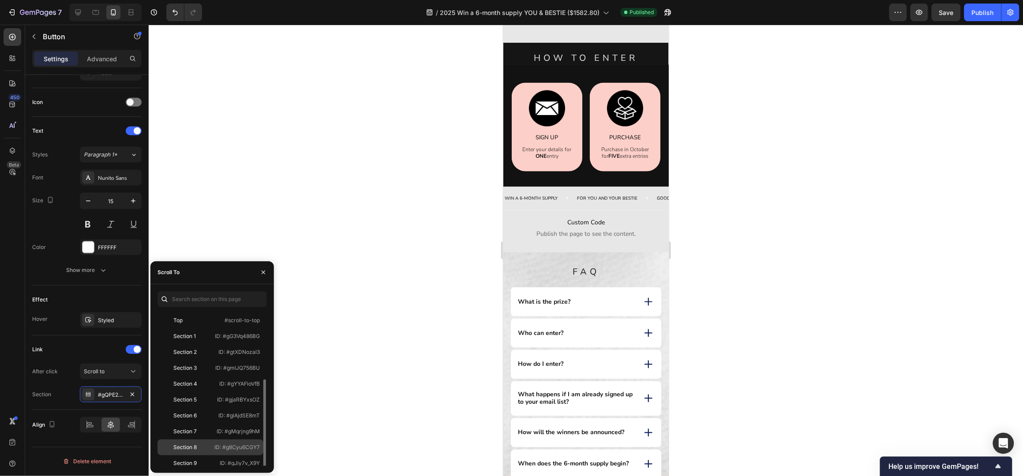
scroll to position [37, 0]
click at [189, 441] on div "Section 10" at bounding box center [186, 442] width 26 height 8
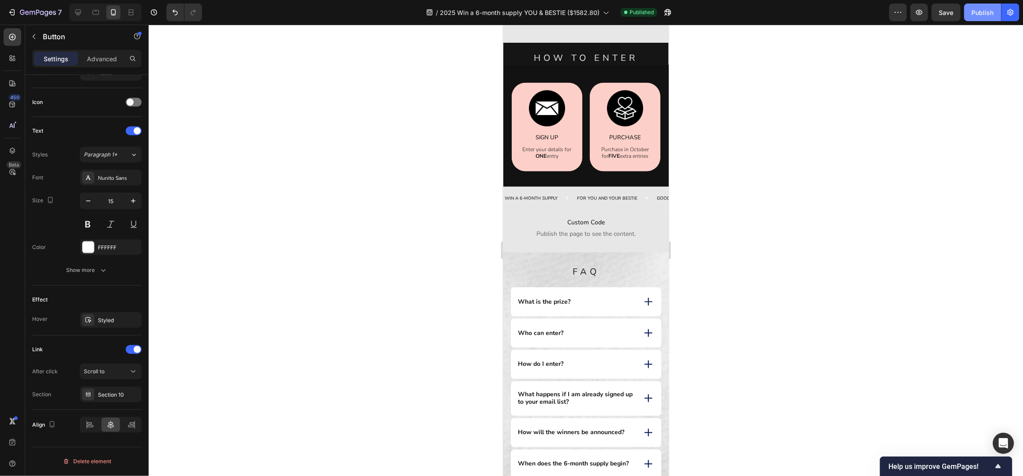
drag, startPoint x: 979, startPoint y: 9, endPoint x: 966, endPoint y: 28, distance: 22.6
click at [979, 8] on div "Publish" at bounding box center [983, 12] width 22 height 9
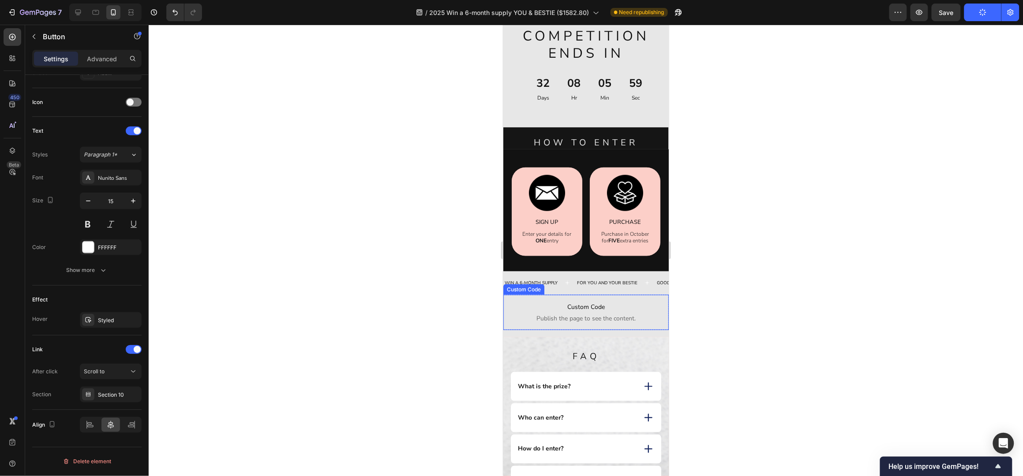
scroll to position [0, 0]
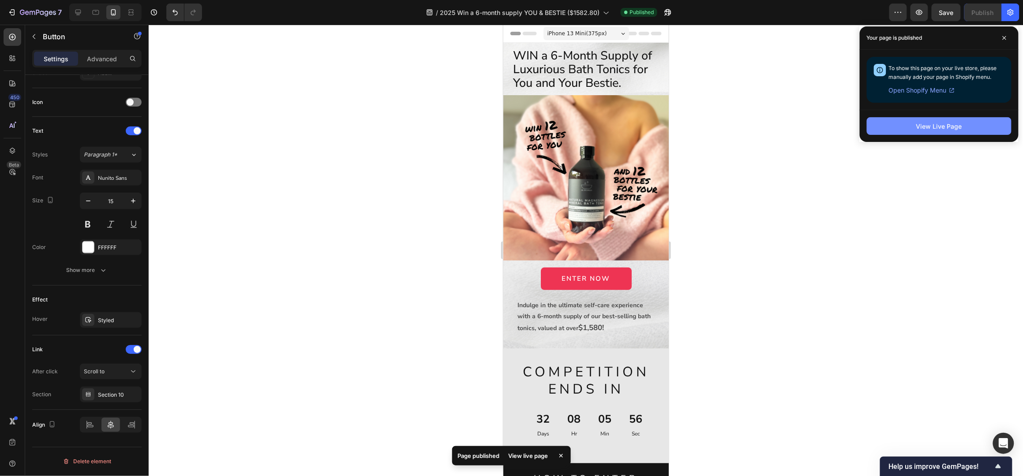
click at [923, 126] on div "View Live Page" at bounding box center [939, 126] width 46 height 9
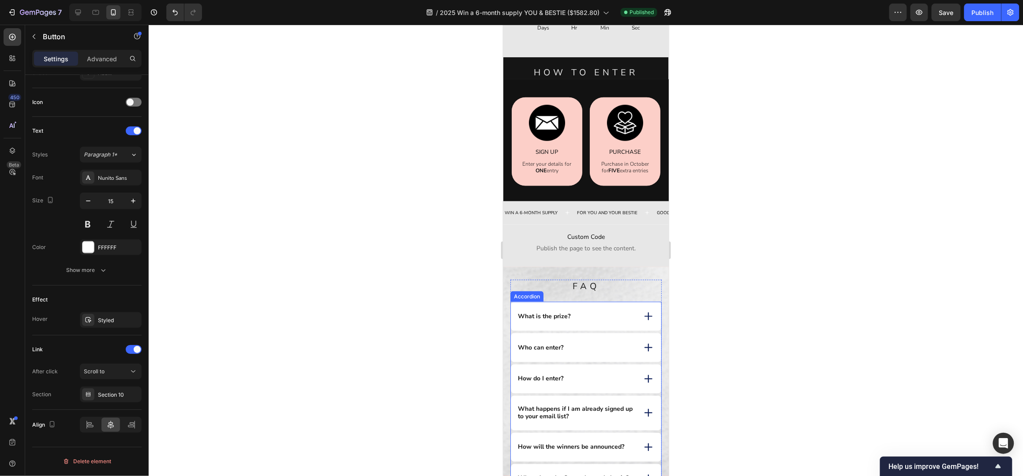
scroll to position [412, 0]
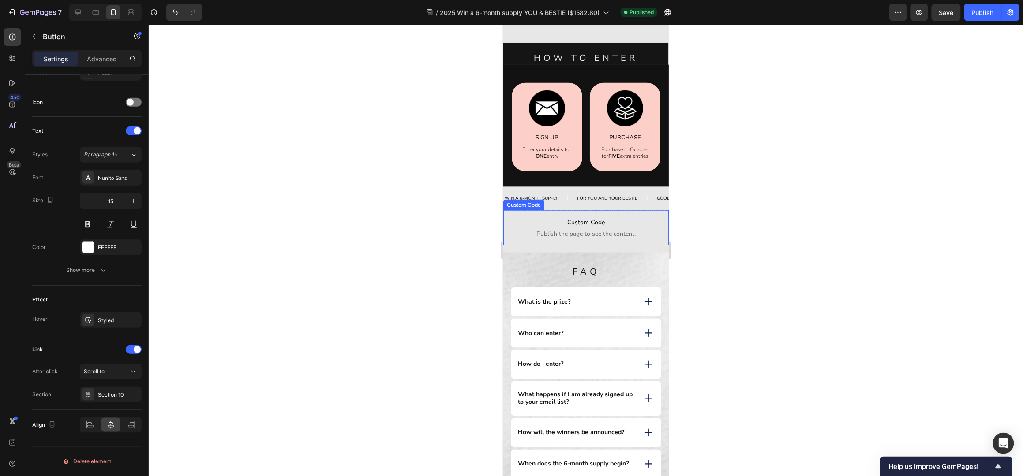
click at [581, 225] on span "Custom Code" at bounding box center [585, 222] width 165 height 11
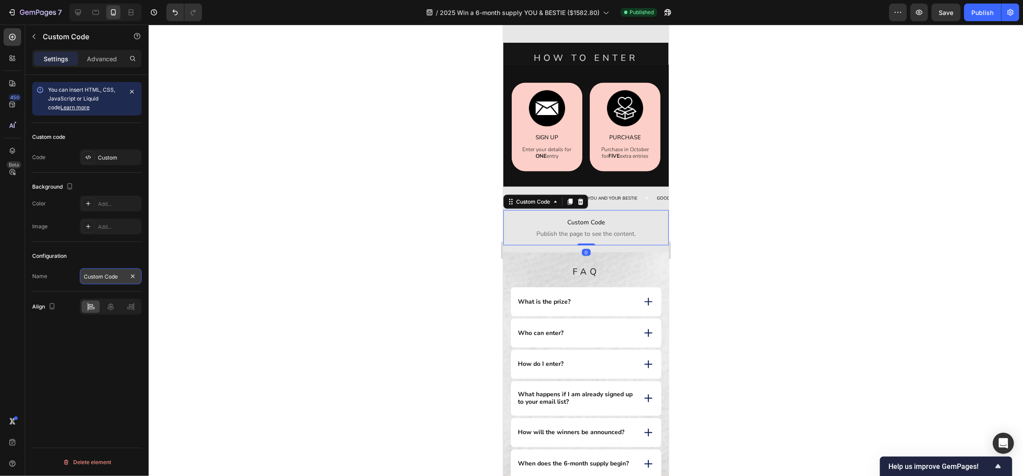
click at [110, 280] on input "Custom Code" at bounding box center [111, 277] width 62 height 16
click at [554, 221] on span "Custom Code" at bounding box center [585, 222] width 165 height 11
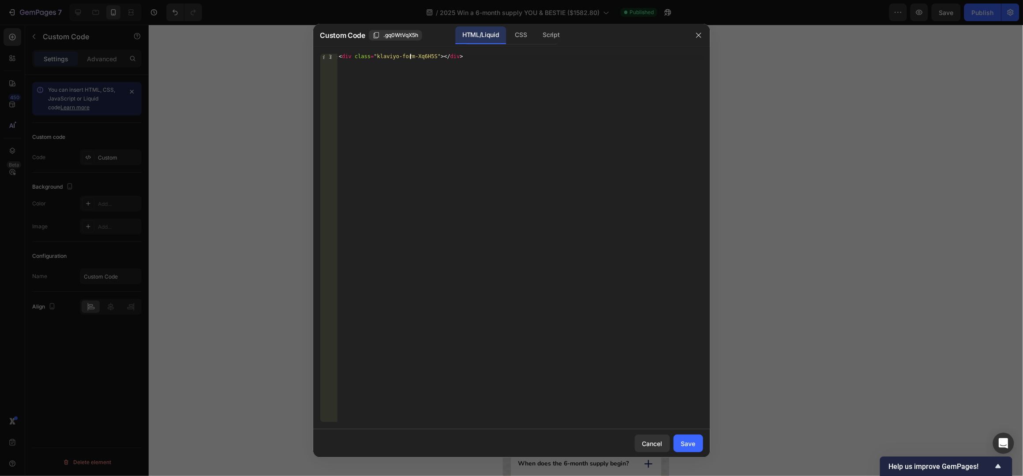
click at [412, 56] on div "< div class = "klaviyo-form-Xq6H5S" > </ div >" at bounding box center [520, 244] width 366 height 380
type textarea "<div class="klaviyo-form-QTeGjp"></div>"
click at [690, 447] on div "Save" at bounding box center [688, 443] width 15 height 9
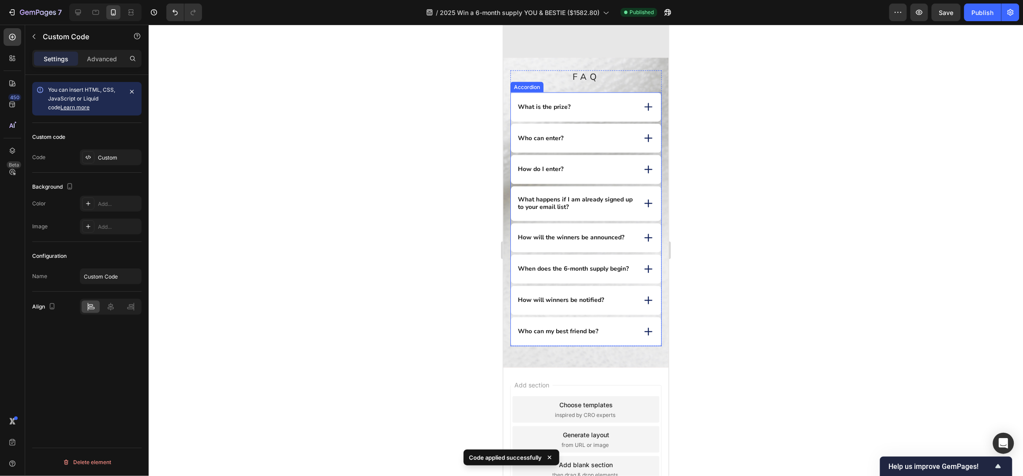
scroll to position [642, 0]
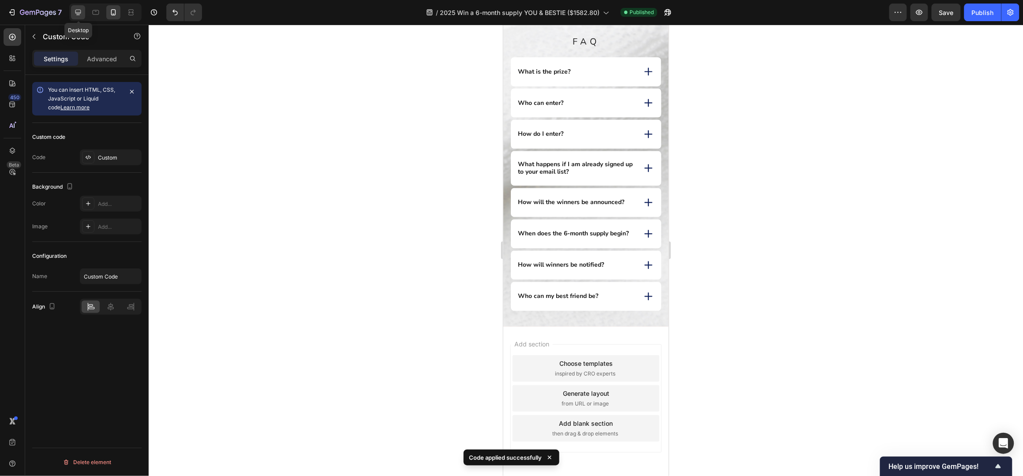
click at [79, 11] on icon at bounding box center [78, 12] width 9 height 9
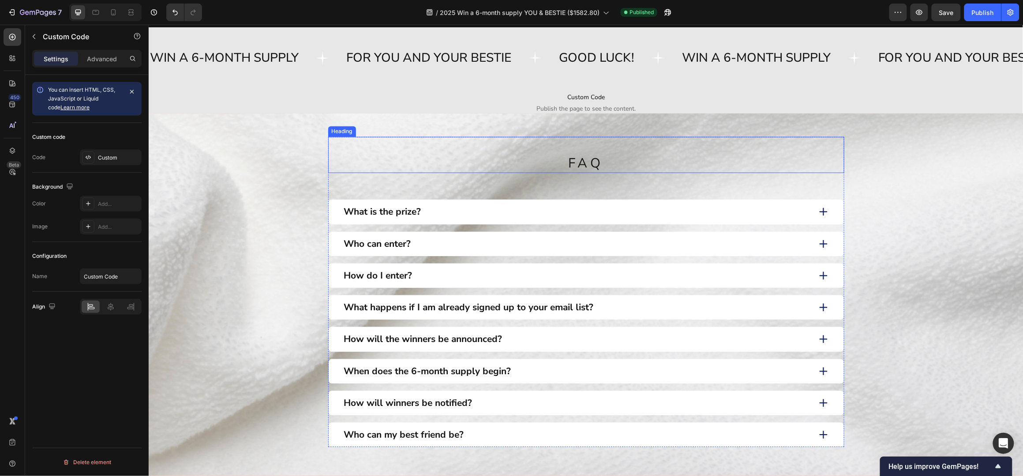
scroll to position [658, 0]
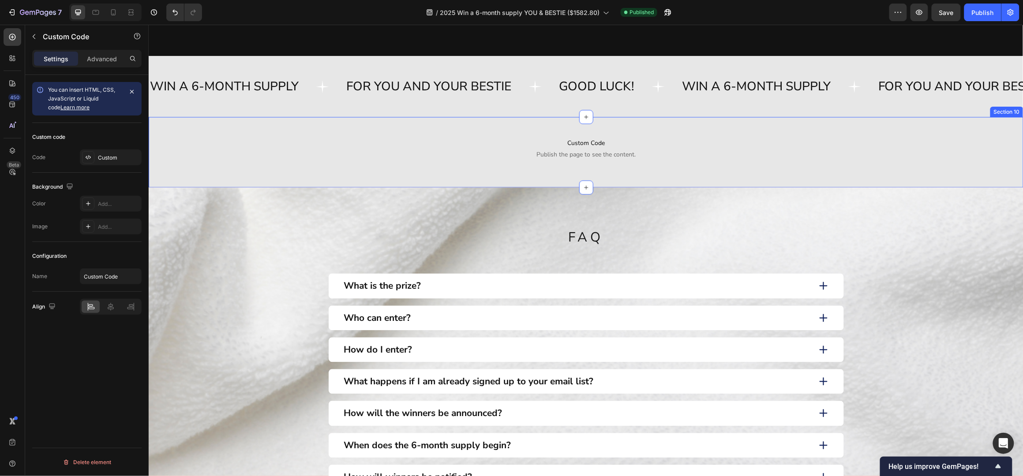
click at [567, 122] on div "Custom Code Publish the page to see the content. Custom Code Row Section 10" at bounding box center [585, 152] width 875 height 71
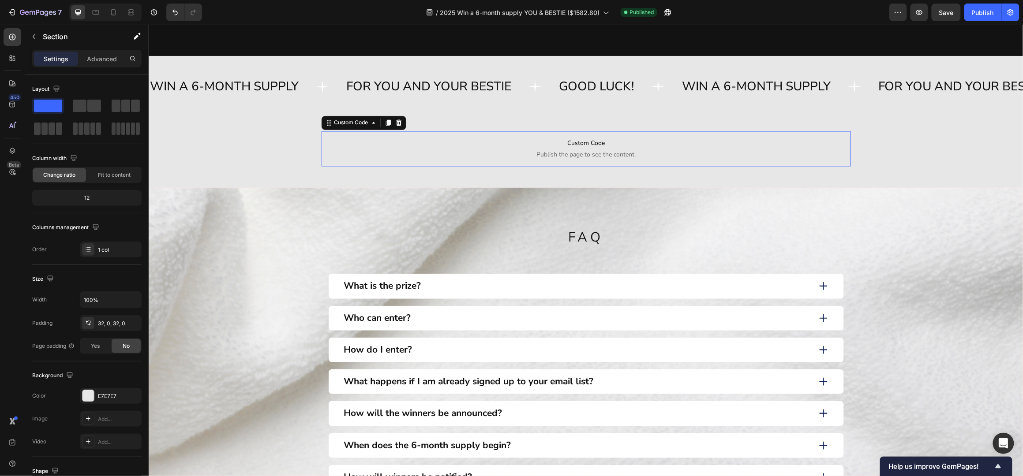
click at [567, 146] on span "Custom Code" at bounding box center [585, 143] width 529 height 11
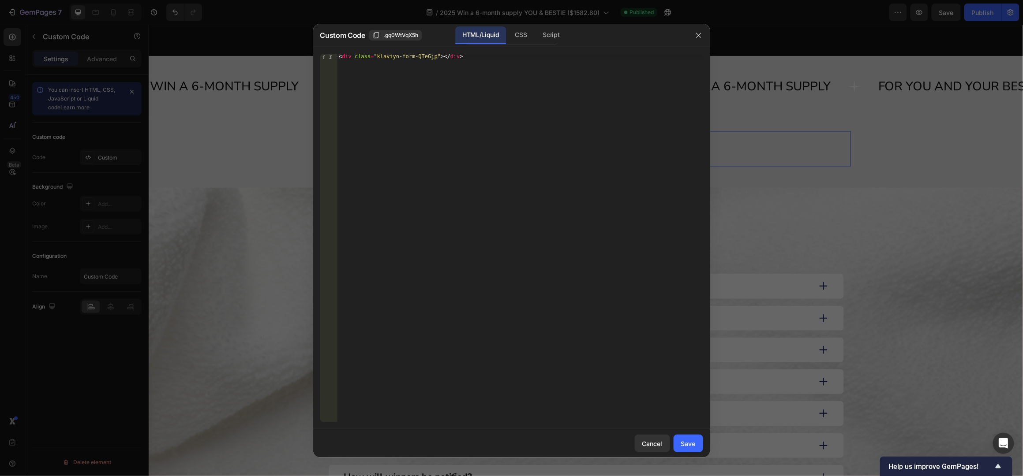
type textarea "<div class="klaviyo-form-QTeGjp"></div>"
click at [408, 57] on div "< div class = "klaviyo-form-QTeGjp" > </ div >" at bounding box center [520, 244] width 366 height 380
click at [685, 446] on div "Save" at bounding box center [688, 443] width 15 height 9
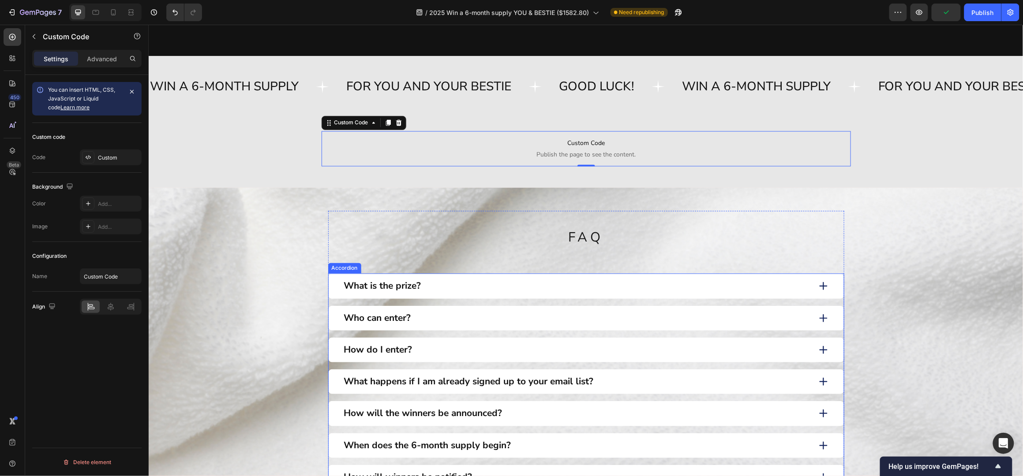
click at [501, 285] on div "What is the prize?" at bounding box center [576, 286] width 468 height 14
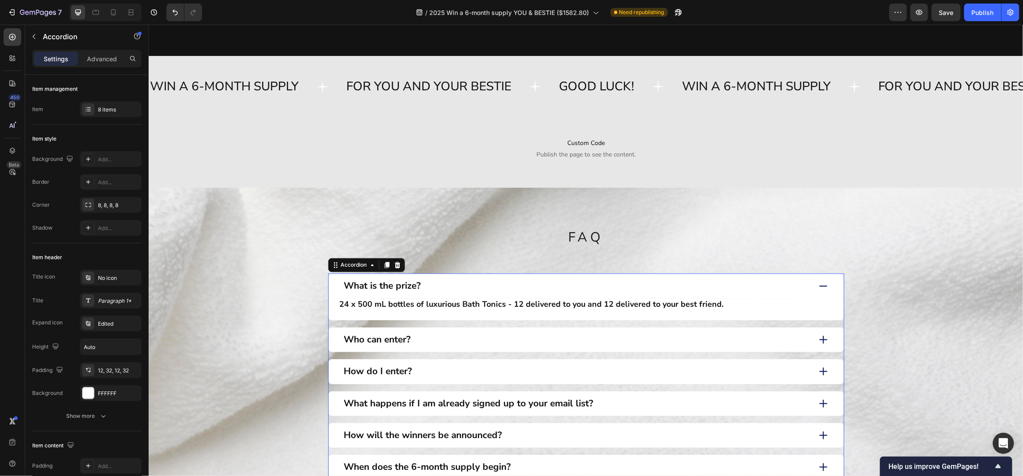
click at [518, 347] on div "Who can enter?" at bounding box center [576, 340] width 468 height 14
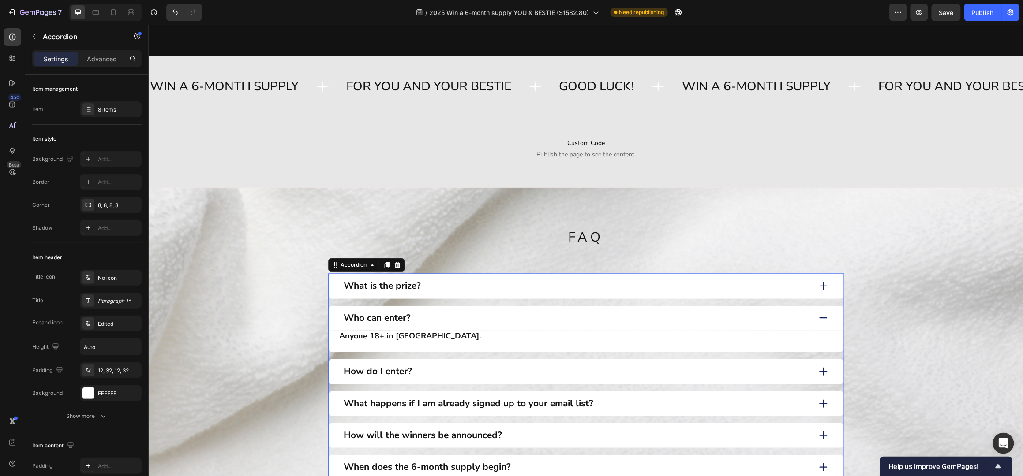
click at [513, 381] on div "How do I enter?" at bounding box center [585, 371] width 515 height 25
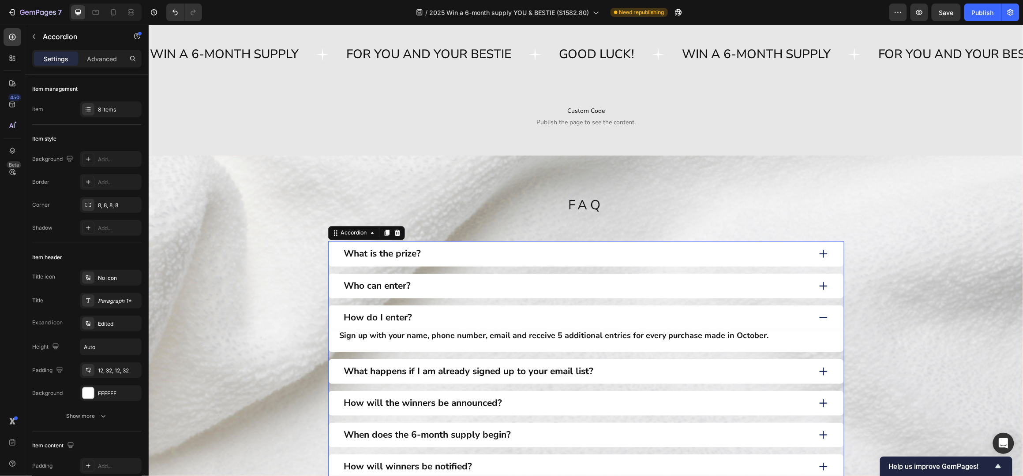
scroll to position [716, 0]
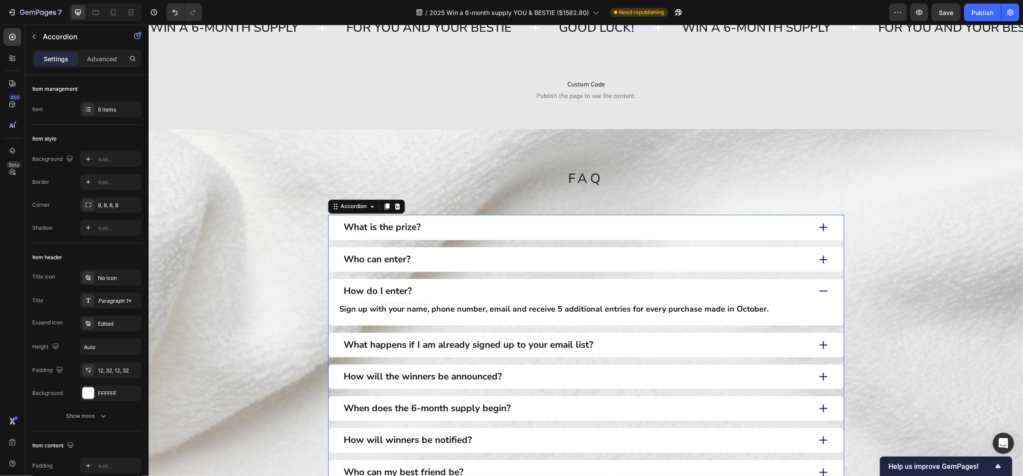
click at [618, 344] on div "What happens if I am already signed up to your email list?" at bounding box center [576, 345] width 468 height 14
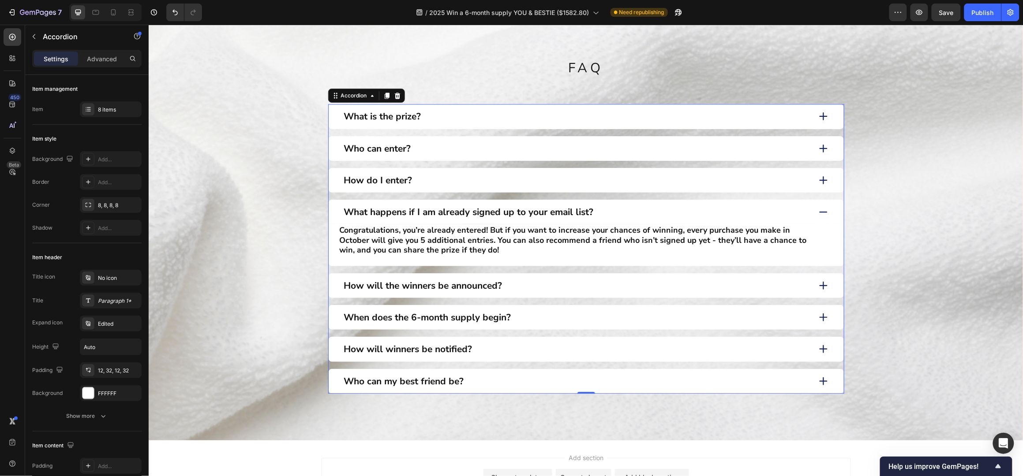
scroll to position [834, 0]
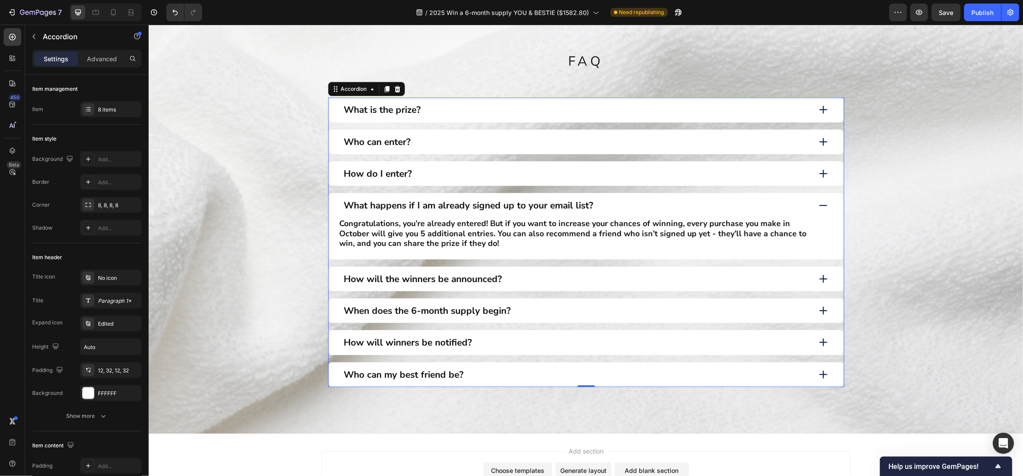
click at [545, 277] on div "How will the winners be announced?" at bounding box center [576, 279] width 468 height 14
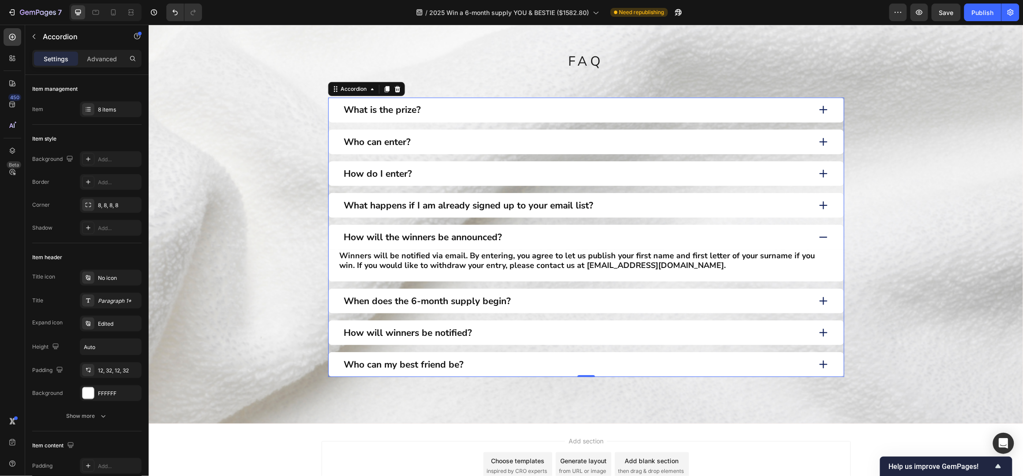
click at [560, 300] on div "When does the 6-month supply begin?" at bounding box center [576, 301] width 468 height 14
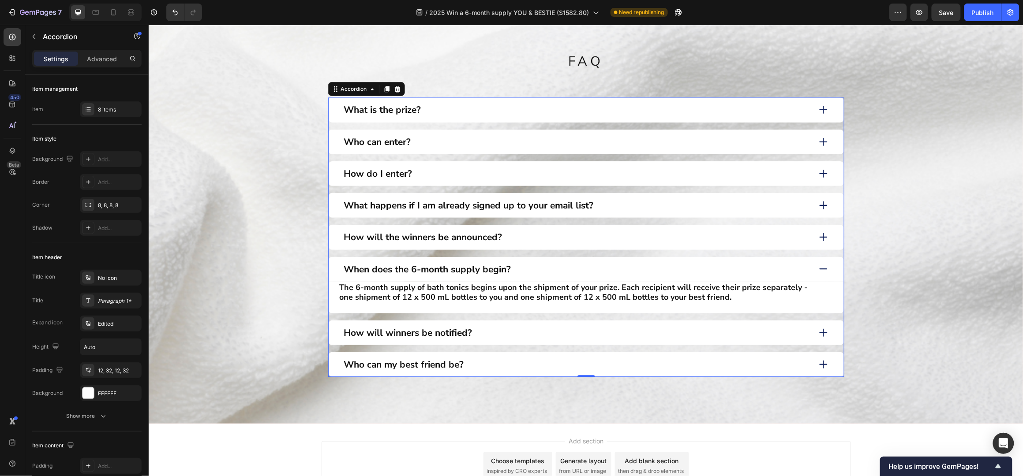
click at [483, 335] on div "How will winners be notified?" at bounding box center [576, 333] width 468 height 14
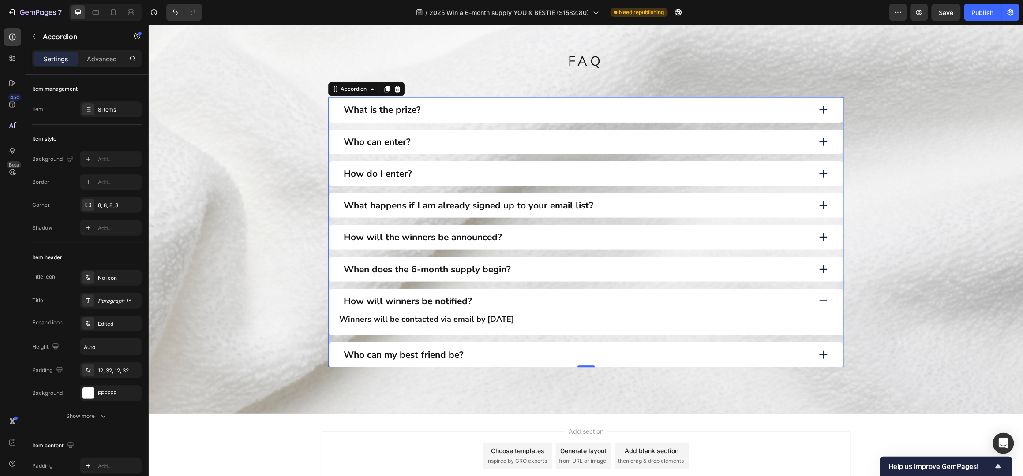
click at [513, 354] on div "Who can my best friend be?" at bounding box center [576, 355] width 468 height 14
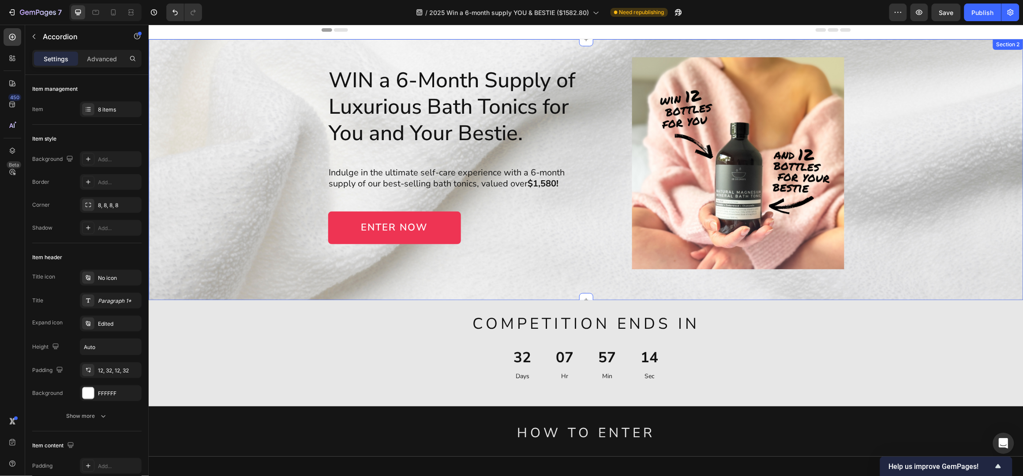
scroll to position [0, 0]
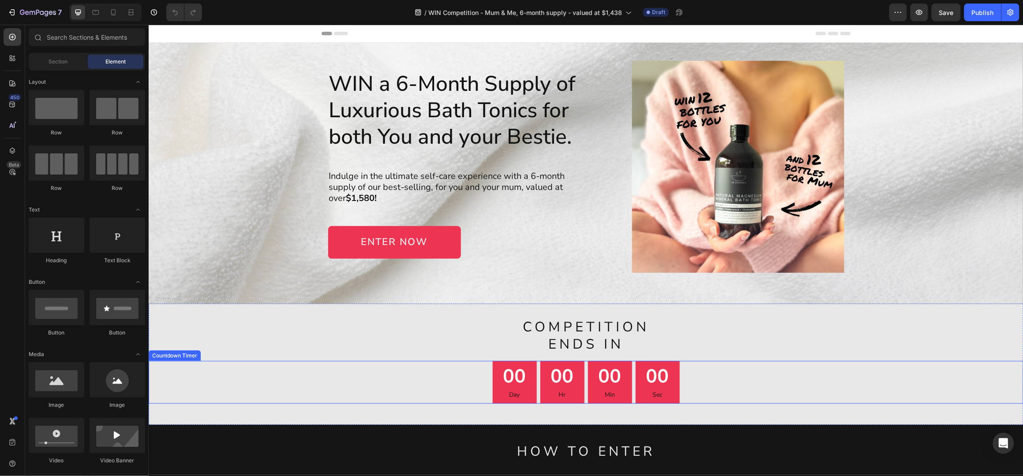
click at [573, 364] on div "00 Hr" at bounding box center [562, 382] width 44 height 43
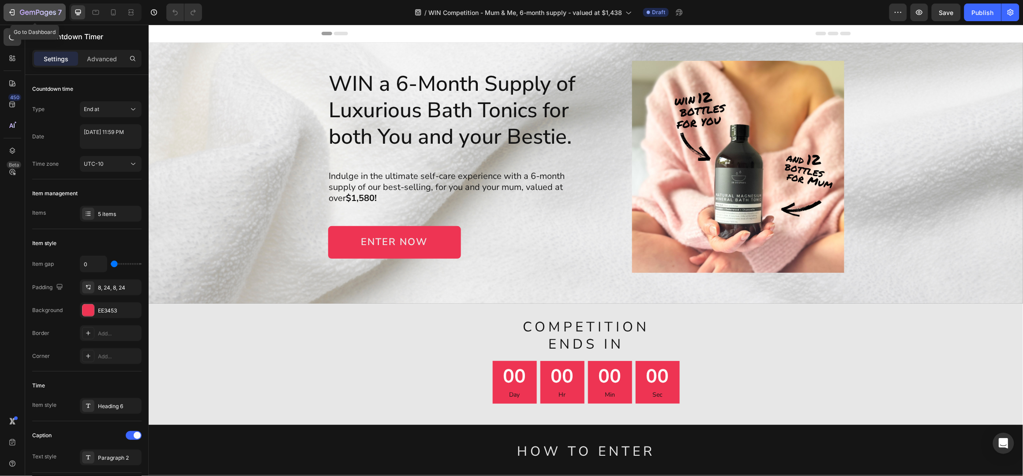
click at [8, 12] on icon "button" at bounding box center [11, 12] width 9 height 9
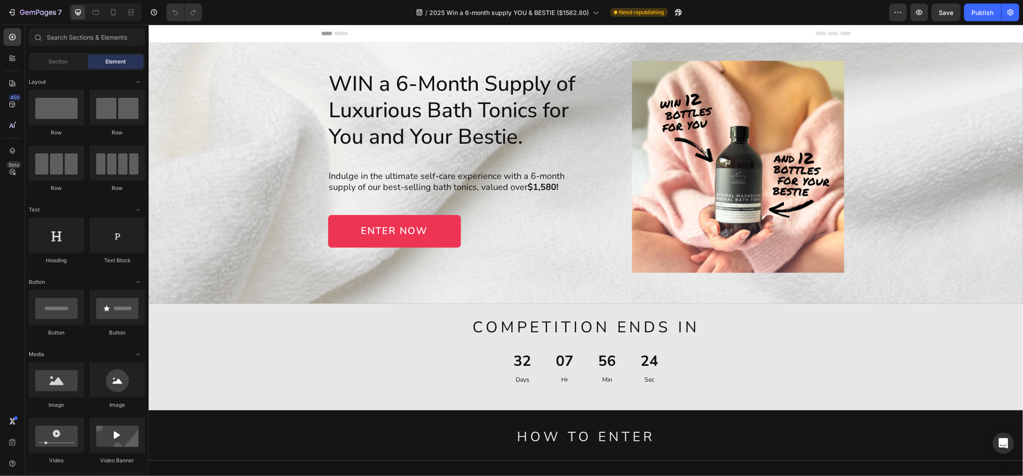
drag, startPoint x: 970, startPoint y: 107, endPoint x: 824, endPoint y: 81, distance: 147.4
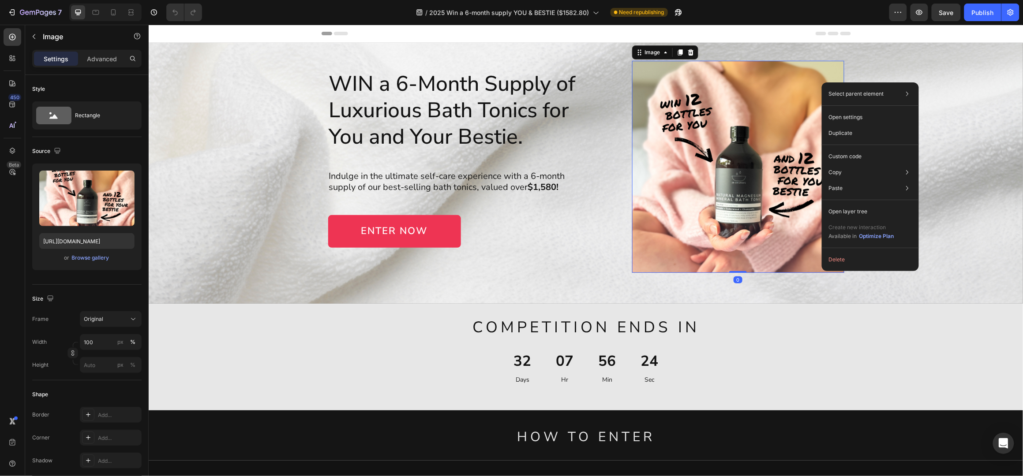
click at [984, 68] on div "WIN a 6-Month Supply of Luxurious Bath Tonics for You and Your Bestie. Heading …" at bounding box center [585, 166] width 857 height 212
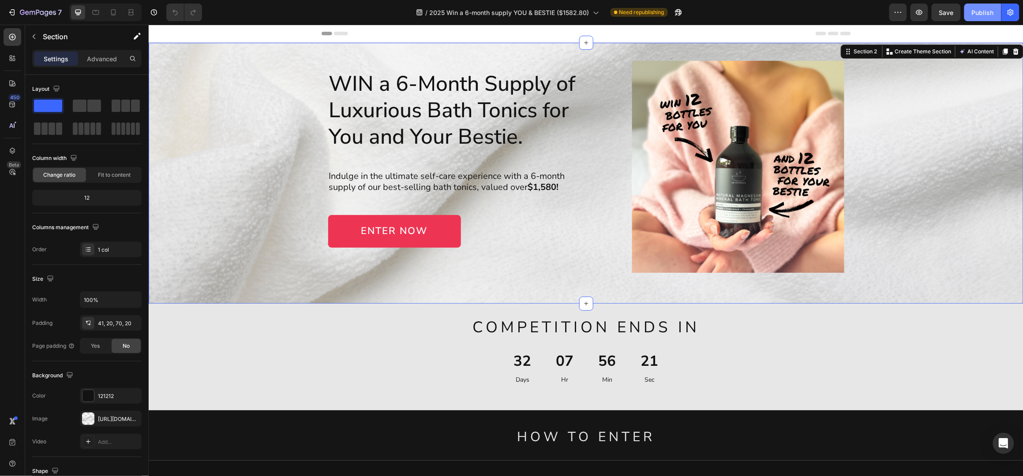
click at [970, 13] on button "Publish" at bounding box center [982, 13] width 37 height 18
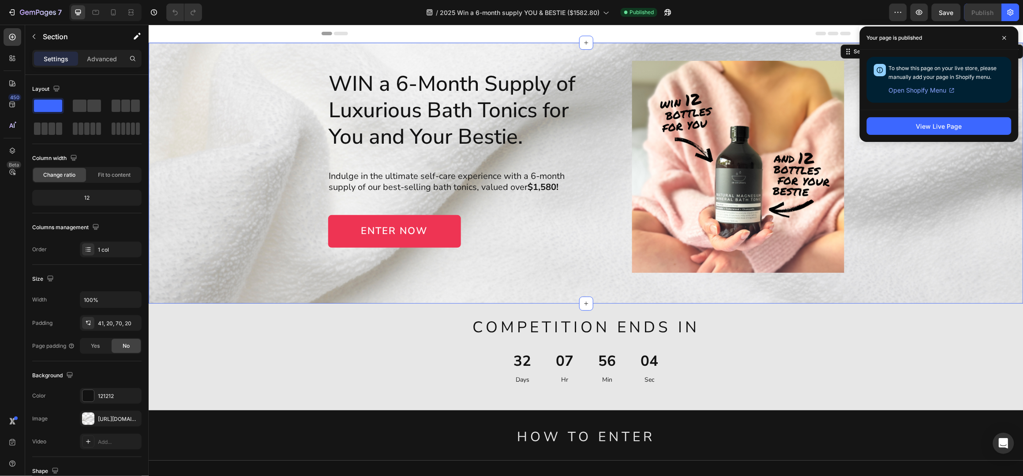
click at [966, 115] on div "View Live Page" at bounding box center [939, 126] width 159 height 32
click at [964, 120] on button "View Live Page" at bounding box center [939, 126] width 145 height 18
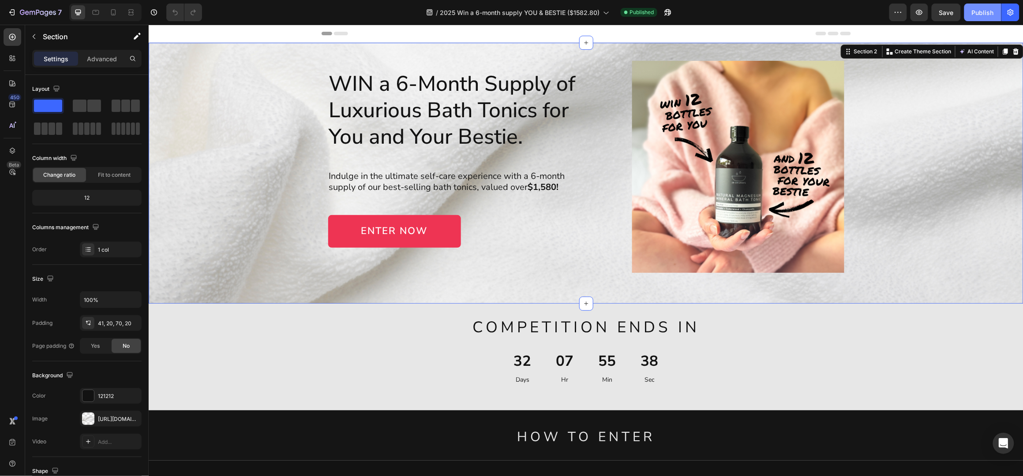
click at [980, 12] on div "Publish" at bounding box center [983, 12] width 22 height 9
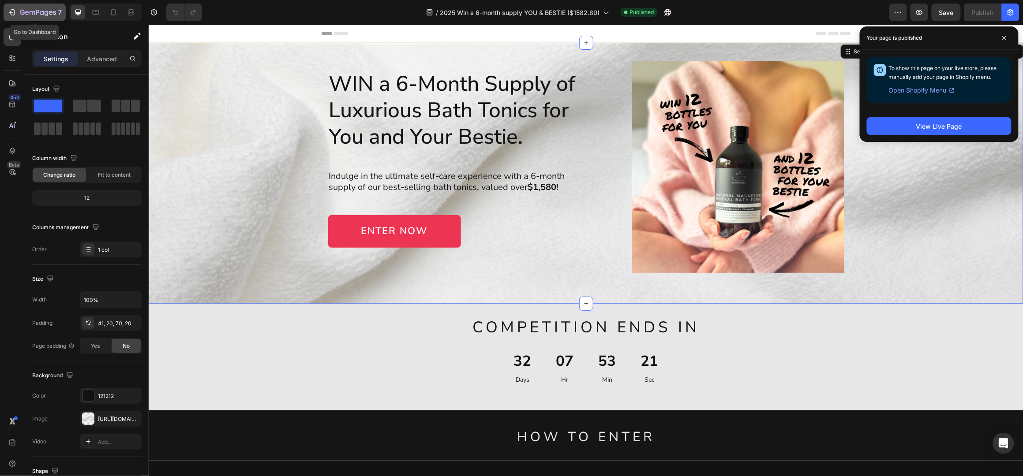
click at [16, 11] on icon "button" at bounding box center [11, 12] width 9 height 9
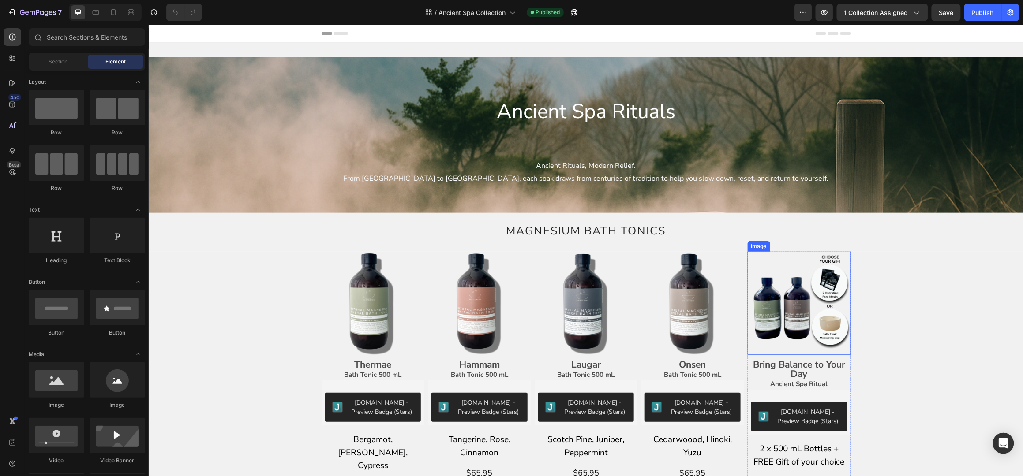
click at [785, 292] on img at bounding box center [798, 302] width 103 height 103
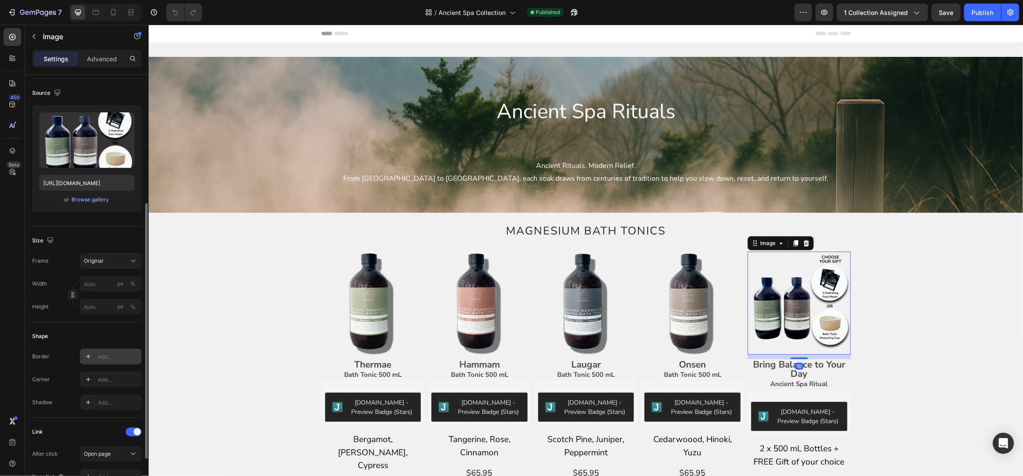
scroll to position [117, 0]
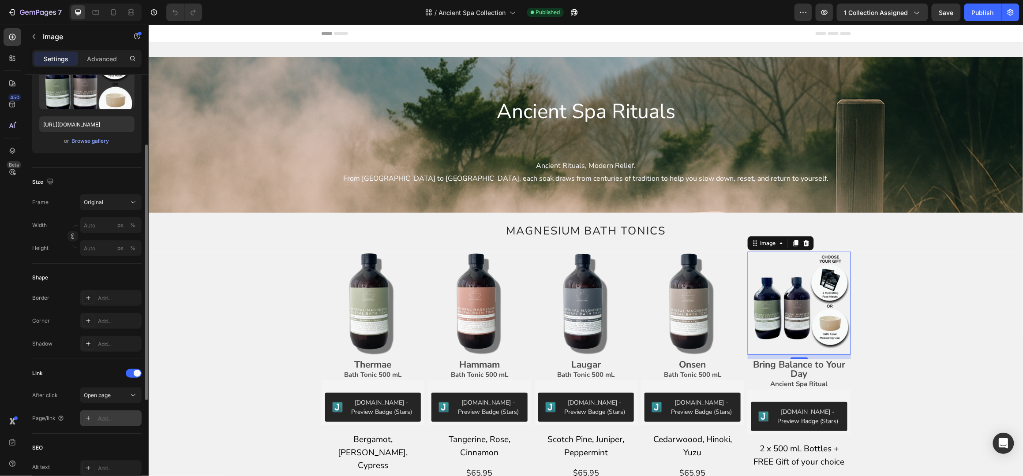
click at [103, 419] on div "Add..." at bounding box center [118, 419] width 41 height 8
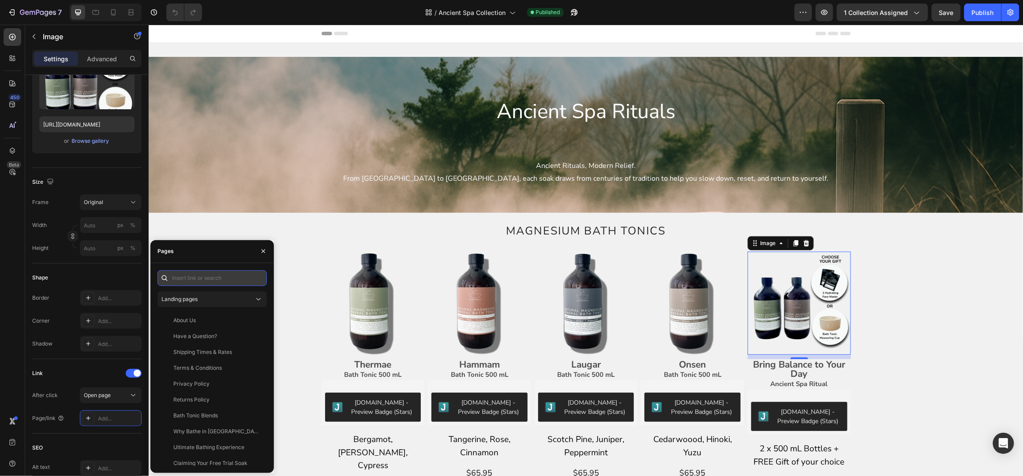
click at [195, 278] on input "text" at bounding box center [211, 278] width 109 height 16
paste input "[URL][DOMAIN_NAME]"
type input "[URL][DOMAIN_NAME]"
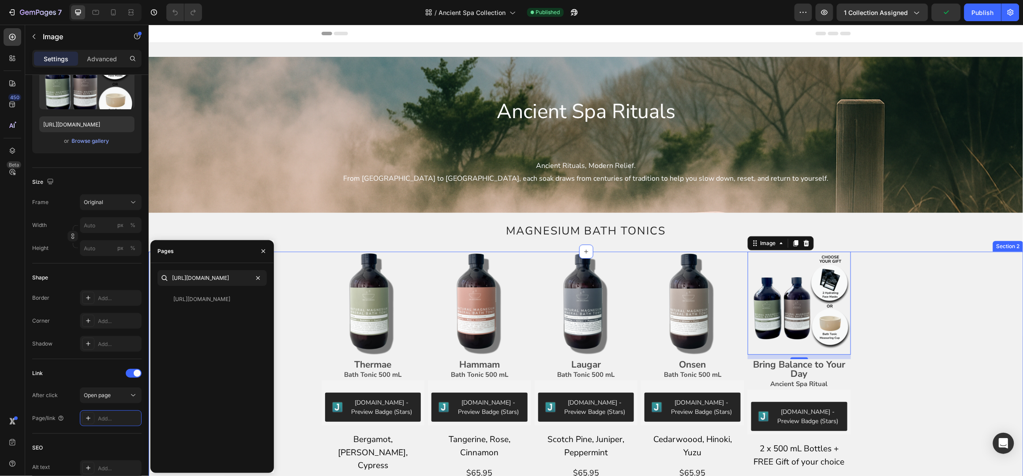
click at [941, 278] on div "Image Thermae Bath Tonic 500 mL Text Block [DOMAIN_NAME] - Preview Badge (Stars…" at bounding box center [585, 395] width 861 height 289
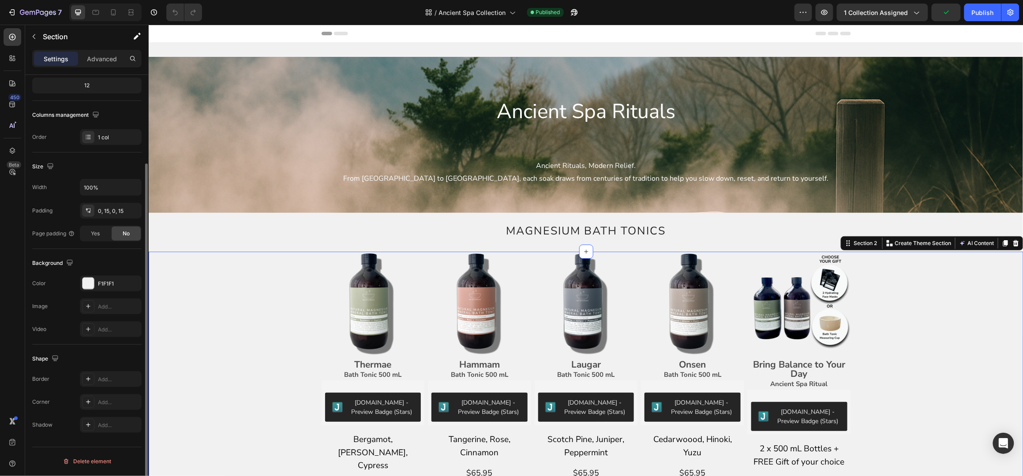
scroll to position [0, 0]
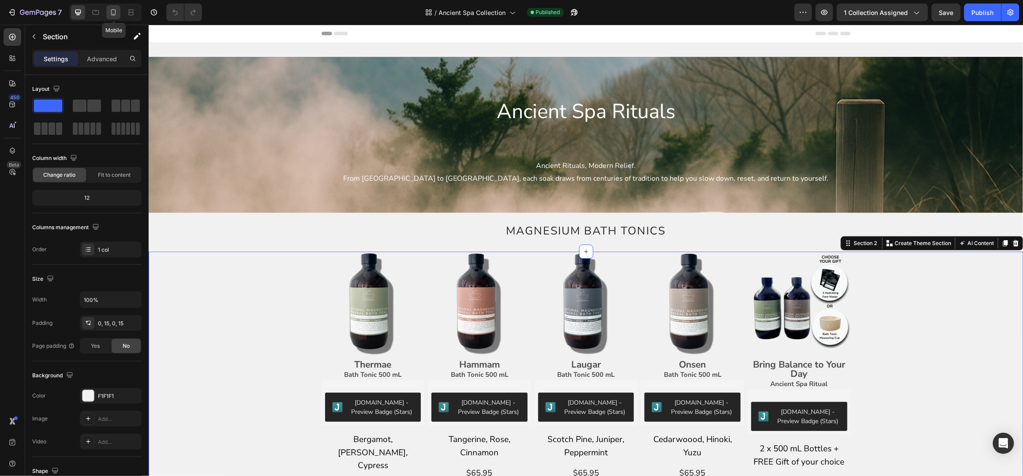
click at [111, 15] on icon at bounding box center [113, 12] width 9 height 9
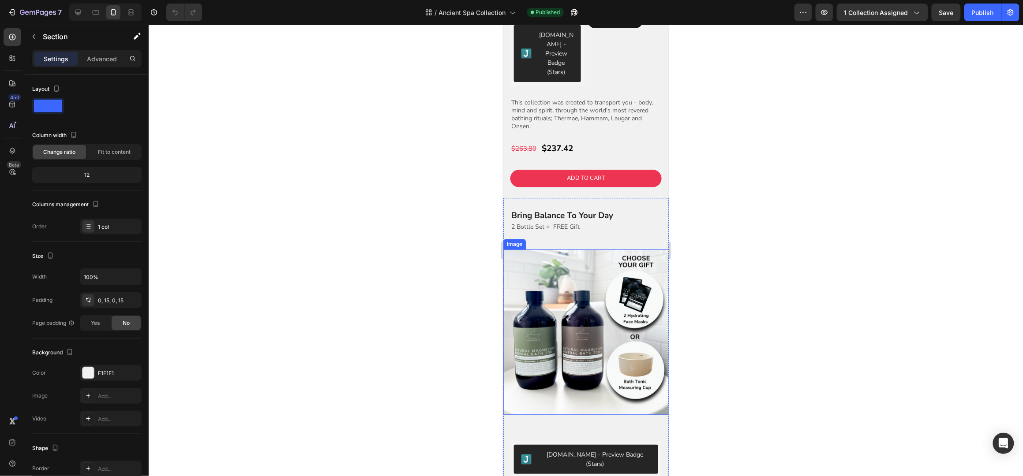
scroll to position [1058, 0]
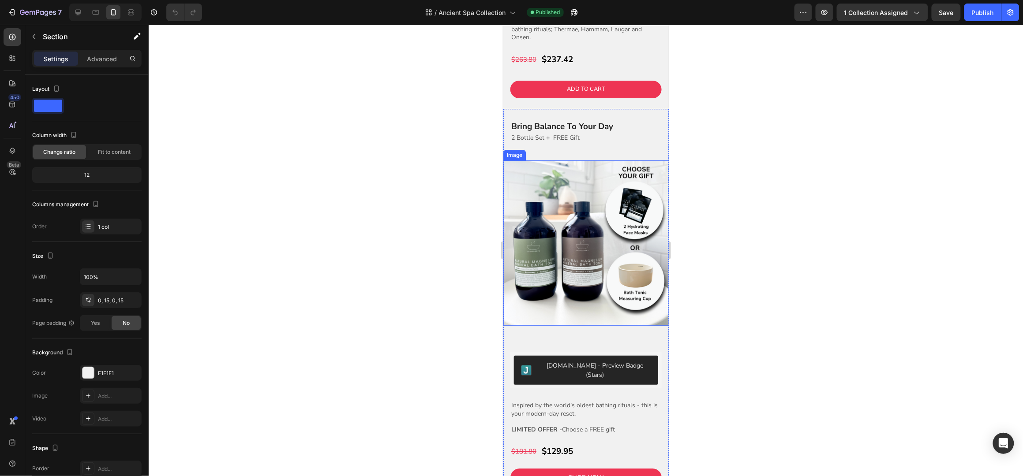
click at [588, 256] on img at bounding box center [585, 242] width 165 height 165
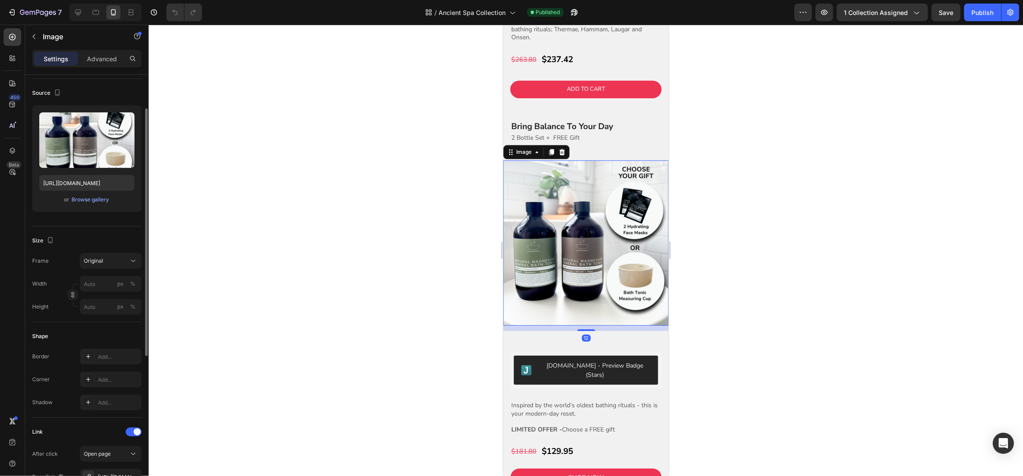
scroll to position [117, 0]
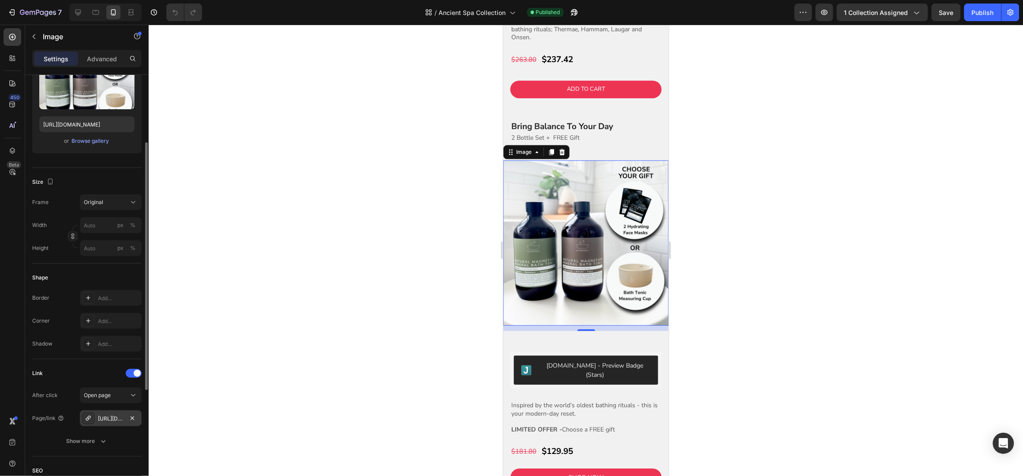
click at [114, 416] on div "[URL][DOMAIN_NAME]" at bounding box center [111, 419] width 26 height 8
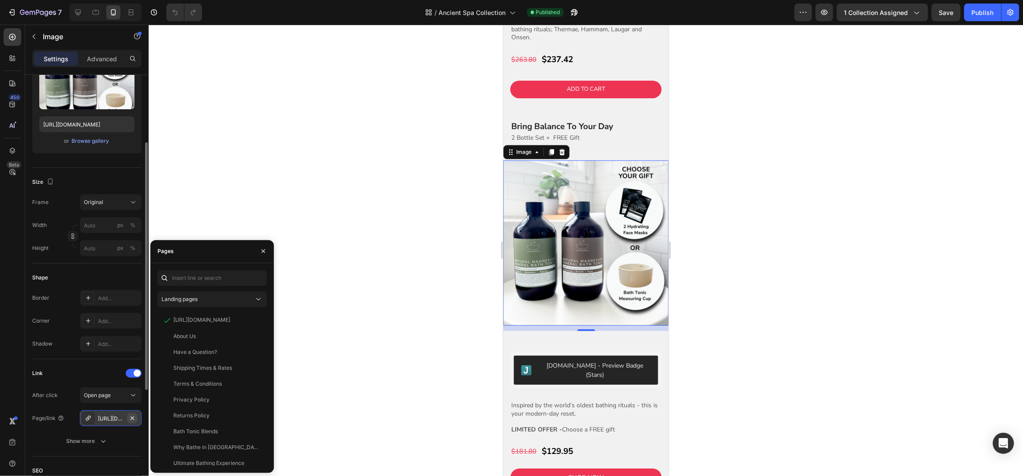
click at [130, 418] on icon "button" at bounding box center [132, 418] width 7 height 7
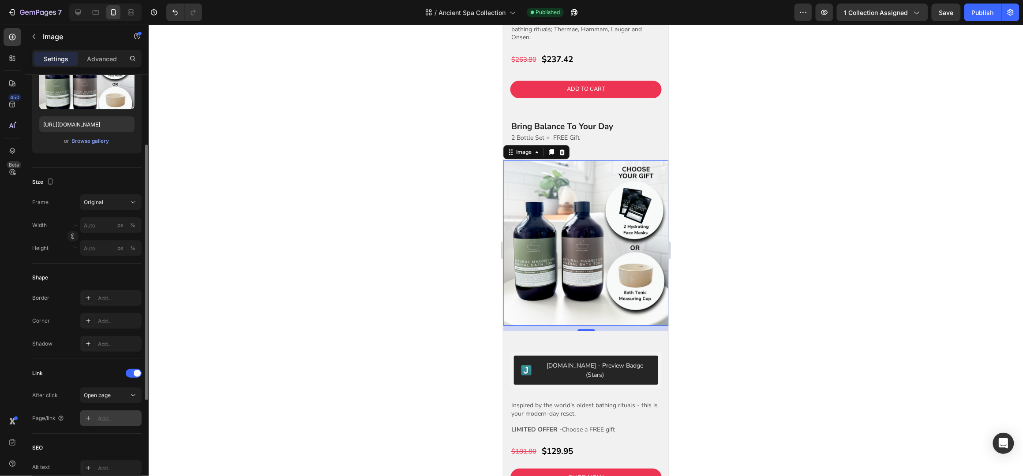
click at [99, 419] on div "Add..." at bounding box center [118, 419] width 41 height 8
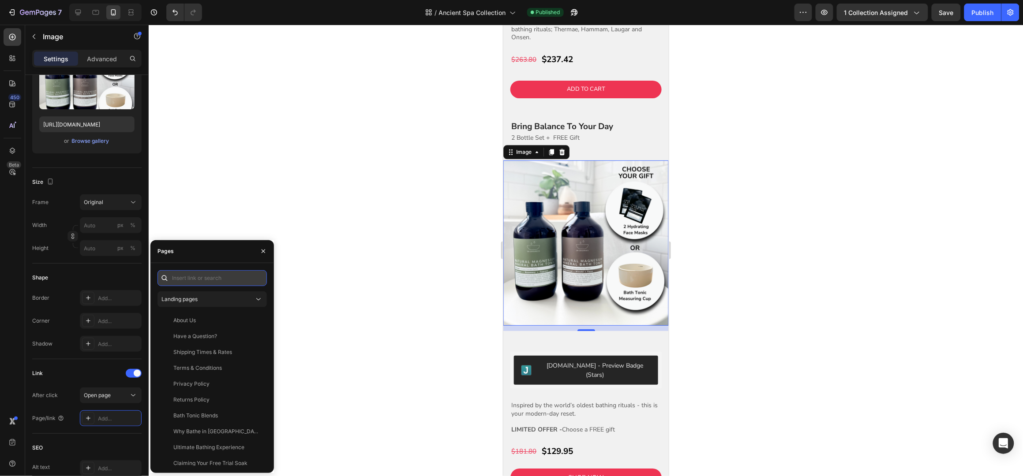
click at [202, 276] on input "text" at bounding box center [211, 278] width 109 height 16
paste input "[URL][DOMAIN_NAME]"
type input "[URL][DOMAIN_NAME]"
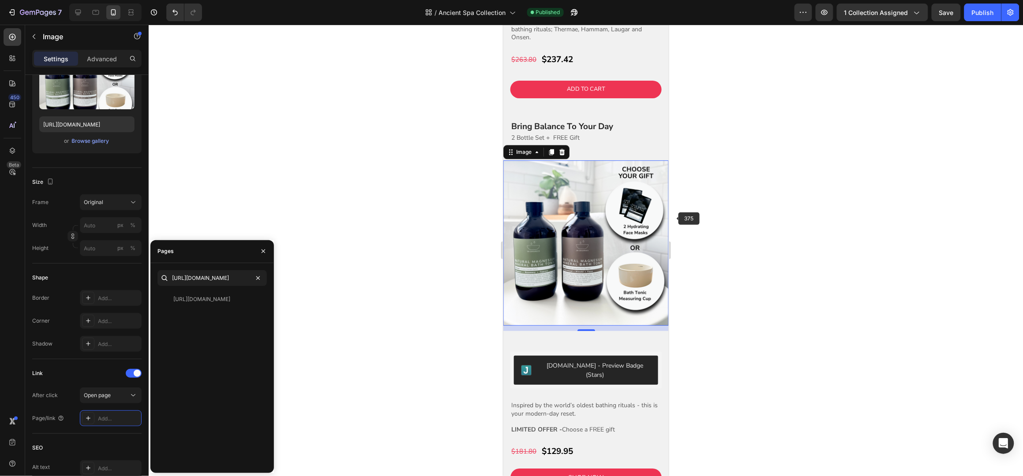
click at [715, 211] on div at bounding box center [586, 251] width 874 height 452
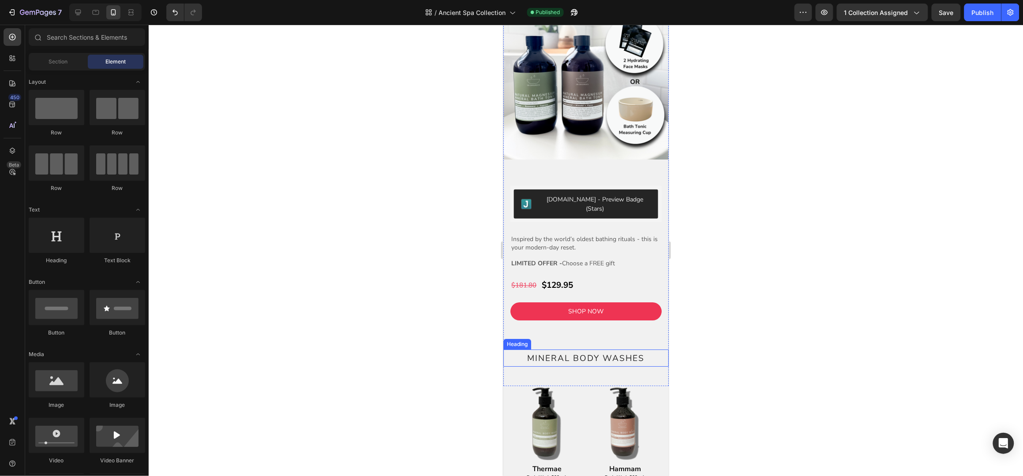
scroll to position [1235, 0]
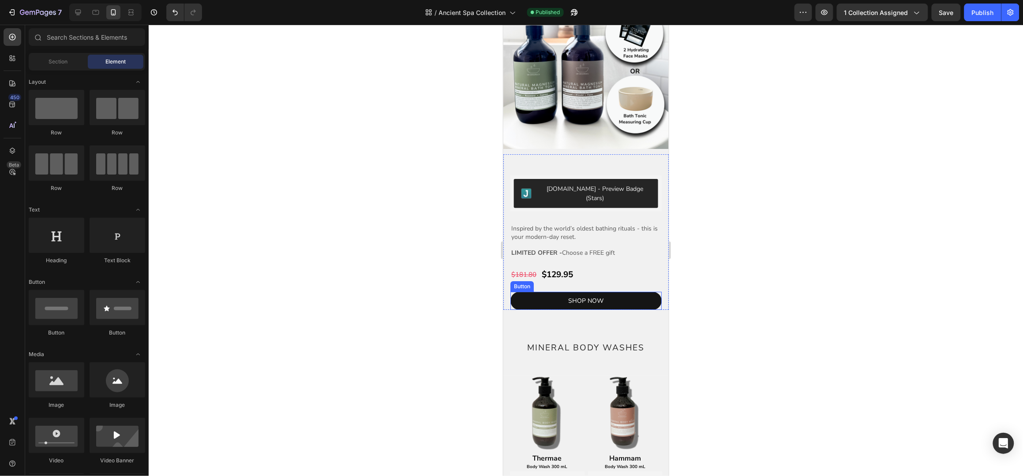
click at [616, 292] on link "SHOP NOW" at bounding box center [585, 301] width 151 height 18
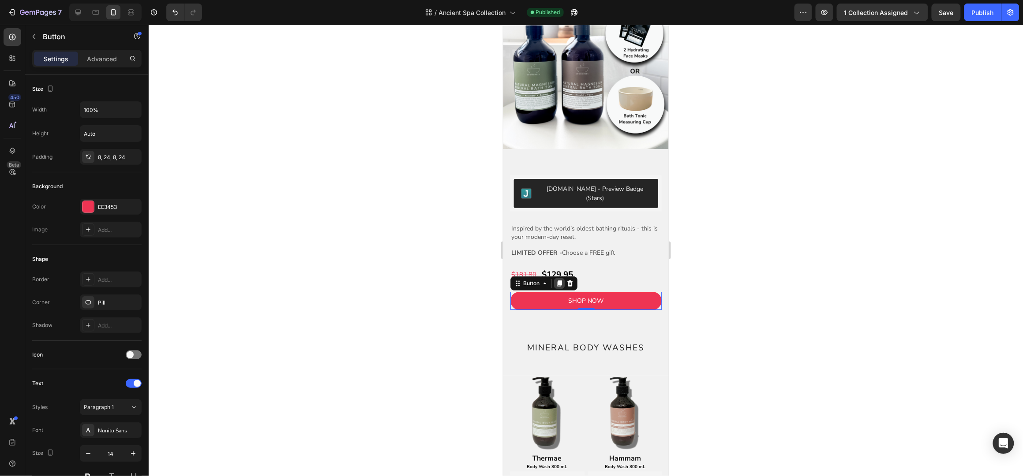
click at [560, 280] on icon at bounding box center [559, 283] width 5 height 6
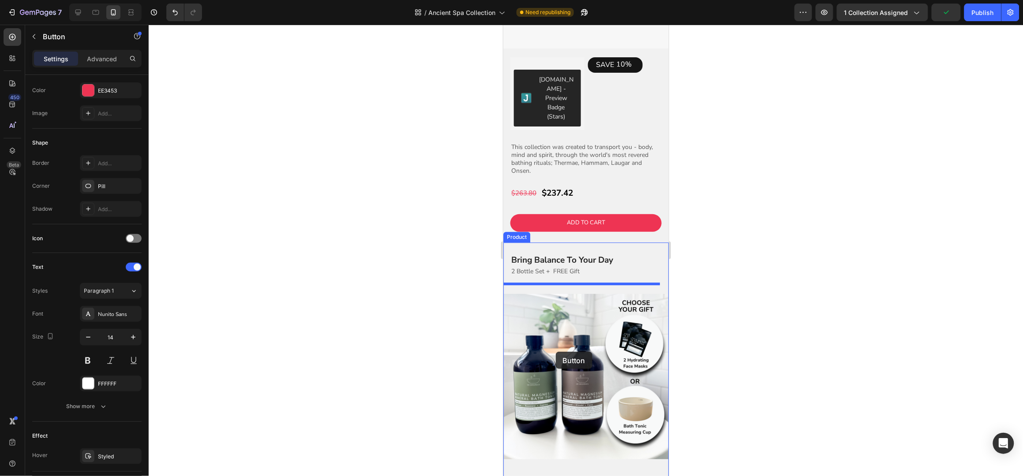
scroll to position [876, 0]
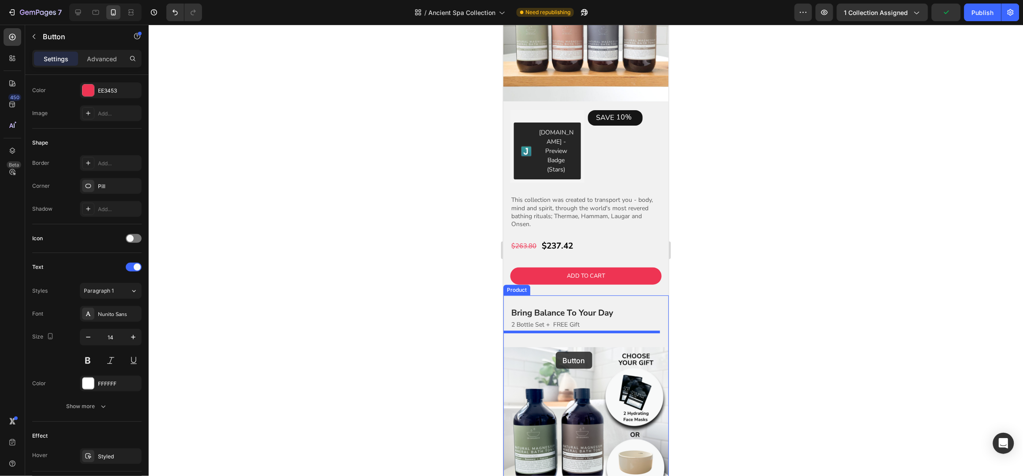
drag, startPoint x: 518, startPoint y: 277, endPoint x: 555, endPoint y: 352, distance: 83.2
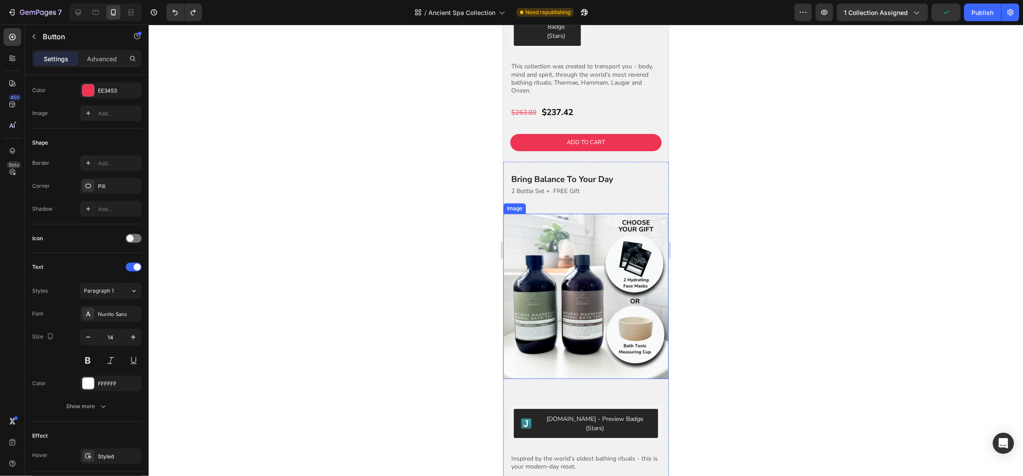
scroll to position [1171, 0]
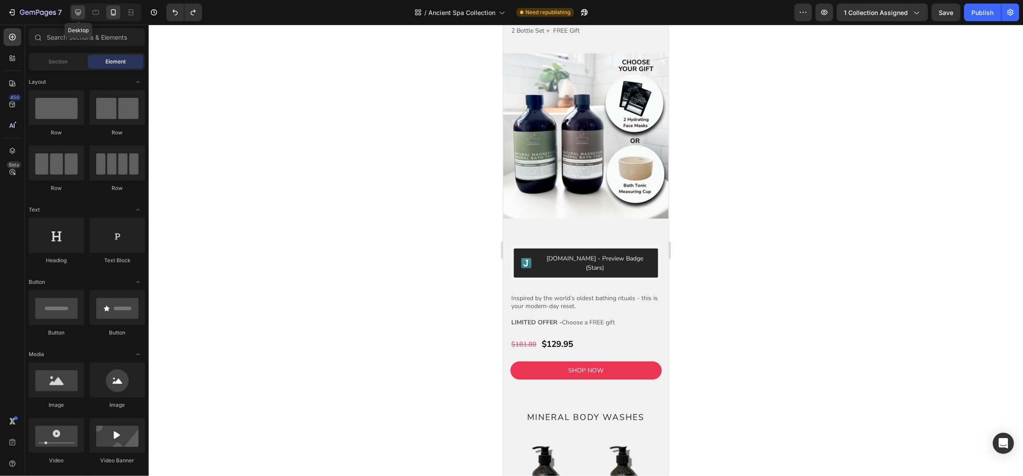
click at [79, 11] on icon at bounding box center [78, 12] width 9 height 9
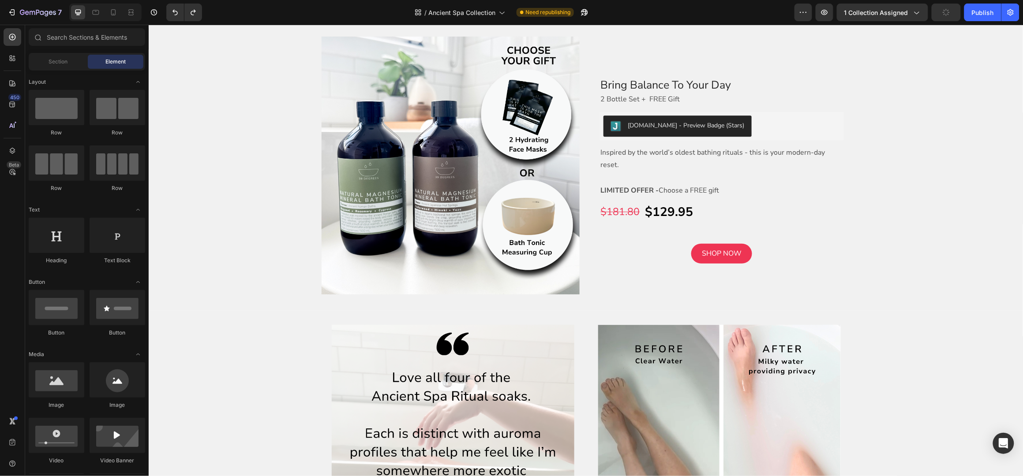
scroll to position [666, 0]
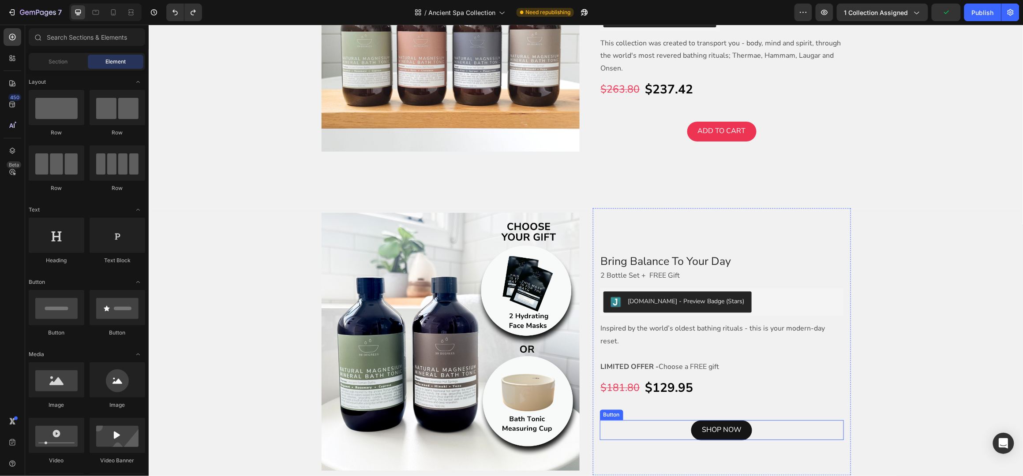
click at [695, 420] on link "SHOP NOW" at bounding box center [721, 430] width 61 height 20
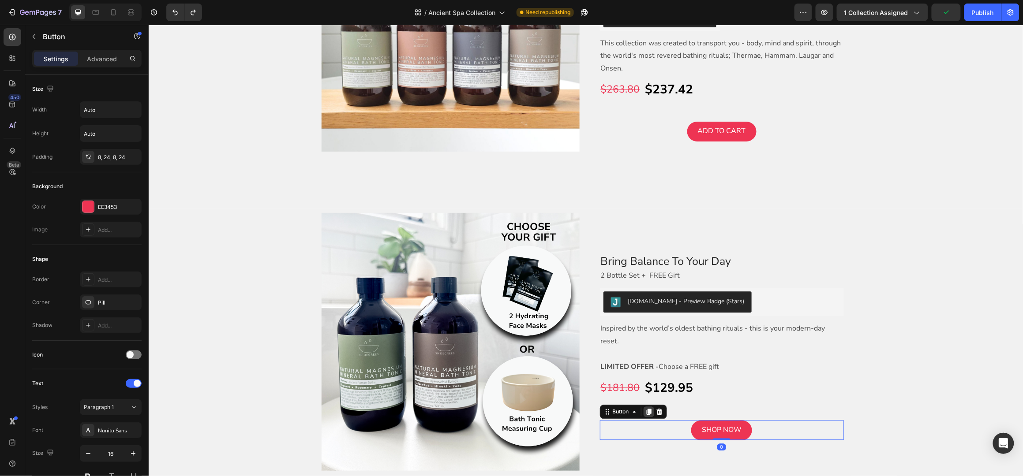
click at [646, 409] on icon at bounding box center [648, 412] width 5 height 6
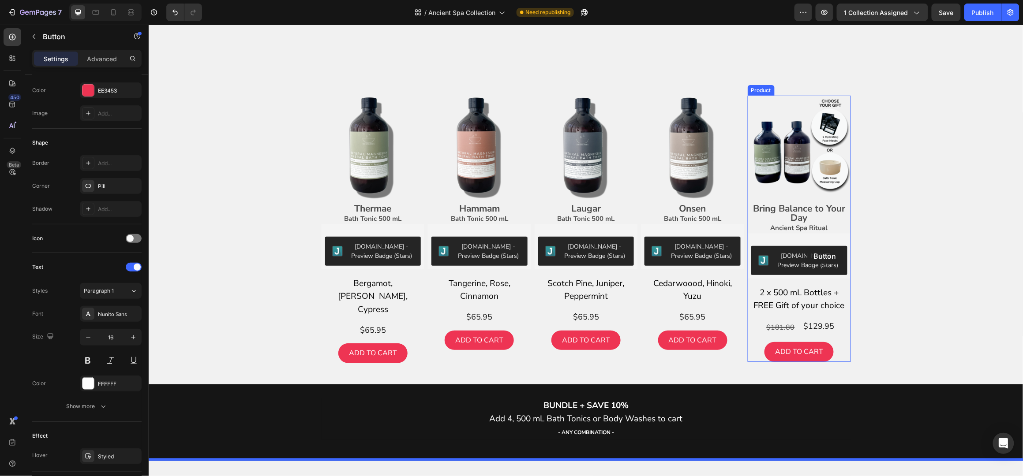
scroll to position [285, 0]
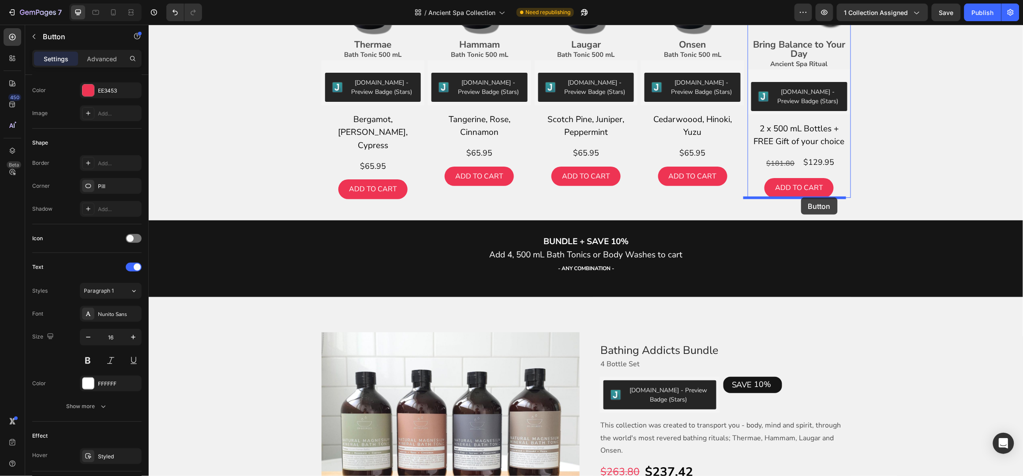
drag, startPoint x: 602, startPoint y: 420, endPoint x: 800, endPoint y: 197, distance: 298.4
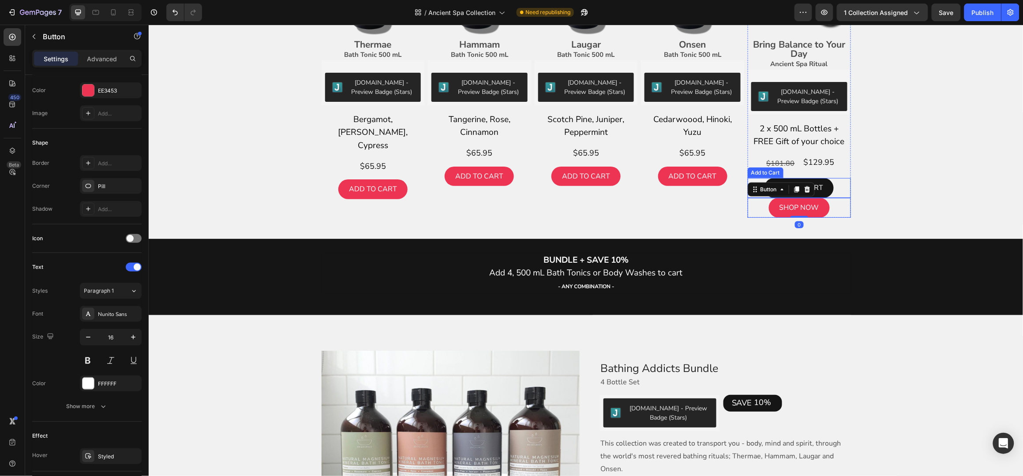
click at [821, 180] on button "ADD TO CART" at bounding box center [798, 188] width 69 height 20
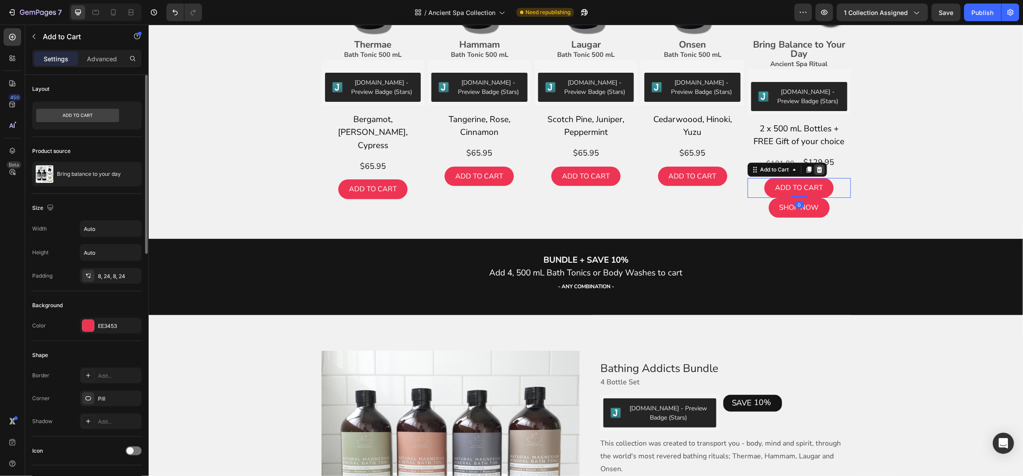
click at [816, 168] on icon at bounding box center [819, 169] width 6 height 6
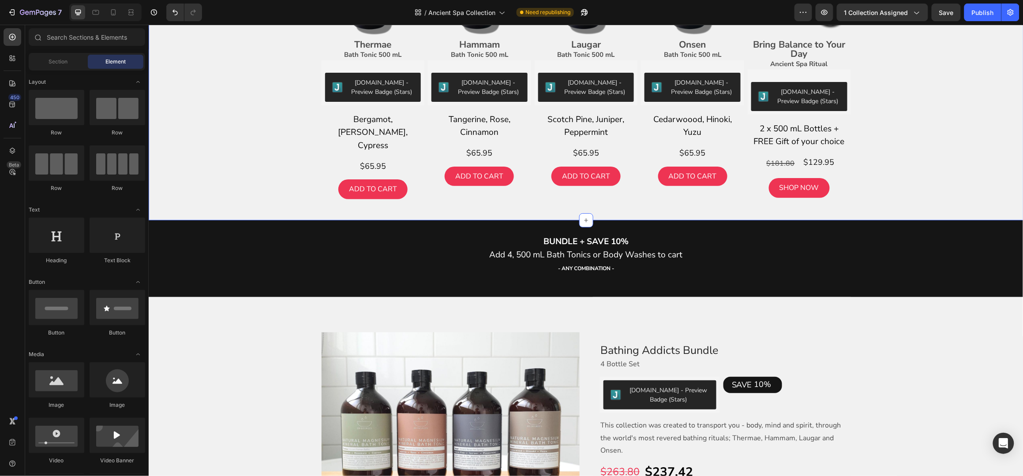
click at [921, 125] on div "Image Thermae Bath Tonic 500 mL Text Block [DOMAIN_NAME] - Preview Badge (Stars…" at bounding box center [585, 75] width 861 height 289
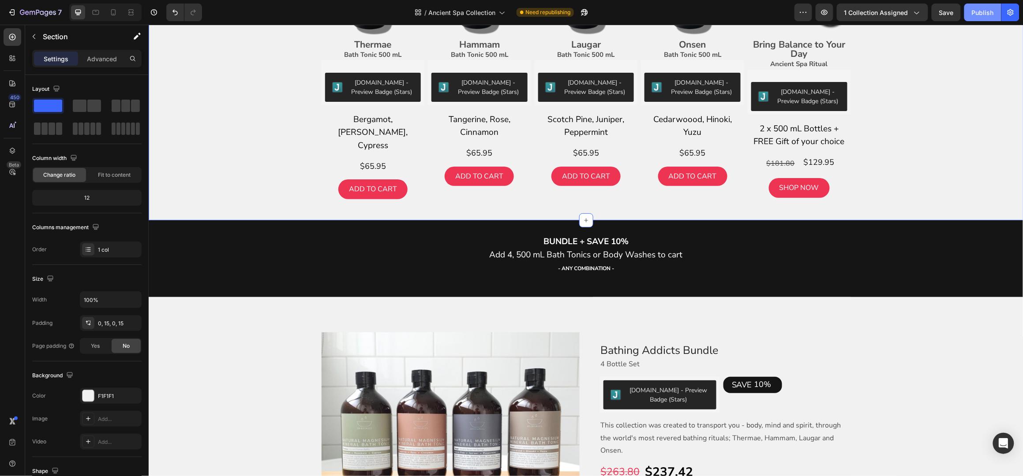
click at [978, 10] on div "Publish" at bounding box center [983, 12] width 22 height 9
